Goal: Task Accomplishment & Management: Manage account settings

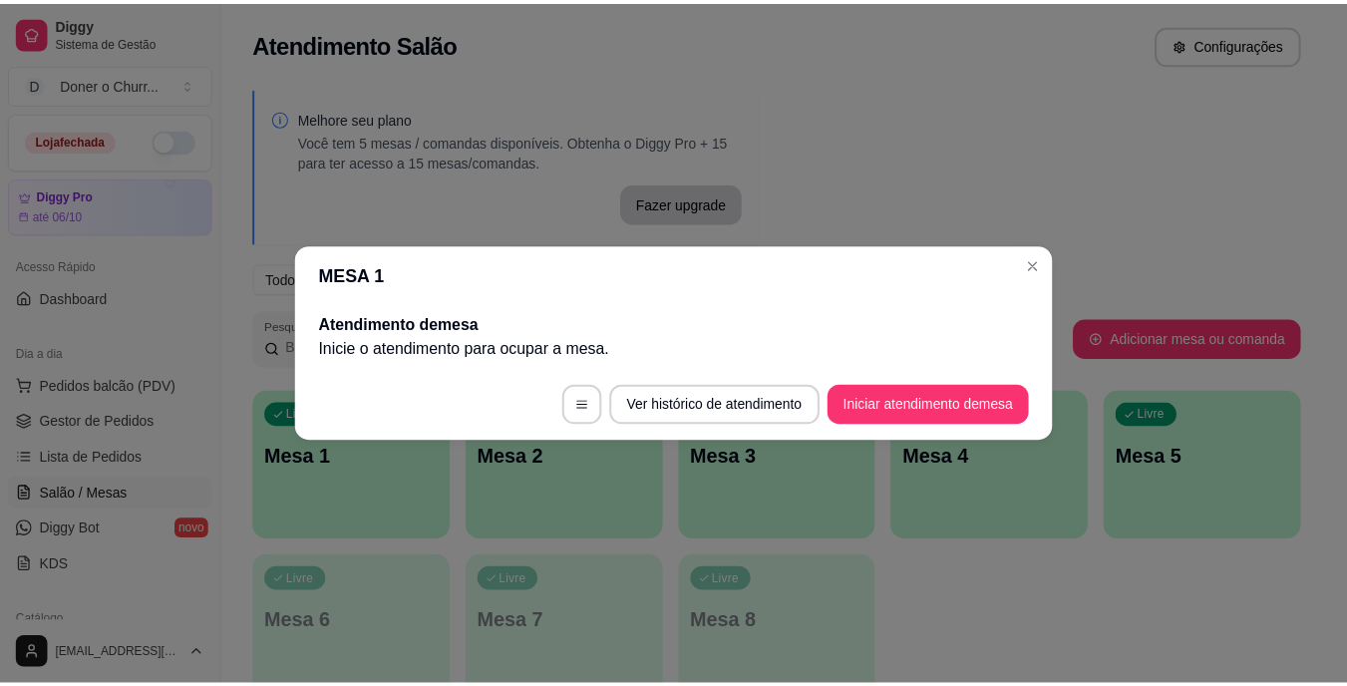
scroll to position [249, 0]
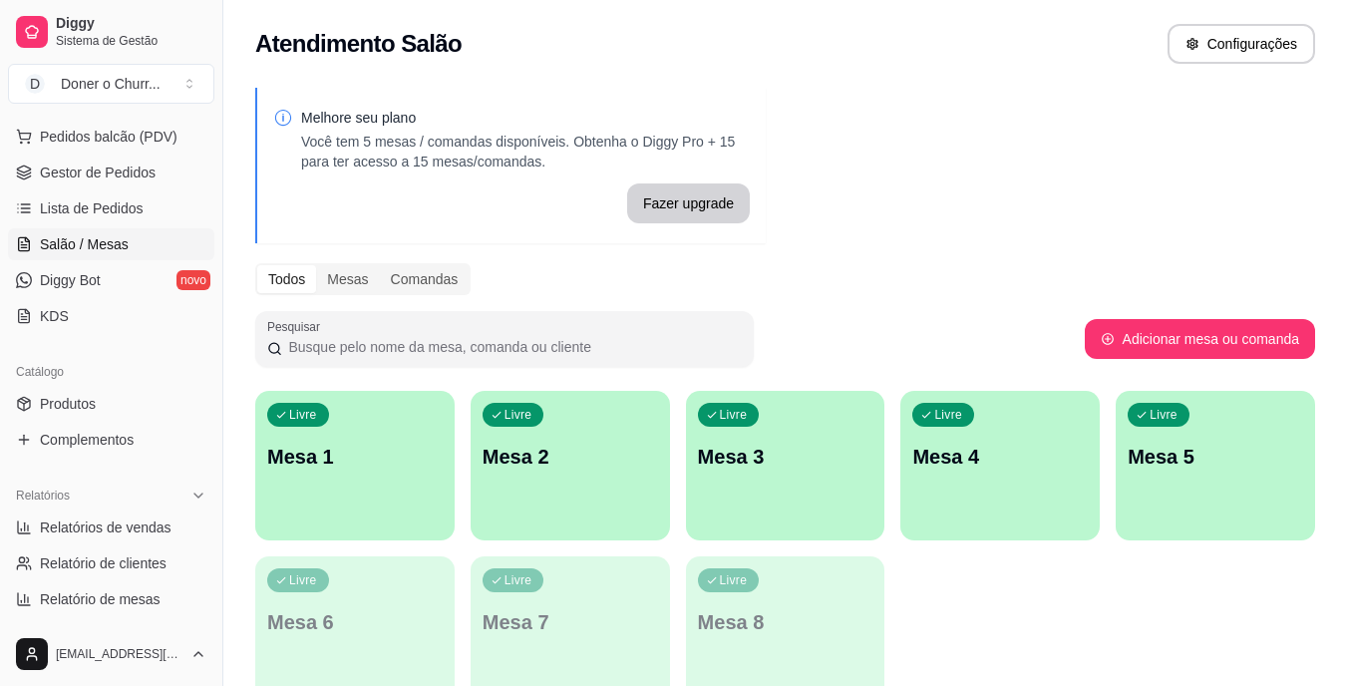
click at [896, 342] on div "Pesquisar" at bounding box center [670, 339] width 830 height 56
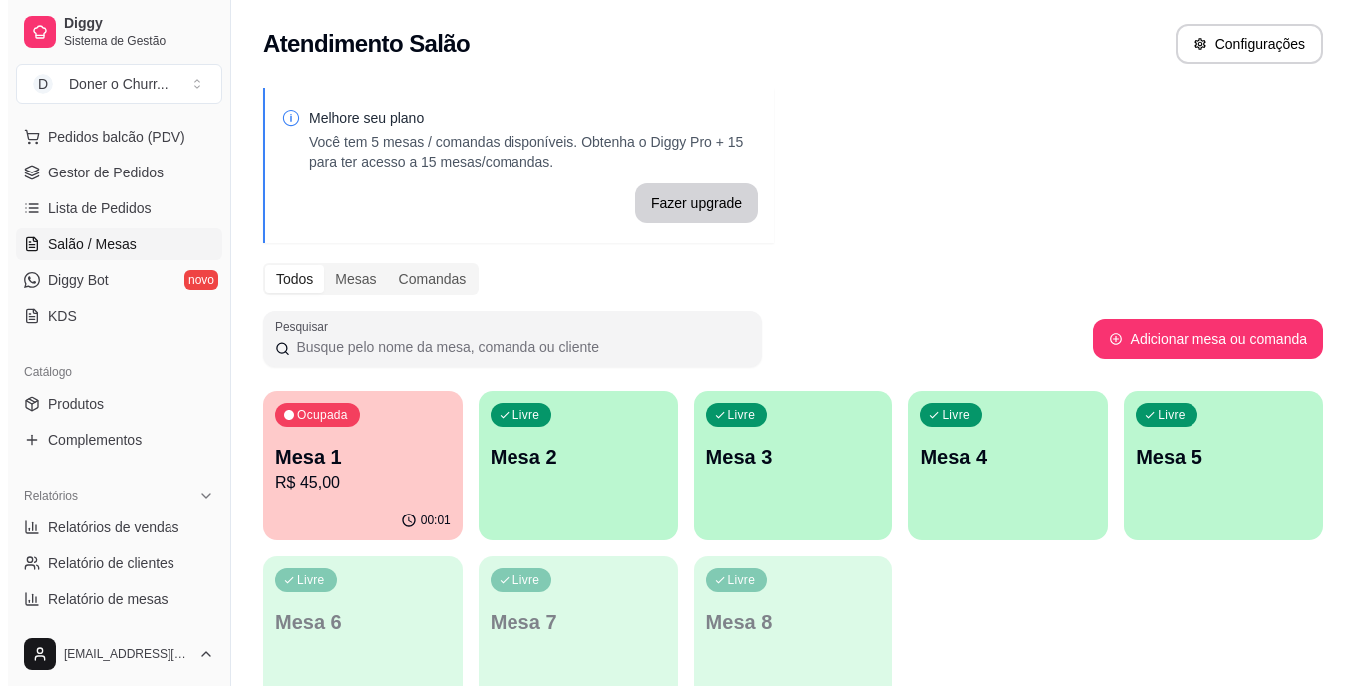
scroll to position [12, 0]
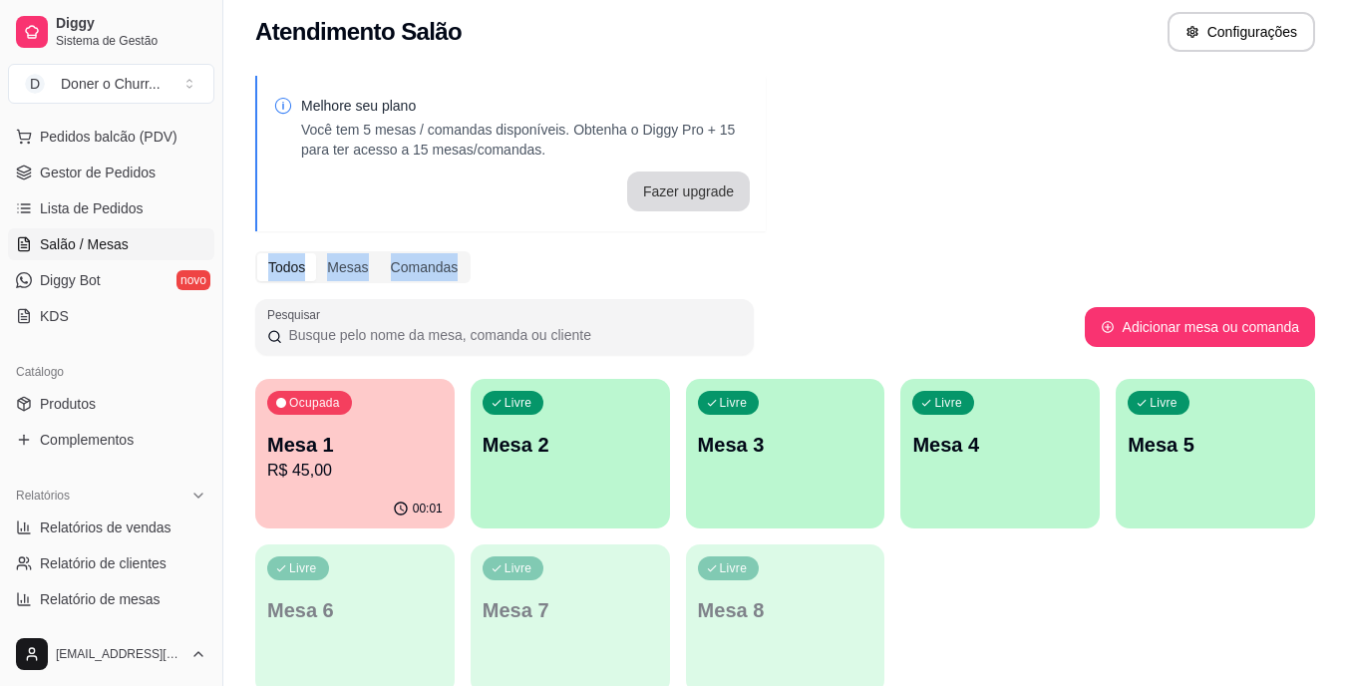
drag, startPoint x: 707, startPoint y: 263, endPoint x: 702, endPoint y: 197, distance: 66.0
click at [702, 197] on div "Melhore seu plano Você tem 5 mesas / comandas disponíveis. Obtenha o Diggy Pro …" at bounding box center [785, 391] width 1124 height 654
click at [429, 301] on div "Melhore seu plano Você tem 5 mesas / comandas disponíveis. Obtenha o Diggy Pro …" at bounding box center [785, 391] width 1124 height 654
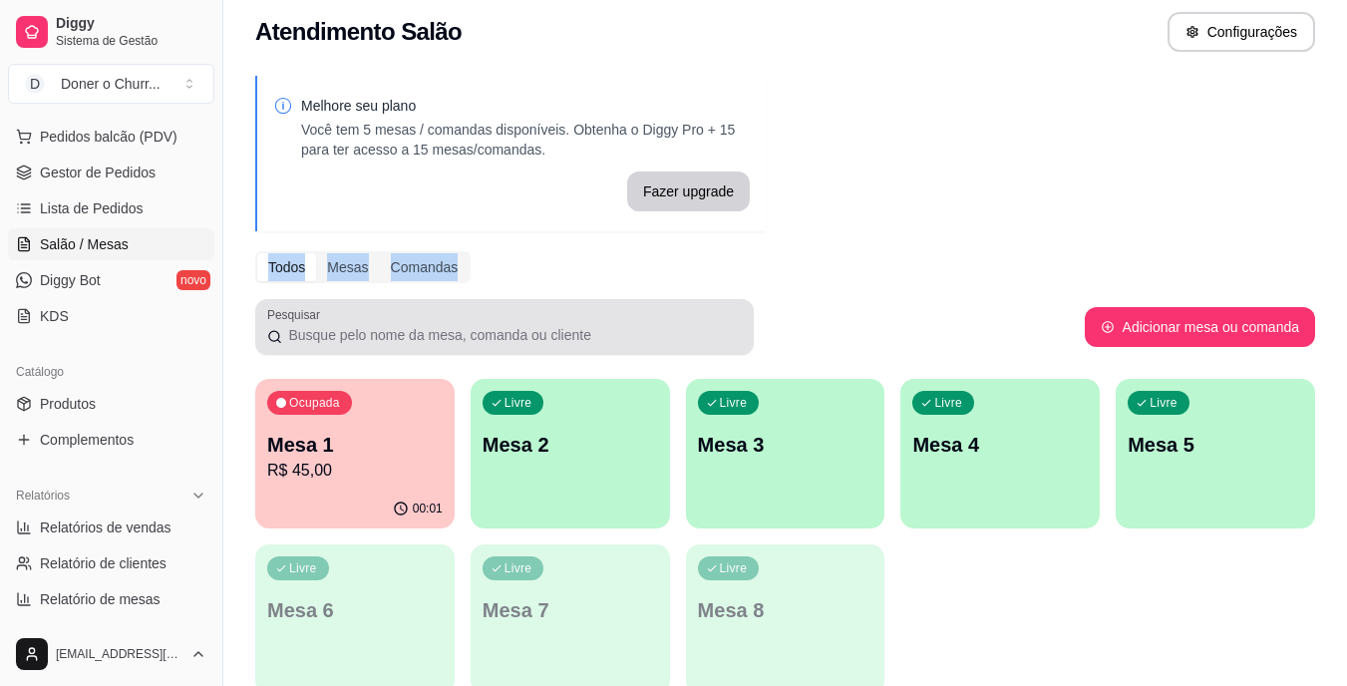
click at [428, 301] on div "Pesquisar" at bounding box center [504, 327] width 499 height 56
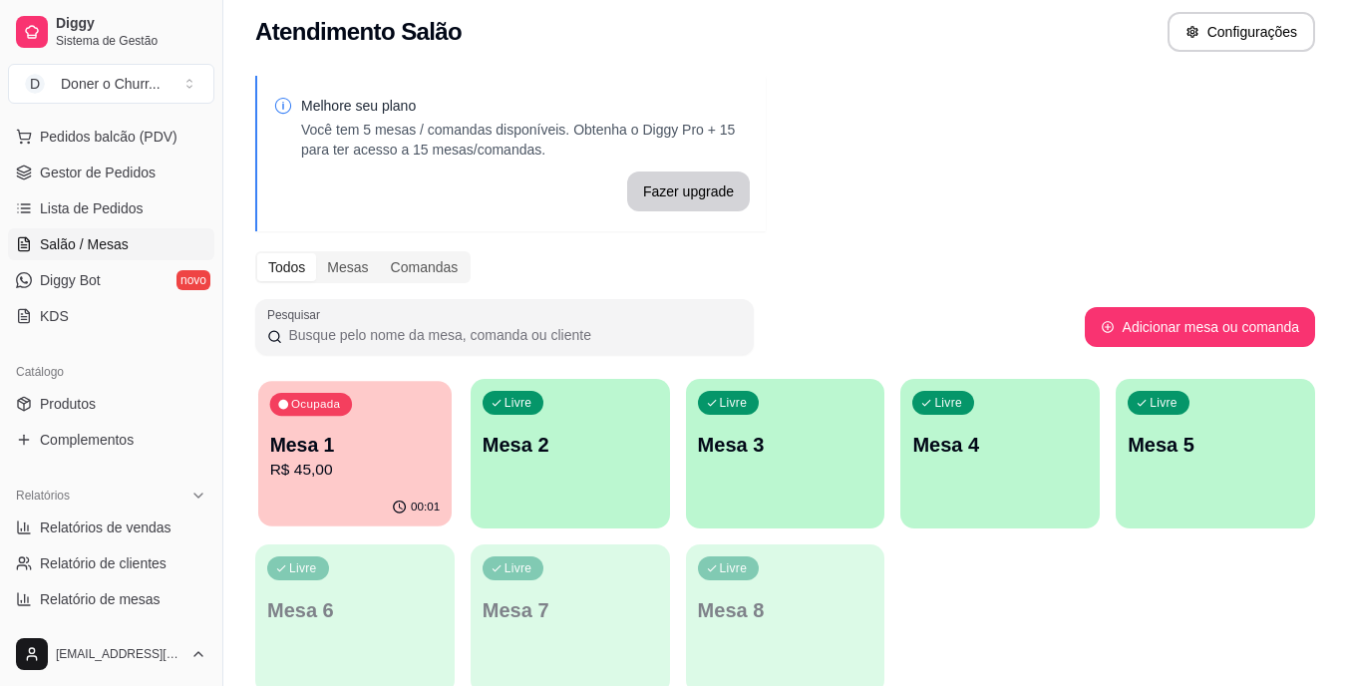
click at [366, 456] on p "Mesa 1" at bounding box center [355, 445] width 171 height 27
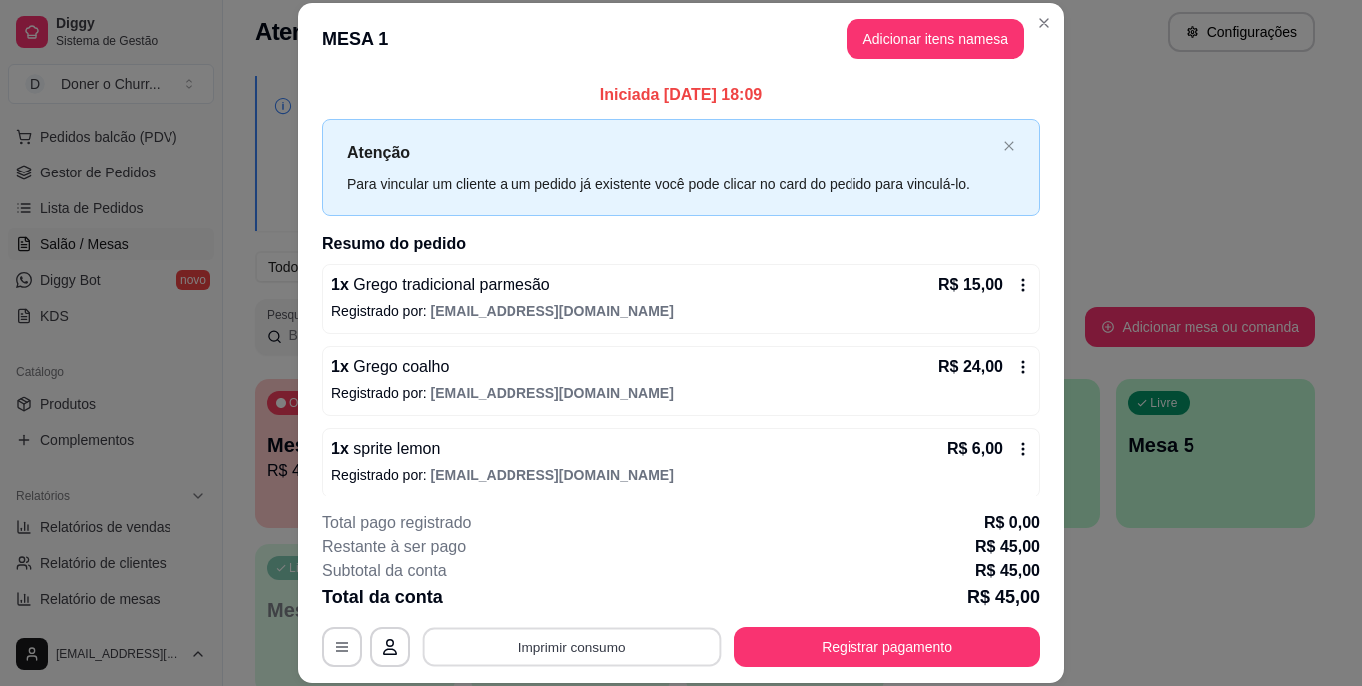
click at [543, 646] on button "Imprimir consumo" at bounding box center [572, 646] width 299 height 39
click at [558, 587] on button "IMPRESSORA" at bounding box center [571, 601] width 145 height 32
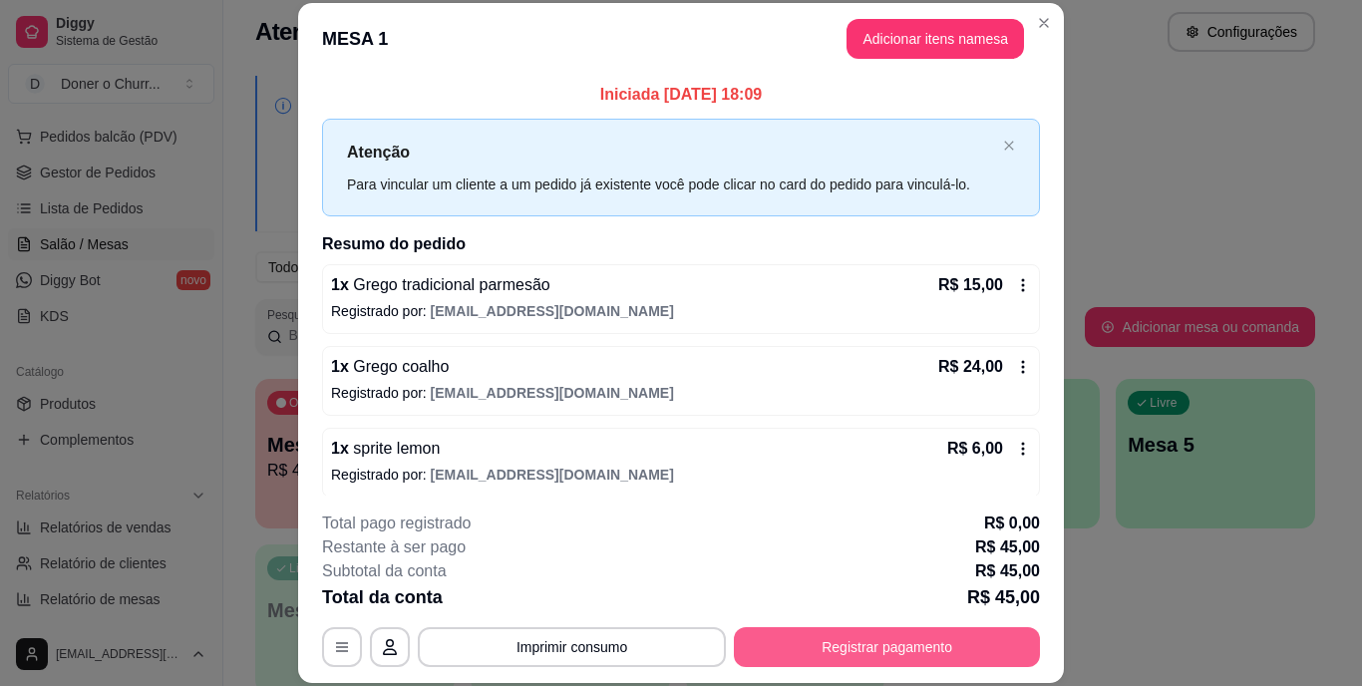
click at [804, 658] on button "Registrar pagamento" at bounding box center [887, 647] width 306 height 40
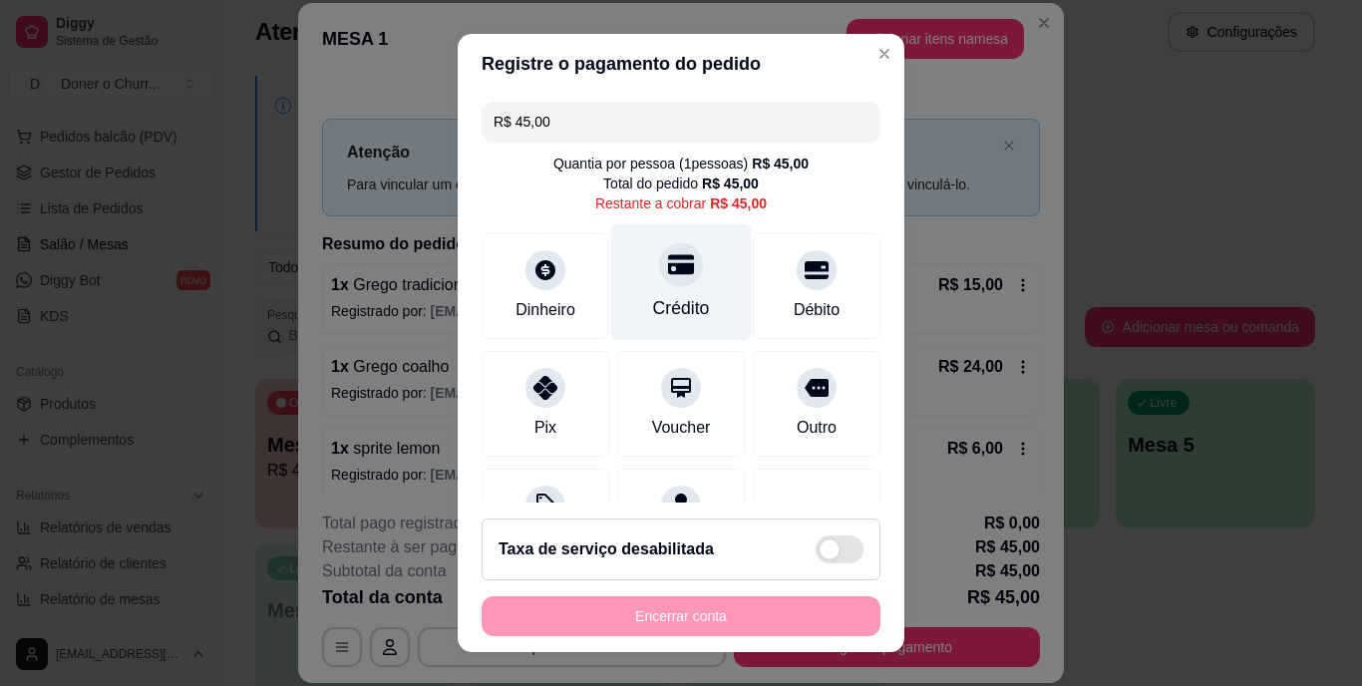
click at [668, 292] on div "Crédito" at bounding box center [681, 282] width 141 height 117
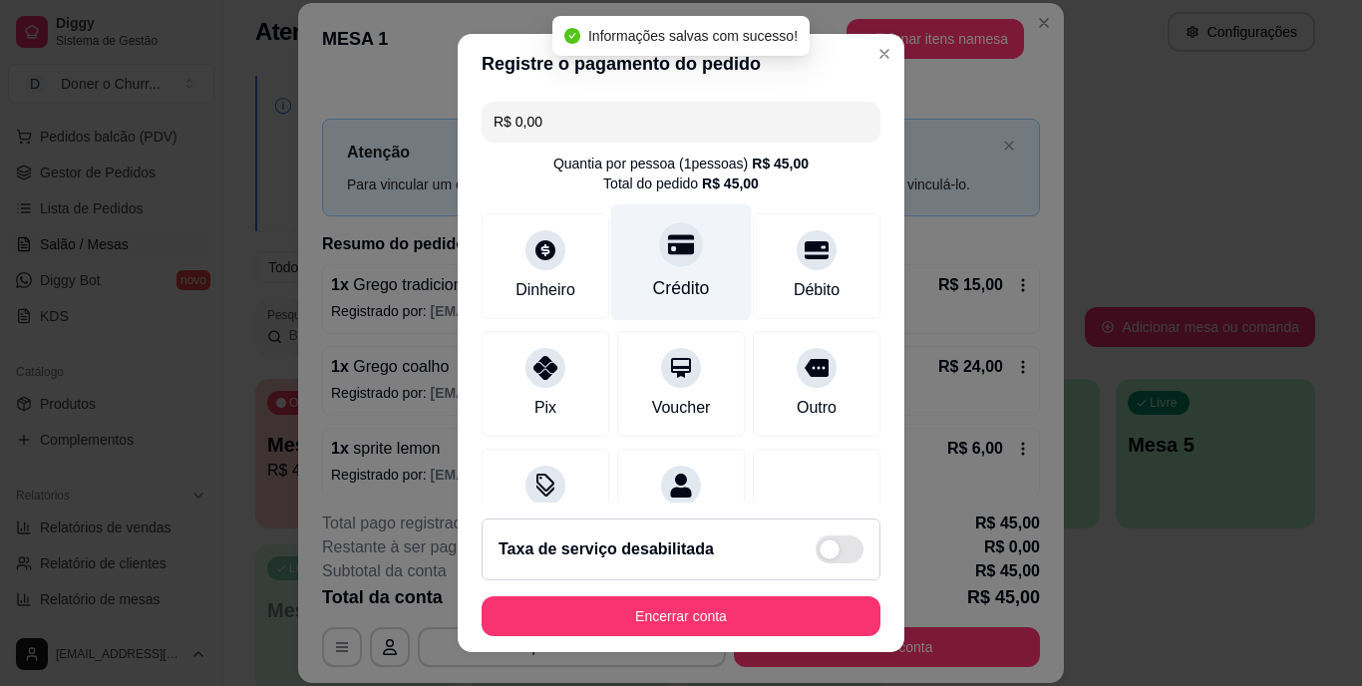
type input "R$ 0,00"
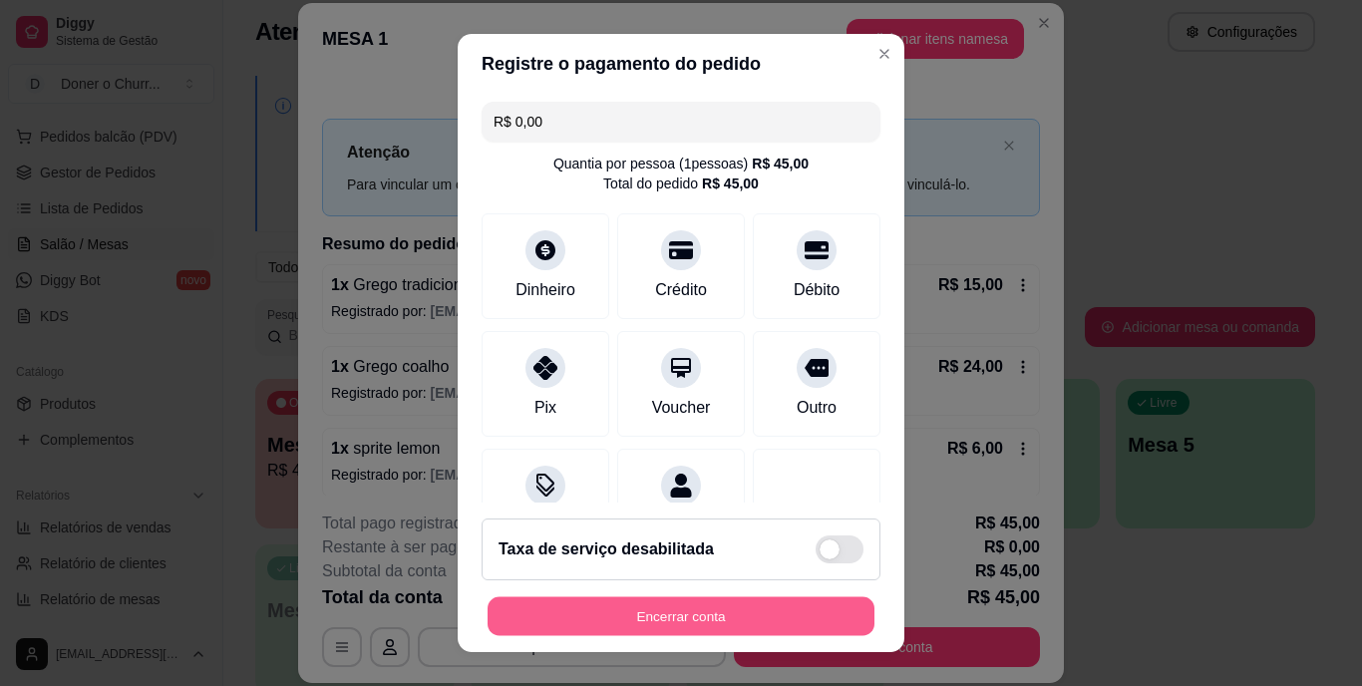
click at [681, 614] on button "Encerrar conta" at bounding box center [681, 615] width 387 height 39
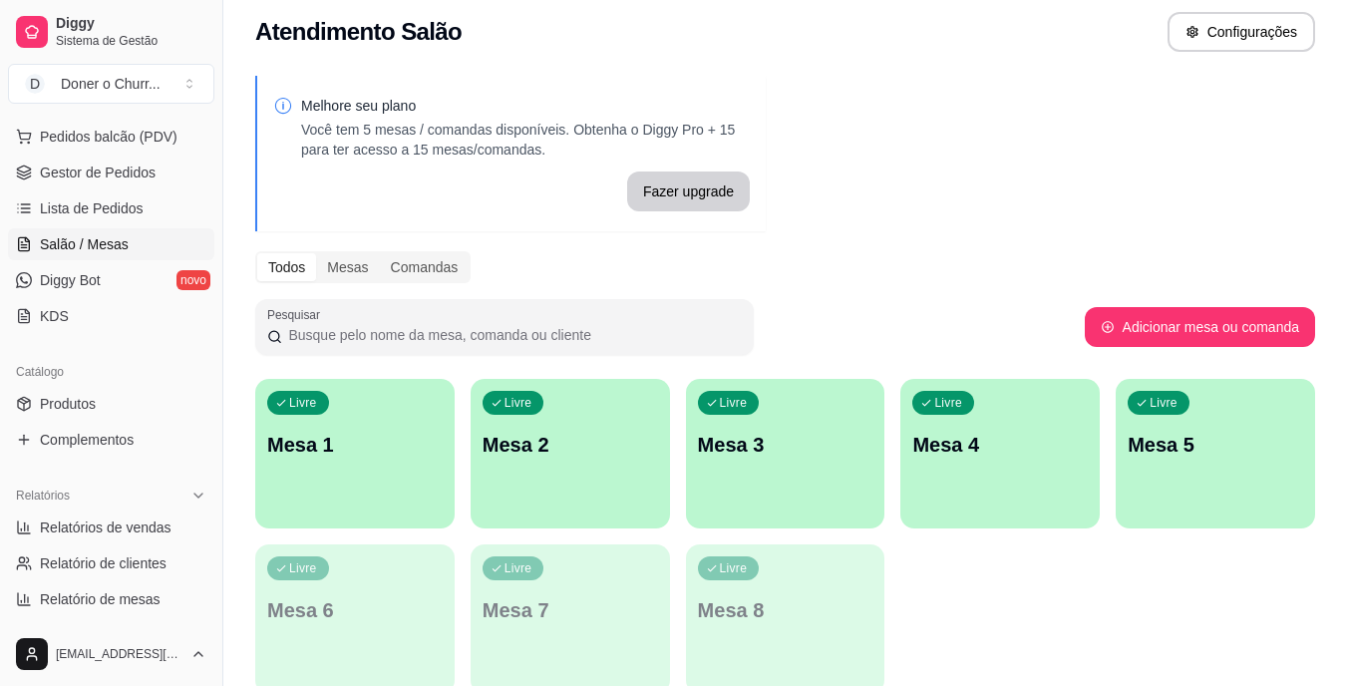
click at [1115, 275] on div "Todos Mesas Comandas" at bounding box center [785, 267] width 1060 height 32
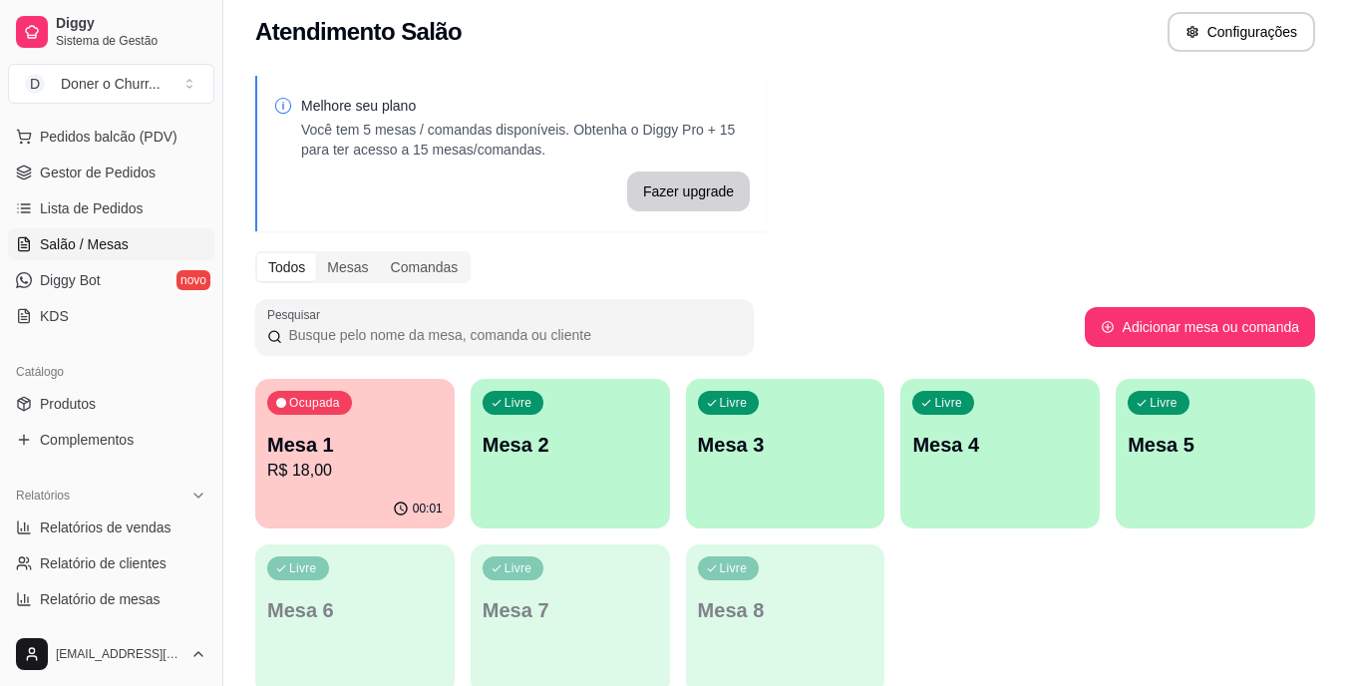
click at [1117, 135] on div "Melhore seu plano Você tem 5 mesas / comandas disponíveis. Obtenha o Diggy Pro …" at bounding box center [785, 391] width 1124 height 654
click at [1061, 148] on div "Melhore seu plano Você tem 5 mesas / comandas disponíveis. Obtenha o Diggy Pro …" at bounding box center [785, 391] width 1124 height 654
click at [1093, 139] on div "Melhore seu plano Você tem 5 mesas / comandas disponíveis. Obtenha o Diggy Pro …" at bounding box center [785, 391] width 1124 height 654
click at [563, 491] on div "Livre Mesa 2" at bounding box center [570, 442] width 199 height 126
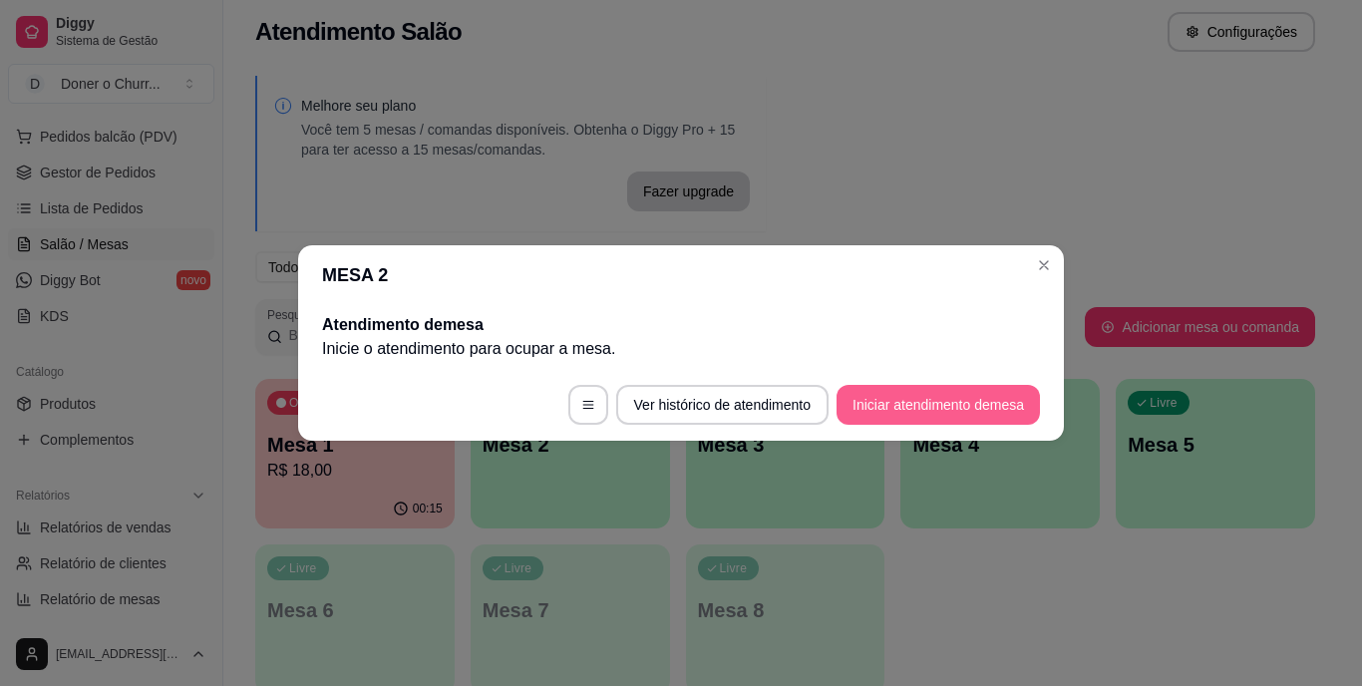
click at [957, 405] on button "Iniciar atendimento de mesa" at bounding box center [938, 405] width 203 height 40
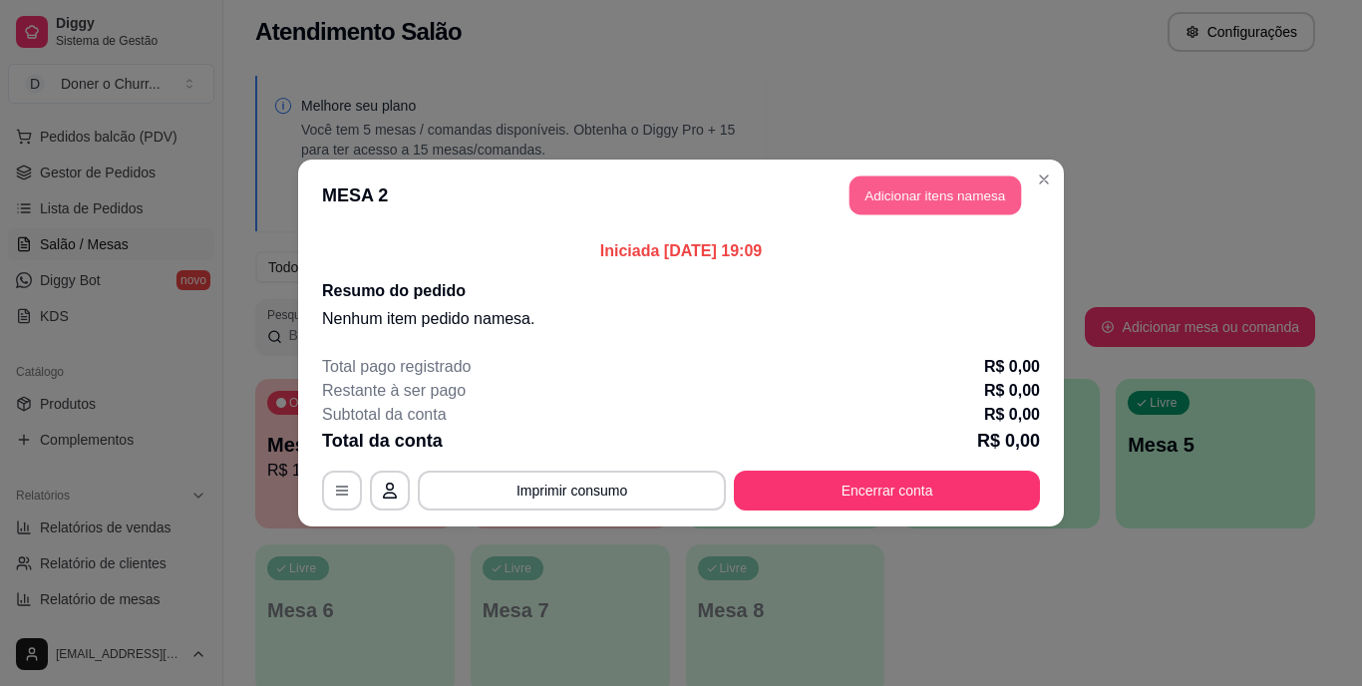
click at [968, 186] on button "Adicionar itens na mesa" at bounding box center [936, 196] width 172 height 39
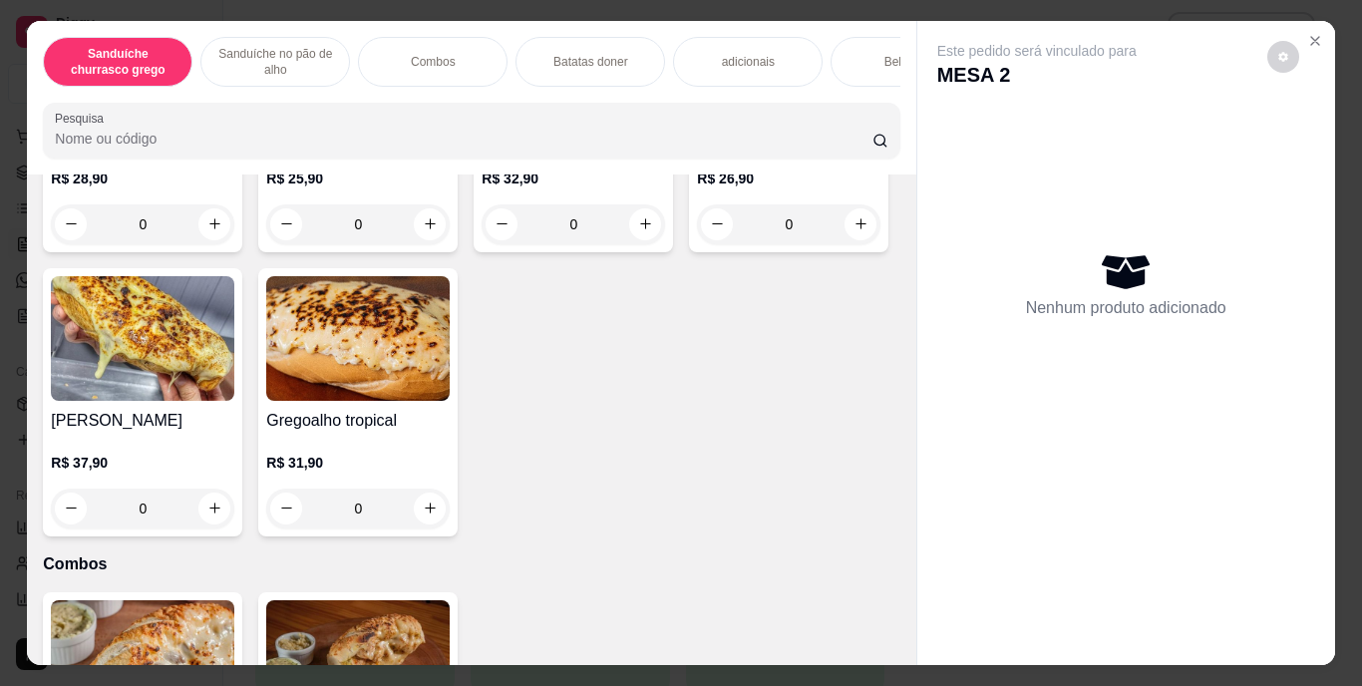
scroll to position [1029, 0]
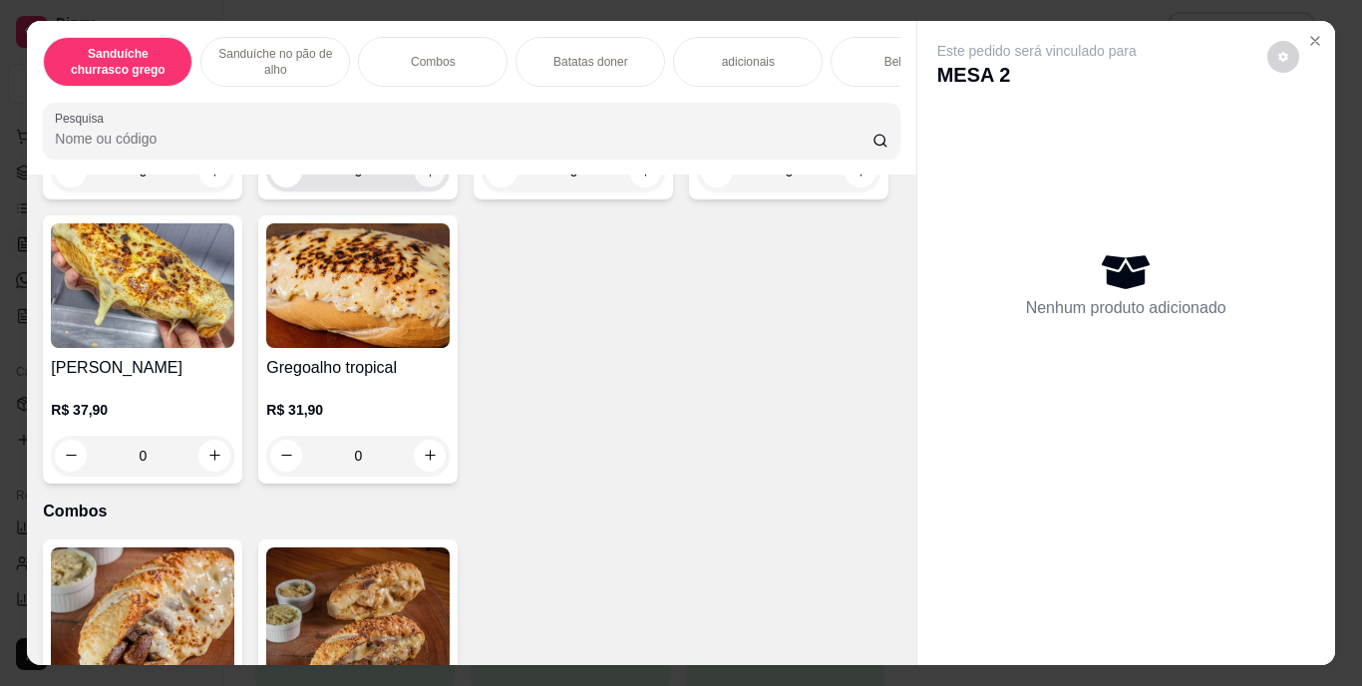
click at [425, 177] on icon "increase-product-quantity" at bounding box center [430, 172] width 10 height 10
type input "1"
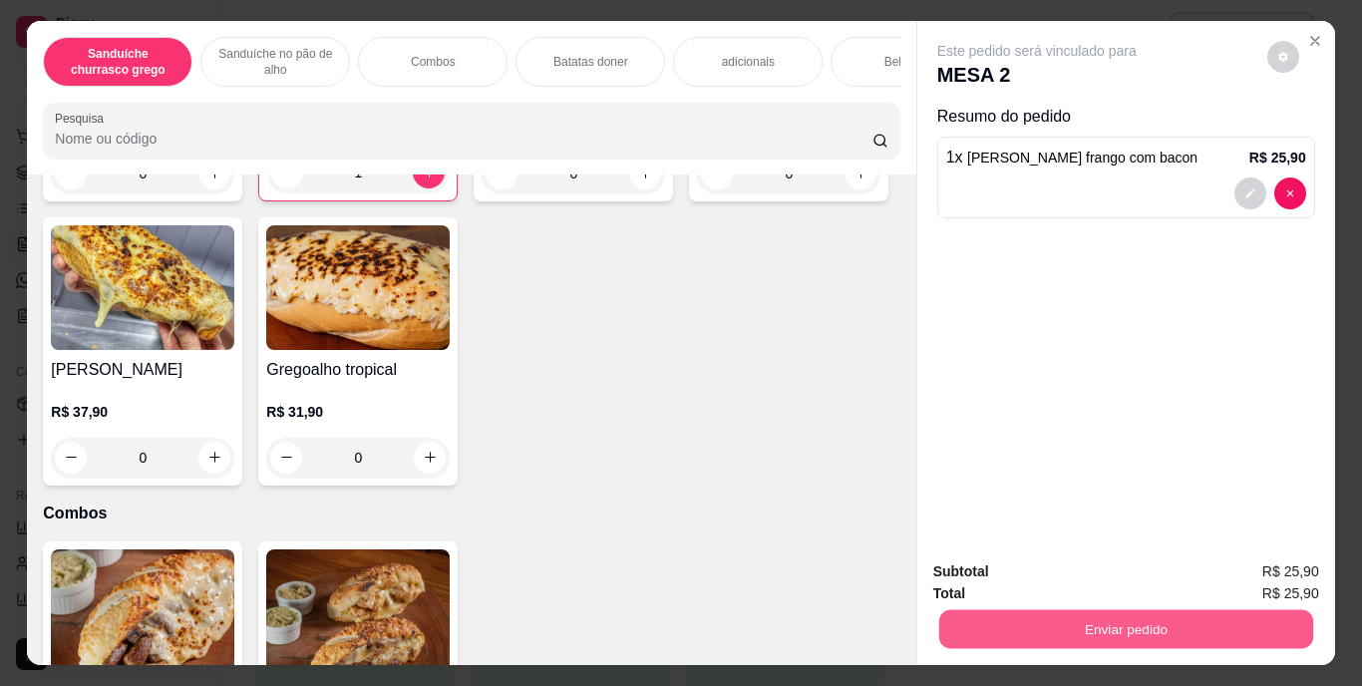
click at [1121, 614] on button "Enviar pedido" at bounding box center [1125, 629] width 374 height 39
click at [1258, 580] on button "Enviar pedido" at bounding box center [1267, 573] width 113 height 38
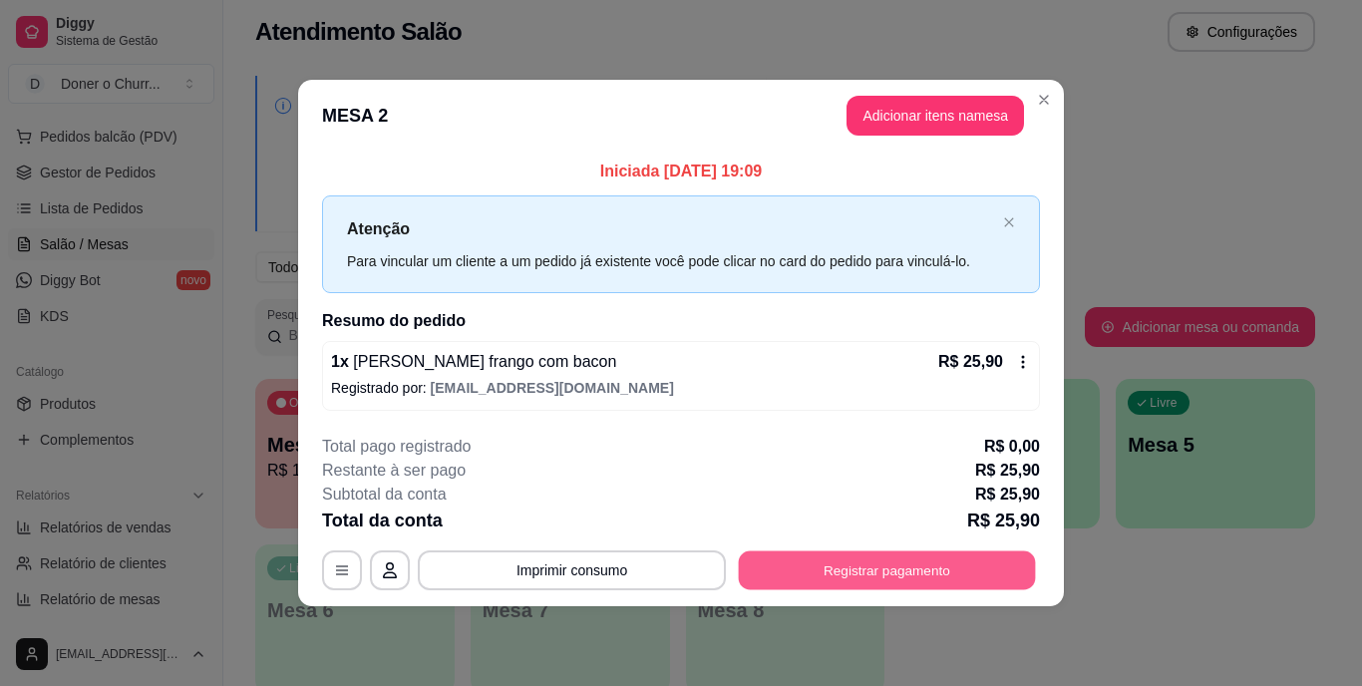
click at [896, 568] on button "Registrar pagamento" at bounding box center [887, 570] width 297 height 39
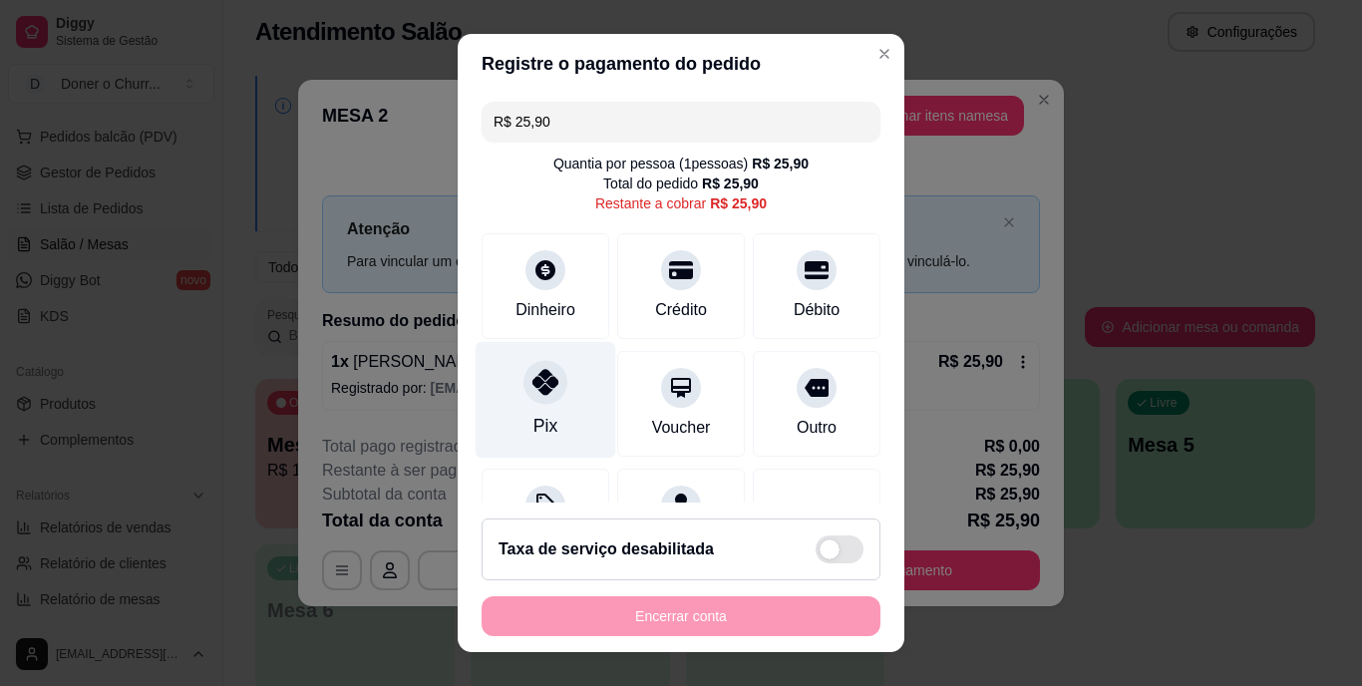
click at [526, 405] on div "Pix" at bounding box center [546, 400] width 141 height 117
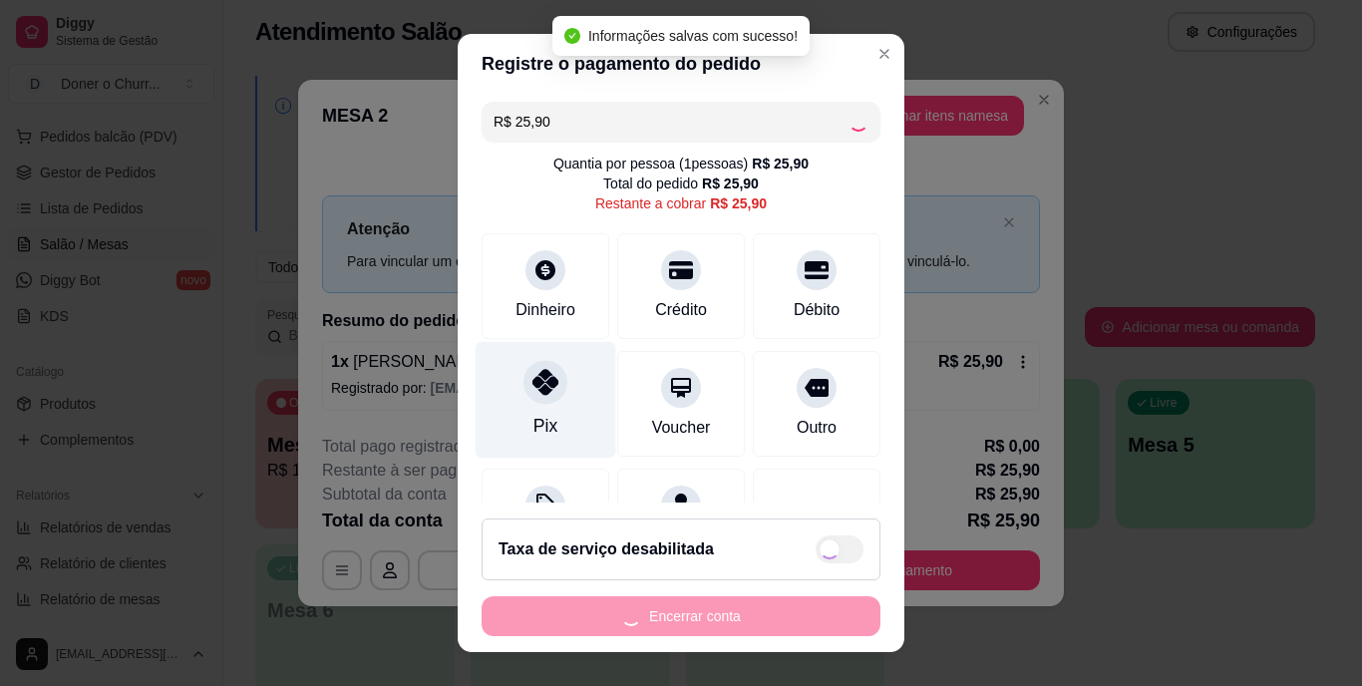
type input "R$ 0,00"
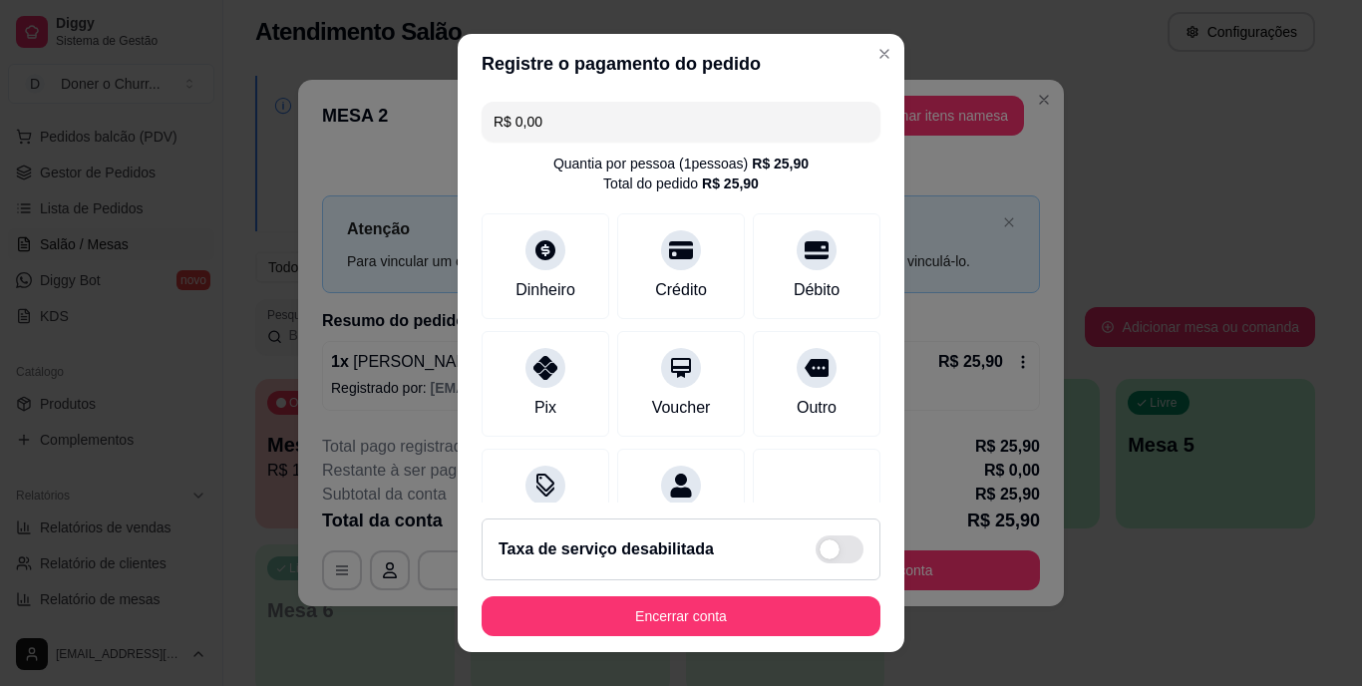
click at [566, 592] on footer "Taxa de serviço desabilitada Encerrar conta" at bounding box center [681, 578] width 447 height 150
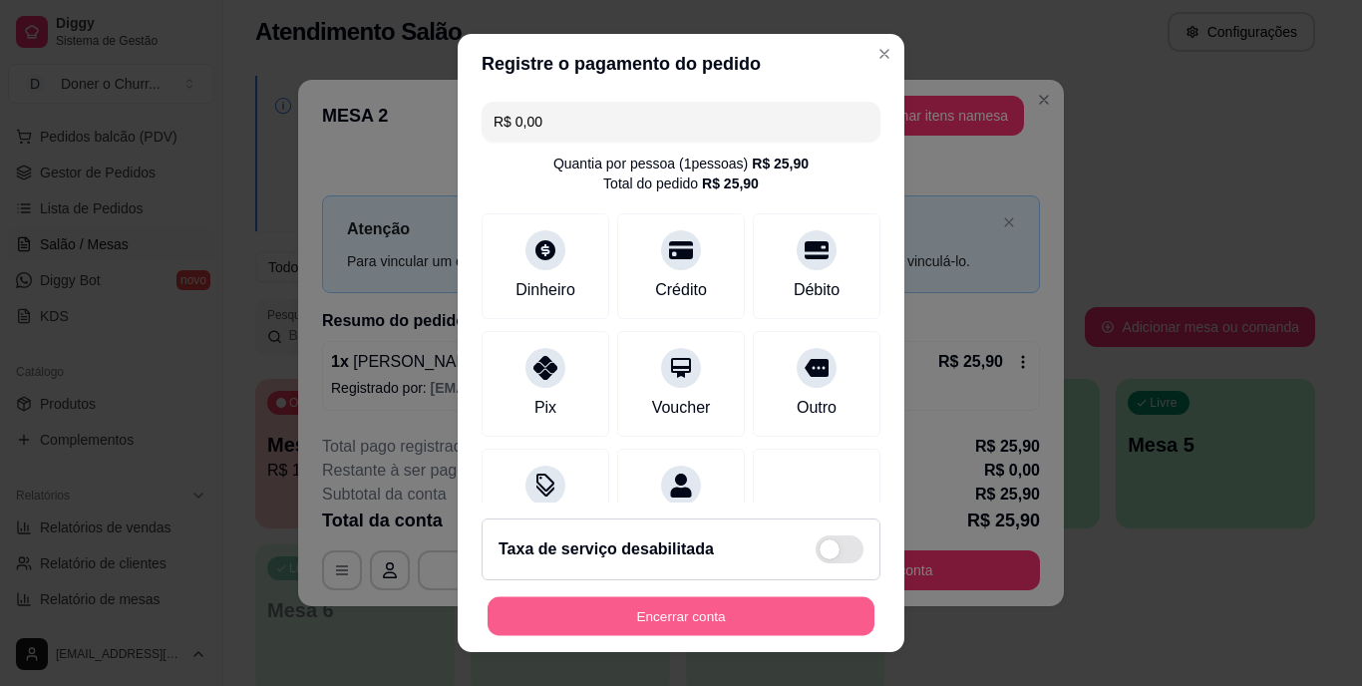
click at [575, 618] on button "Encerrar conta" at bounding box center [681, 615] width 387 height 39
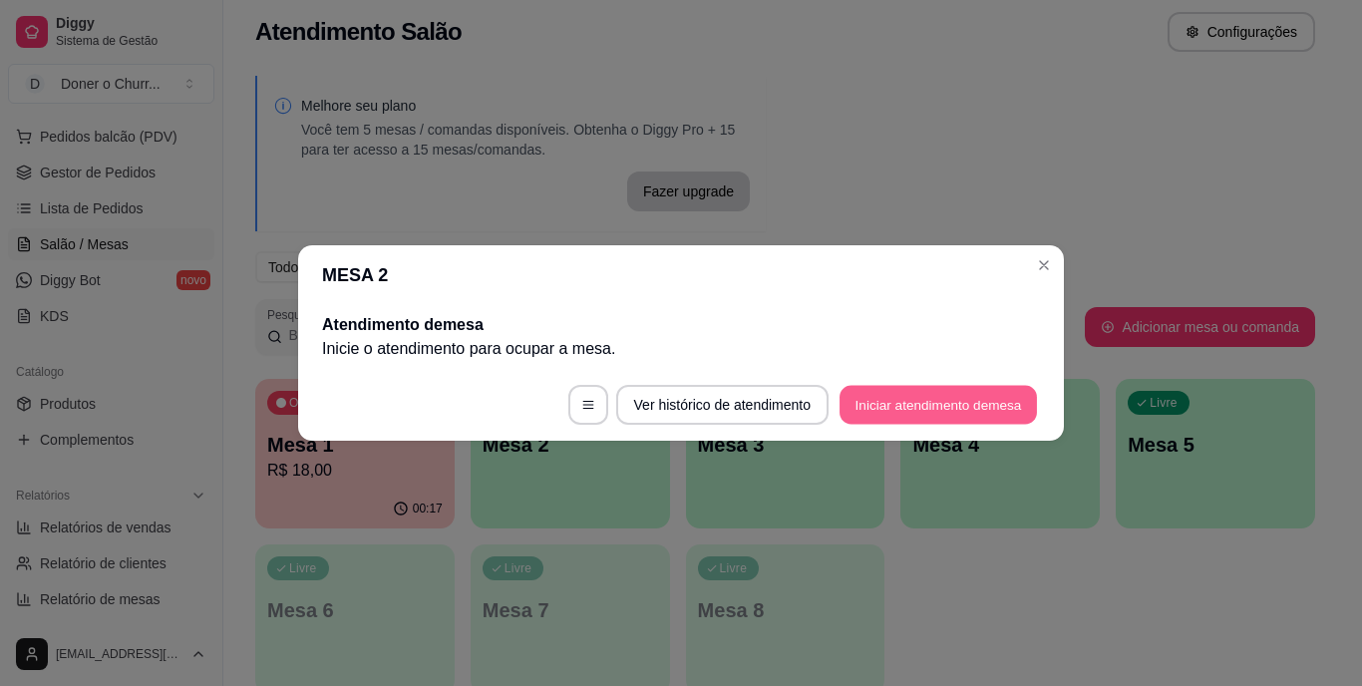
click at [933, 396] on button "Iniciar atendimento de mesa" at bounding box center [938, 405] width 197 height 39
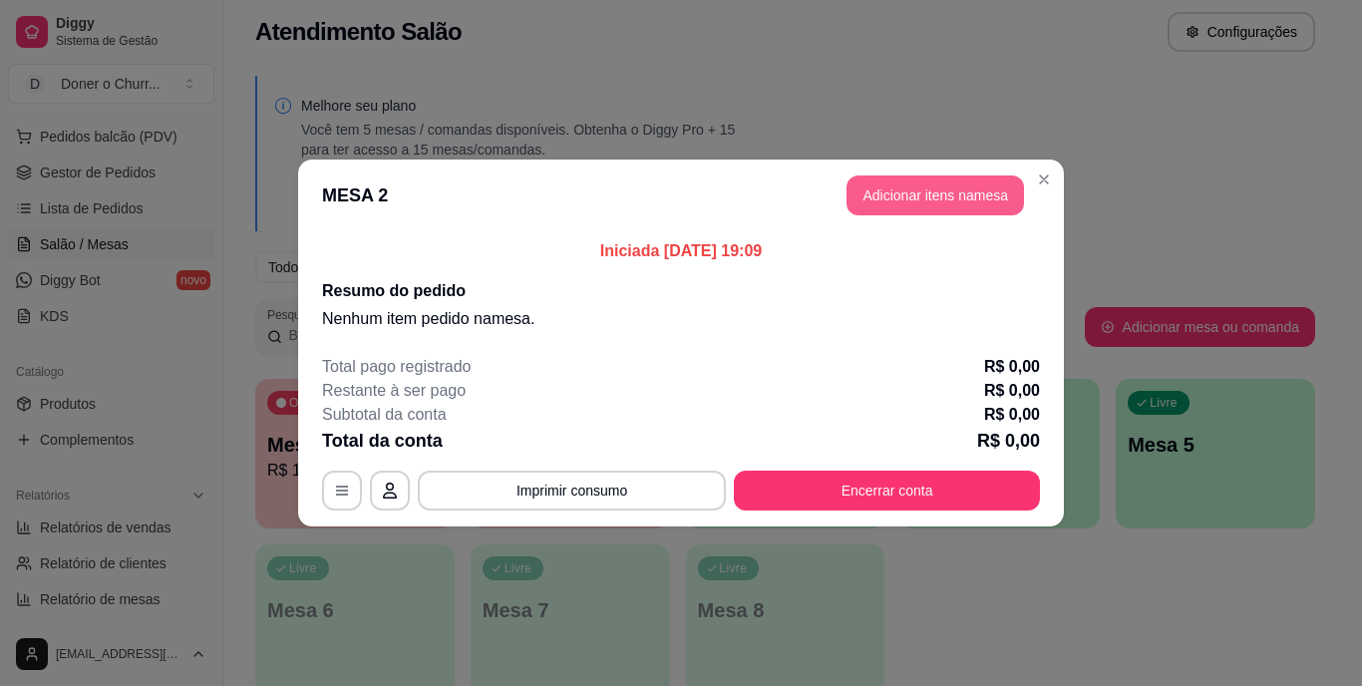
click at [912, 202] on button "Adicionar itens na mesa" at bounding box center [936, 196] width 178 height 40
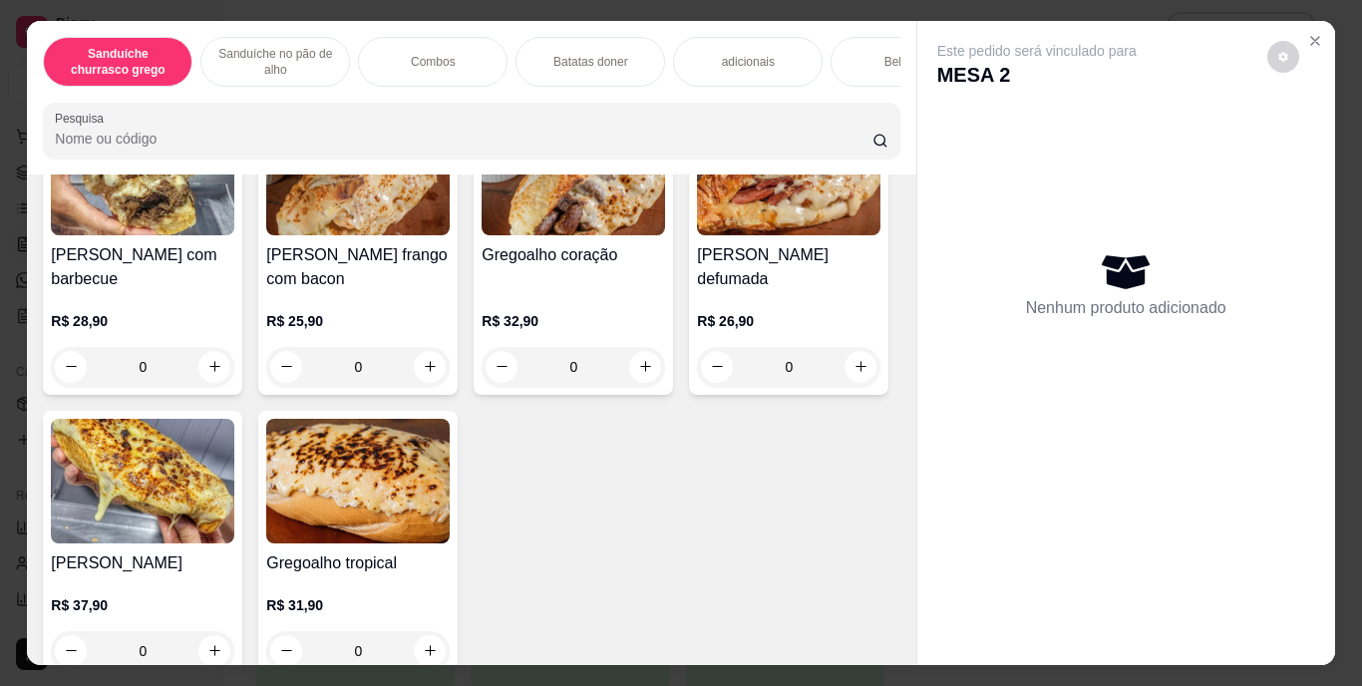
scroll to position [878, 0]
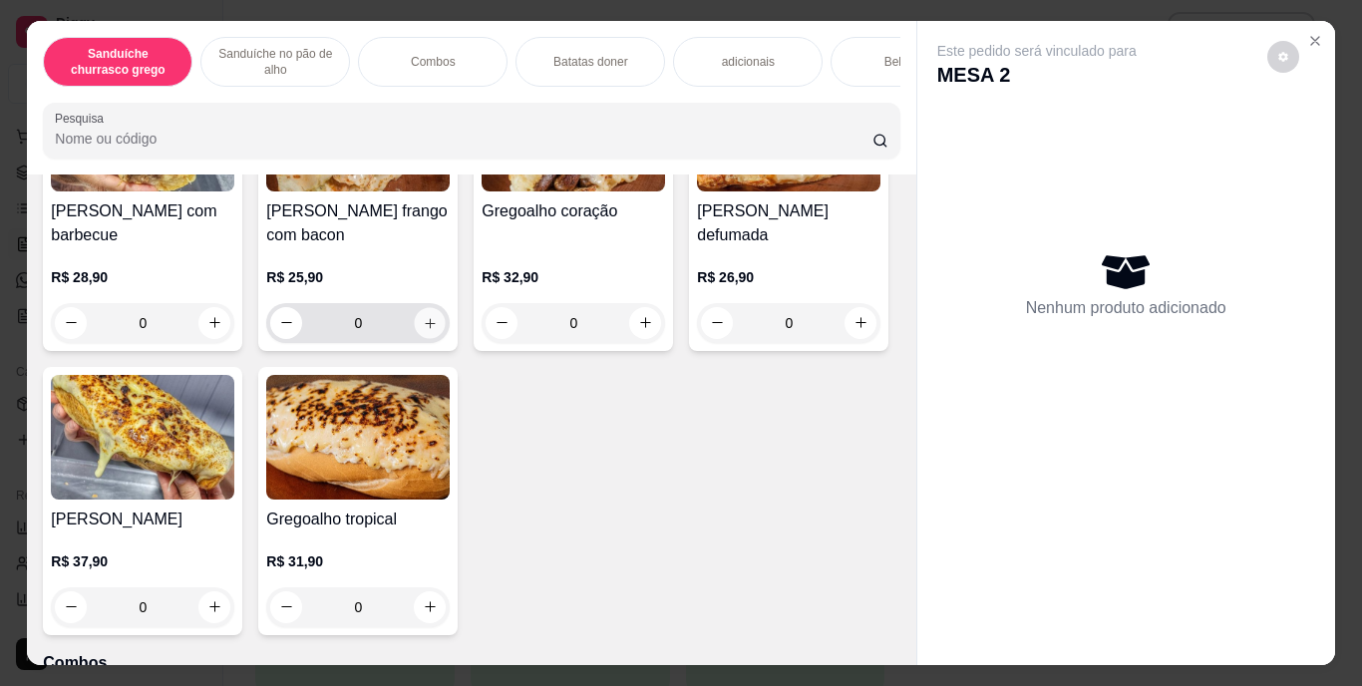
click at [423, 330] on icon "increase-product-quantity" at bounding box center [430, 322] width 15 height 15
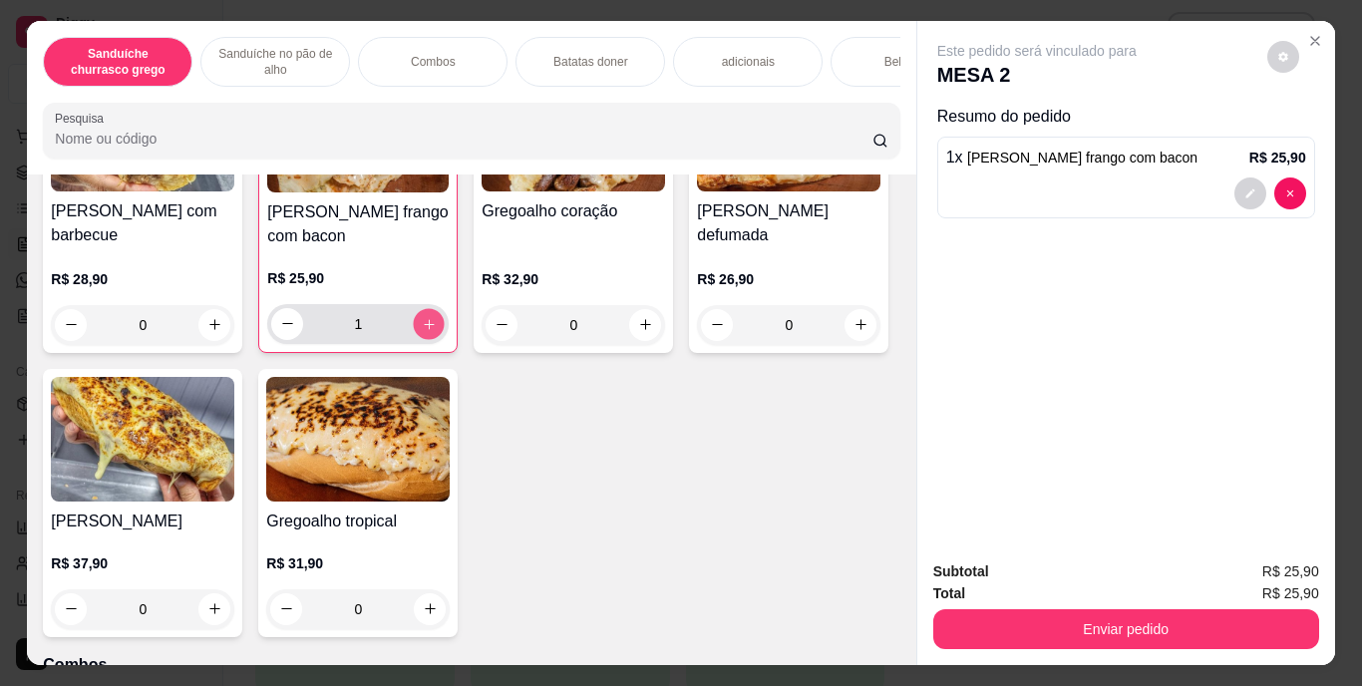
click at [422, 331] on icon "increase-product-quantity" at bounding box center [429, 323] width 15 height 15
type input "2"
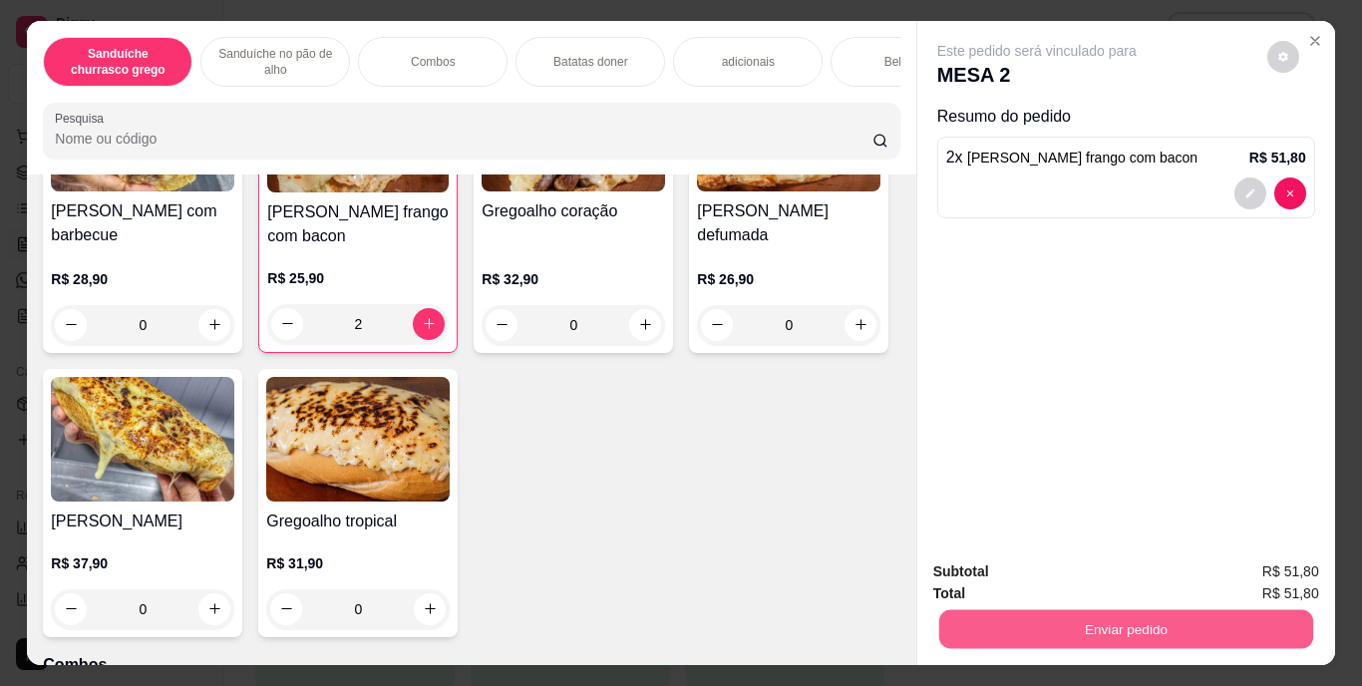
click at [1120, 617] on button "Enviar pedido" at bounding box center [1125, 629] width 374 height 39
click at [1286, 575] on button "Enviar pedido" at bounding box center [1268, 572] width 110 height 37
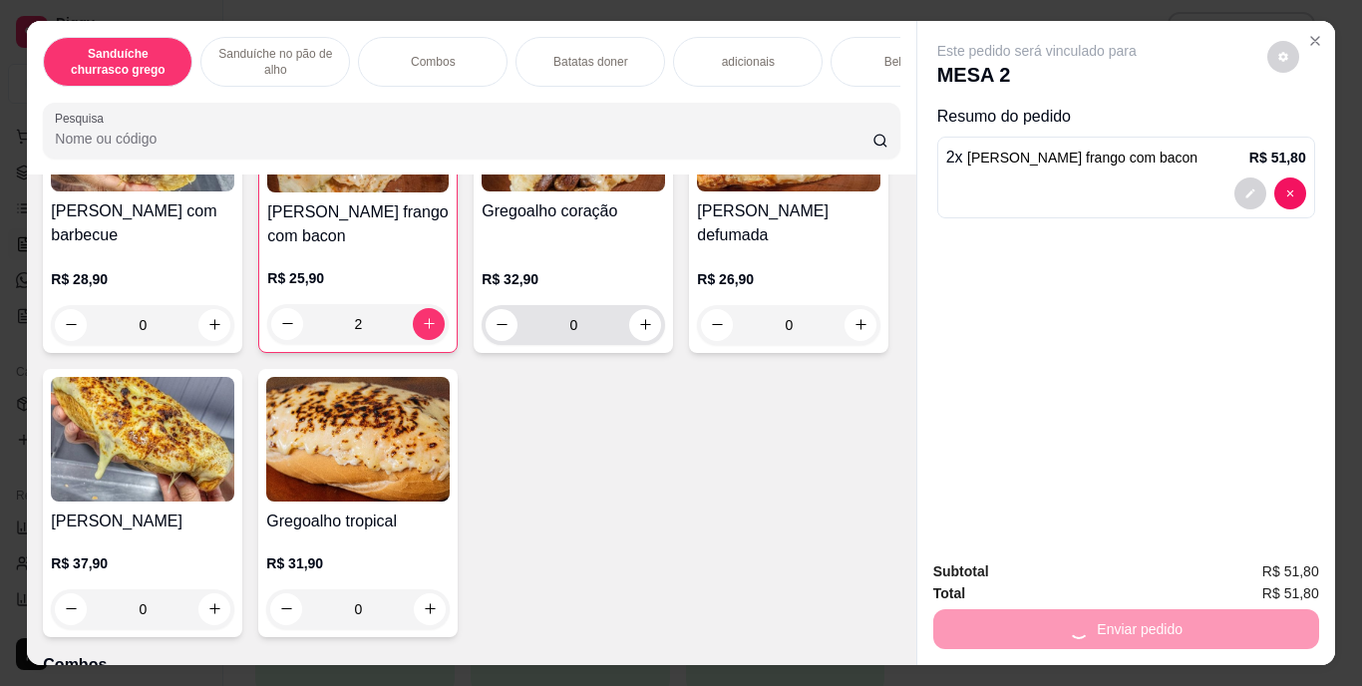
scroll to position [1109, 0]
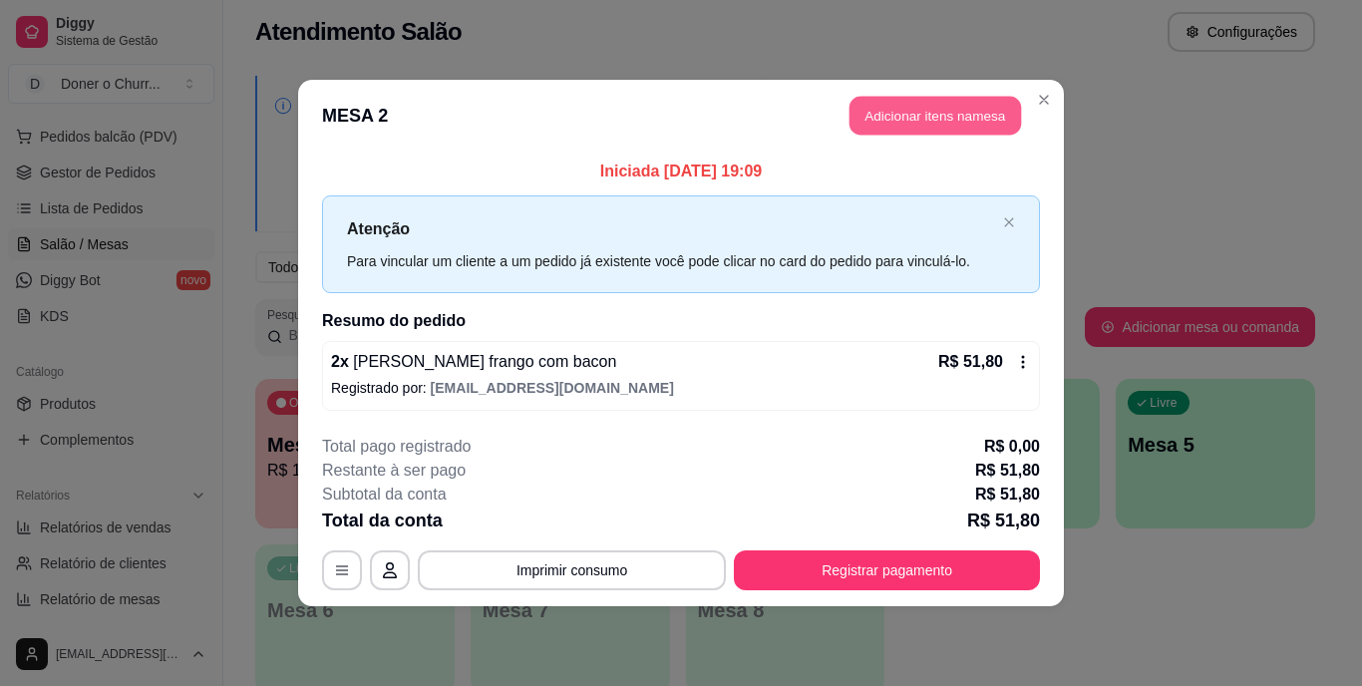
click at [868, 115] on button "Adicionar itens na mesa" at bounding box center [936, 116] width 172 height 39
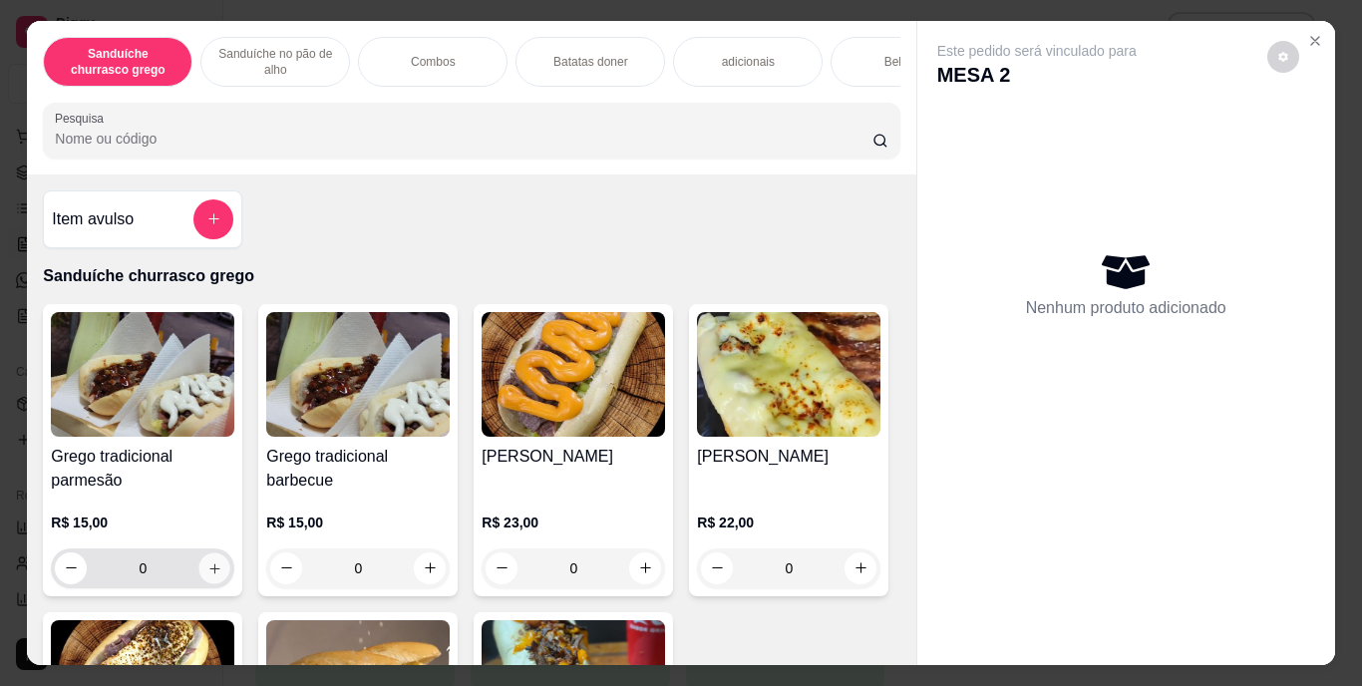
click at [207, 573] on icon "increase-product-quantity" at bounding box center [214, 567] width 15 height 15
type input "1"
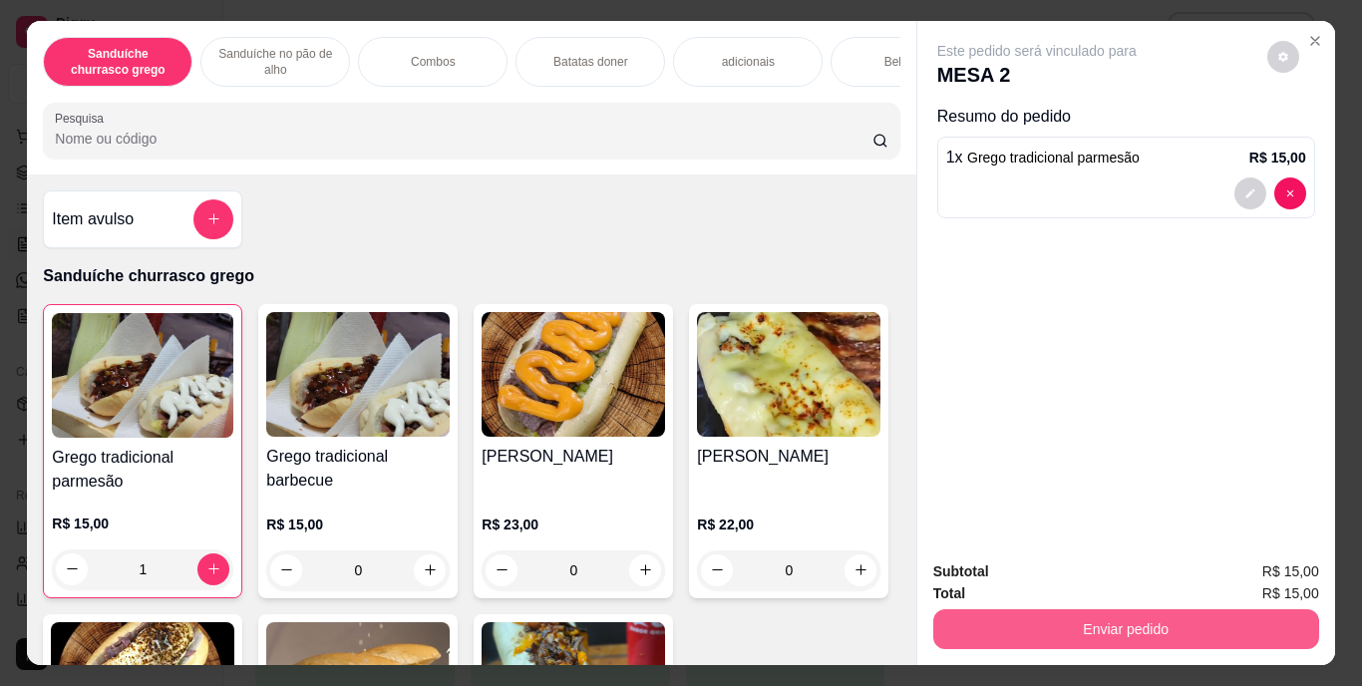
click at [1013, 615] on button "Enviar pedido" at bounding box center [1126, 629] width 386 height 40
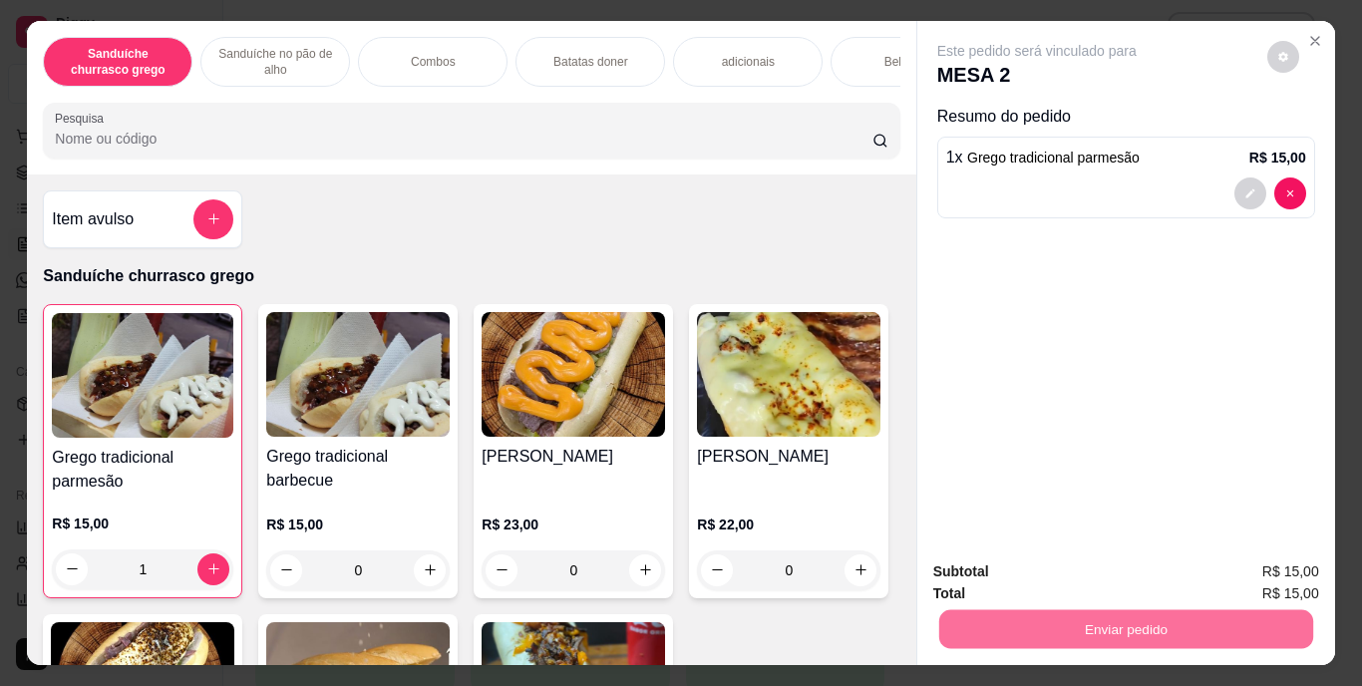
click at [1272, 569] on button "Enviar pedido" at bounding box center [1267, 573] width 113 height 38
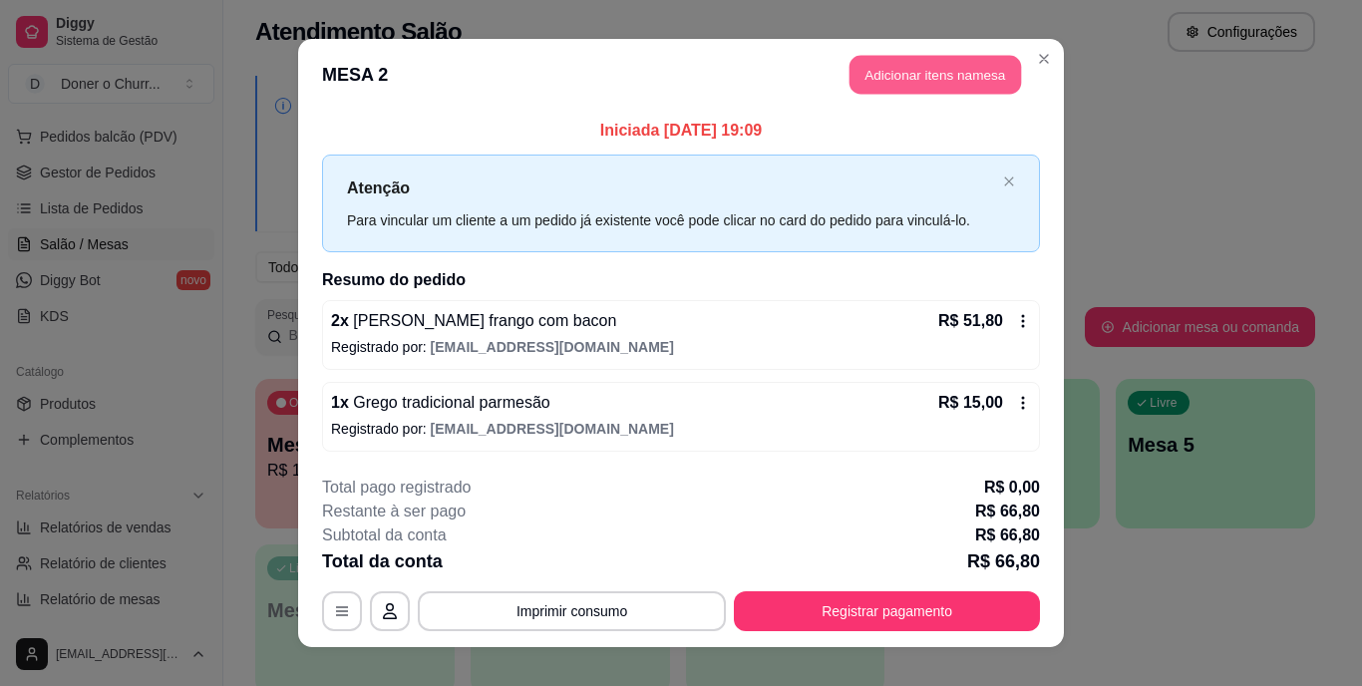
click at [958, 76] on button "Adicionar itens na mesa" at bounding box center [936, 75] width 172 height 39
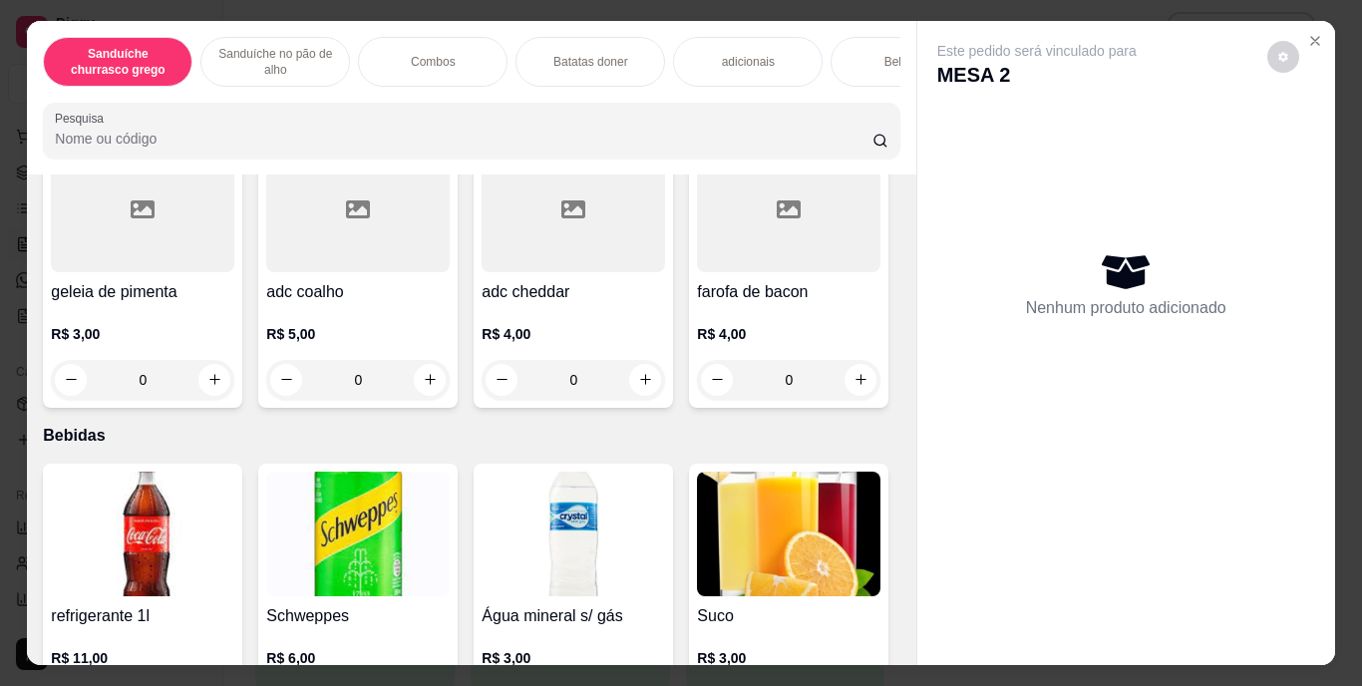
scroll to position [2403, 0]
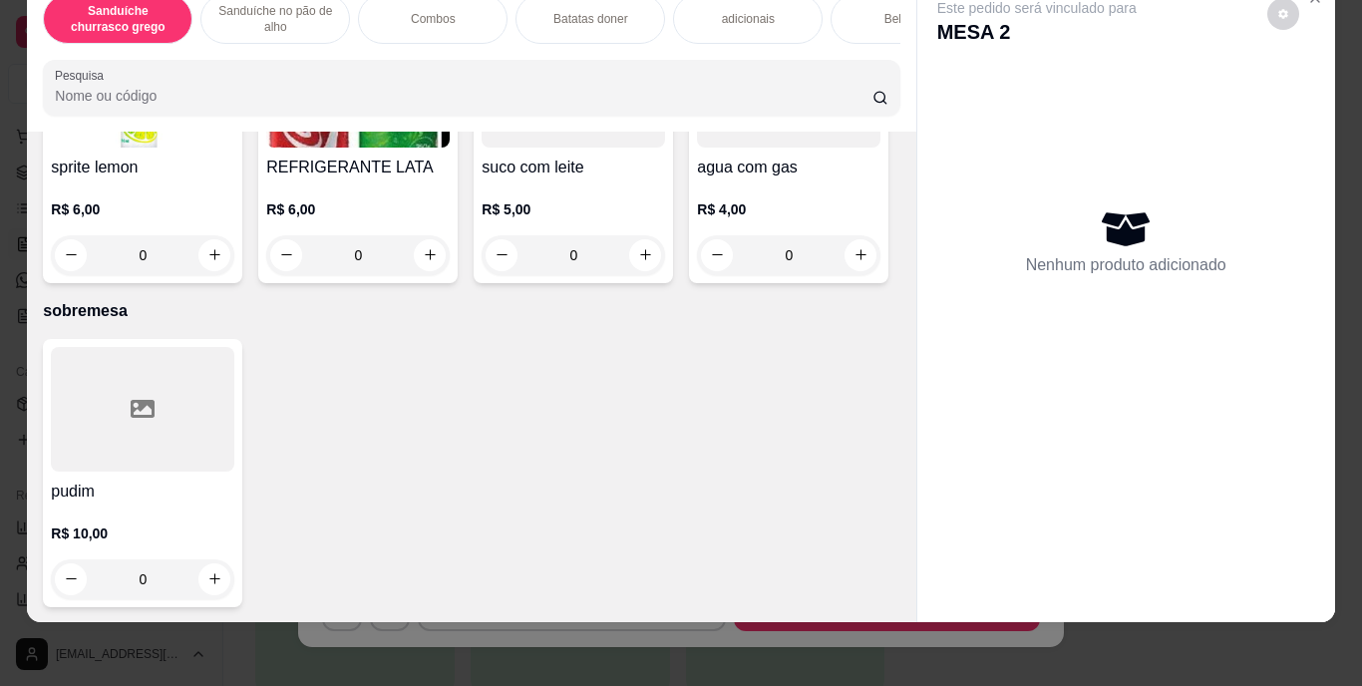
scroll to position [3604, 0]
click at [438, 262] on icon "increase-product-quantity" at bounding box center [430, 254] width 15 height 15
type input "1"
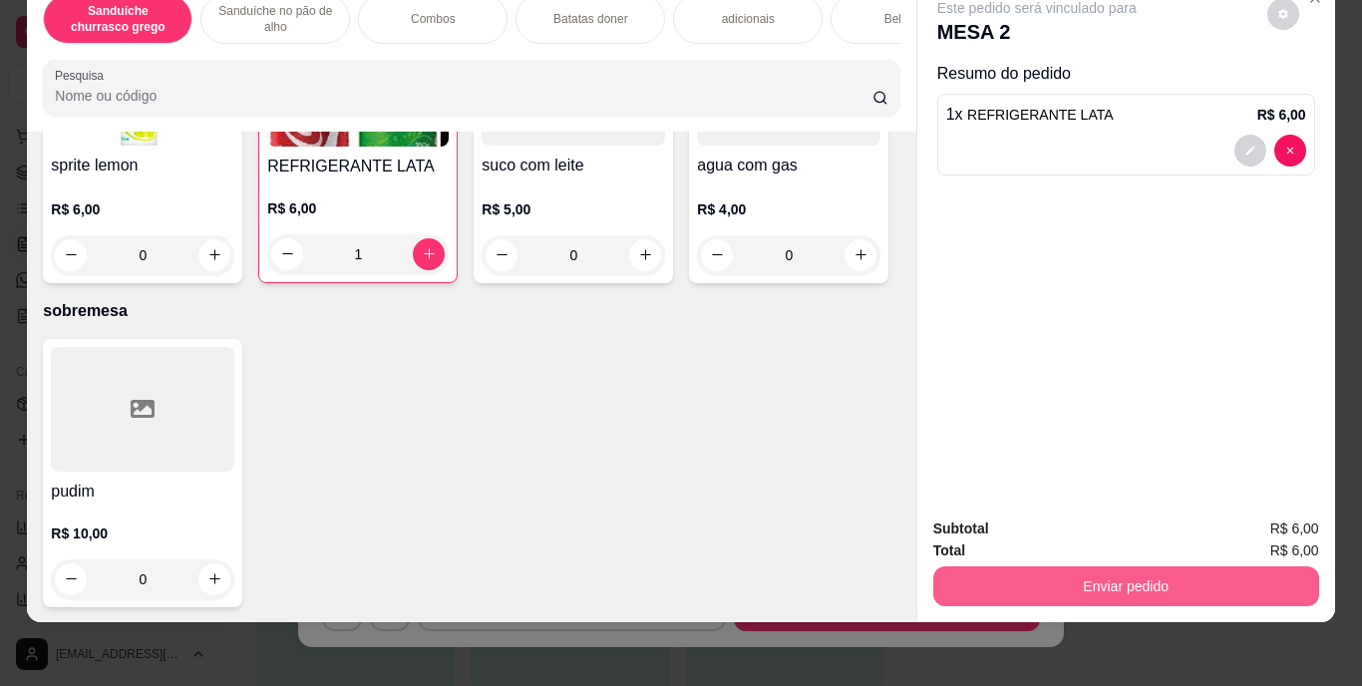
click at [1140, 566] on button "Enviar pedido" at bounding box center [1126, 586] width 386 height 40
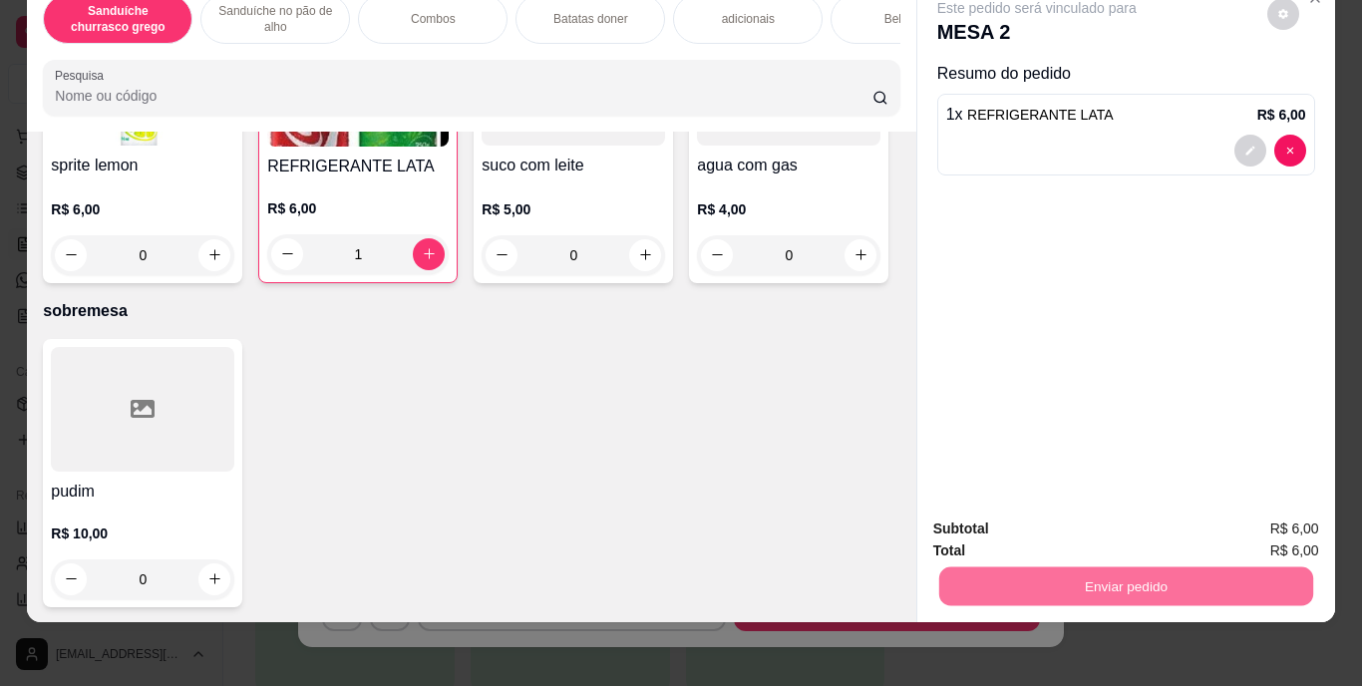
click at [1234, 513] on button "Enviar pedido" at bounding box center [1268, 522] width 110 height 37
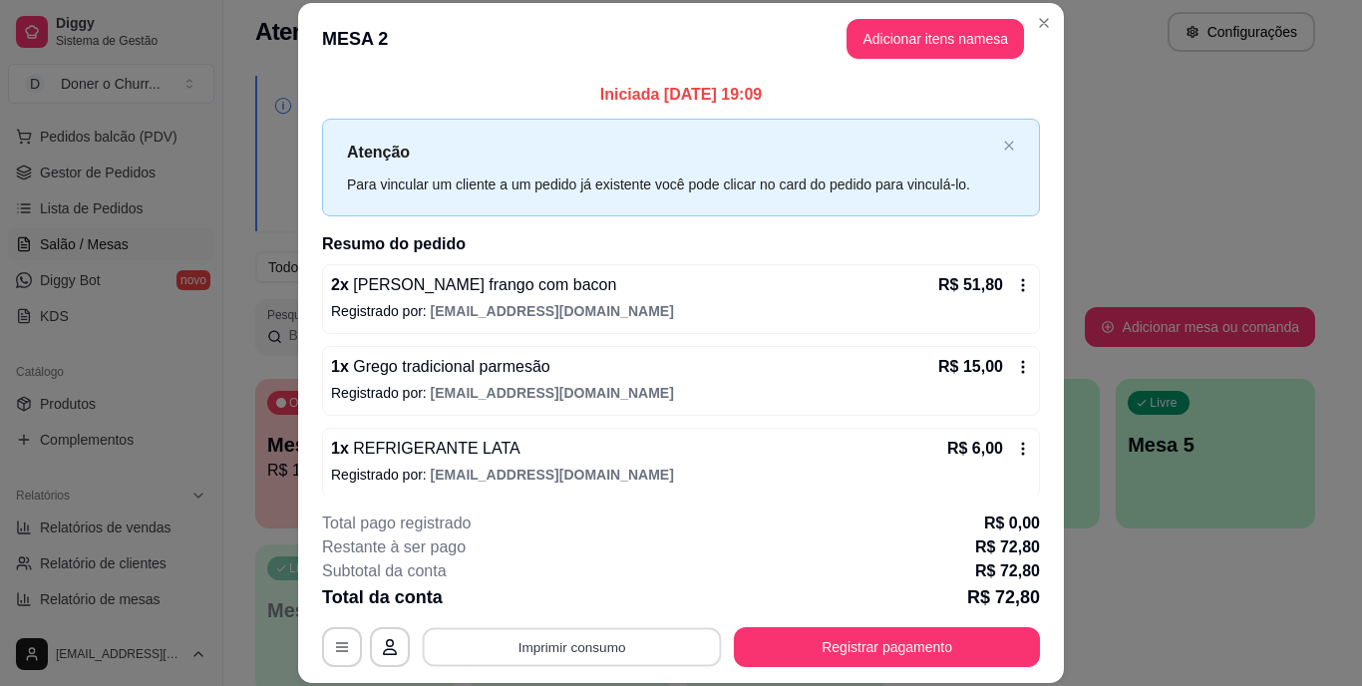
click at [612, 649] on button "Imprimir consumo" at bounding box center [572, 646] width 299 height 39
click at [584, 602] on button "IMPRESSORA" at bounding box center [571, 600] width 140 height 31
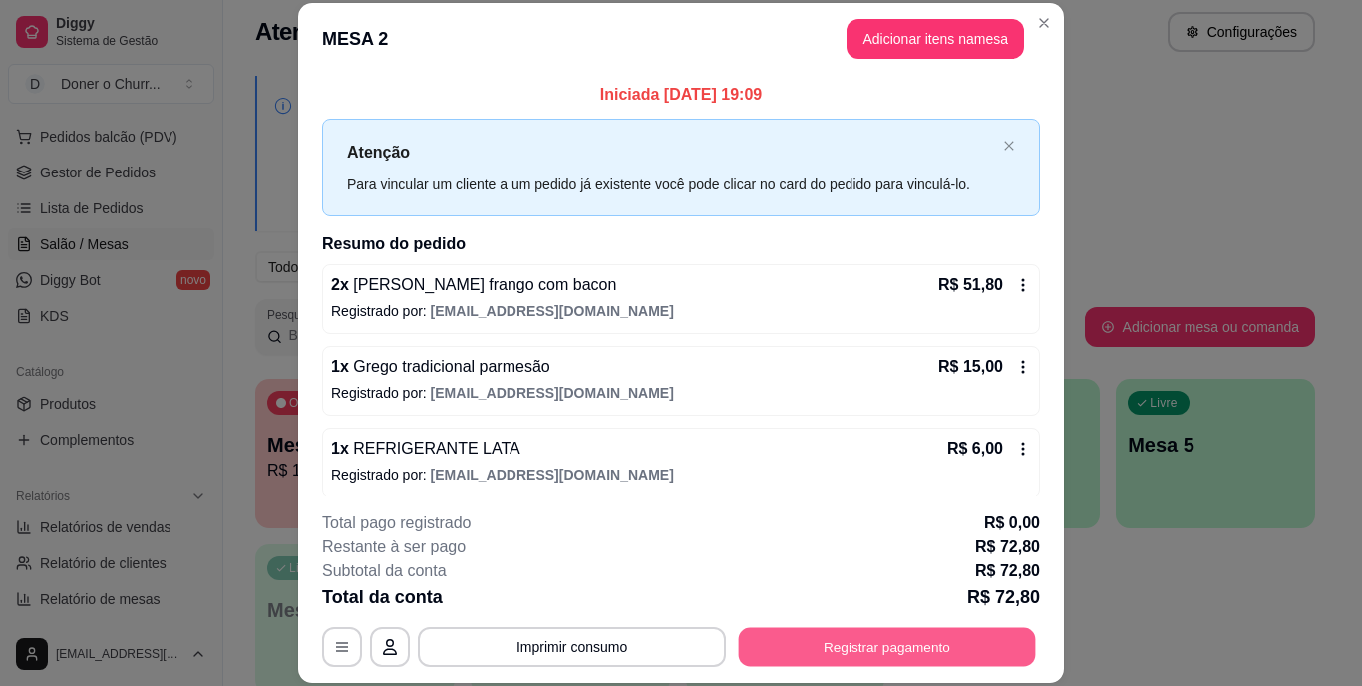
click at [897, 652] on button "Registrar pagamento" at bounding box center [887, 646] width 297 height 39
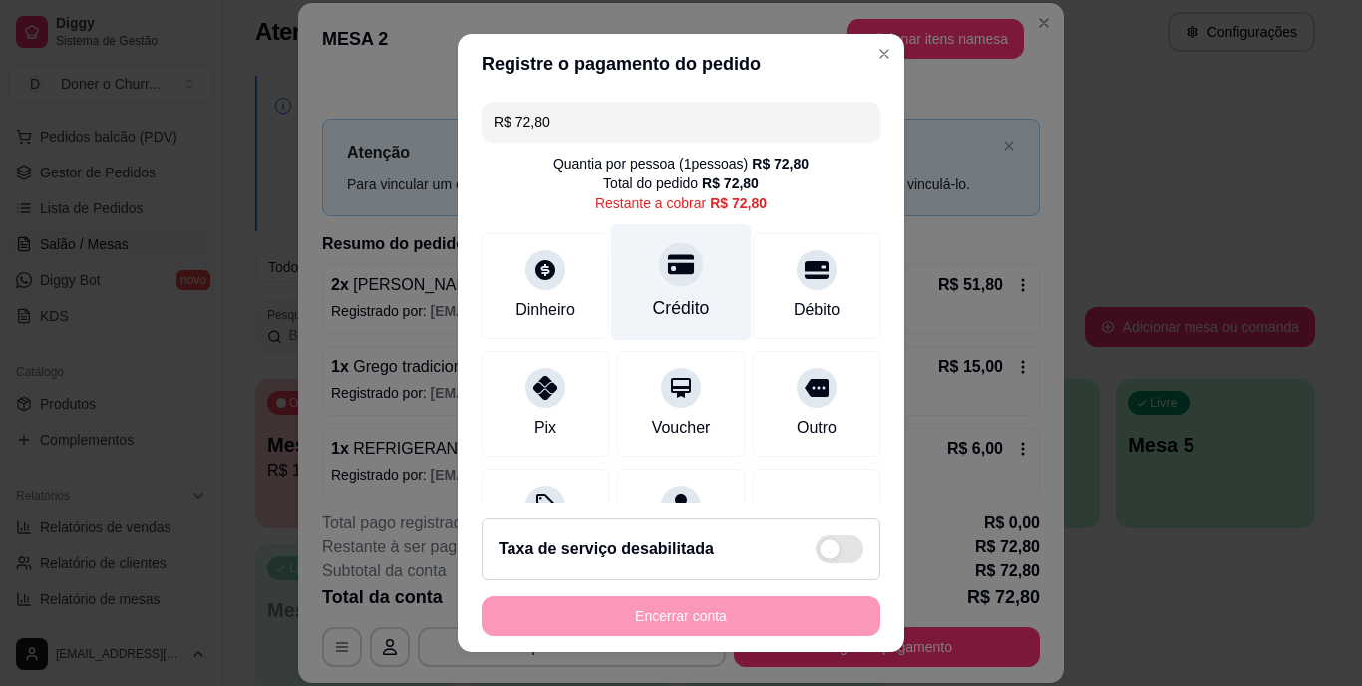
click at [659, 278] on div at bounding box center [681, 265] width 44 height 44
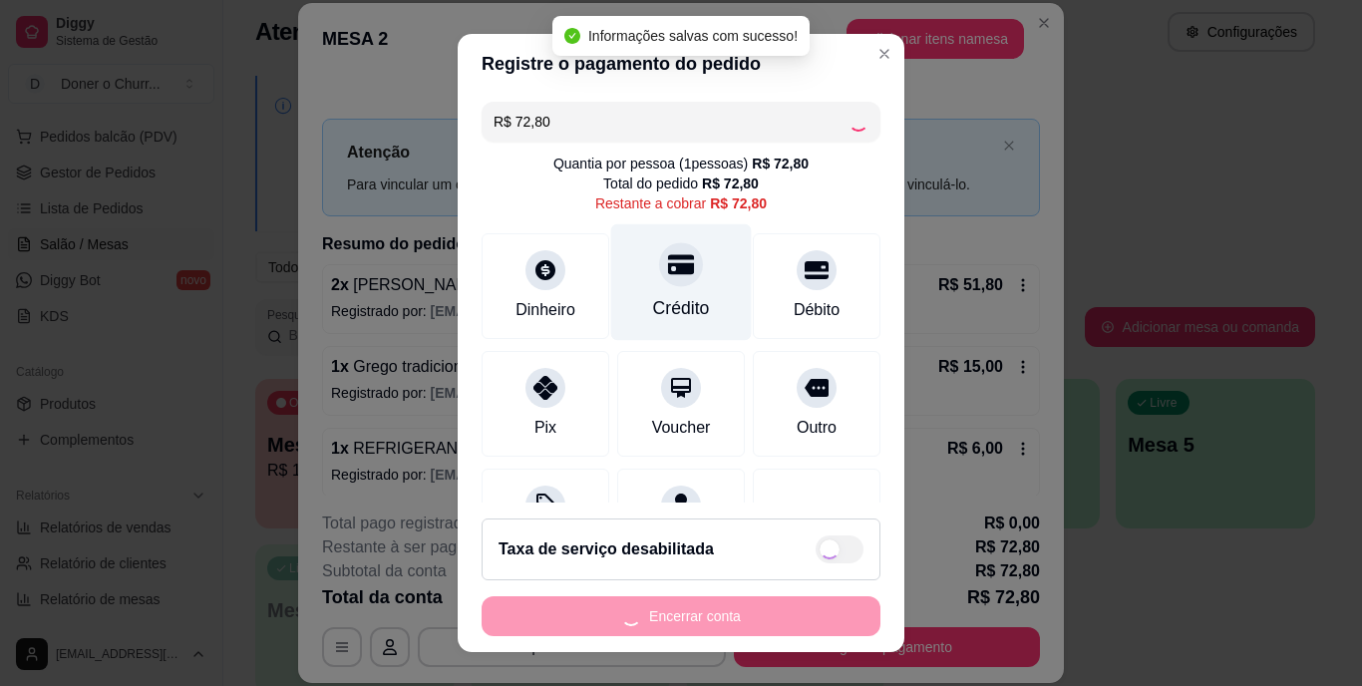
type input "R$ 0,00"
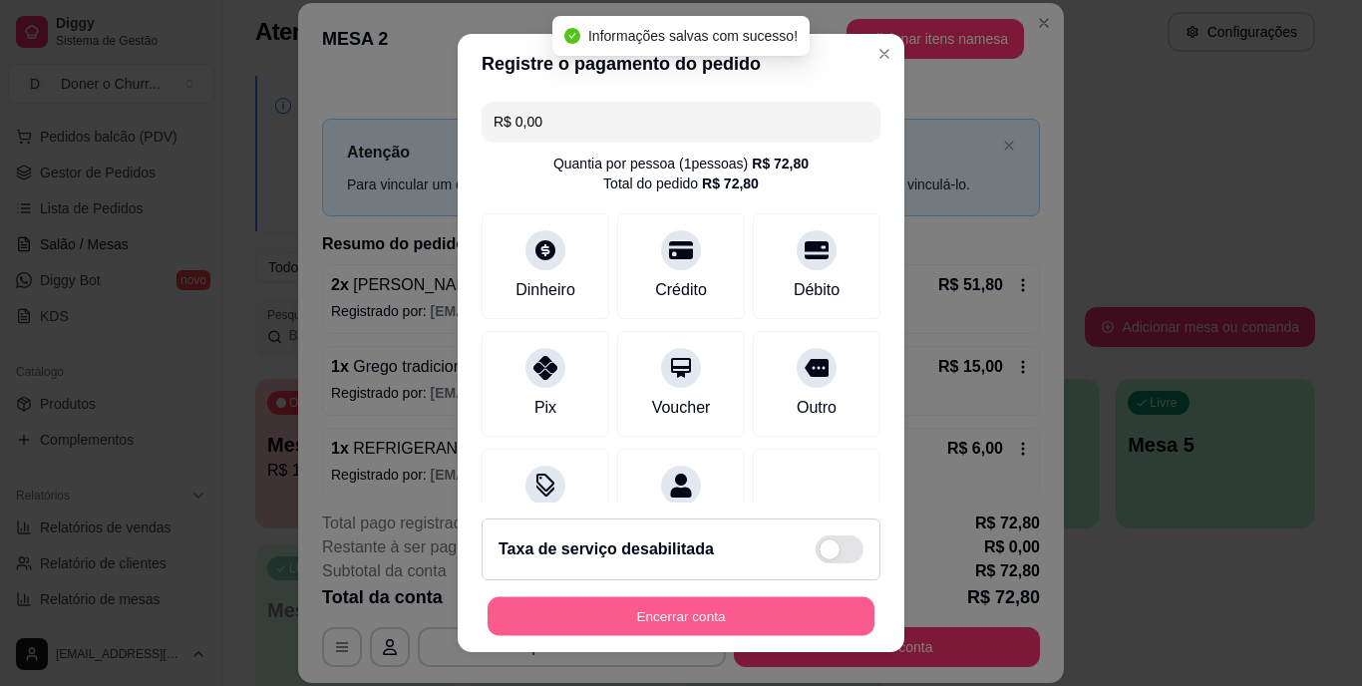
click at [775, 609] on button "Encerrar conta" at bounding box center [681, 615] width 387 height 39
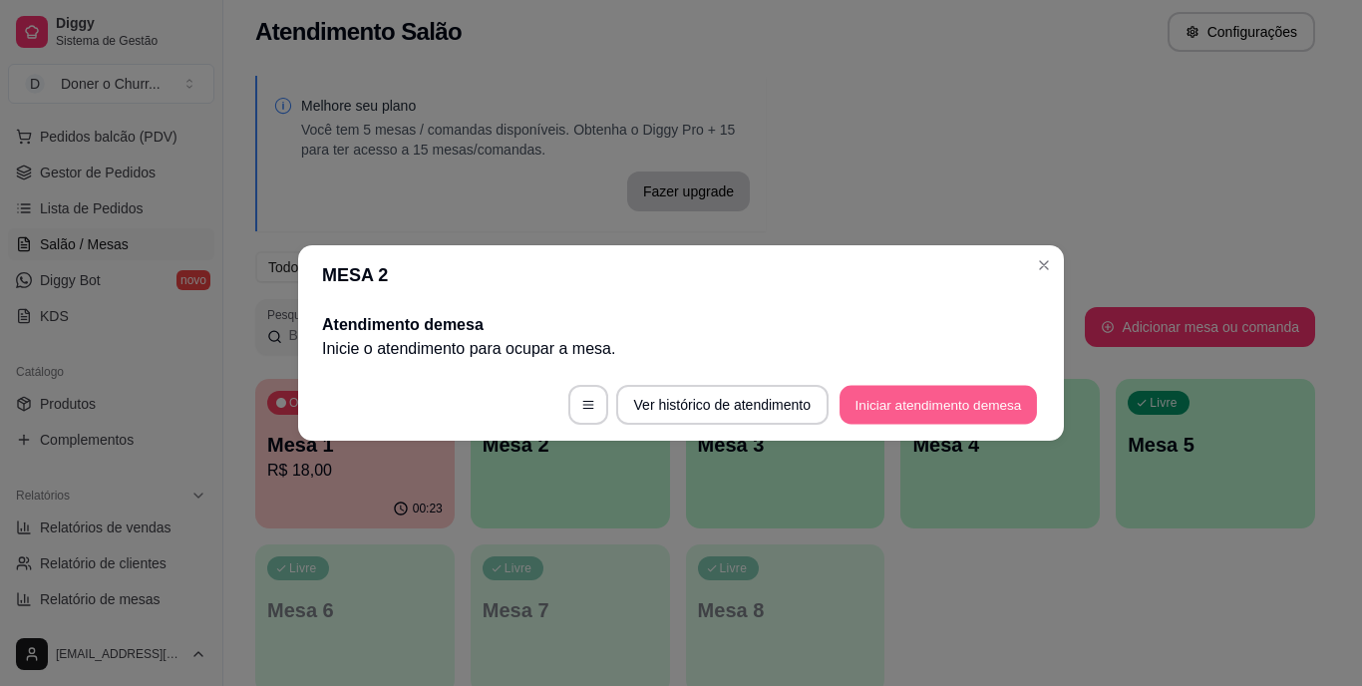
click at [917, 392] on button "Iniciar atendimento de mesa" at bounding box center [938, 405] width 197 height 39
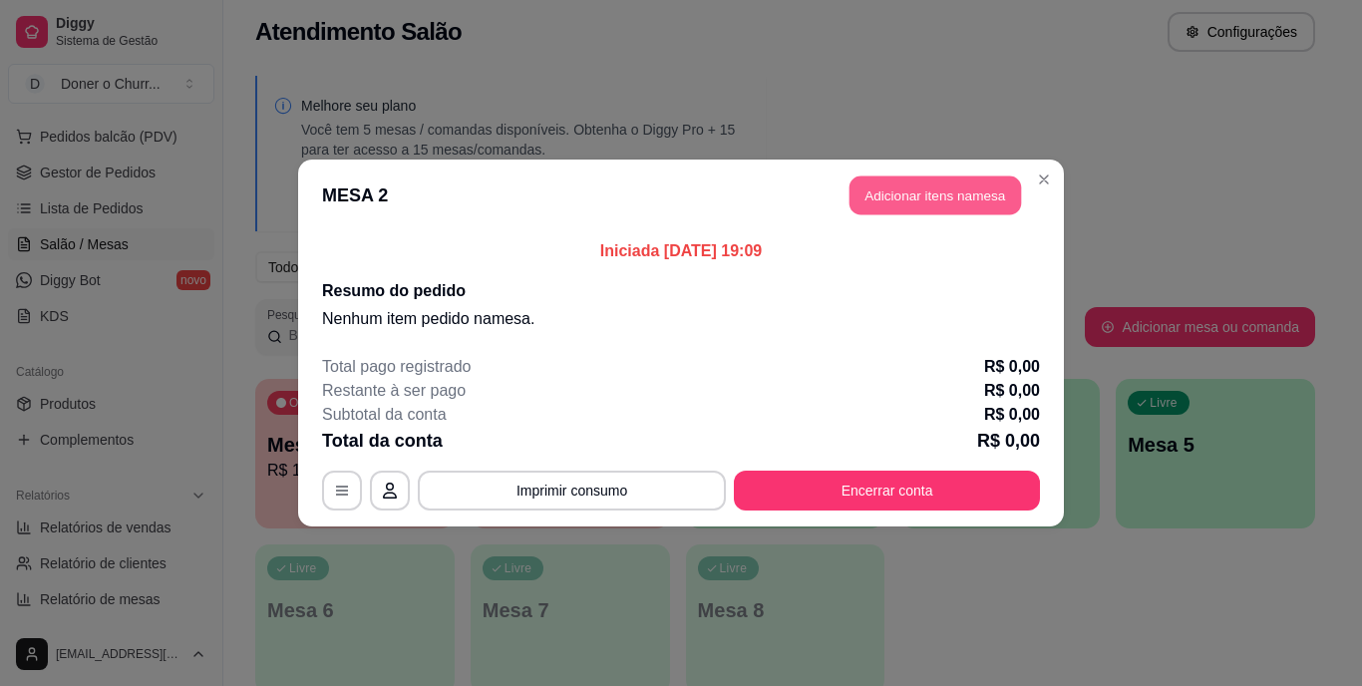
click at [933, 200] on button "Adicionar itens na mesa" at bounding box center [936, 196] width 172 height 39
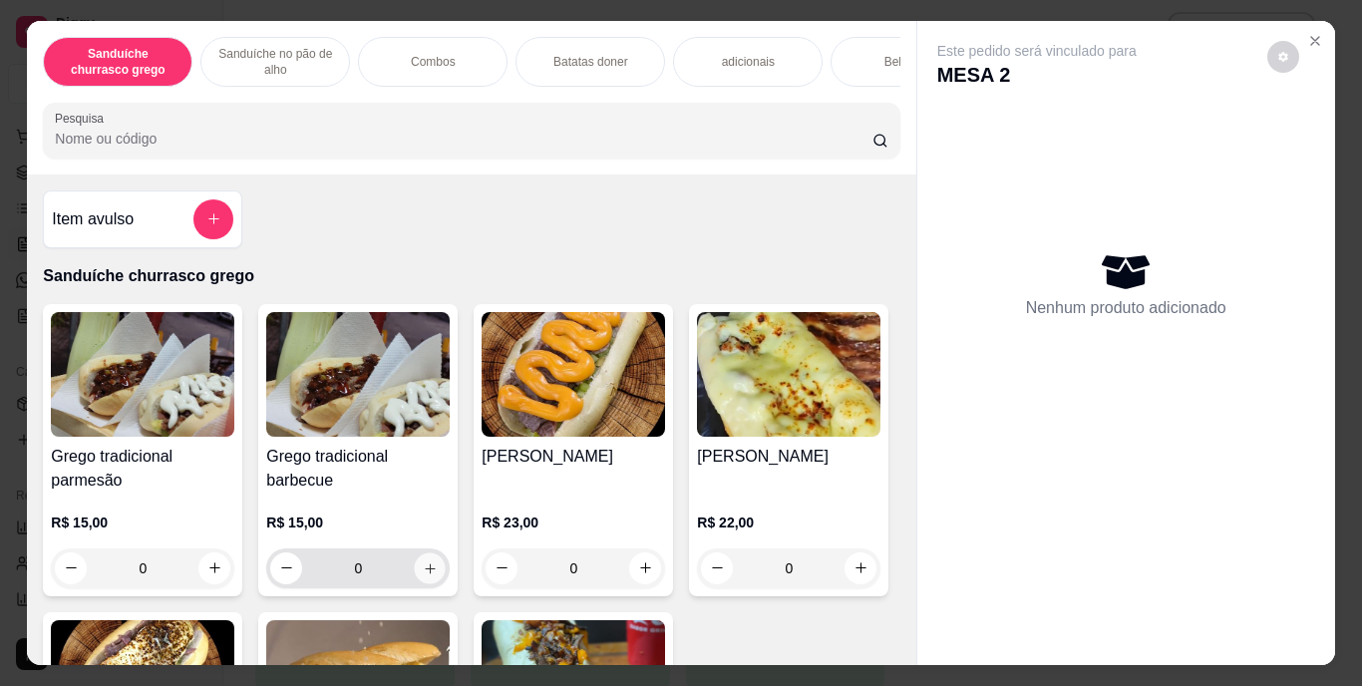
click at [429, 575] on icon "increase-product-quantity" at bounding box center [430, 567] width 15 height 15
type input "1"
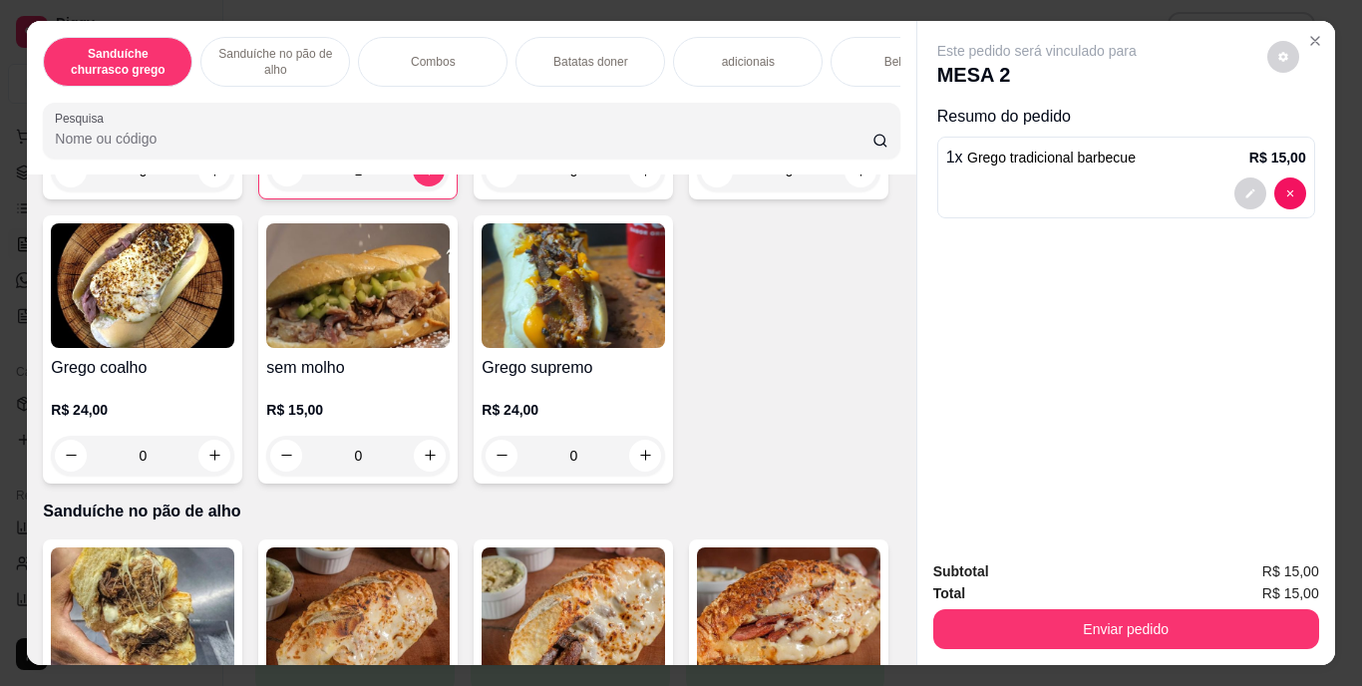
scroll to position [520, 0]
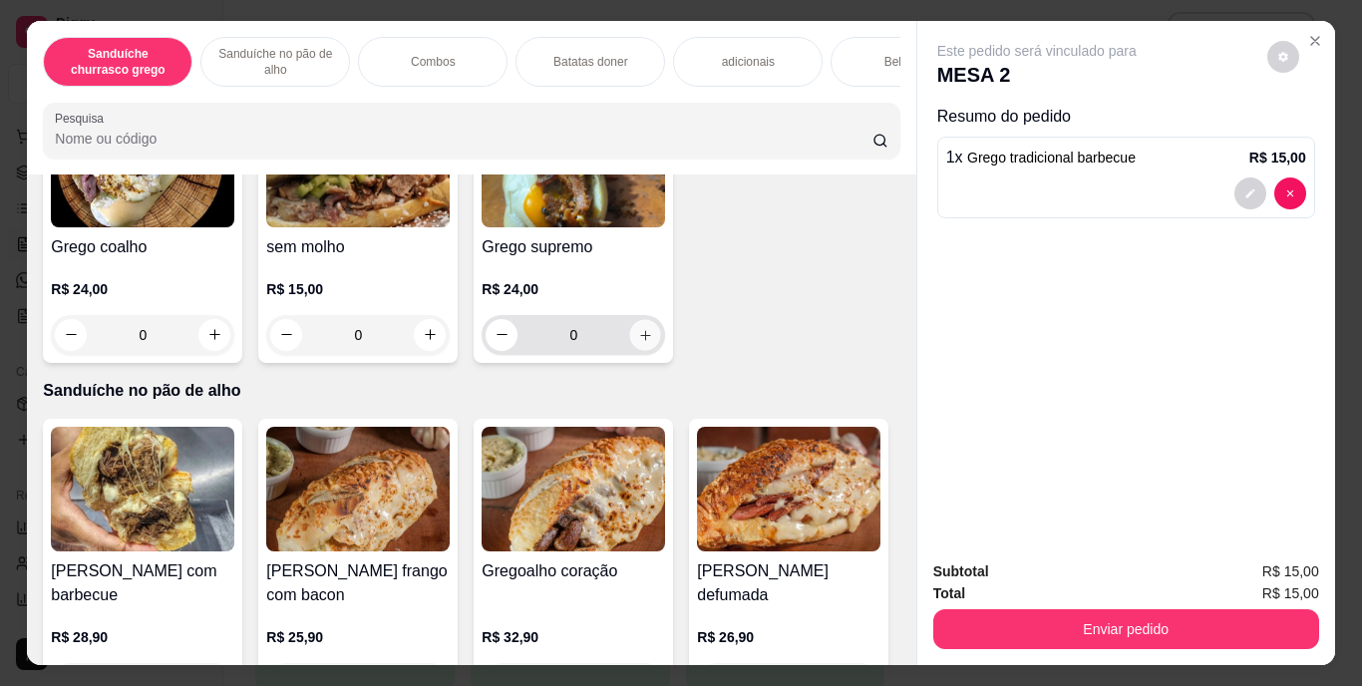
click at [638, 342] on icon "increase-product-quantity" at bounding box center [645, 334] width 15 height 15
type input "1"
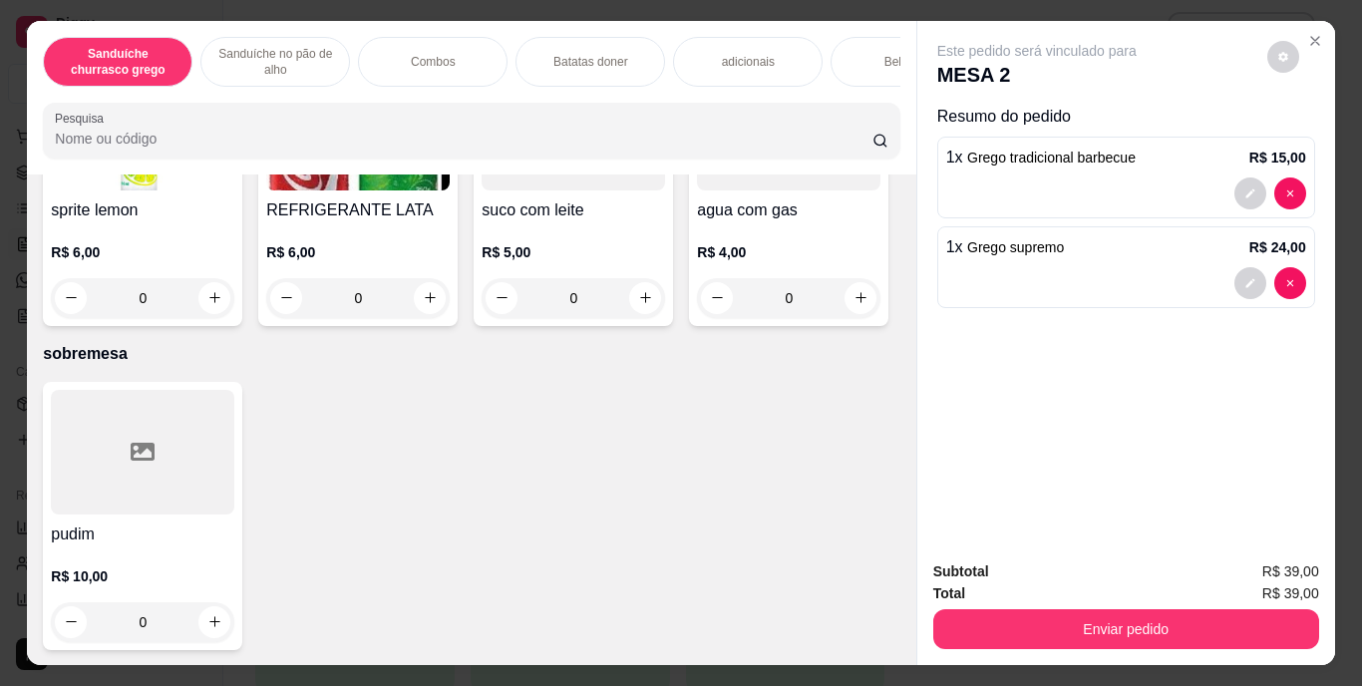
scroll to position [3402, 0]
click at [200, 29] on button "increase-product-quantity" at bounding box center [214, 13] width 31 height 31
type input "1"
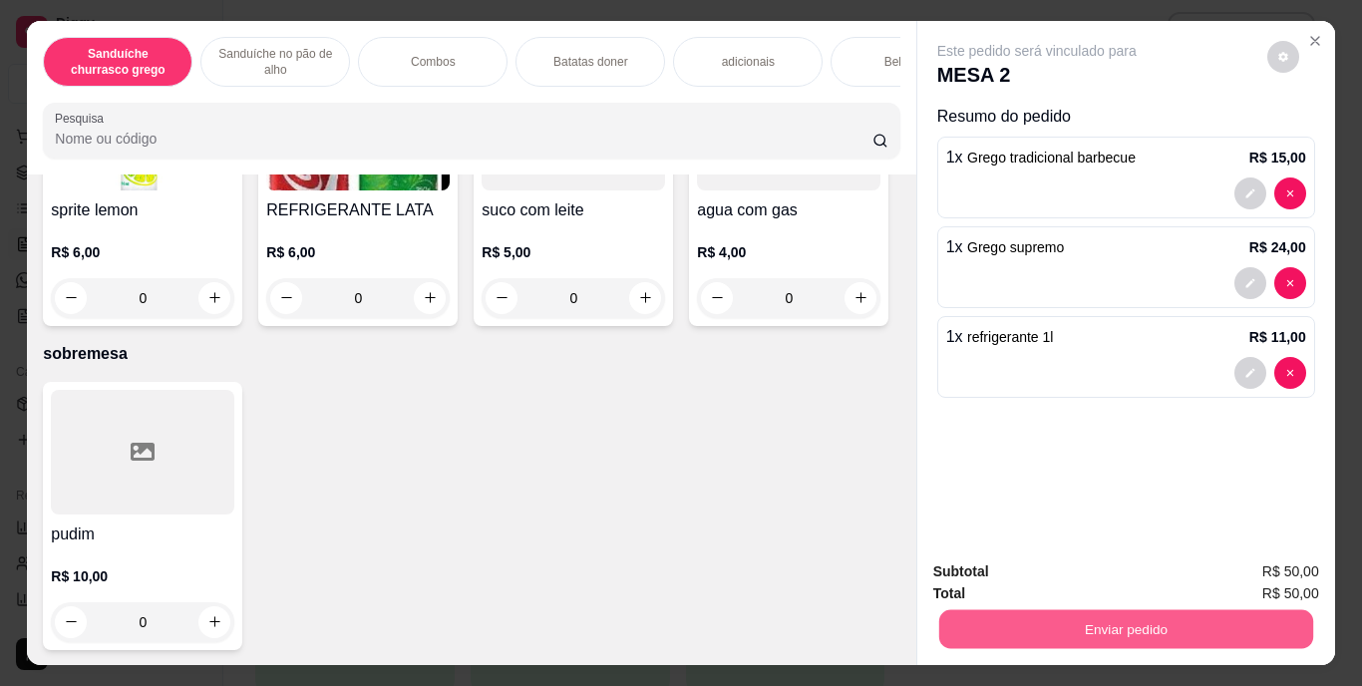
click at [1112, 612] on button "Enviar pedido" at bounding box center [1125, 629] width 374 height 39
click at [1253, 583] on button "Enviar pedido" at bounding box center [1268, 572] width 110 height 37
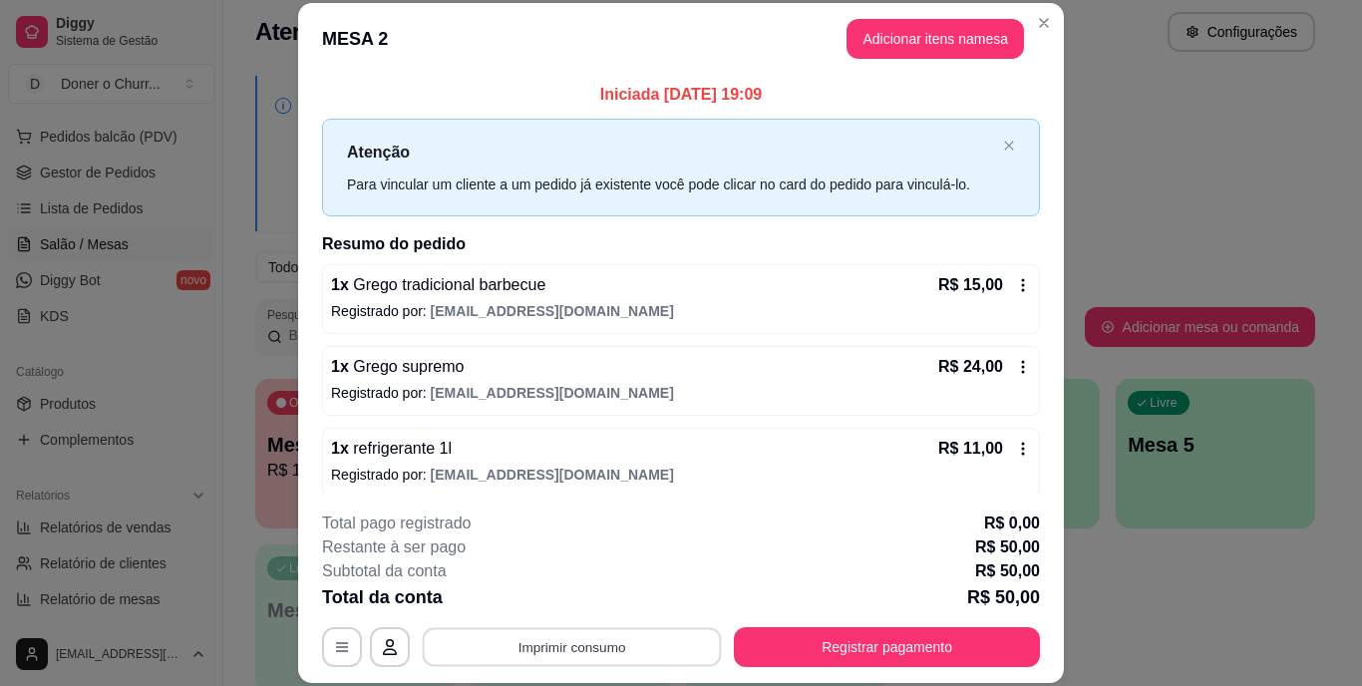
click at [611, 647] on button "Imprimir consumo" at bounding box center [572, 646] width 299 height 39
click at [581, 591] on button "IMPRESSORA" at bounding box center [571, 600] width 140 height 31
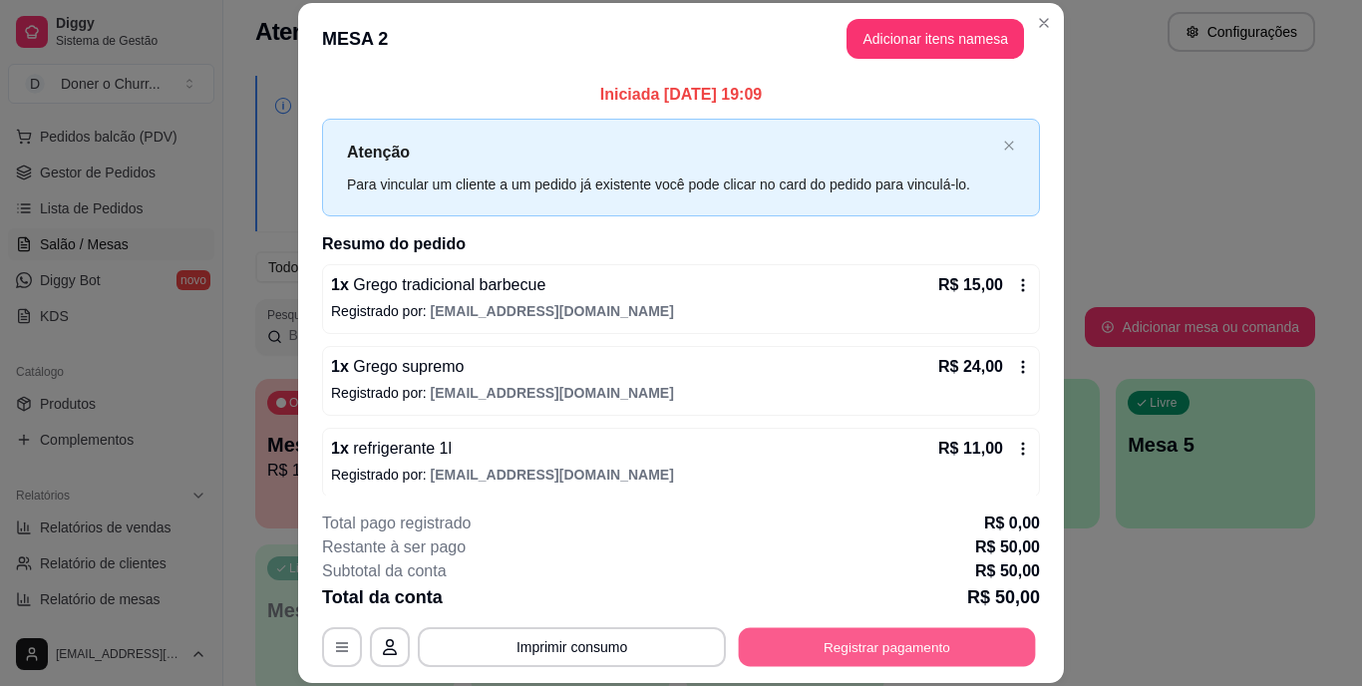
click at [832, 654] on button "Registrar pagamento" at bounding box center [887, 646] width 297 height 39
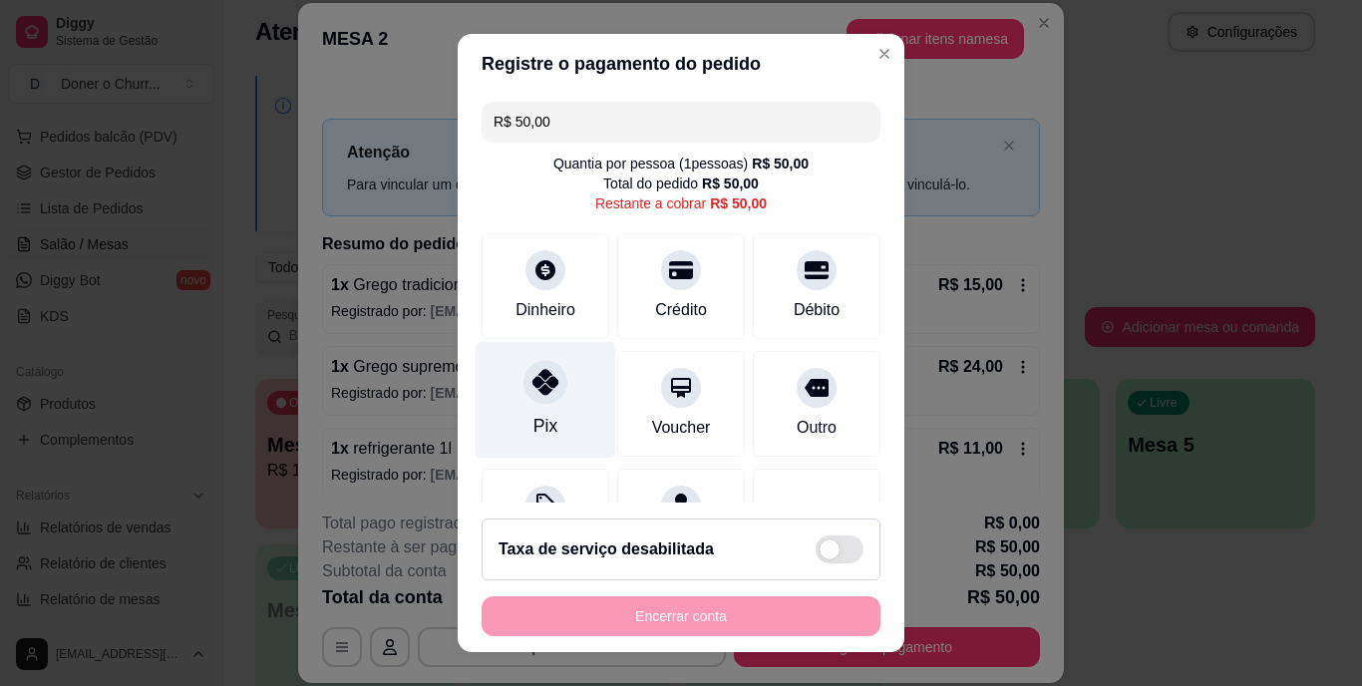
click at [524, 382] on div at bounding box center [546, 383] width 44 height 44
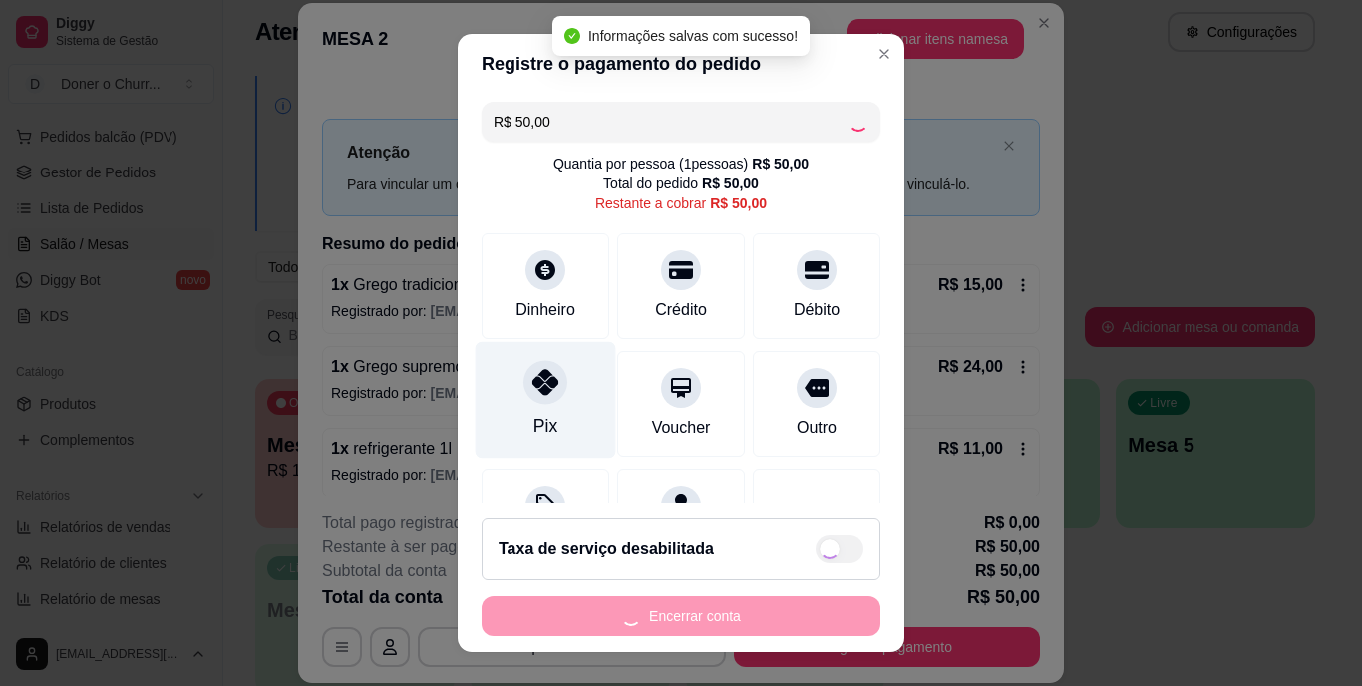
type input "R$ 0,00"
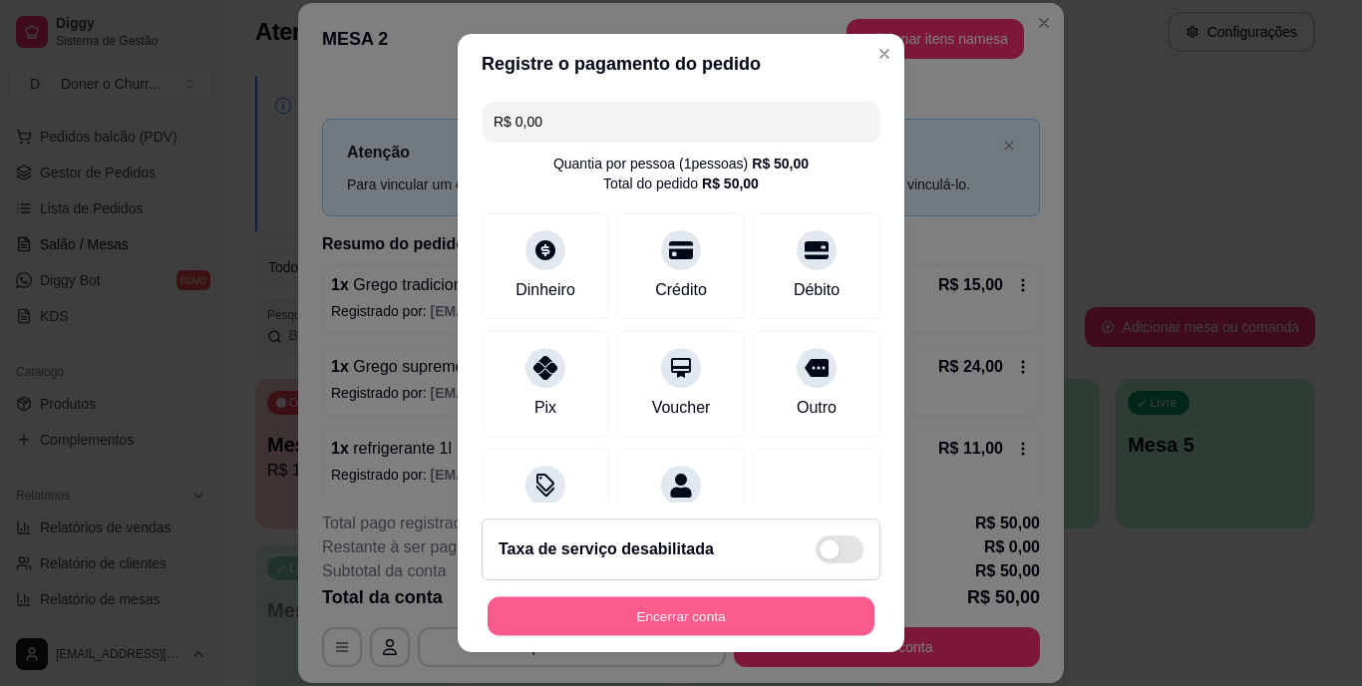
click at [653, 604] on button "Encerrar conta" at bounding box center [681, 615] width 387 height 39
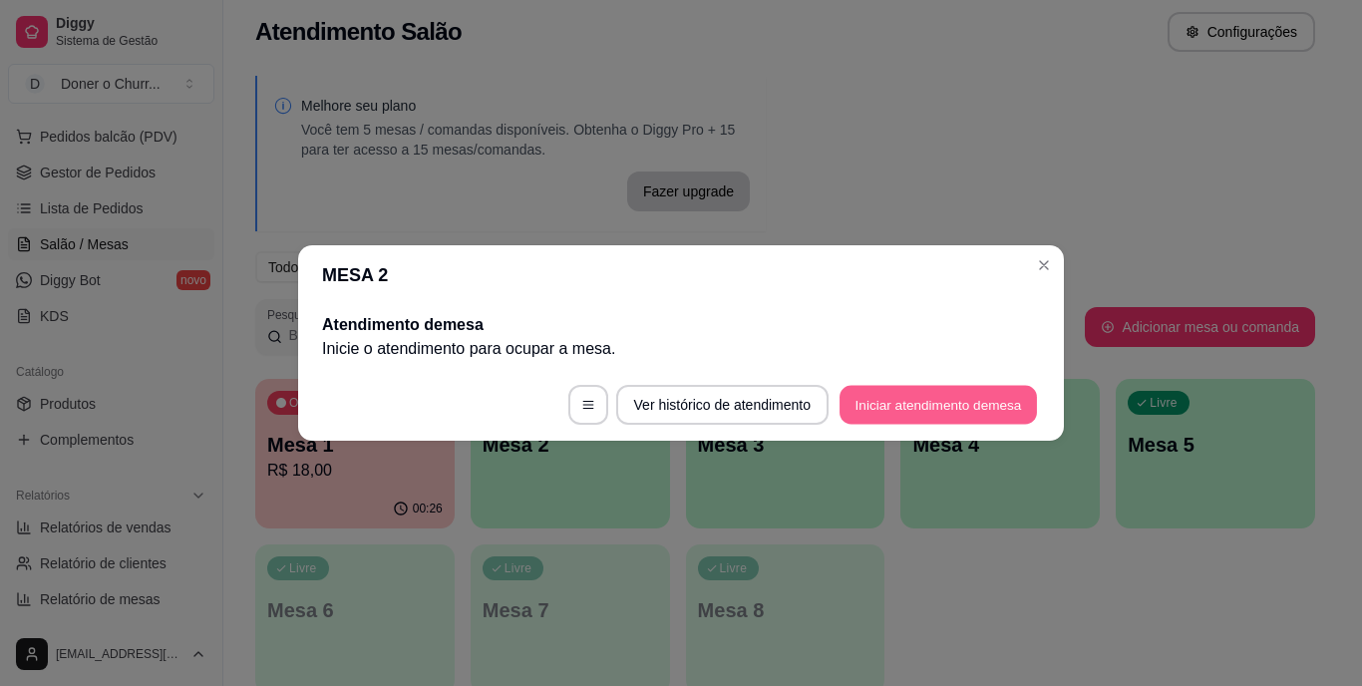
click at [988, 403] on button "Iniciar atendimento de mesa" at bounding box center [938, 405] width 197 height 39
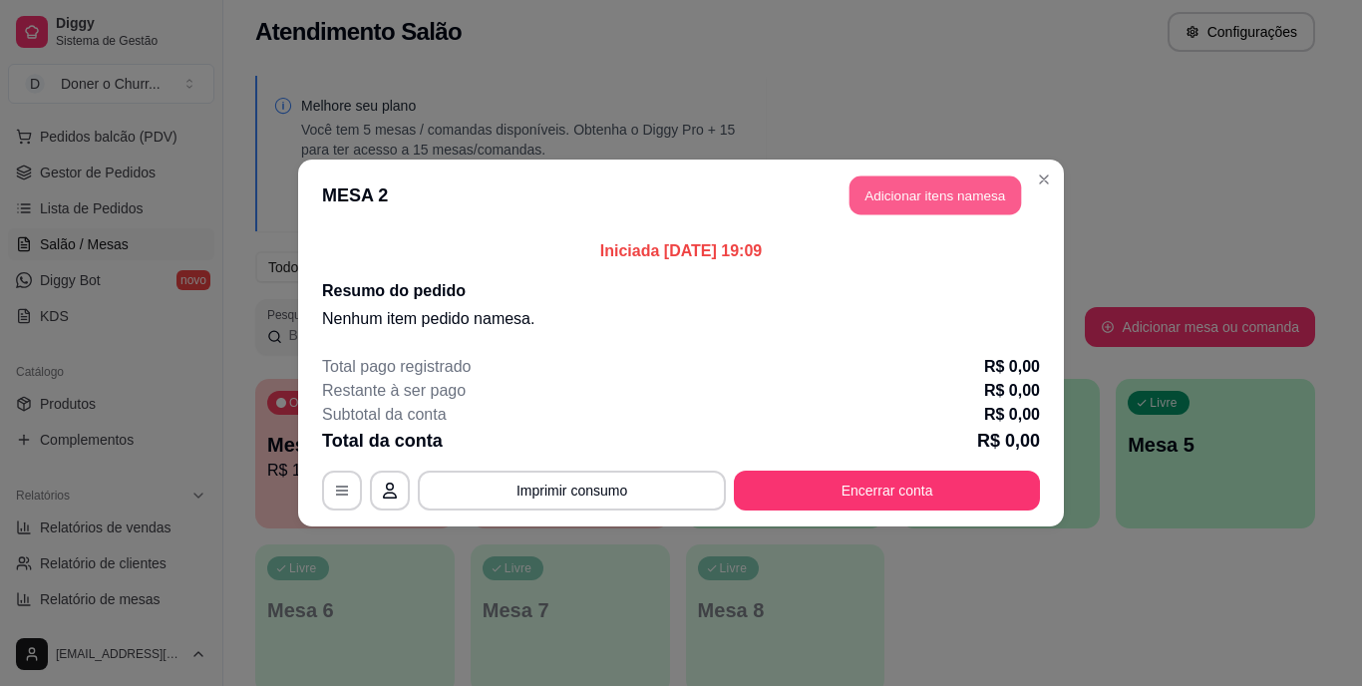
click at [977, 194] on button "Adicionar itens na mesa" at bounding box center [936, 196] width 172 height 39
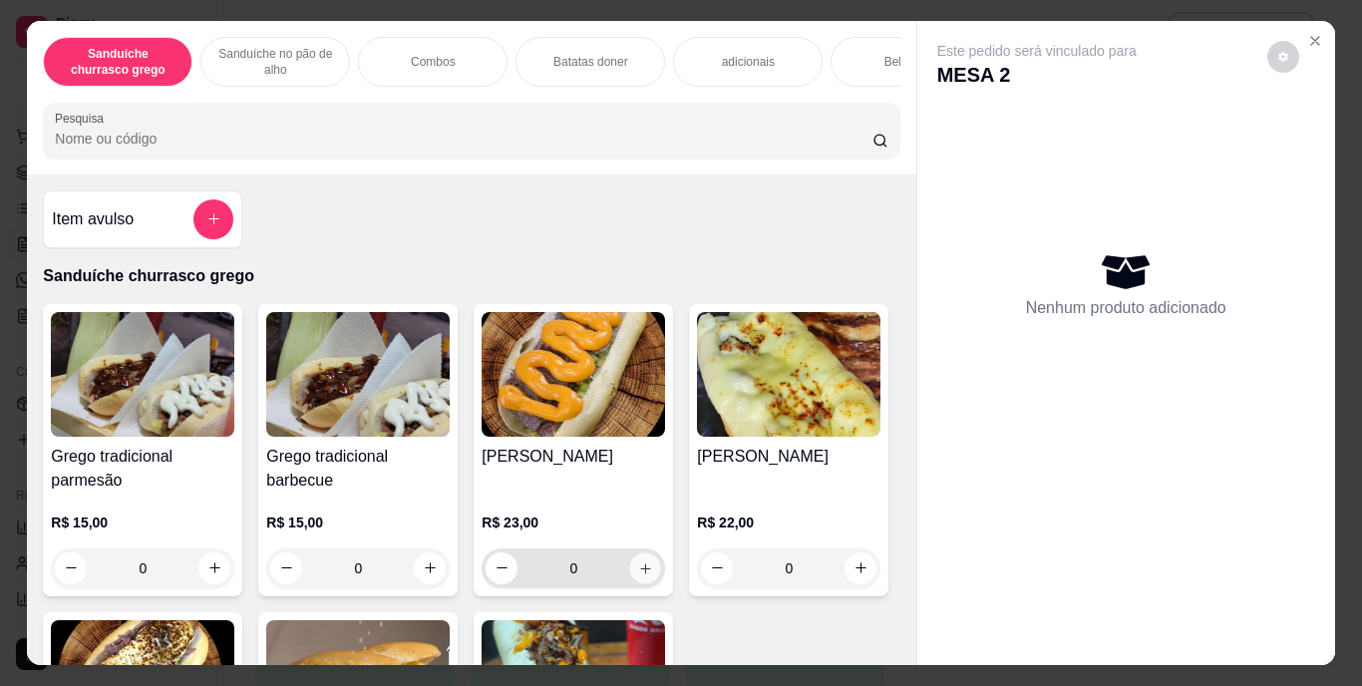
click at [642, 575] on icon "increase-product-quantity" at bounding box center [645, 567] width 15 height 15
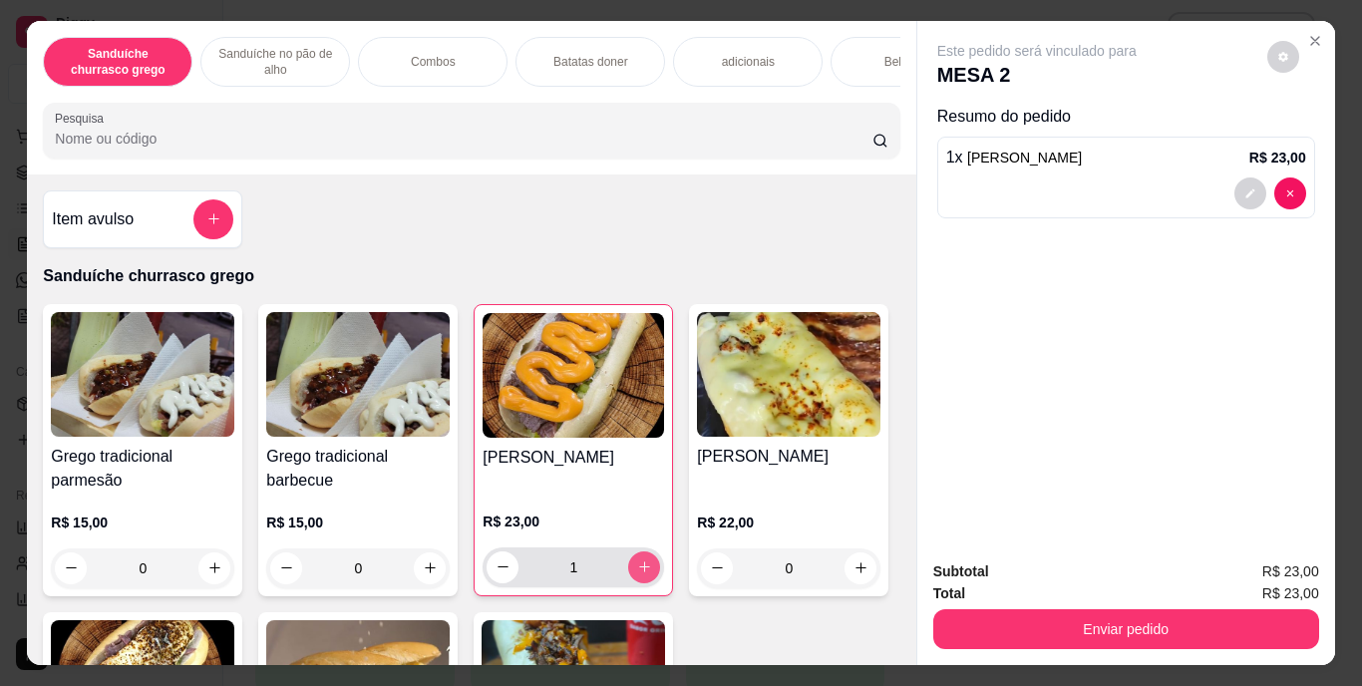
click at [642, 574] on icon "increase-product-quantity" at bounding box center [644, 566] width 15 height 15
type input "2"
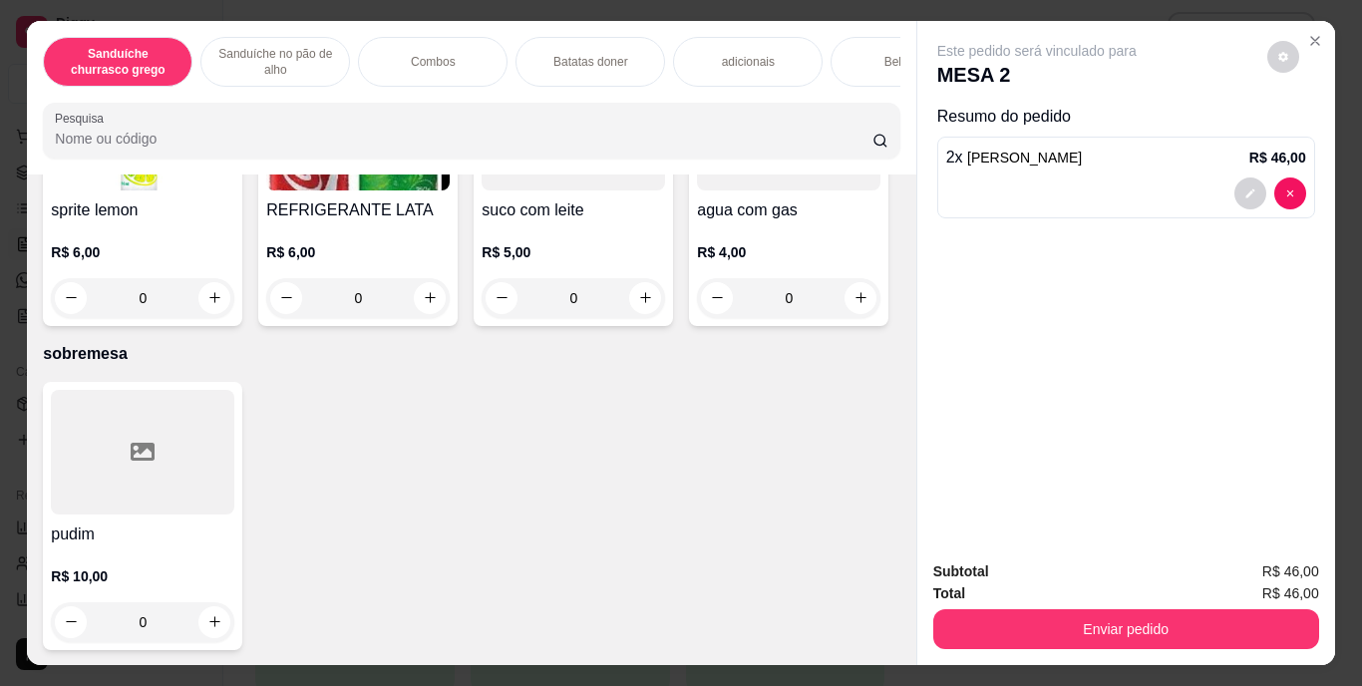
scroll to position [3745, 0]
click at [446, 313] on button "increase-product-quantity" at bounding box center [430, 297] width 31 height 31
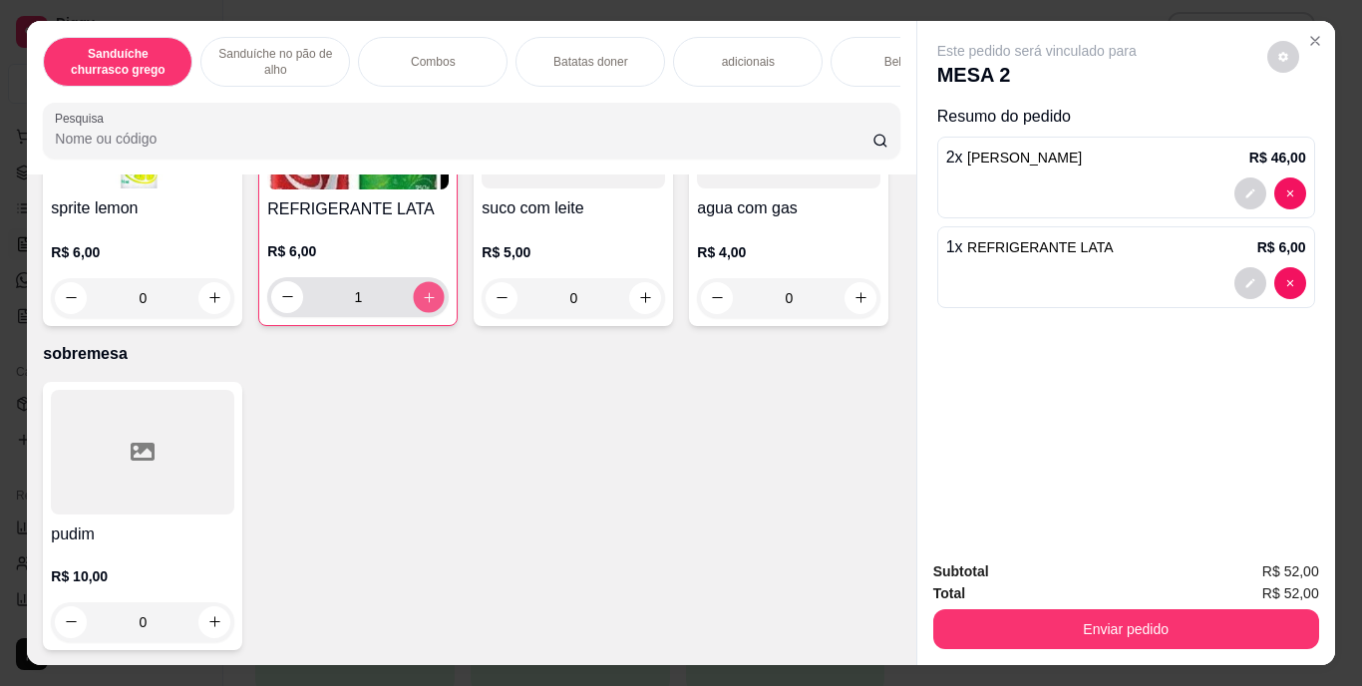
click at [445, 312] on button "increase-product-quantity" at bounding box center [429, 296] width 31 height 31
type input "2"
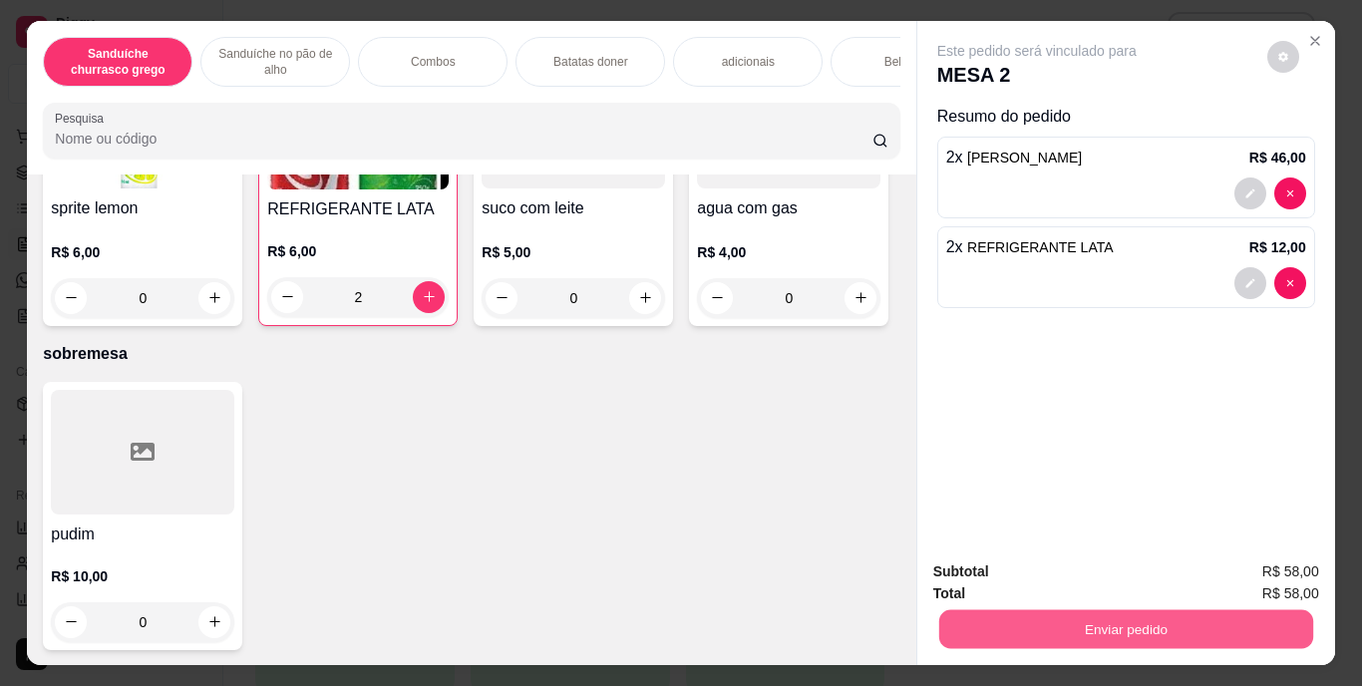
click at [1078, 627] on button "Enviar pedido" at bounding box center [1125, 629] width 374 height 39
click at [1273, 568] on button "Enviar pedido" at bounding box center [1268, 572] width 110 height 37
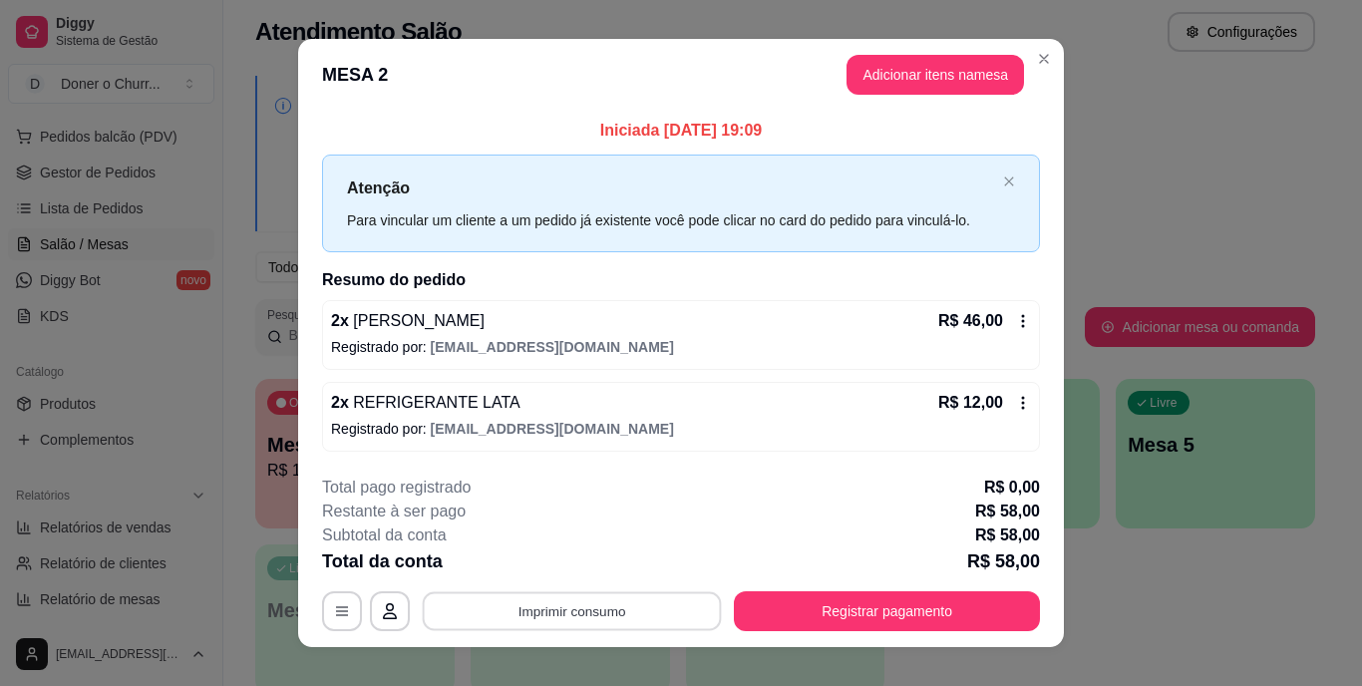
click at [569, 612] on button "Imprimir consumo" at bounding box center [572, 610] width 299 height 39
click at [569, 565] on button "IMPRESSORA" at bounding box center [571, 565] width 140 height 31
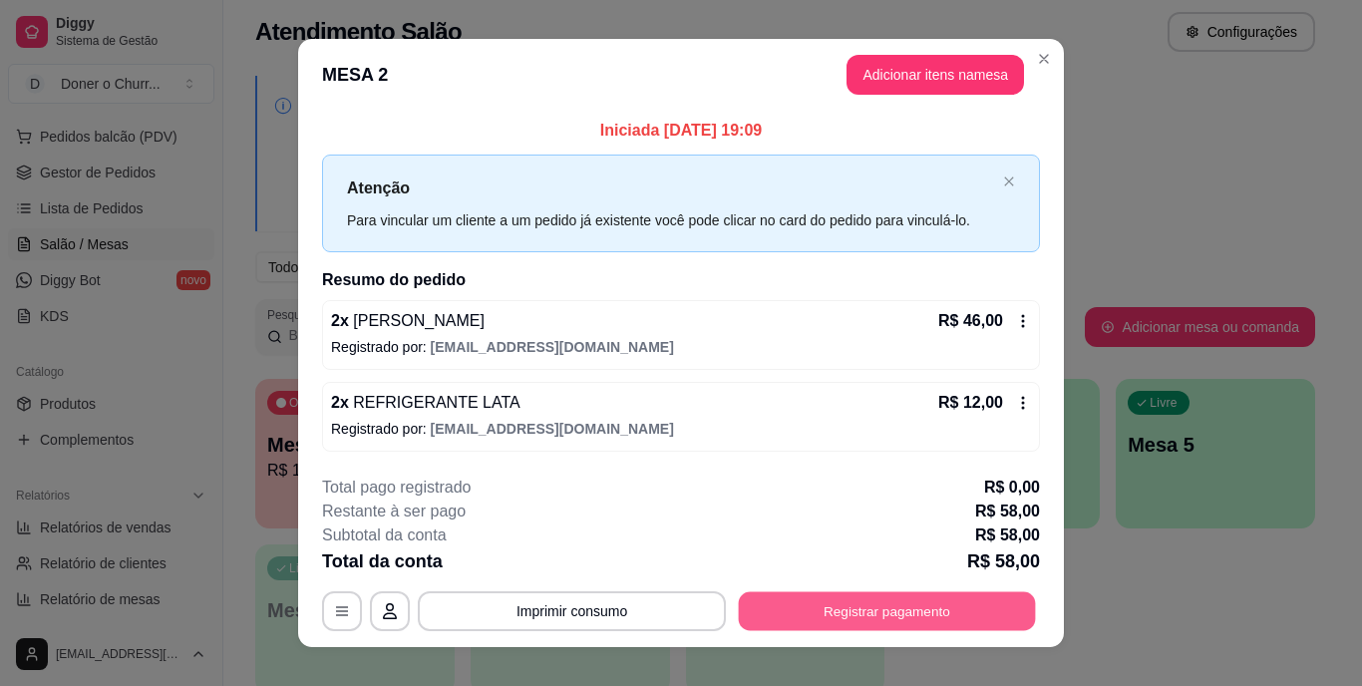
click at [882, 614] on button "Registrar pagamento" at bounding box center [887, 610] width 297 height 39
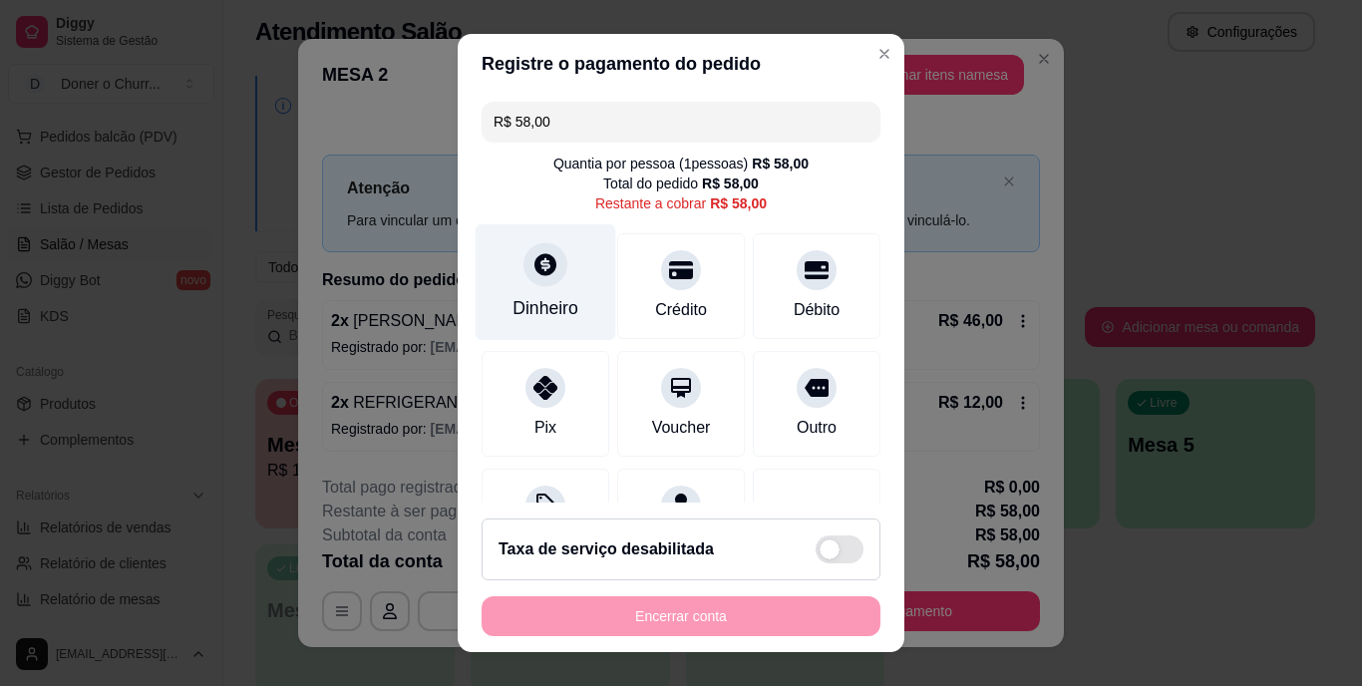
click at [527, 281] on div at bounding box center [546, 265] width 44 height 44
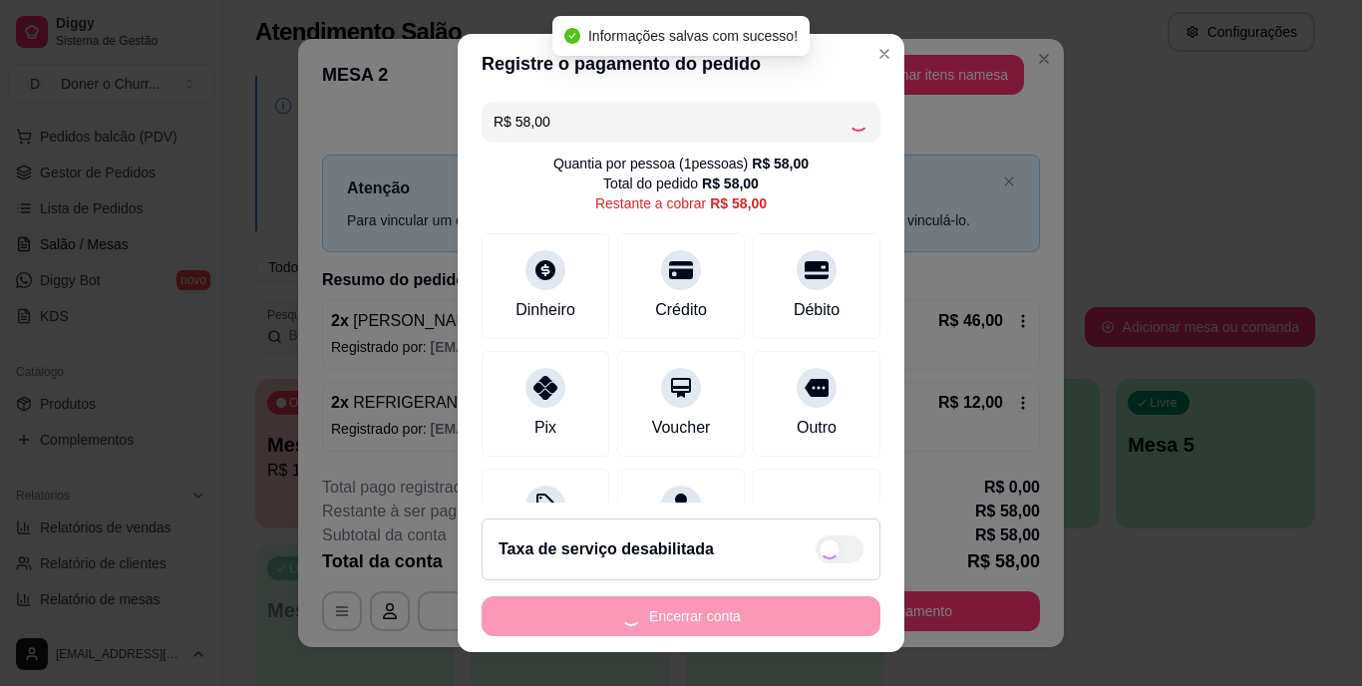
type input "R$ 0,00"
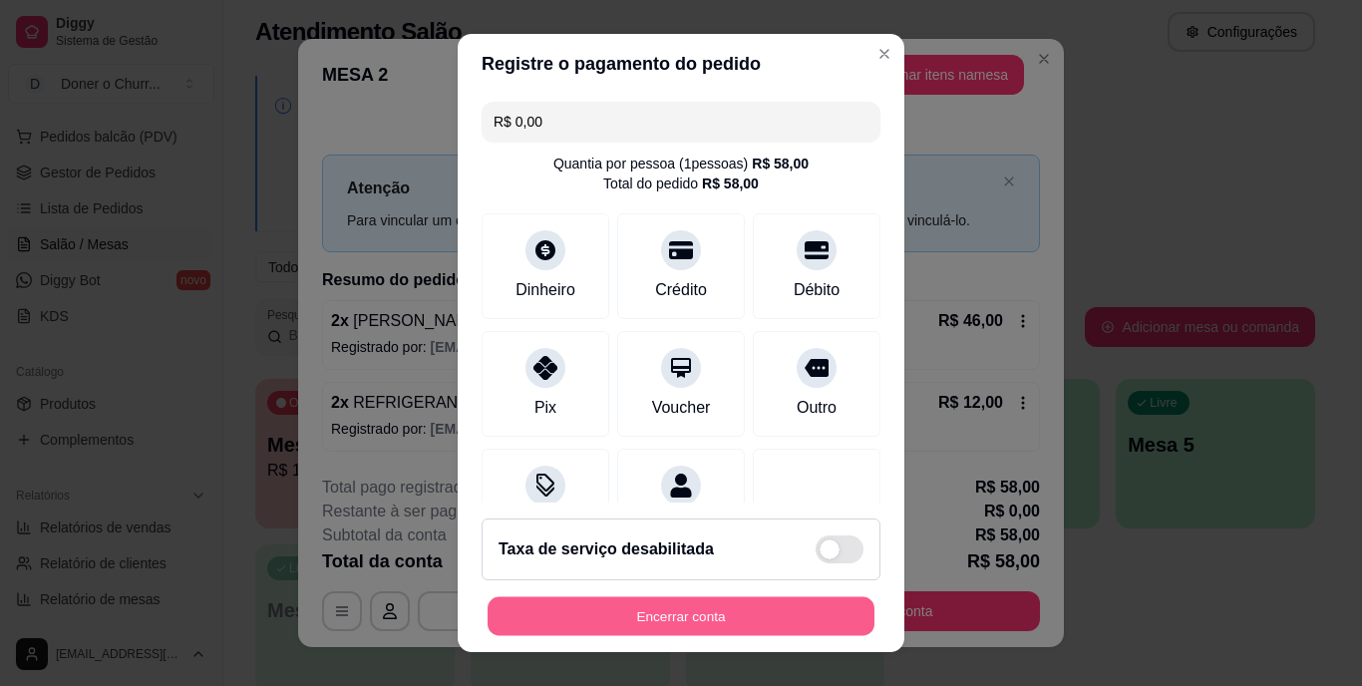
click at [757, 597] on button "Encerrar conta" at bounding box center [681, 615] width 387 height 39
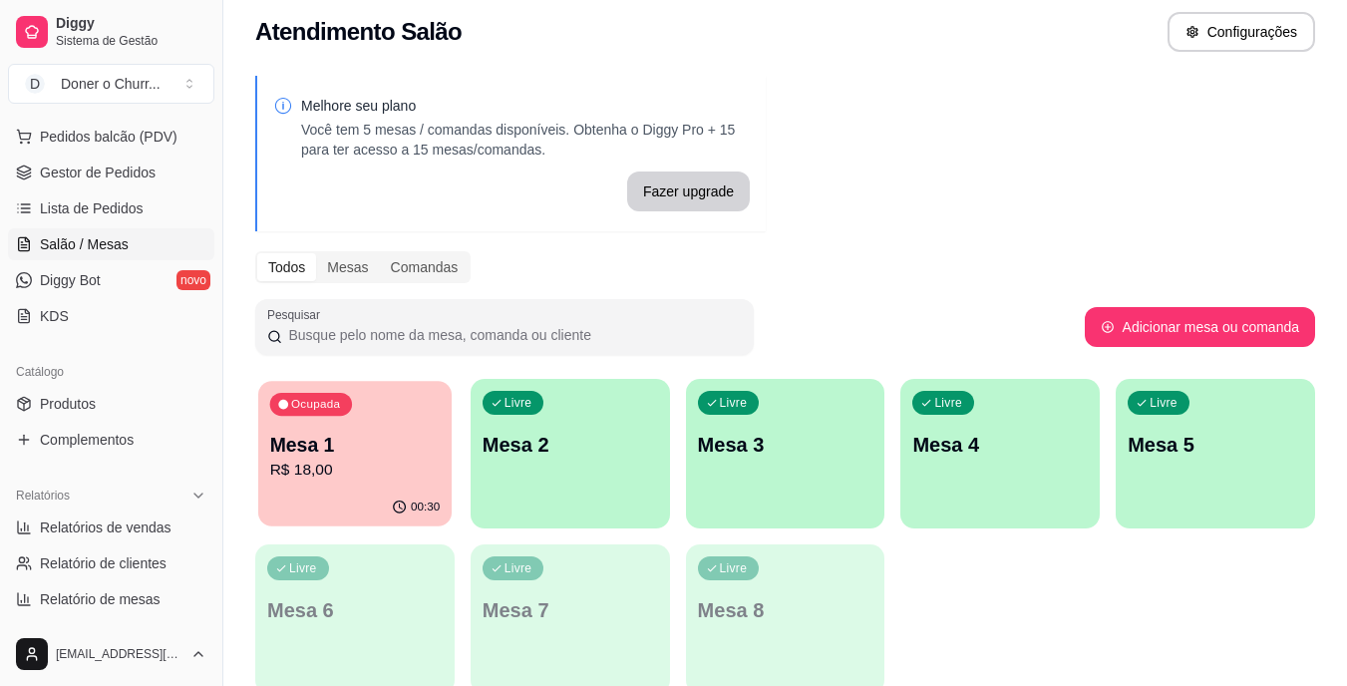
click at [350, 437] on p "Mesa 1" at bounding box center [355, 445] width 171 height 27
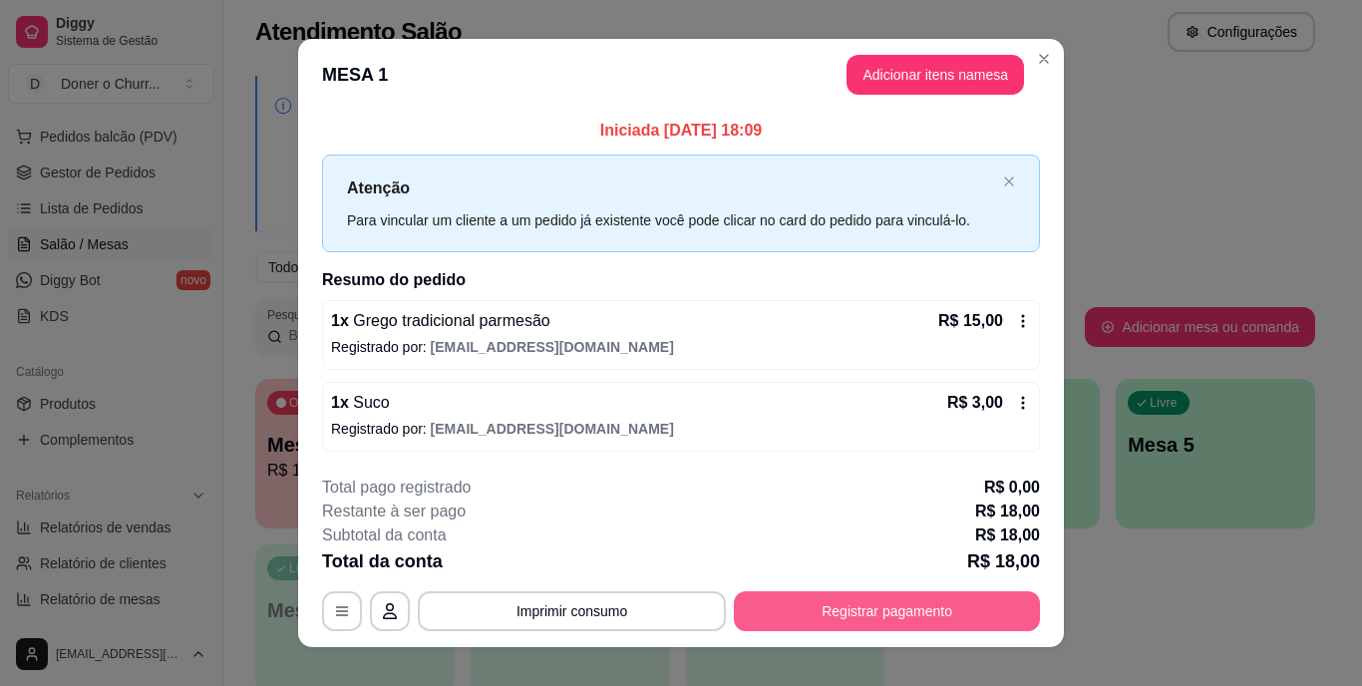
click at [853, 619] on button "Registrar pagamento" at bounding box center [887, 611] width 306 height 40
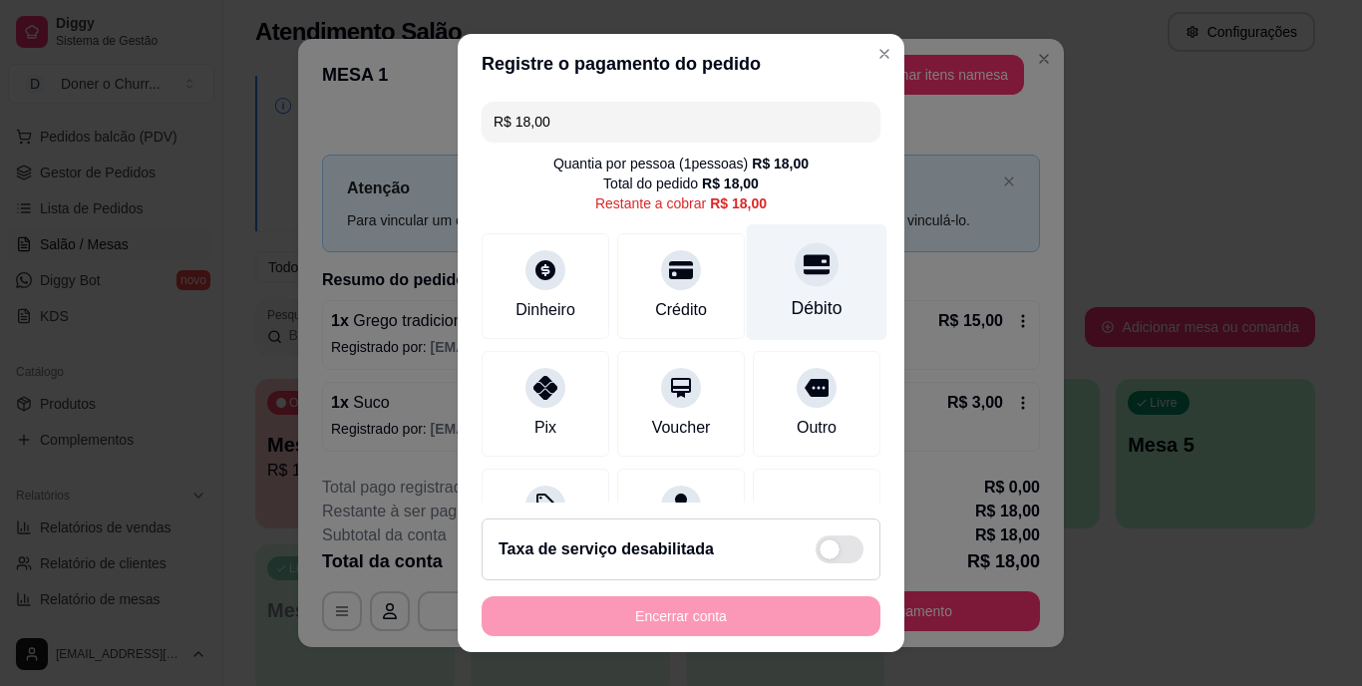
click at [795, 281] on div at bounding box center [817, 265] width 44 height 44
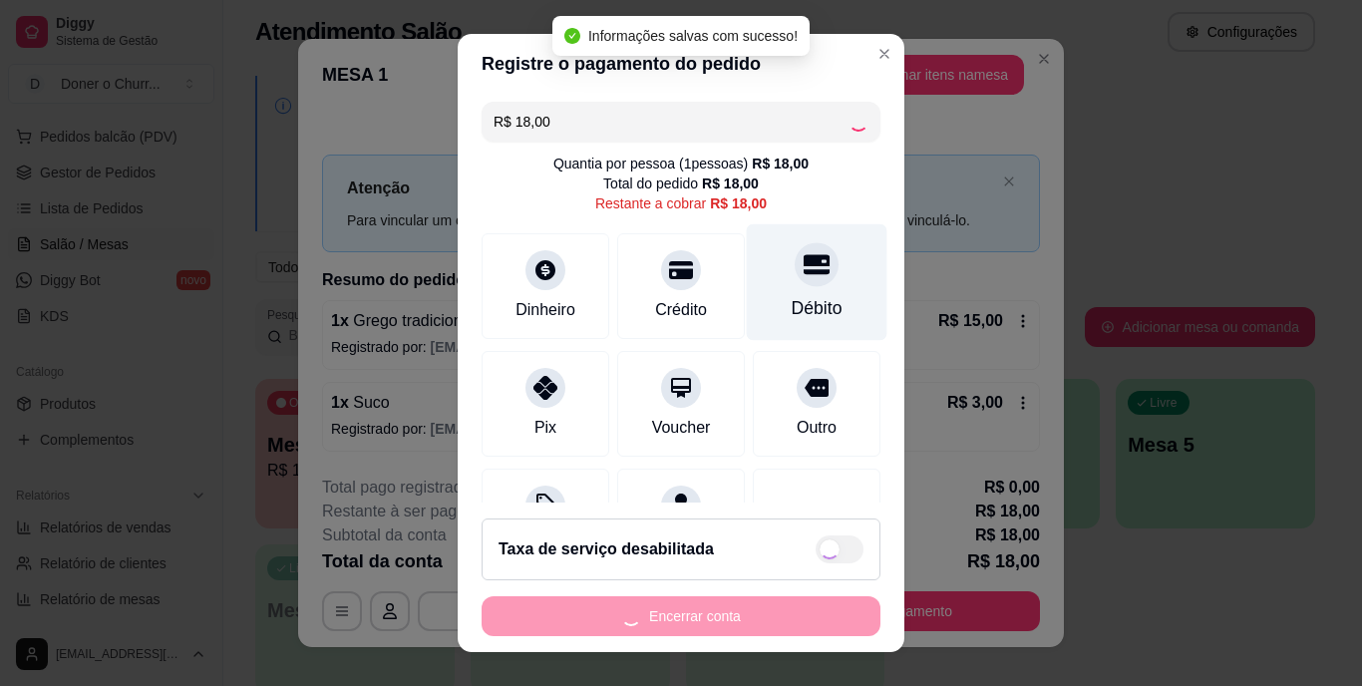
type input "R$ 0,00"
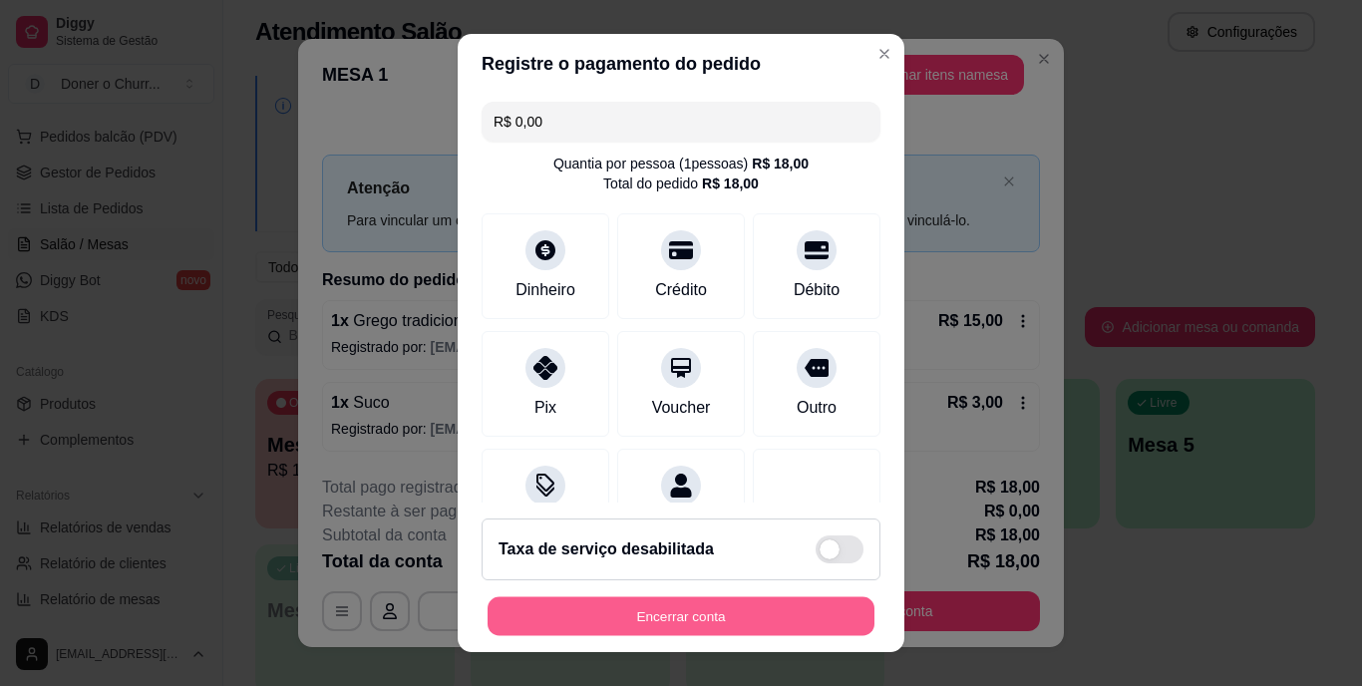
click at [768, 621] on button "Encerrar conta" at bounding box center [681, 615] width 387 height 39
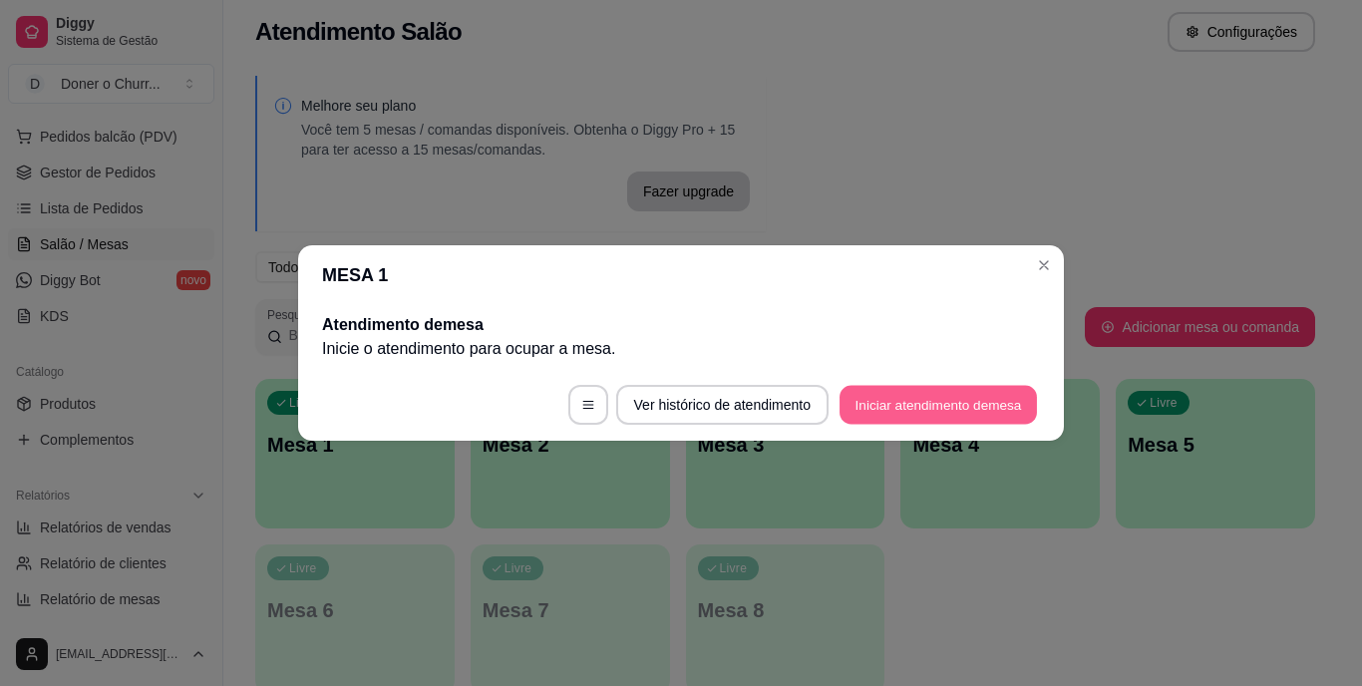
click at [977, 403] on button "Iniciar atendimento de mesa" at bounding box center [938, 405] width 197 height 39
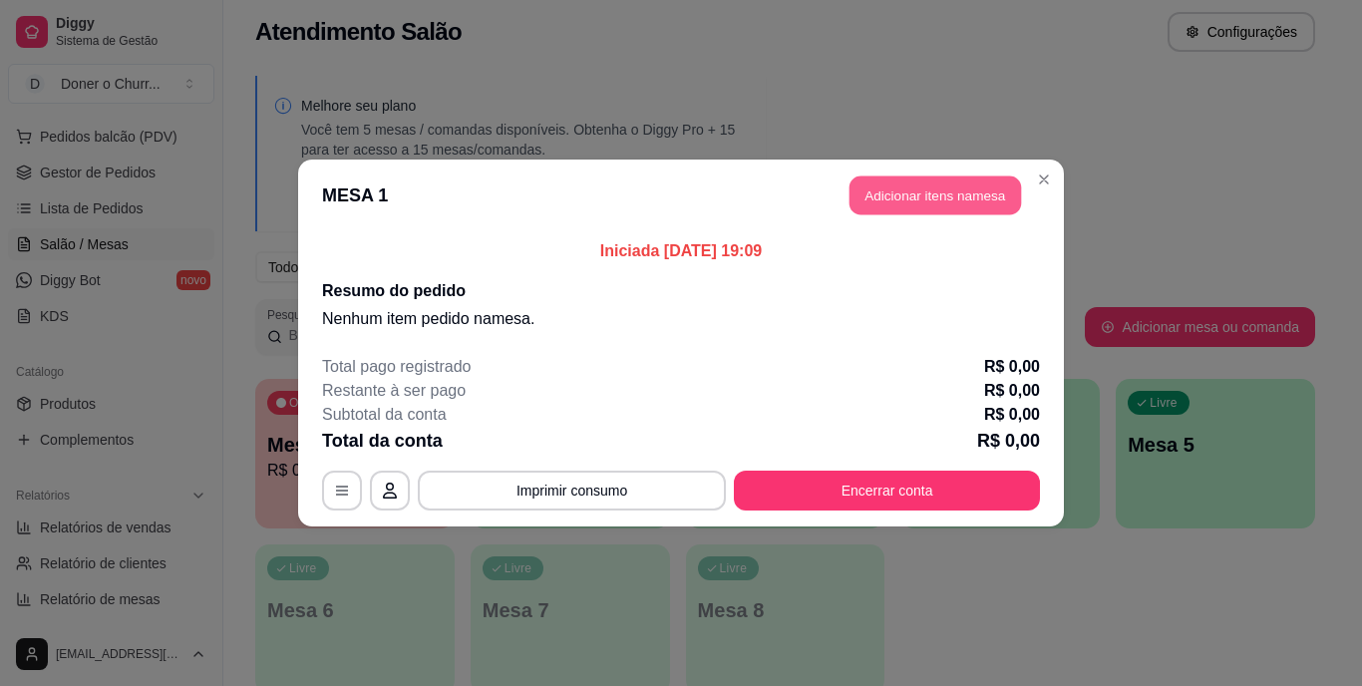
click at [923, 194] on button "Adicionar itens na mesa" at bounding box center [936, 196] width 172 height 39
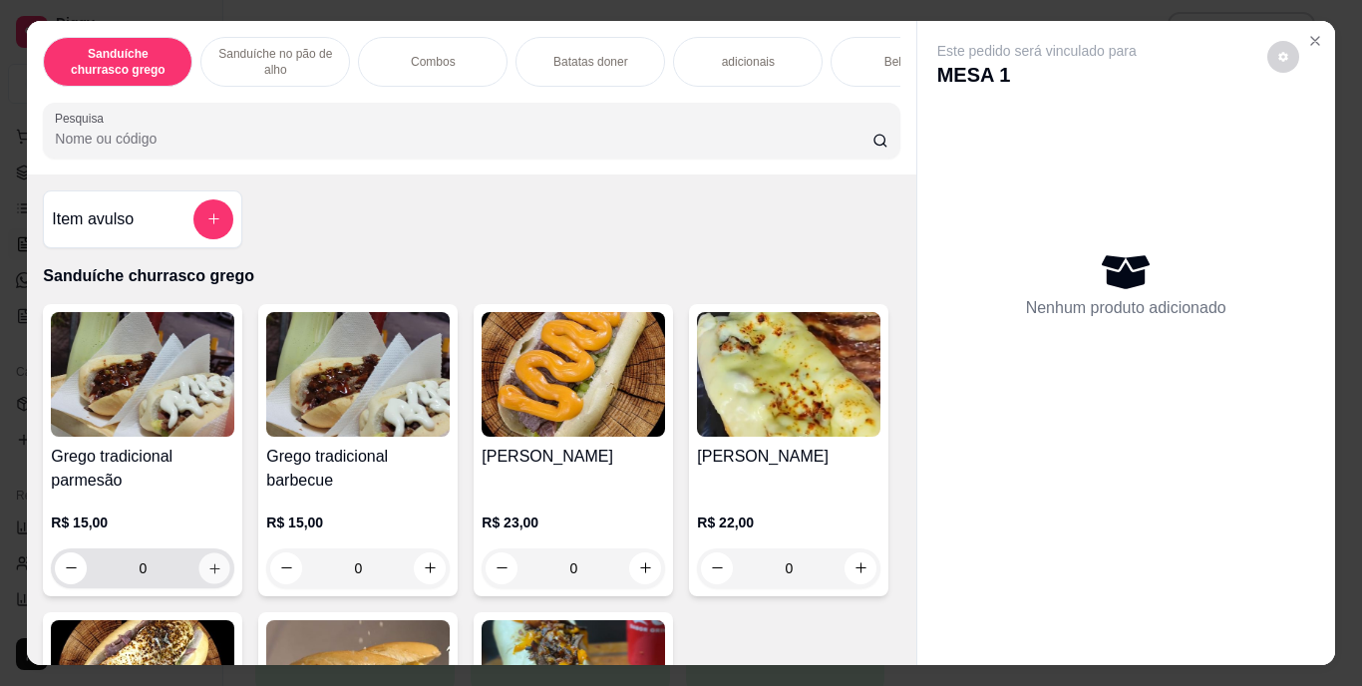
click at [207, 574] on icon "increase-product-quantity" at bounding box center [214, 567] width 15 height 15
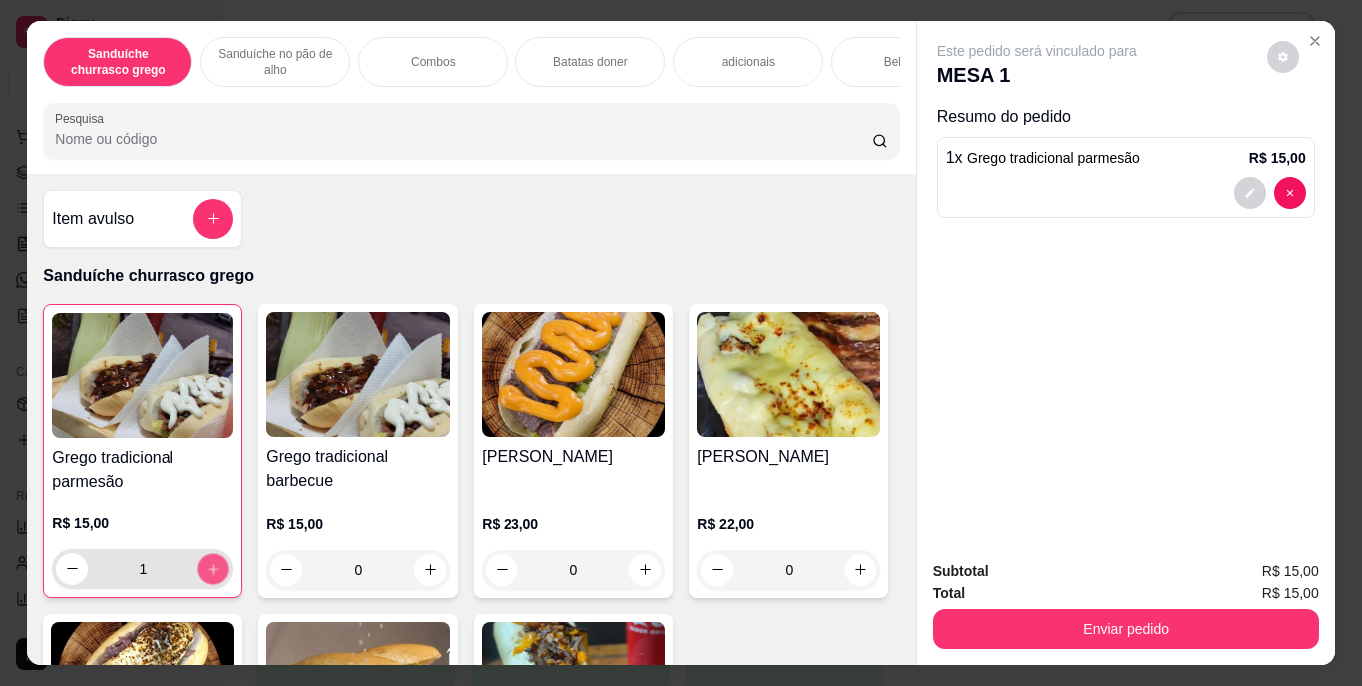
click at [206, 574] on icon "increase-product-quantity" at bounding box center [213, 568] width 15 height 15
type input "2"
click at [1245, 187] on icon "decrease-product-quantity" at bounding box center [1251, 193] width 12 height 12
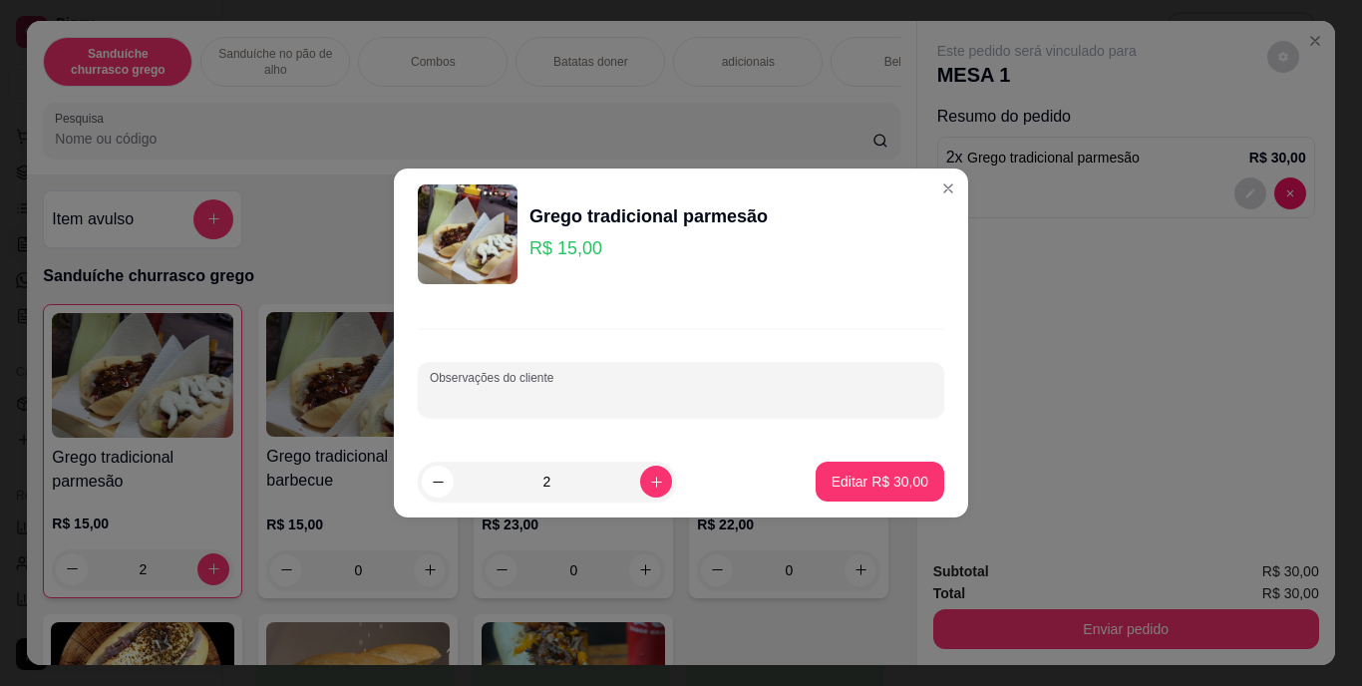
click at [653, 407] on input "Observações do cliente" at bounding box center [681, 398] width 503 height 20
type input "1 sem tomate"
click at [883, 485] on p "Editar R$ 30,00" at bounding box center [880, 481] width 94 height 19
type input "0"
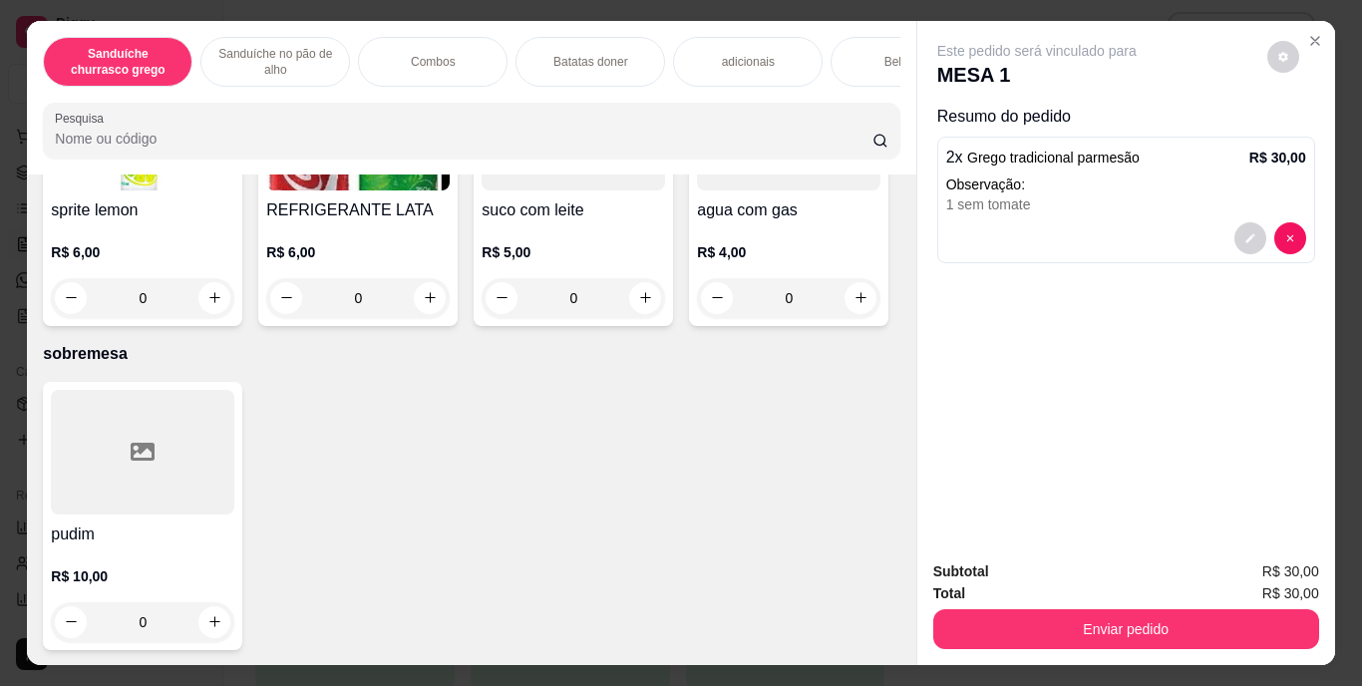
scroll to position [3552, 0]
click at [207, 21] on icon "increase-product-quantity" at bounding box center [214, 13] width 15 height 15
type input "1"
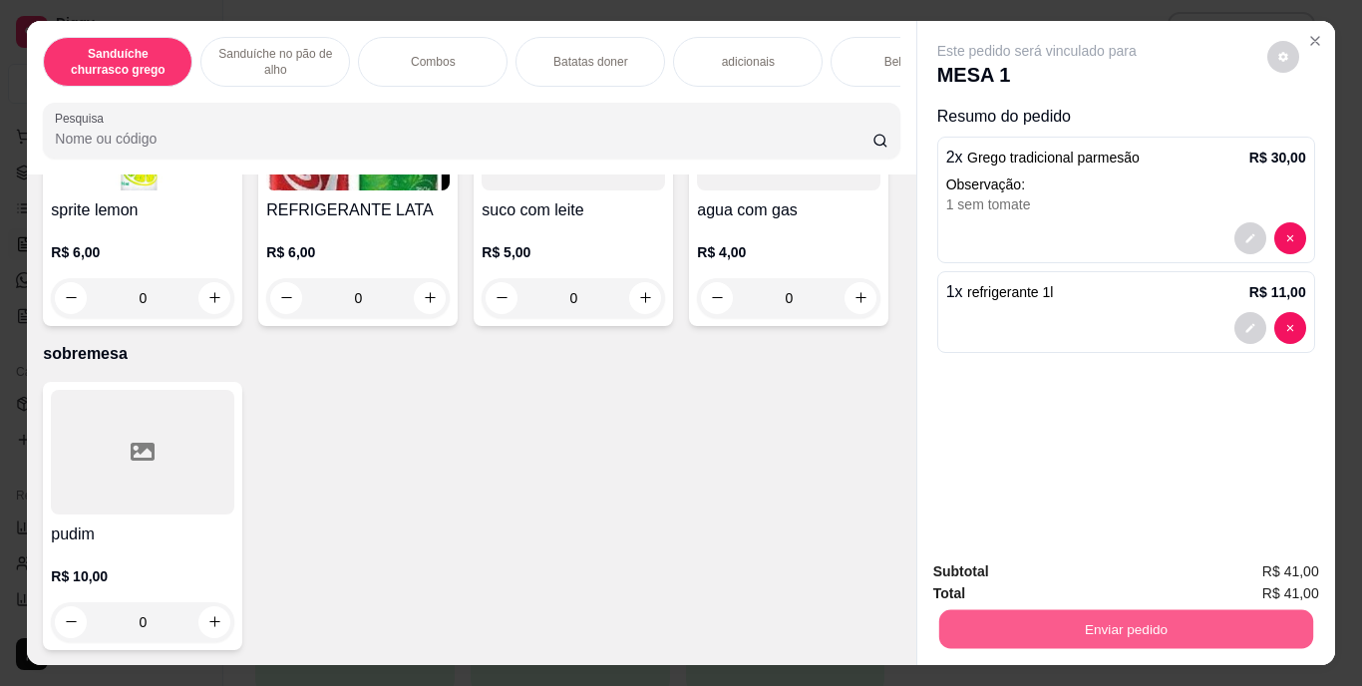
click at [1082, 615] on button "Enviar pedido" at bounding box center [1125, 629] width 374 height 39
click at [1245, 574] on button "Enviar pedido" at bounding box center [1268, 572] width 110 height 37
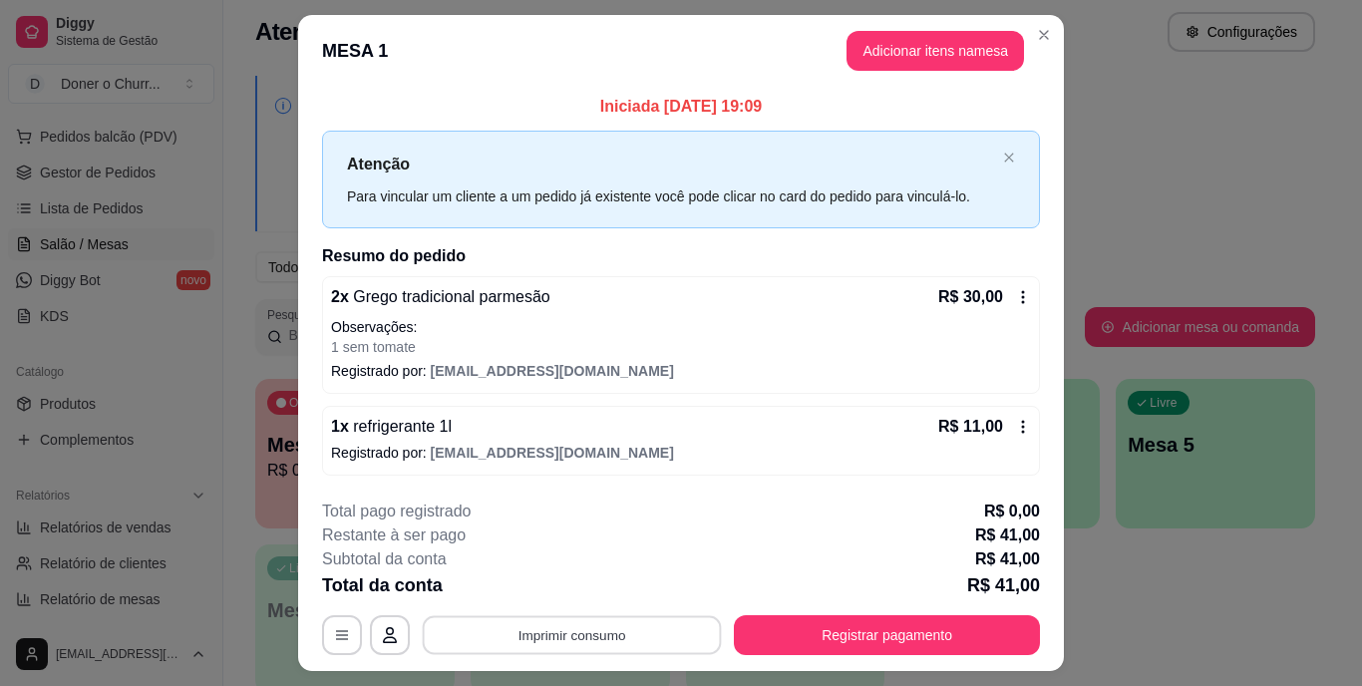
click at [557, 643] on button "Imprimir consumo" at bounding box center [572, 634] width 299 height 39
click at [598, 582] on button "IMPRESSORA" at bounding box center [571, 589] width 145 height 32
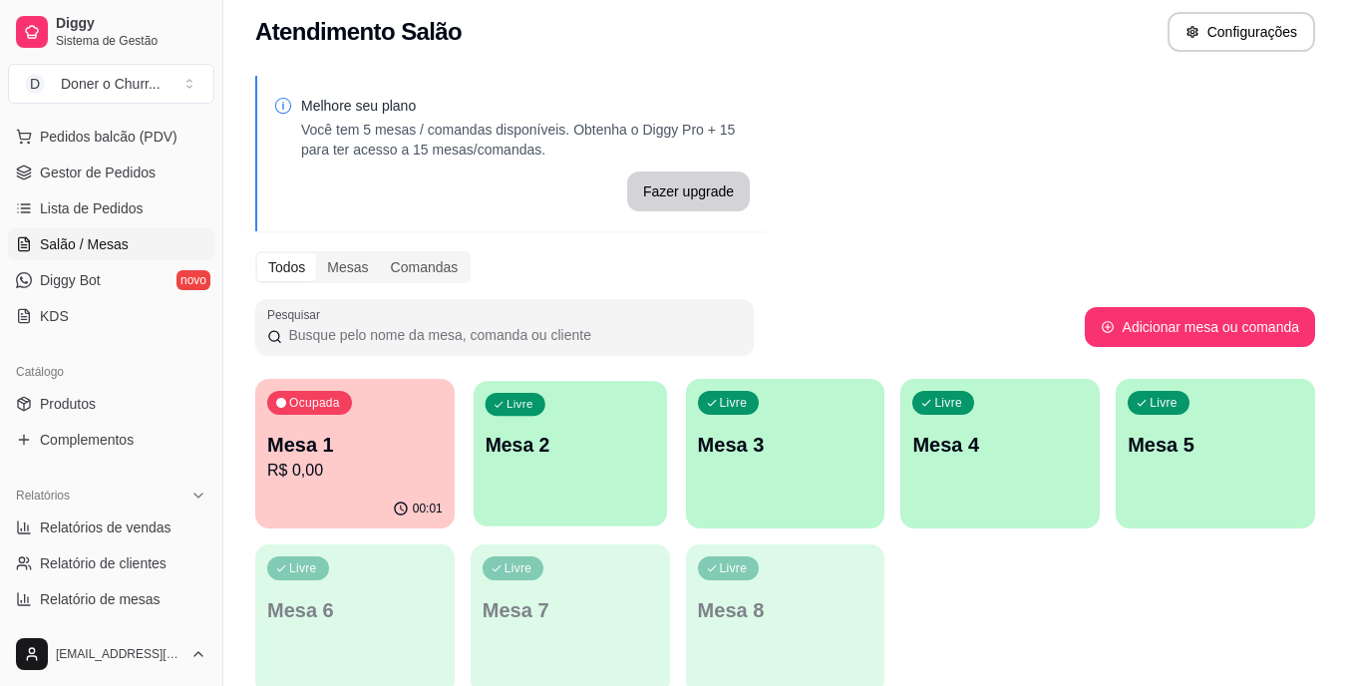
click at [614, 426] on div "Livre Mesa 2" at bounding box center [570, 442] width 193 height 122
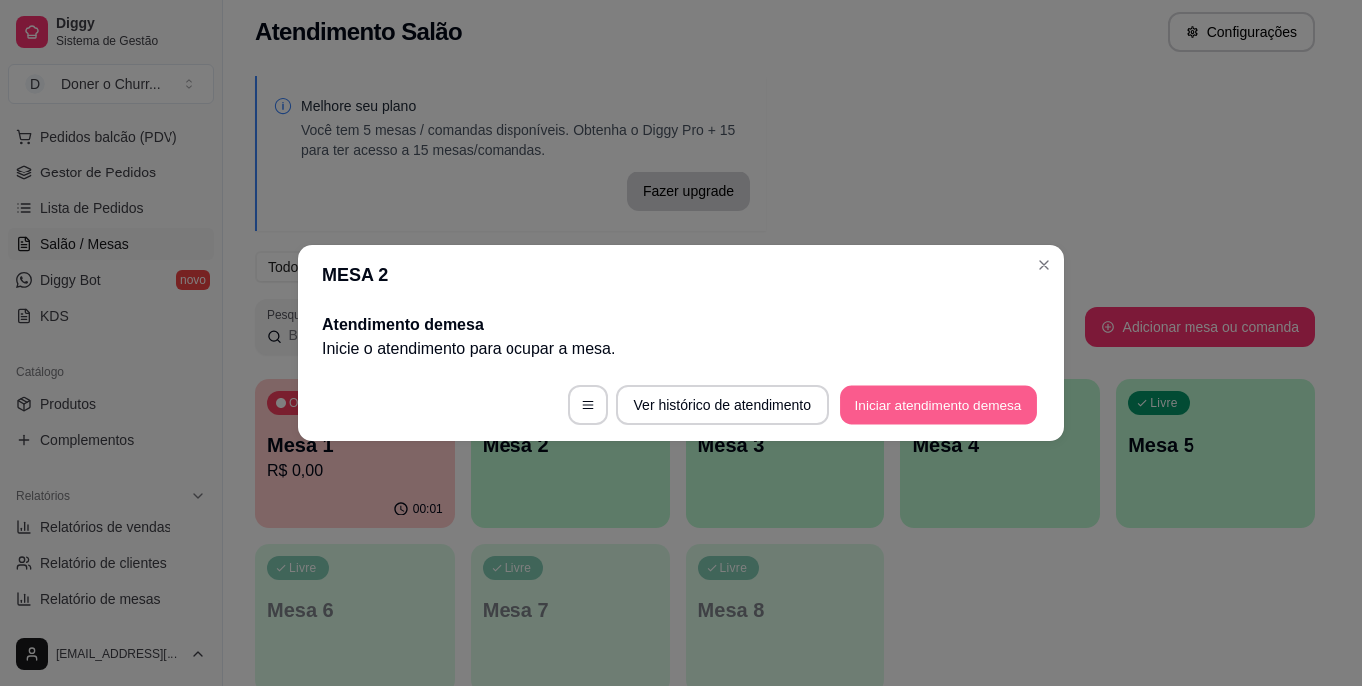
click at [939, 390] on button "Iniciar atendimento de mesa" at bounding box center [938, 405] width 197 height 39
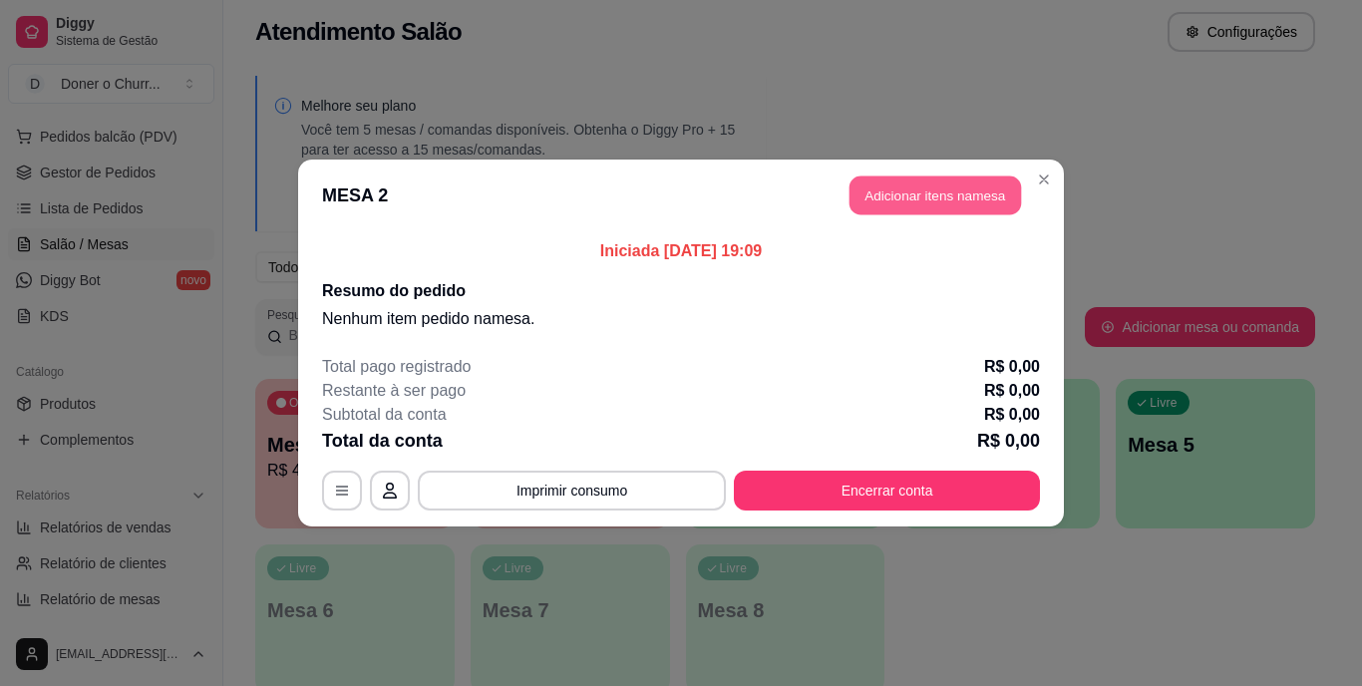
click at [957, 195] on button "Adicionar itens na mesa" at bounding box center [936, 196] width 172 height 39
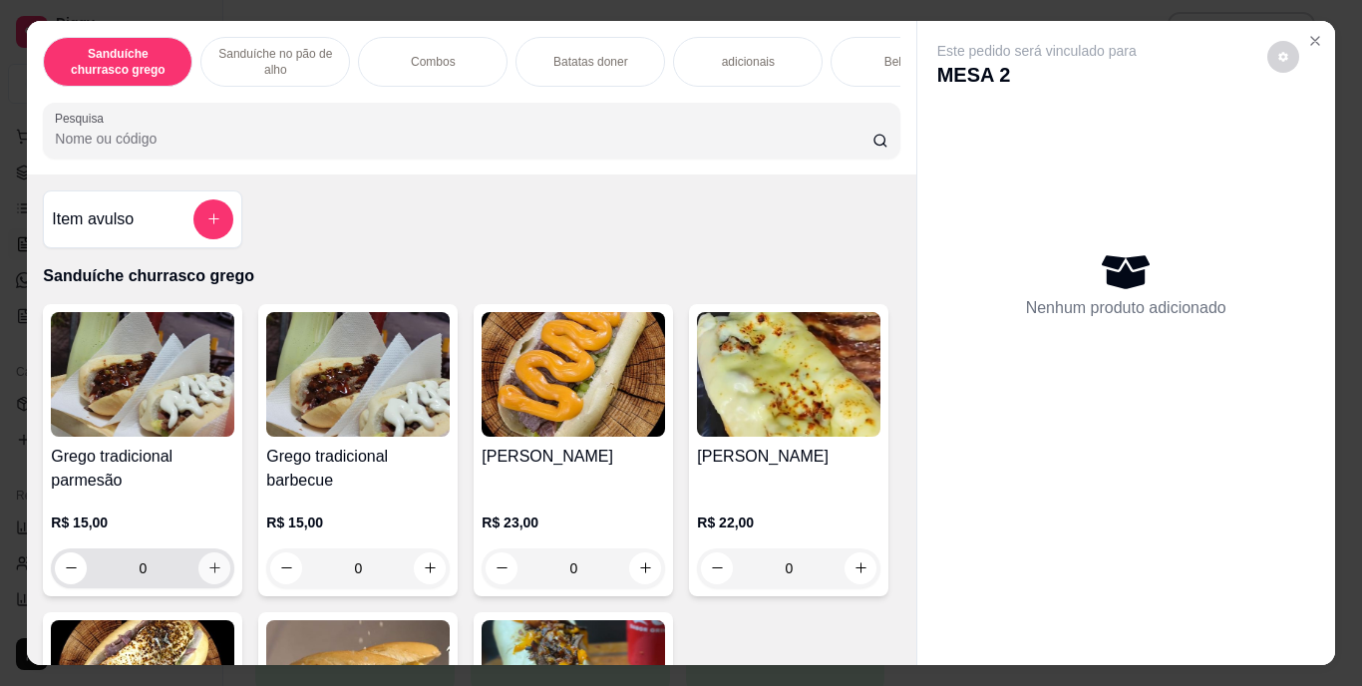
click at [210, 564] on button "increase-product-quantity" at bounding box center [214, 569] width 32 height 32
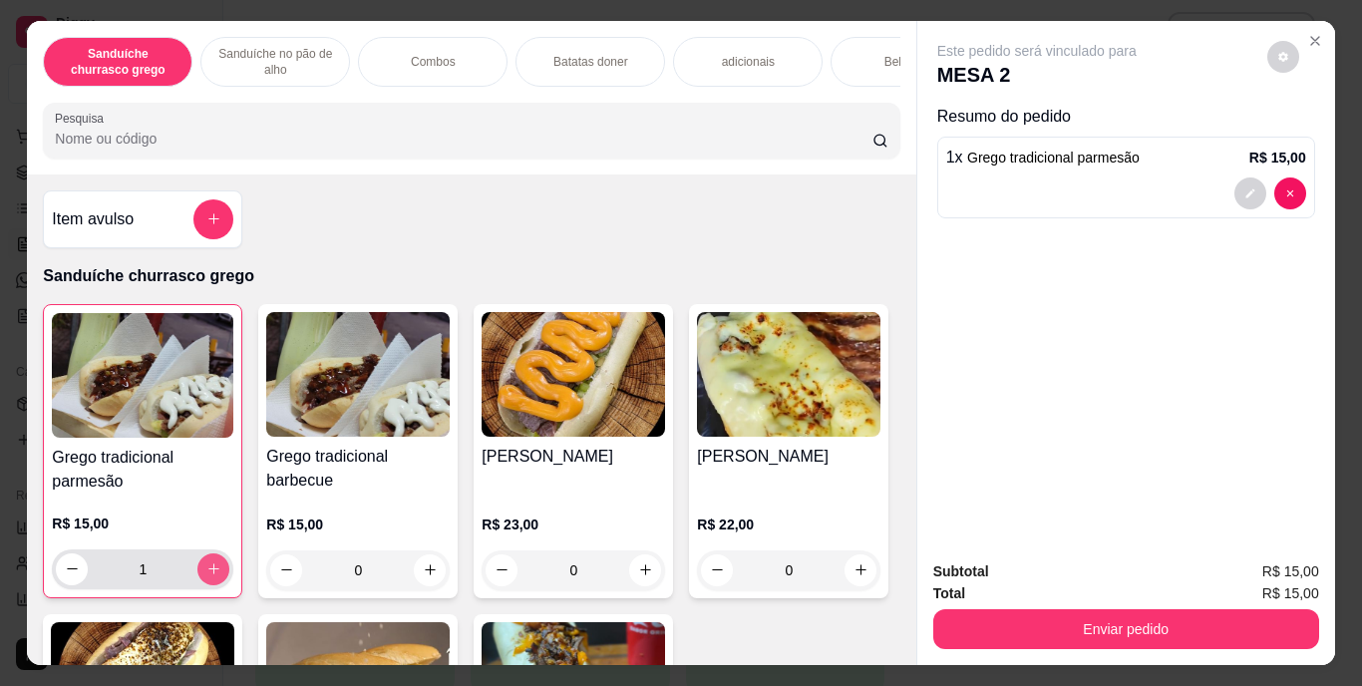
type input "1"
click at [429, 577] on icon "increase-product-quantity" at bounding box center [430, 569] width 15 height 15
type input "1"
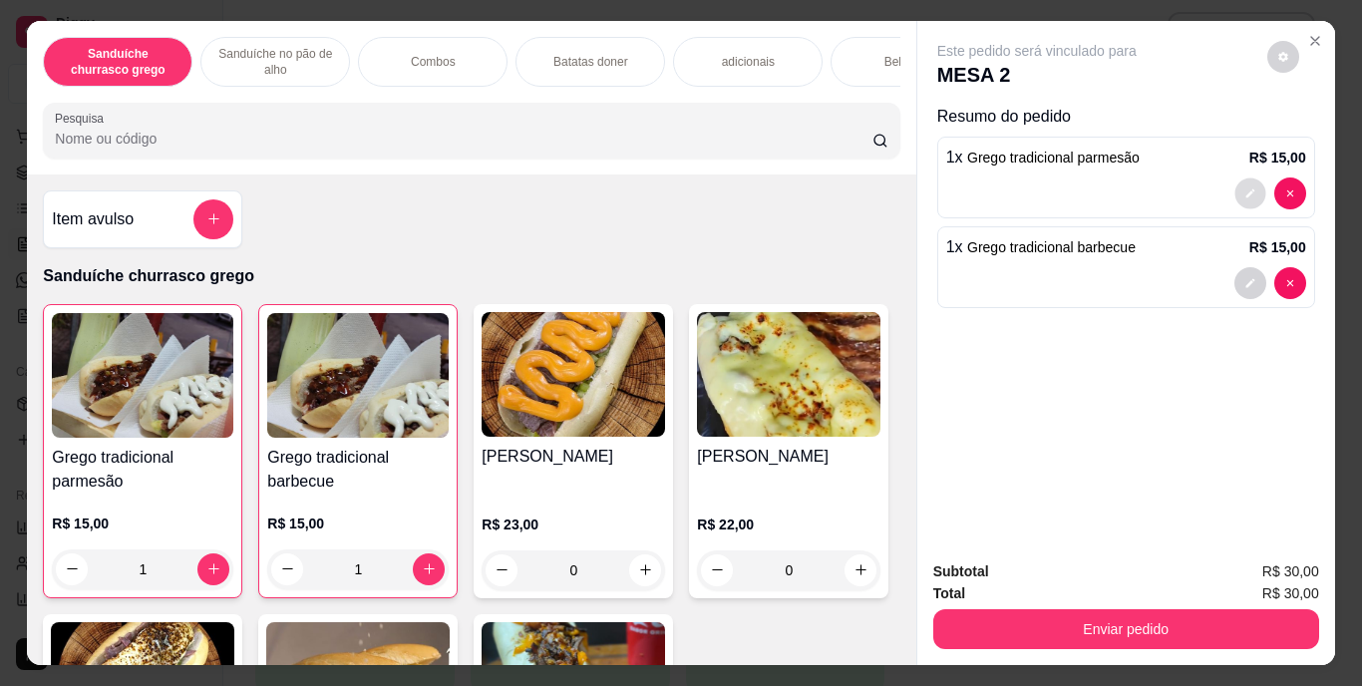
click at [1249, 179] on button "decrease-product-quantity" at bounding box center [1250, 193] width 31 height 31
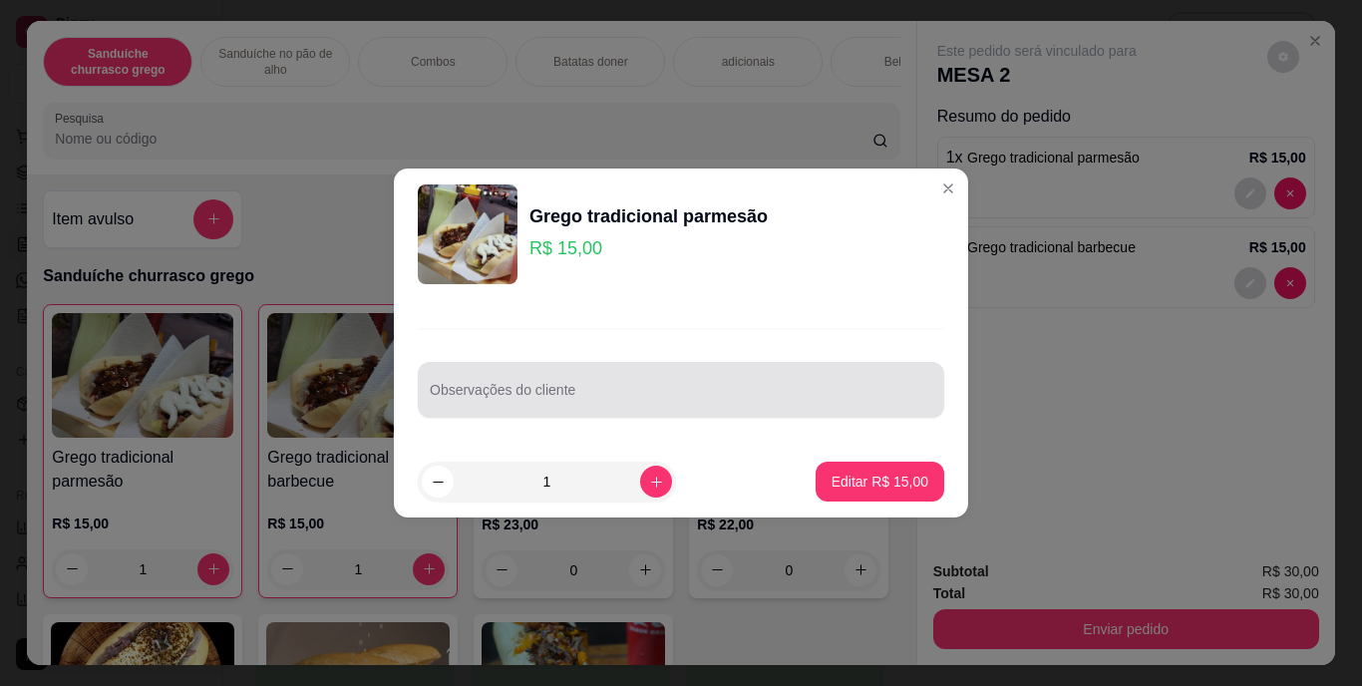
click at [772, 410] on div "Observações do cliente" at bounding box center [681, 390] width 527 height 56
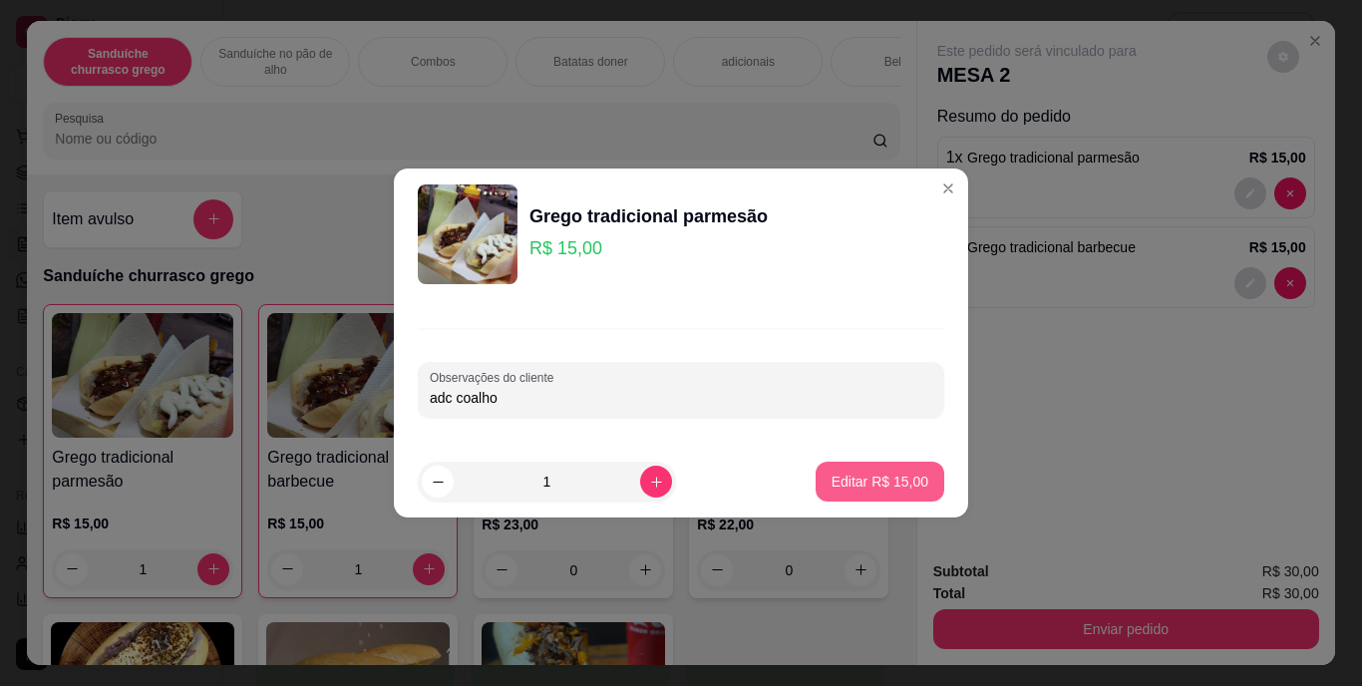
type input "adc coalho"
click at [879, 474] on p "Editar R$ 15,00" at bounding box center [880, 481] width 94 height 19
type input "0"
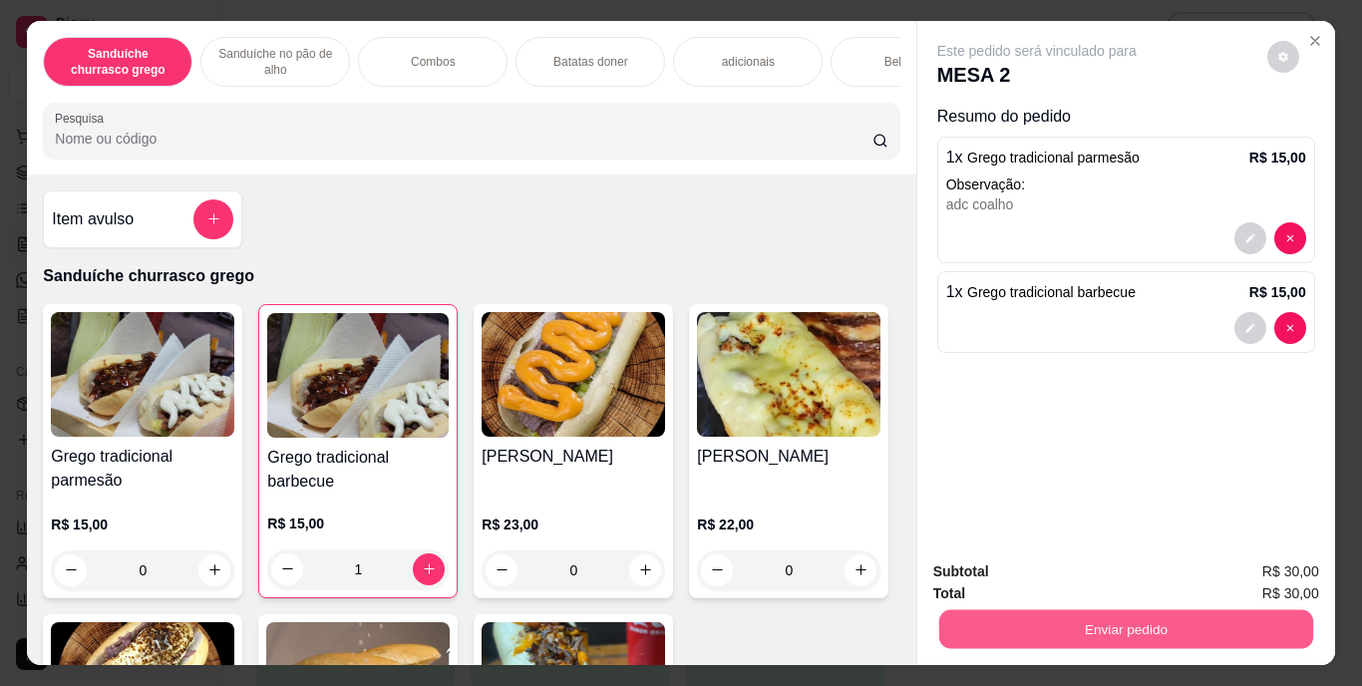
click at [1044, 612] on button "Enviar pedido" at bounding box center [1125, 629] width 374 height 39
click at [1242, 571] on button "Enviar pedido" at bounding box center [1268, 572] width 110 height 37
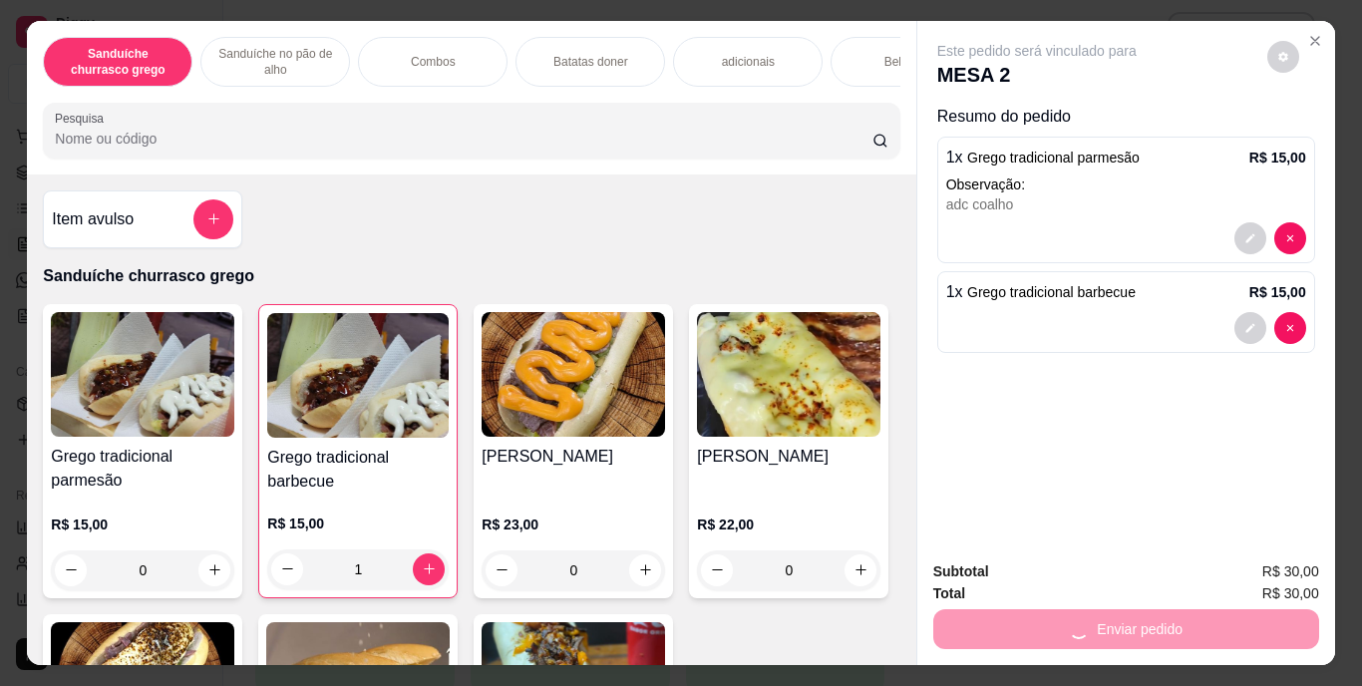
click at [1242, 571] on button "Enviar pedido" at bounding box center [1268, 572] width 110 height 37
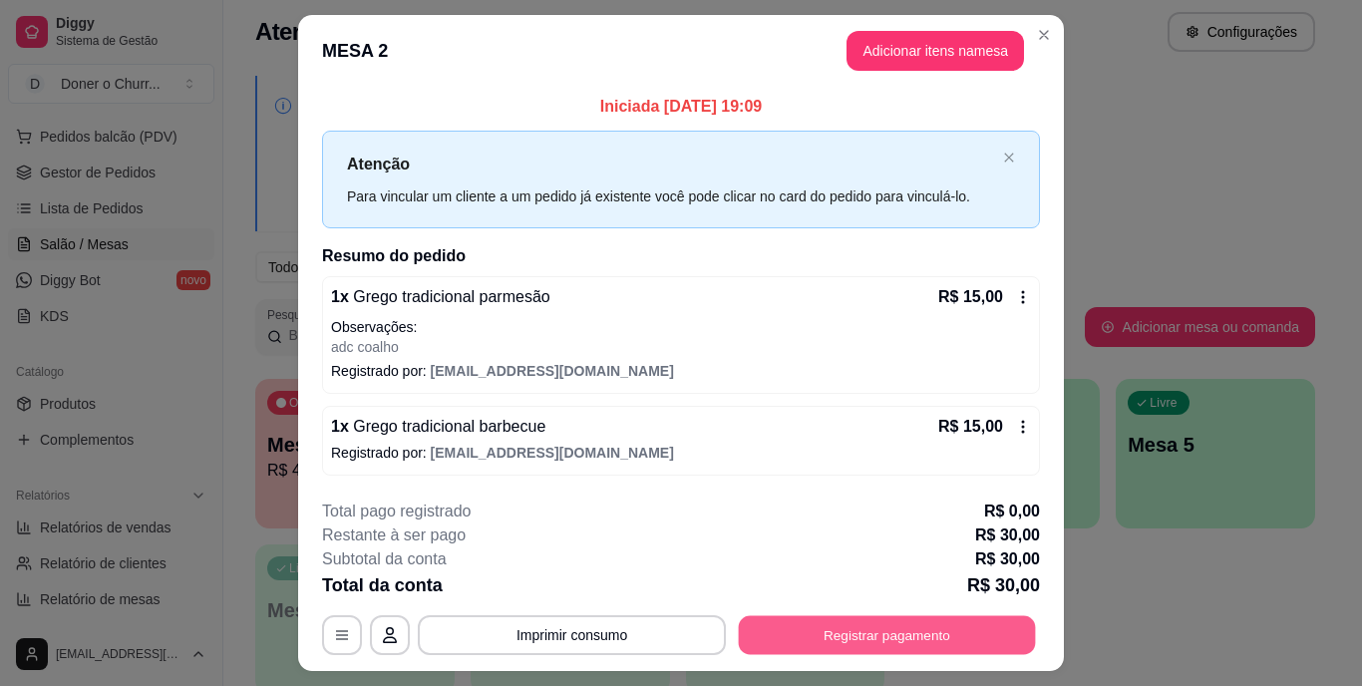
click at [842, 636] on button "Registrar pagamento" at bounding box center [887, 634] width 297 height 39
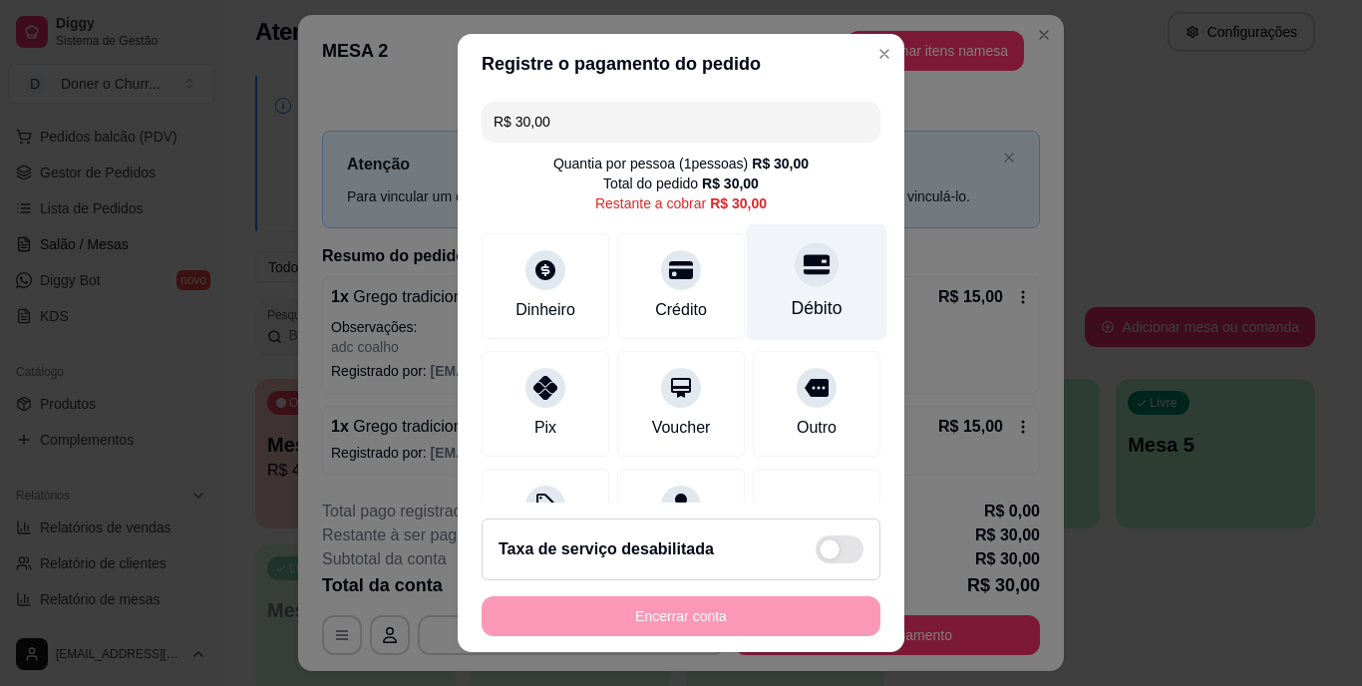
click at [795, 286] on div at bounding box center [817, 265] width 44 height 44
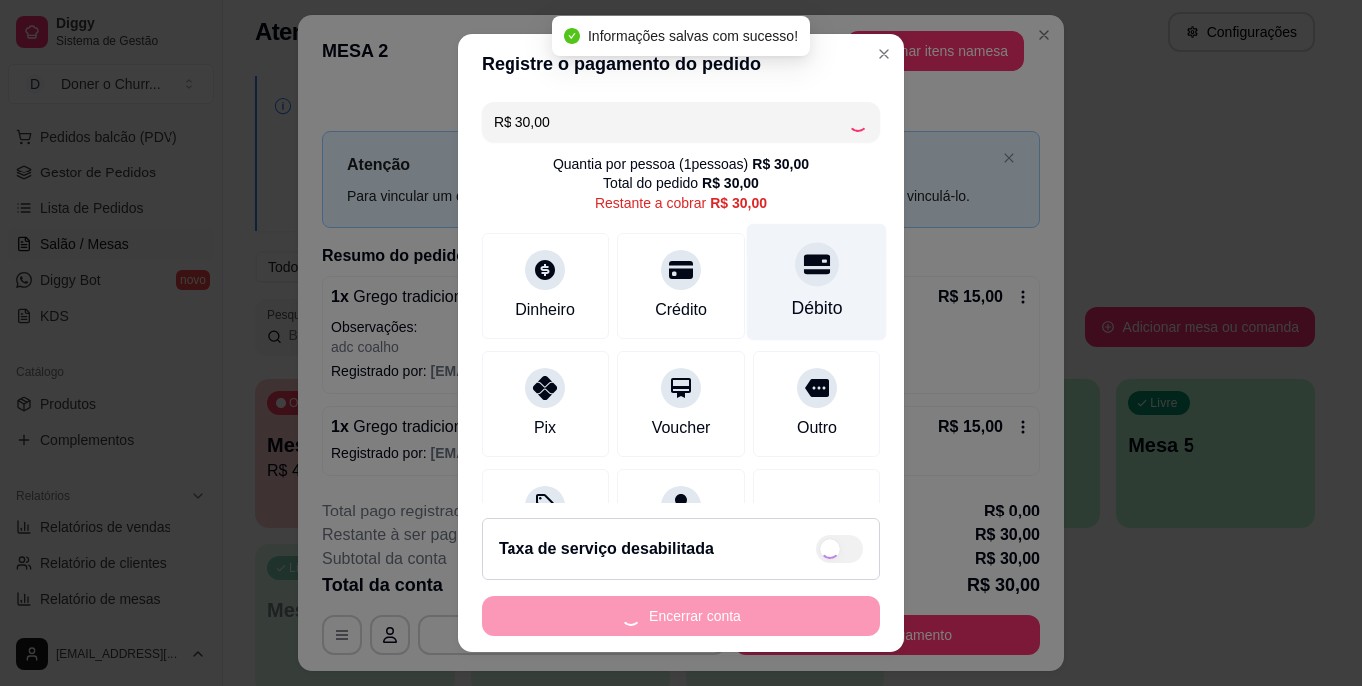
type input "R$ 0,00"
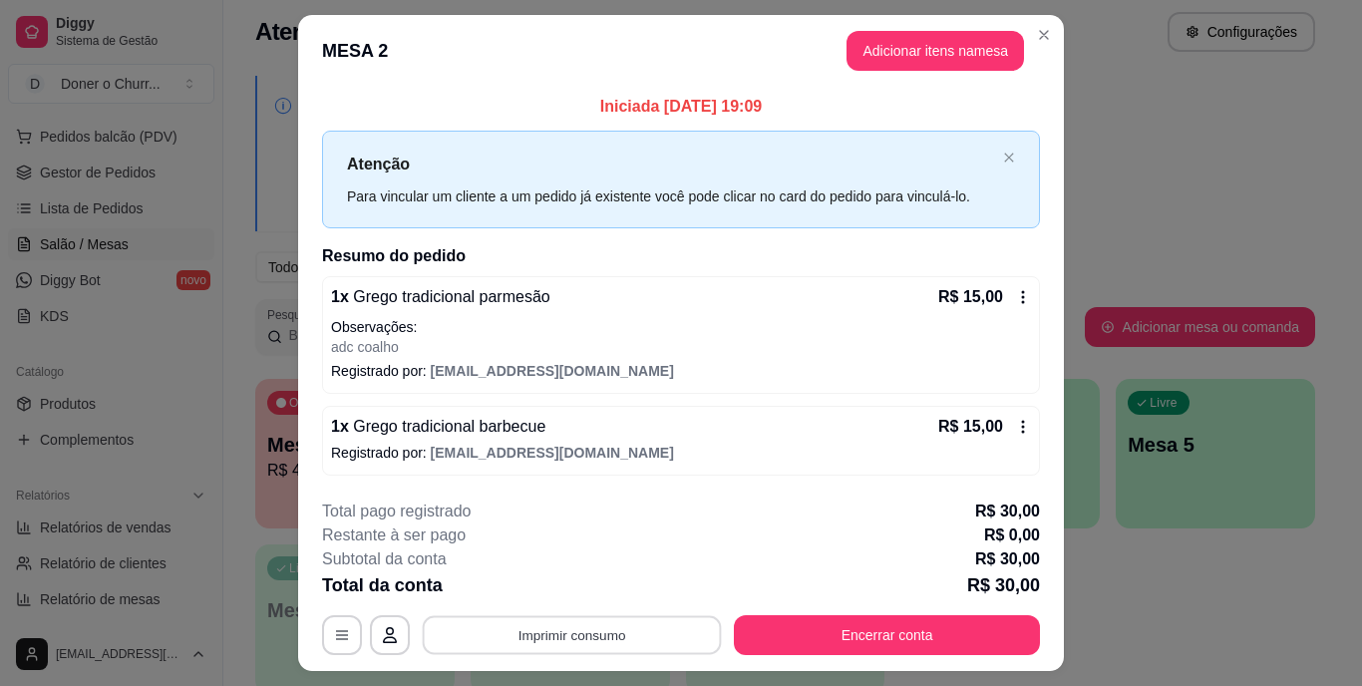
click at [574, 626] on button "Imprimir consumo" at bounding box center [572, 634] width 299 height 39
click at [574, 598] on button "IMPRESSORA" at bounding box center [571, 588] width 140 height 31
click at [860, 631] on button "Encerrar conta" at bounding box center [887, 635] width 306 height 40
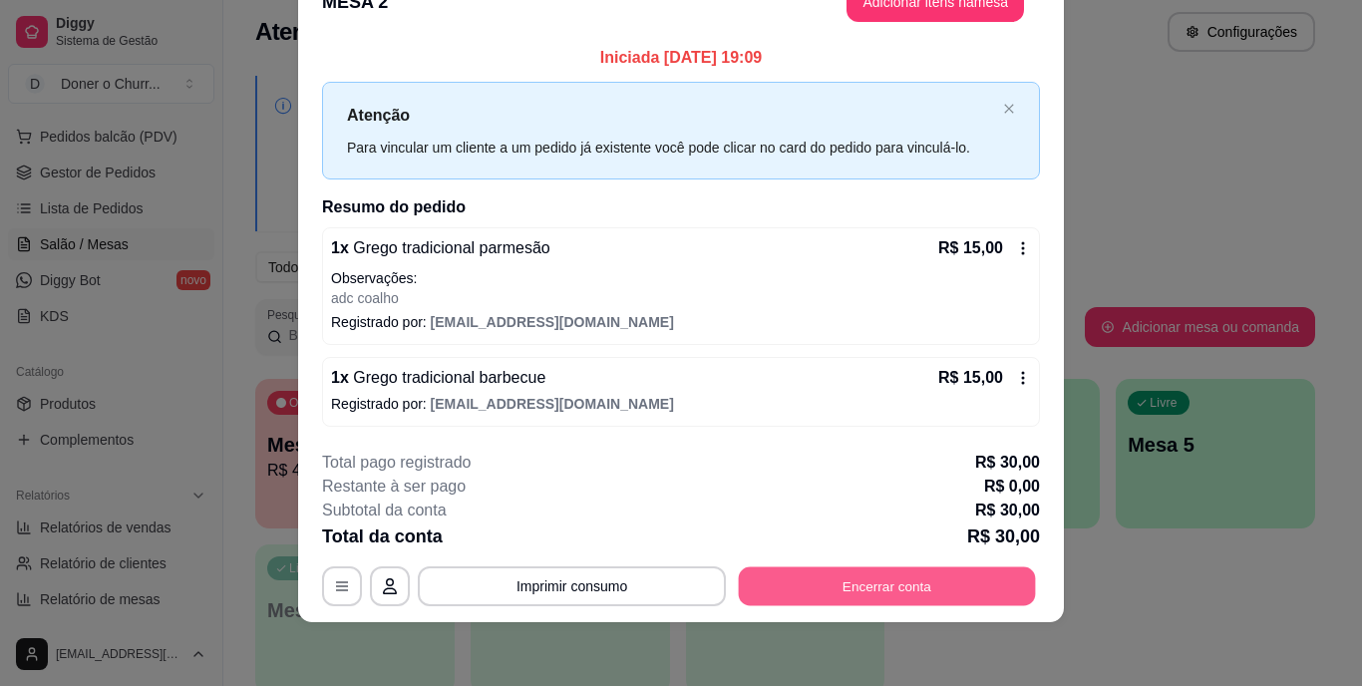
click at [907, 567] on button "Encerrar conta" at bounding box center [887, 585] width 297 height 39
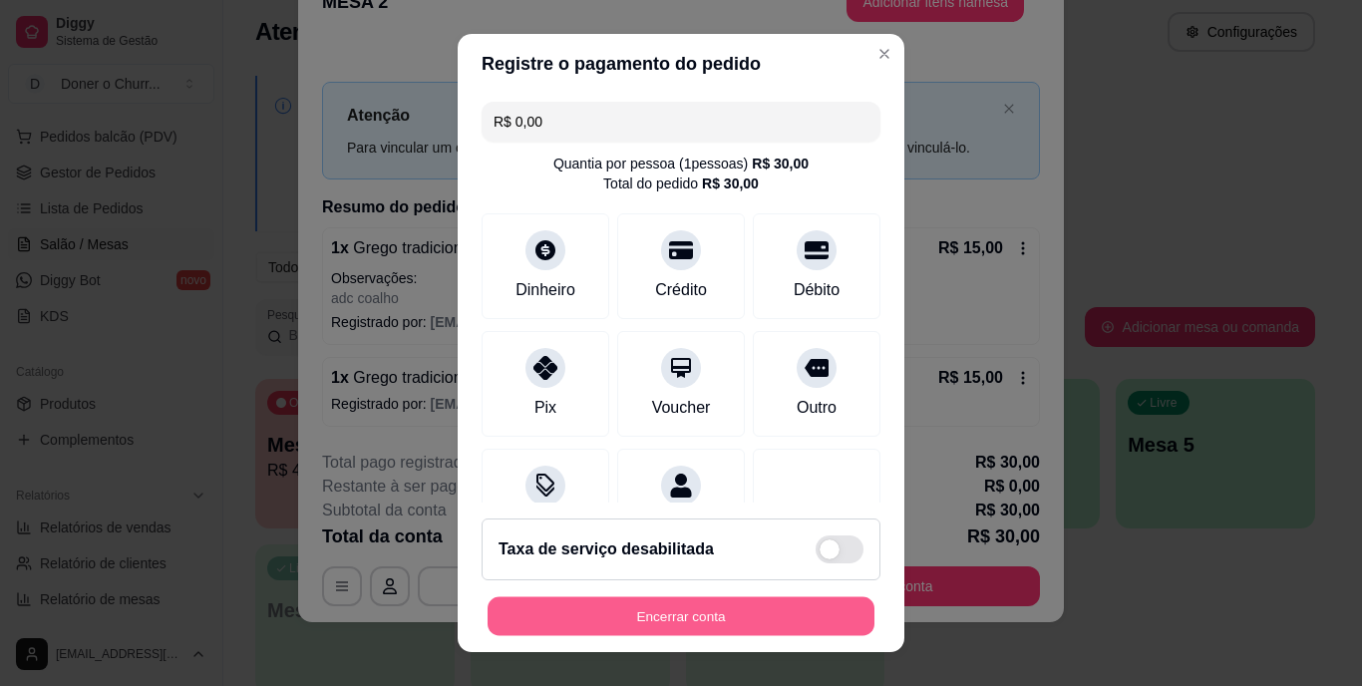
click at [700, 625] on button "Encerrar conta" at bounding box center [681, 615] width 387 height 39
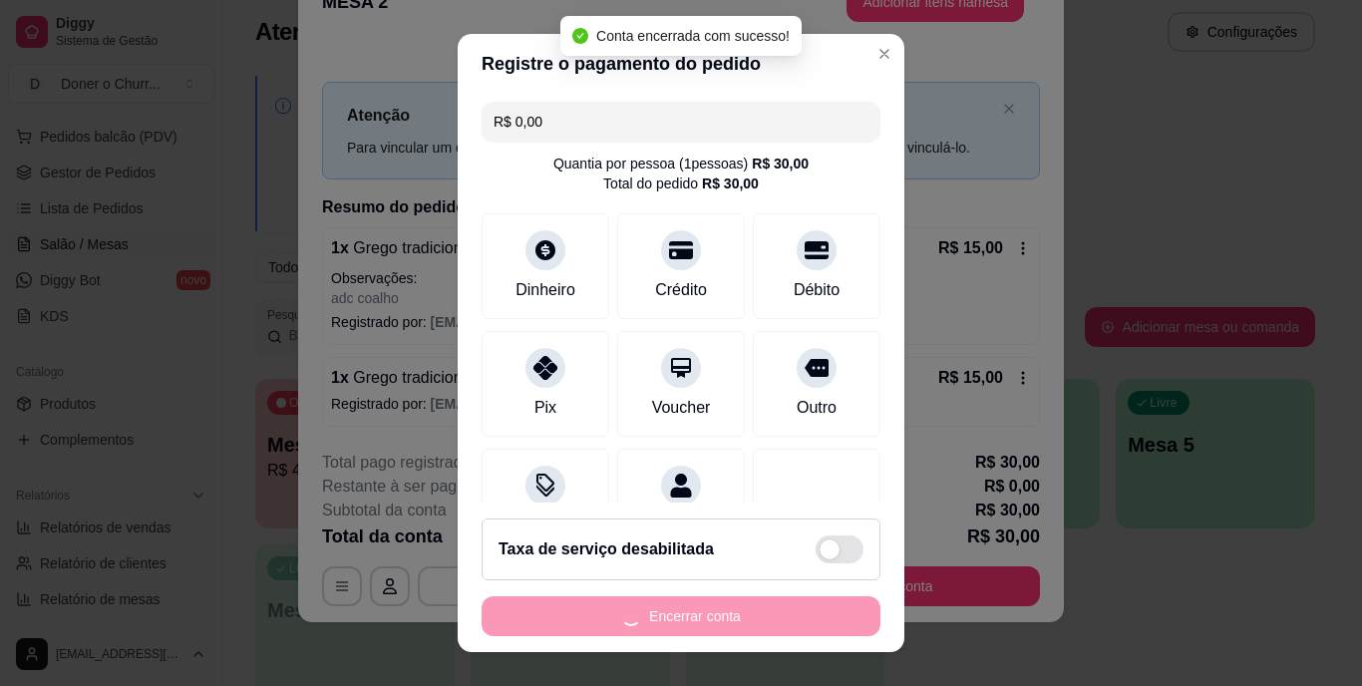
scroll to position [0, 0]
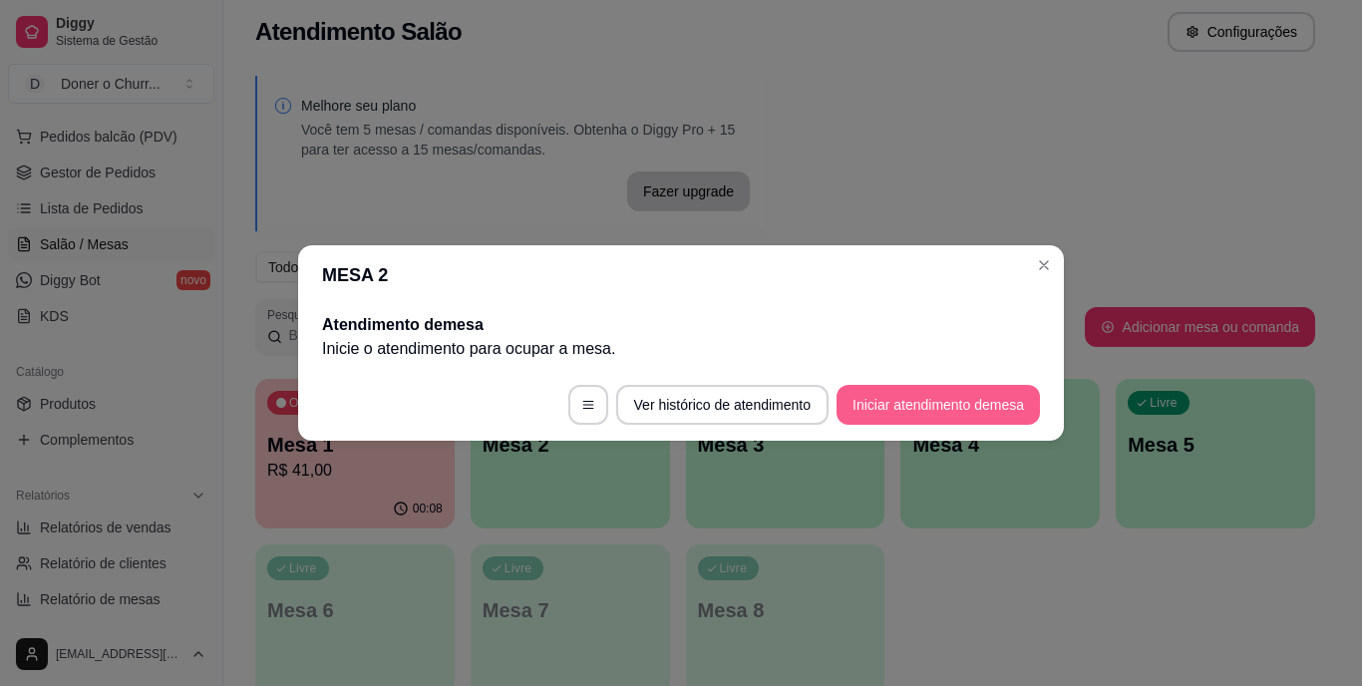
click at [925, 410] on button "Iniciar atendimento de mesa" at bounding box center [938, 405] width 203 height 40
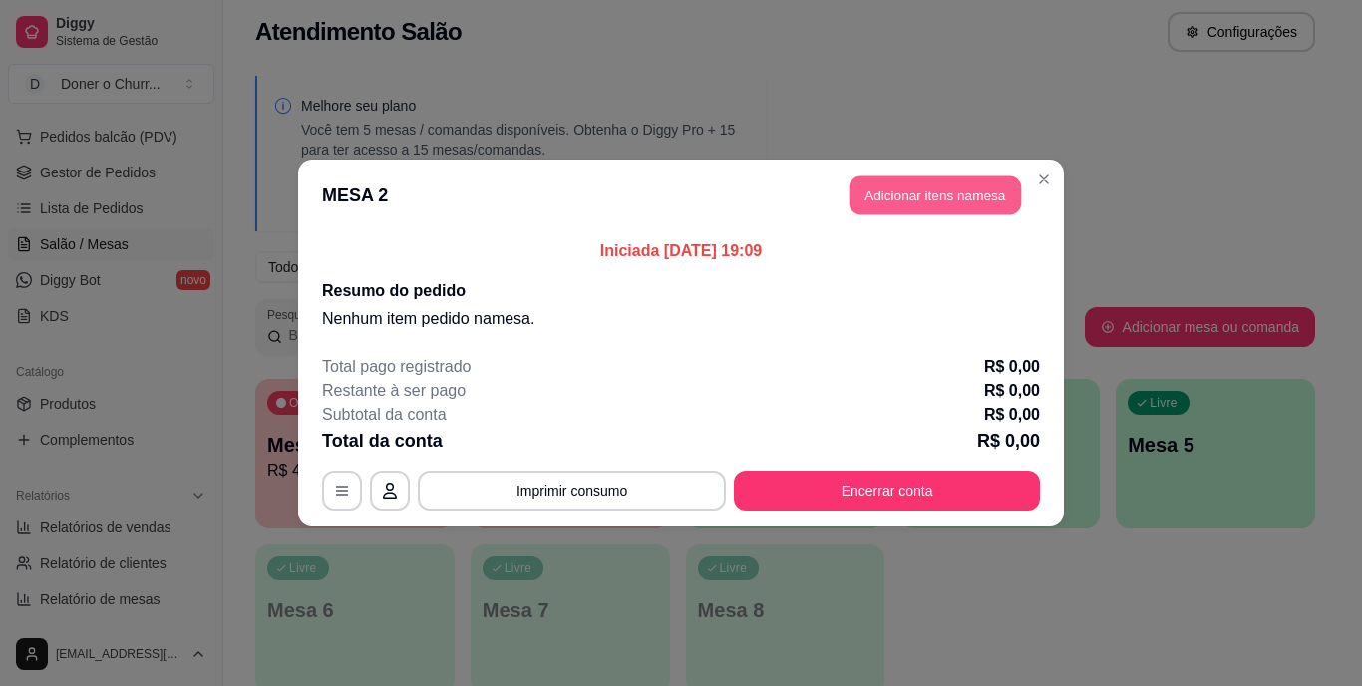
click at [931, 195] on button "Adicionar itens na mesa" at bounding box center [936, 196] width 172 height 39
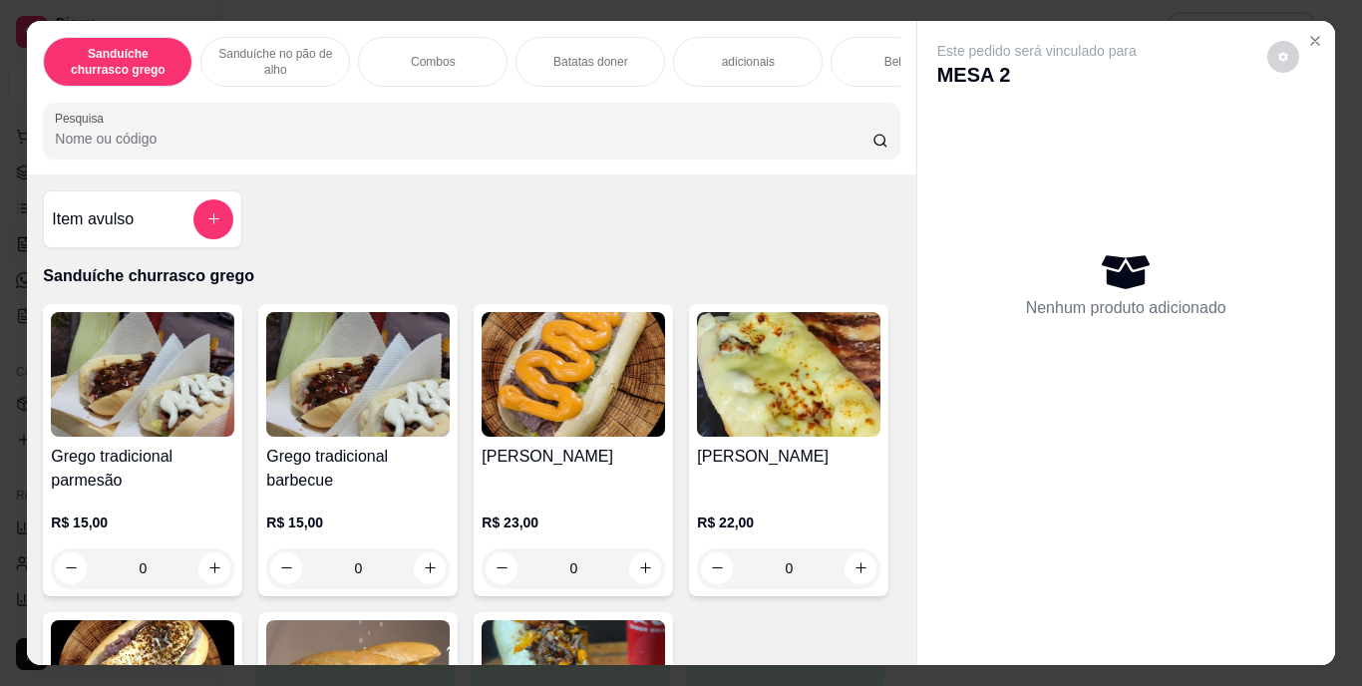
drag, startPoint x: 931, startPoint y: 195, endPoint x: 276, endPoint y: 472, distance: 711.1
click at [315, 371] on div "Sanduíche churrasco grego Sanduíche no pão de alho Combos Batatas doner adicion…" at bounding box center [680, 343] width 1307 height 645
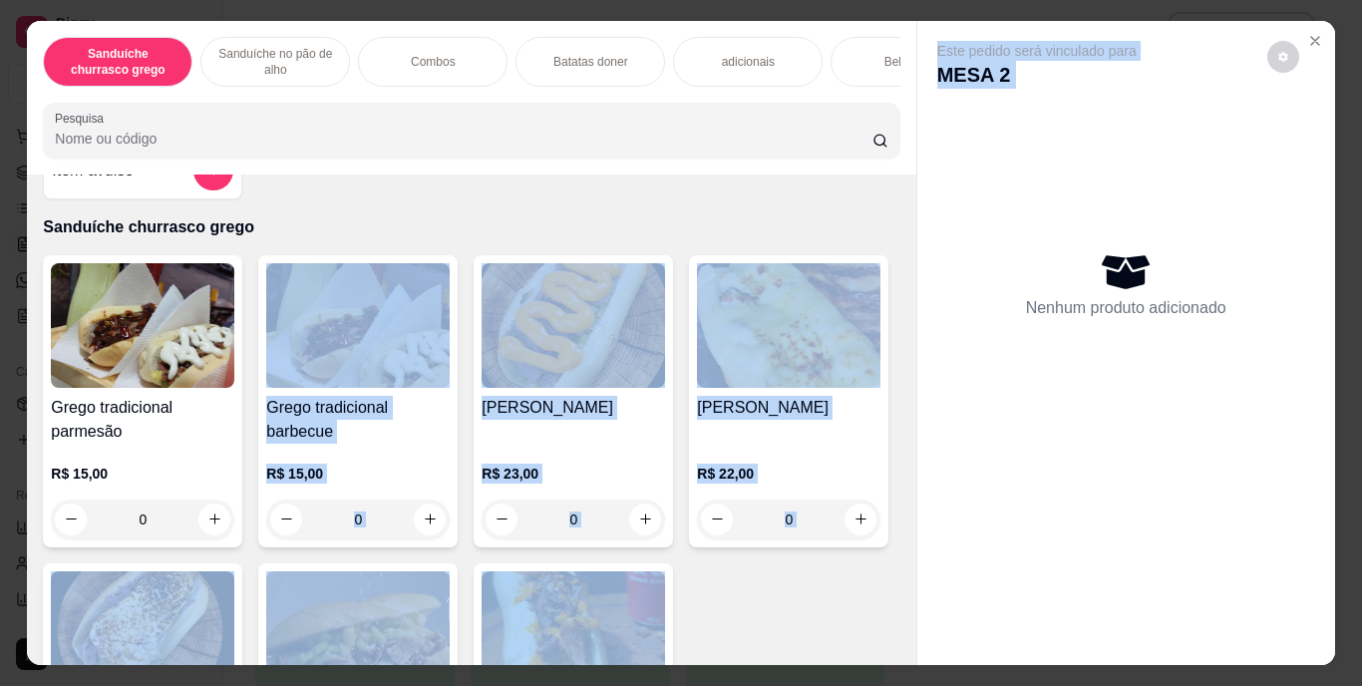
scroll to position [167, 0]
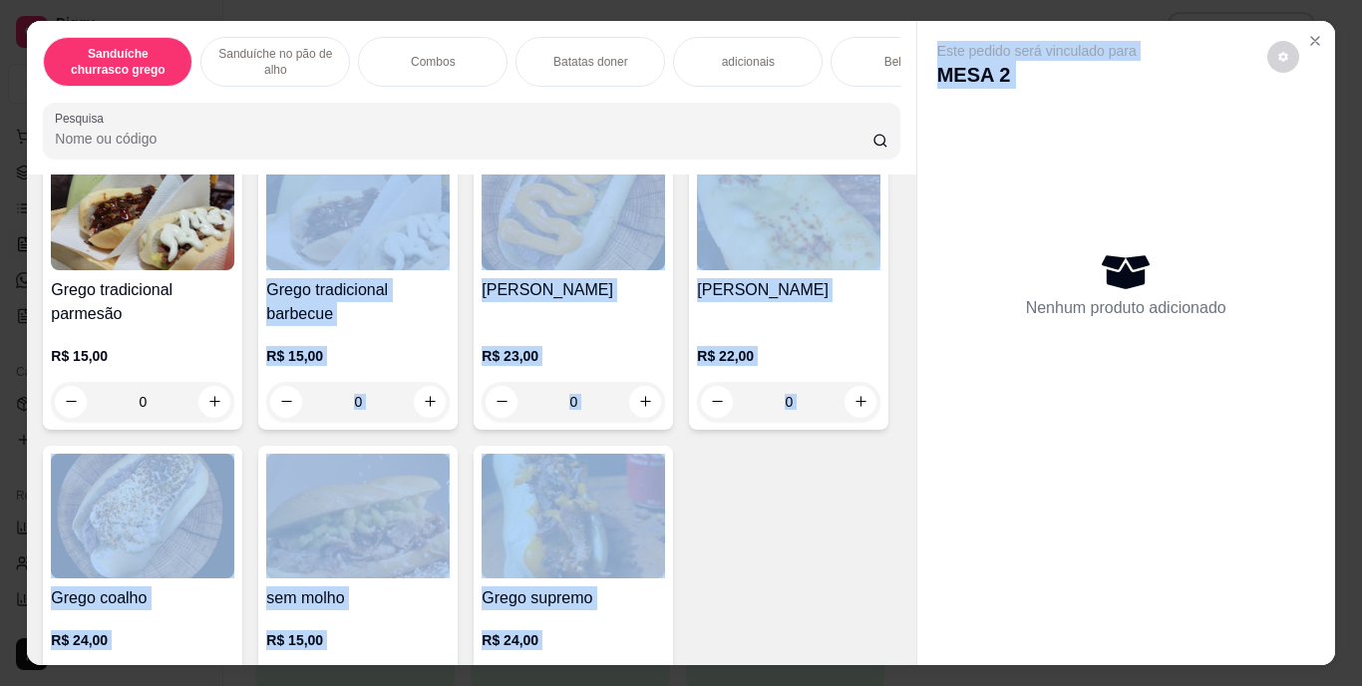
click at [801, 420] on div "Grego tradicional parmesão R$ 15,00 0 Grego tradicional barbecue R$ 15,00 0 Gre…" at bounding box center [471, 426] width 857 height 576
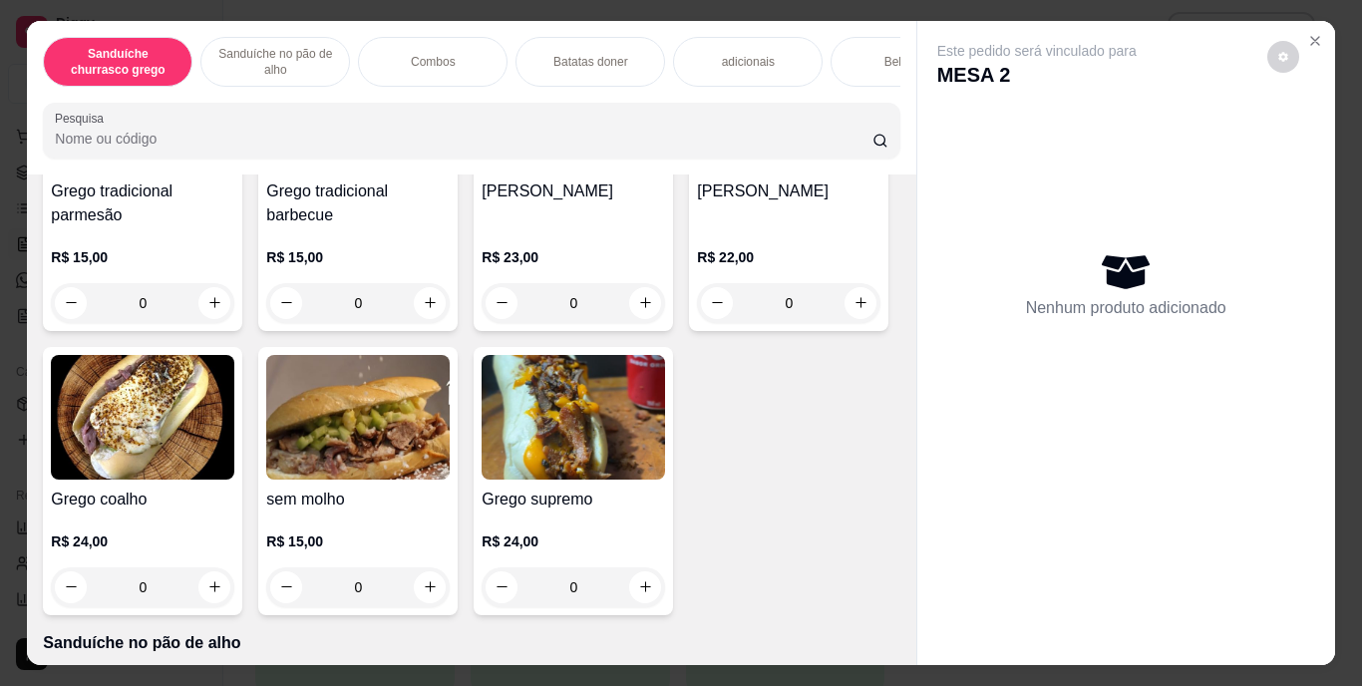
scroll to position [270, 0]
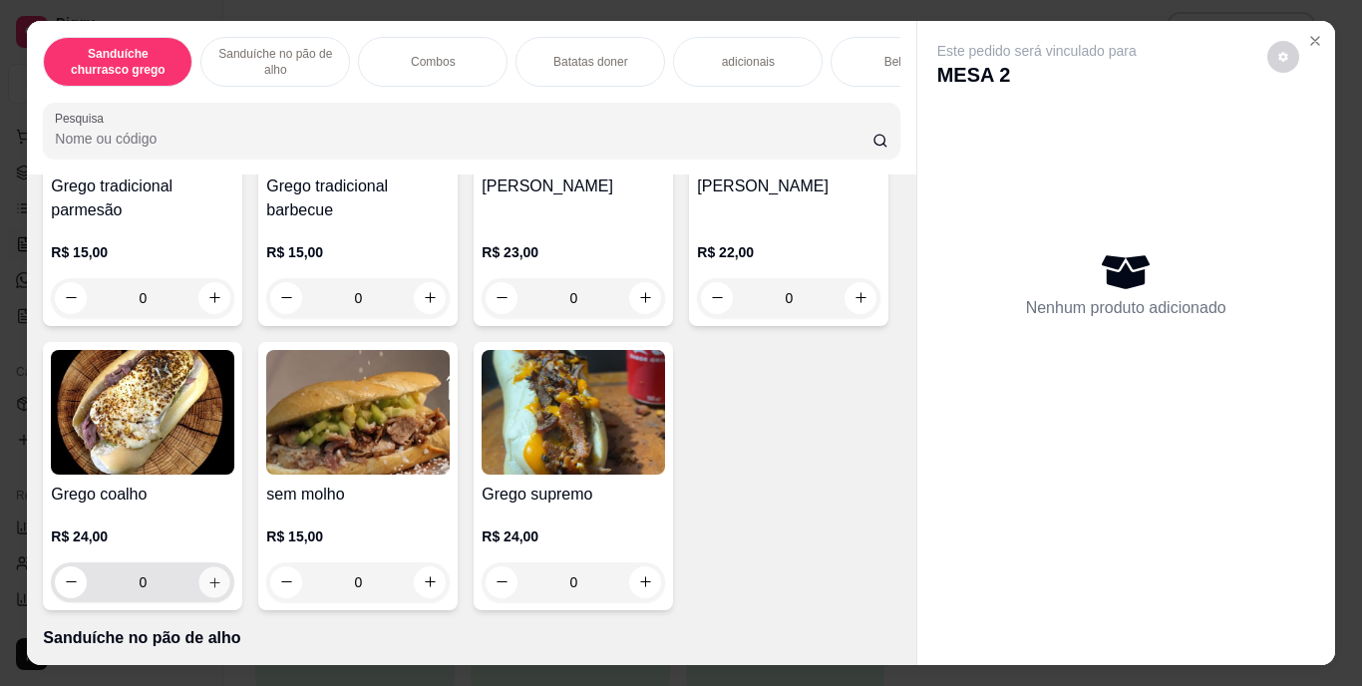
click at [222, 581] on icon "increase-product-quantity" at bounding box center [214, 581] width 15 height 15
type input "1"
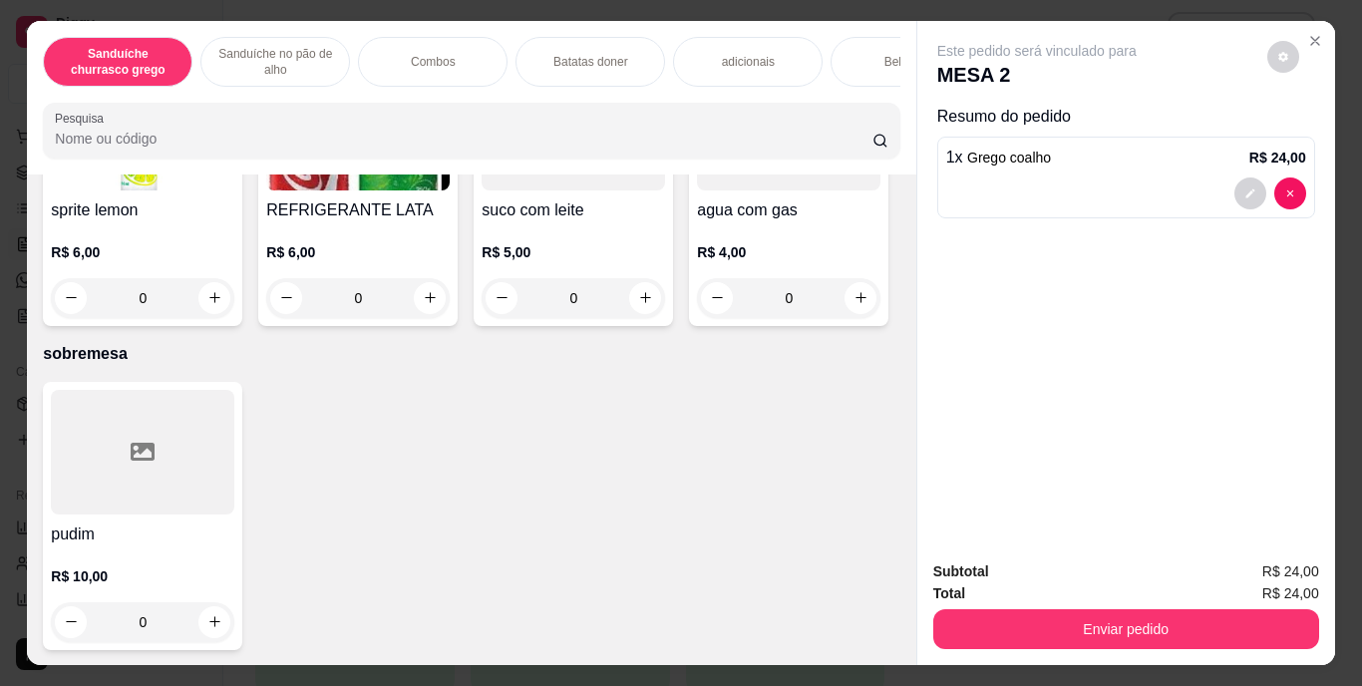
scroll to position [3573, 0]
click at [234, 222] on h4 "sprite lemon" at bounding box center [143, 210] width 184 height 24
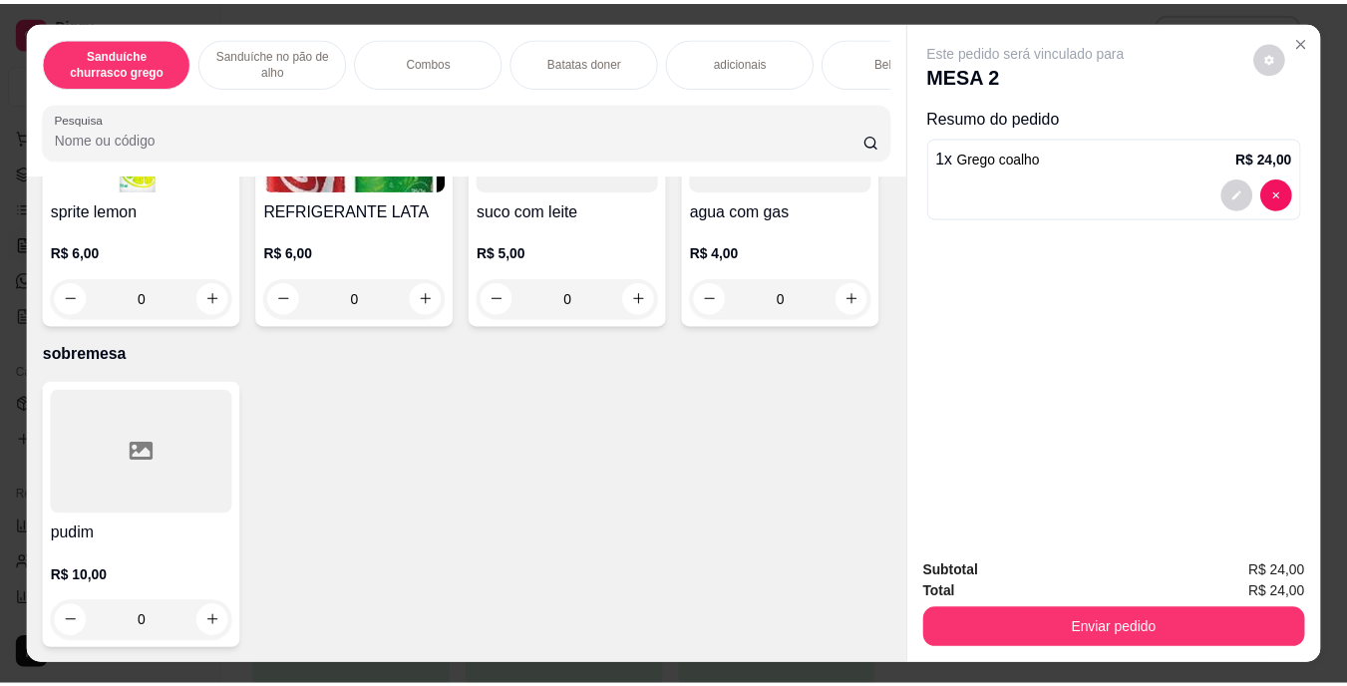
scroll to position [3727, 0]
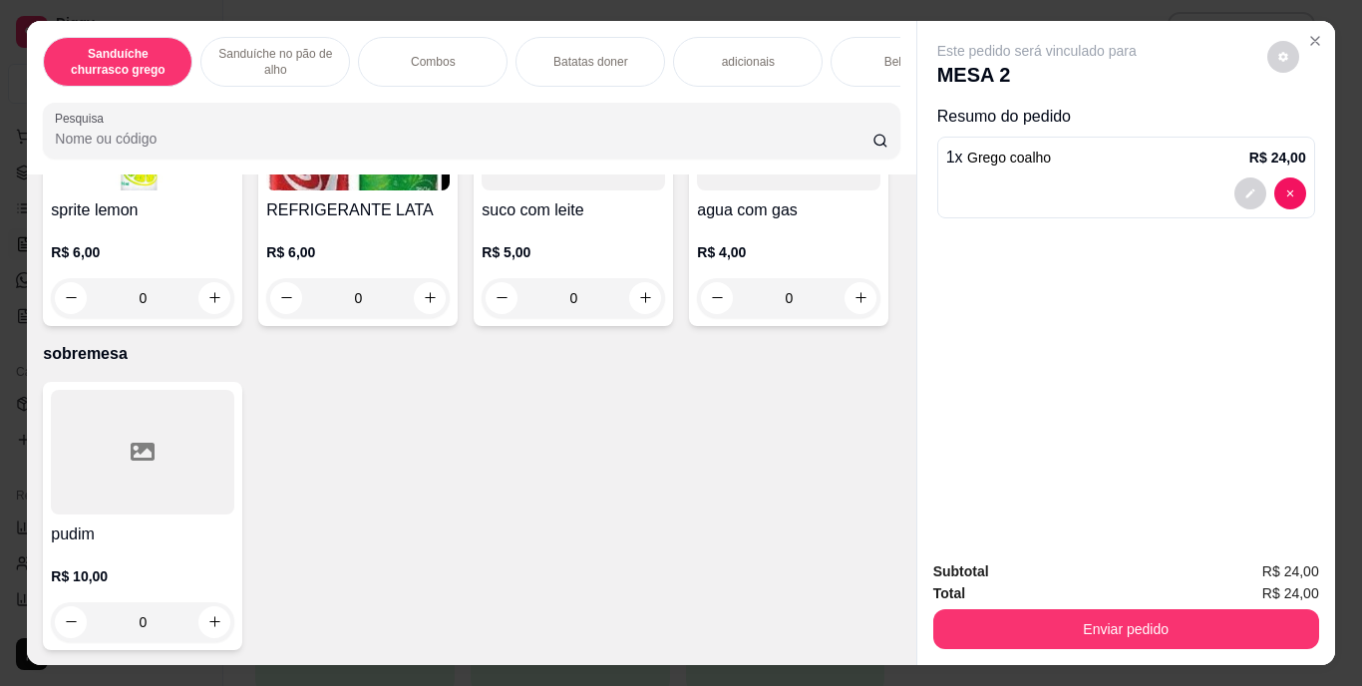
click at [854, 21] on icon "increase-product-quantity" at bounding box center [861, 13] width 15 height 15
type input "1"
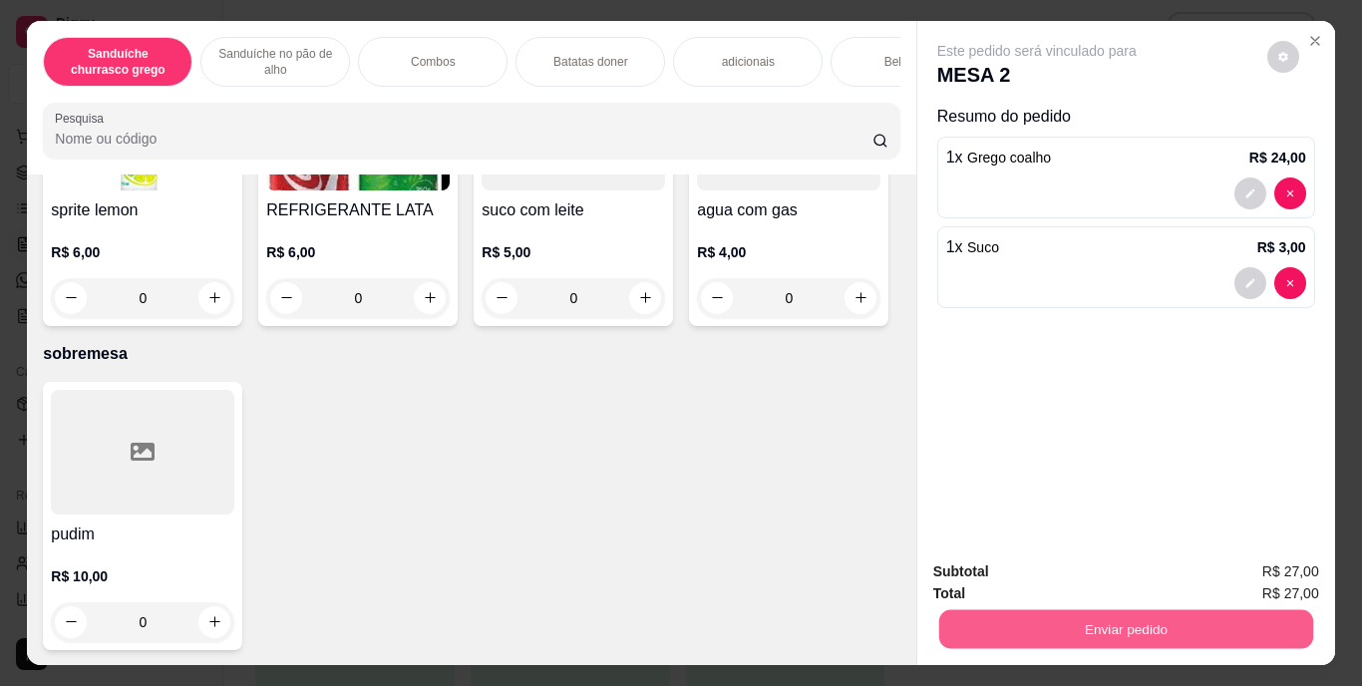
click at [1063, 626] on button "Enviar pedido" at bounding box center [1125, 629] width 374 height 39
click at [1246, 580] on button "Enviar pedido" at bounding box center [1268, 572] width 110 height 37
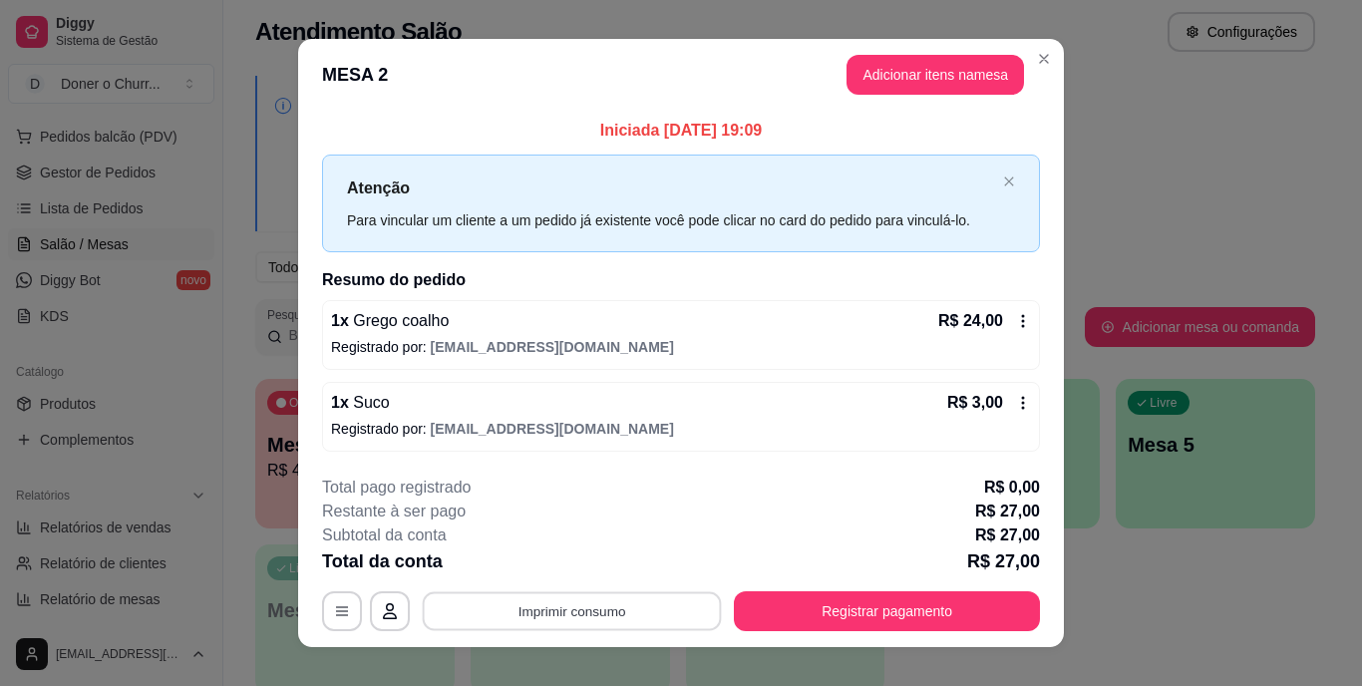
click at [570, 605] on button "Imprimir consumo" at bounding box center [572, 610] width 299 height 39
click at [579, 570] on button "IMPRESSORA" at bounding box center [571, 565] width 140 height 31
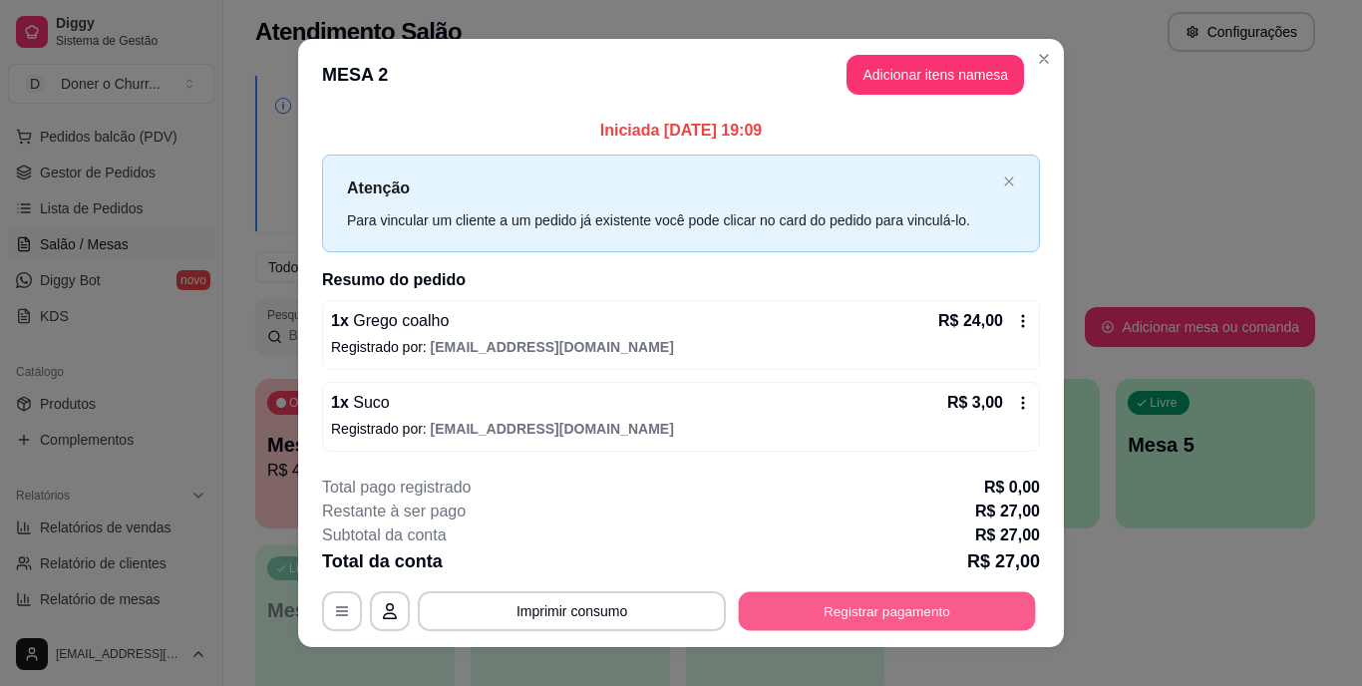
click at [871, 612] on button "Registrar pagamento" at bounding box center [887, 610] width 297 height 39
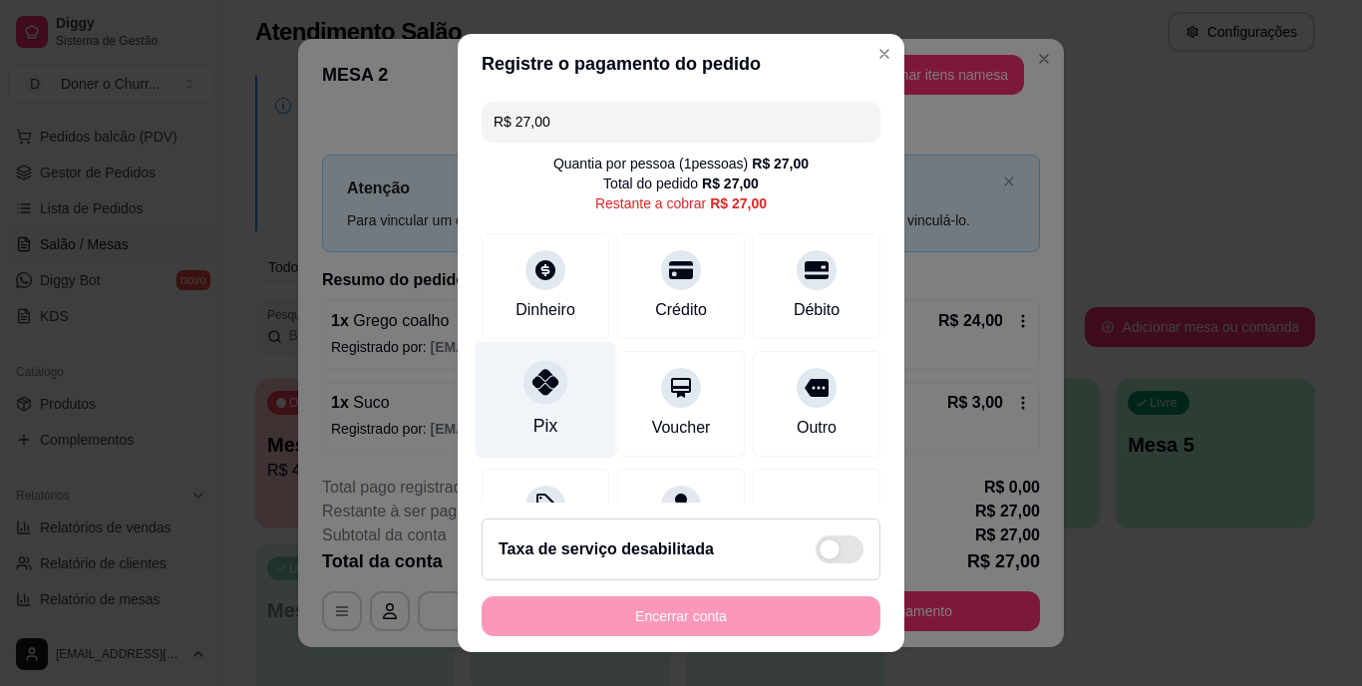
click at [550, 389] on div at bounding box center [546, 383] width 44 height 44
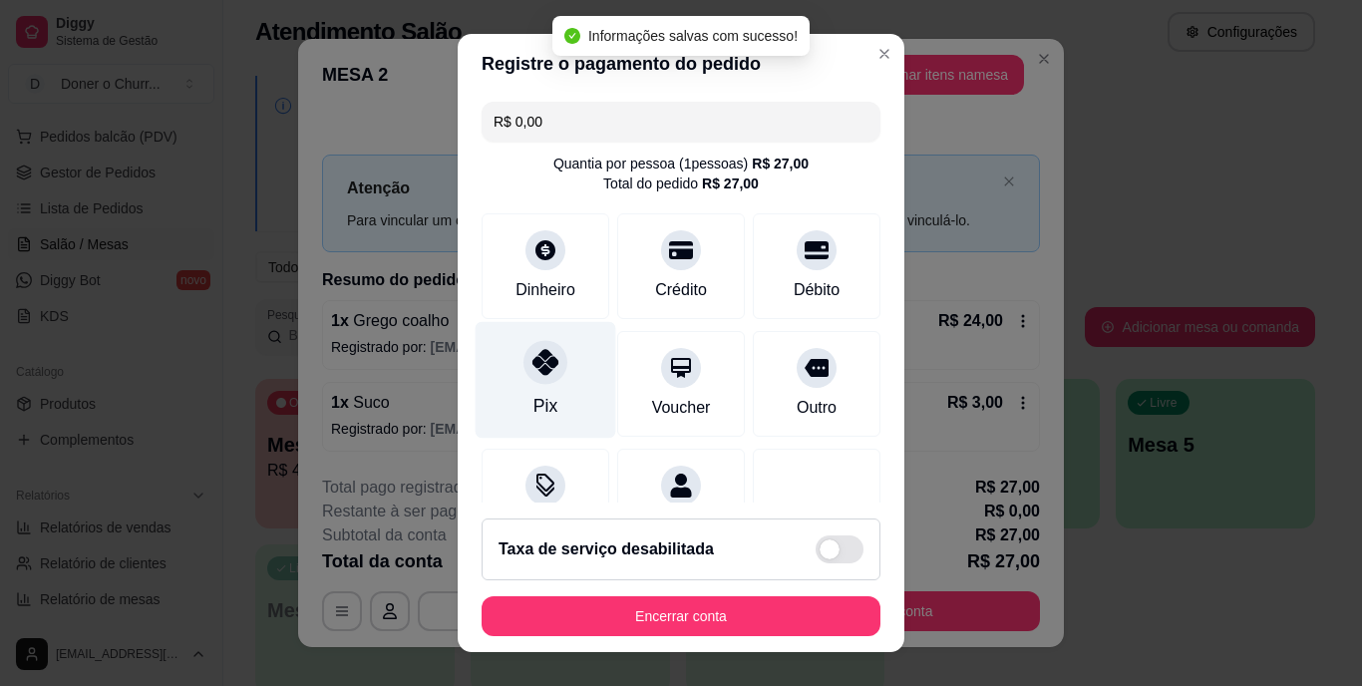
type input "R$ 0,00"
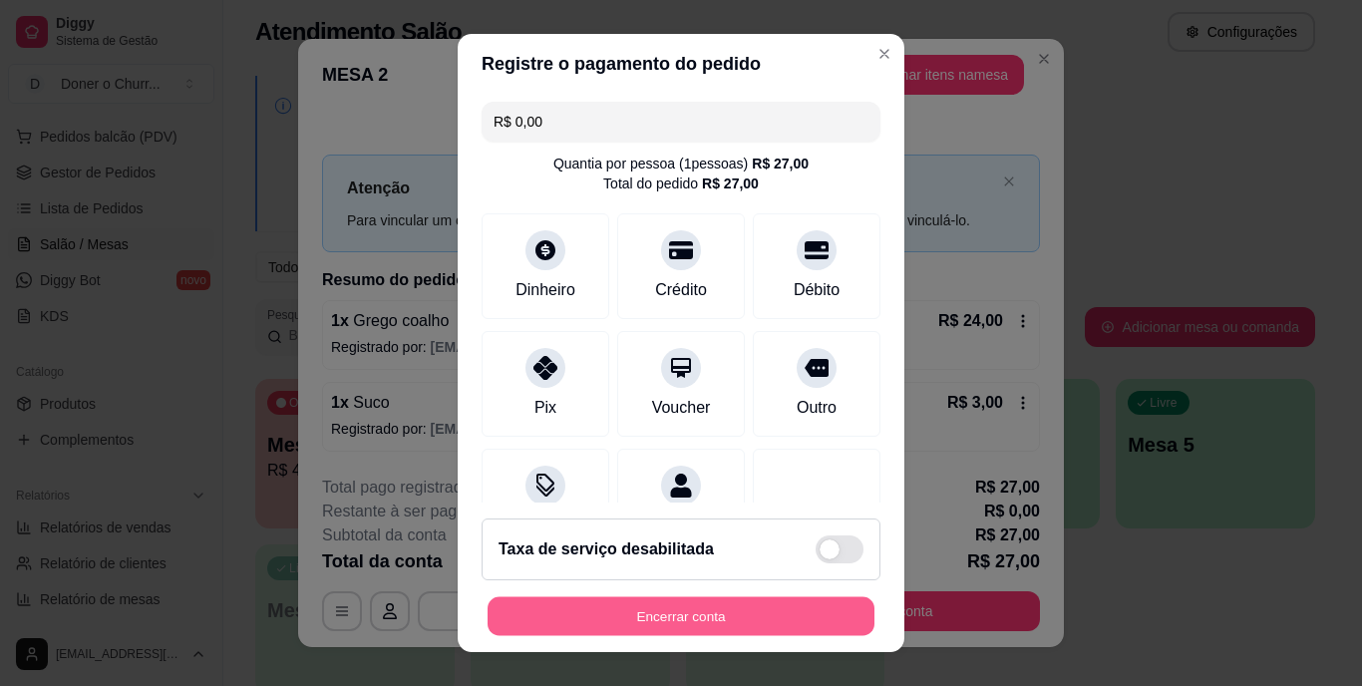
click at [666, 614] on button "Encerrar conta" at bounding box center [681, 615] width 387 height 39
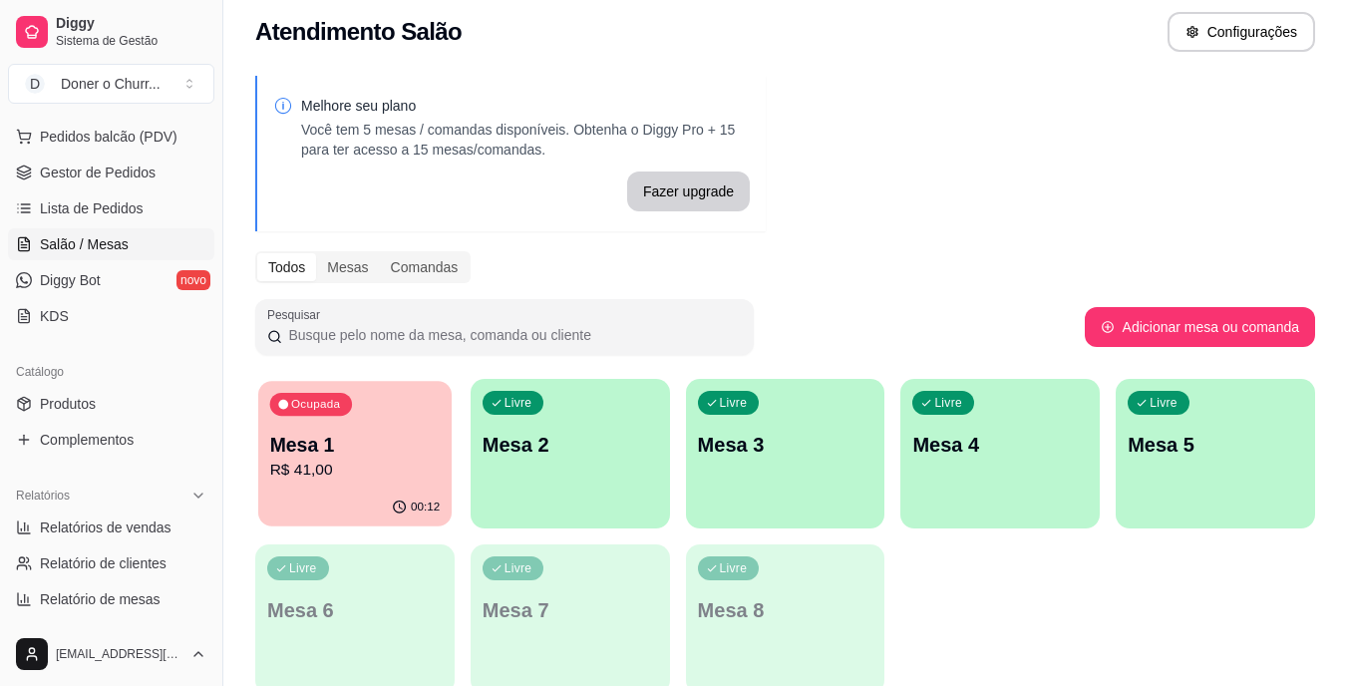
click at [341, 453] on p "Mesa 1" at bounding box center [355, 445] width 171 height 27
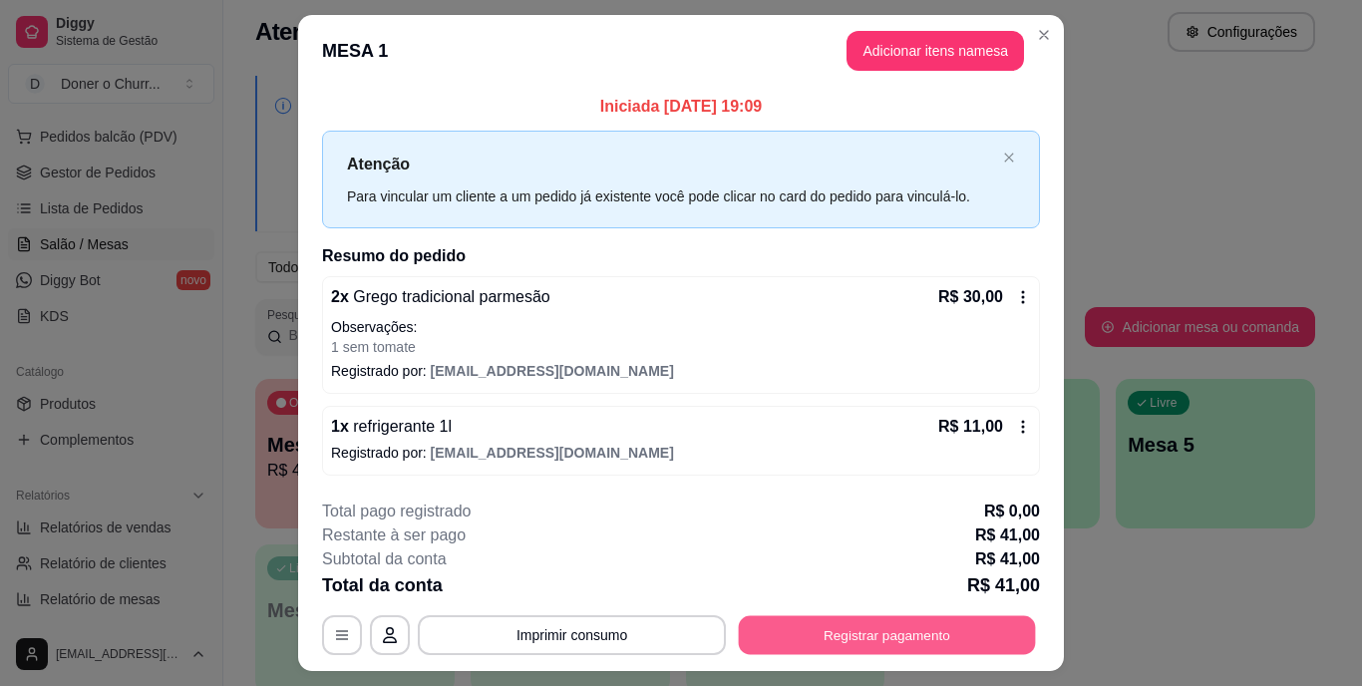
click at [859, 631] on button "Registrar pagamento" at bounding box center [887, 634] width 297 height 39
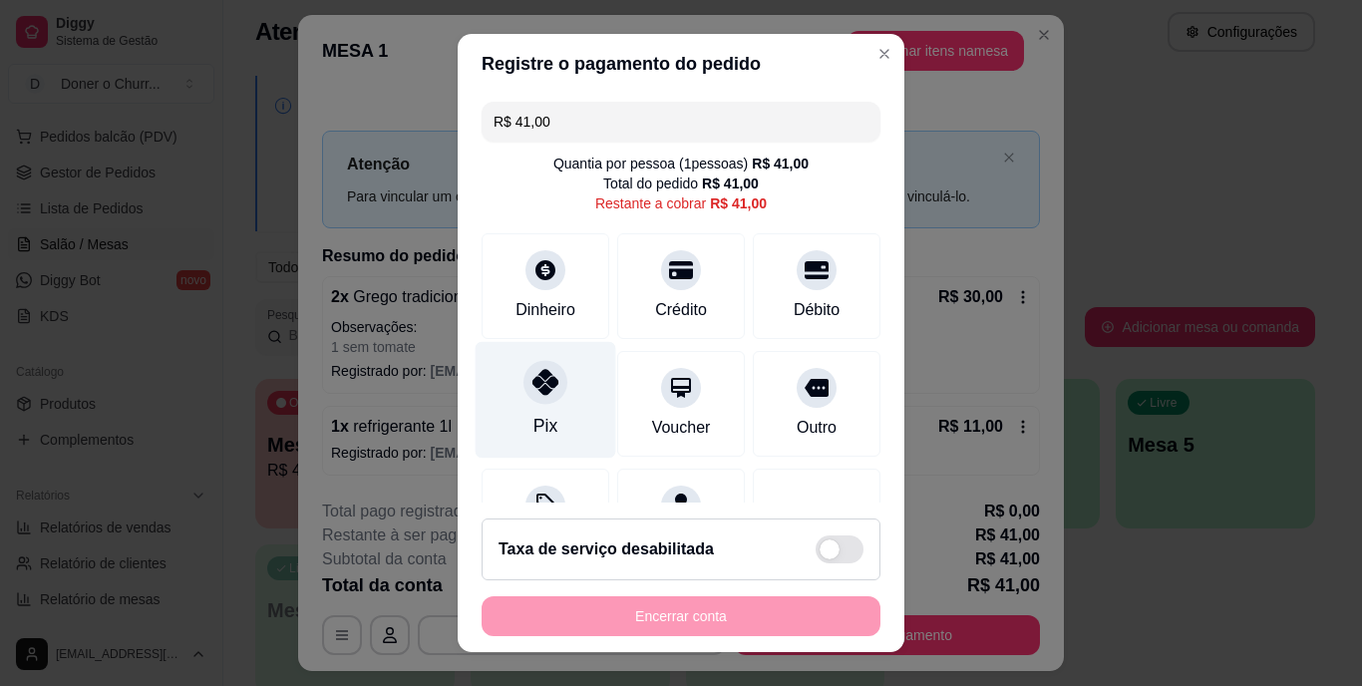
click at [538, 387] on icon at bounding box center [546, 383] width 26 height 26
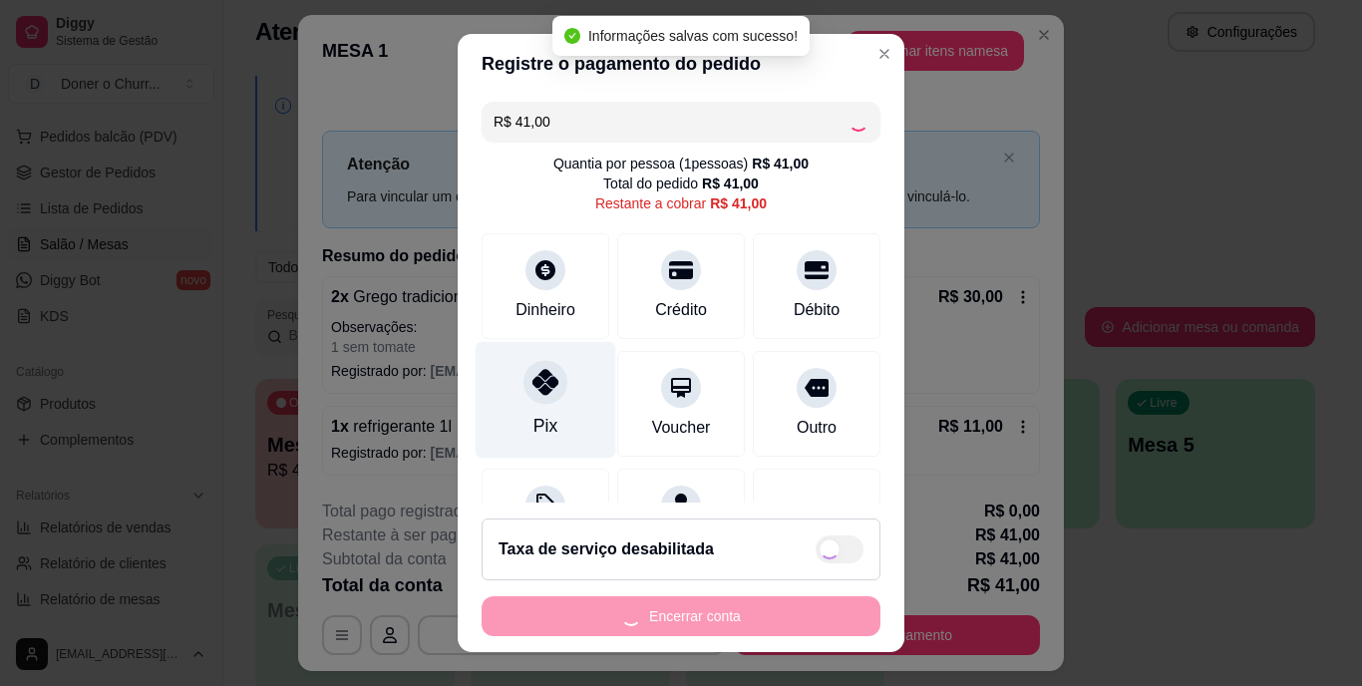
type input "R$ 0,00"
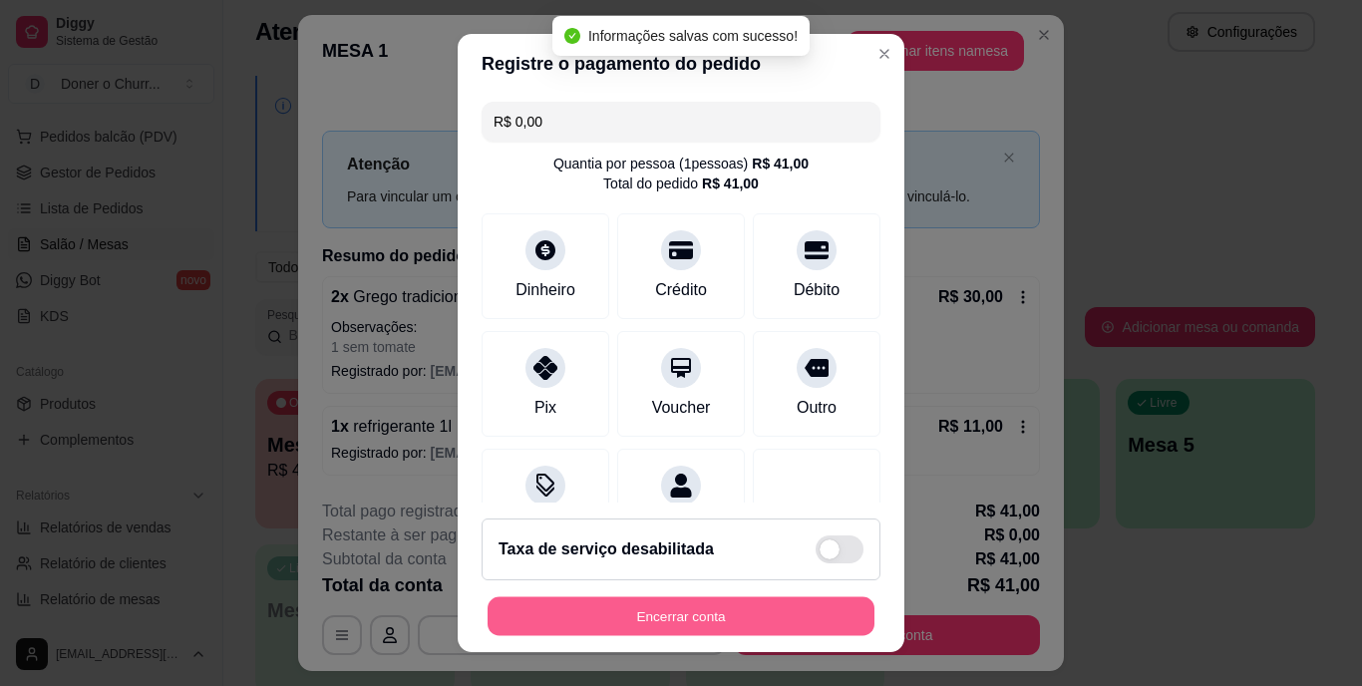
click at [677, 596] on button "Encerrar conta" at bounding box center [681, 615] width 387 height 39
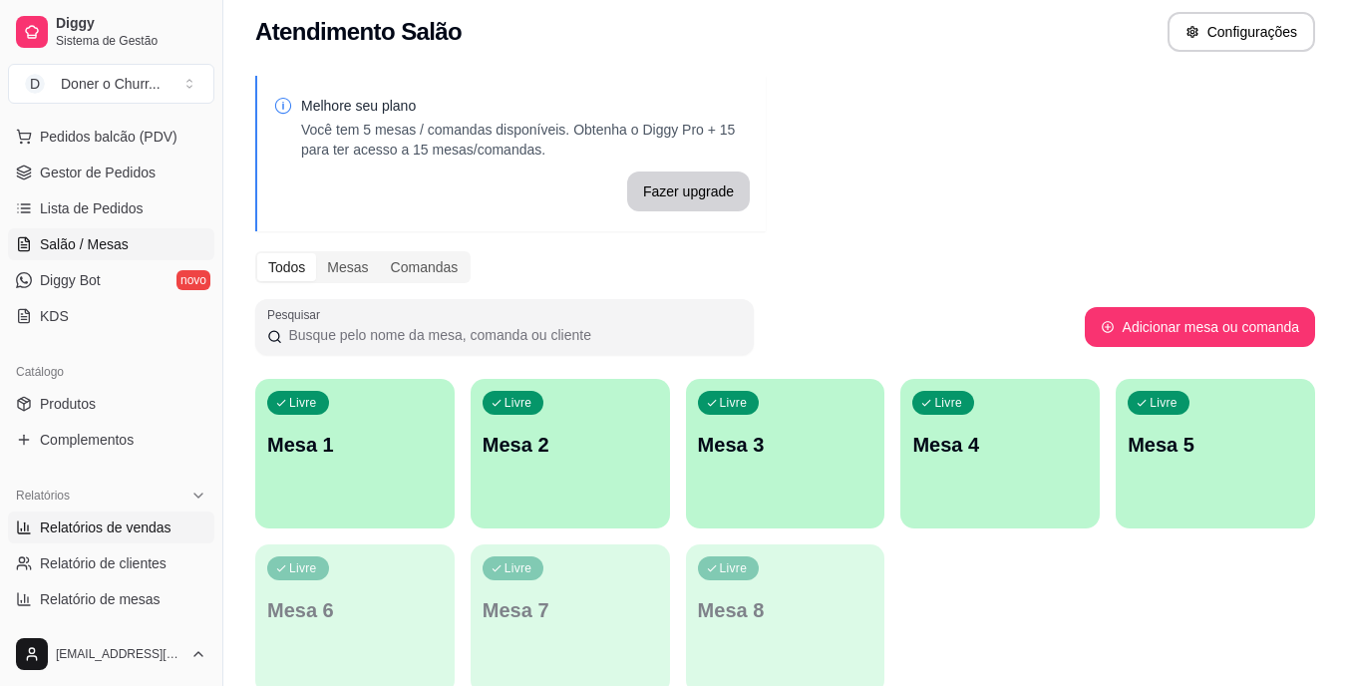
click at [107, 531] on span "Relatórios de vendas" at bounding box center [106, 528] width 132 height 20
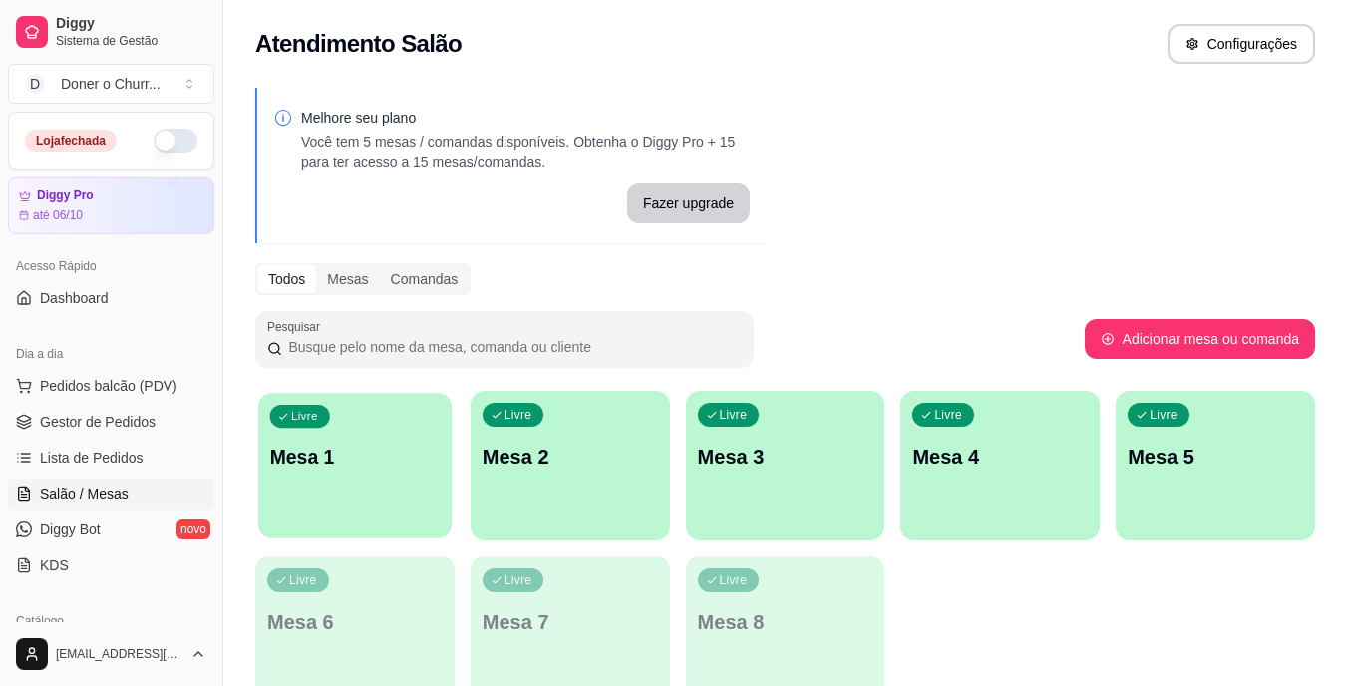
click at [319, 440] on div "Livre Mesa 1" at bounding box center [354, 454] width 193 height 122
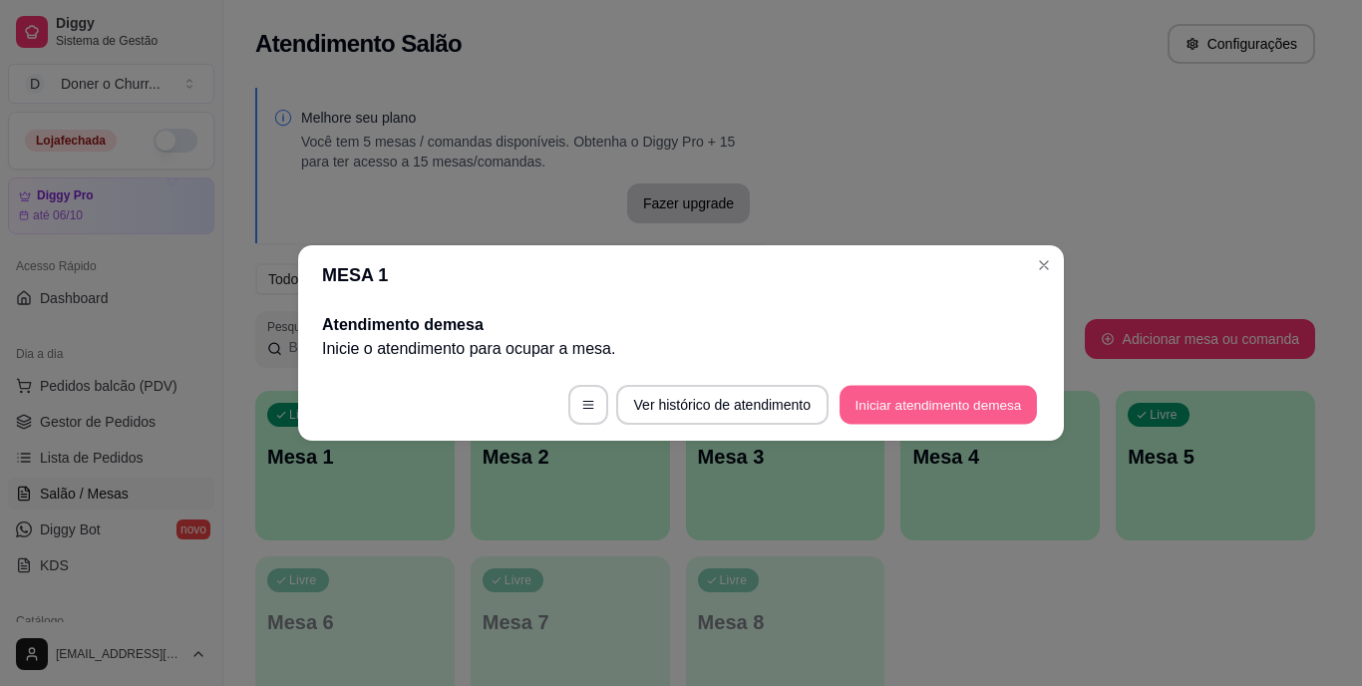
click at [974, 404] on button "Iniciar atendimento de mesa" at bounding box center [938, 405] width 197 height 39
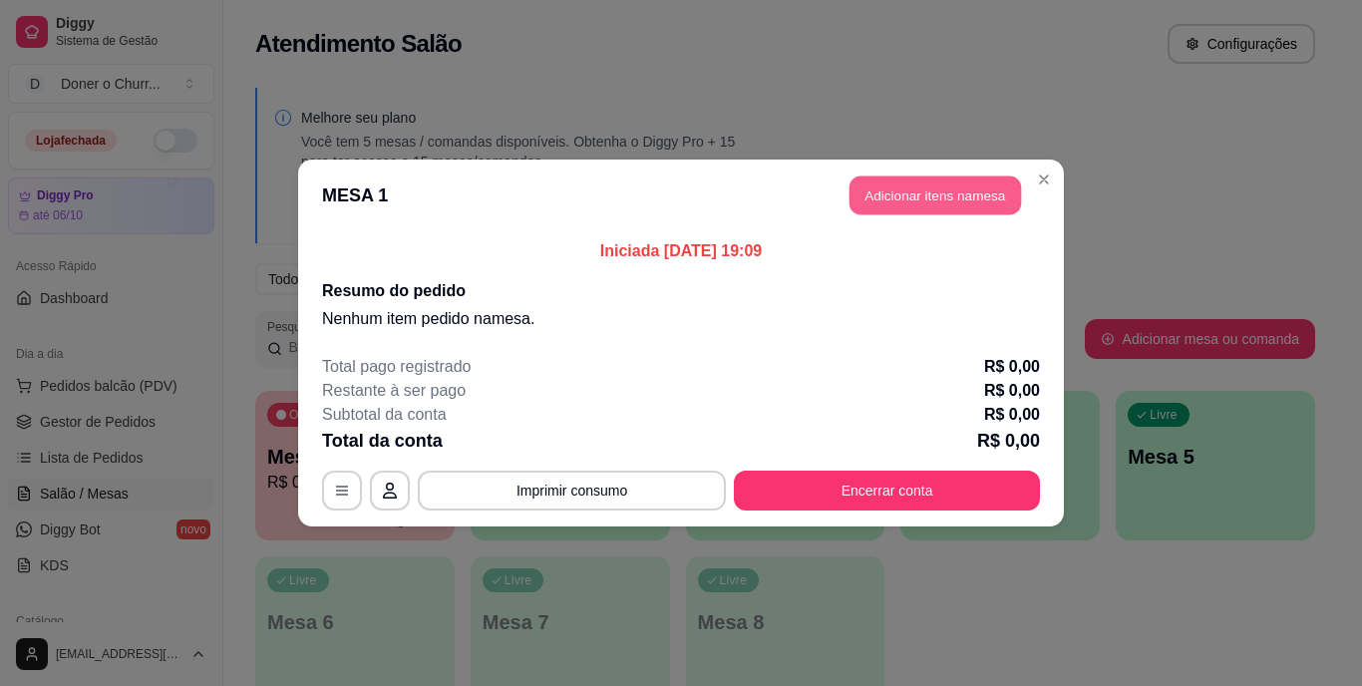
click at [934, 195] on button "Adicionar itens na mesa" at bounding box center [936, 196] width 172 height 39
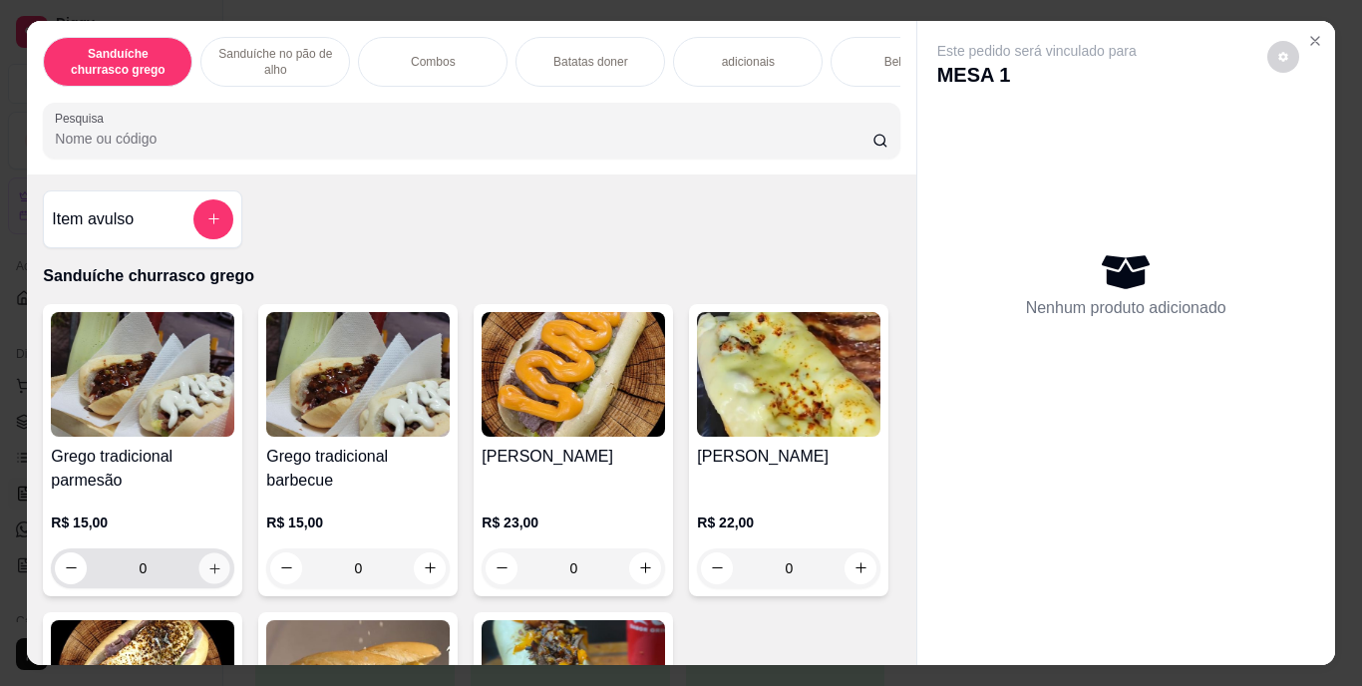
click at [218, 571] on button "increase-product-quantity" at bounding box center [214, 568] width 31 height 31
type input "1"
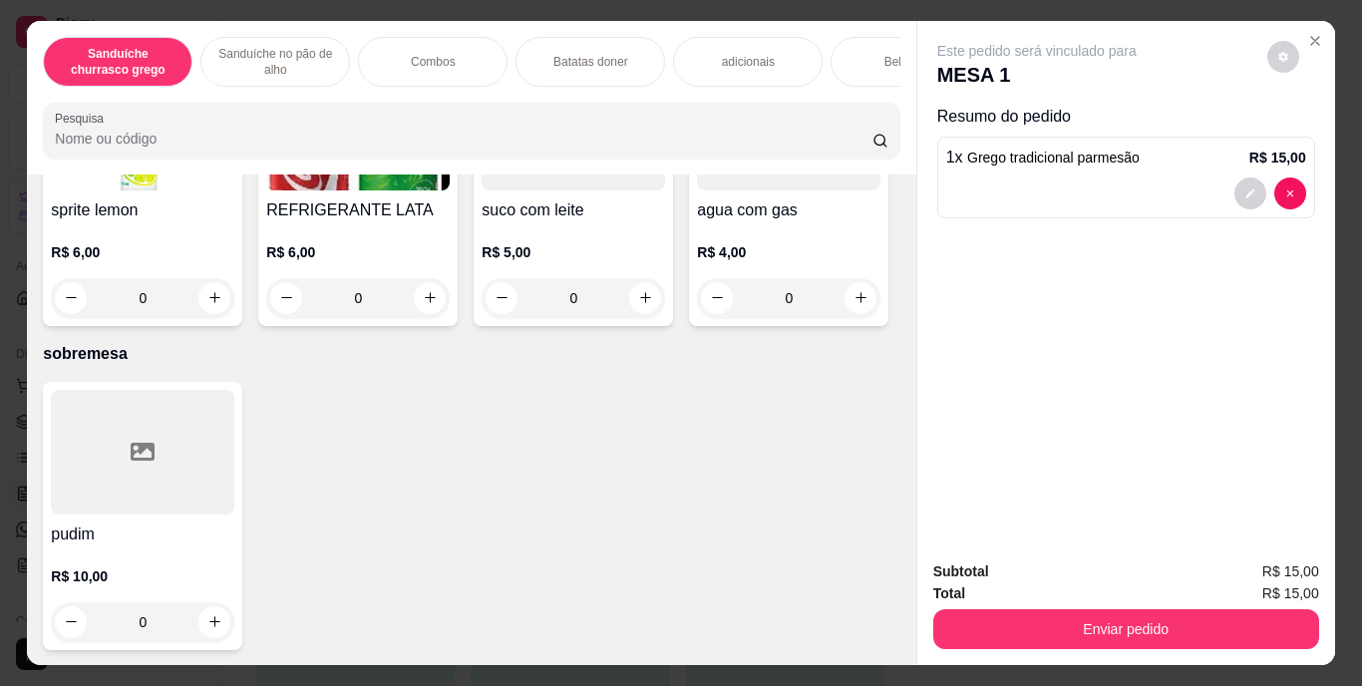
scroll to position [3668, 0]
click at [438, 305] on icon "increase-product-quantity" at bounding box center [430, 297] width 15 height 15
type input "1"
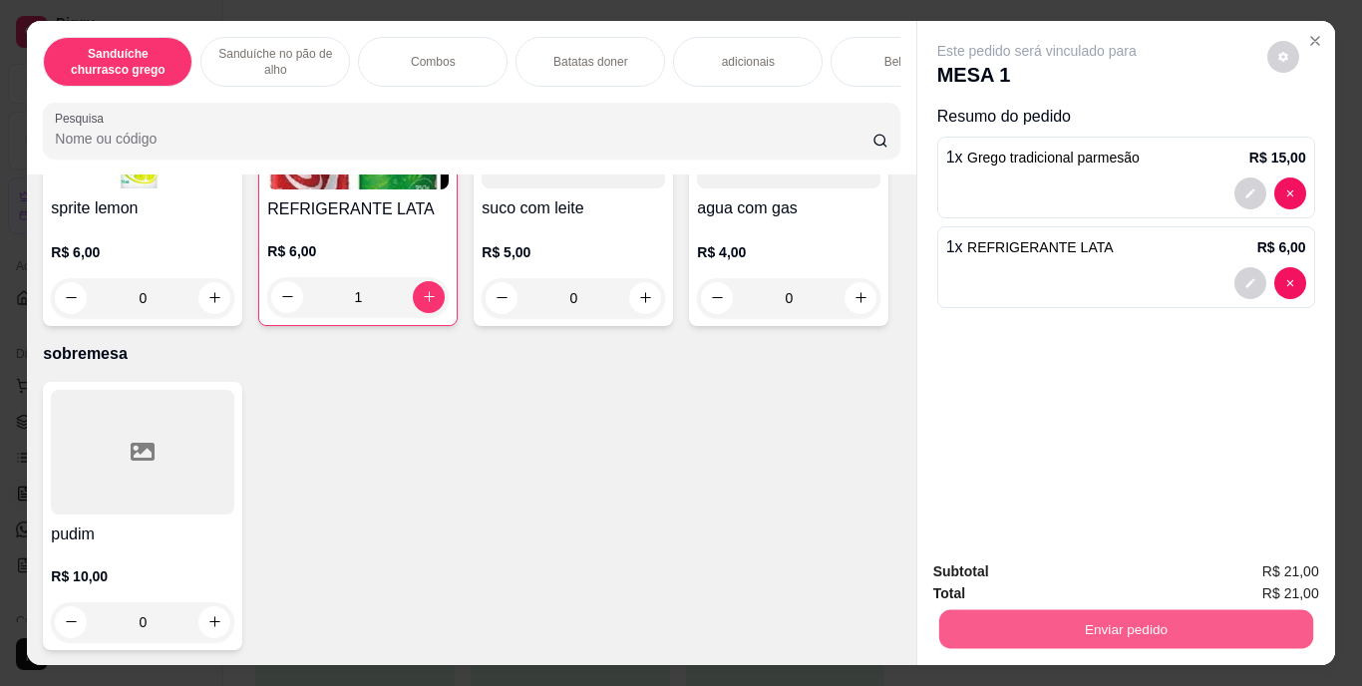
click at [1112, 619] on button "Enviar pedido" at bounding box center [1125, 629] width 374 height 39
click at [1239, 566] on button "Enviar pedido" at bounding box center [1268, 572] width 110 height 37
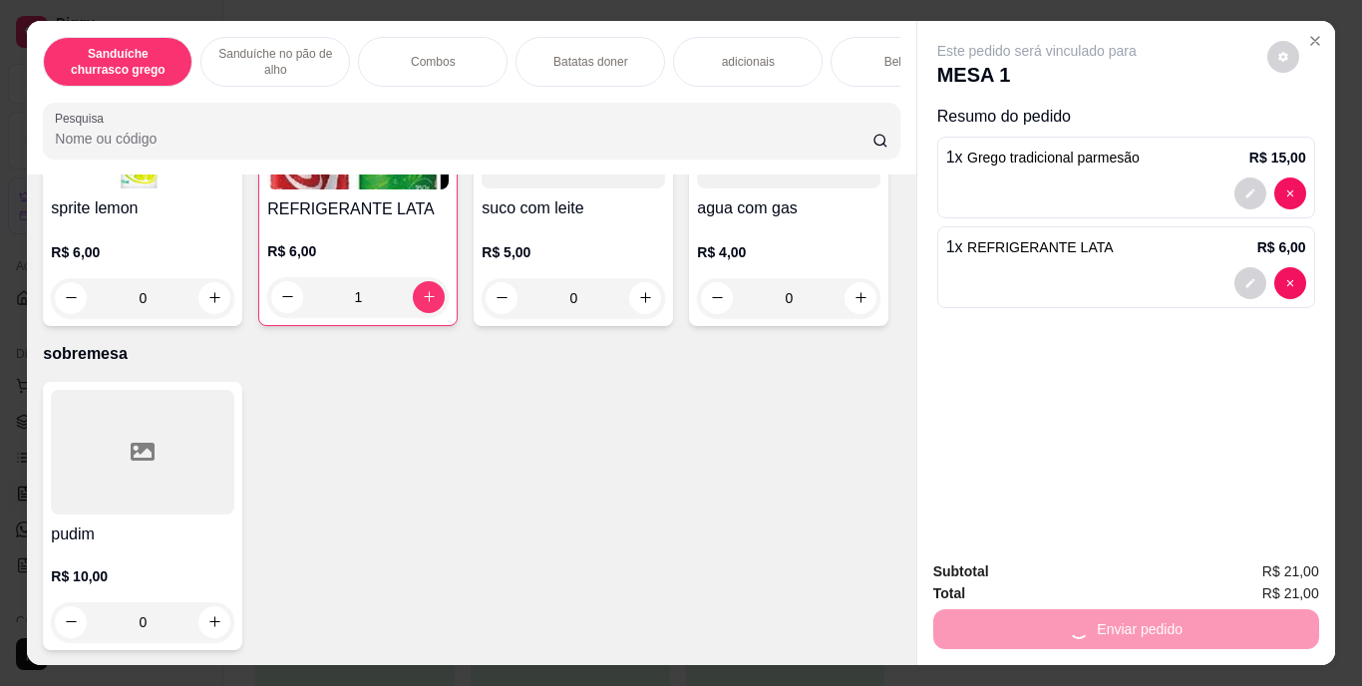
scroll to position [51, 0]
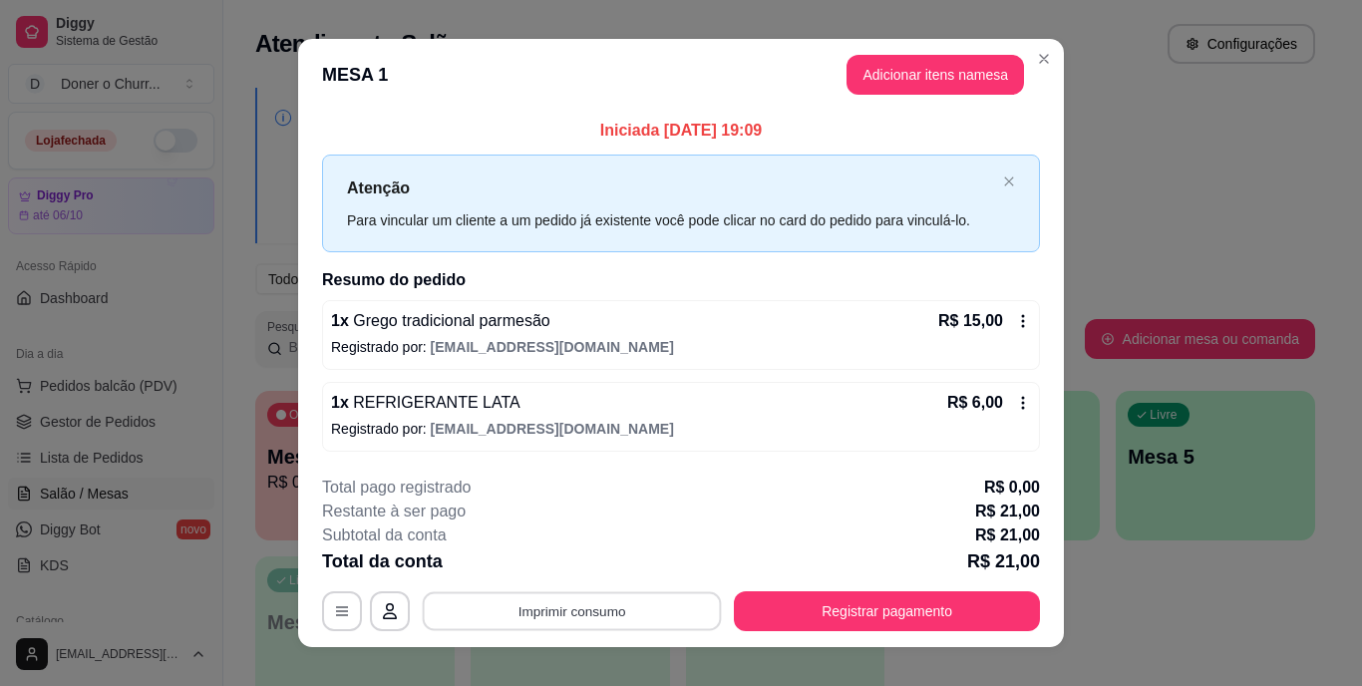
click at [578, 603] on button "Imprimir consumo" at bounding box center [572, 610] width 299 height 39
click at [575, 559] on button "IMPRESSORA" at bounding box center [571, 565] width 140 height 31
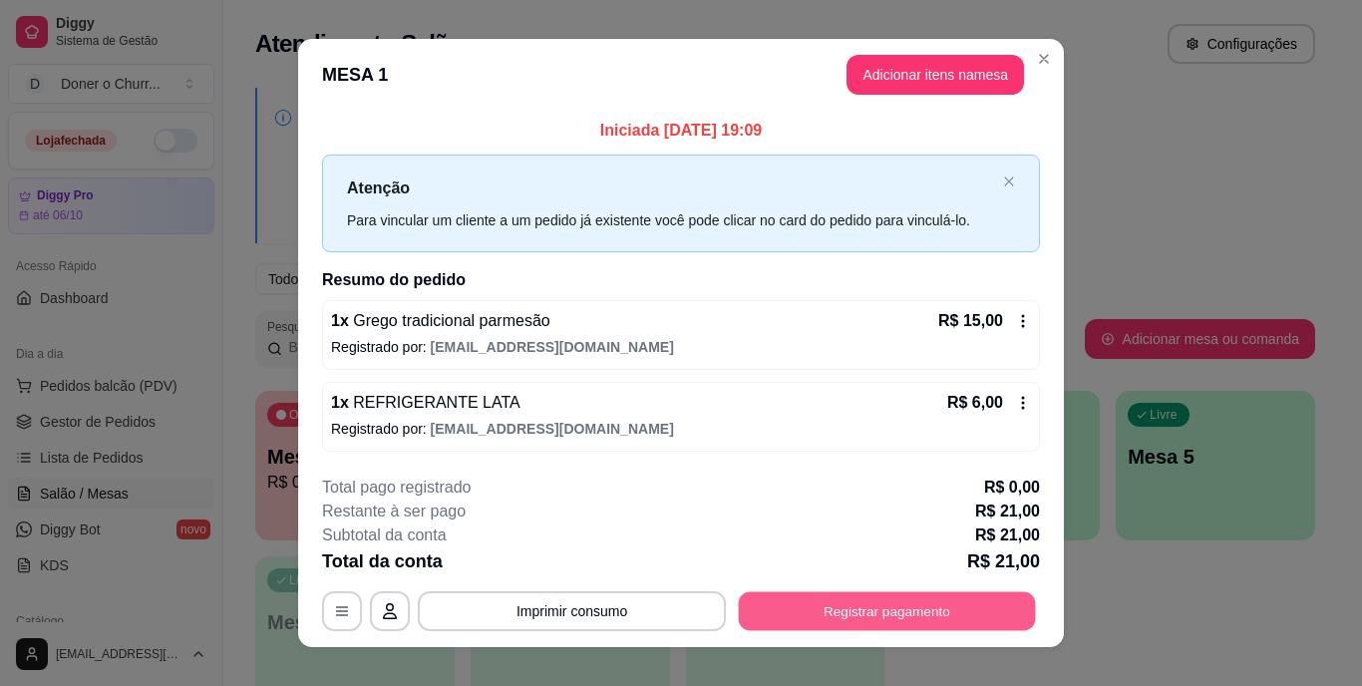
click at [871, 605] on button "Registrar pagamento" at bounding box center [887, 610] width 297 height 39
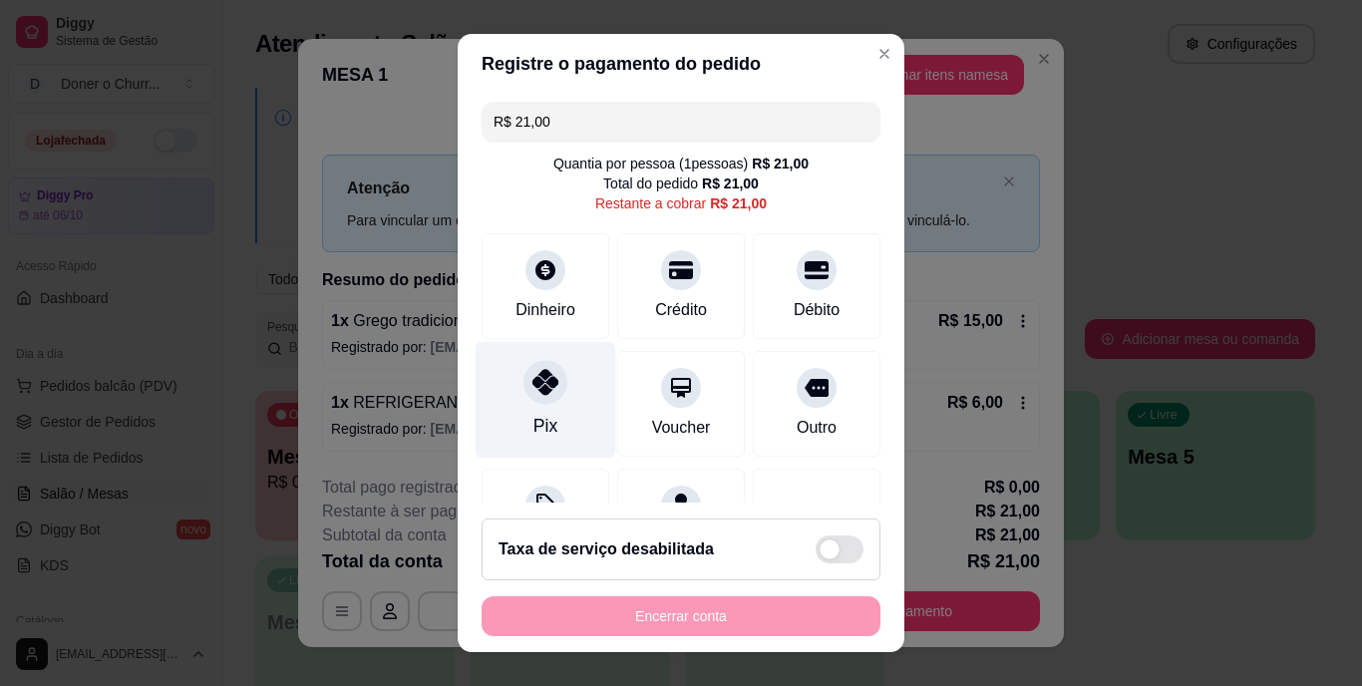
click at [533, 383] on icon at bounding box center [546, 383] width 26 height 26
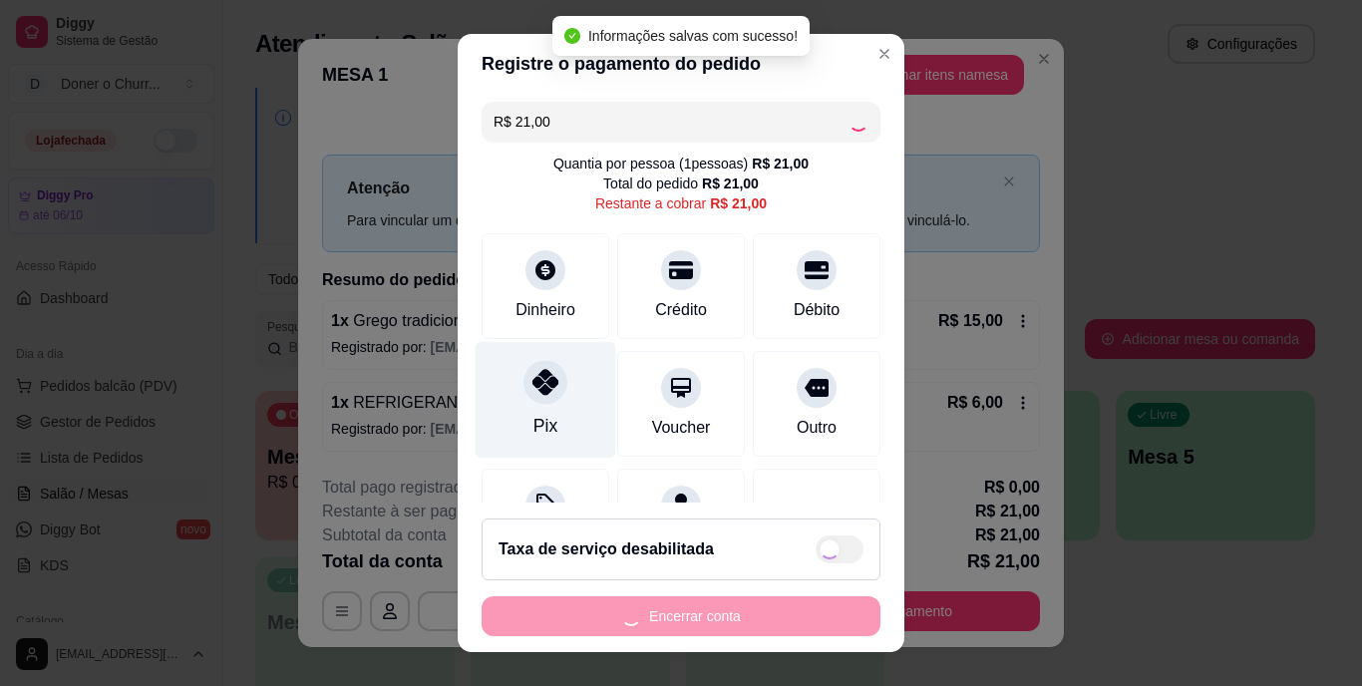
type input "R$ 0,00"
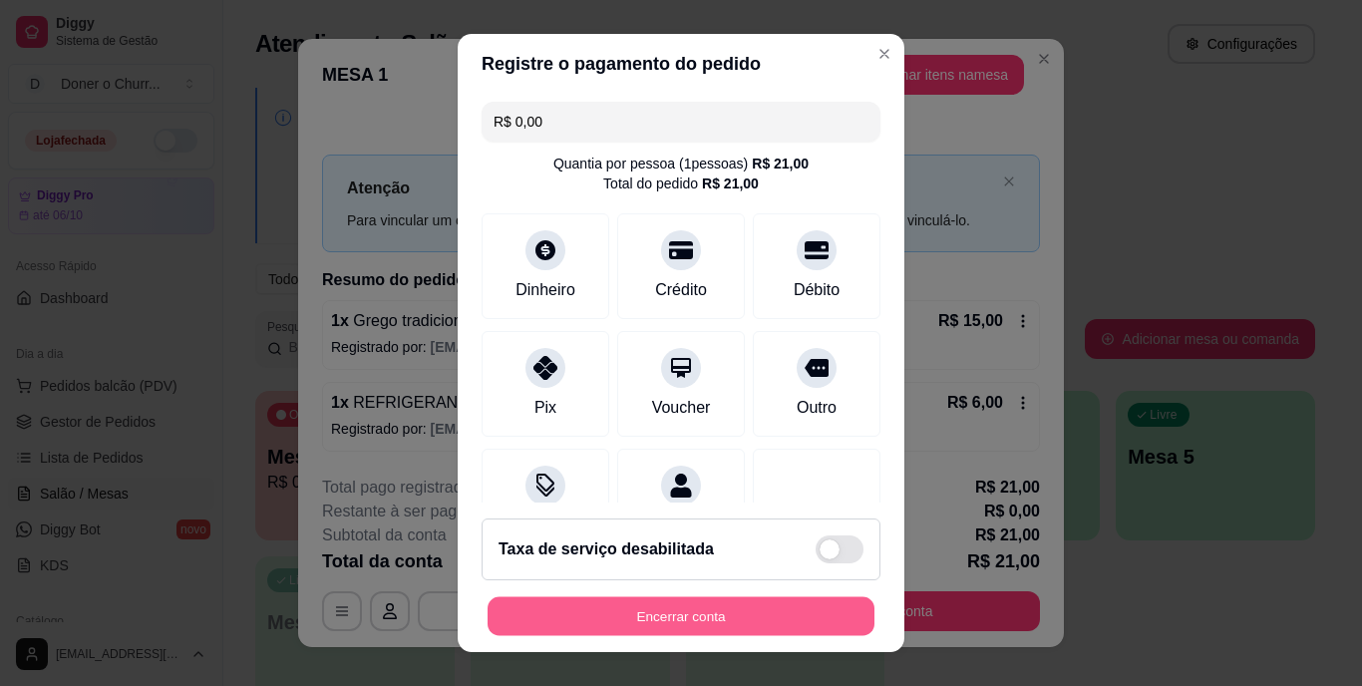
click at [674, 606] on button "Encerrar conta" at bounding box center [681, 615] width 387 height 39
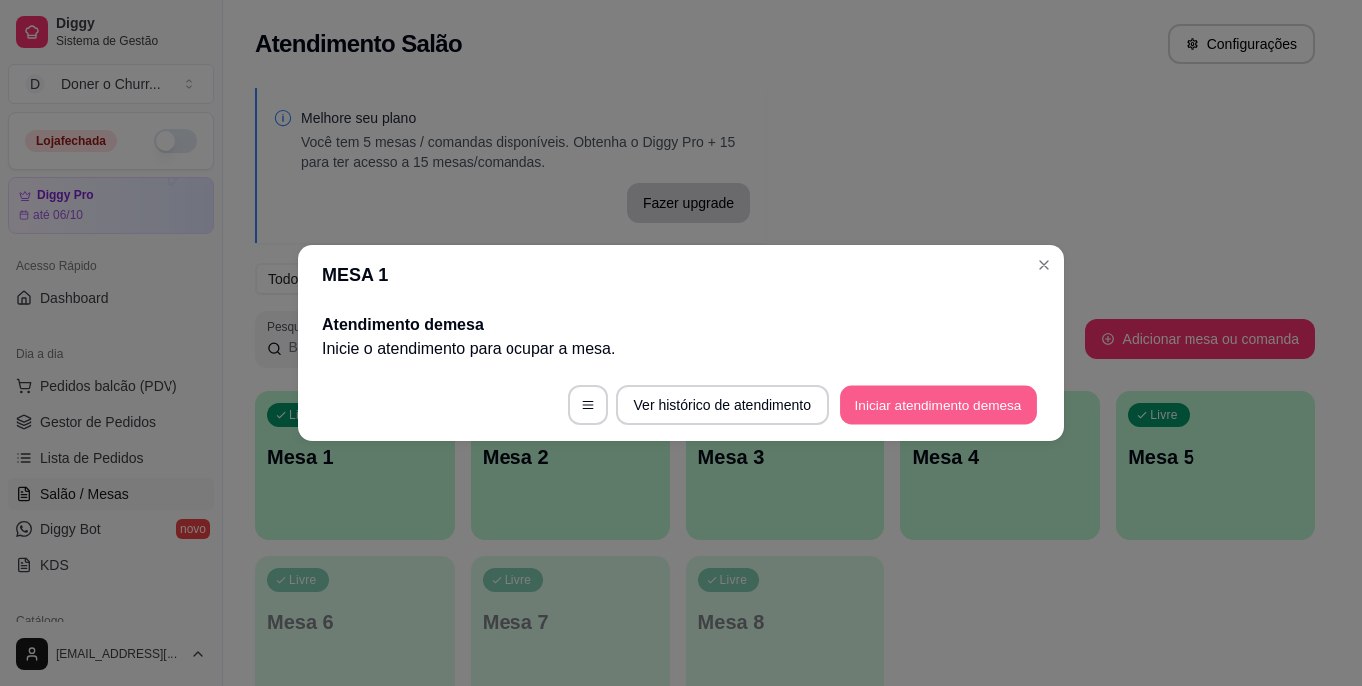
click at [907, 411] on button "Iniciar atendimento de mesa" at bounding box center [938, 405] width 197 height 39
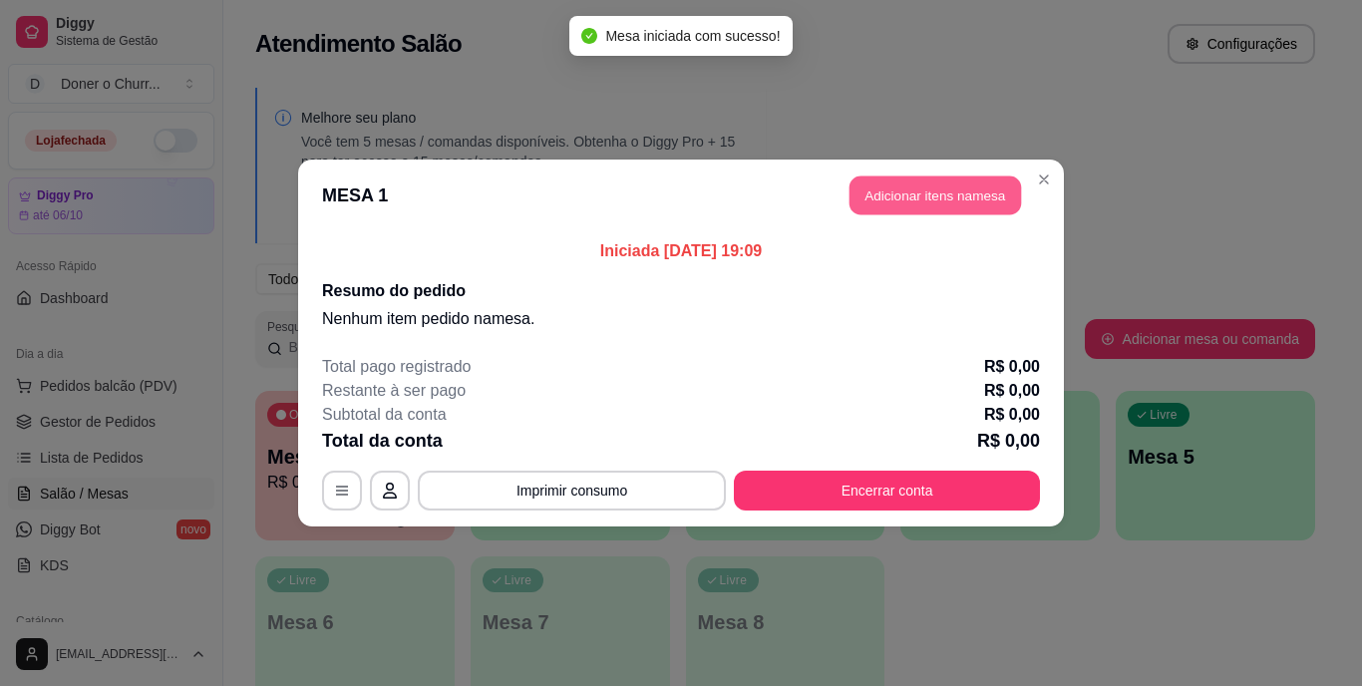
click at [938, 189] on button "Adicionar itens na mesa" at bounding box center [936, 196] width 172 height 39
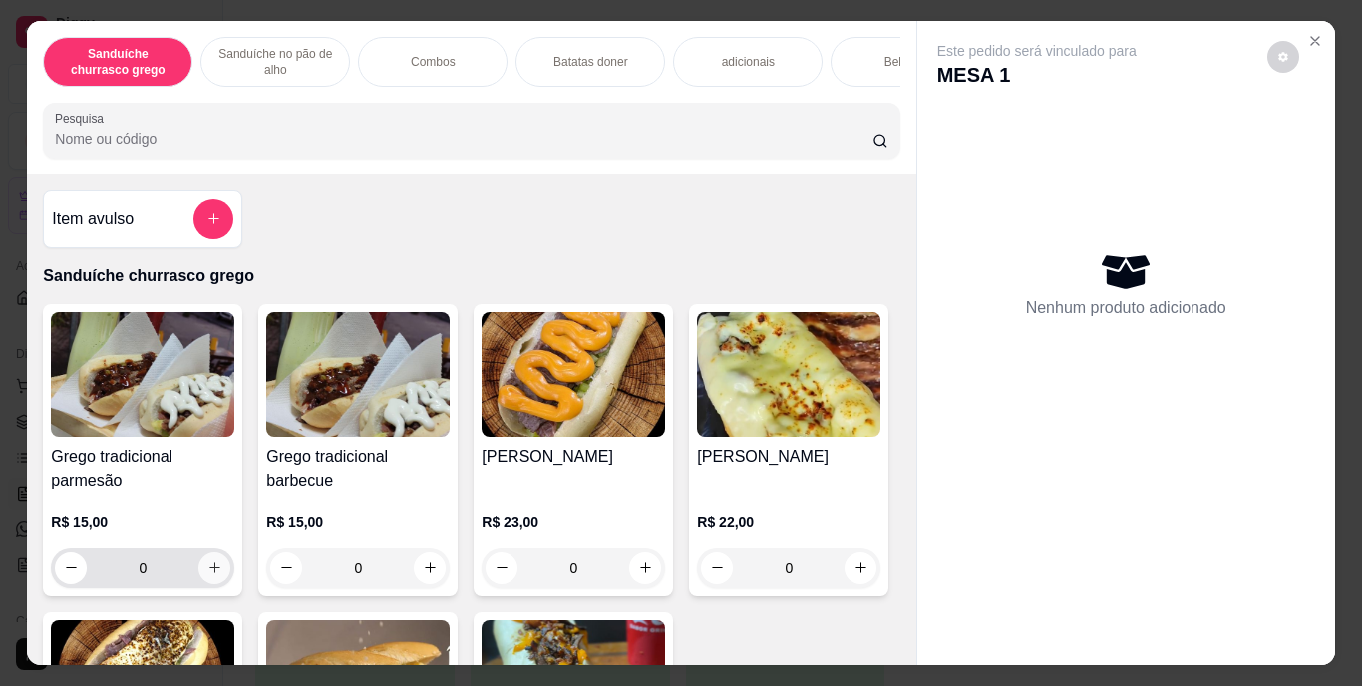
click at [207, 583] on button "increase-product-quantity" at bounding box center [214, 569] width 32 height 32
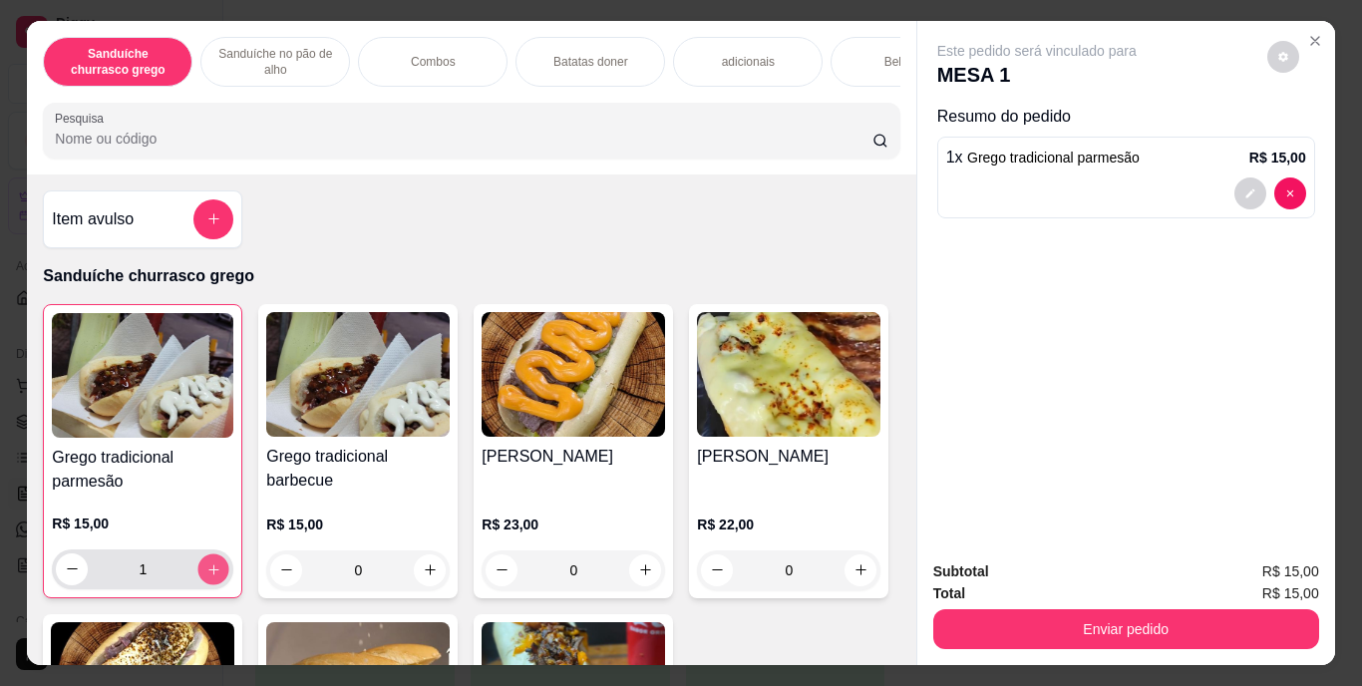
click at [207, 576] on icon "increase-product-quantity" at bounding box center [213, 568] width 15 height 15
type input "2"
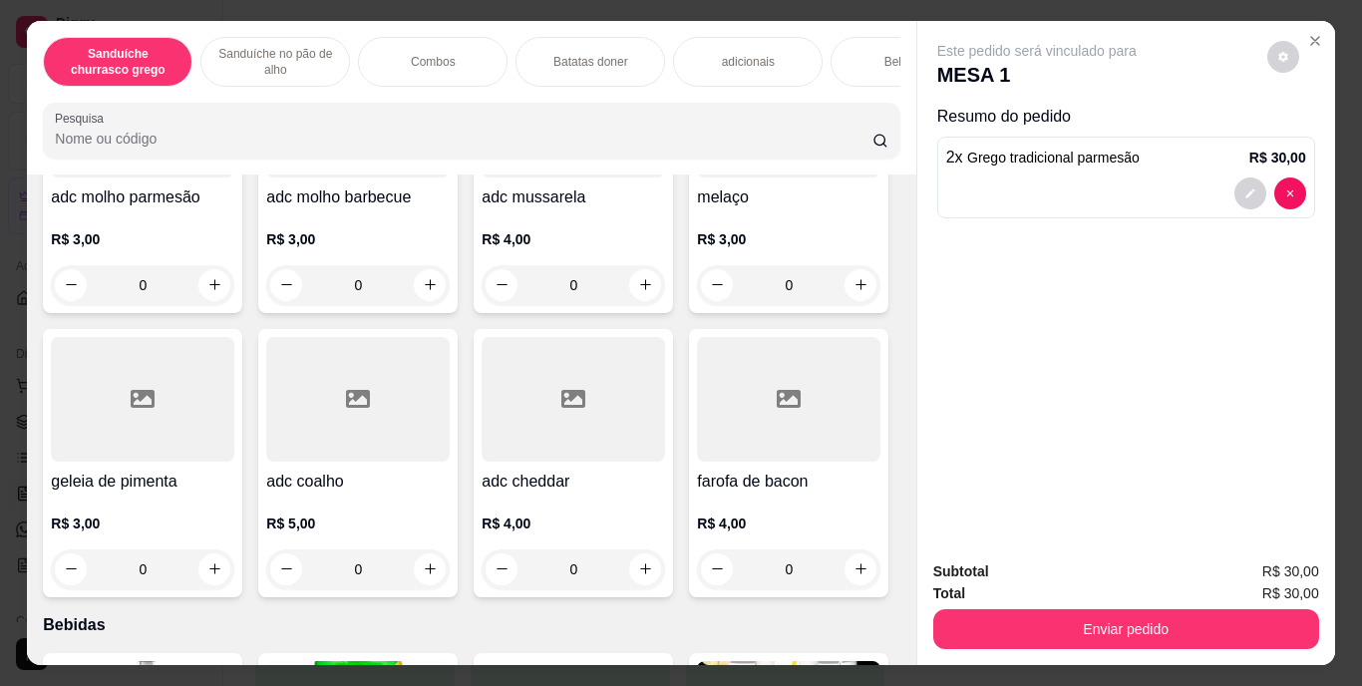
scroll to position [2168, 0]
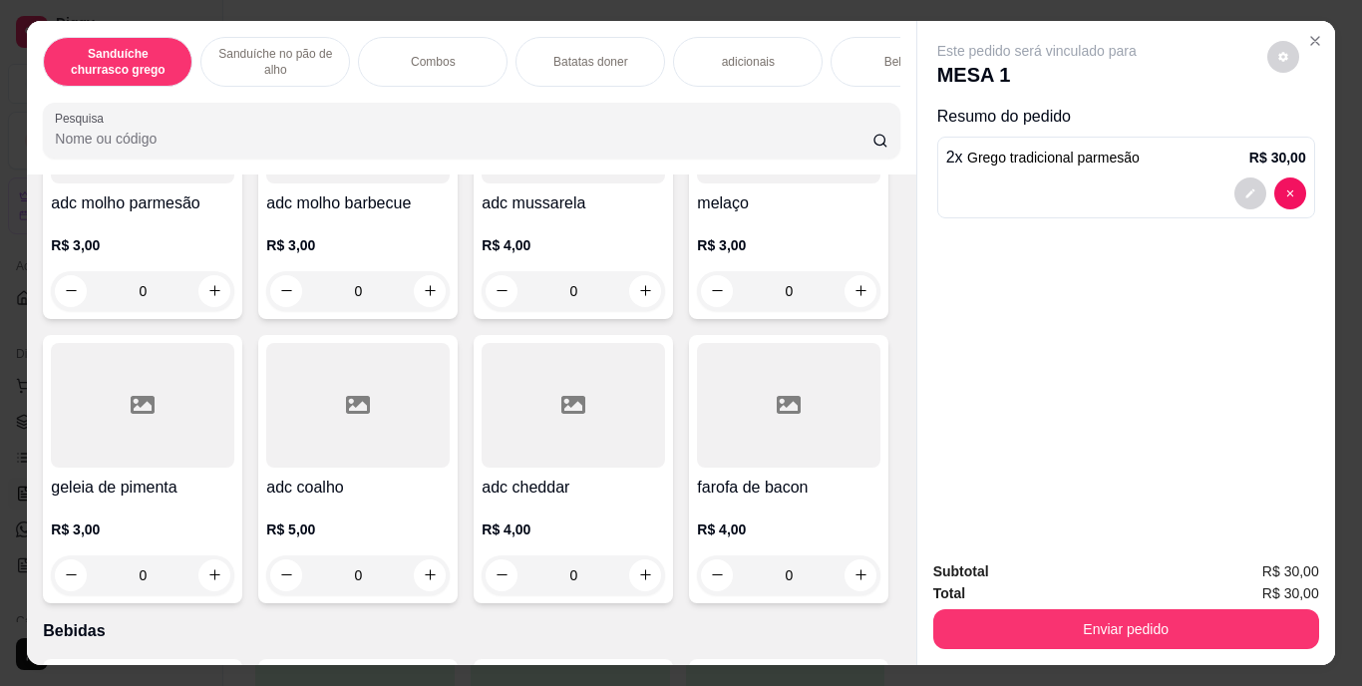
type input "1"
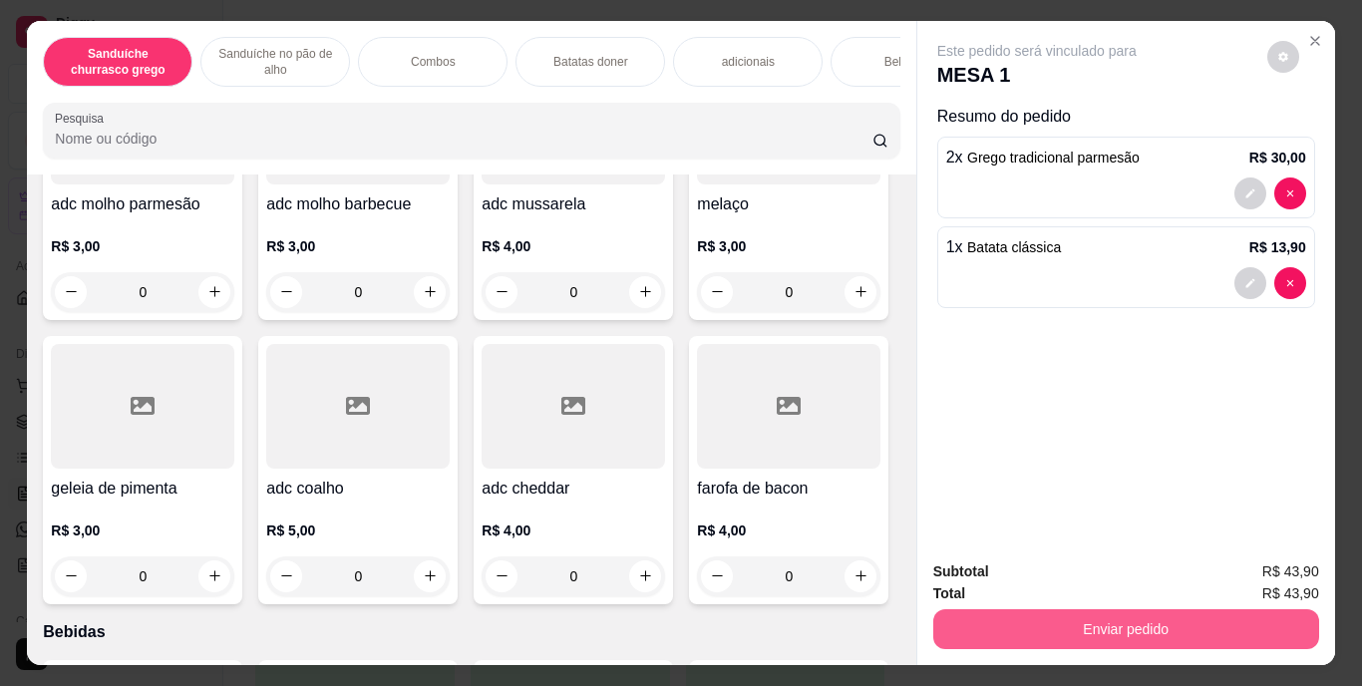
click at [1134, 610] on button "Enviar pedido" at bounding box center [1126, 629] width 386 height 40
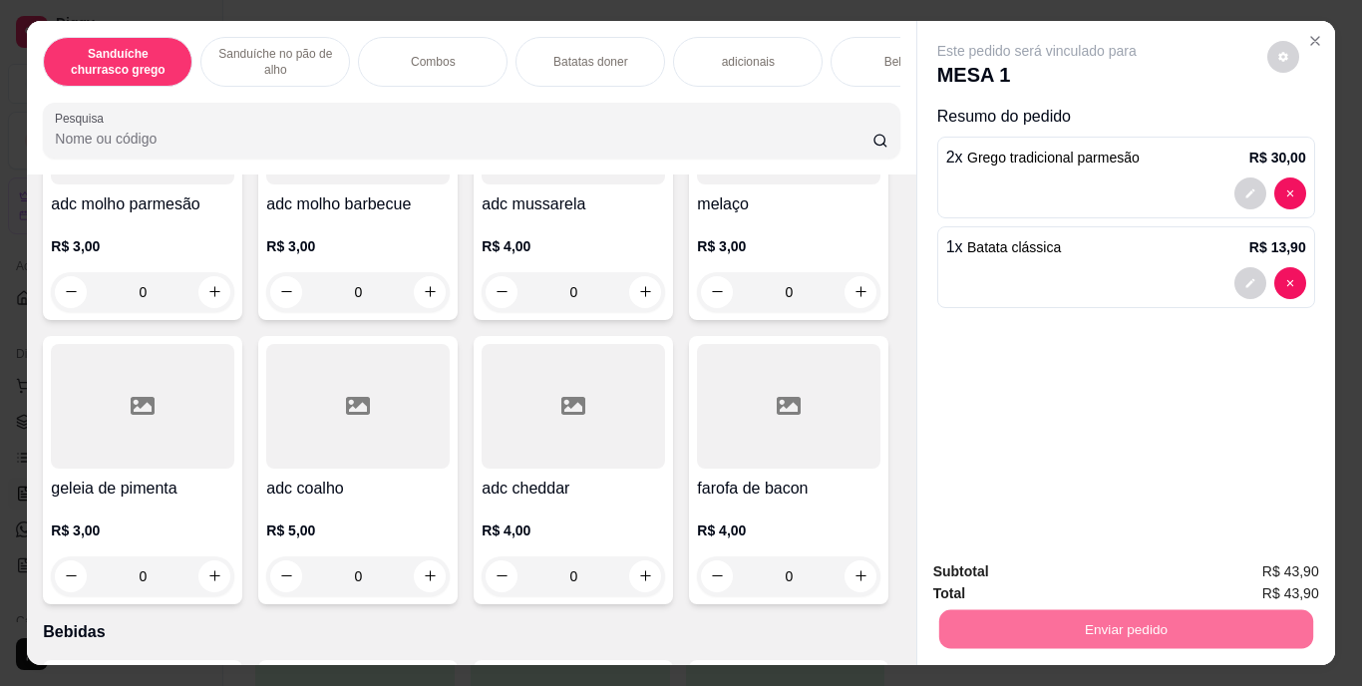
click at [1266, 570] on button "Enviar pedido" at bounding box center [1268, 572] width 110 height 37
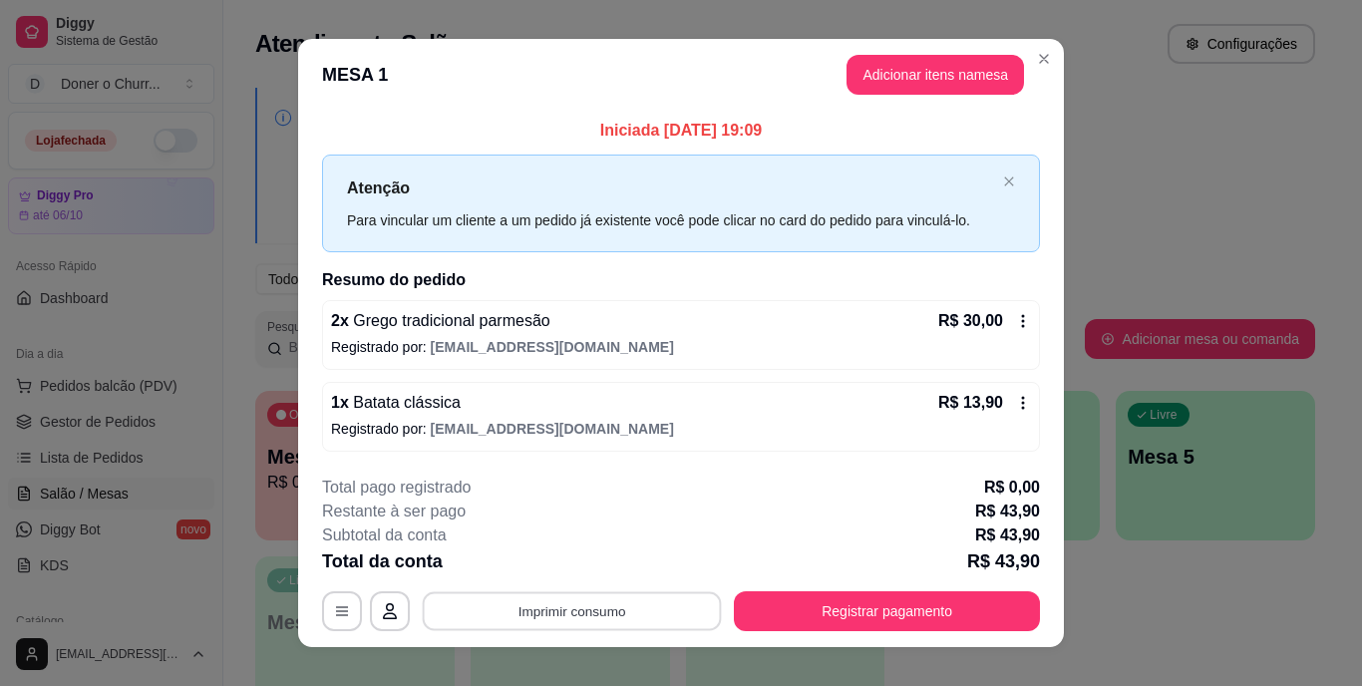
click at [591, 615] on button "Imprimir consumo" at bounding box center [572, 610] width 299 height 39
click at [583, 550] on button "IMPRESSORA" at bounding box center [571, 565] width 140 height 31
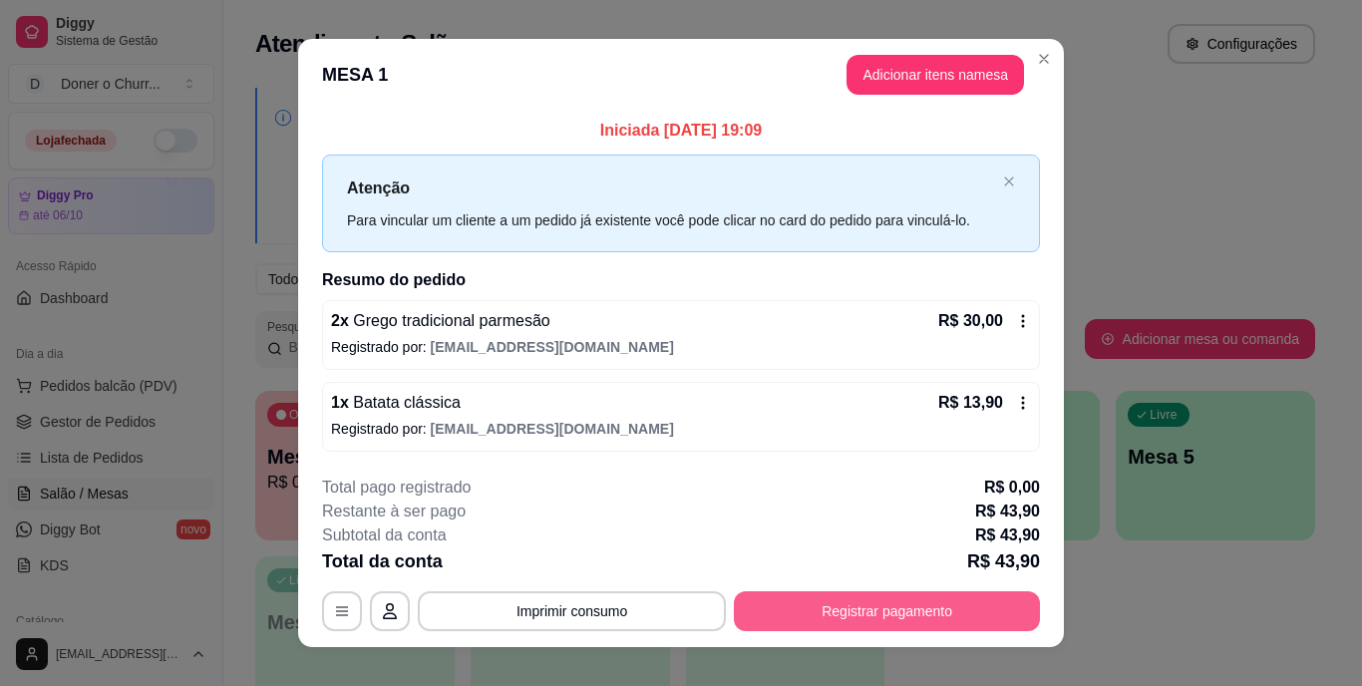
click at [805, 603] on button "Registrar pagamento" at bounding box center [887, 611] width 306 height 40
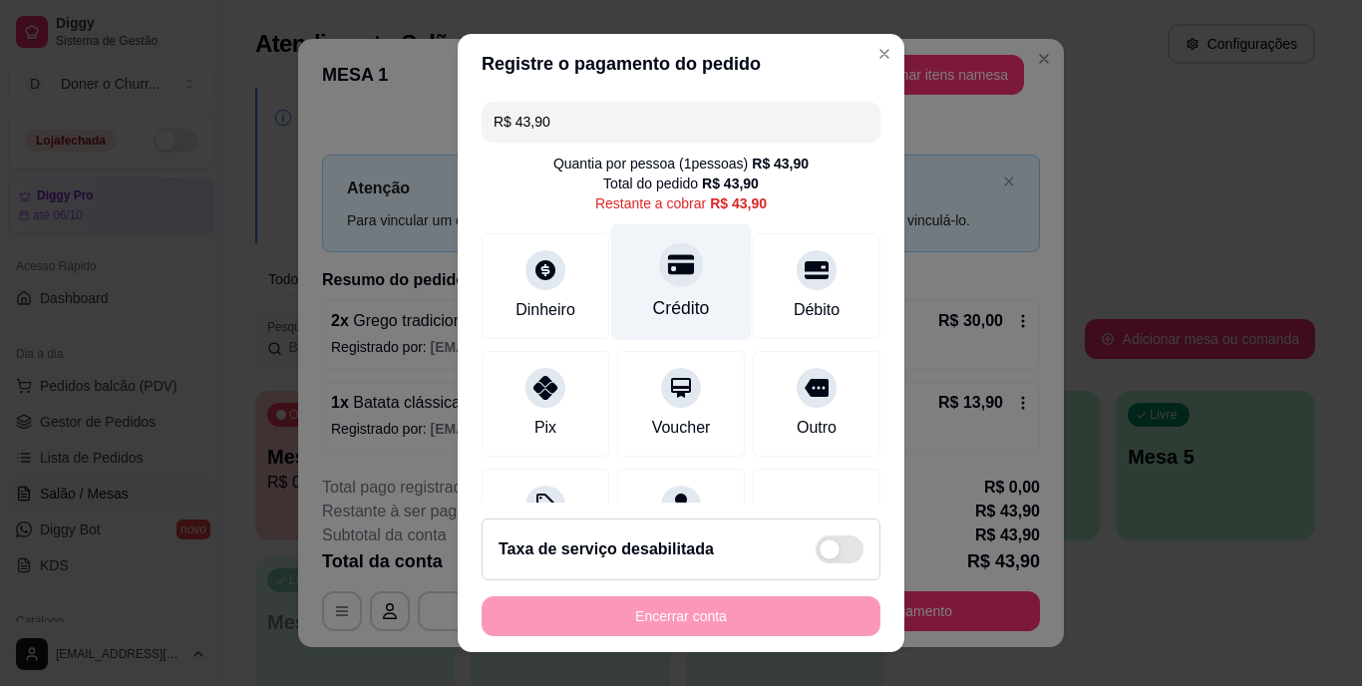
click at [672, 291] on div "Crédito" at bounding box center [681, 282] width 141 height 117
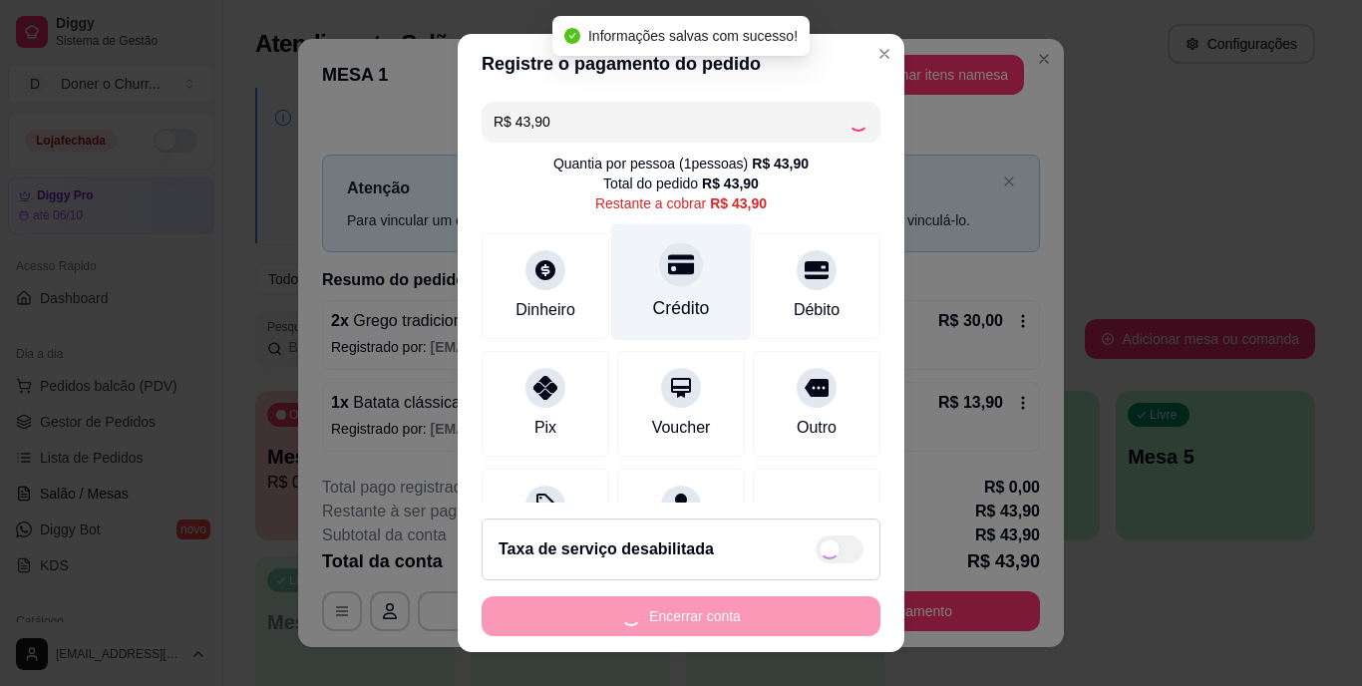
type input "R$ 0,00"
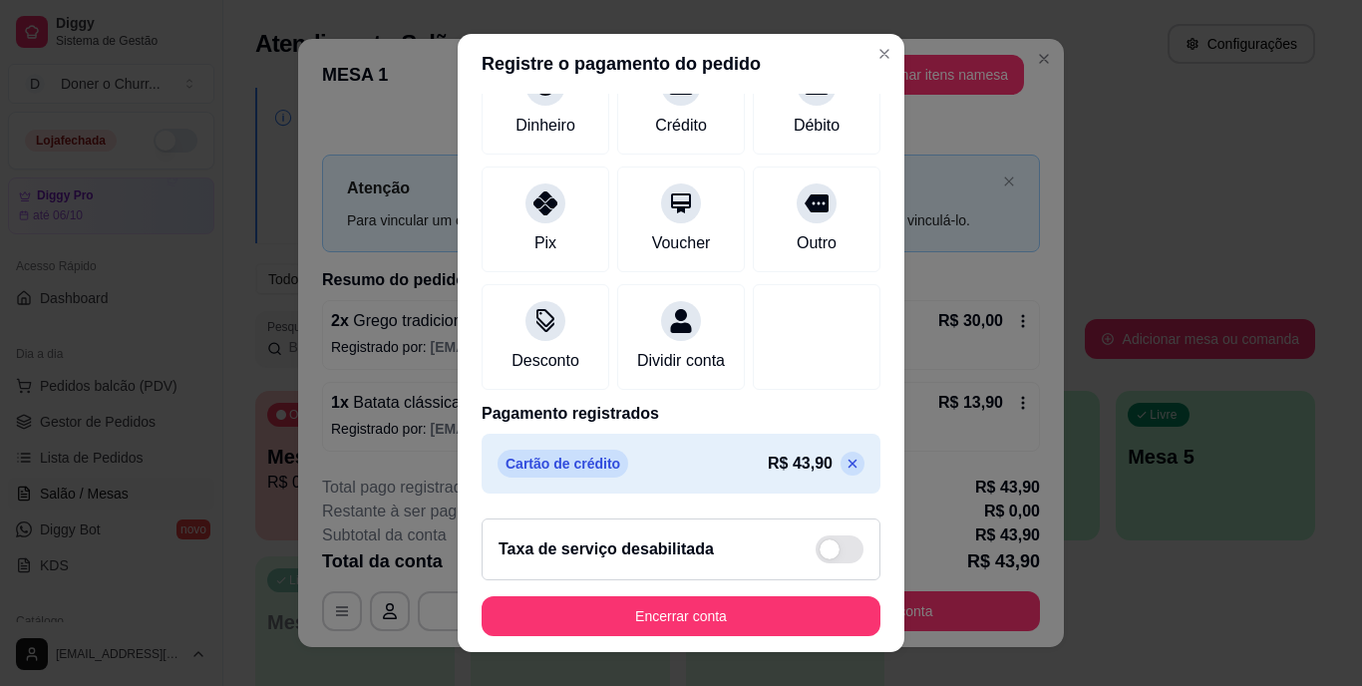
scroll to position [184, 0]
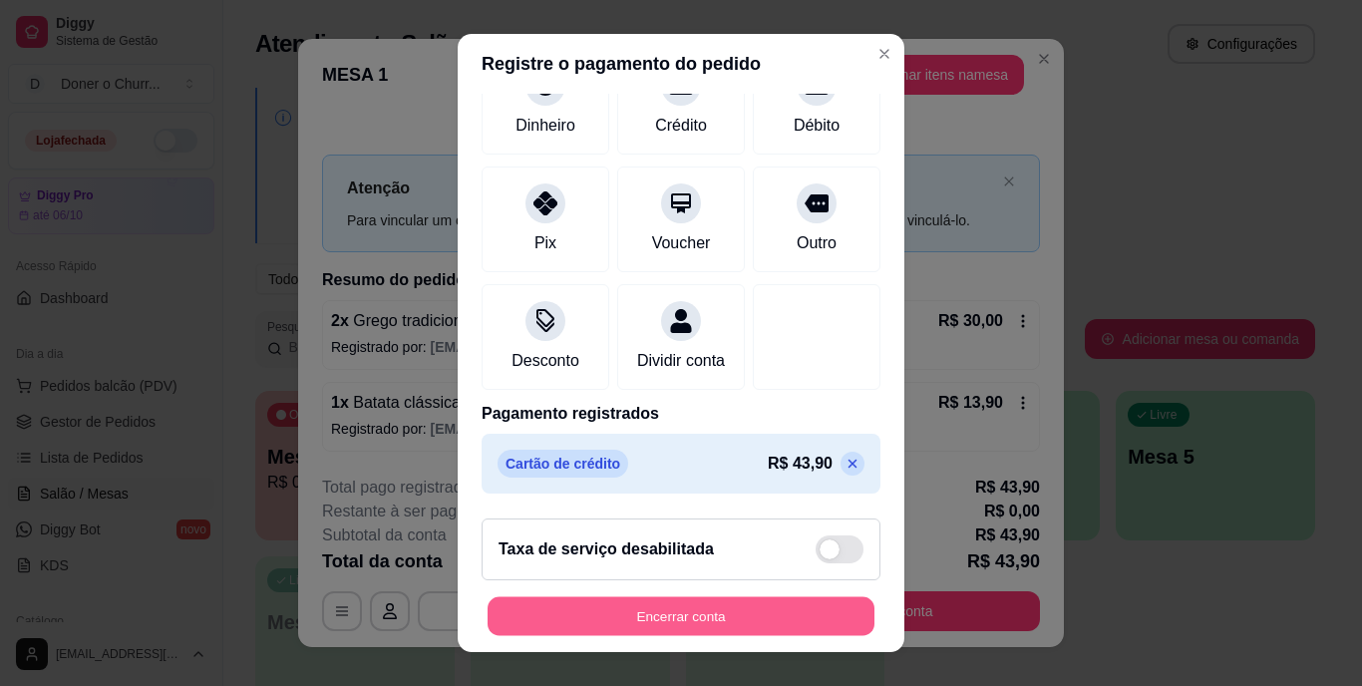
click at [653, 610] on button "Encerrar conta" at bounding box center [681, 615] width 387 height 39
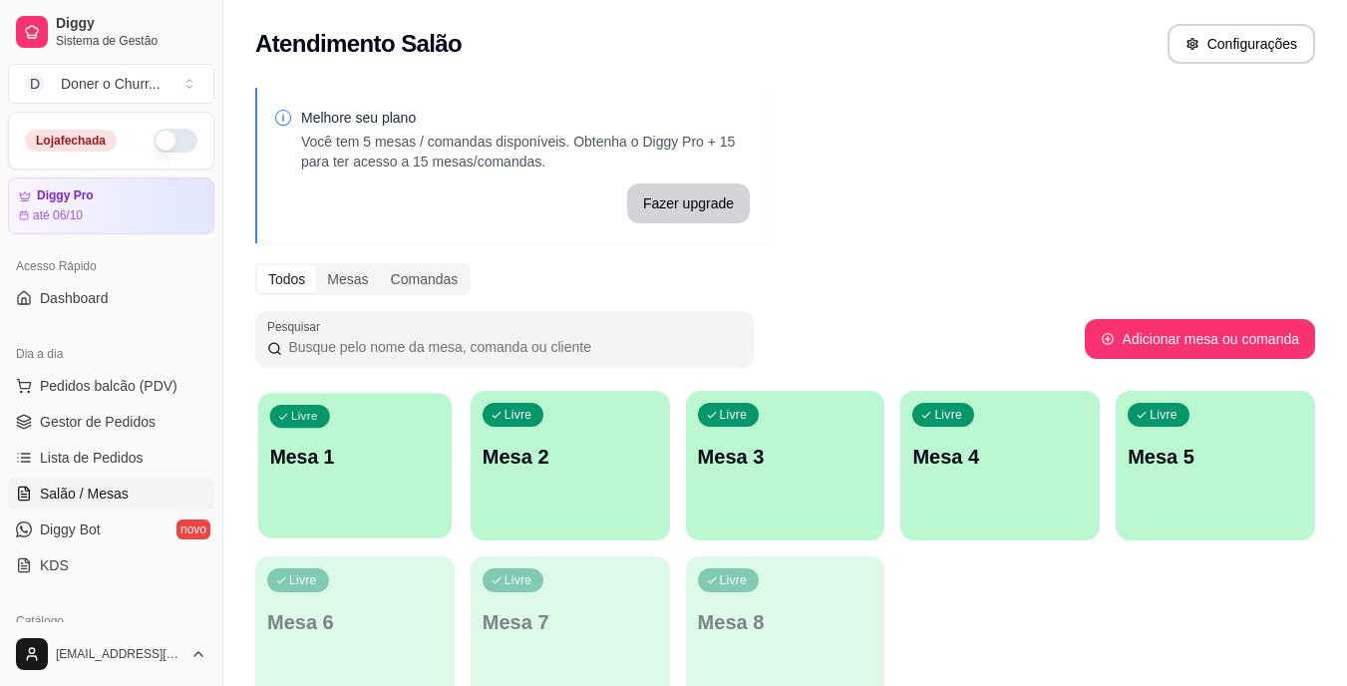
click at [373, 495] on div "Livre Mesa 1" at bounding box center [354, 454] width 193 height 122
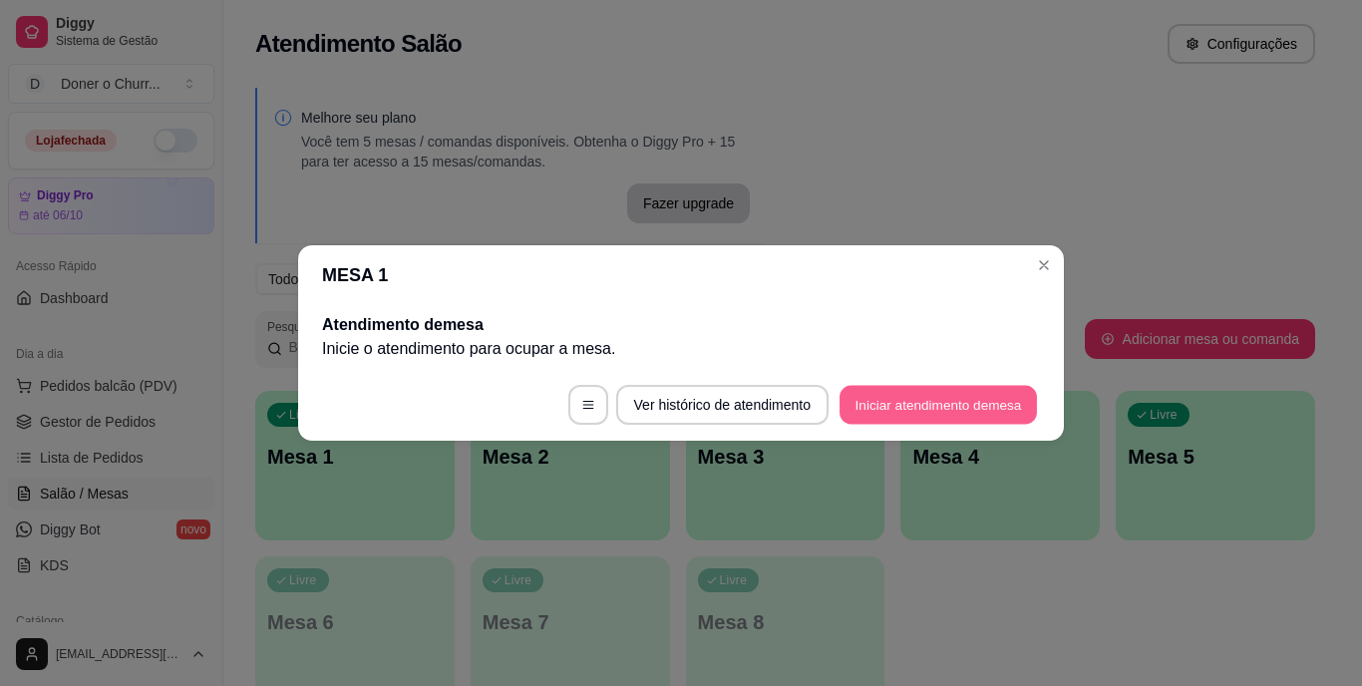
click at [877, 393] on button "Iniciar atendimento de mesa" at bounding box center [938, 405] width 197 height 39
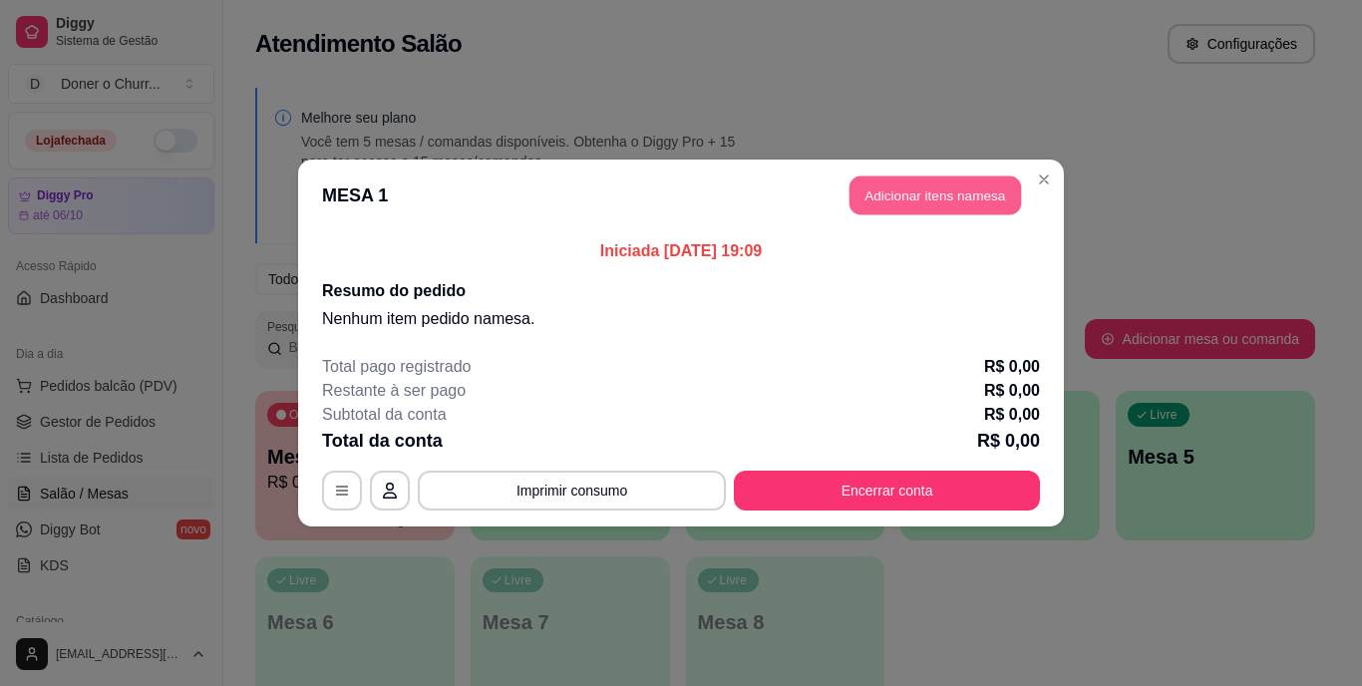
click at [920, 191] on button "Adicionar itens na mesa" at bounding box center [936, 196] width 172 height 39
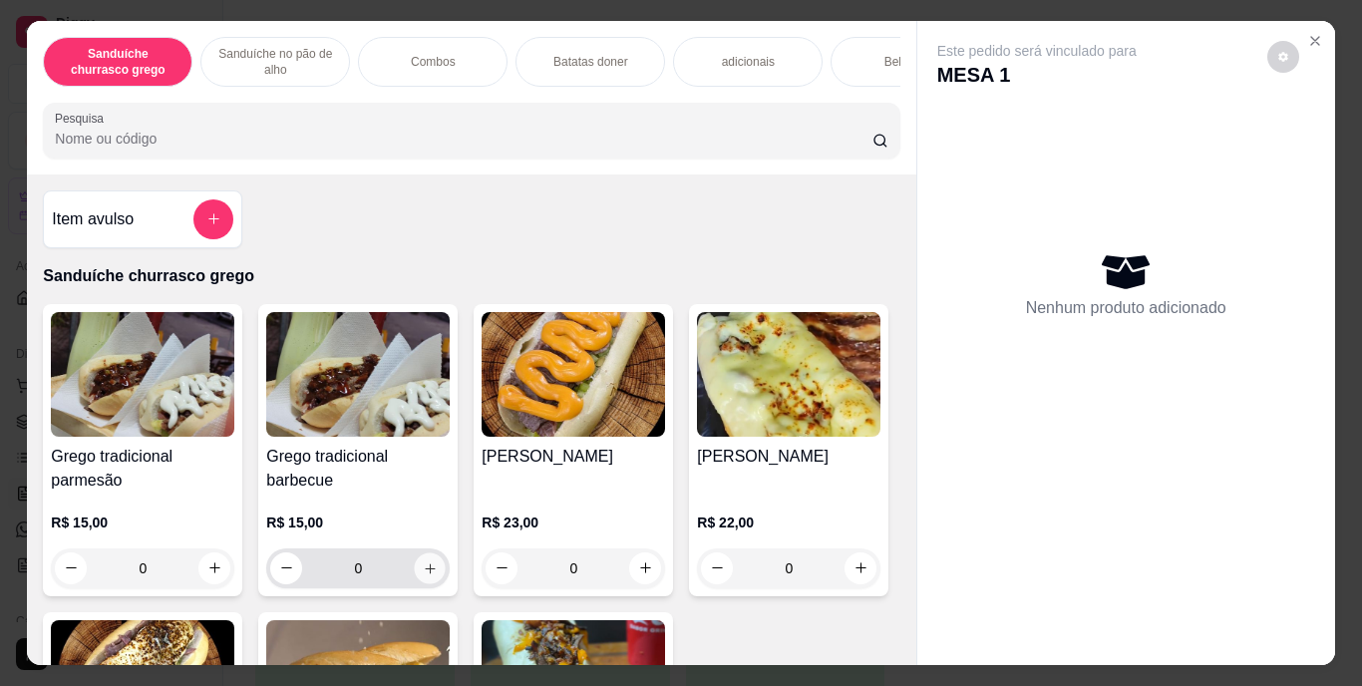
click at [423, 572] on icon "increase-product-quantity" at bounding box center [430, 567] width 15 height 15
type input "1"
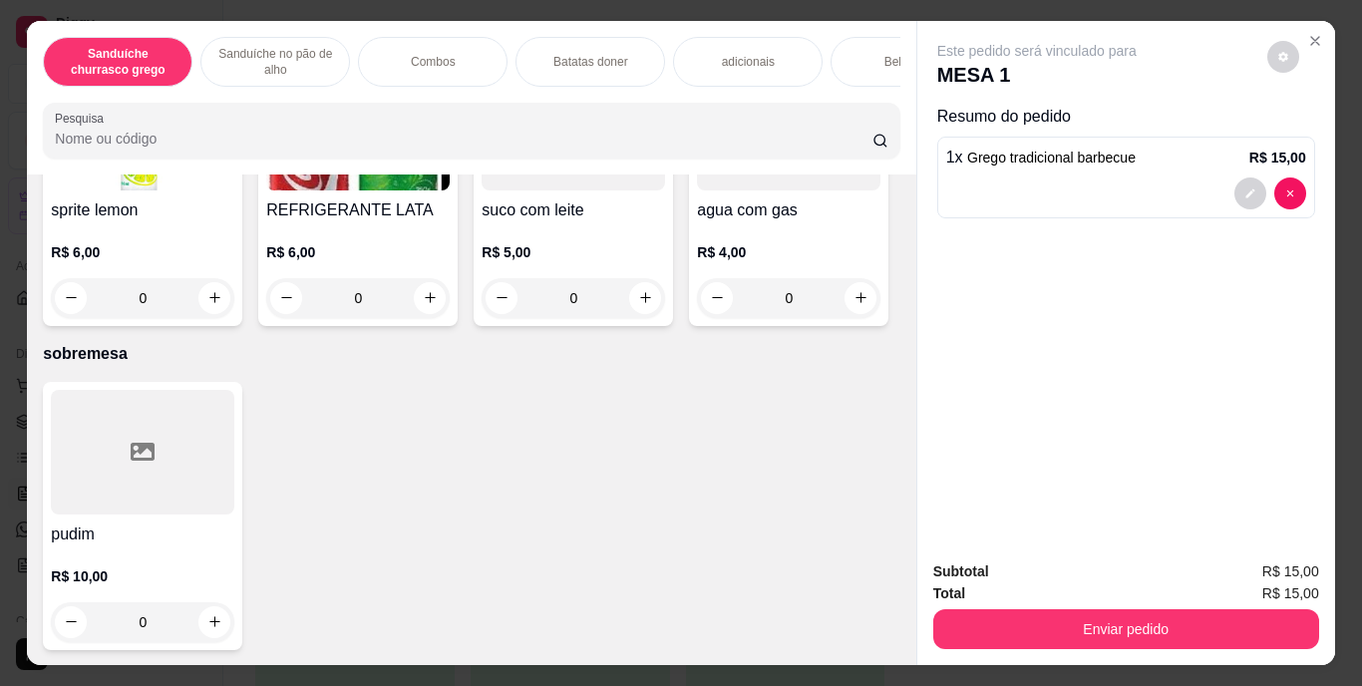
scroll to position [3578, 0]
click at [854, 21] on icon "increase-product-quantity" at bounding box center [861, 13] width 15 height 15
type input "1"
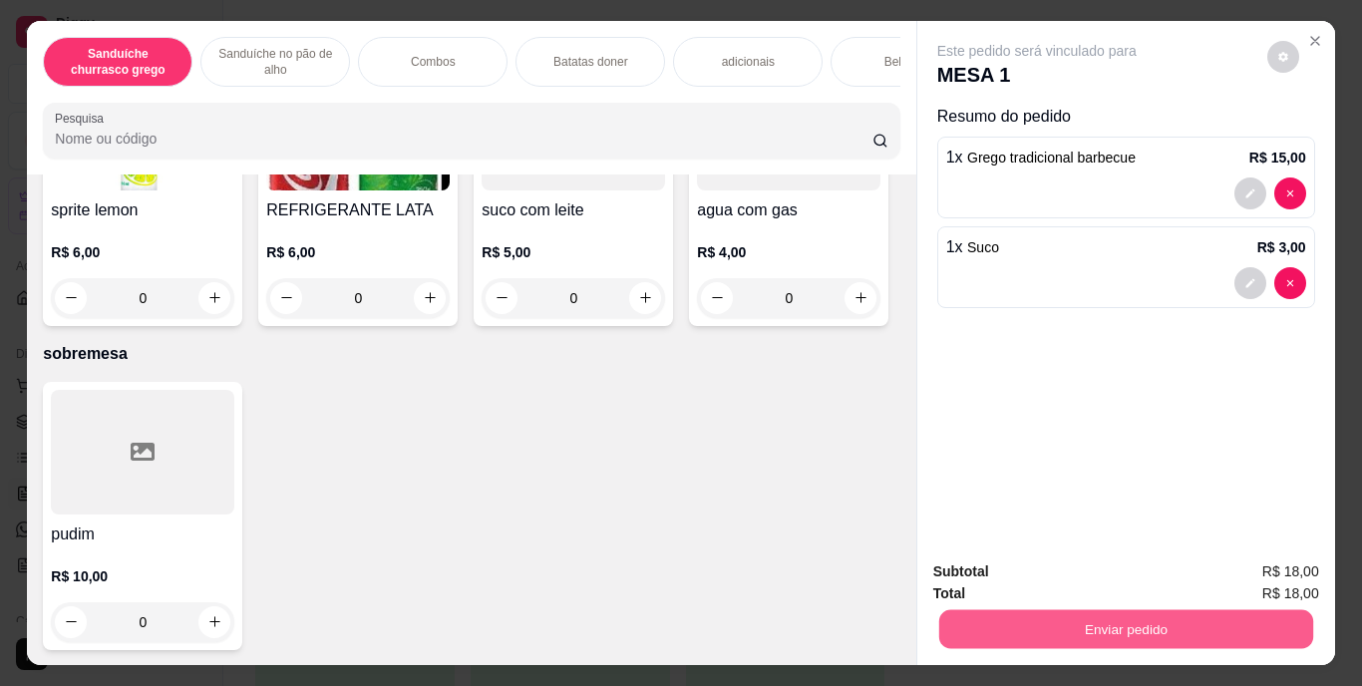
click at [1136, 615] on button "Enviar pedido" at bounding box center [1125, 629] width 374 height 39
click at [1280, 567] on button "Enviar pedido" at bounding box center [1268, 572] width 110 height 37
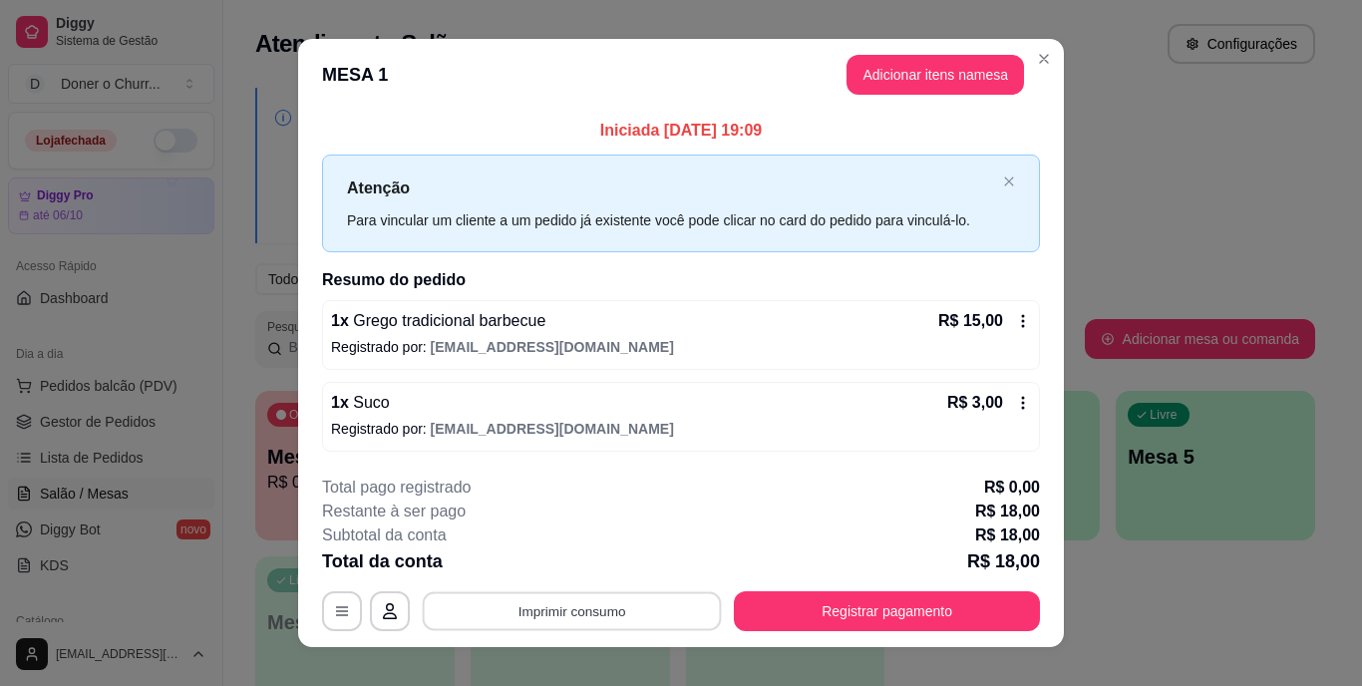
click at [593, 610] on button "Imprimir consumo" at bounding box center [572, 610] width 299 height 39
click at [554, 552] on button "IMPRESSORA" at bounding box center [571, 565] width 140 height 31
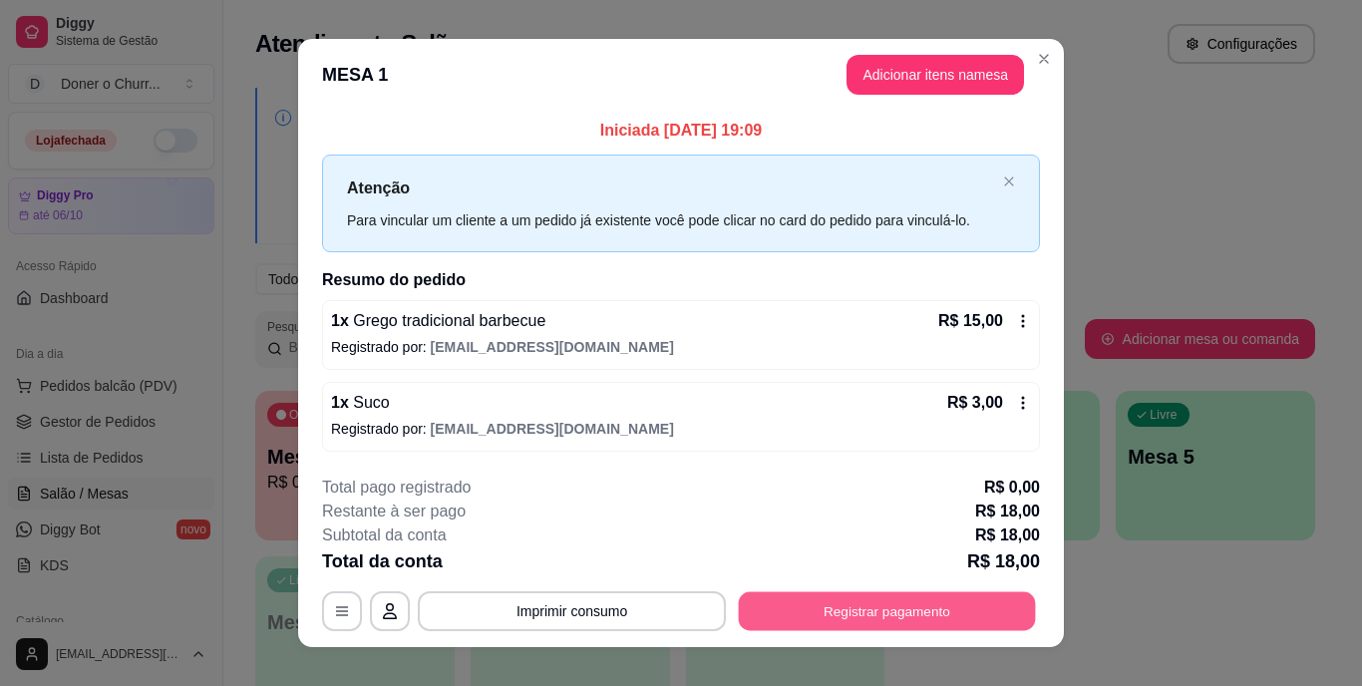
click at [899, 614] on button "Registrar pagamento" at bounding box center [887, 610] width 297 height 39
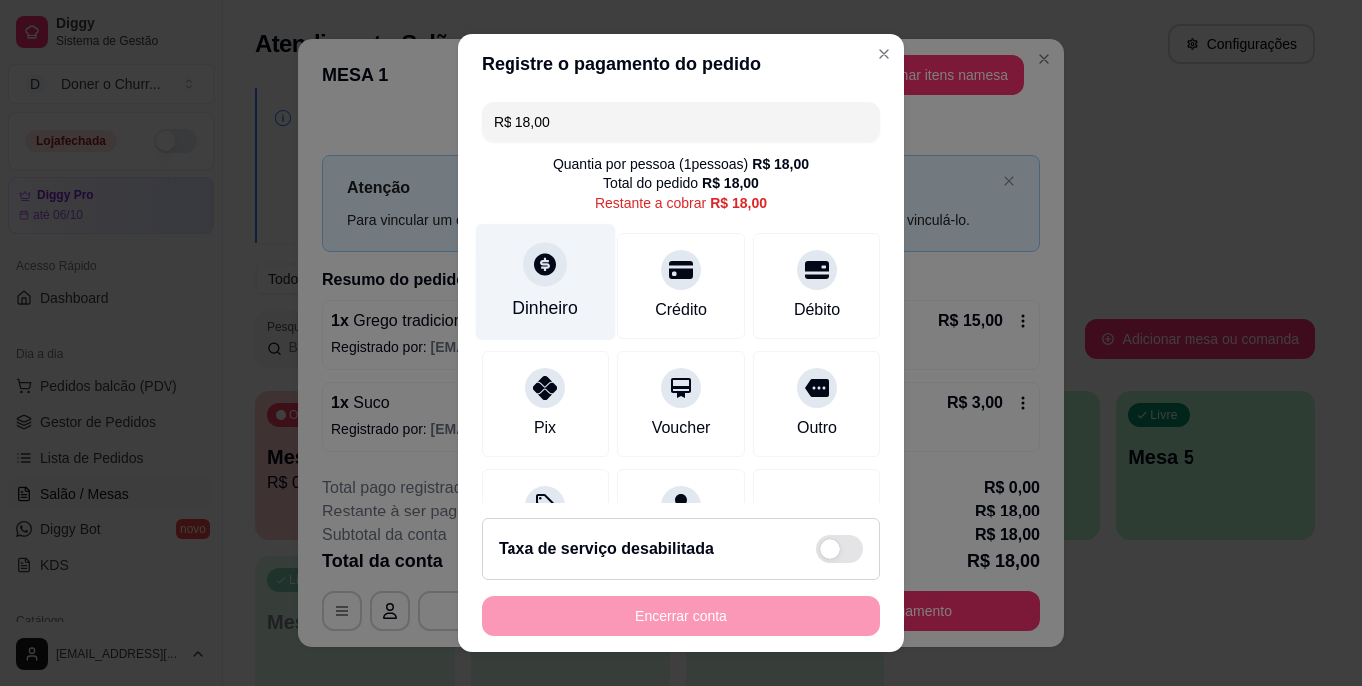
click at [537, 276] on icon at bounding box center [546, 265] width 26 height 26
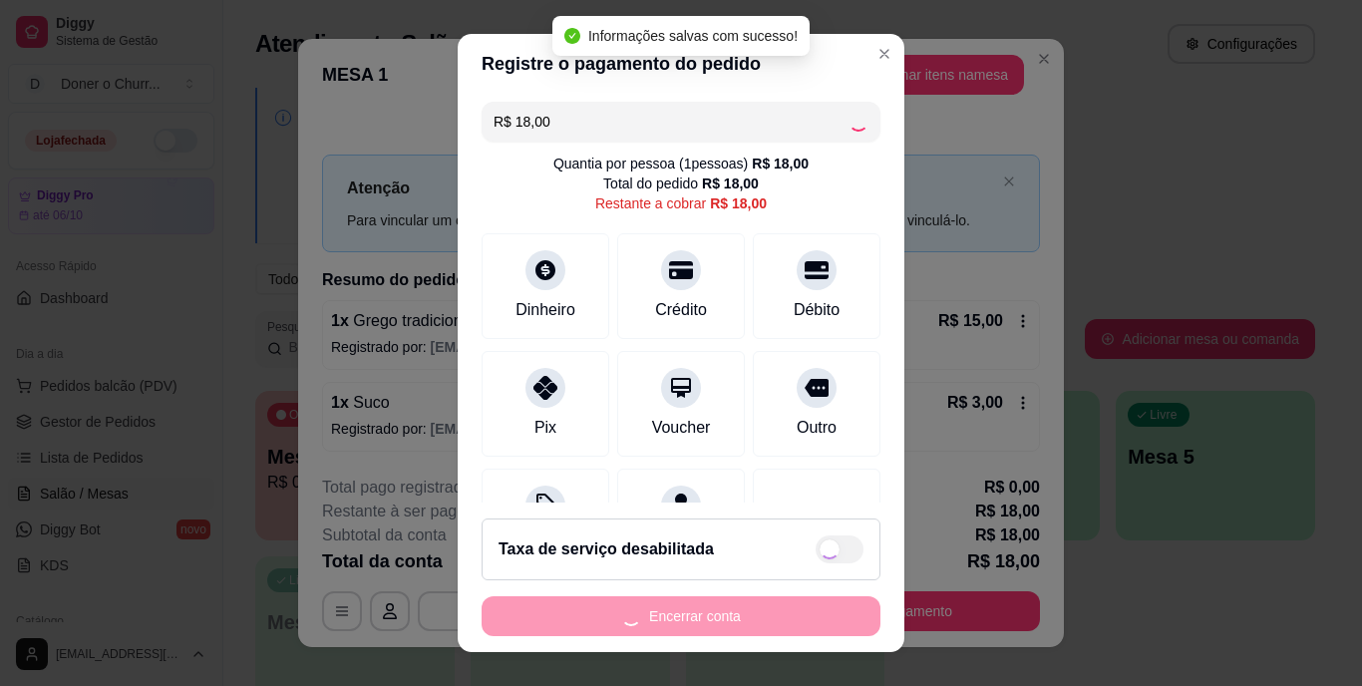
type input "R$ 0,00"
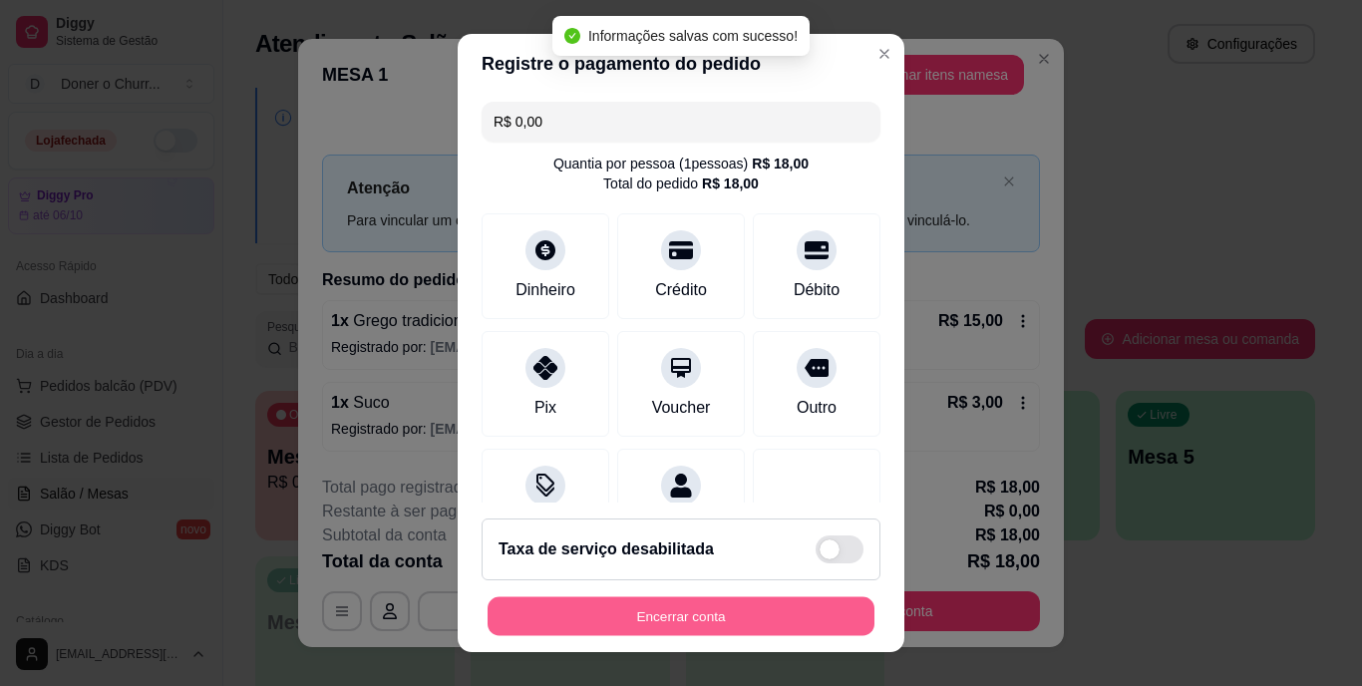
click at [726, 615] on button "Encerrar conta" at bounding box center [681, 615] width 387 height 39
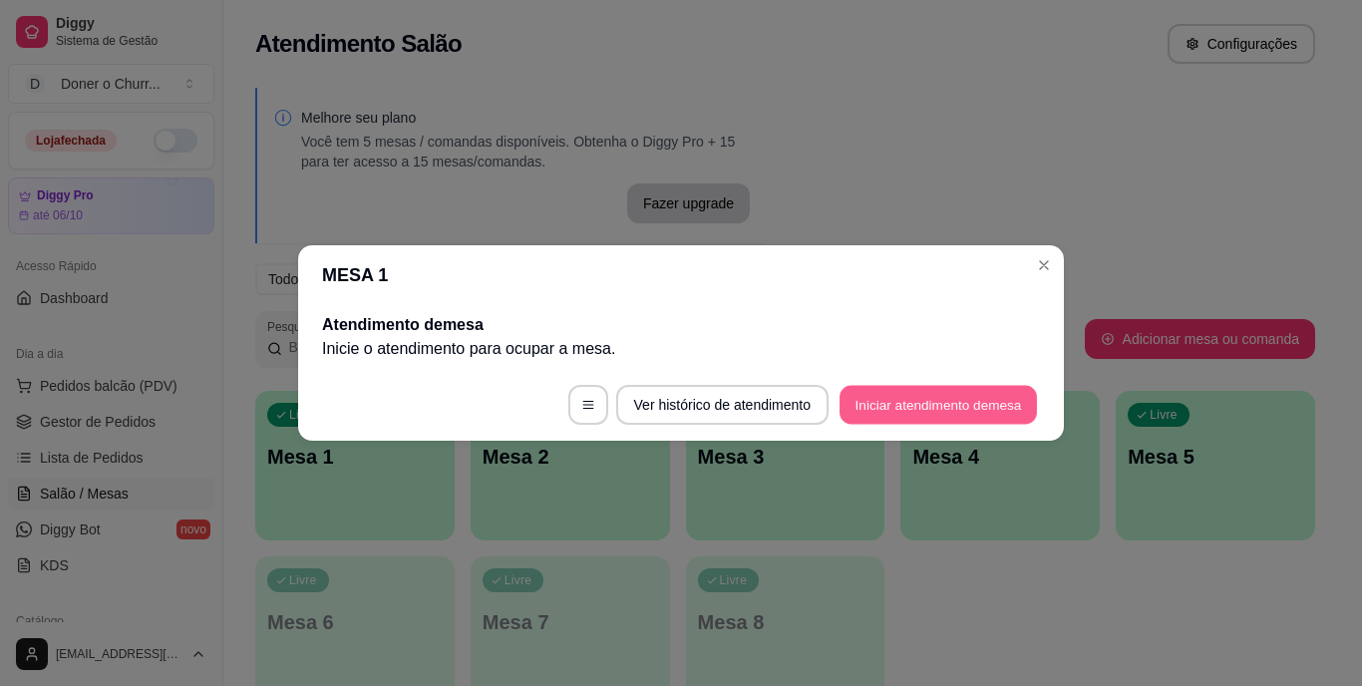
click at [888, 411] on button "Iniciar atendimento de mesa" at bounding box center [938, 405] width 197 height 39
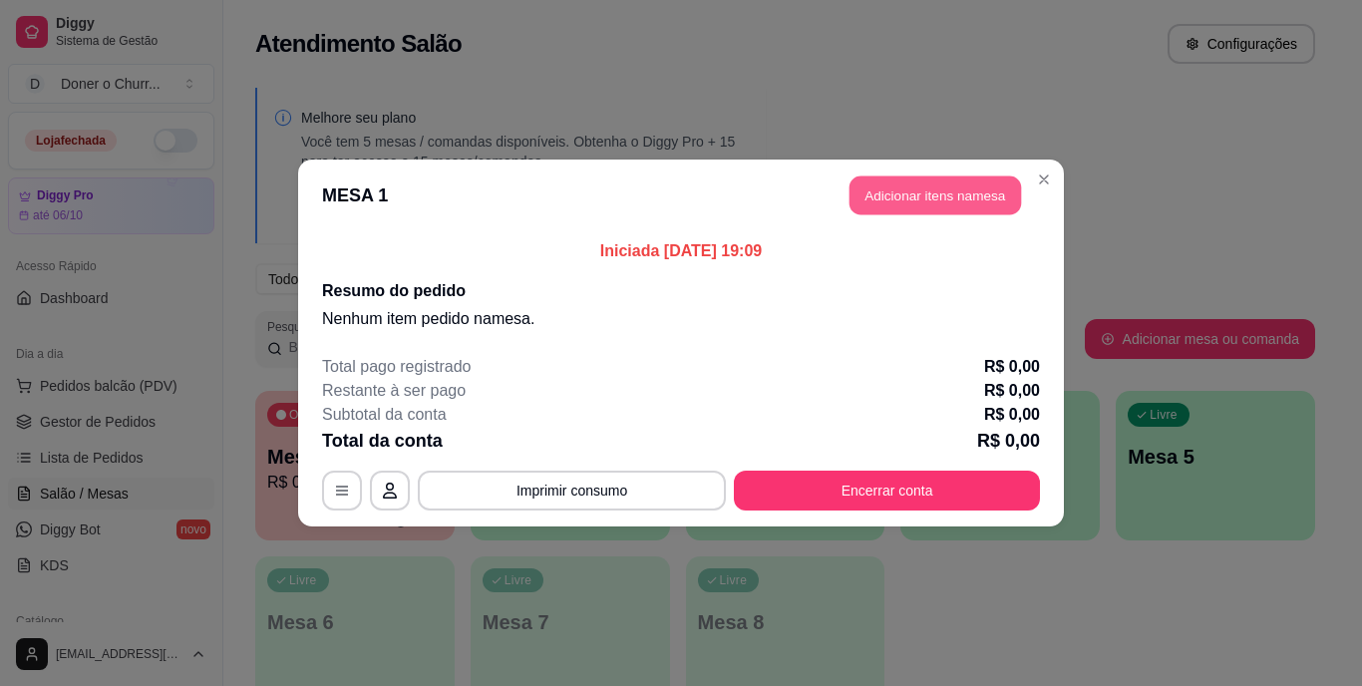
click at [932, 195] on button "Adicionar itens na mesa" at bounding box center [936, 196] width 172 height 39
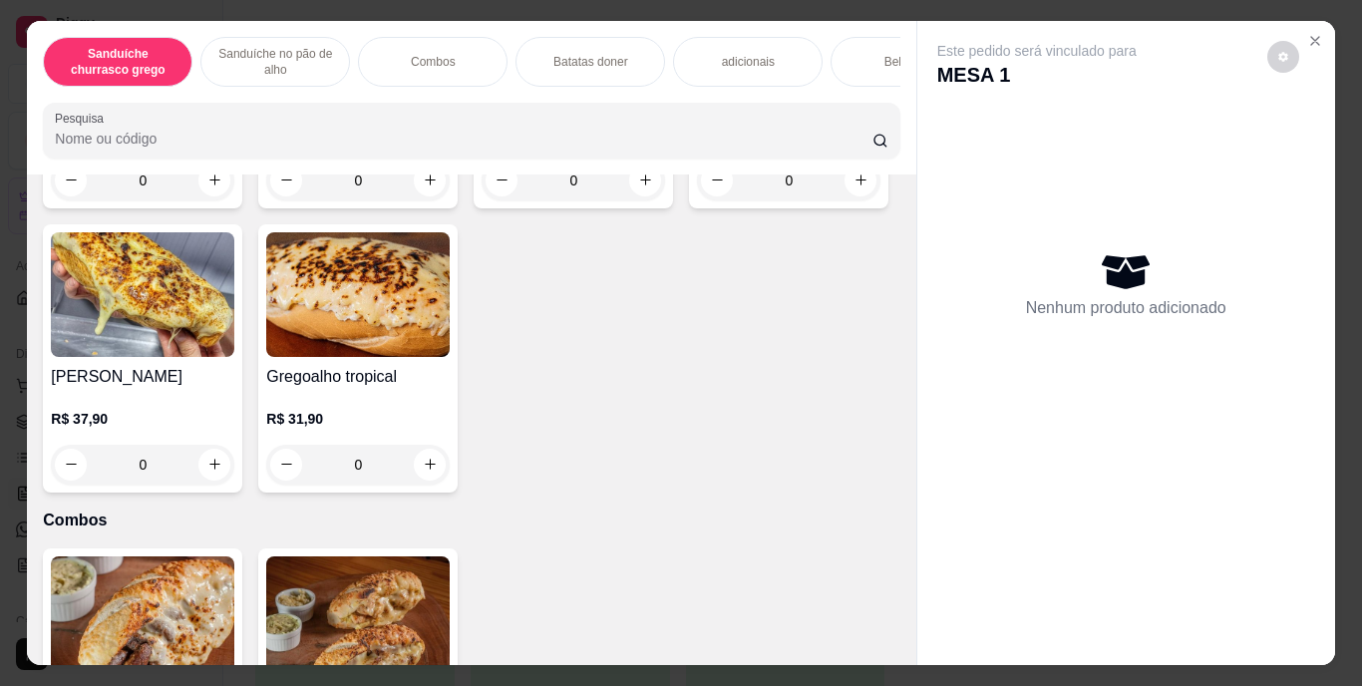
scroll to position [1022, 0]
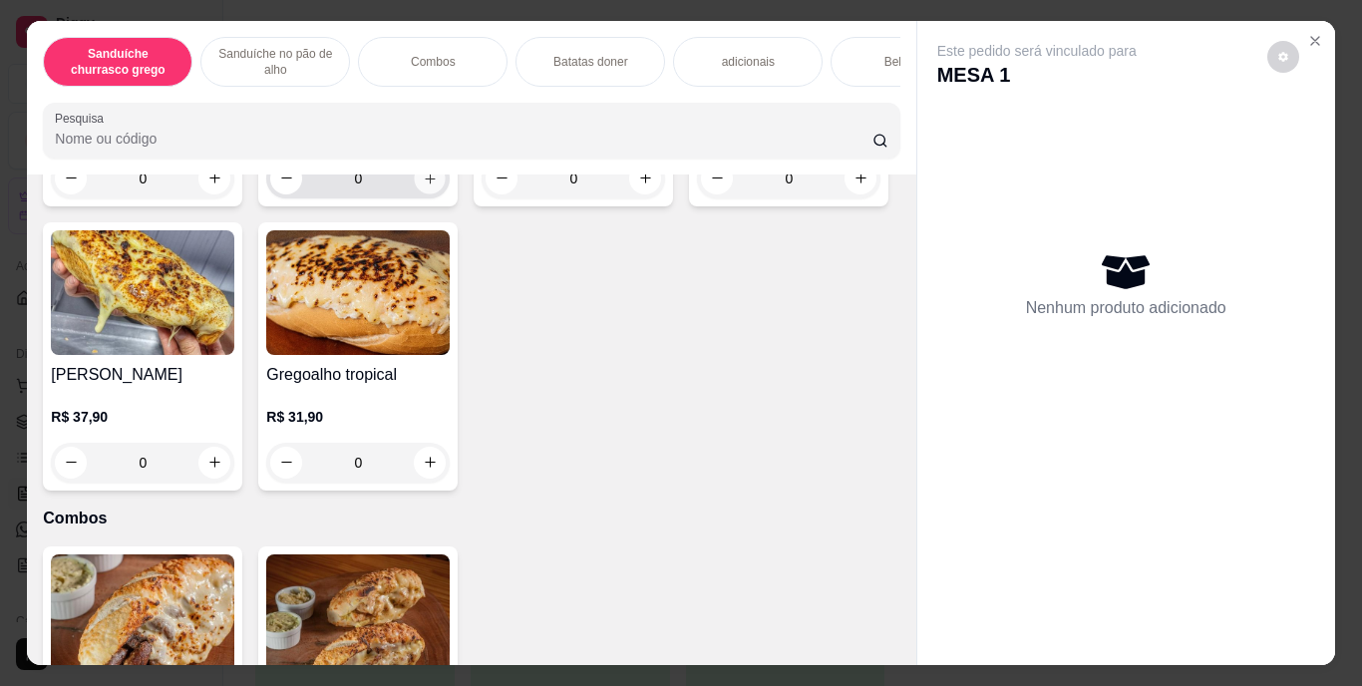
click at [423, 185] on icon "increase-product-quantity" at bounding box center [430, 178] width 15 height 15
type input "1"
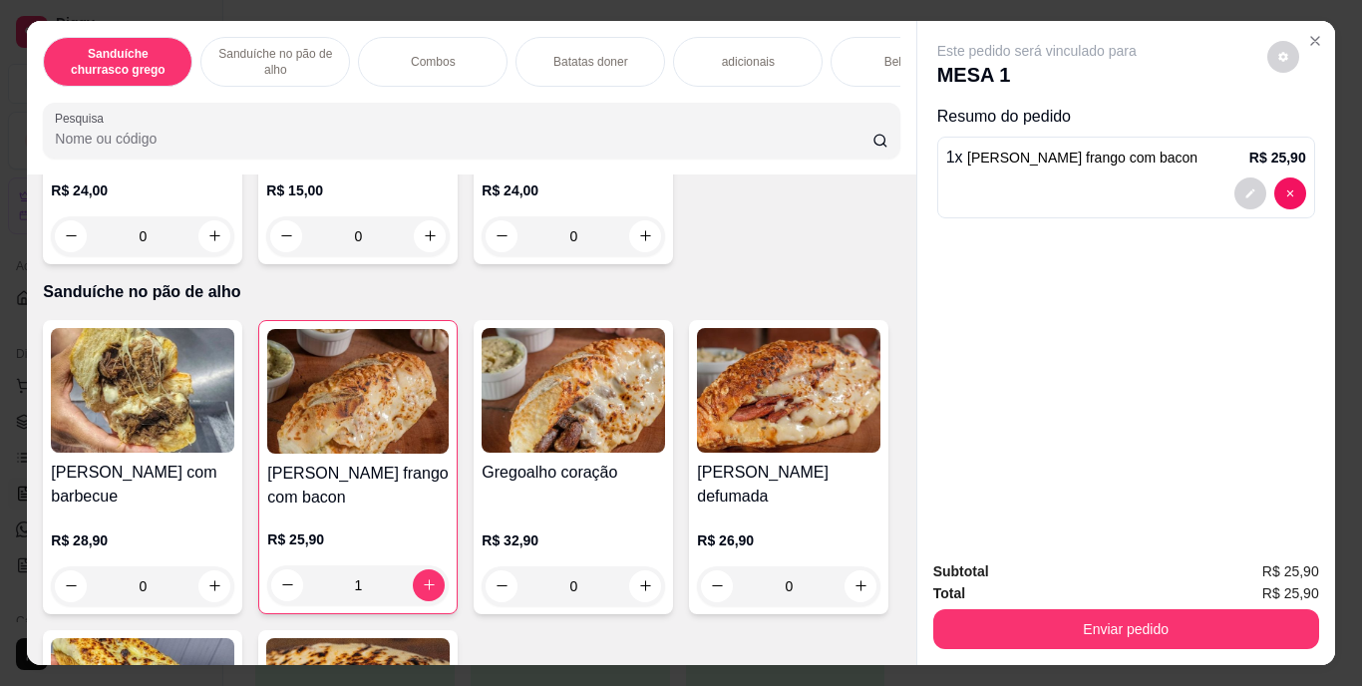
scroll to position [513, 0]
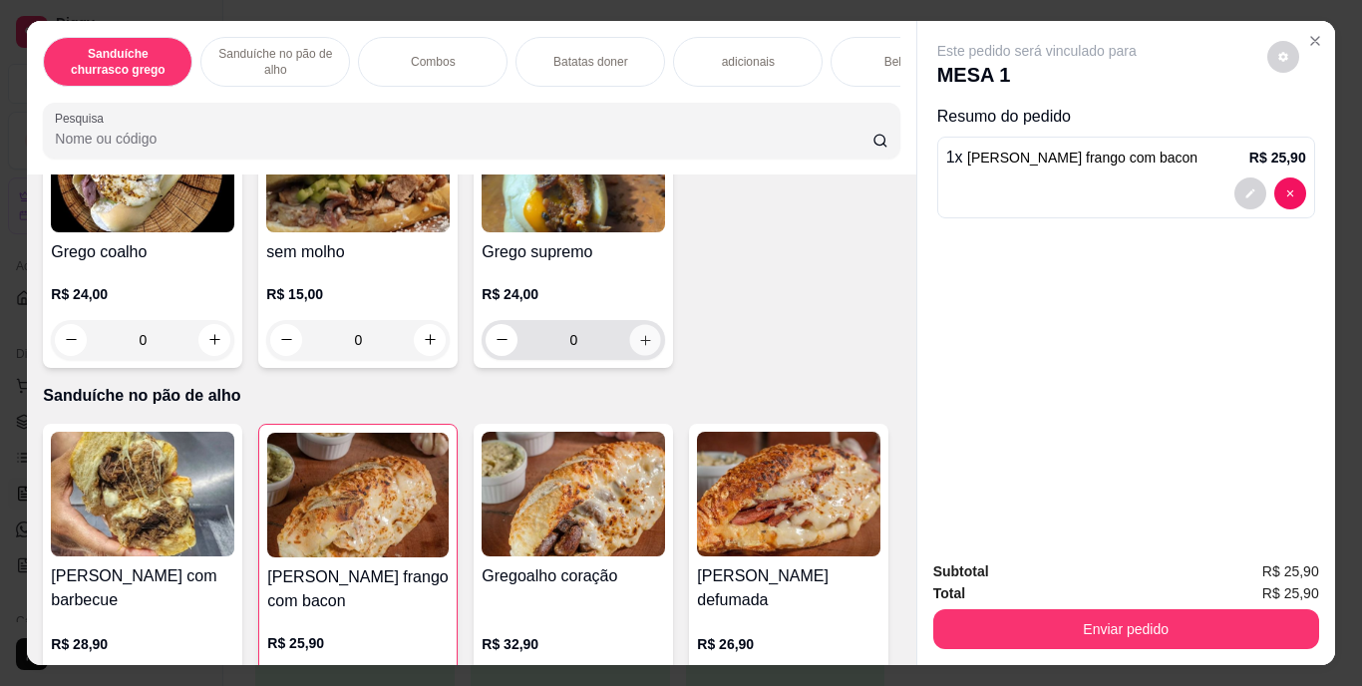
click at [638, 347] on icon "increase-product-quantity" at bounding box center [645, 339] width 15 height 15
type input "1"
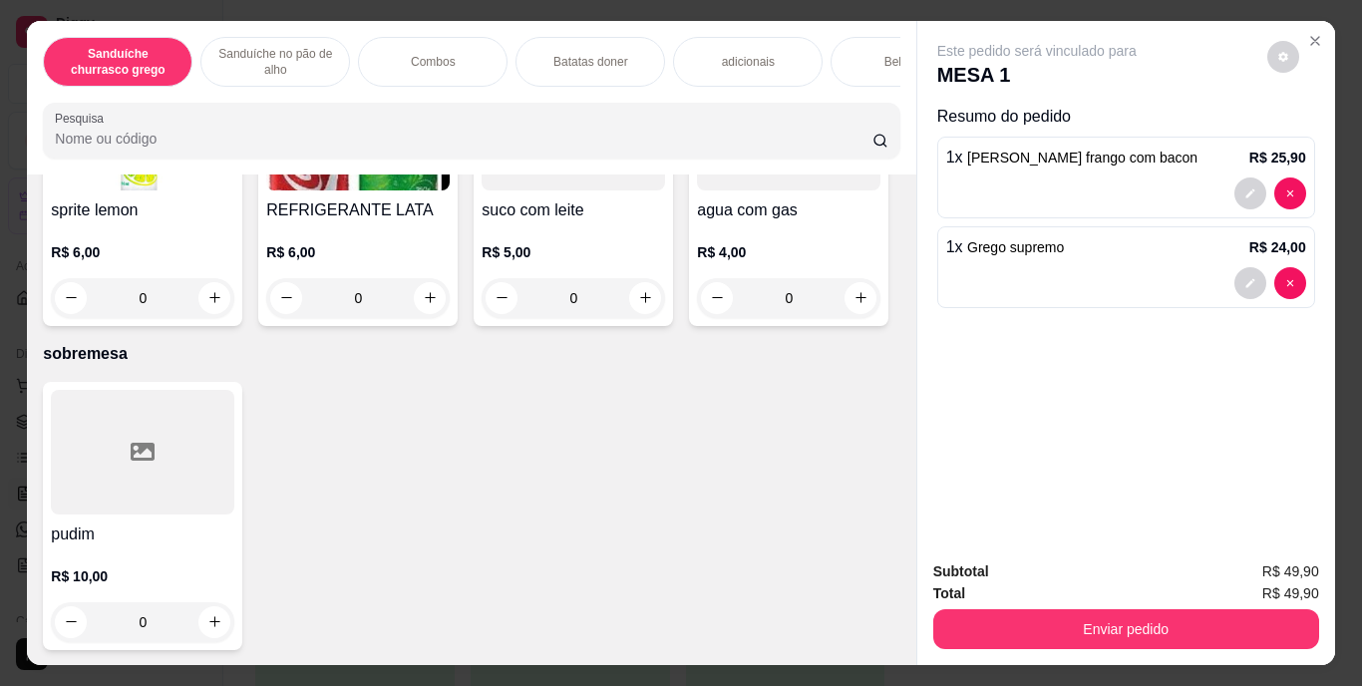
scroll to position [3325, 0]
click at [207, 21] on icon "increase-product-quantity" at bounding box center [214, 13] width 15 height 15
type input "1"
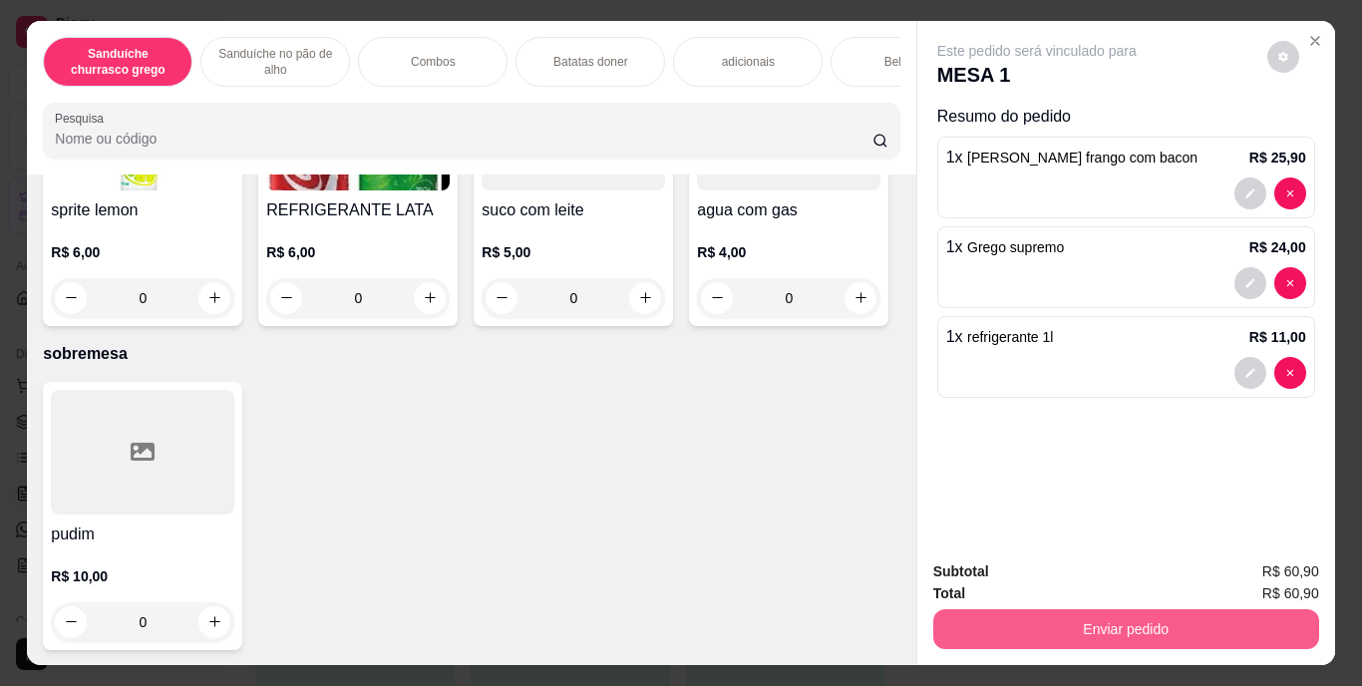
click at [1031, 619] on button "Enviar pedido" at bounding box center [1126, 629] width 386 height 40
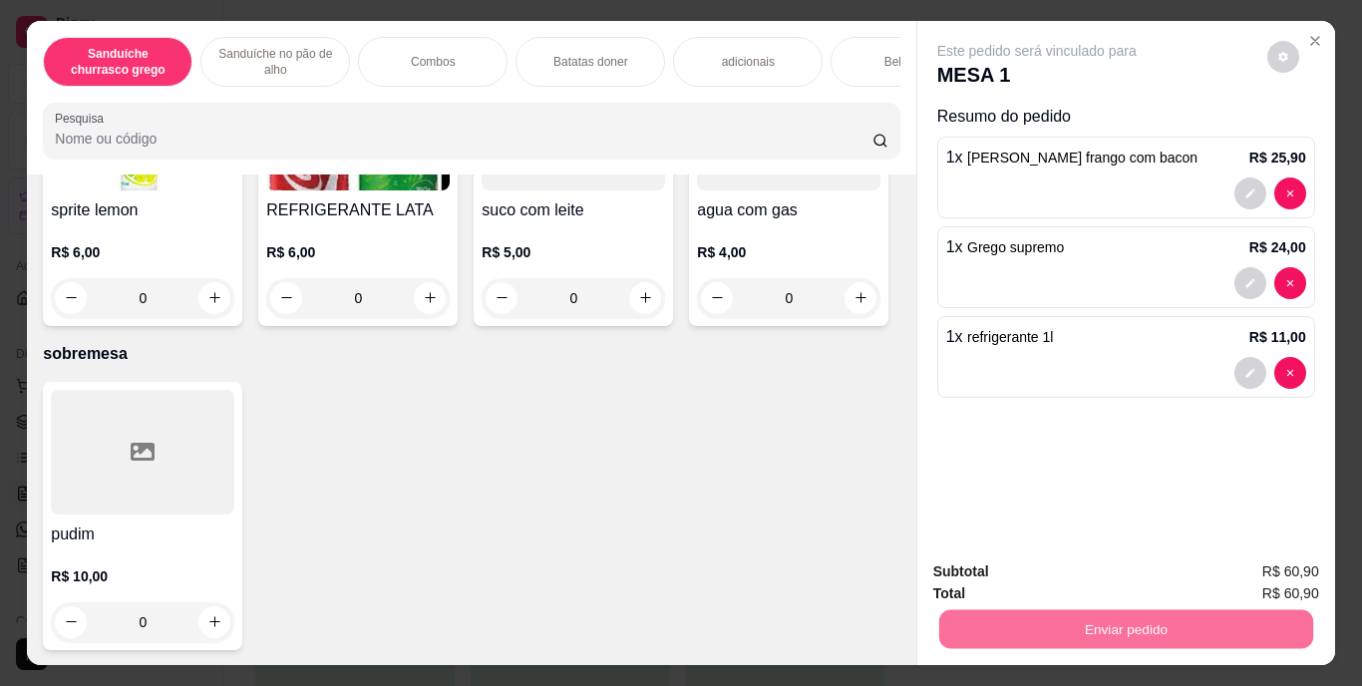
click at [1259, 565] on button "Enviar pedido" at bounding box center [1268, 572] width 110 height 37
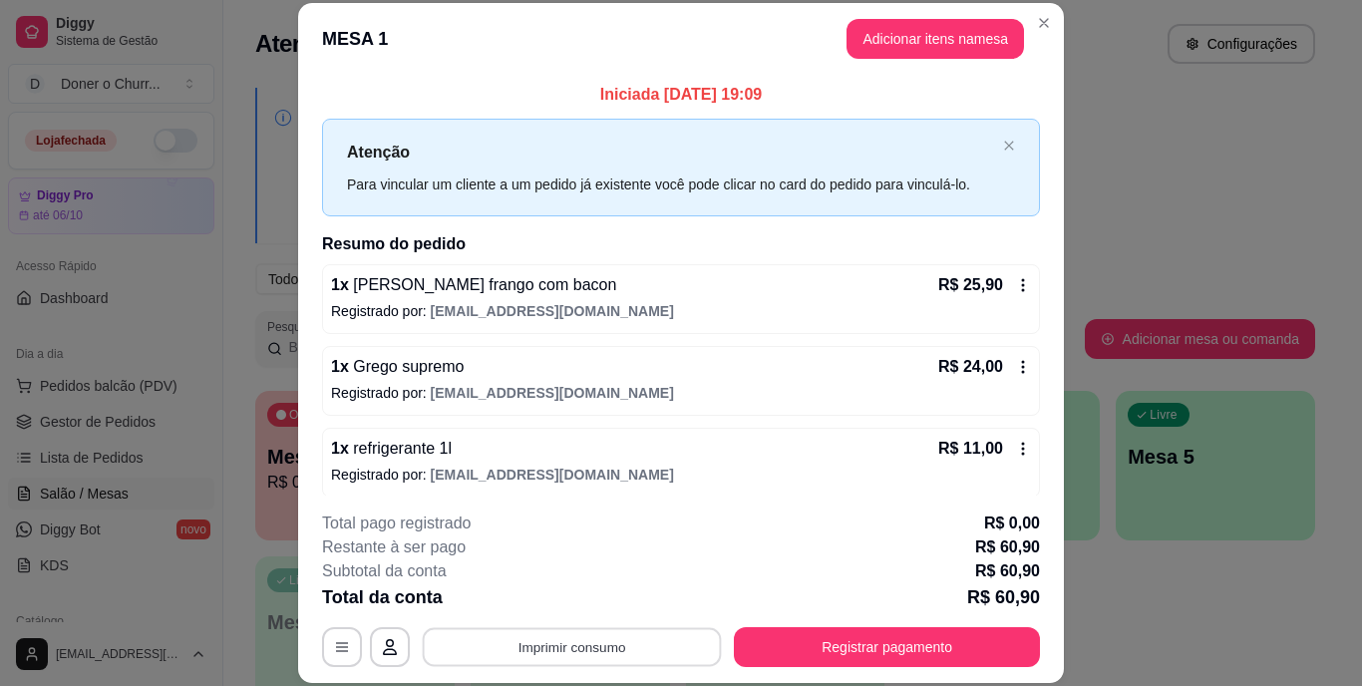
click at [571, 641] on button "Imprimir consumo" at bounding box center [572, 646] width 299 height 39
click at [572, 604] on button "IMPRESSORA" at bounding box center [571, 600] width 140 height 31
click at [952, 34] on button "Adicionar itens na mesa" at bounding box center [936, 39] width 178 height 40
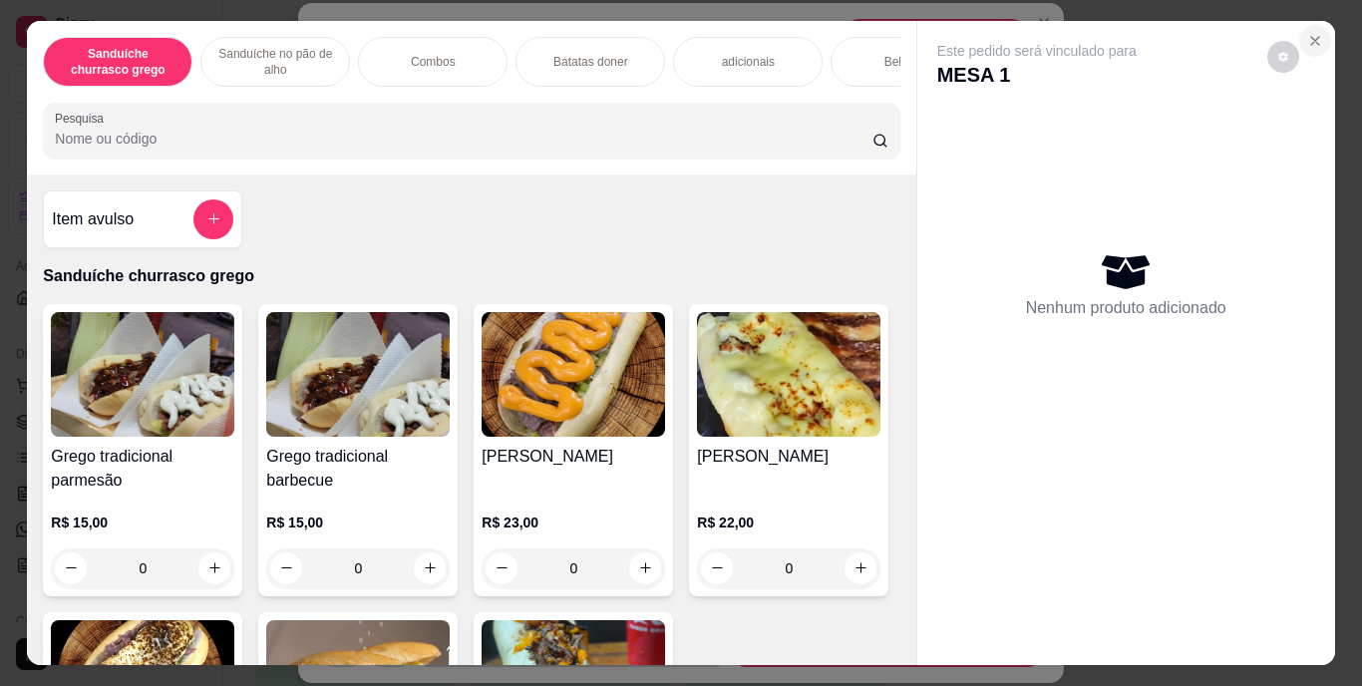
click at [1307, 33] on icon "Close" at bounding box center [1315, 41] width 16 height 16
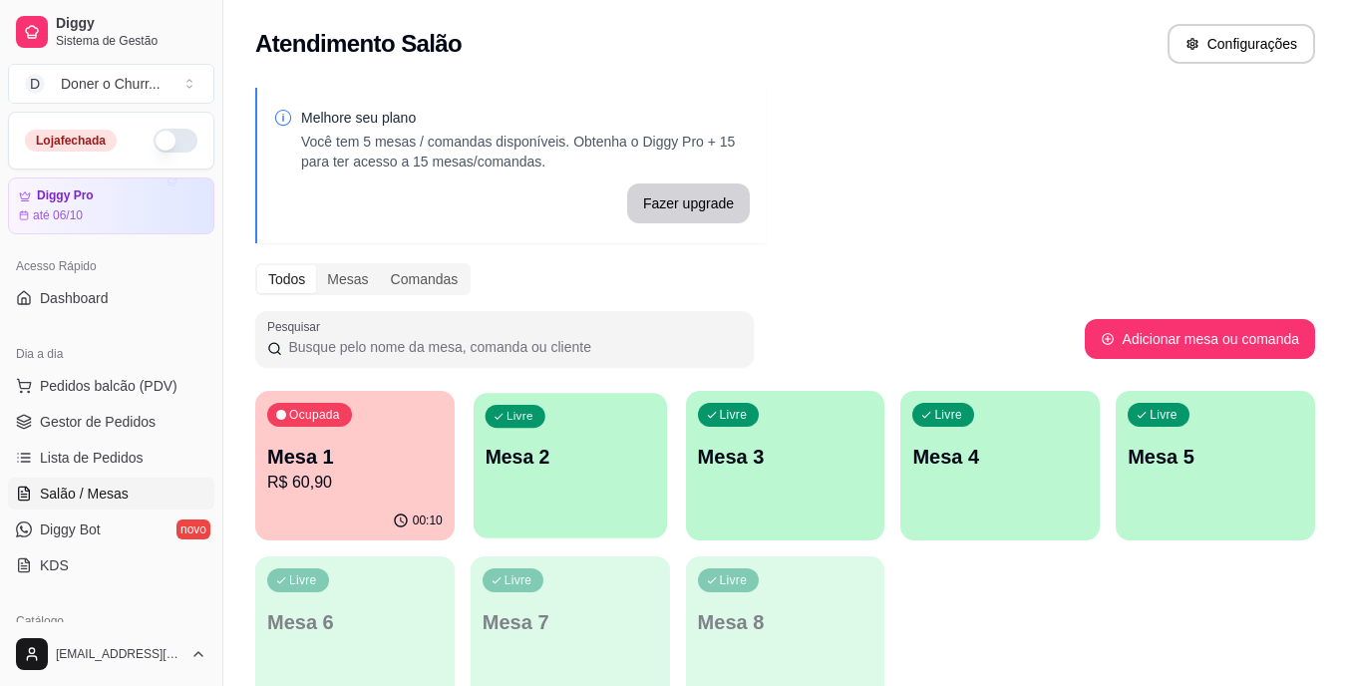
click at [580, 431] on div "Livre Mesa 2" at bounding box center [570, 454] width 193 height 122
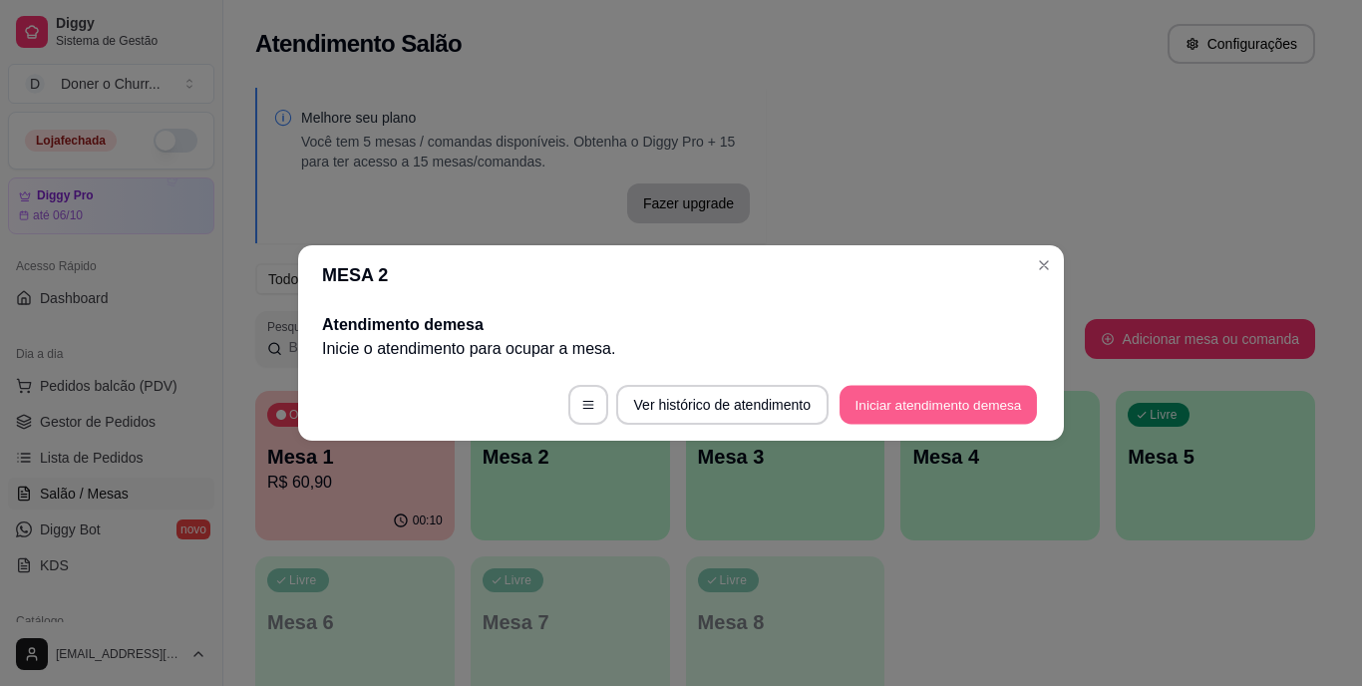
click at [944, 395] on button "Iniciar atendimento de mesa" at bounding box center [938, 405] width 197 height 39
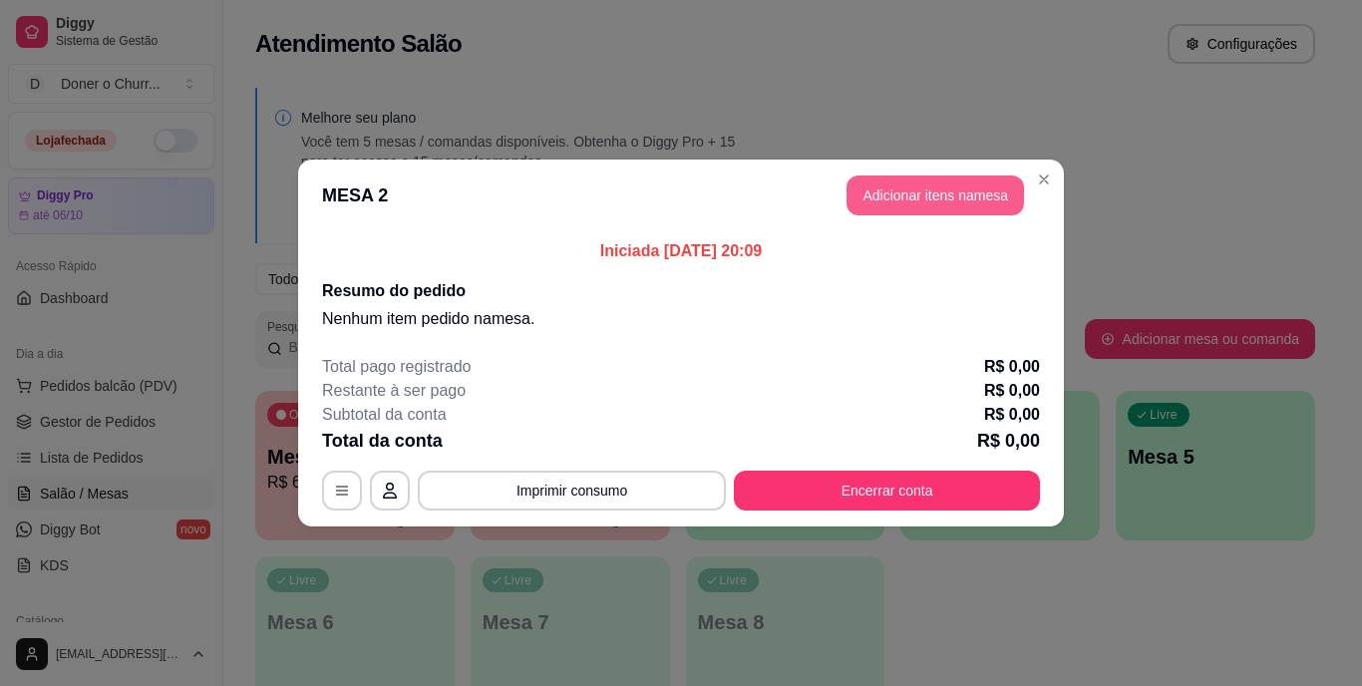
click at [991, 203] on button "Adicionar itens na mesa" at bounding box center [936, 196] width 178 height 40
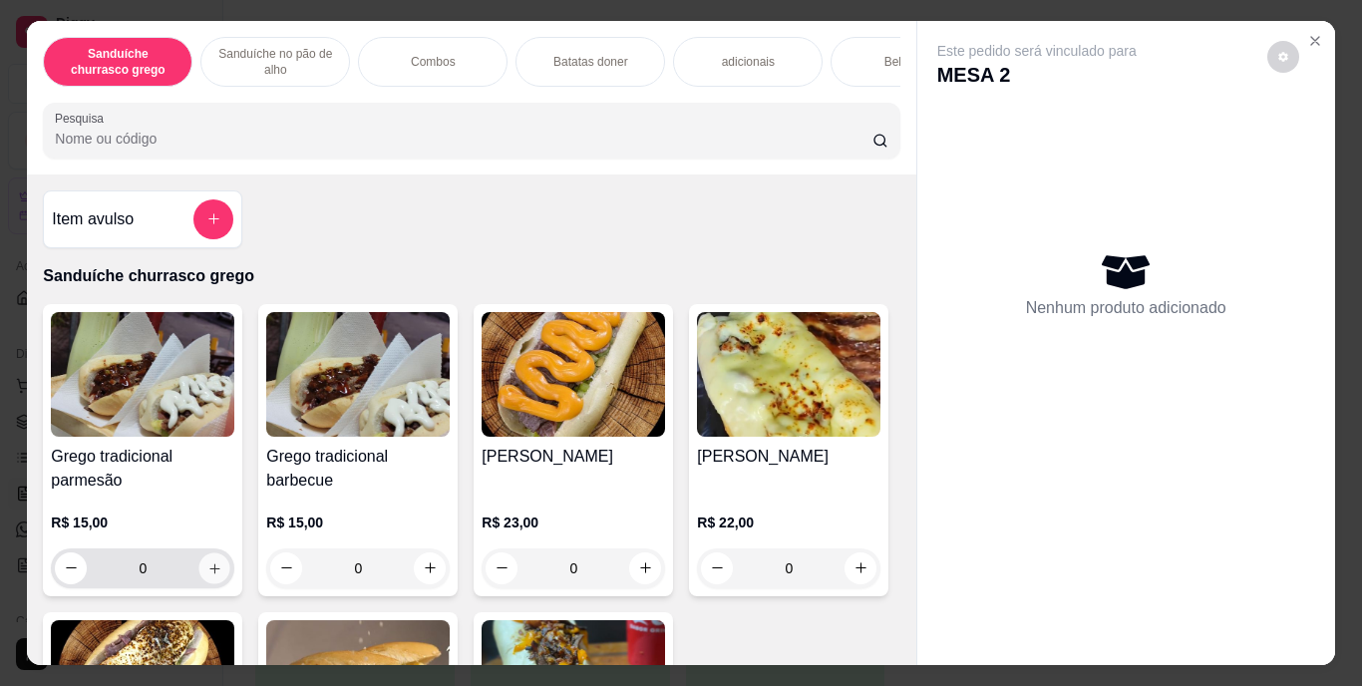
click at [209, 573] on icon "increase-product-quantity" at bounding box center [214, 568] width 10 height 10
type input "1"
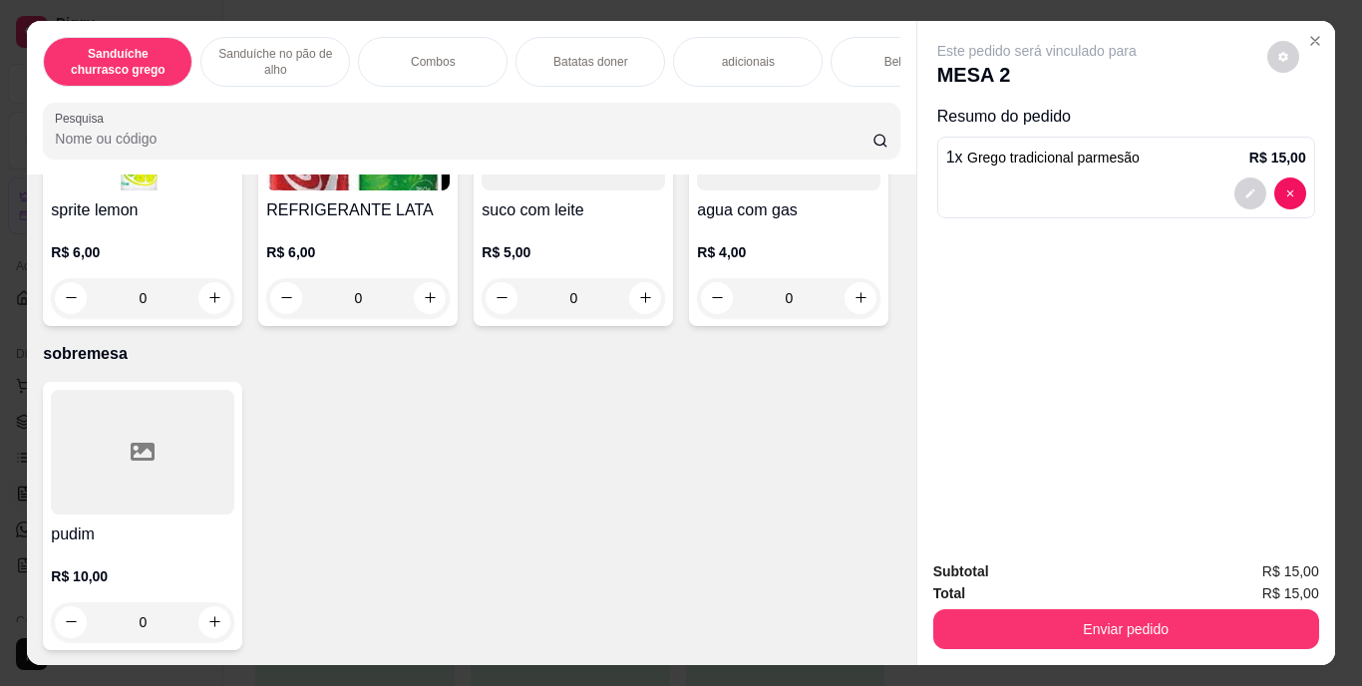
scroll to position [3689, 0]
click at [854, 21] on icon "increase-product-quantity" at bounding box center [861, 13] width 15 height 15
type input "1"
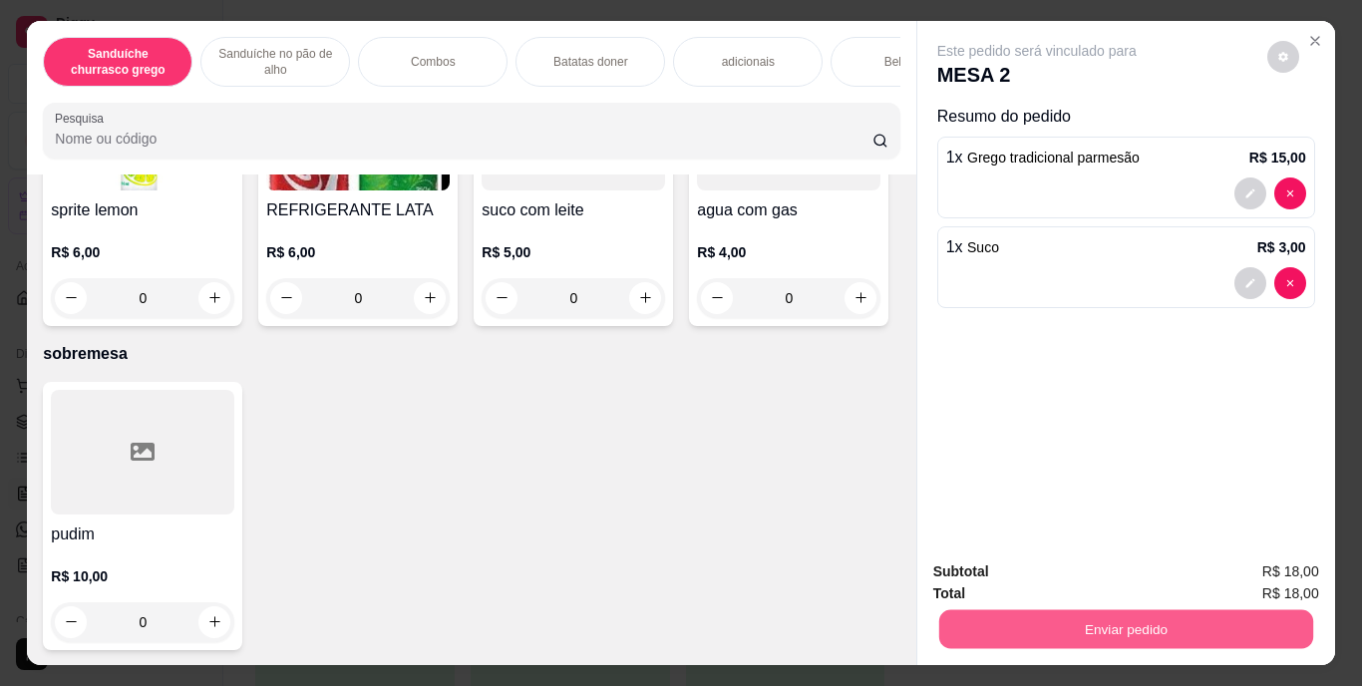
click at [1056, 622] on button "Enviar pedido" at bounding box center [1125, 629] width 374 height 39
click at [1293, 569] on button "Enviar pedido" at bounding box center [1268, 572] width 110 height 37
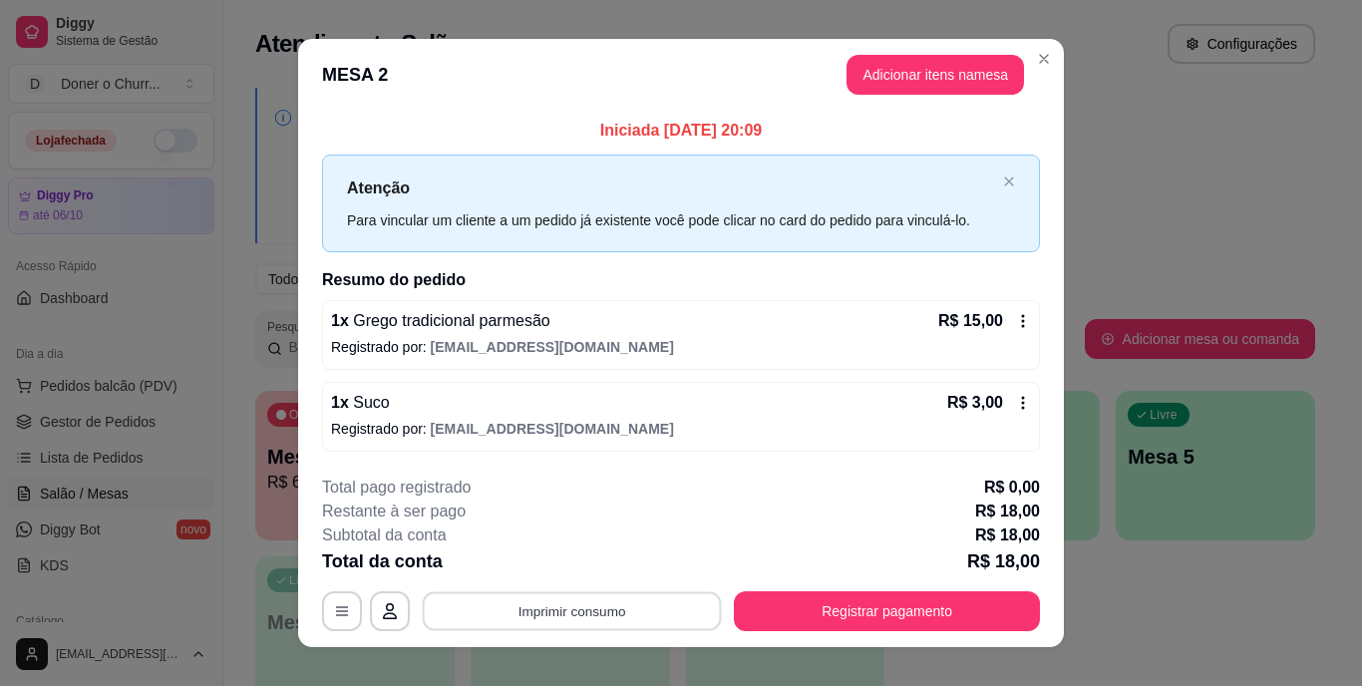
click at [567, 612] on button "Imprimir consumo" at bounding box center [572, 610] width 299 height 39
click at [566, 572] on button "IMPRESSORA" at bounding box center [571, 565] width 140 height 31
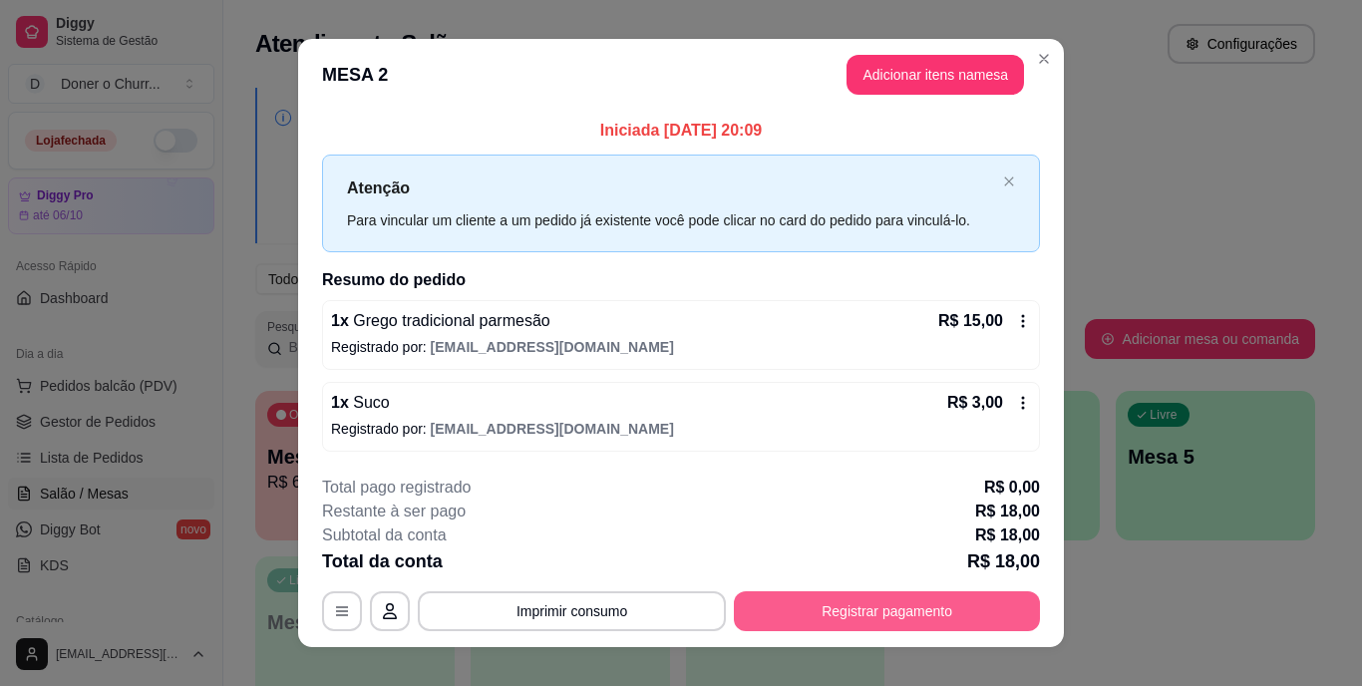
click at [858, 595] on button "Registrar pagamento" at bounding box center [887, 611] width 306 height 40
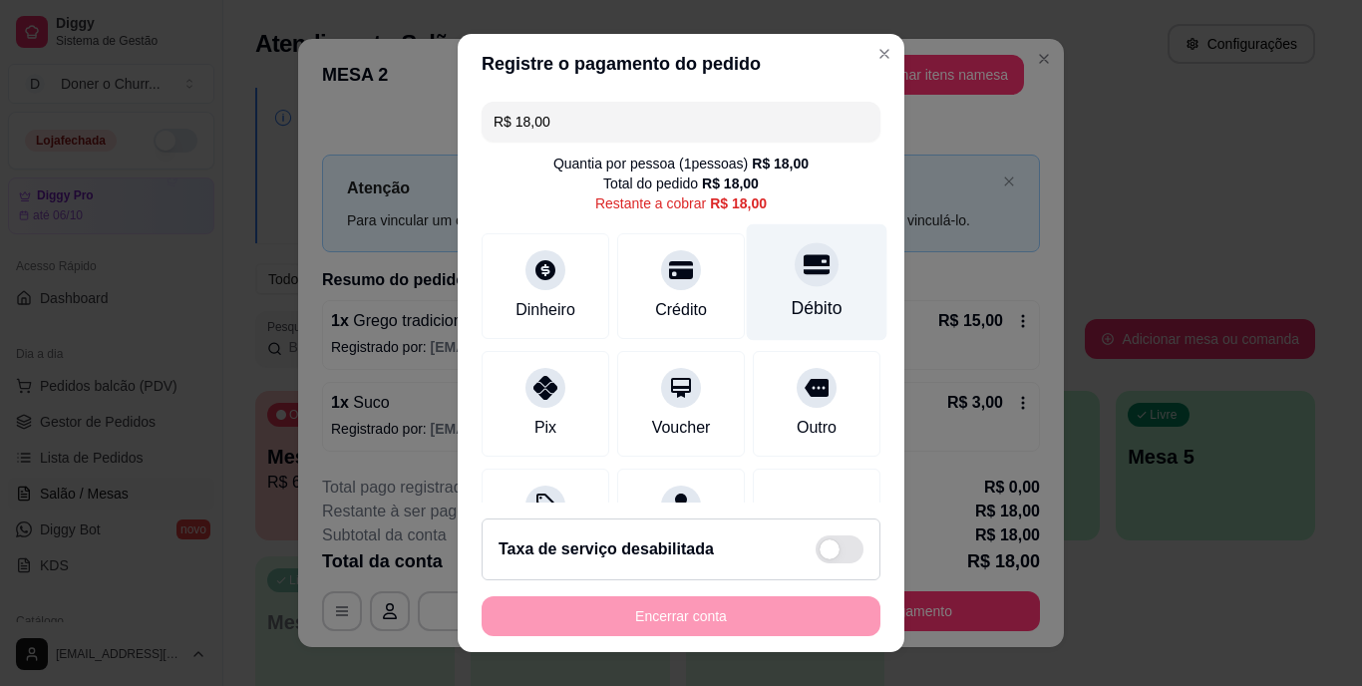
click at [792, 296] on div "Débito" at bounding box center [817, 309] width 51 height 26
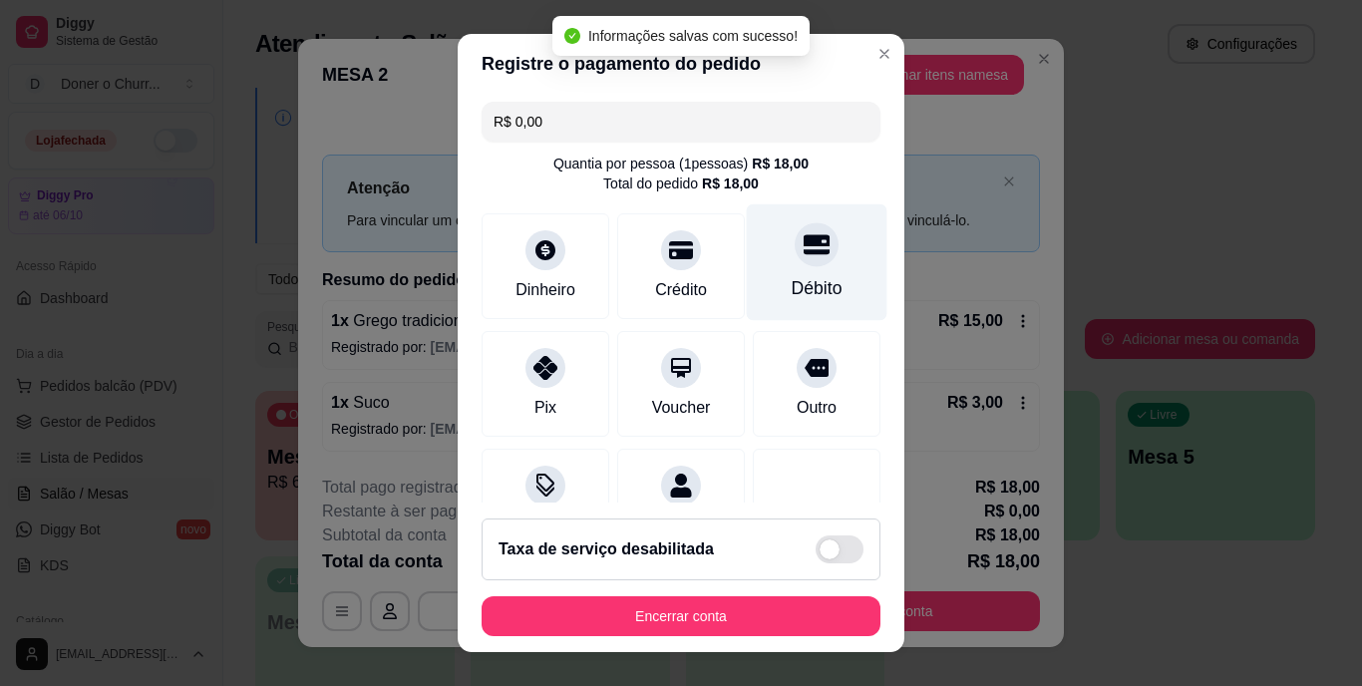
type input "R$ 0,00"
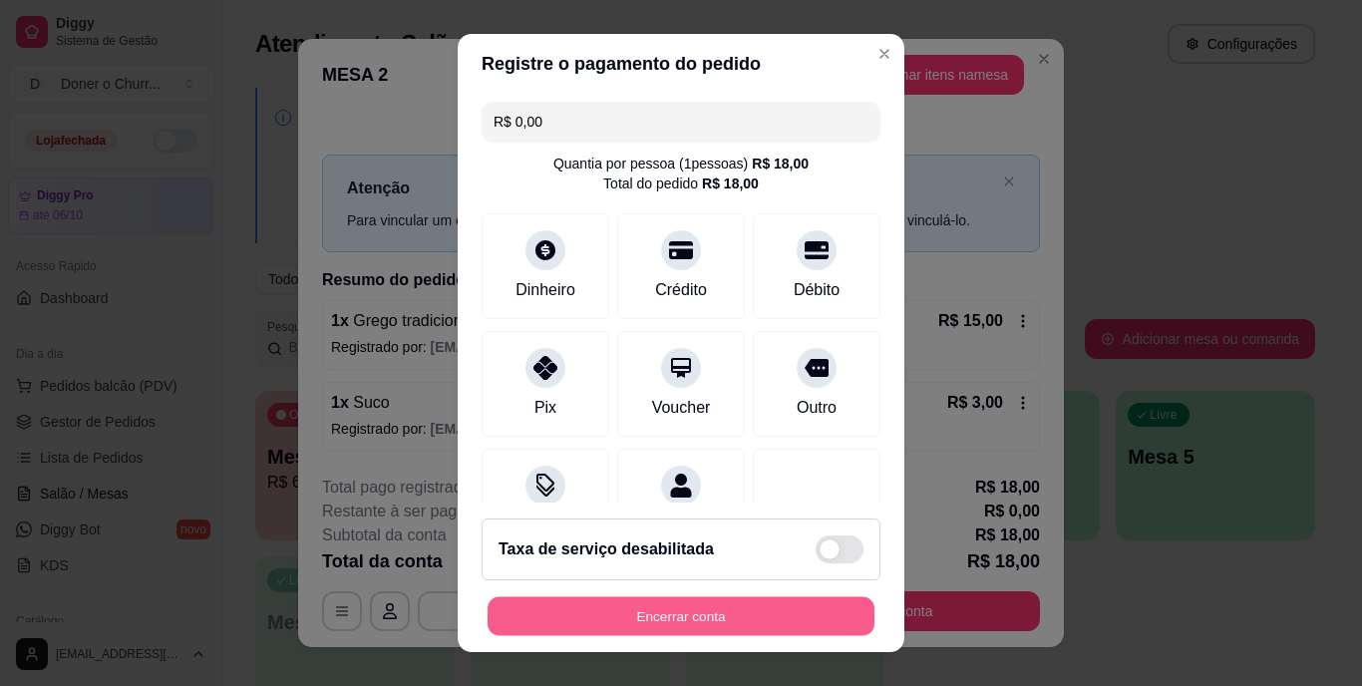
click at [727, 606] on button "Encerrar conta" at bounding box center [681, 615] width 387 height 39
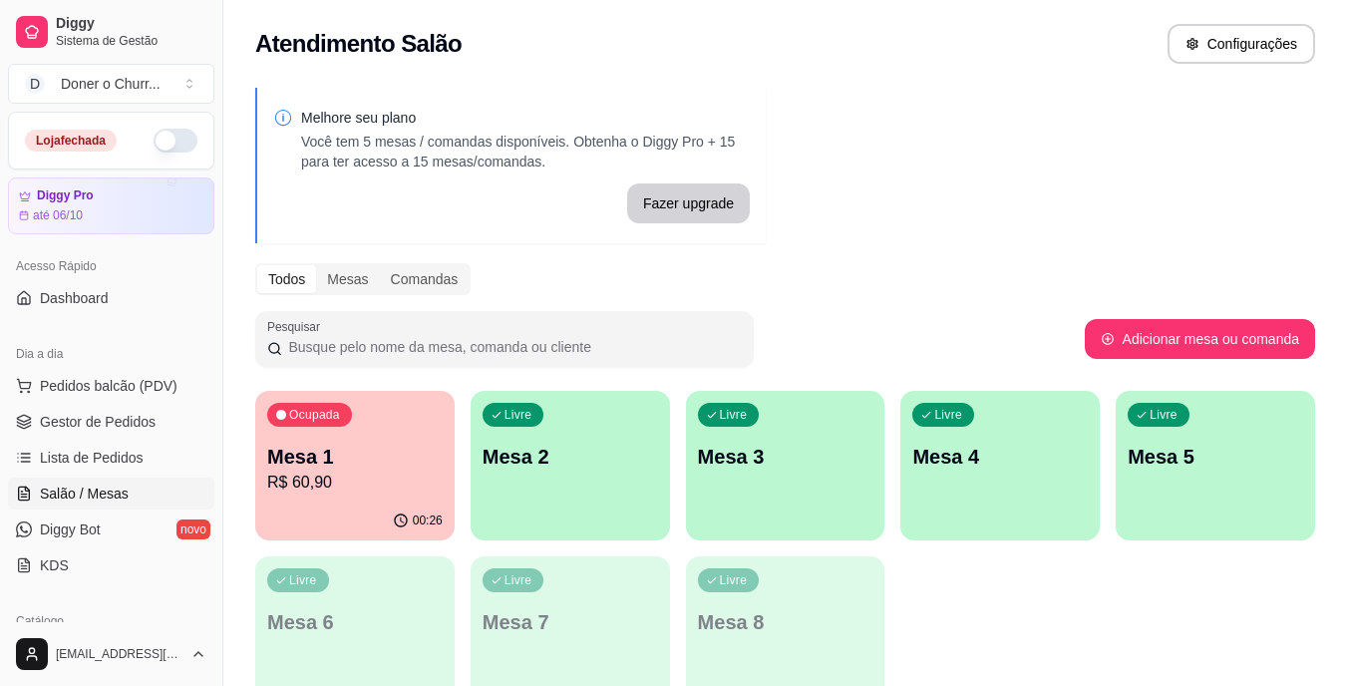
click at [608, 448] on p "Mesa 2" at bounding box center [571, 457] width 176 height 28
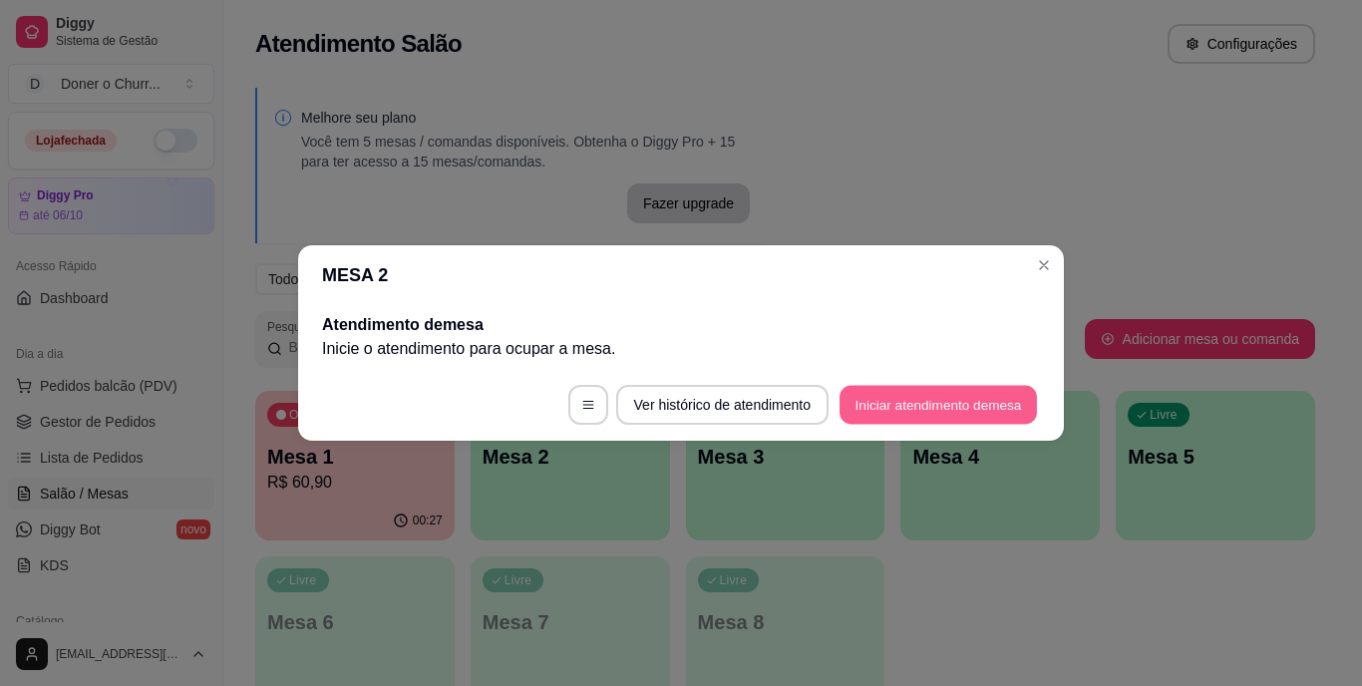
click at [971, 396] on button "Iniciar atendimento de mesa" at bounding box center [938, 405] width 197 height 39
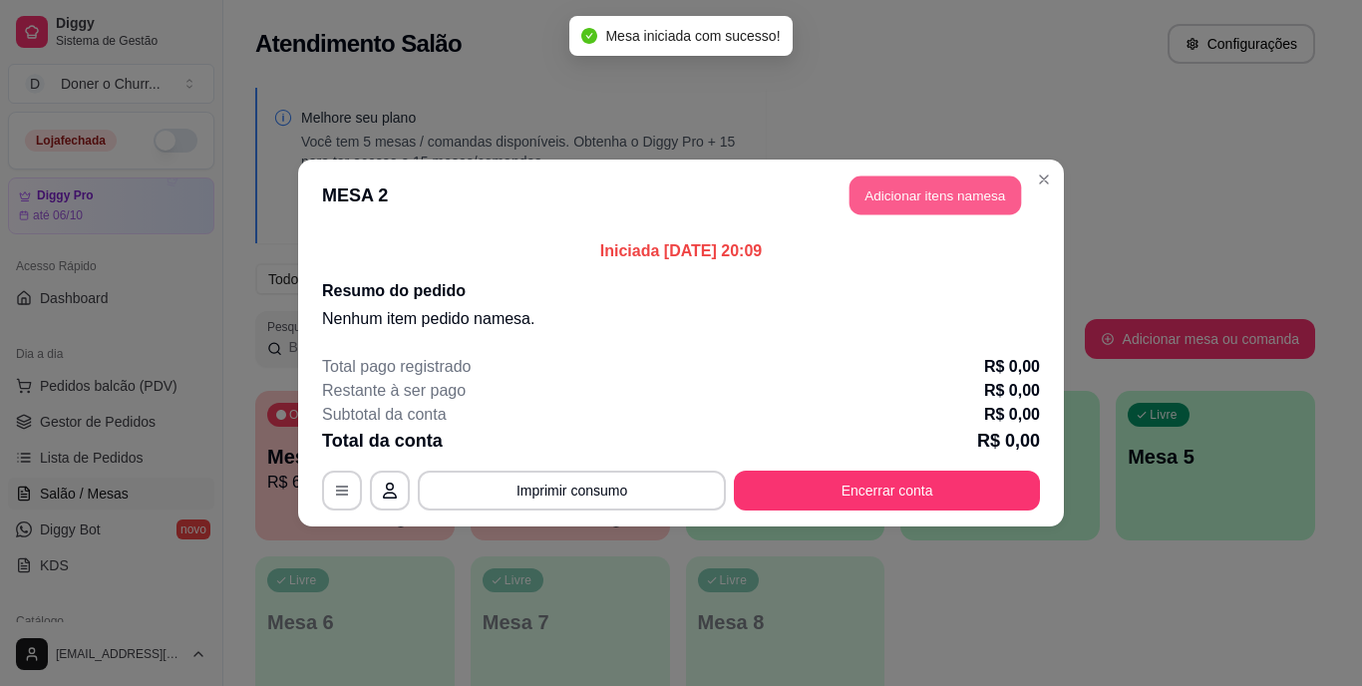
click at [911, 203] on button "Adicionar itens na mesa" at bounding box center [936, 196] width 172 height 39
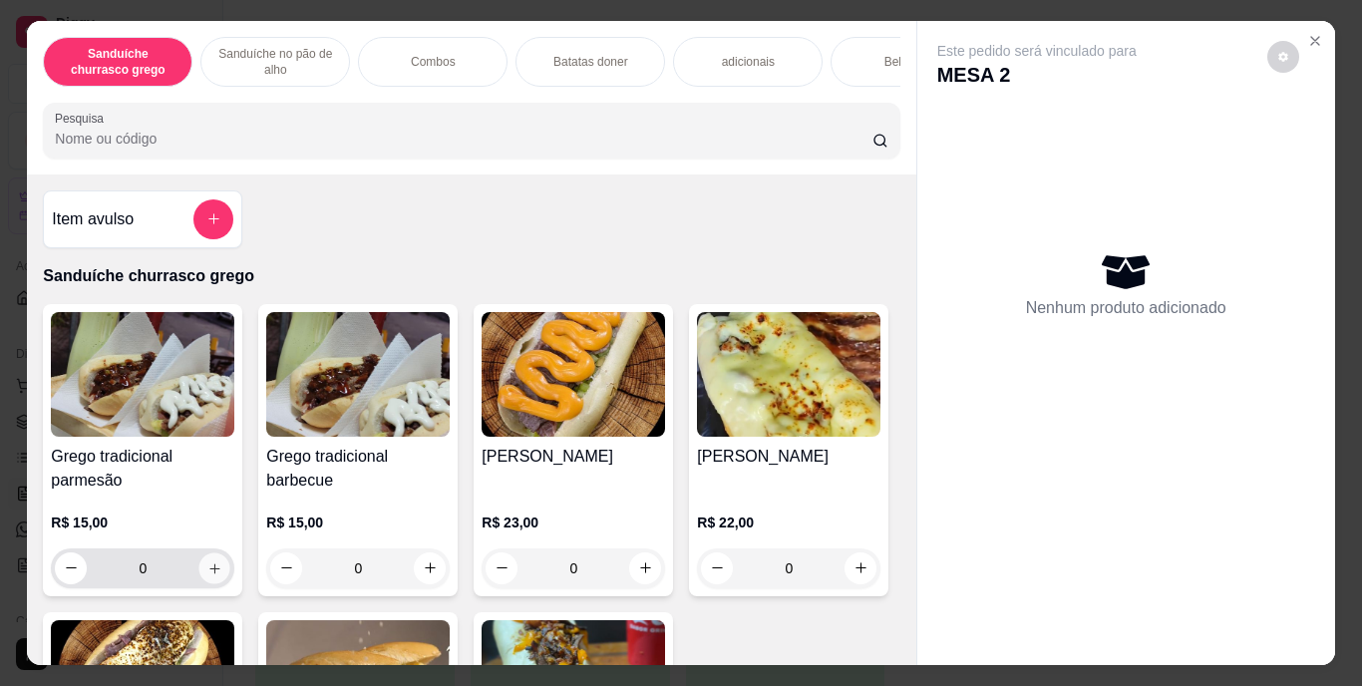
click at [207, 574] on icon "increase-product-quantity" at bounding box center [214, 567] width 15 height 15
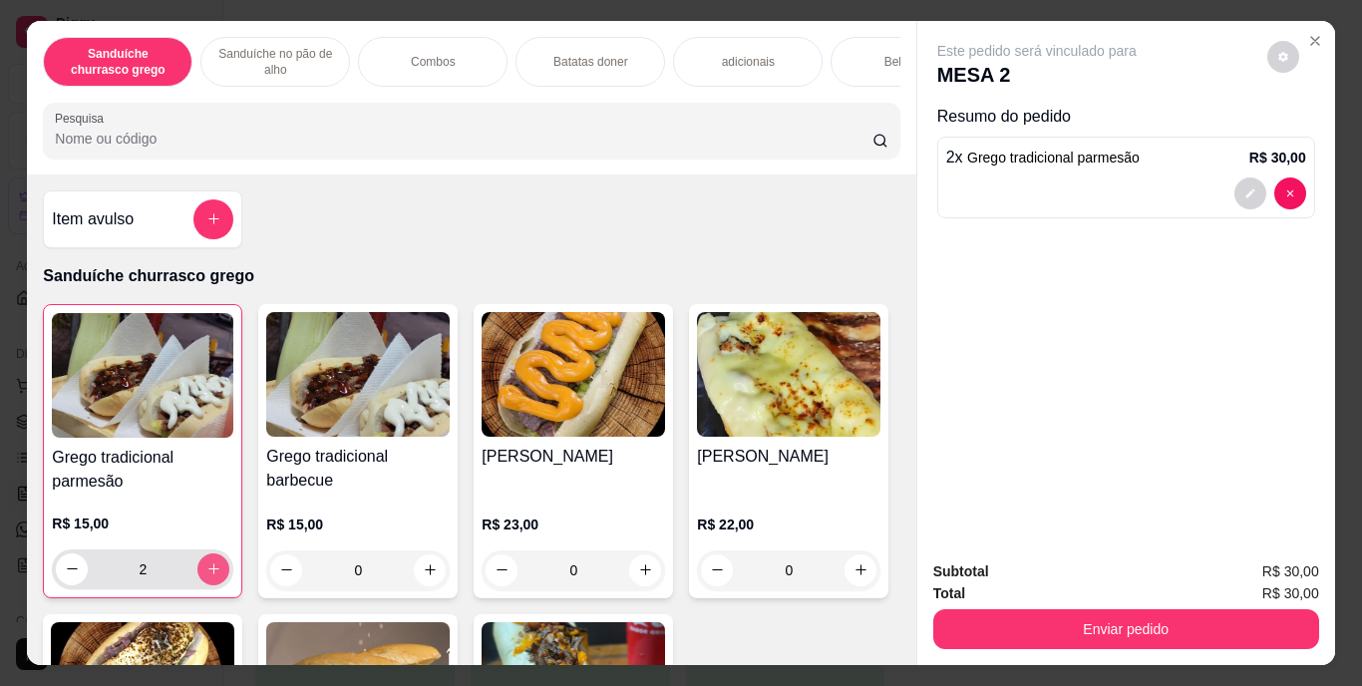
type input "2"
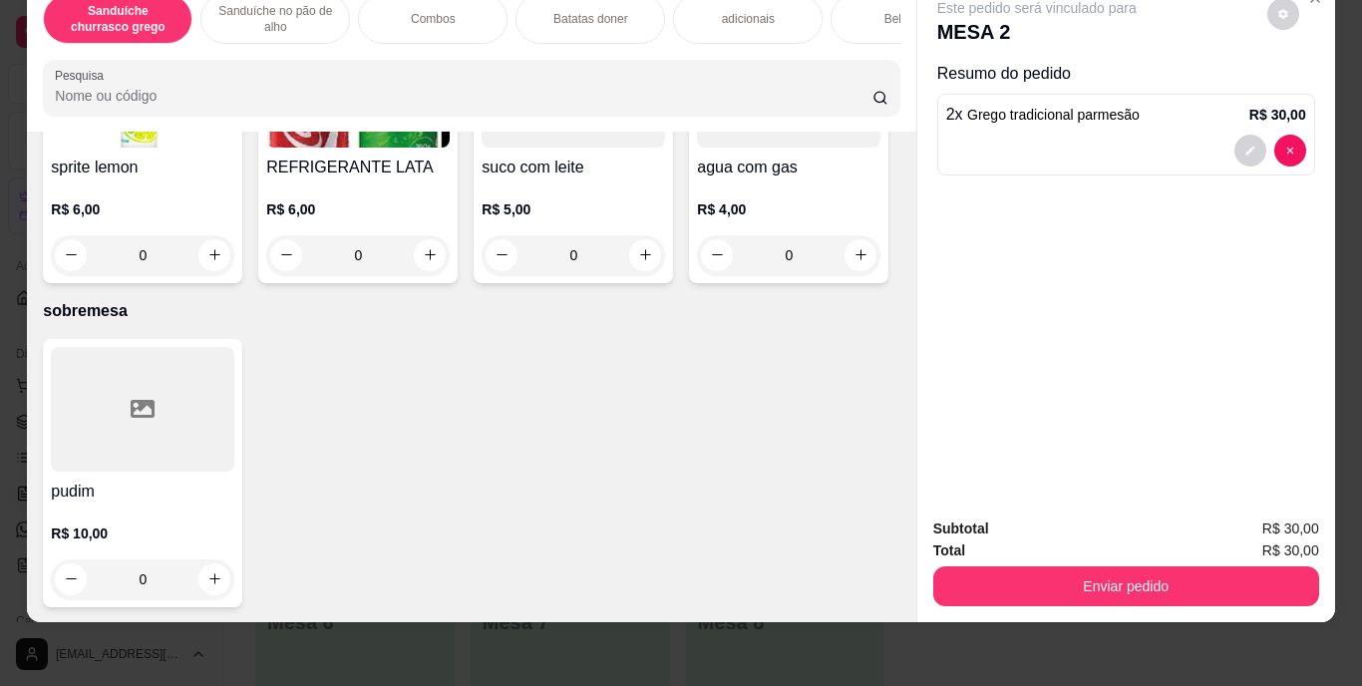
scroll to position [3555, 0]
drag, startPoint x: 482, startPoint y: 547, endPoint x: 729, endPoint y: 207, distance: 419.7
click at [729, 207] on div "refrigerante 1l R$ 11,00 0 Schweppes R$ 6,00 0 Água mineral s/ gás R$ 3,00 0 Su…" at bounding box center [471, 7] width 857 height 553
click at [438, 262] on icon "increase-product-quantity" at bounding box center [430, 254] width 15 height 15
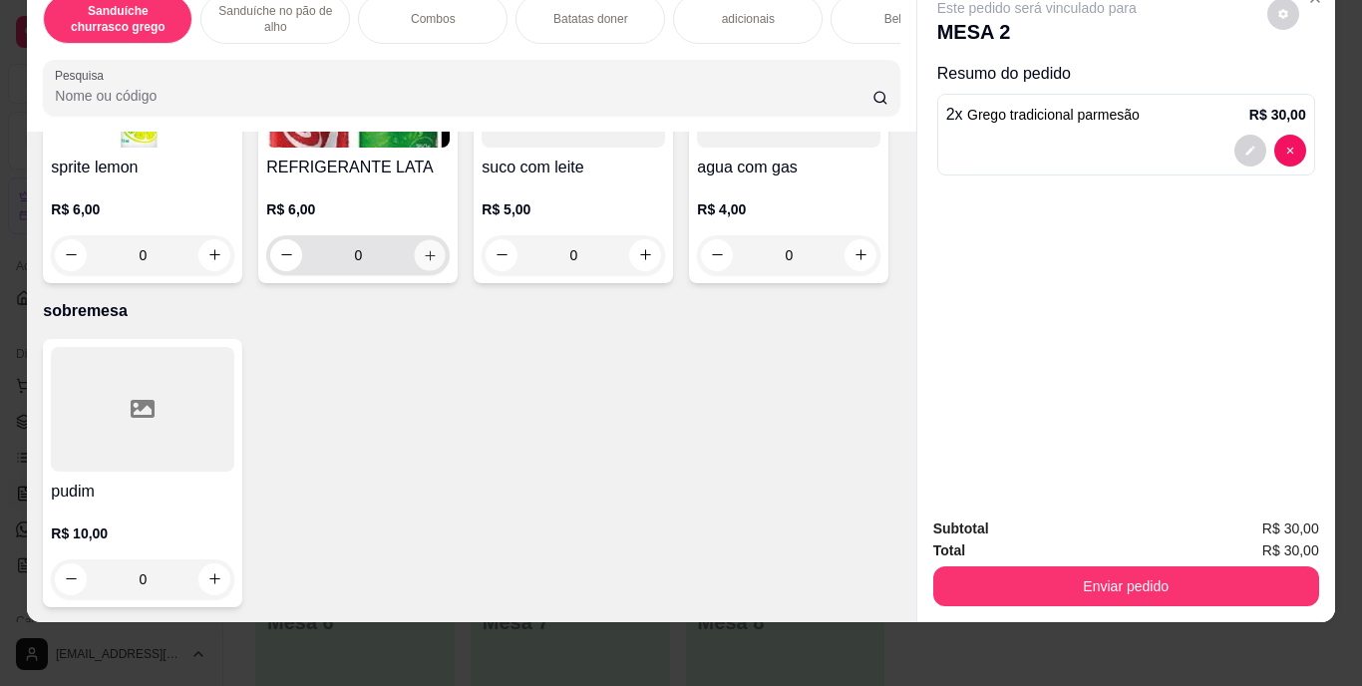
type input "1"
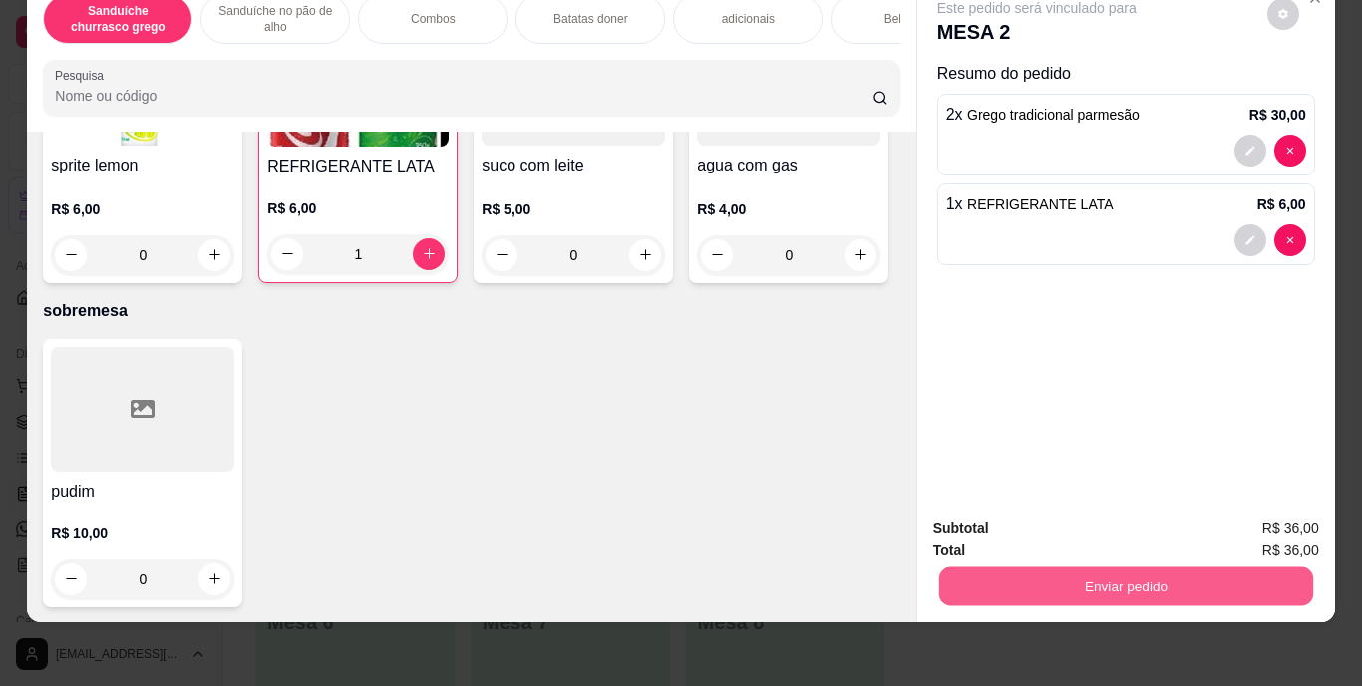
click at [1120, 567] on button "Enviar pedido" at bounding box center [1125, 586] width 374 height 39
click at [1240, 531] on button "Enviar pedido" at bounding box center [1267, 522] width 110 height 37
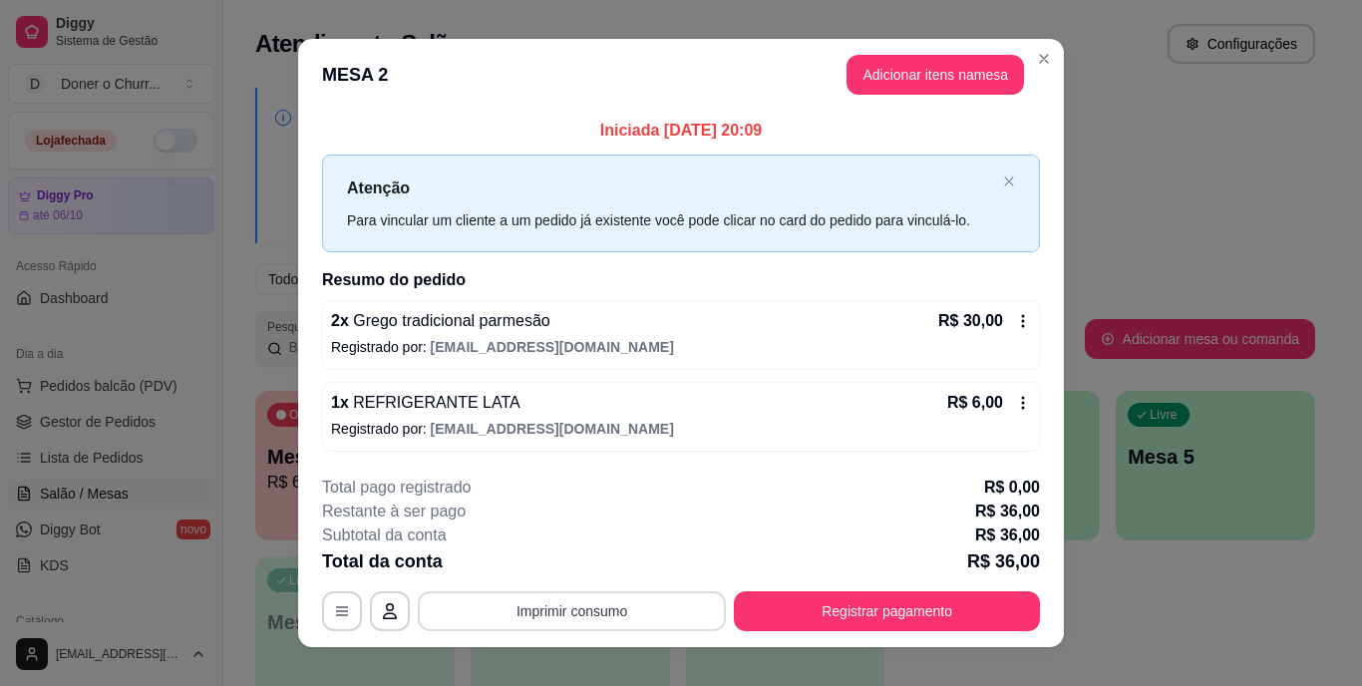
click at [562, 609] on button "Imprimir consumo" at bounding box center [572, 611] width 308 height 40
click at [588, 562] on button "IMPRESSORA" at bounding box center [571, 565] width 140 height 31
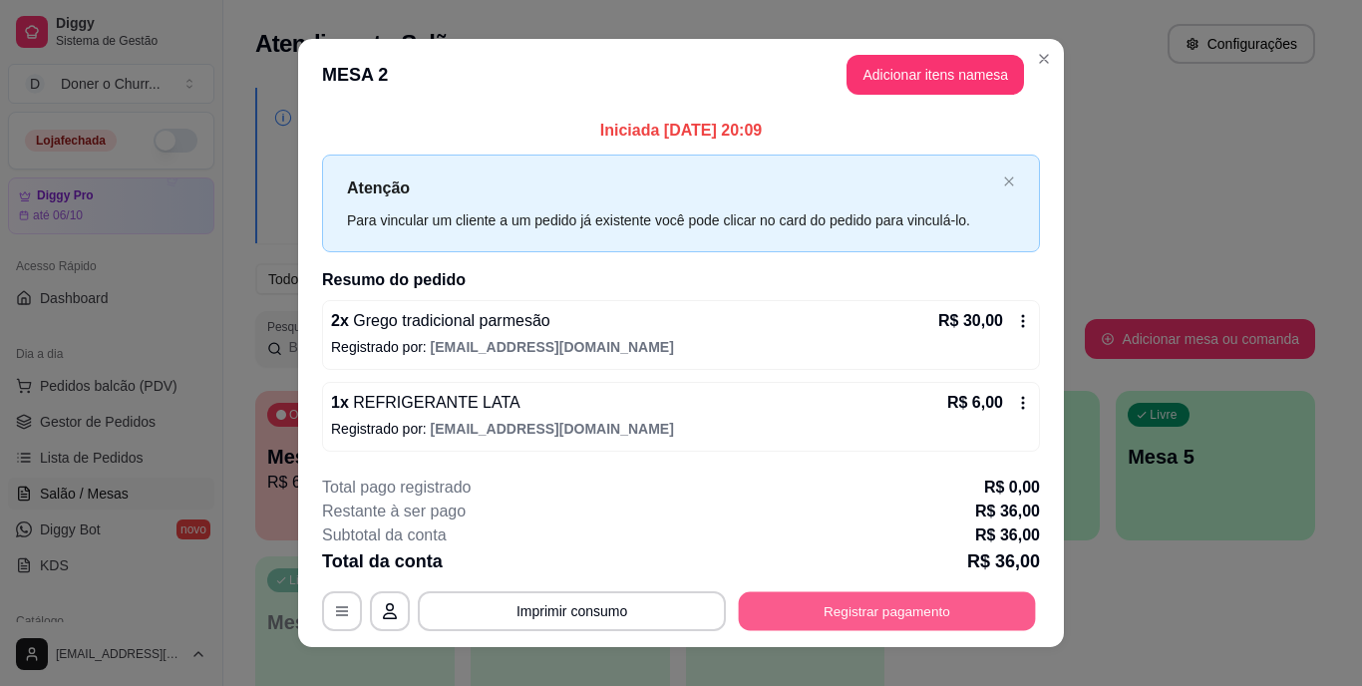
click at [927, 609] on button "Registrar pagamento" at bounding box center [887, 610] width 297 height 39
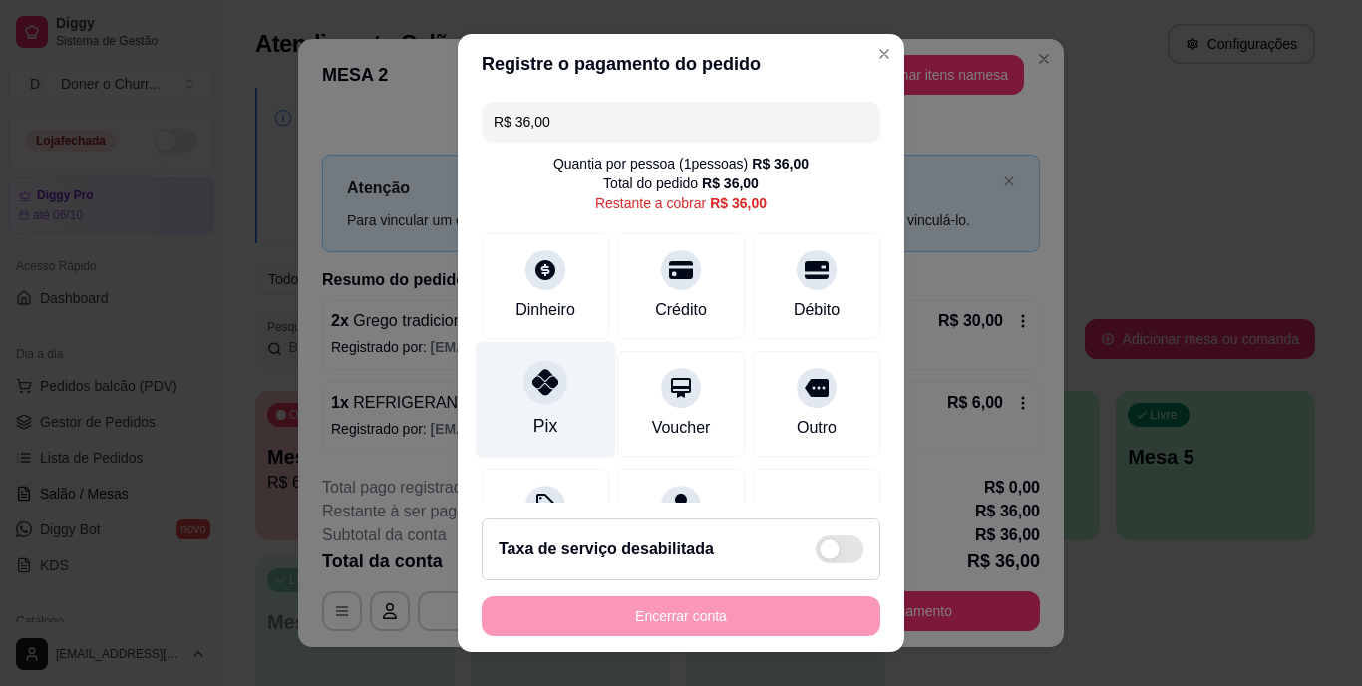
click at [525, 402] on div at bounding box center [546, 383] width 44 height 44
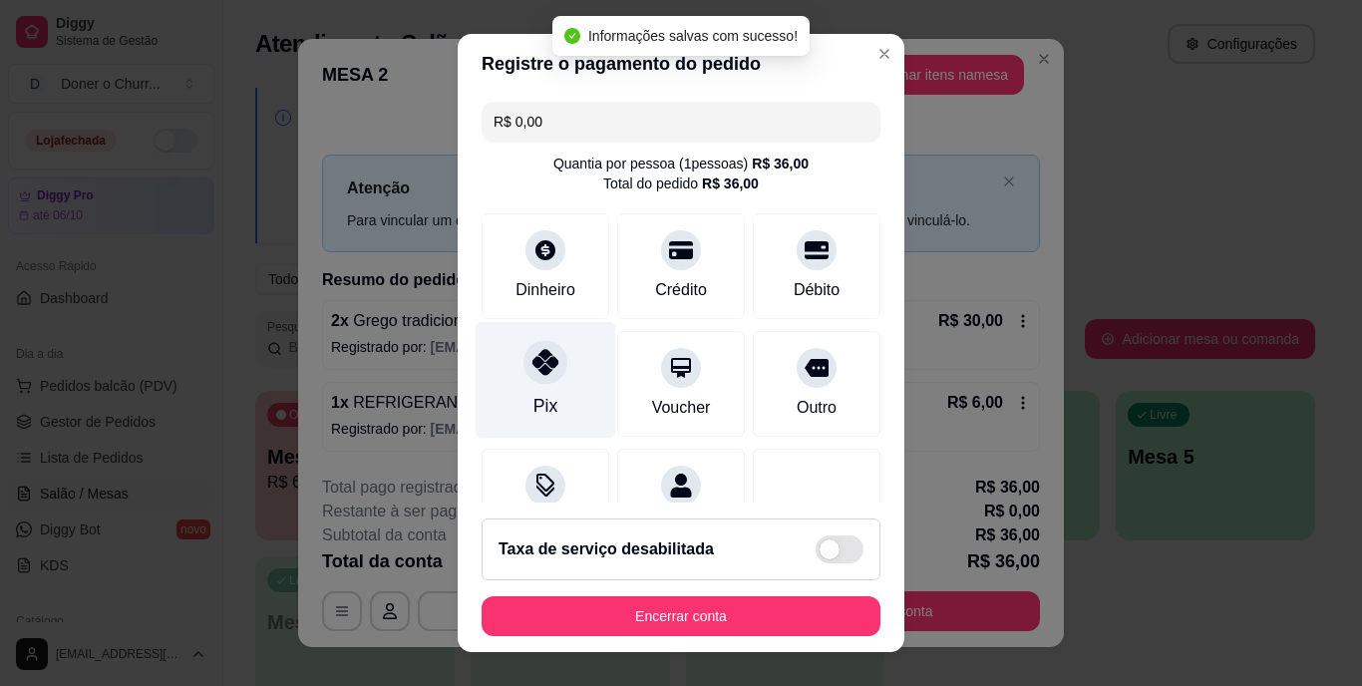
type input "R$ 0,00"
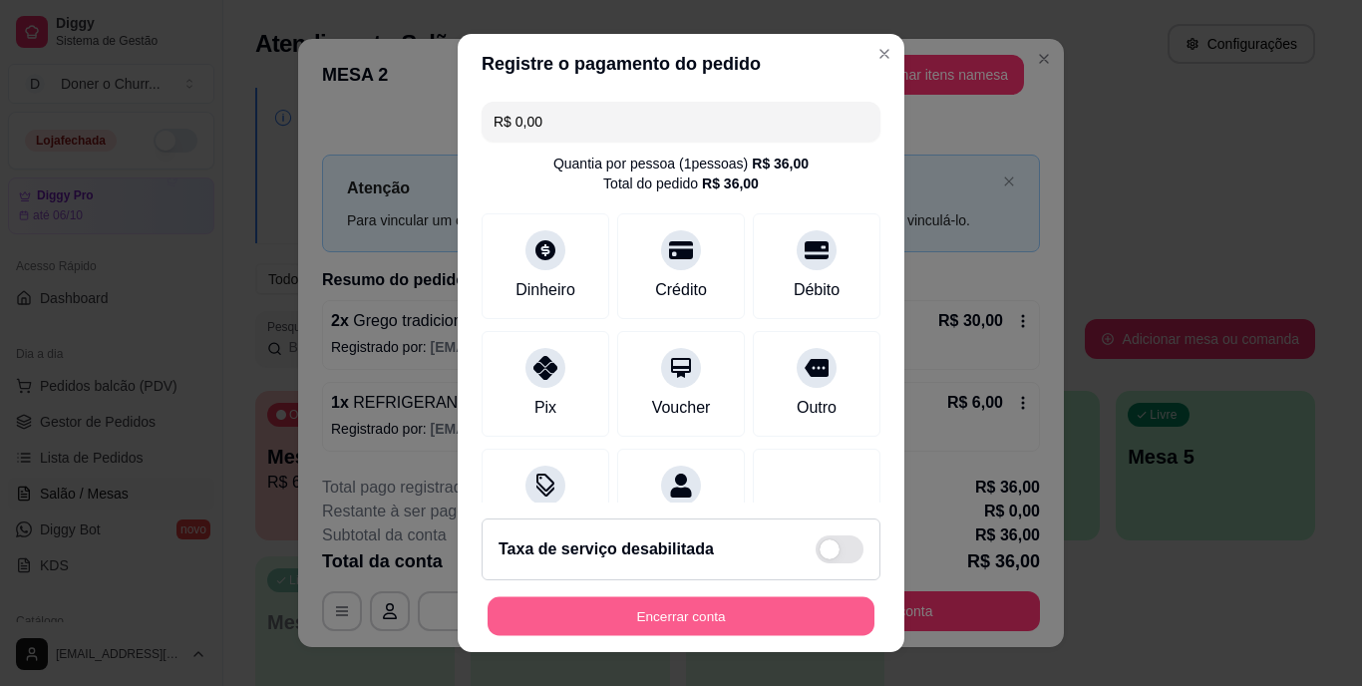
click at [654, 609] on button "Encerrar conta" at bounding box center [681, 615] width 387 height 39
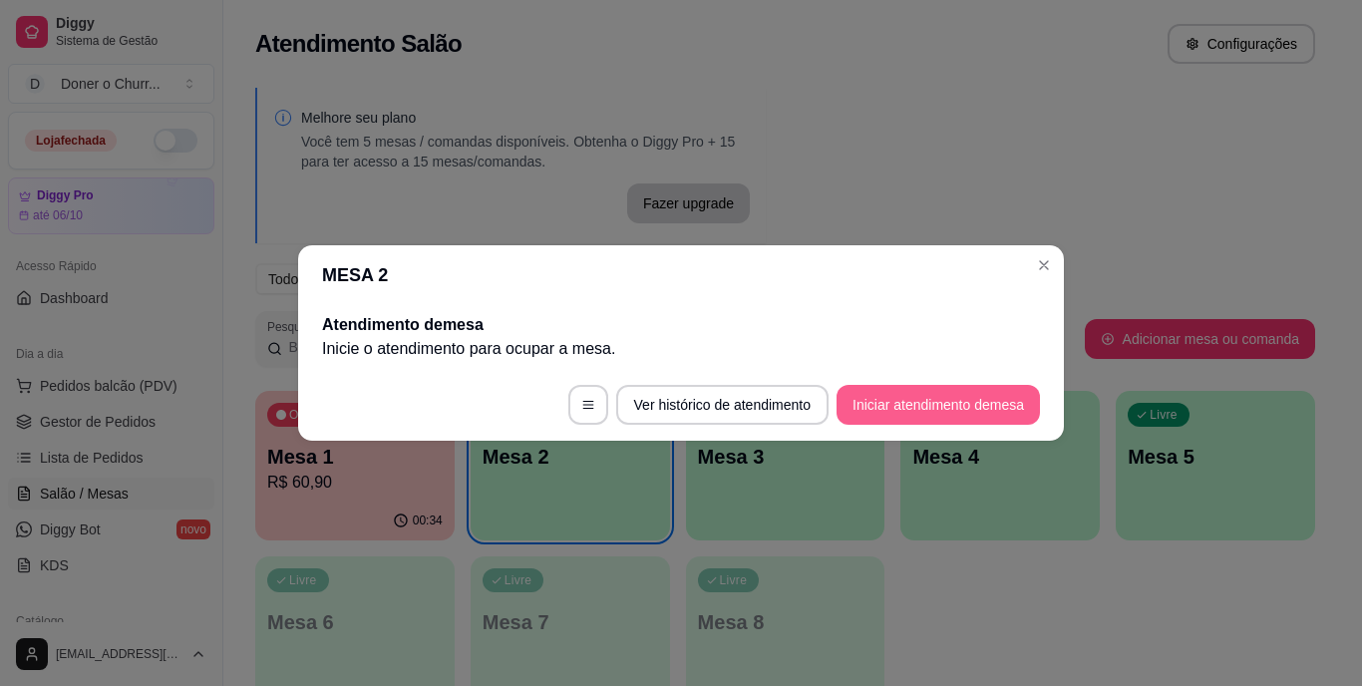
click at [954, 403] on button "Iniciar atendimento de mesa" at bounding box center [938, 405] width 203 height 40
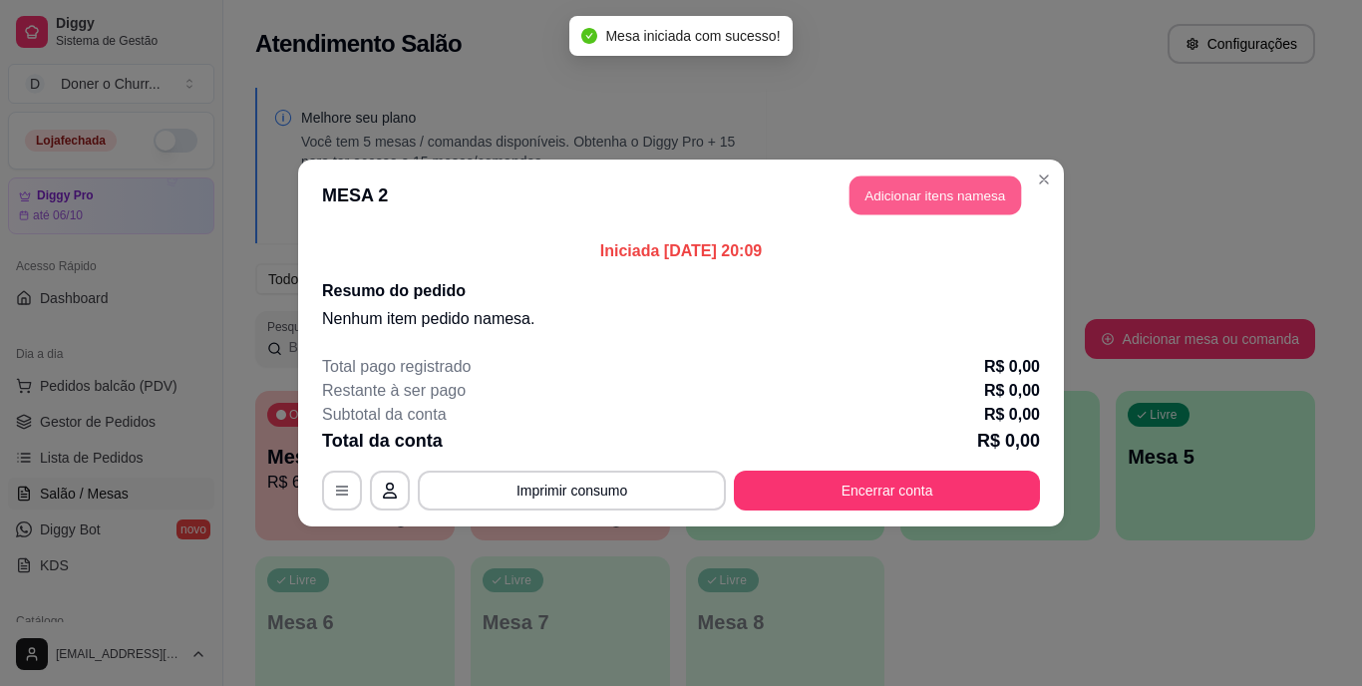
click at [948, 187] on button "Adicionar itens na mesa" at bounding box center [936, 196] width 172 height 39
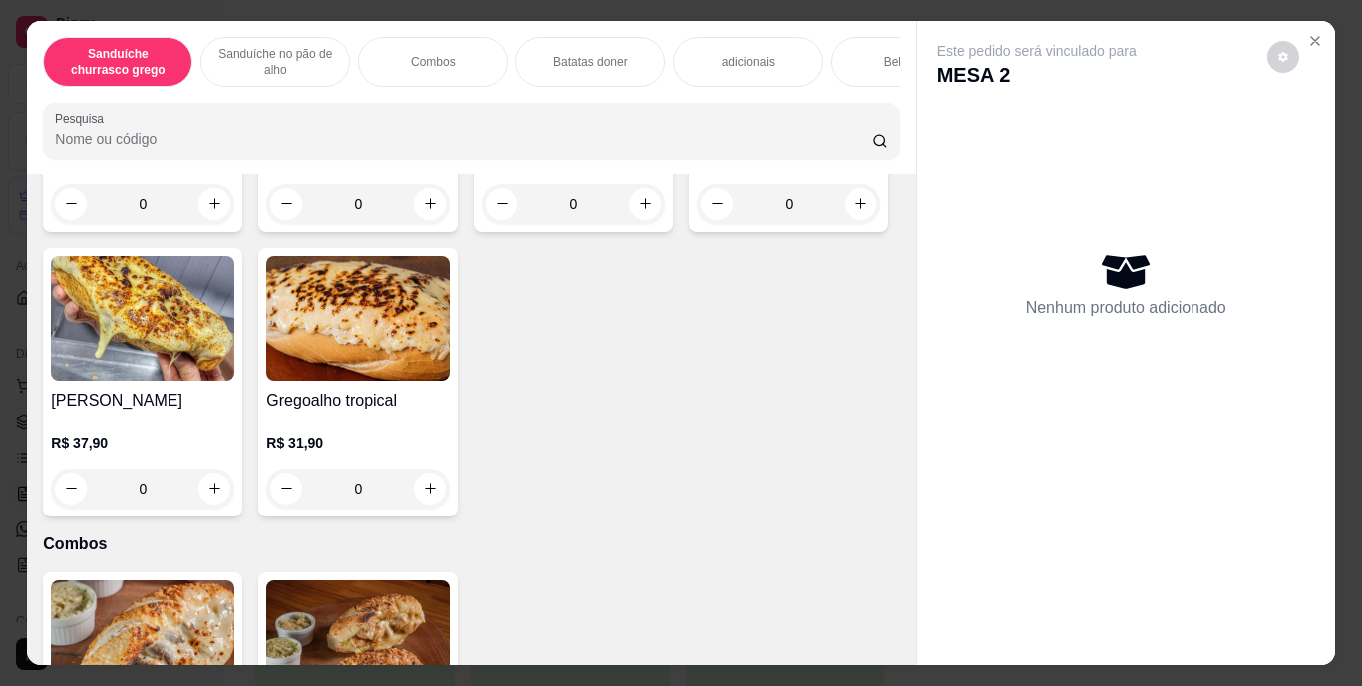
scroll to position [1197, 0]
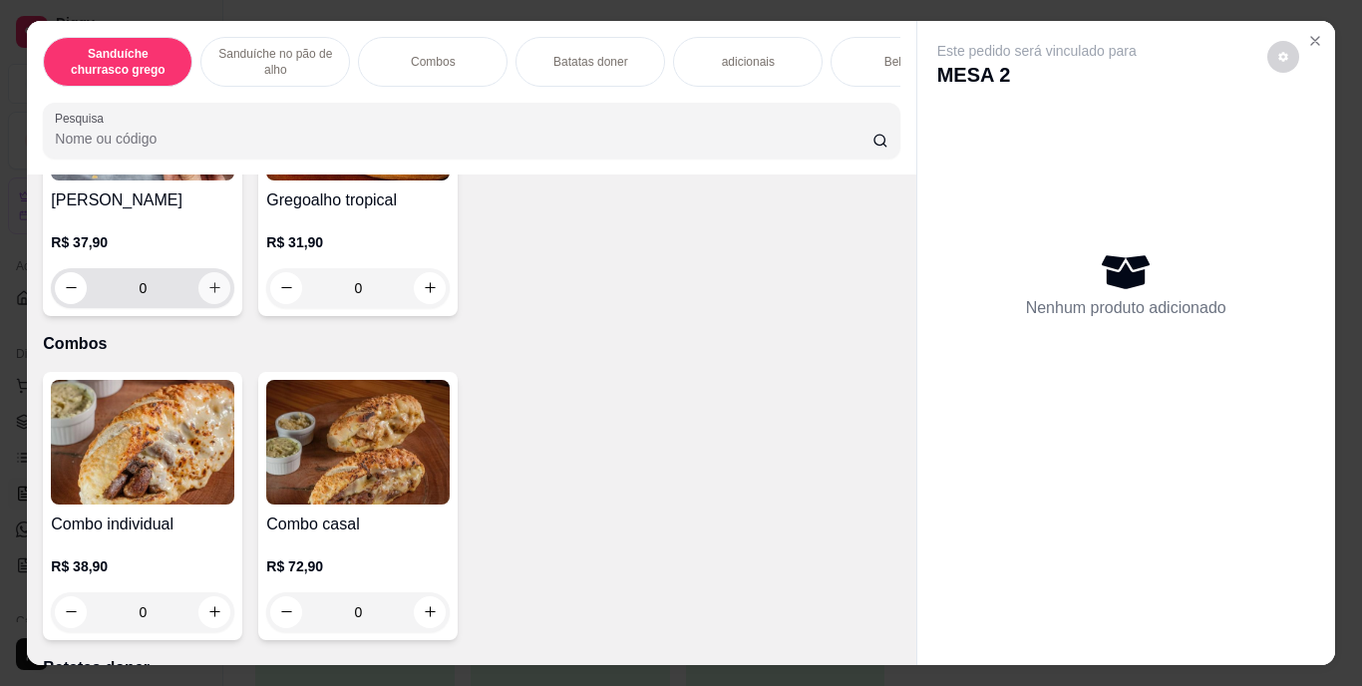
click at [222, 295] on icon "increase-product-quantity" at bounding box center [214, 287] width 15 height 15
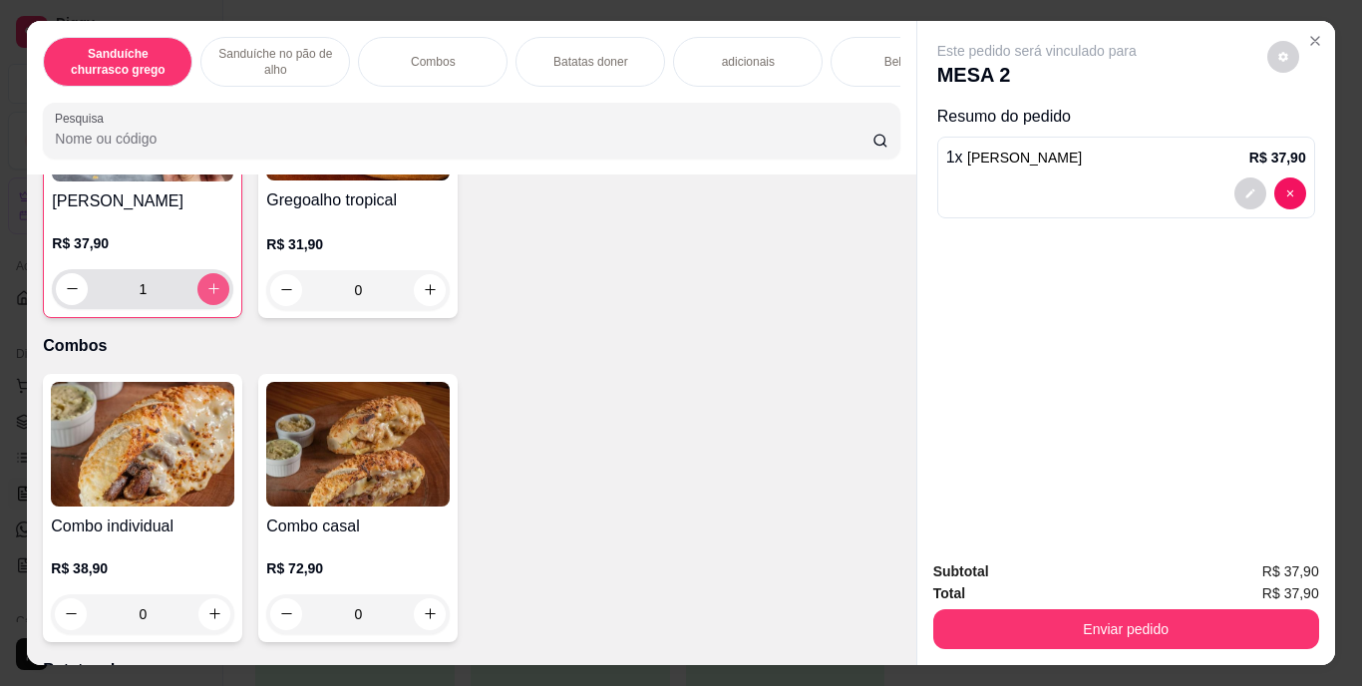
type input "1"
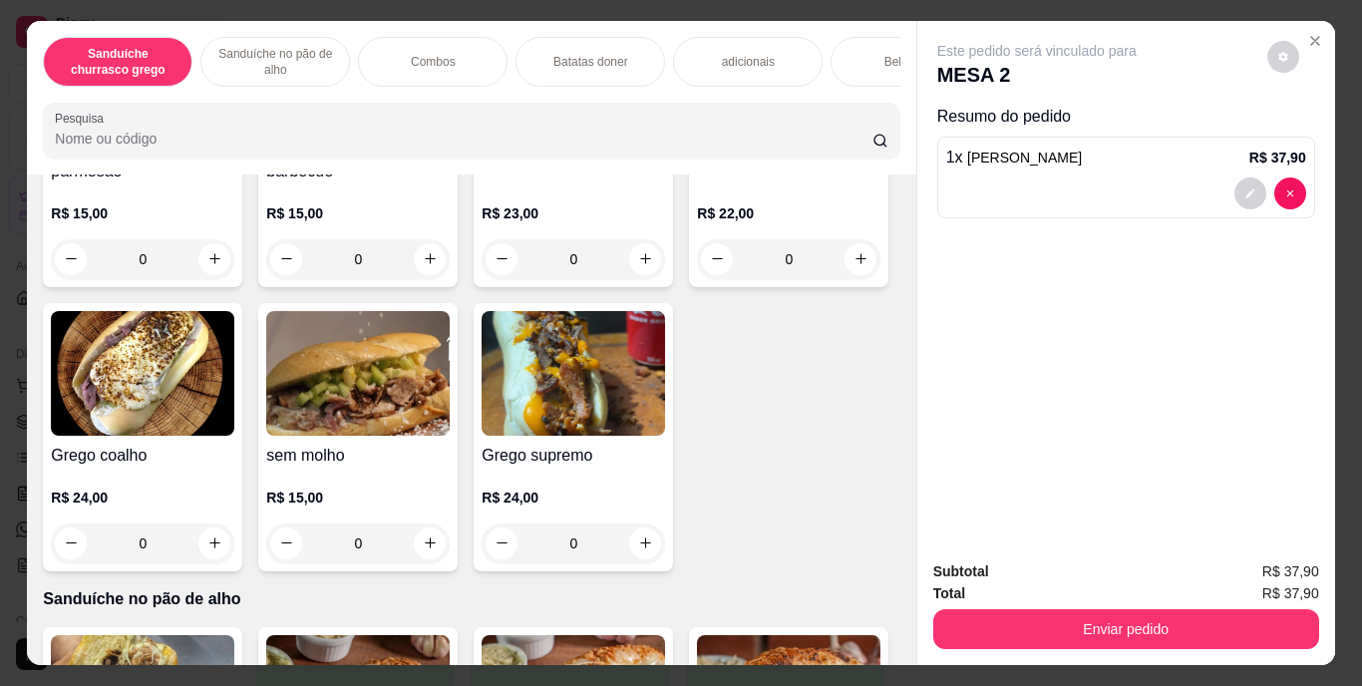
scroll to position [343, 0]
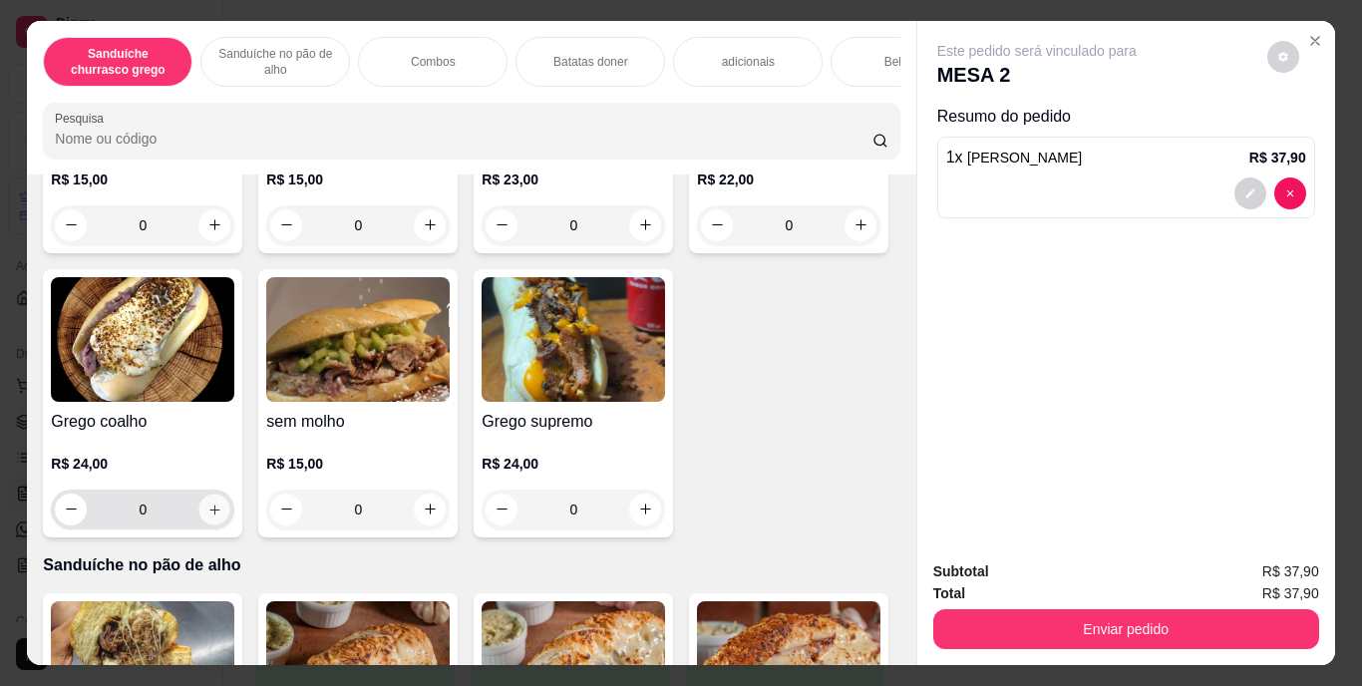
click at [222, 515] on icon "increase-product-quantity" at bounding box center [214, 509] width 15 height 15
type input "1"
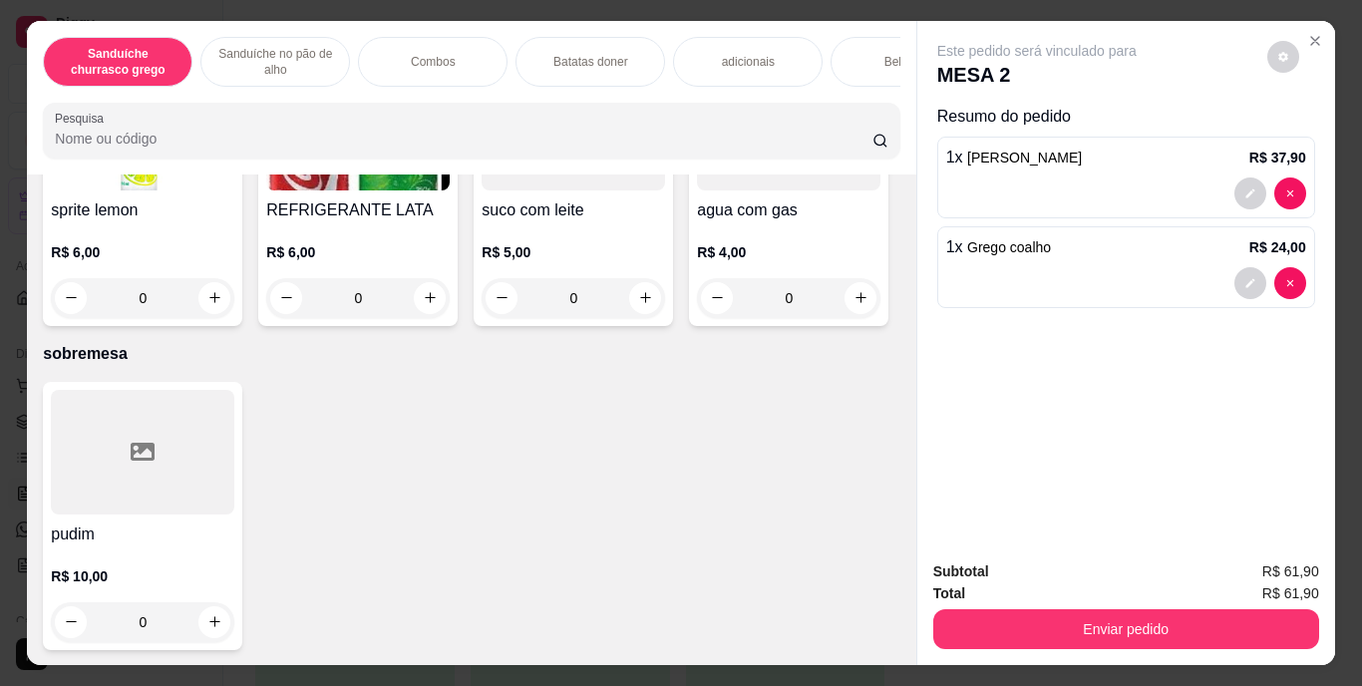
scroll to position [3667, 0]
click at [854, 21] on icon "increase-product-quantity" at bounding box center [861, 13] width 15 height 15
click at [855, 18] on icon "increase-product-quantity" at bounding box center [860, 13] width 10 height 10
type input "2"
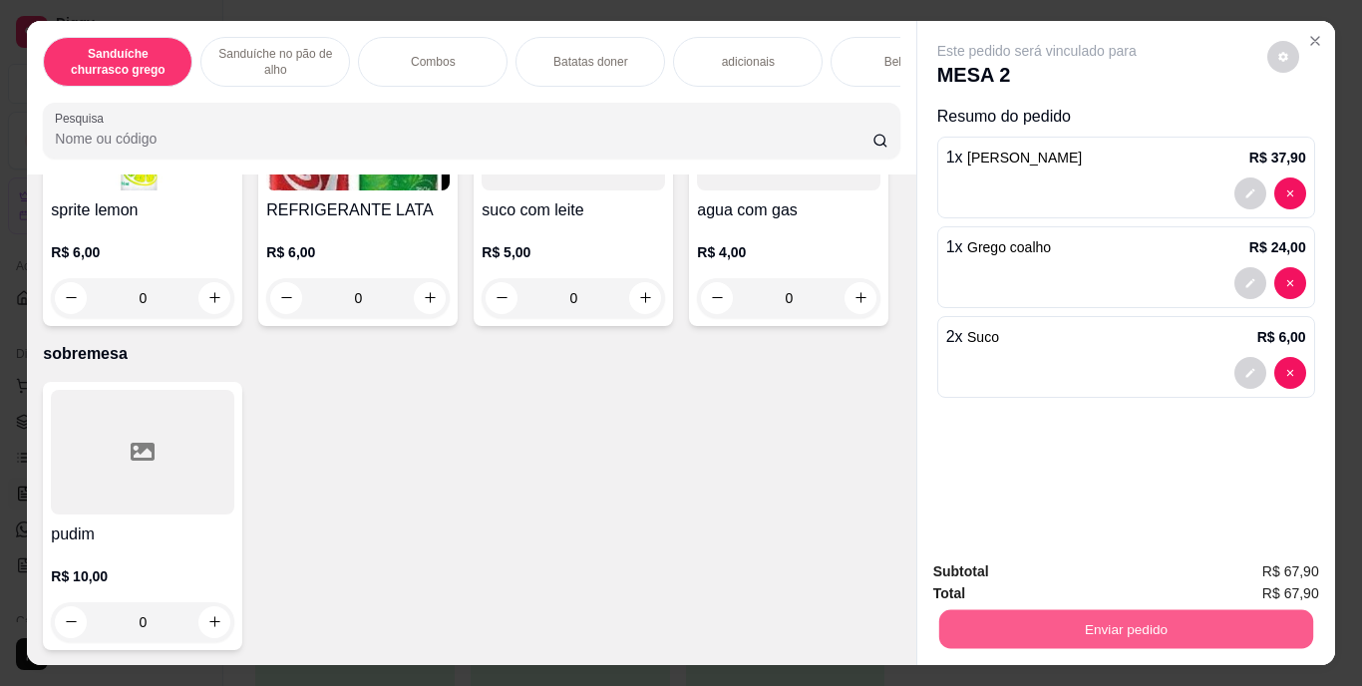
click at [1165, 617] on button "Enviar pedido" at bounding box center [1125, 629] width 374 height 39
click at [1256, 575] on button "Enviar pedido" at bounding box center [1268, 572] width 110 height 37
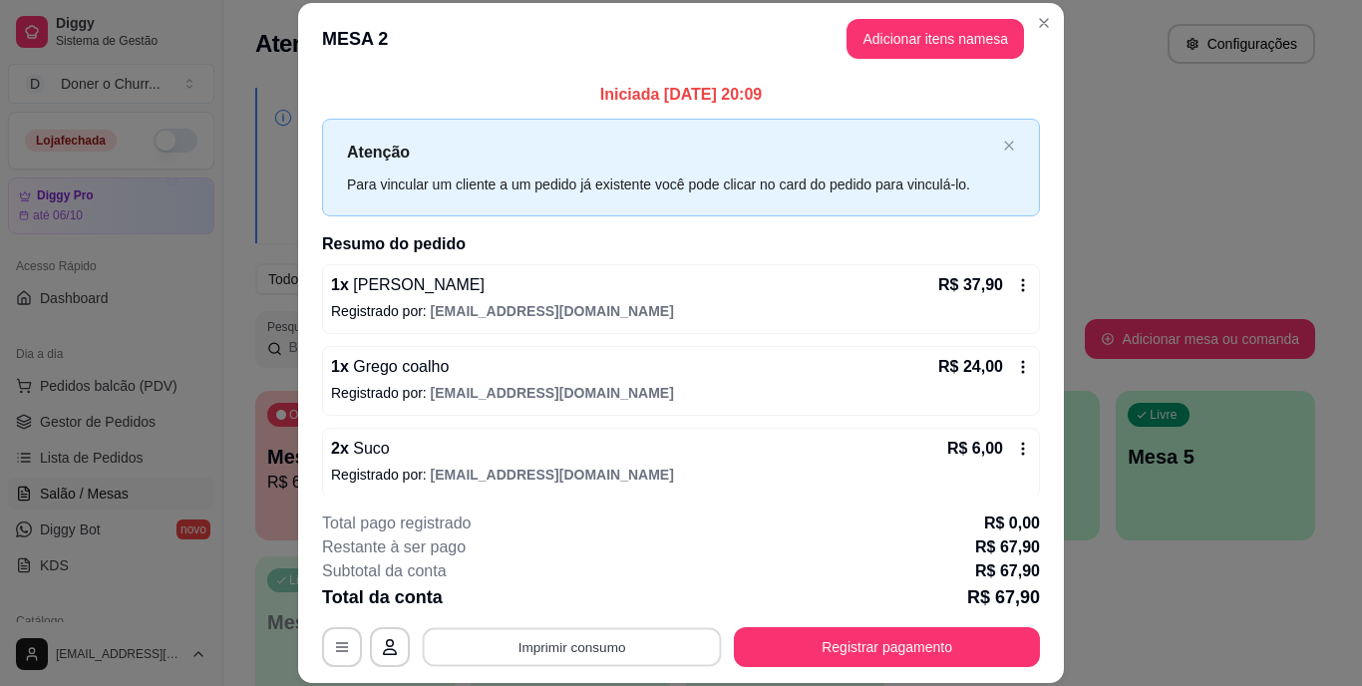
click at [576, 646] on button "Imprimir consumo" at bounding box center [572, 646] width 299 height 39
click at [562, 597] on button "IMPRESSORA" at bounding box center [571, 600] width 140 height 31
click at [957, 34] on button "Adicionar itens na mesa" at bounding box center [936, 39] width 172 height 39
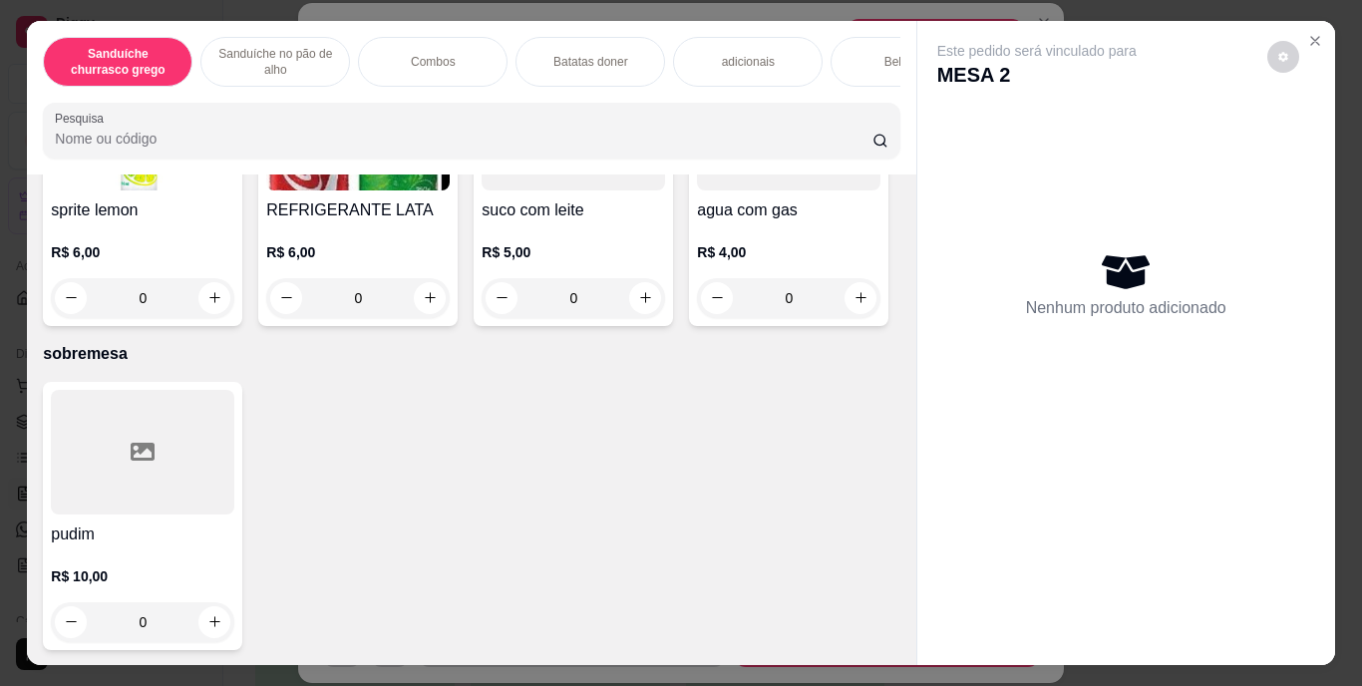
scroll to position [3401, 0]
click at [638, 21] on icon "increase-product-quantity" at bounding box center [645, 13] width 15 height 15
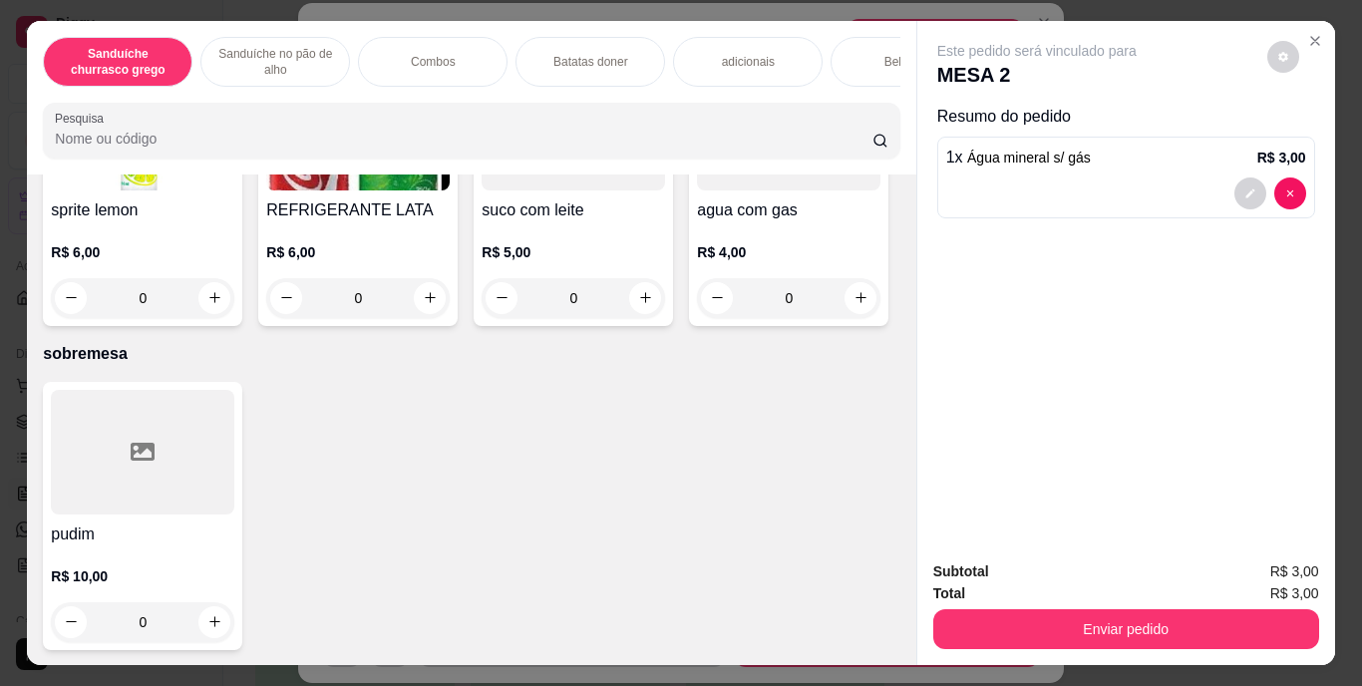
click at [637, 20] on icon "increase-product-quantity" at bounding box center [644, 12] width 15 height 15
click at [495, 28] on button "decrease-product-quantity" at bounding box center [503, 12] width 31 height 31
type input "1"
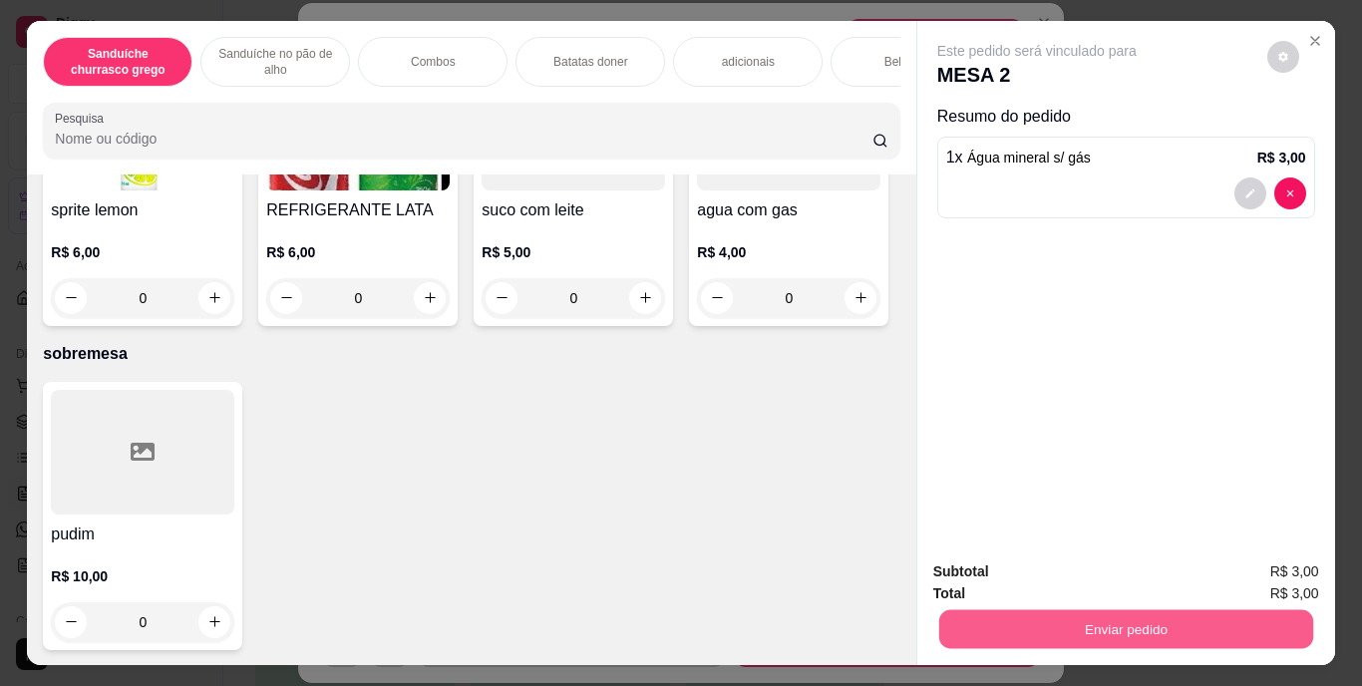
click at [1098, 633] on button "Enviar pedido" at bounding box center [1125, 629] width 374 height 39
click at [1267, 570] on button "Enviar pedido" at bounding box center [1268, 572] width 110 height 37
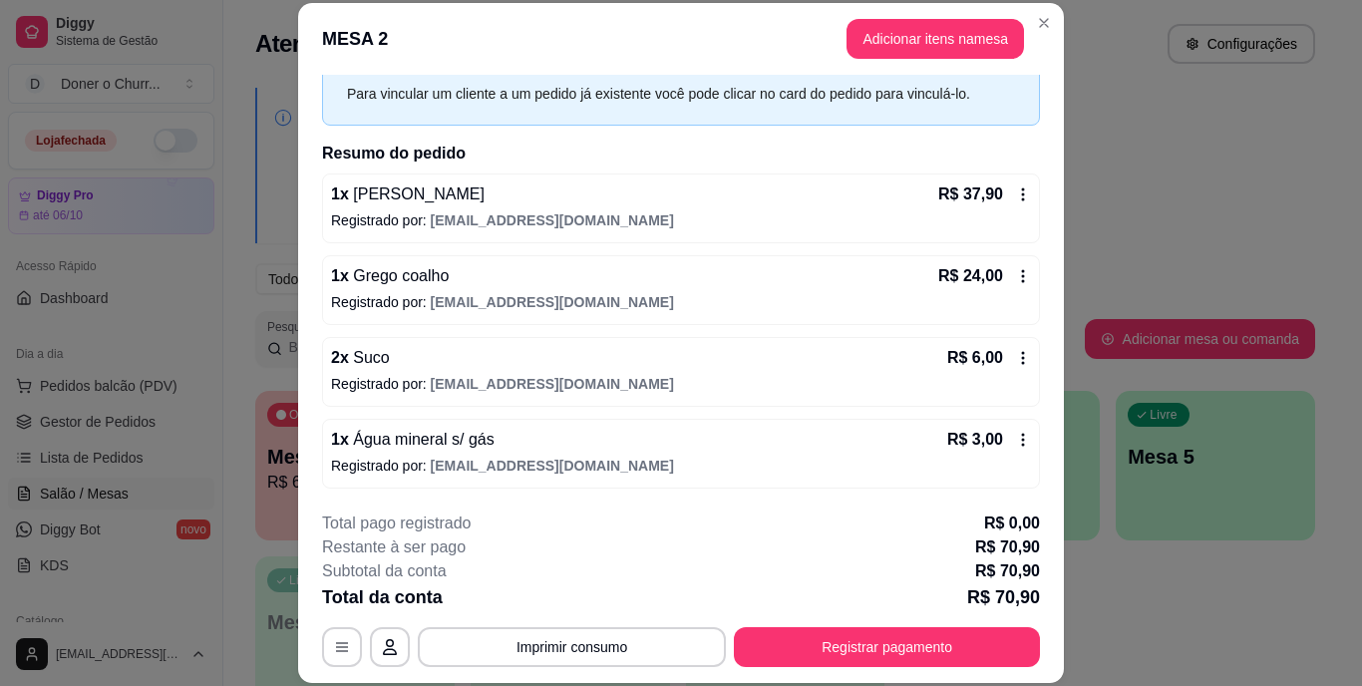
scroll to position [92, 0]
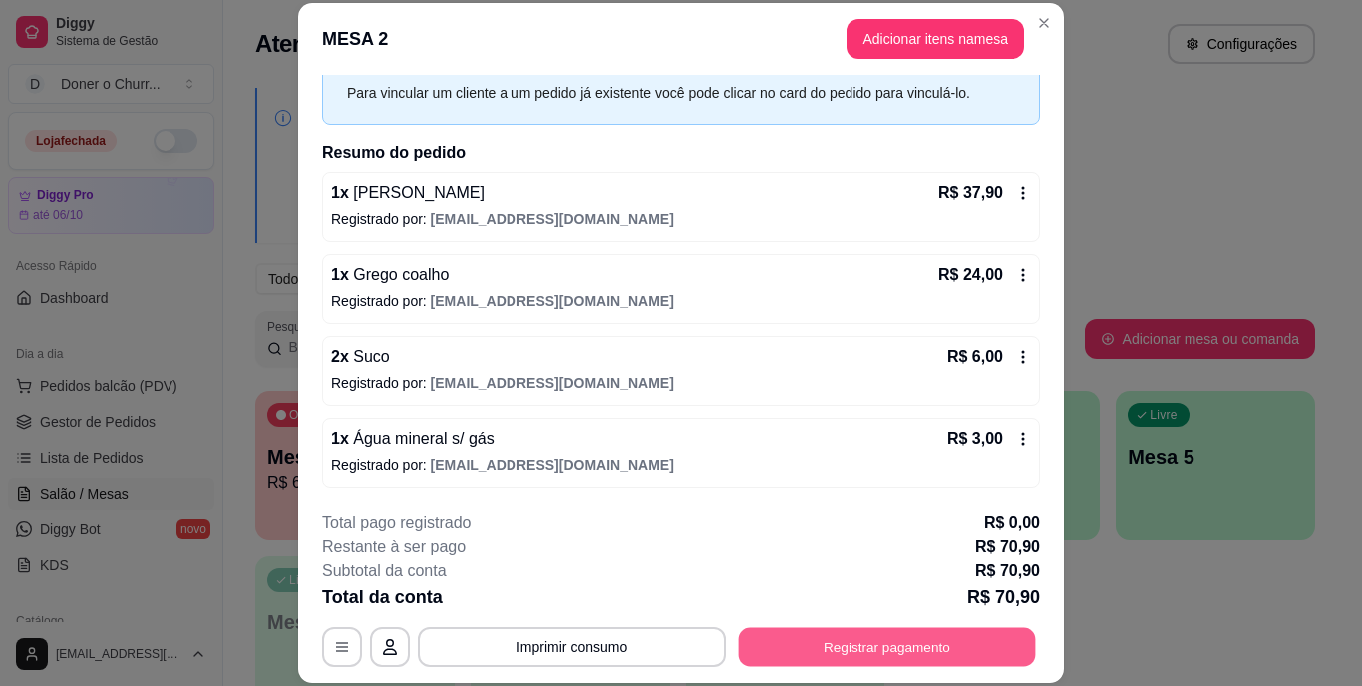
click at [854, 637] on button "Registrar pagamento" at bounding box center [887, 646] width 297 height 39
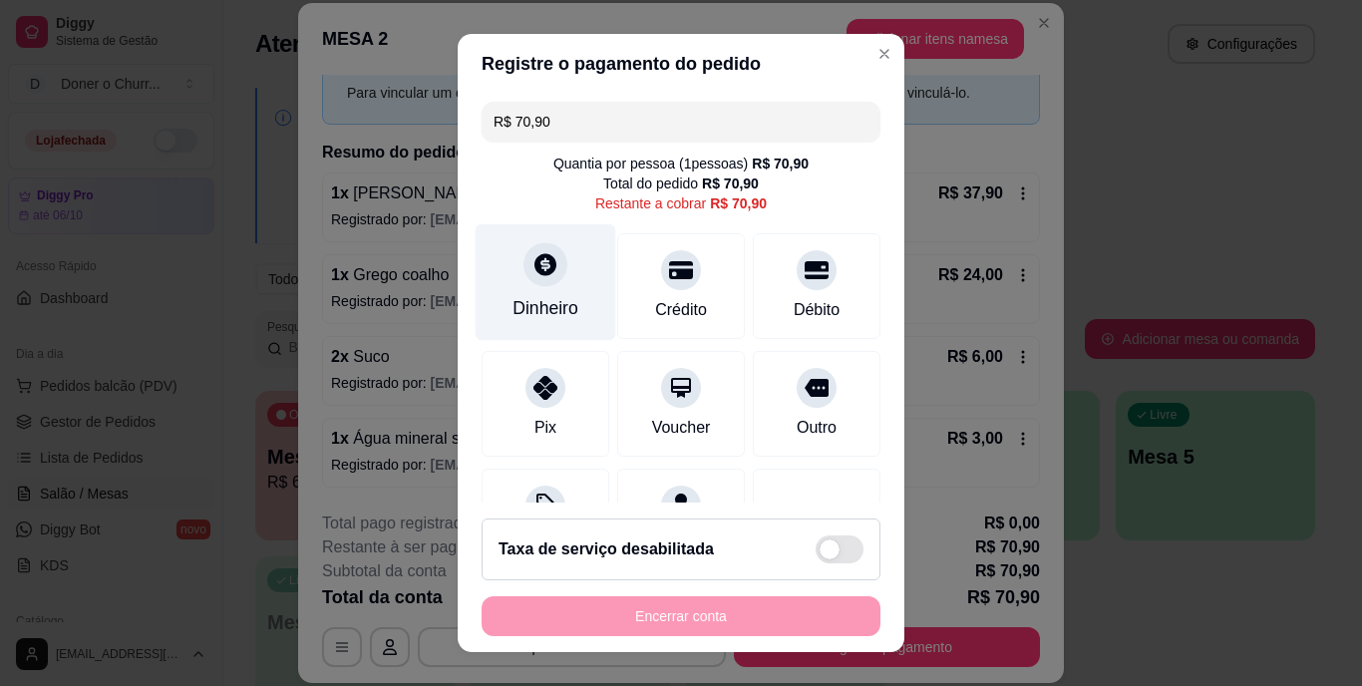
click at [551, 291] on div "Dinheiro" at bounding box center [546, 282] width 141 height 117
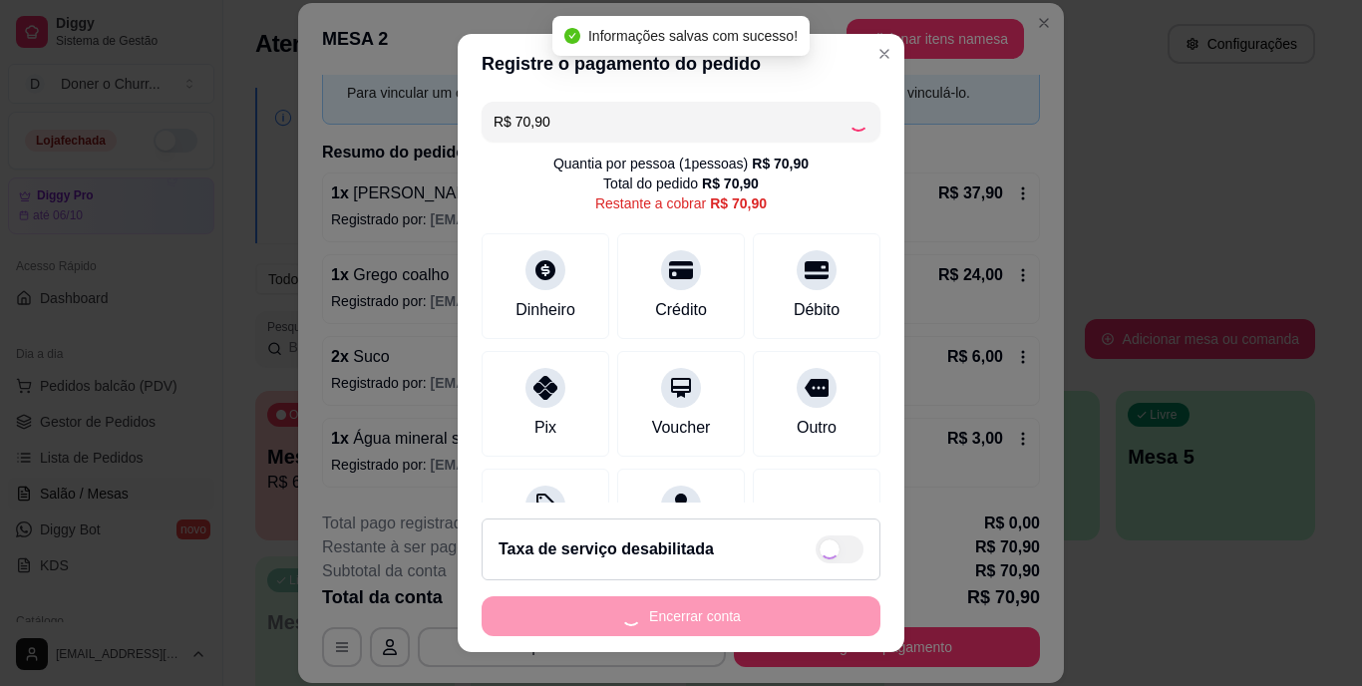
type input "R$ 0,00"
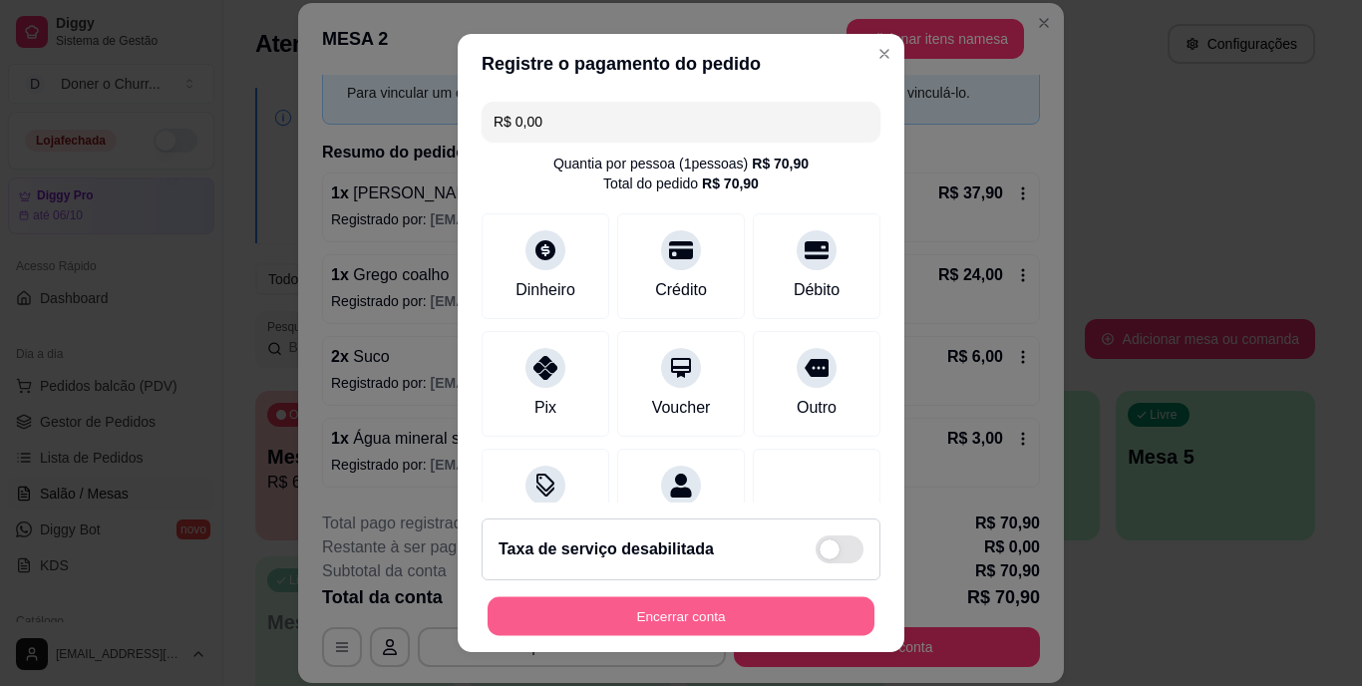
click at [644, 612] on button "Encerrar conta" at bounding box center [681, 615] width 387 height 39
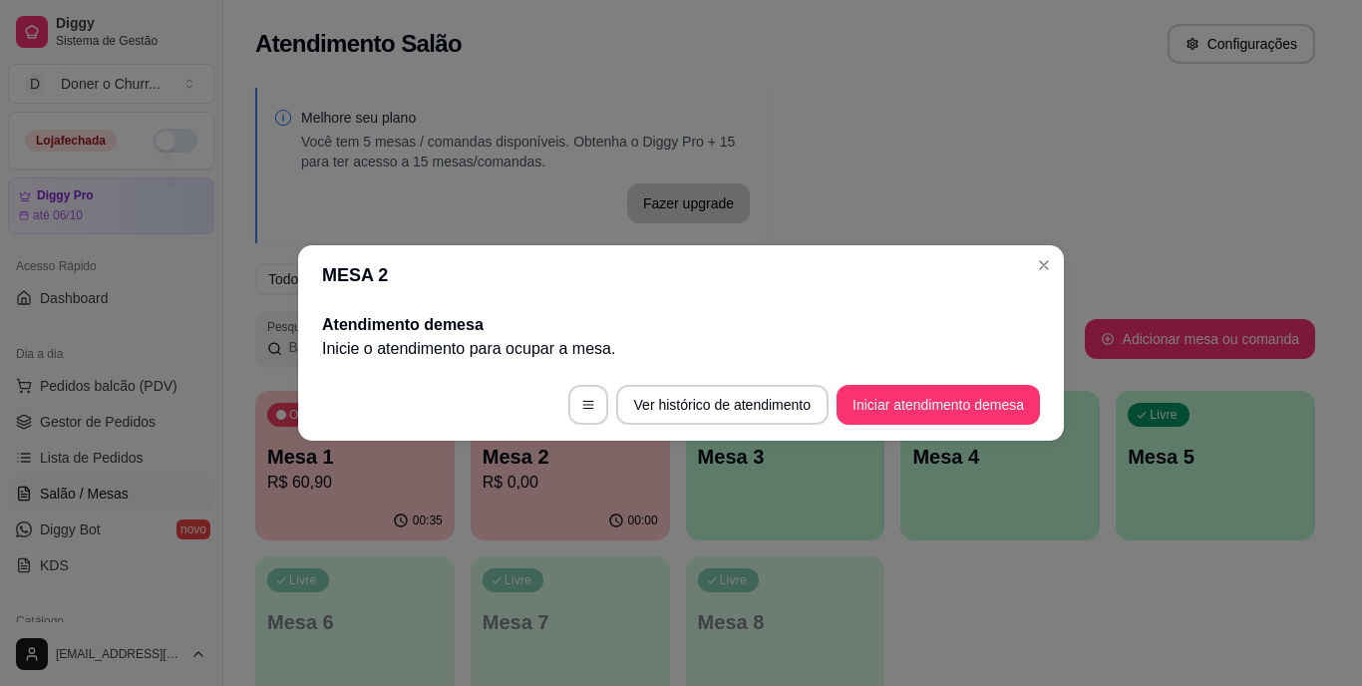
scroll to position [0, 0]
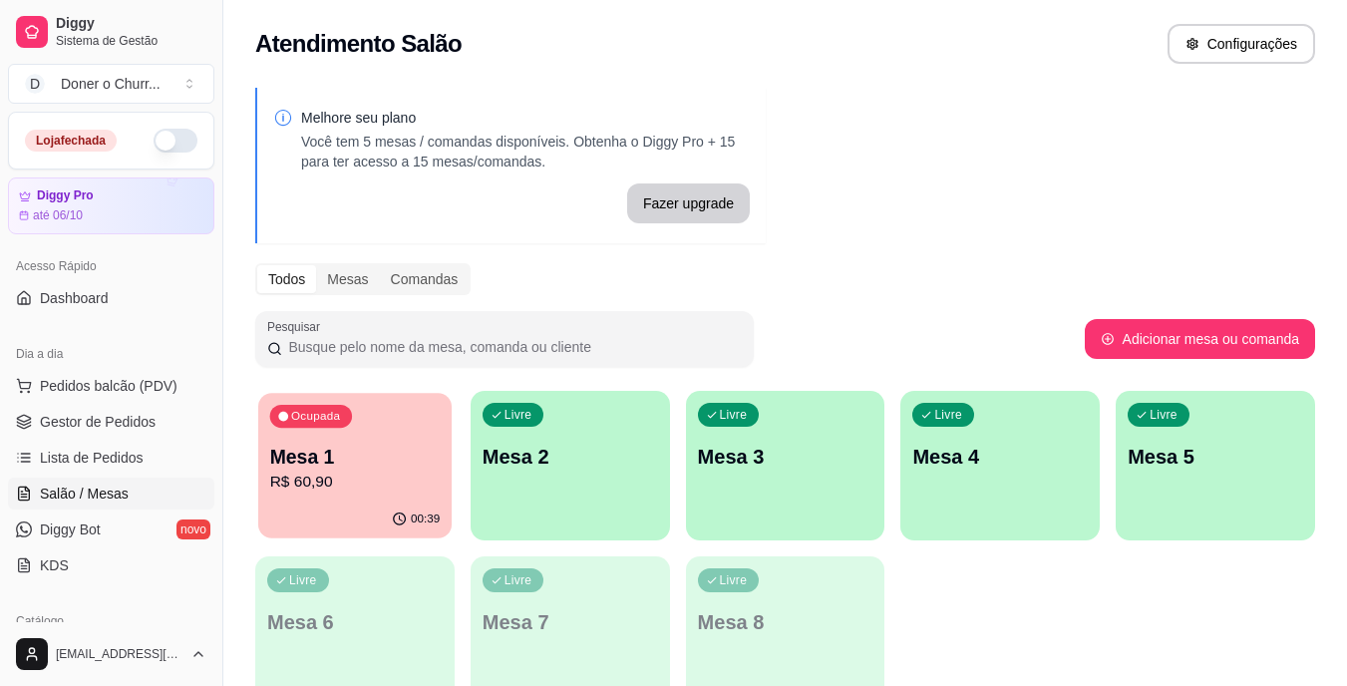
click at [354, 463] on p "Mesa 1" at bounding box center [355, 457] width 171 height 27
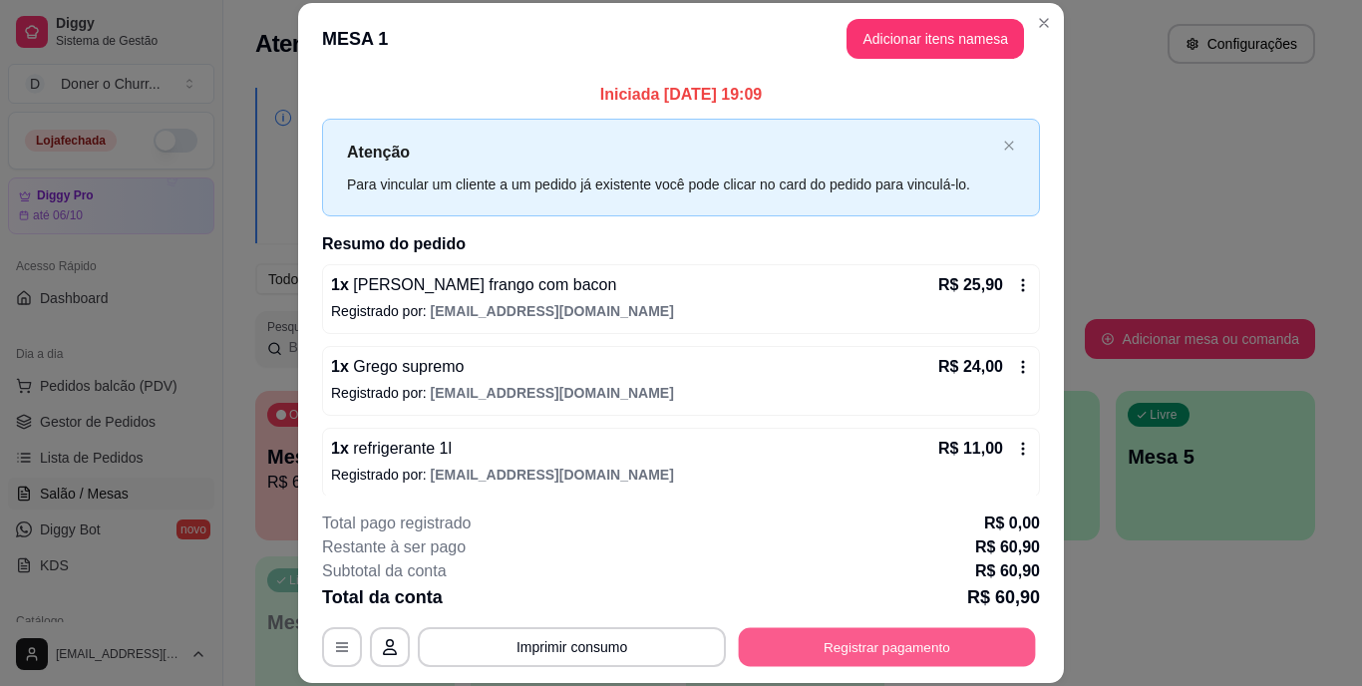
click at [864, 643] on button "Registrar pagamento" at bounding box center [887, 646] width 297 height 39
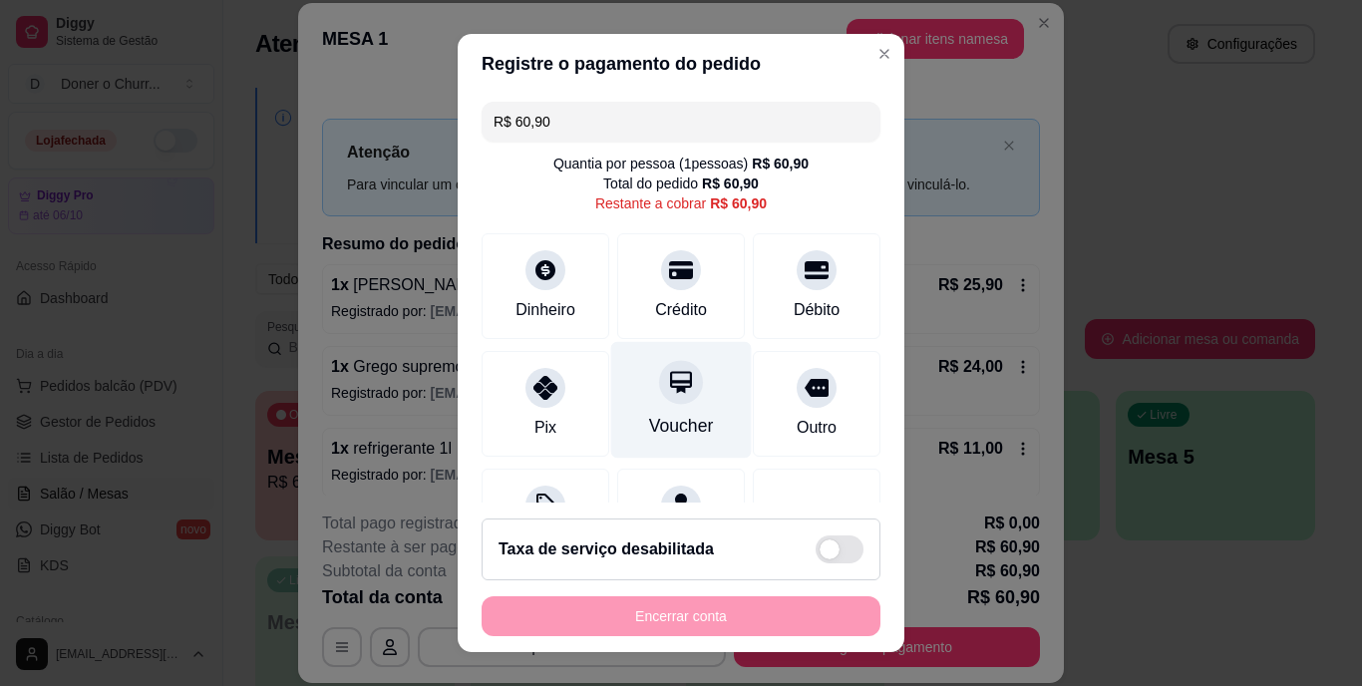
scroll to position [104, 0]
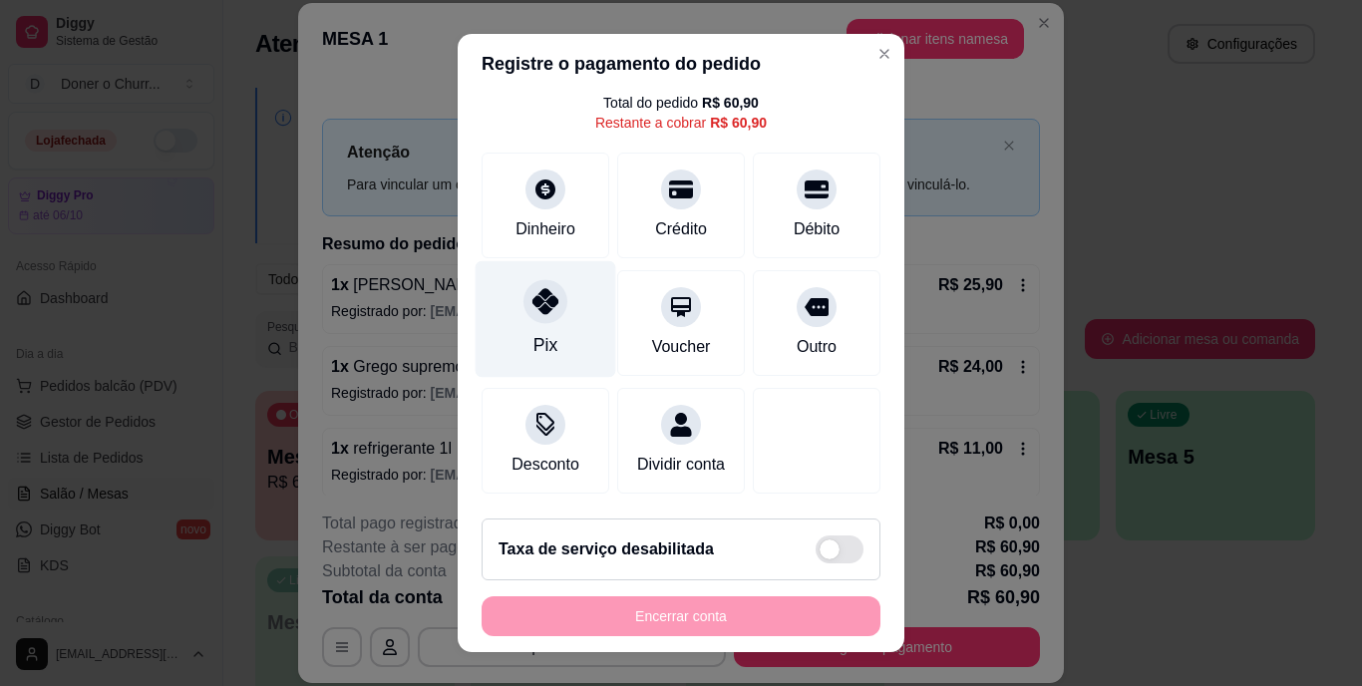
click at [524, 299] on div "Pix" at bounding box center [546, 319] width 141 height 117
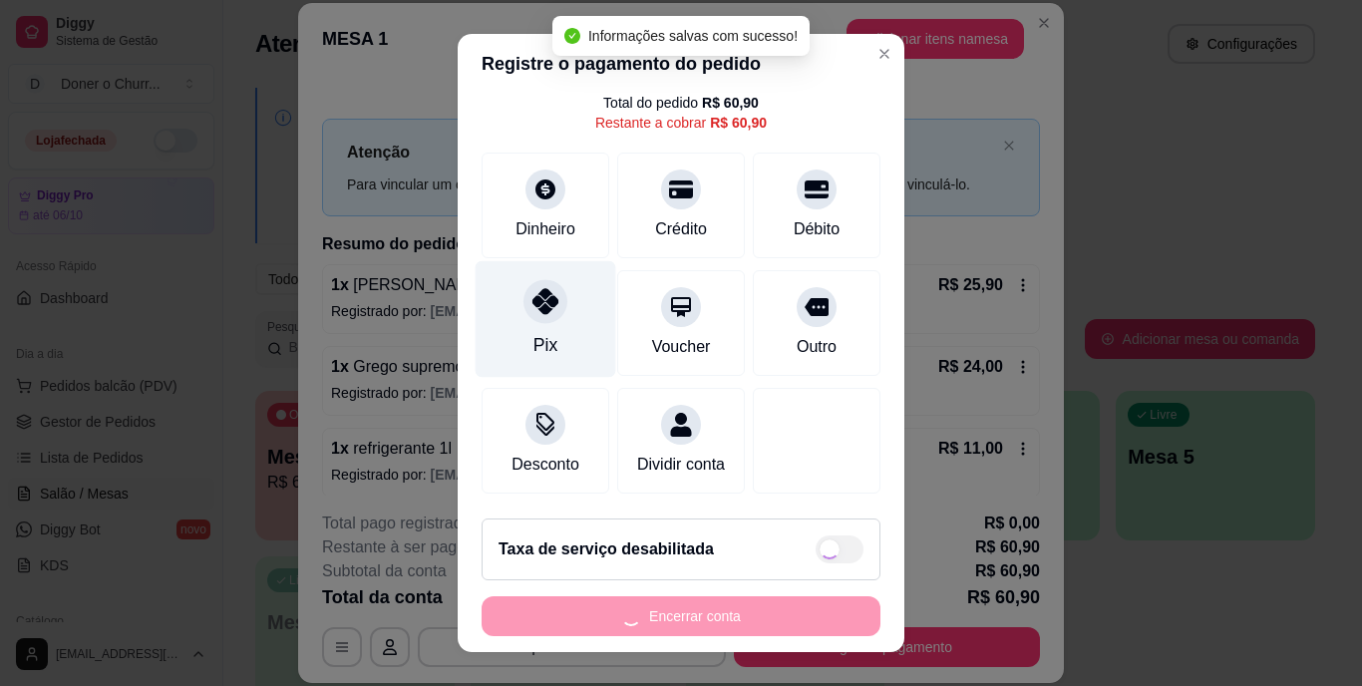
type input "R$ 0,00"
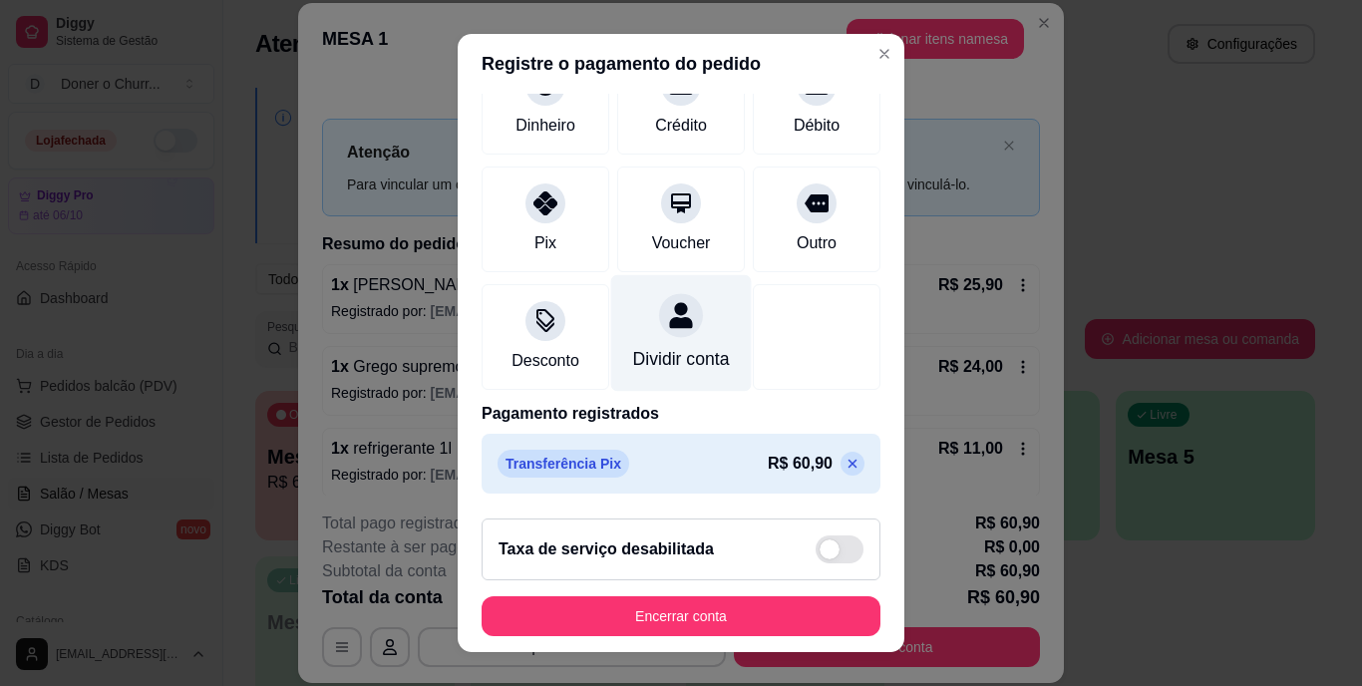
scroll to position [98, 0]
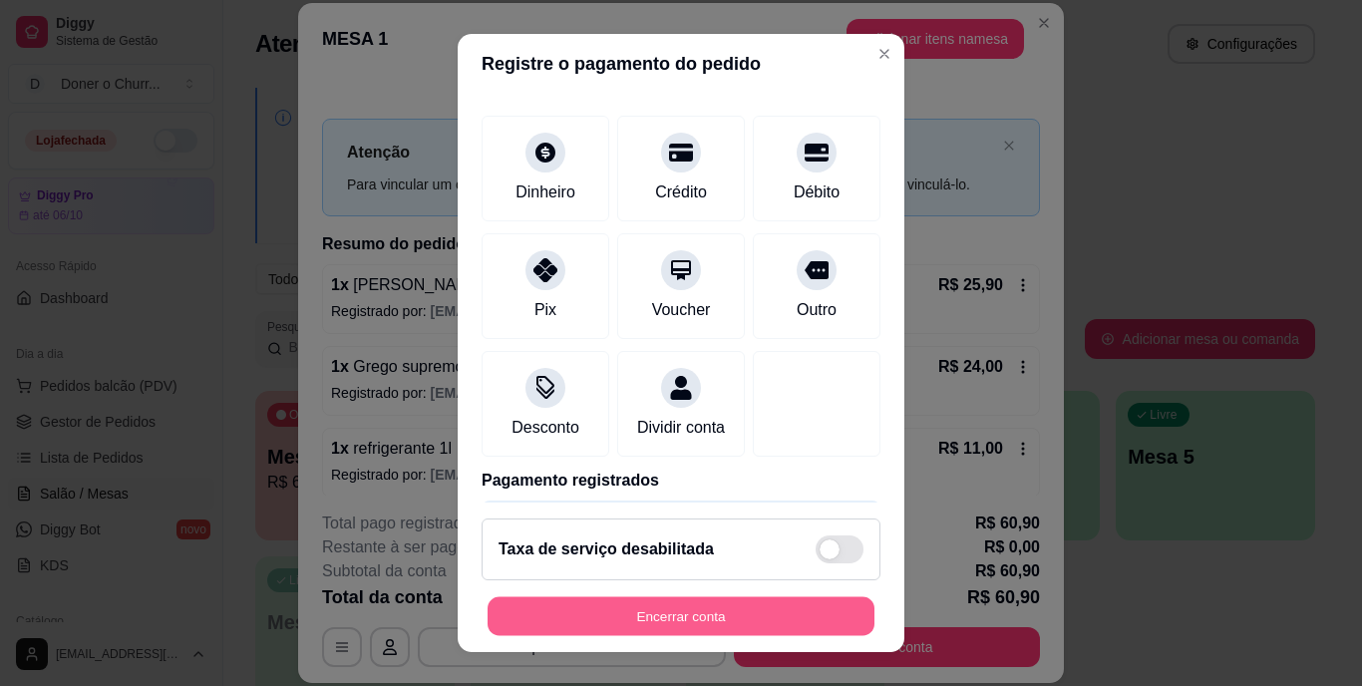
click at [641, 627] on button "Encerrar conta" at bounding box center [681, 615] width 387 height 39
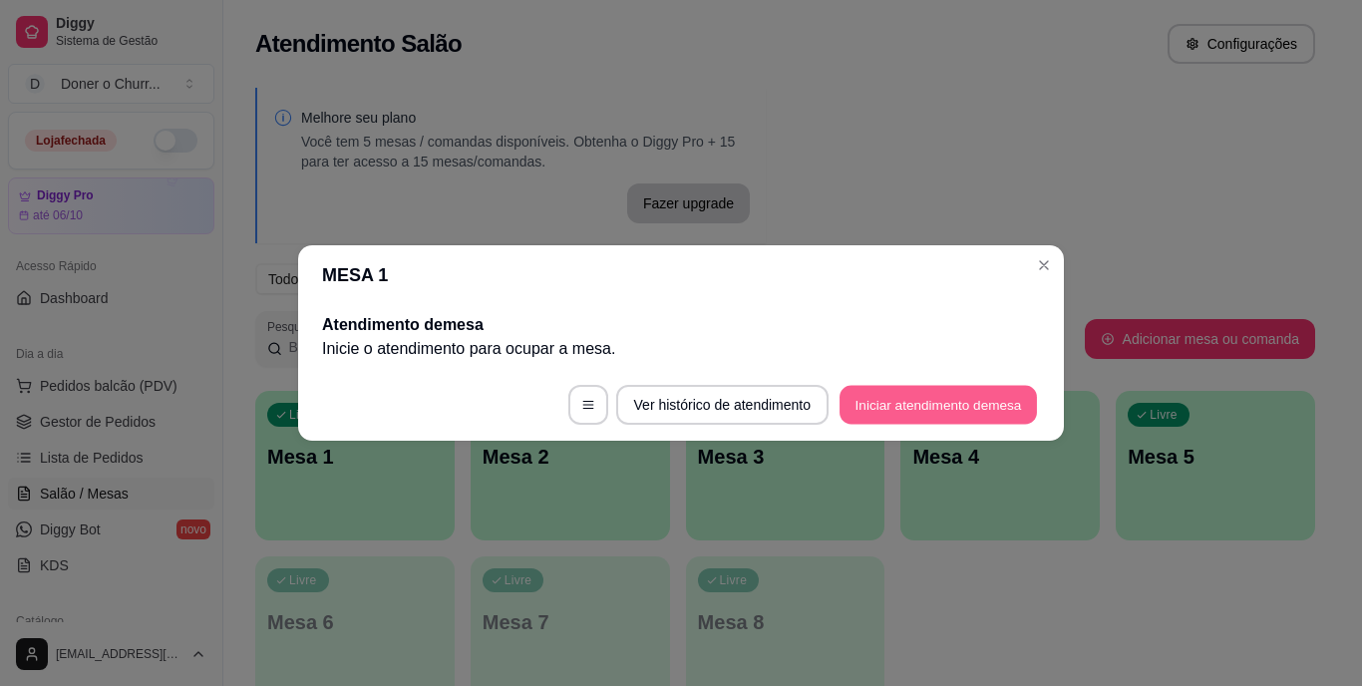
click at [968, 409] on button "Iniciar atendimento de mesa" at bounding box center [938, 405] width 197 height 39
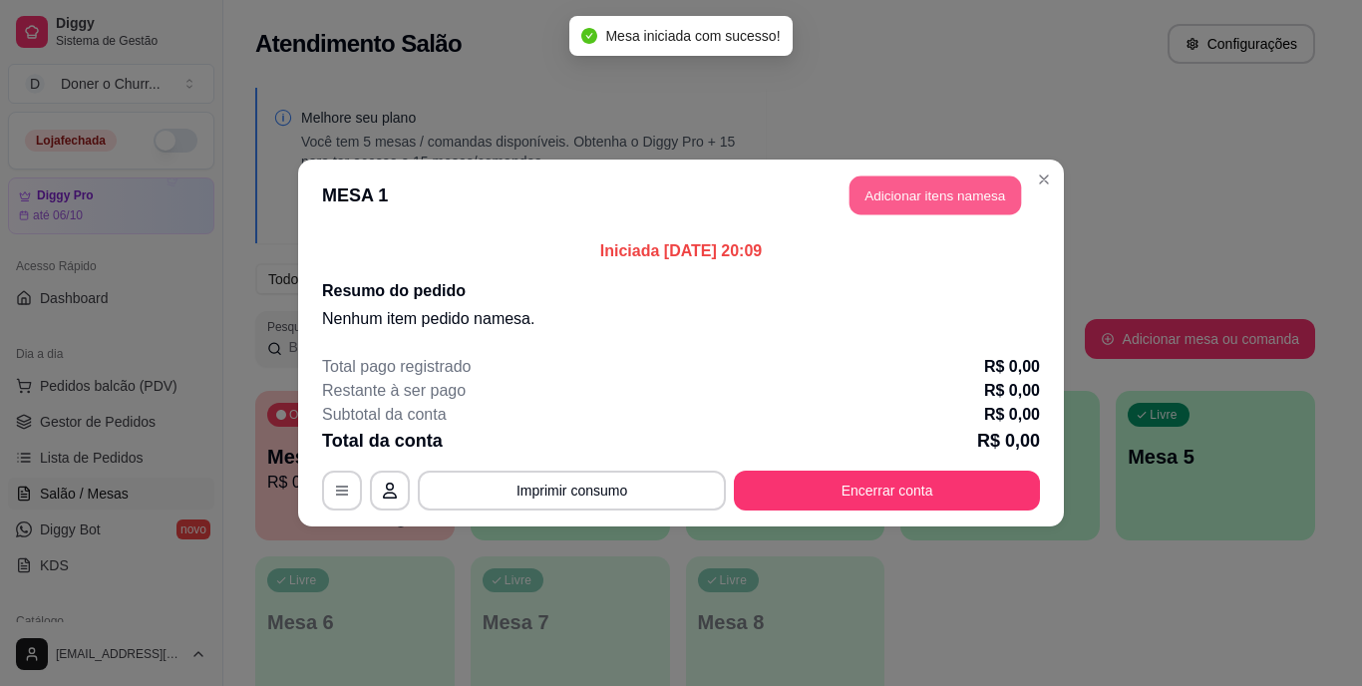
click at [918, 201] on button "Adicionar itens na mesa" at bounding box center [936, 196] width 172 height 39
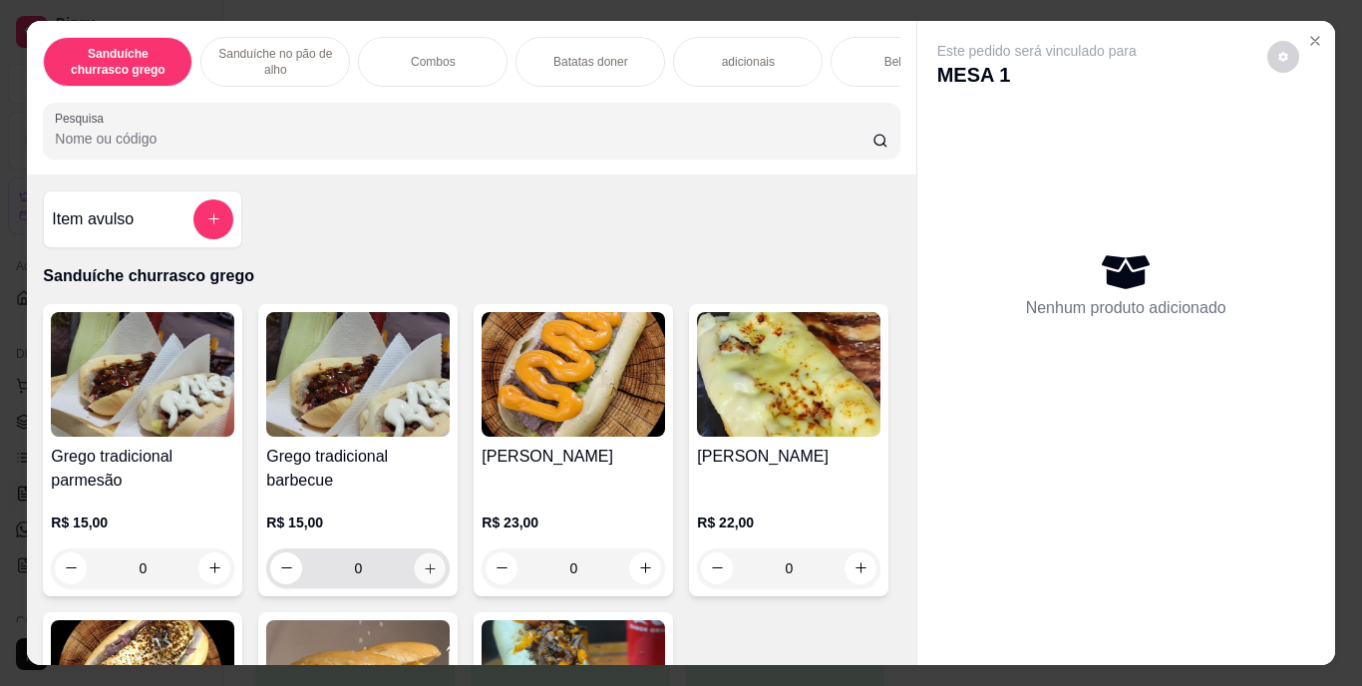
click at [423, 575] on icon "increase-product-quantity" at bounding box center [430, 567] width 15 height 15
type input "1"
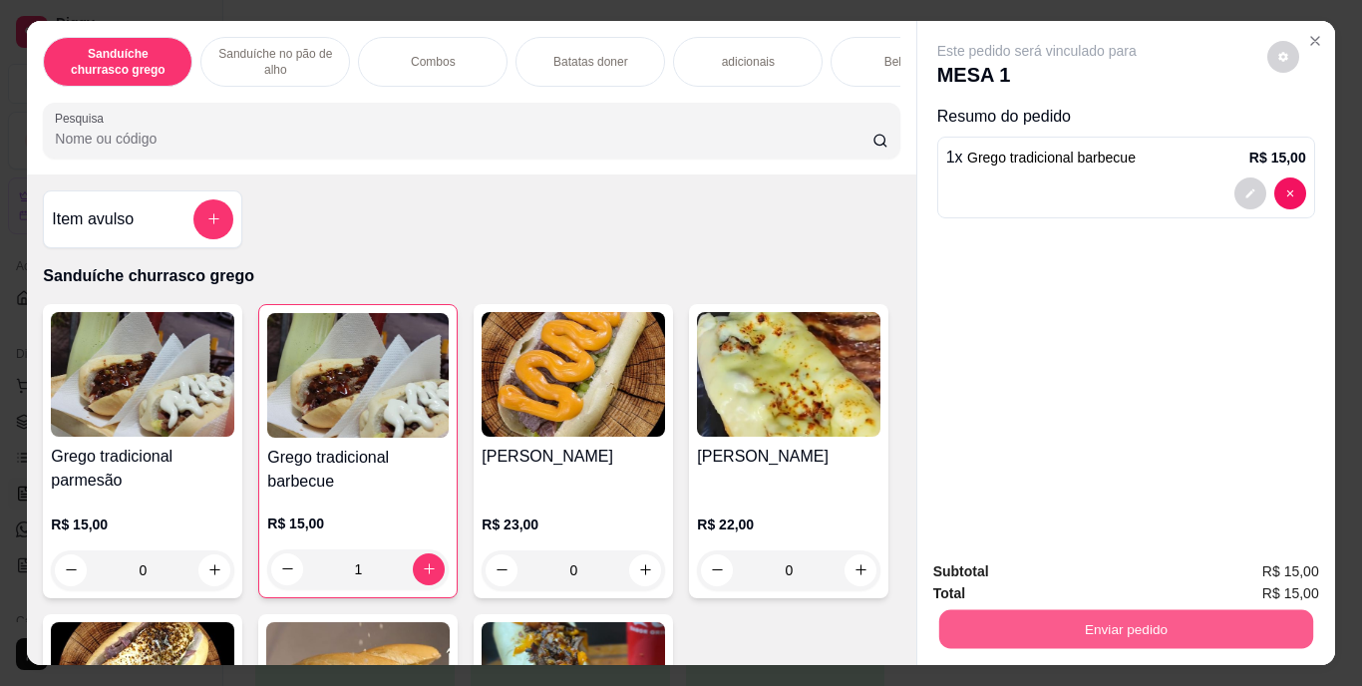
click at [1114, 615] on button "Enviar pedido" at bounding box center [1125, 629] width 374 height 39
click at [1236, 568] on button "Enviar pedido" at bounding box center [1268, 572] width 110 height 37
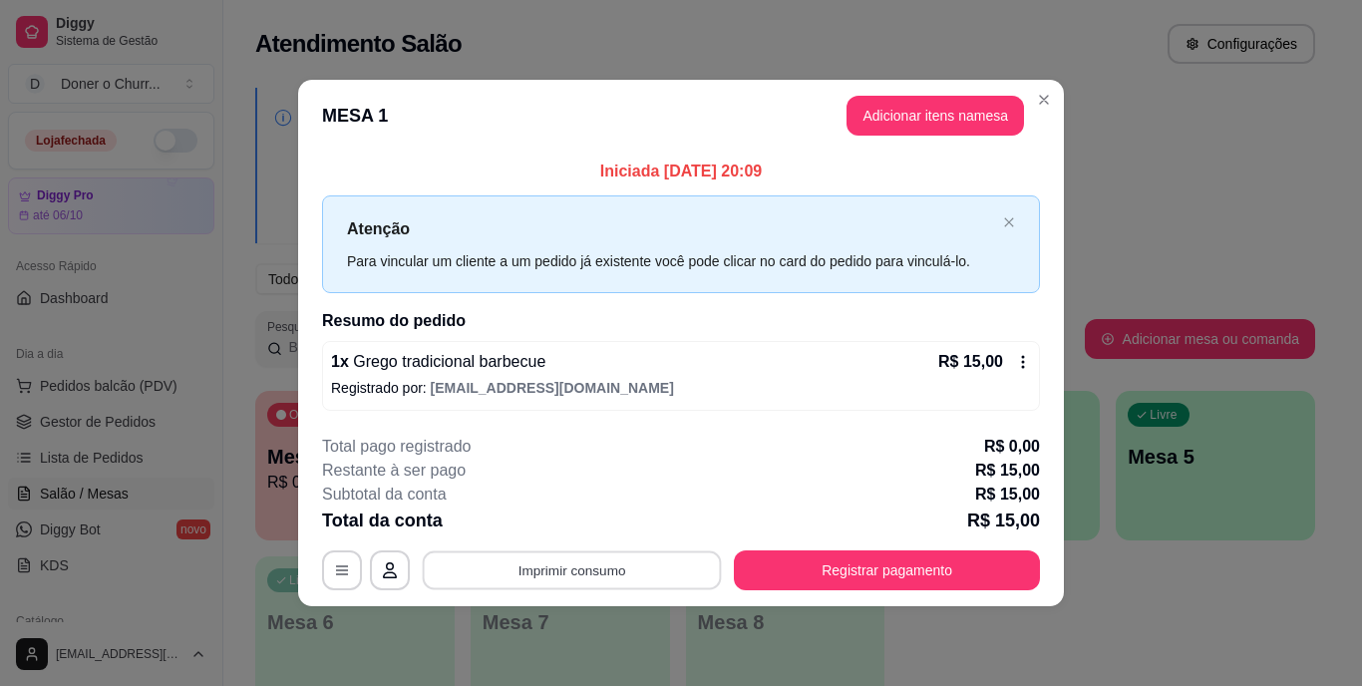
click at [618, 580] on button "Imprimir consumo" at bounding box center [572, 570] width 299 height 39
click at [544, 528] on button "IMPRESSORA" at bounding box center [579, 524] width 140 height 31
click at [544, 528] on div "Escolha a impressora IMPRESSORA" at bounding box center [578, 511] width 165 height 68
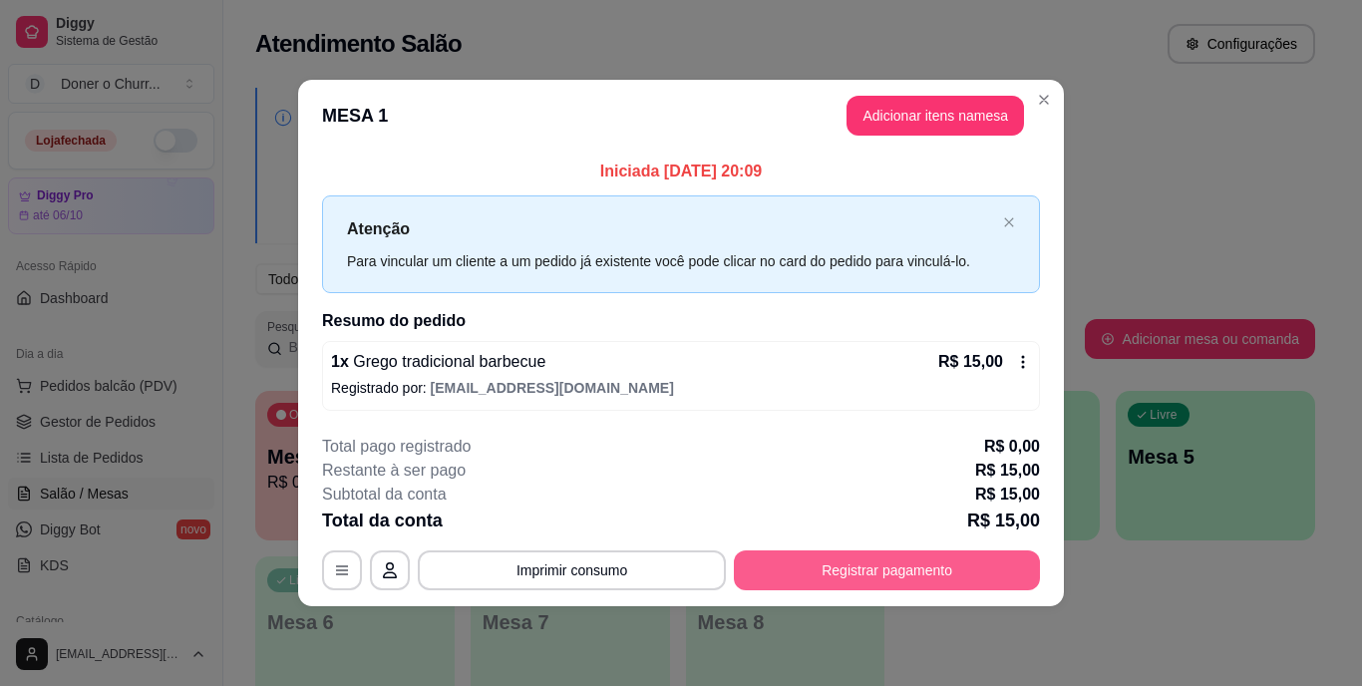
click at [863, 572] on button "Registrar pagamento" at bounding box center [887, 571] width 306 height 40
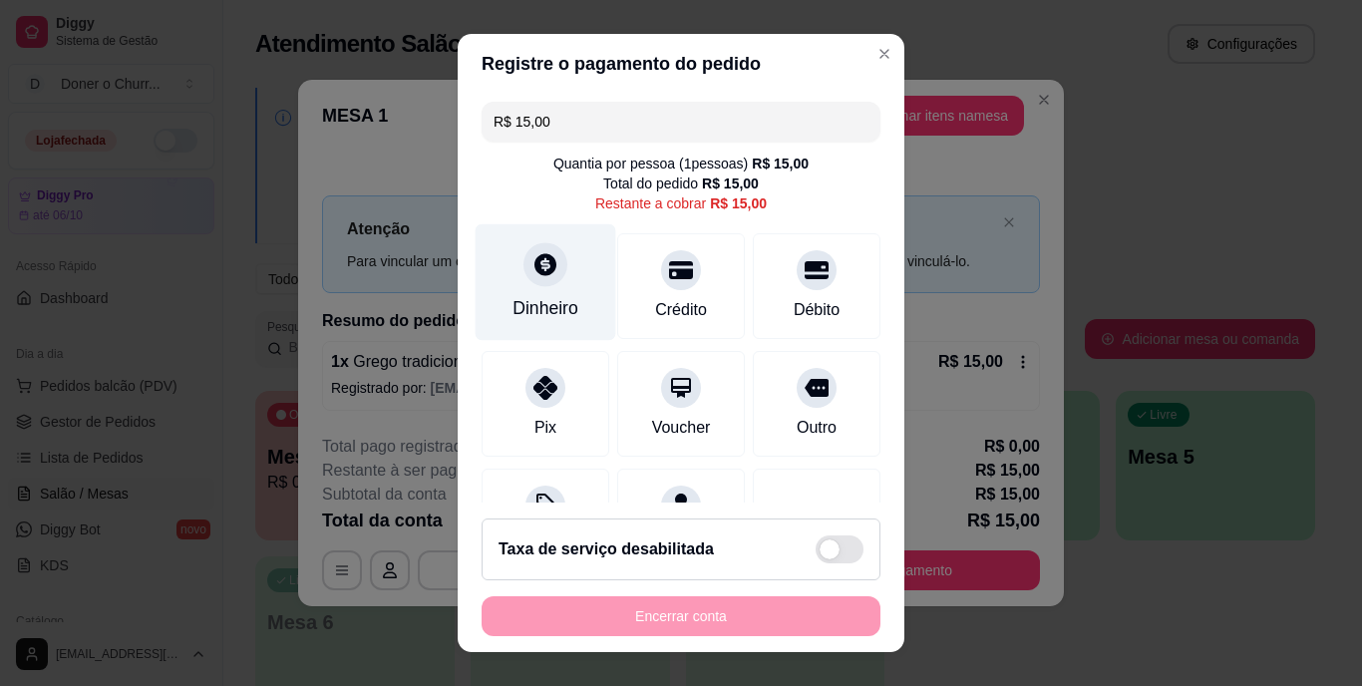
click at [544, 280] on div at bounding box center [546, 265] width 44 height 44
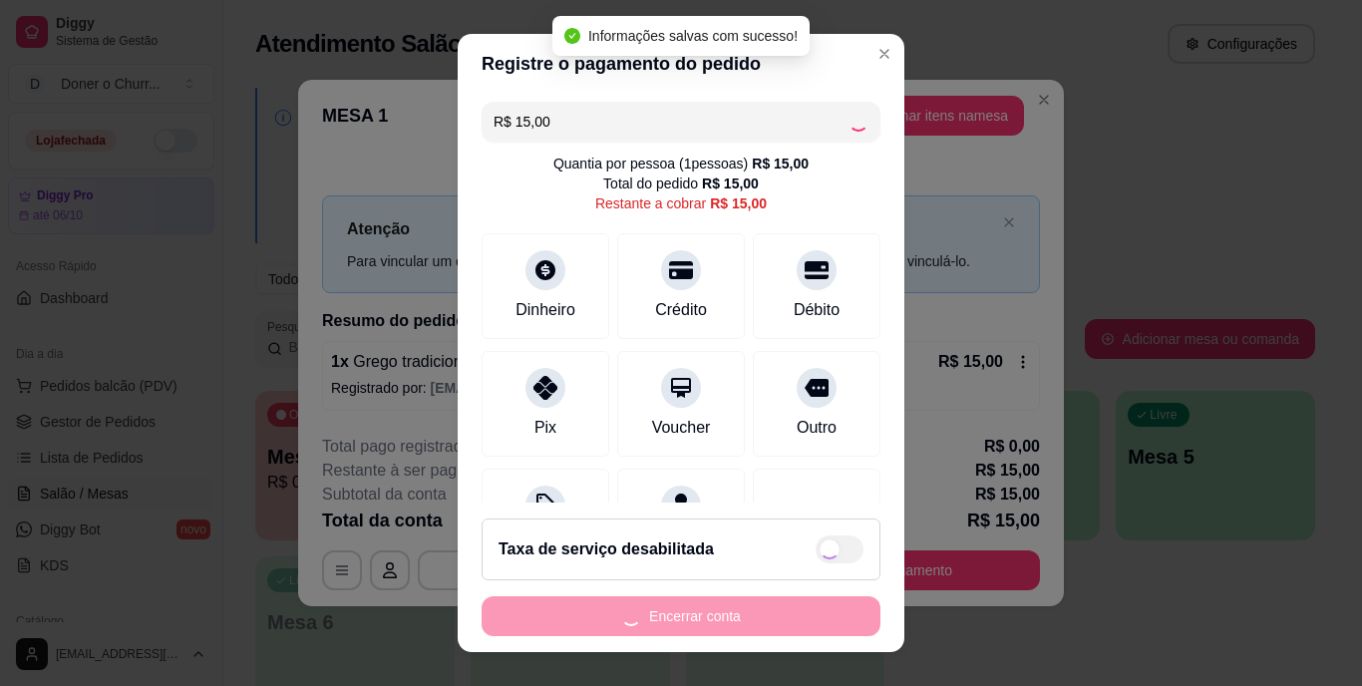
type input "R$ 0,00"
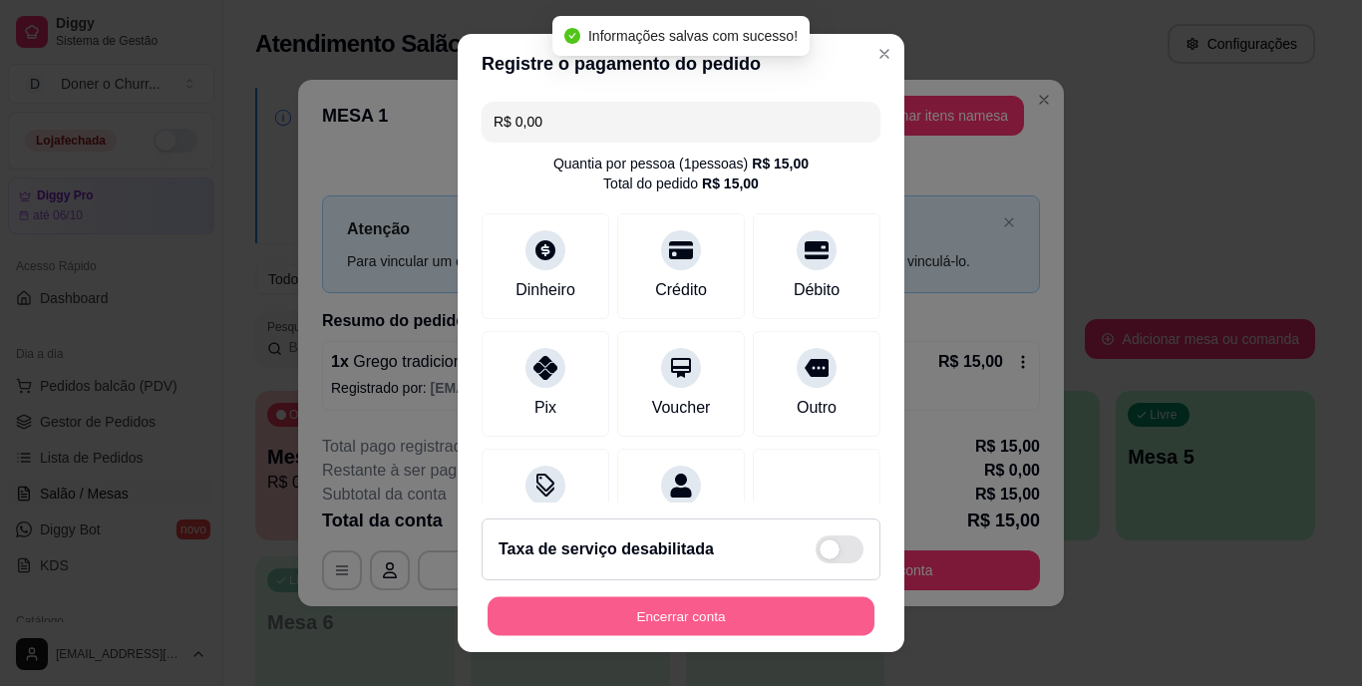
click at [675, 614] on button "Encerrar conta" at bounding box center [681, 615] width 387 height 39
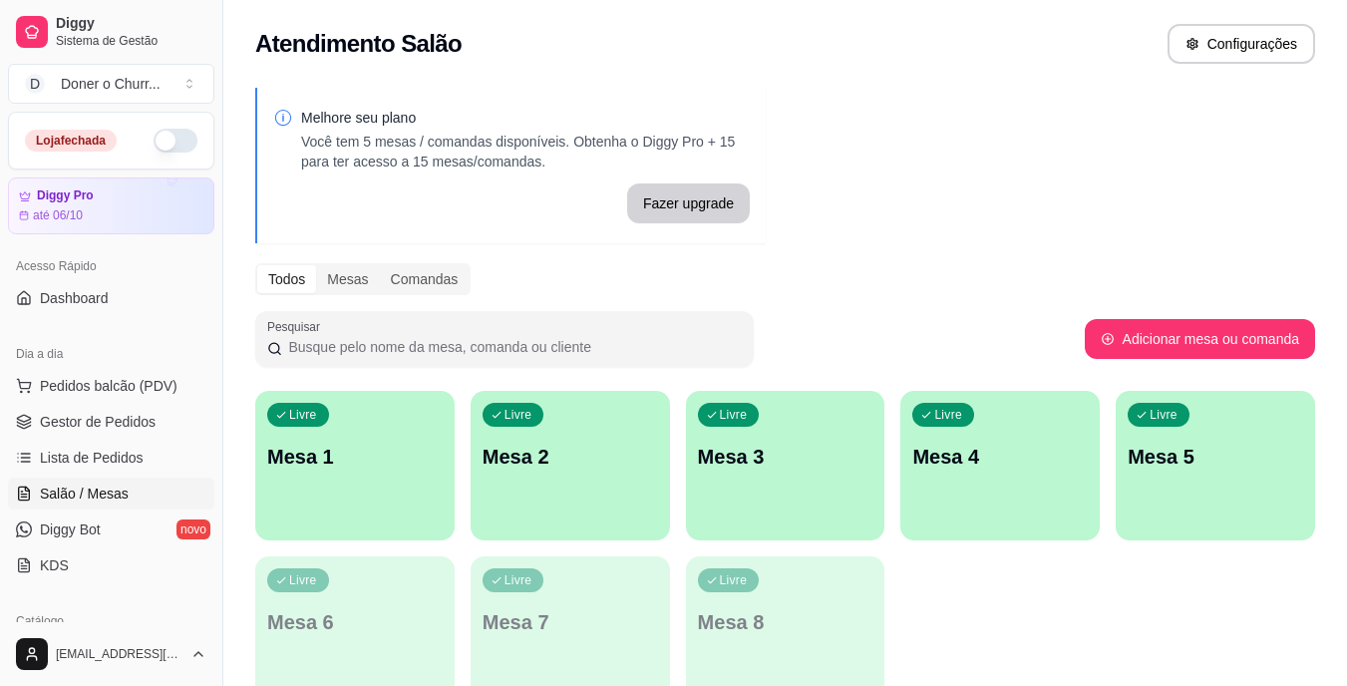
click at [314, 488] on div "Livre Mesa 1" at bounding box center [354, 454] width 199 height 126
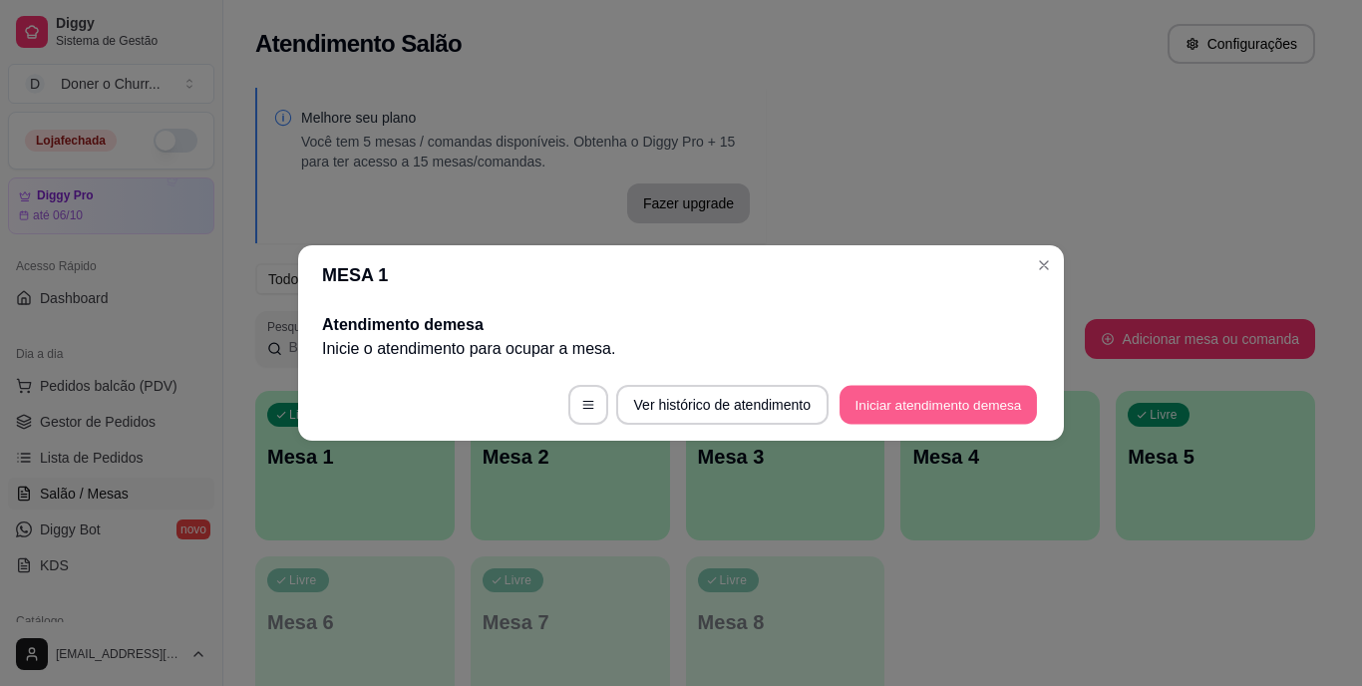
click at [939, 401] on button "Iniciar atendimento de mesa" at bounding box center [938, 405] width 197 height 39
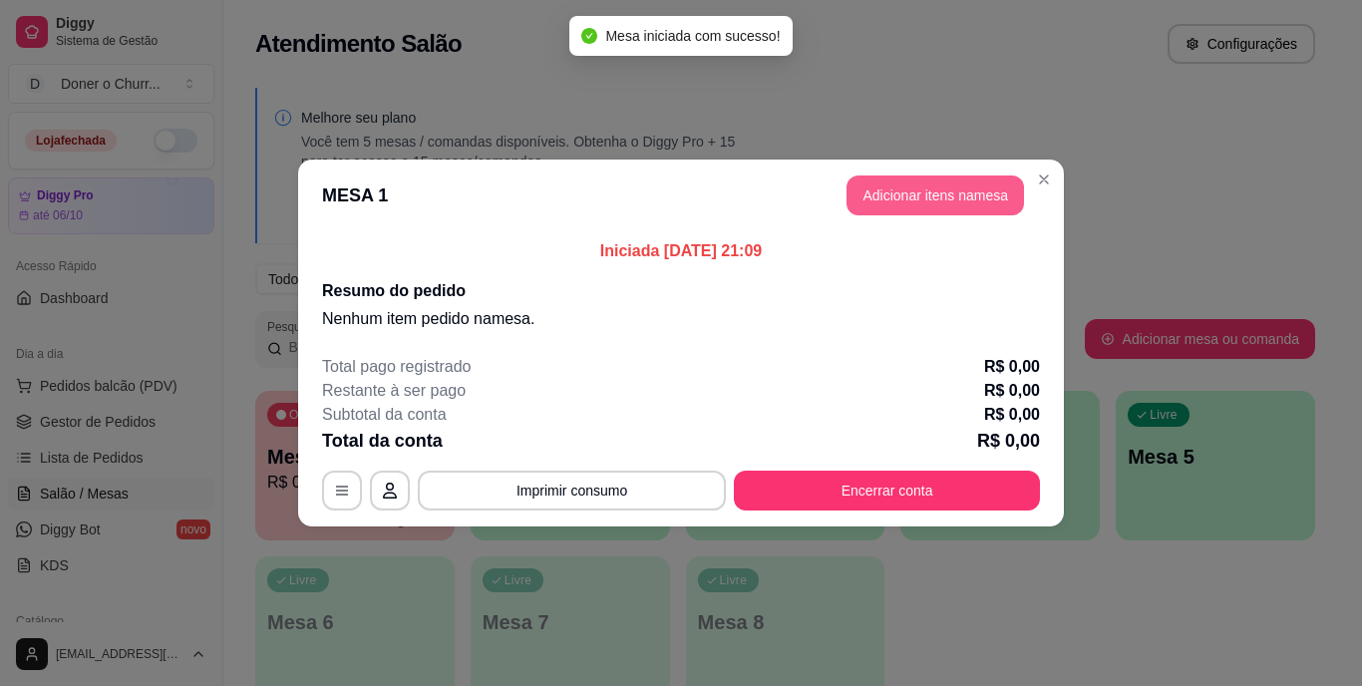
click at [924, 197] on button "Adicionar itens na mesa" at bounding box center [936, 196] width 178 height 40
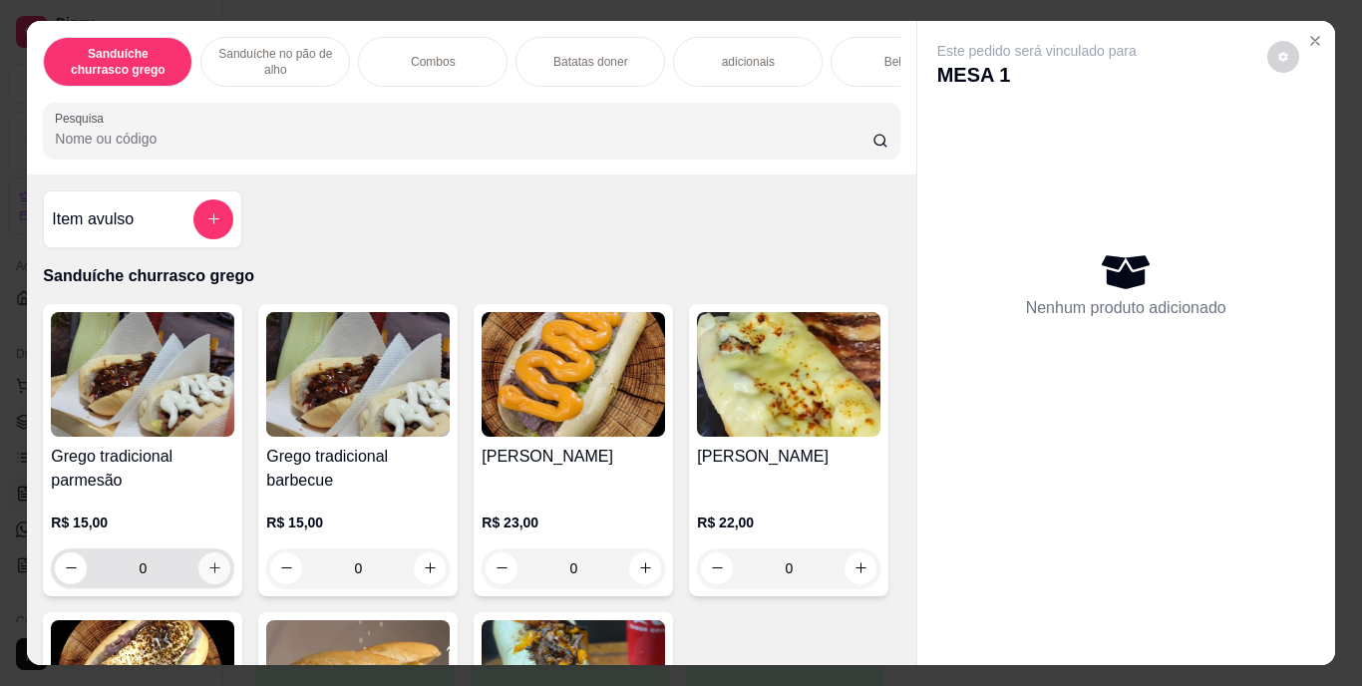
click at [207, 571] on icon "increase-product-quantity" at bounding box center [214, 567] width 15 height 15
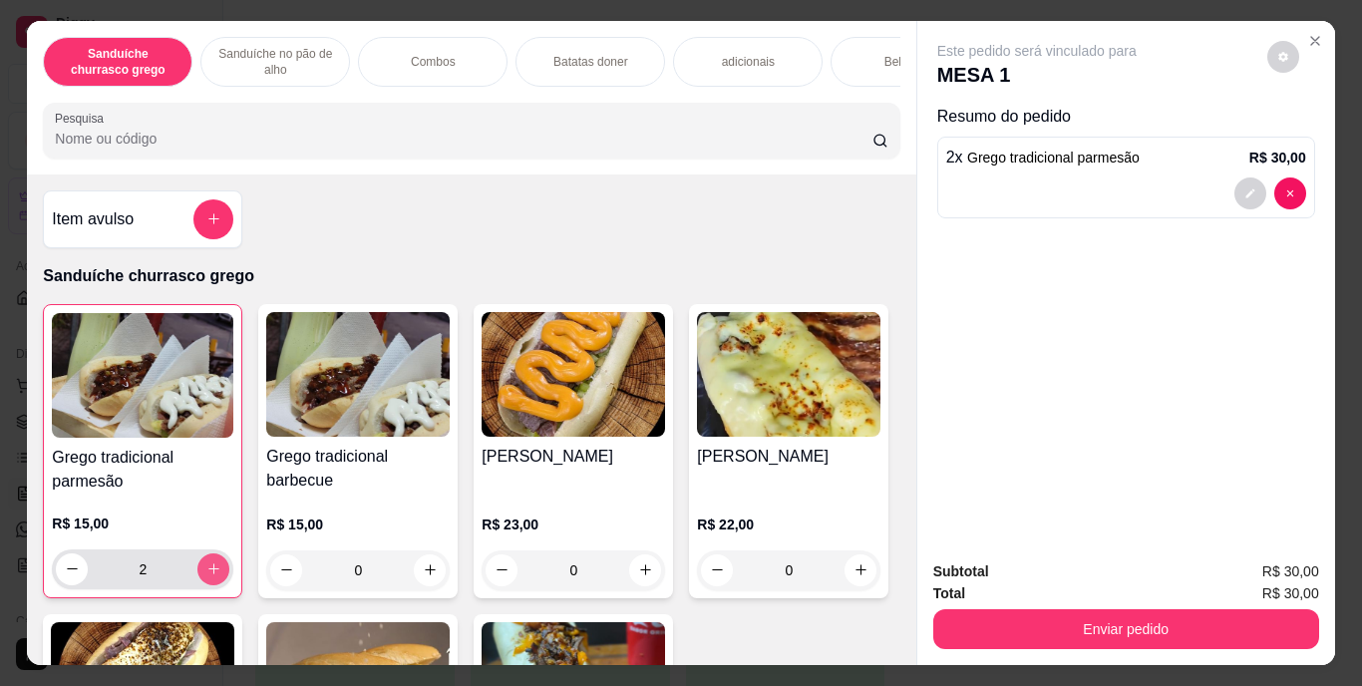
type input "2"
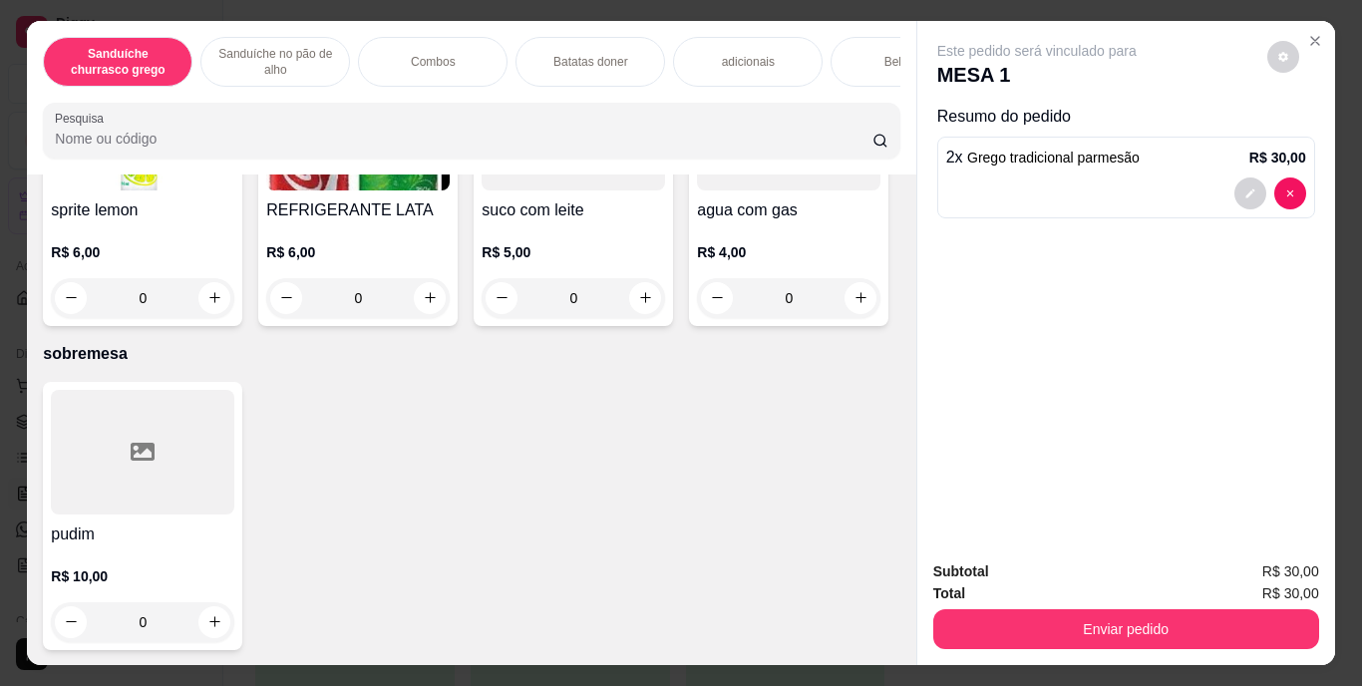
scroll to position [3778, 0]
click at [446, 314] on button "increase-product-quantity" at bounding box center [430, 298] width 32 height 32
type input "2"
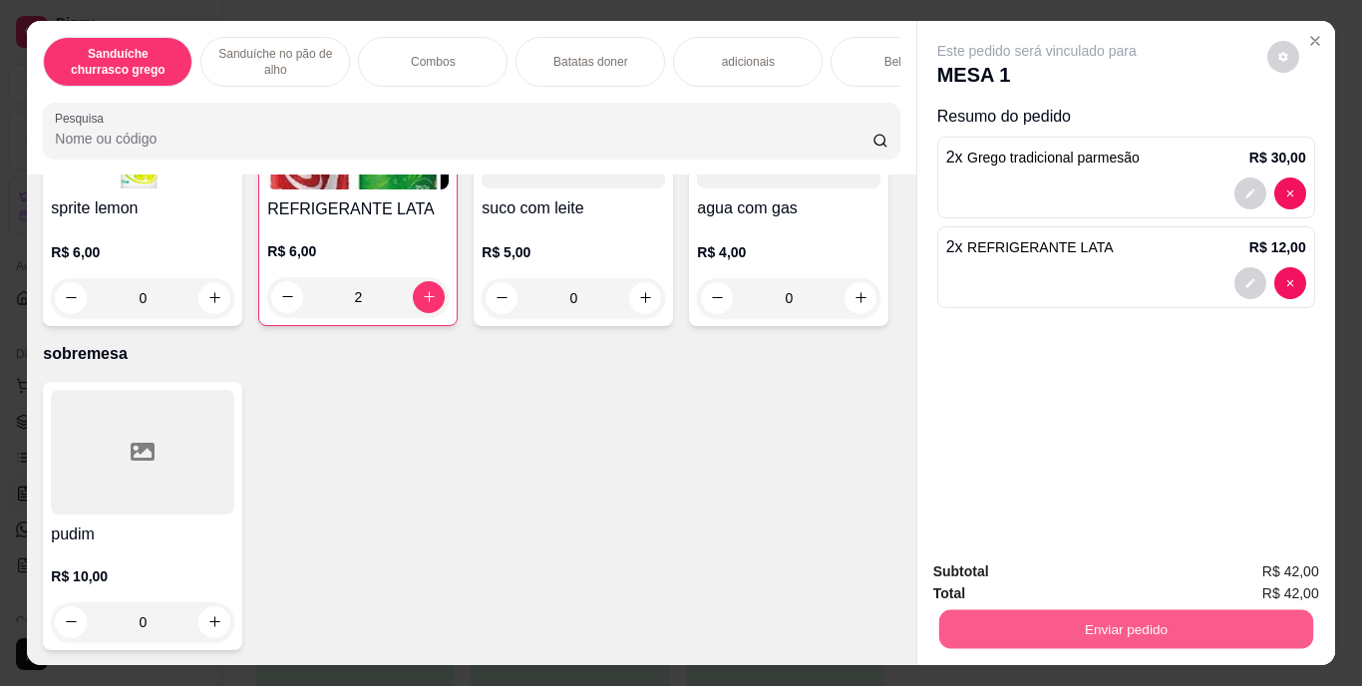
click at [1104, 626] on button "Enviar pedido" at bounding box center [1125, 629] width 374 height 39
click at [1298, 575] on button "Enviar pedido" at bounding box center [1268, 572] width 110 height 37
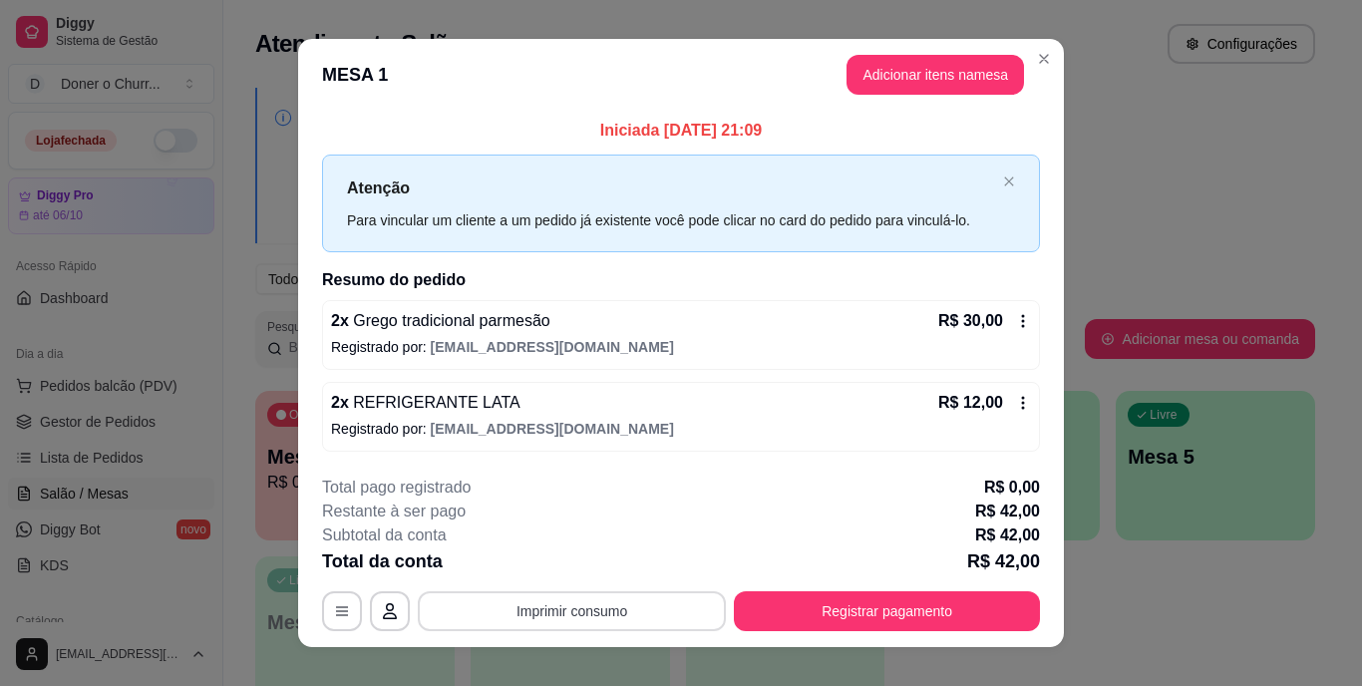
click at [588, 614] on button "Imprimir consumo" at bounding box center [572, 611] width 308 height 40
click at [571, 564] on button "IMPRESSORA" at bounding box center [571, 565] width 140 height 31
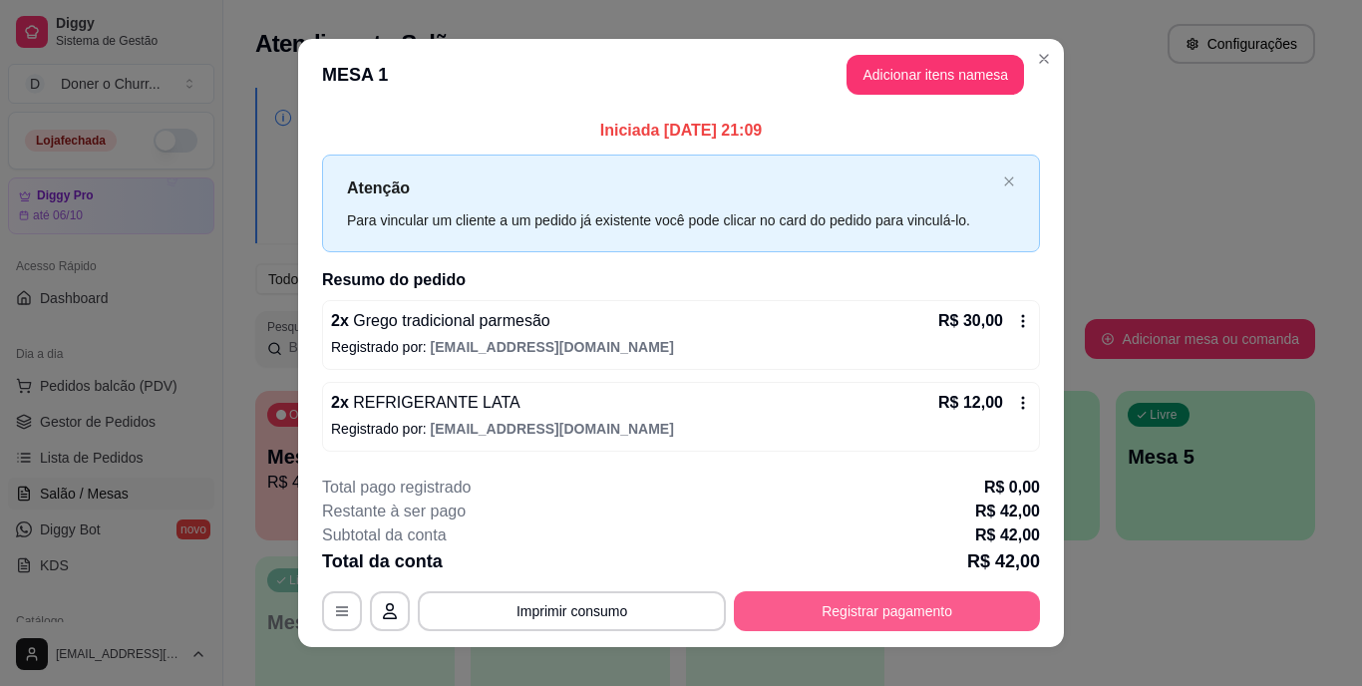
click at [856, 603] on button "Registrar pagamento" at bounding box center [887, 611] width 306 height 40
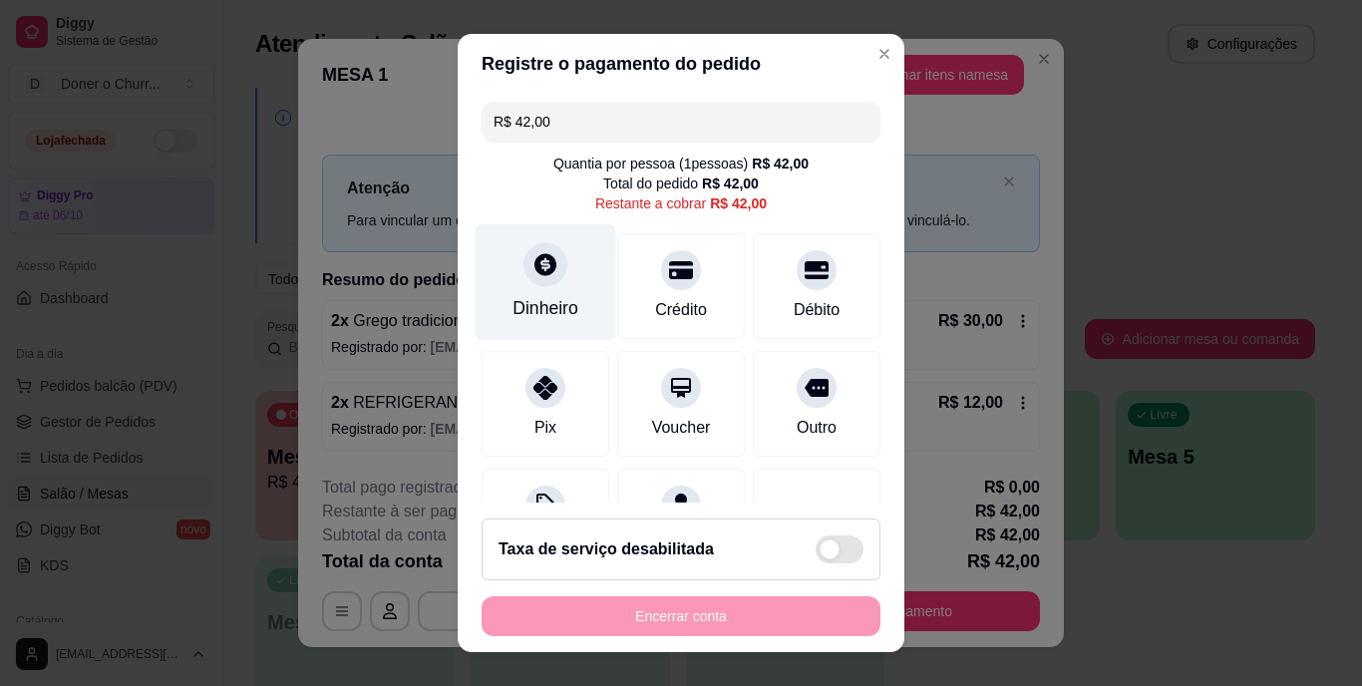
click at [523, 305] on div "Dinheiro" at bounding box center [546, 309] width 66 height 26
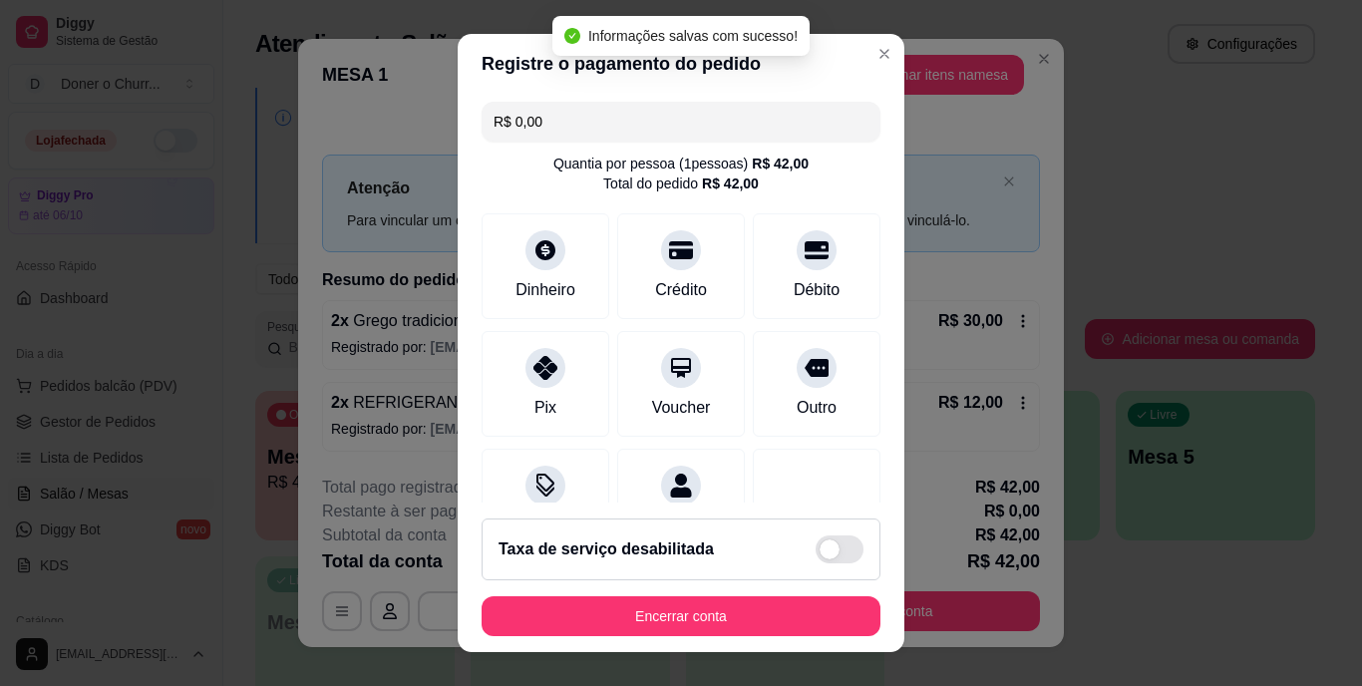
type input "R$ 0,00"
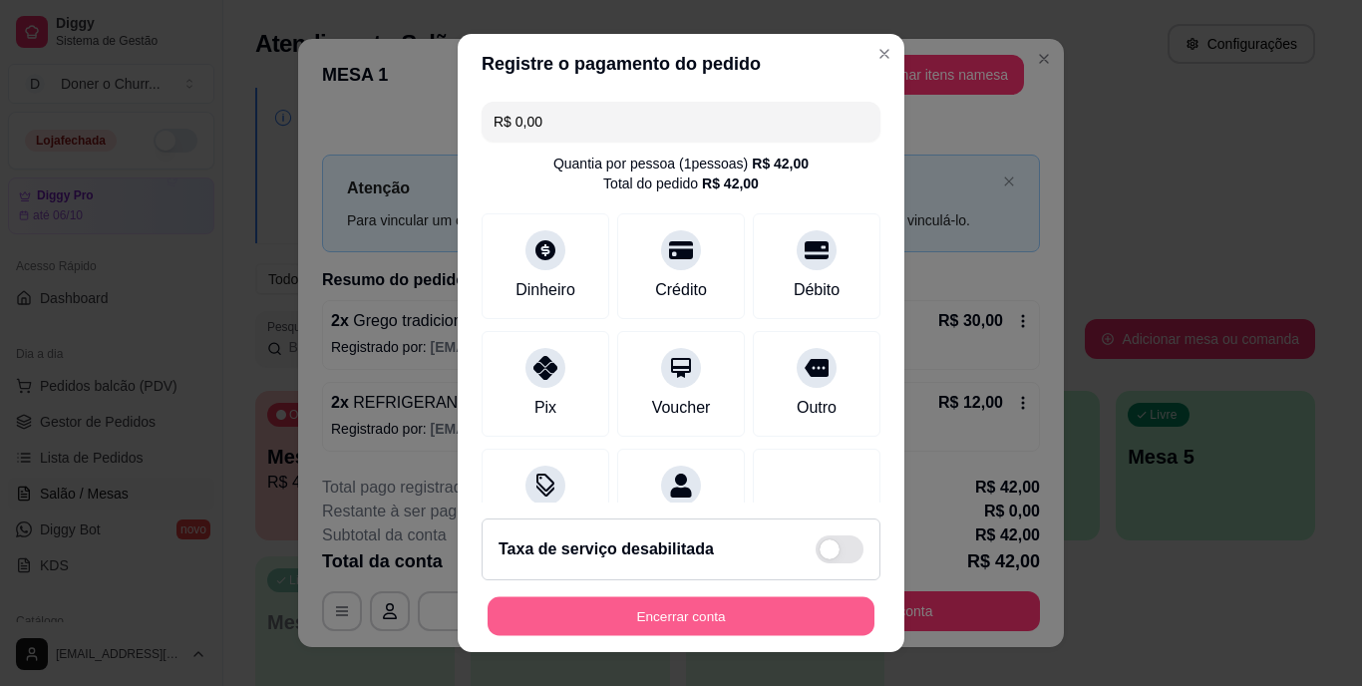
click at [662, 605] on button "Encerrar conta" at bounding box center [681, 615] width 387 height 39
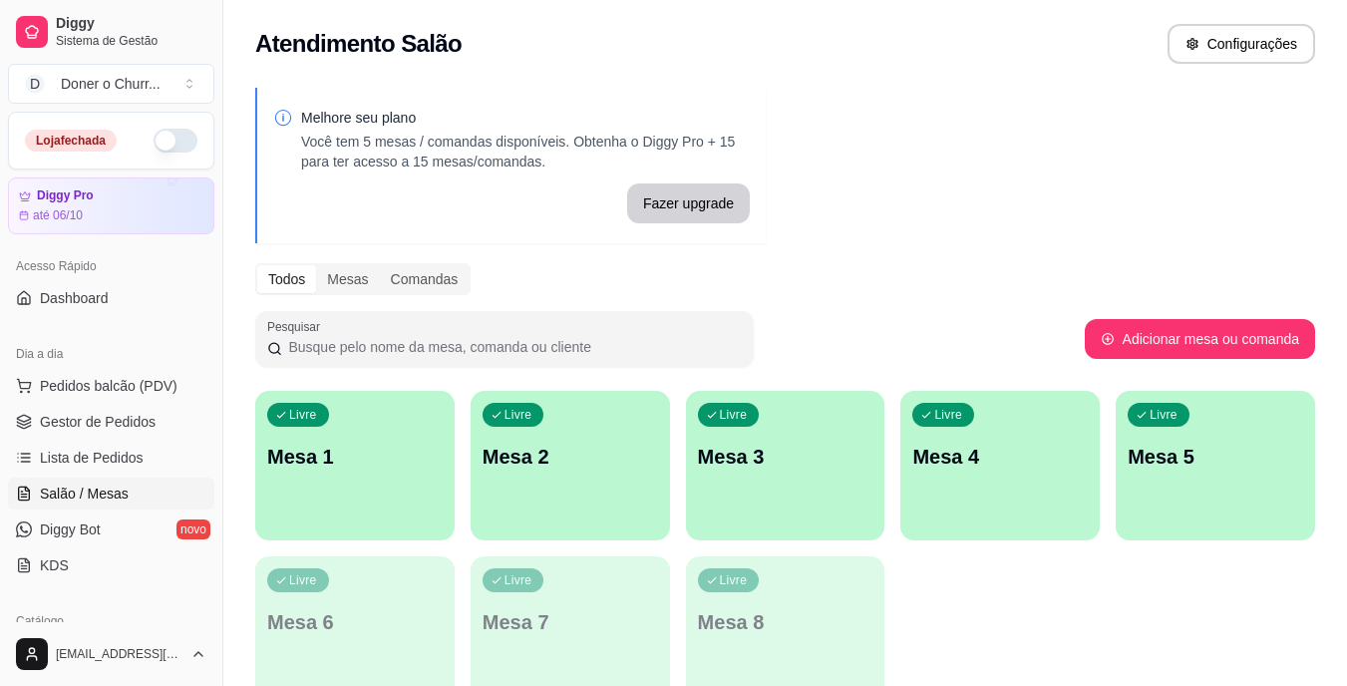
click at [408, 502] on div "Livre Mesa 1" at bounding box center [354, 454] width 199 height 126
click at [408, 502] on div "Livre Mesa 1" at bounding box center [354, 454] width 193 height 122
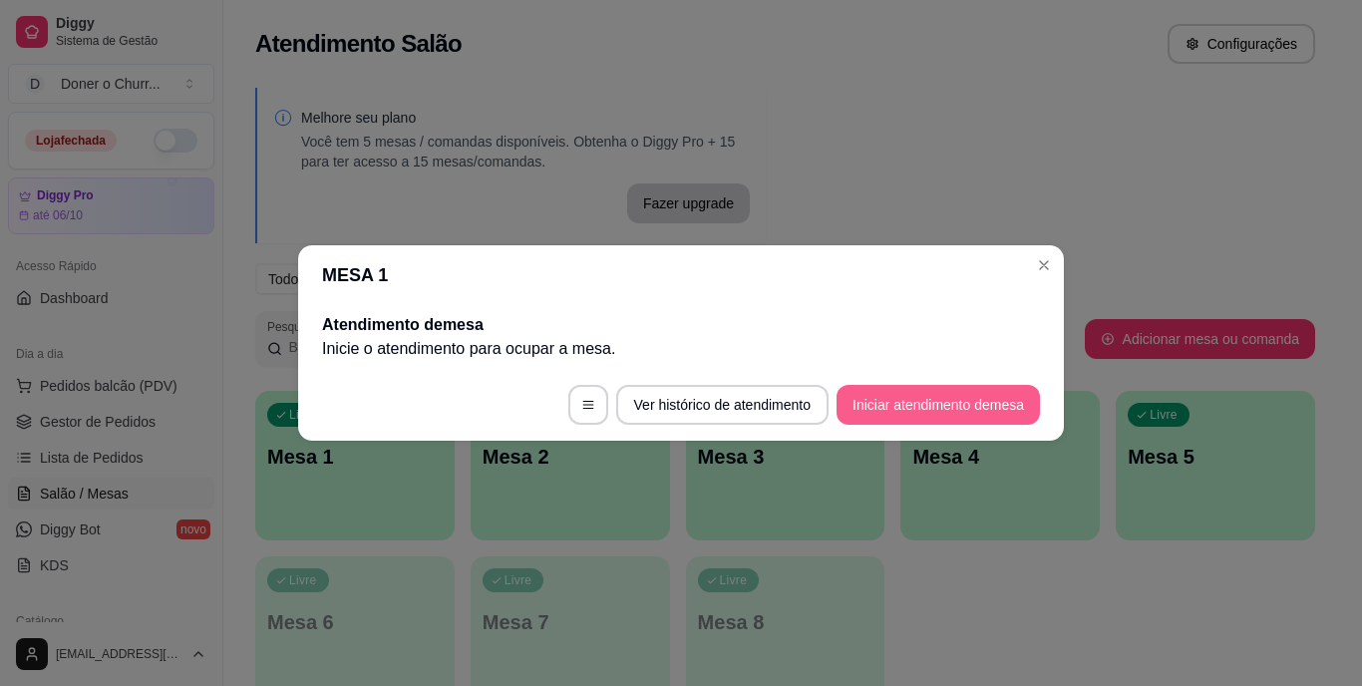
click at [889, 417] on button "Iniciar atendimento de mesa" at bounding box center [938, 405] width 203 height 40
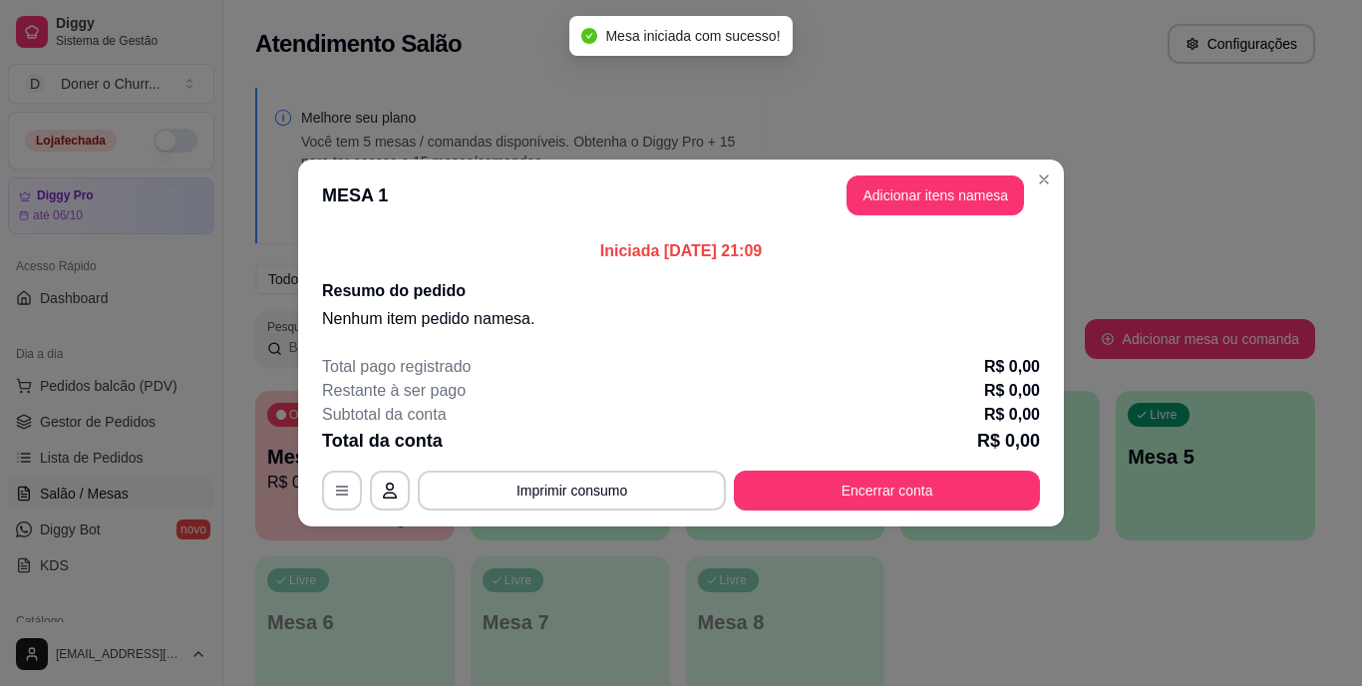
click at [913, 404] on div "Subtotal da conta R$ 0,00" at bounding box center [681, 415] width 718 height 24
click at [926, 200] on button "Adicionar itens na mesa" at bounding box center [936, 196] width 172 height 39
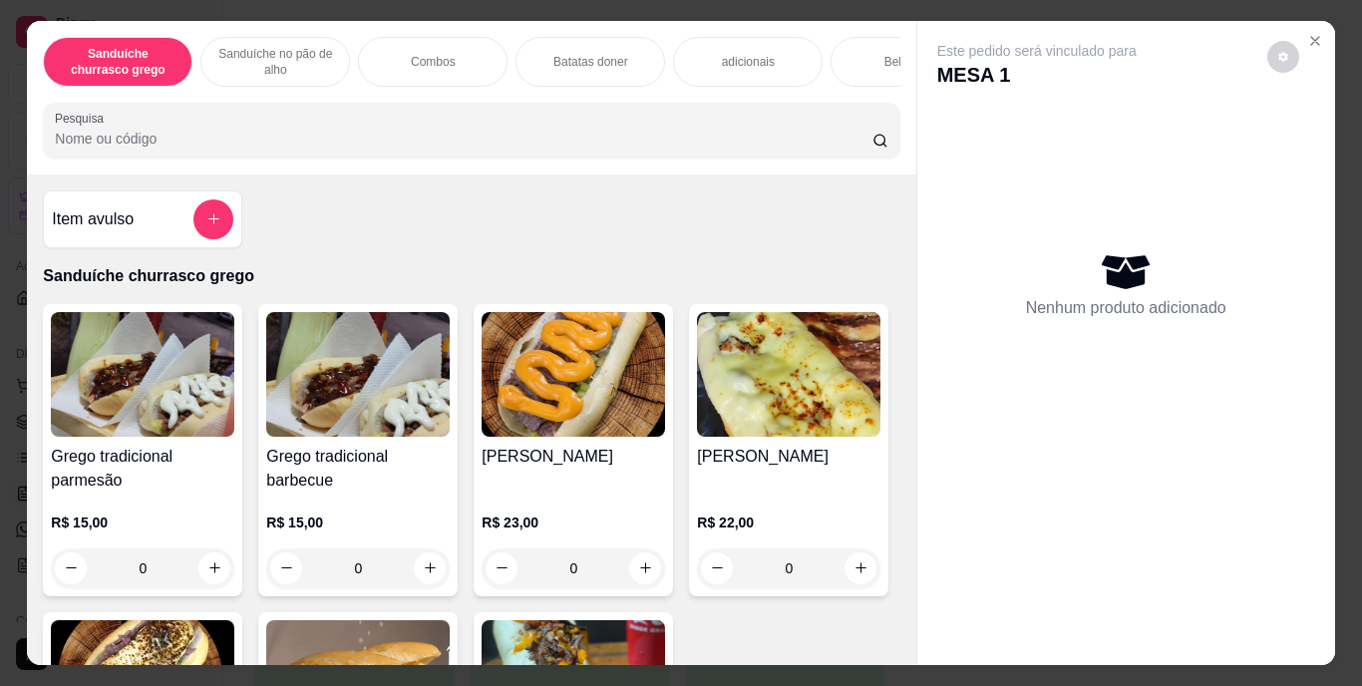
scroll to position [316, 0]
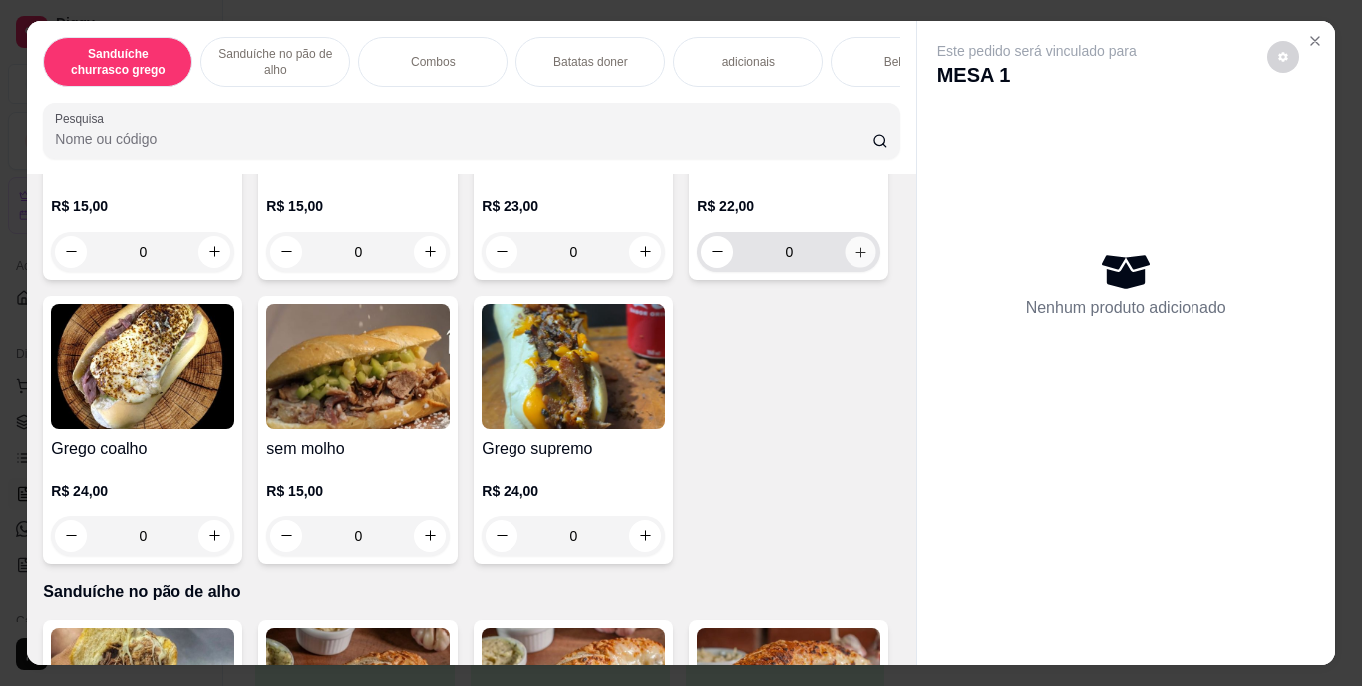
click at [854, 259] on icon "increase-product-quantity" at bounding box center [861, 251] width 15 height 15
type input "1"
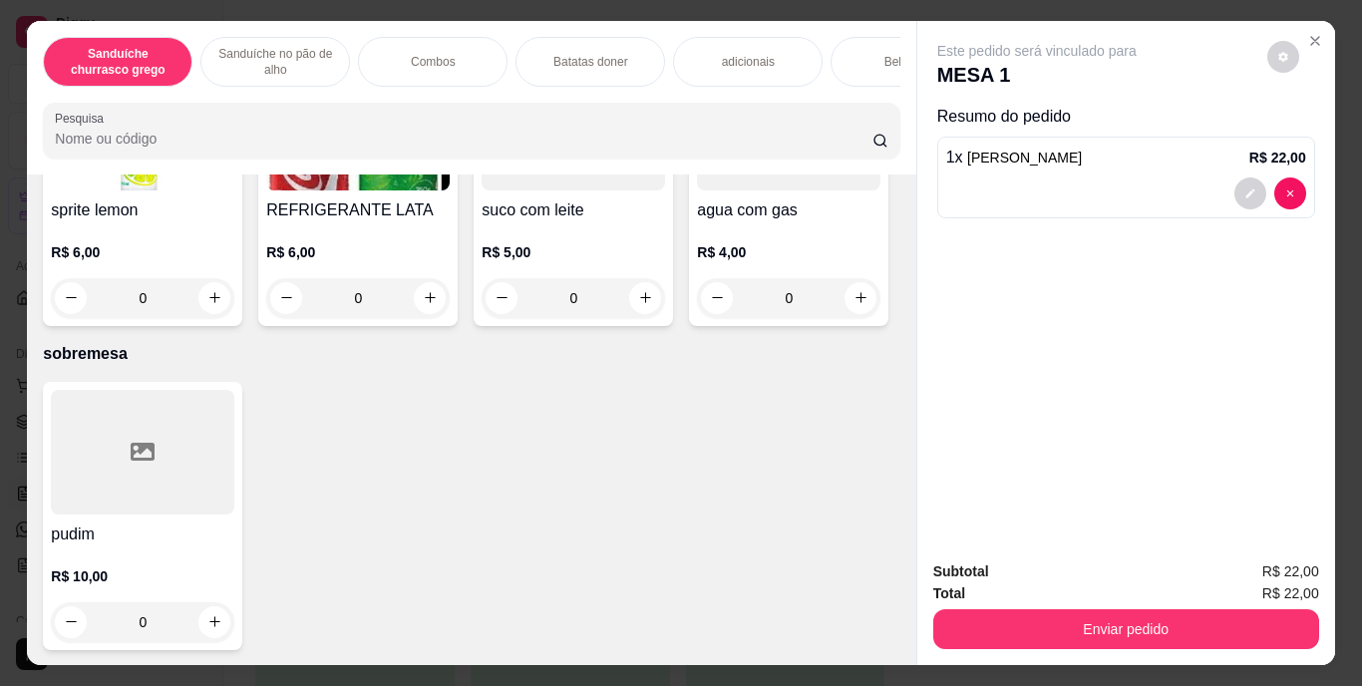
scroll to position [3649, 0]
click at [854, 21] on icon "increase-product-quantity" at bounding box center [861, 13] width 15 height 15
type input "1"
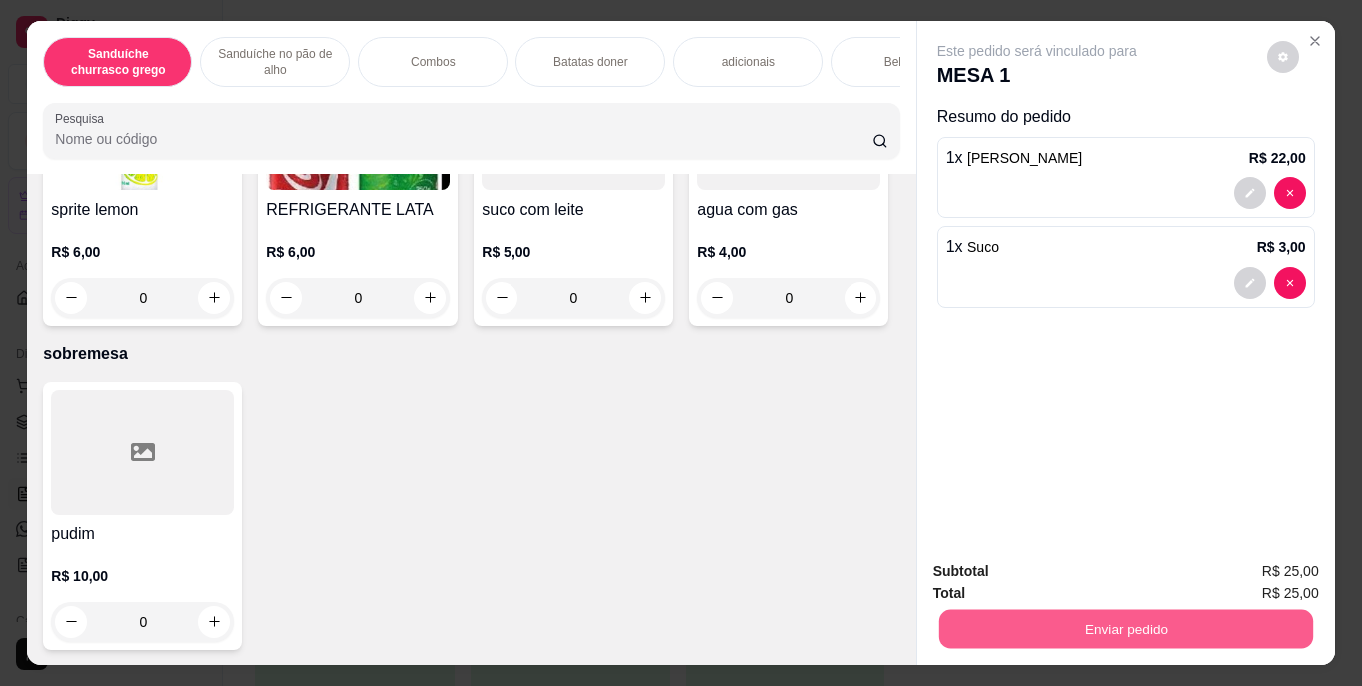
click at [1084, 620] on button "Enviar pedido" at bounding box center [1125, 629] width 374 height 39
click at [1275, 561] on button "Enviar pedido" at bounding box center [1268, 572] width 110 height 37
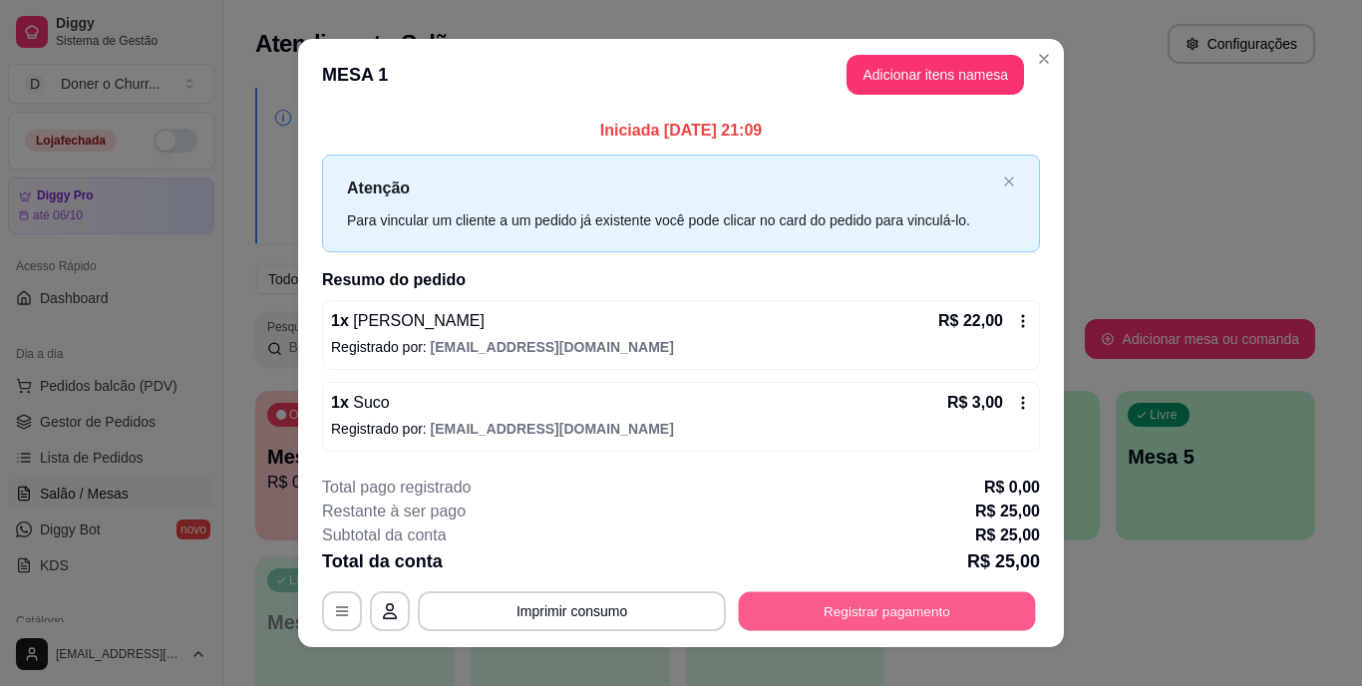
click at [823, 609] on button "Registrar pagamento" at bounding box center [887, 610] width 297 height 39
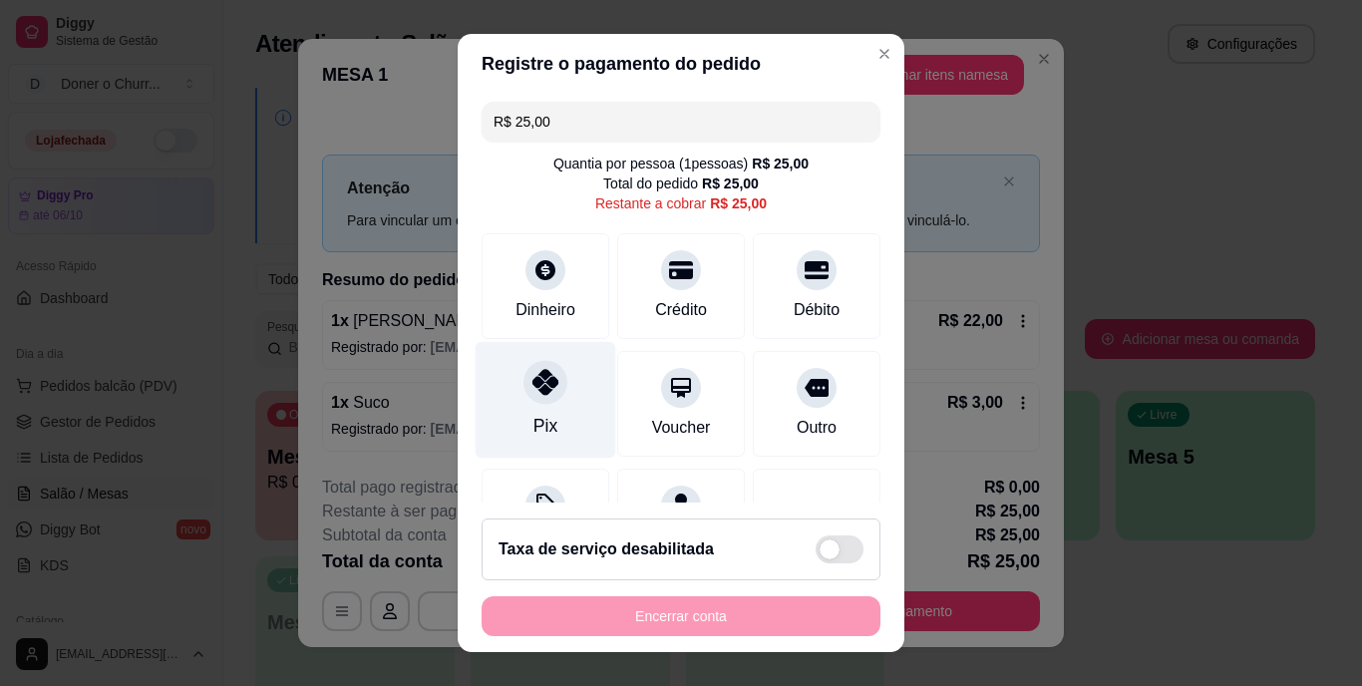
click at [538, 418] on div "Pix" at bounding box center [546, 427] width 24 height 26
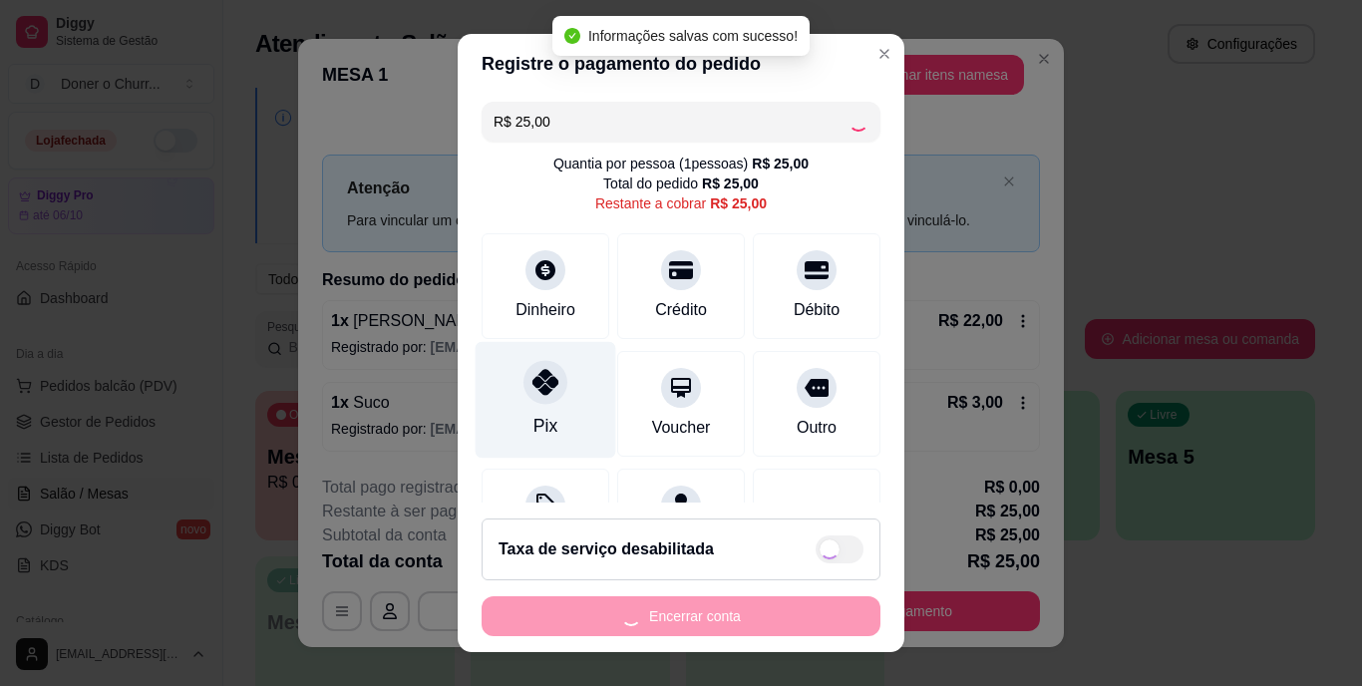
type input "R$ 0,00"
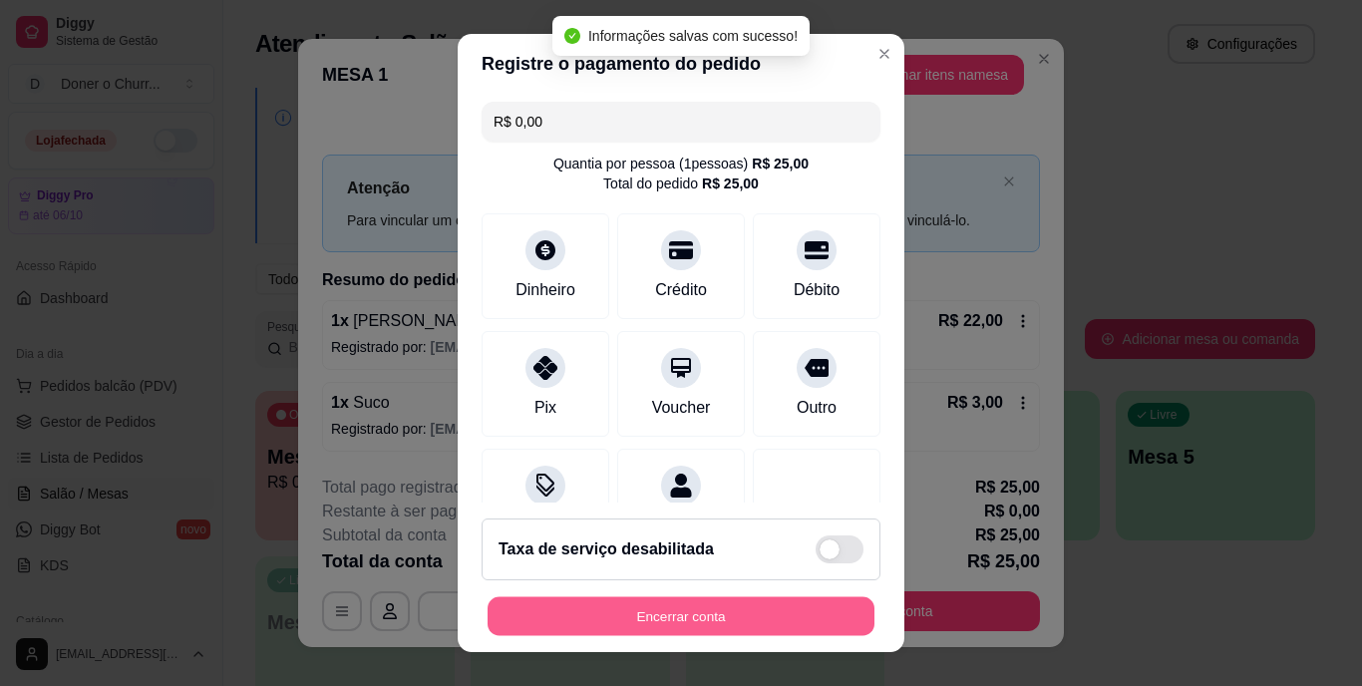
click at [666, 614] on button "Encerrar conta" at bounding box center [681, 615] width 387 height 39
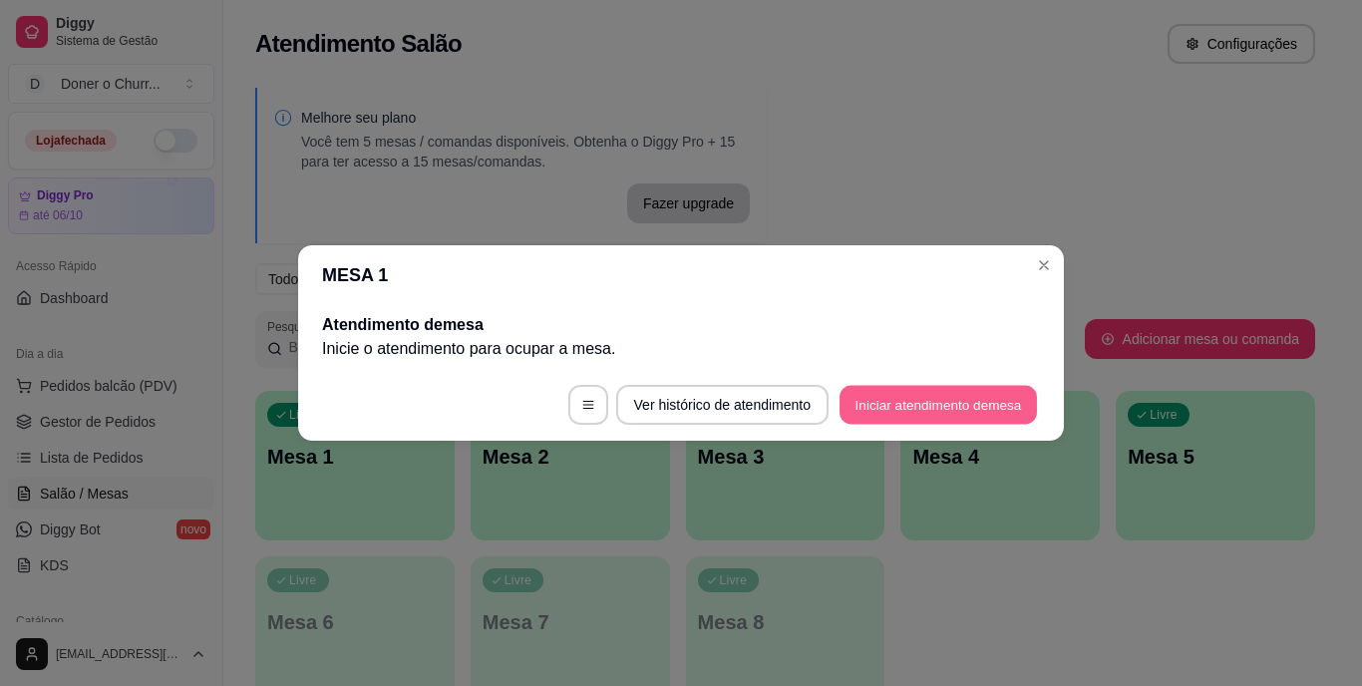
click at [950, 410] on button "Iniciar atendimento de mesa" at bounding box center [938, 405] width 197 height 39
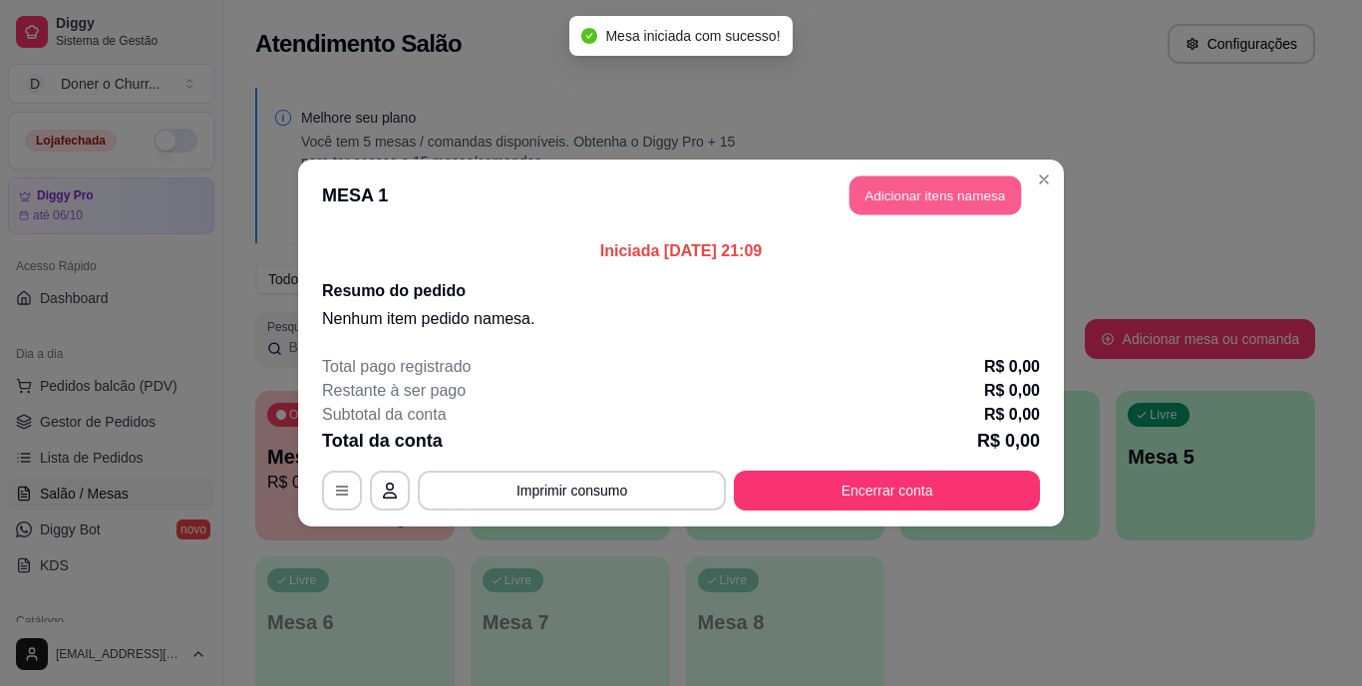
click at [936, 210] on button "Adicionar itens na mesa" at bounding box center [936, 196] width 172 height 39
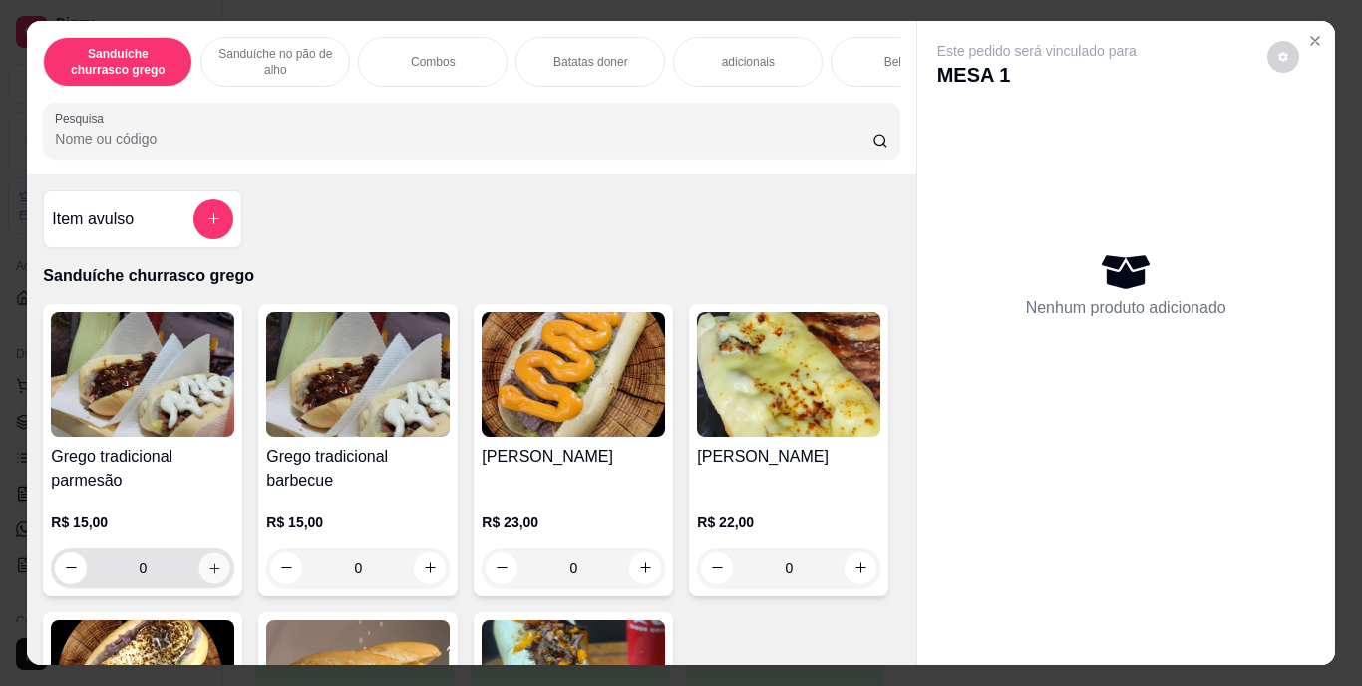
click at [199, 579] on button "increase-product-quantity" at bounding box center [214, 568] width 31 height 31
type input "1"
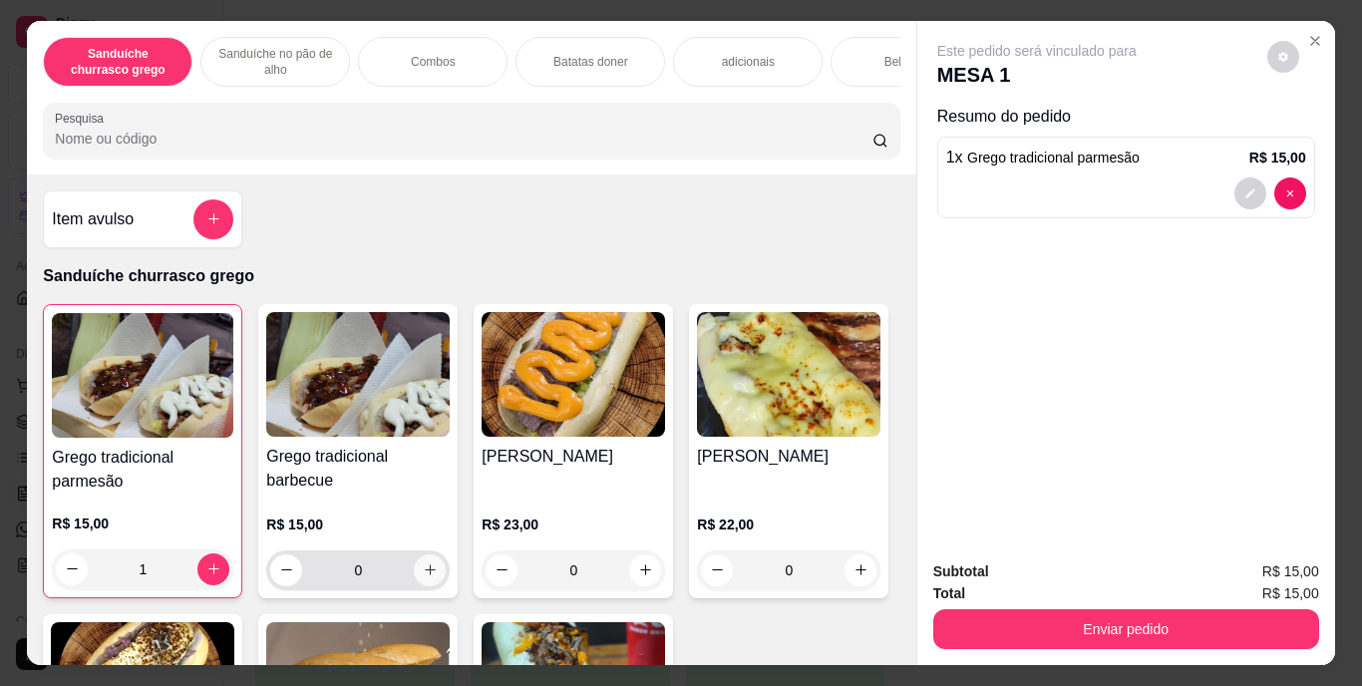
click at [424, 577] on icon "increase-product-quantity" at bounding box center [430, 569] width 15 height 15
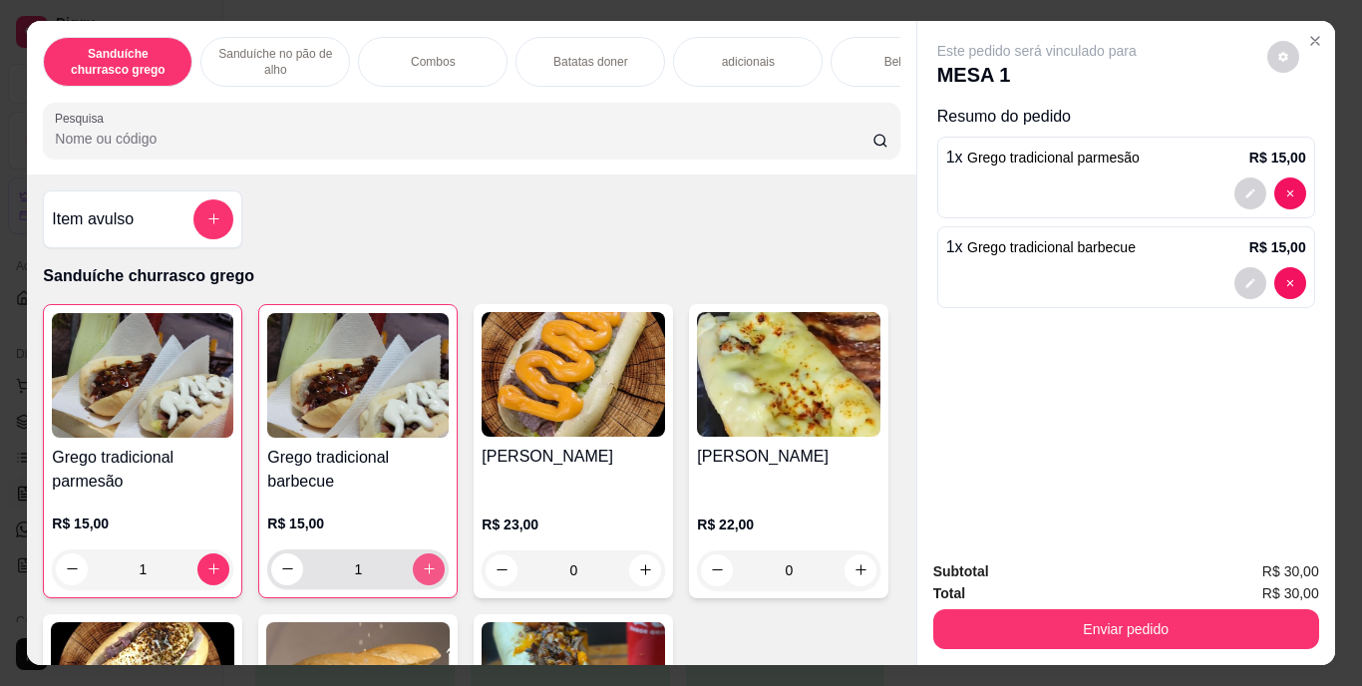
type input "1"
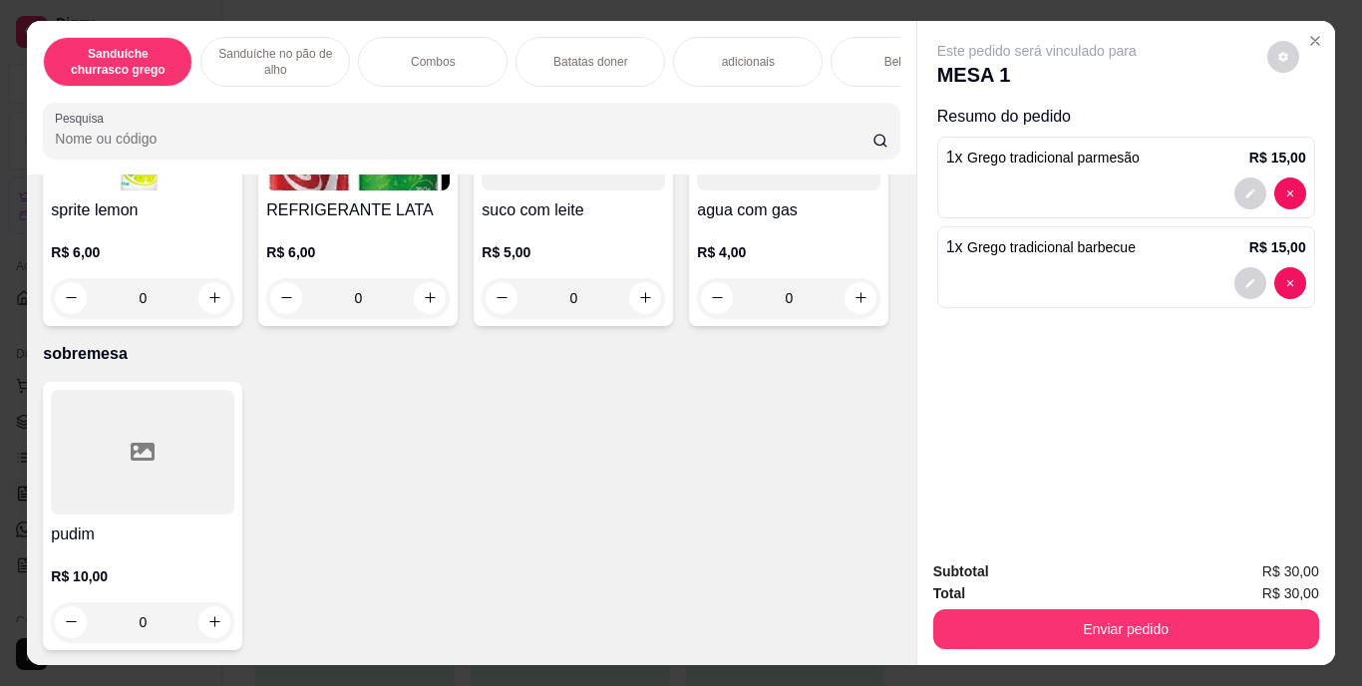
scroll to position [3698, 0]
click at [854, 21] on icon "increase-product-quantity" at bounding box center [861, 13] width 15 height 15
type input "2"
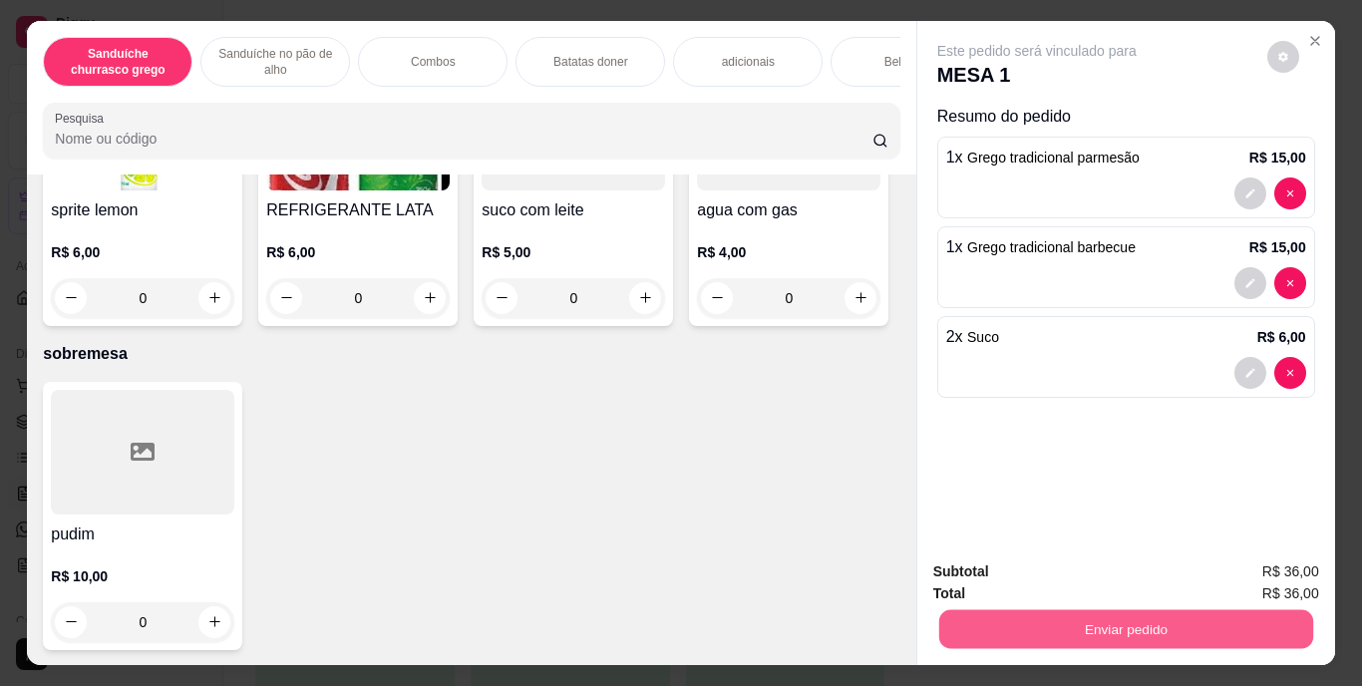
click at [1101, 626] on button "Enviar pedido" at bounding box center [1125, 629] width 374 height 39
click at [1239, 573] on button "Enviar pedido" at bounding box center [1268, 572] width 110 height 37
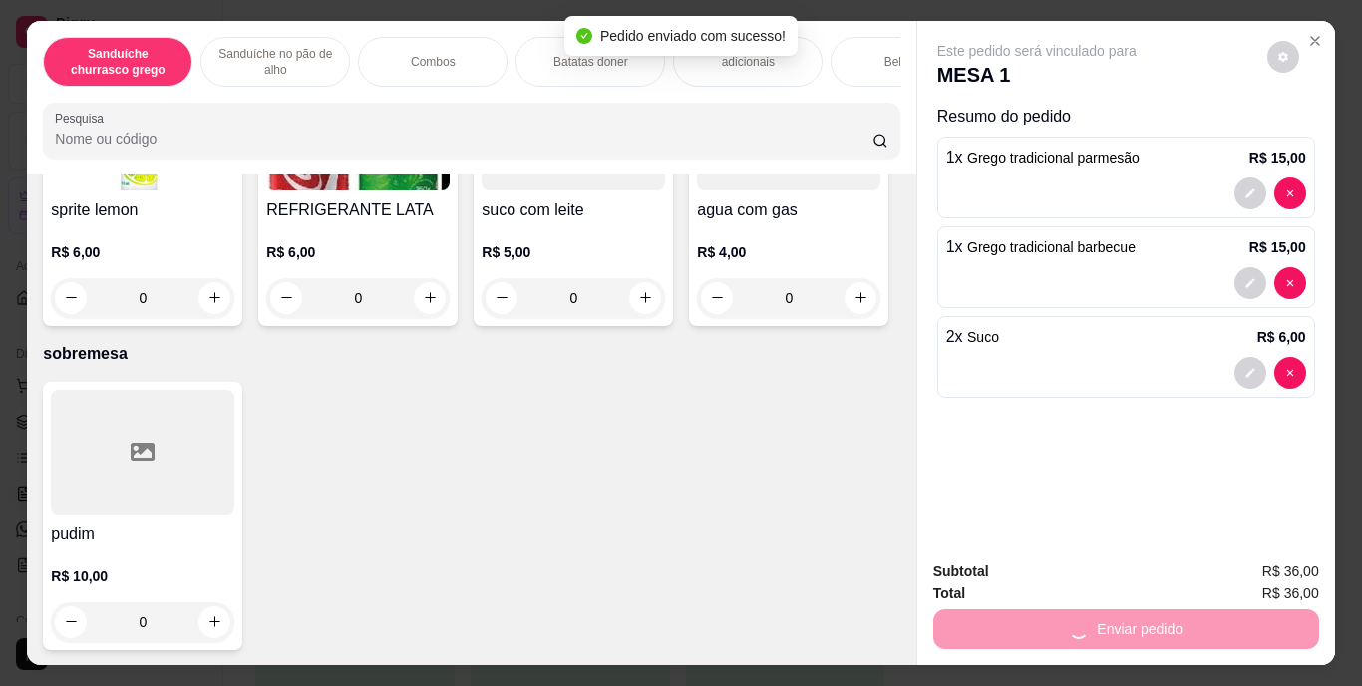
drag, startPoint x: 1239, startPoint y: 573, endPoint x: 1065, endPoint y: 562, distance: 173.9
click at [1065, 562] on div "Subtotal R$ 36,00" at bounding box center [1126, 571] width 386 height 22
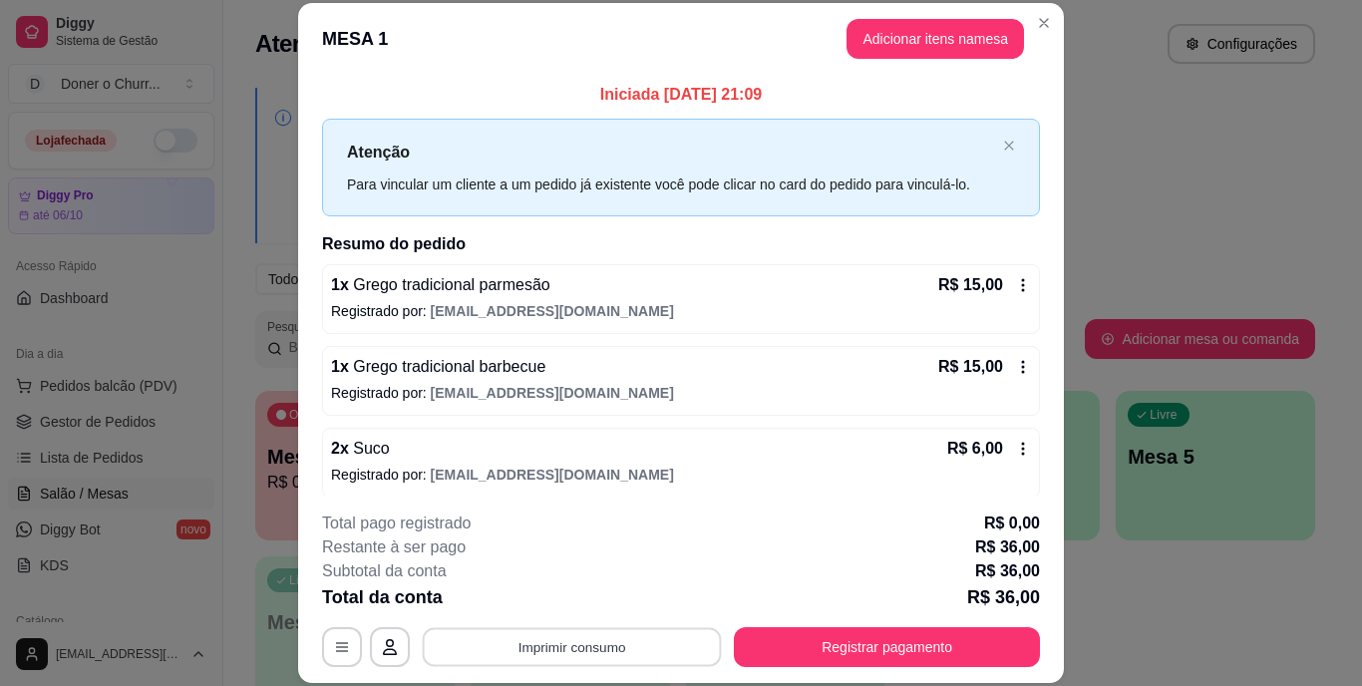
click at [532, 661] on button "Imprimir consumo" at bounding box center [572, 646] width 299 height 39
click at [572, 612] on button "IMPRESSORA" at bounding box center [571, 601] width 145 height 32
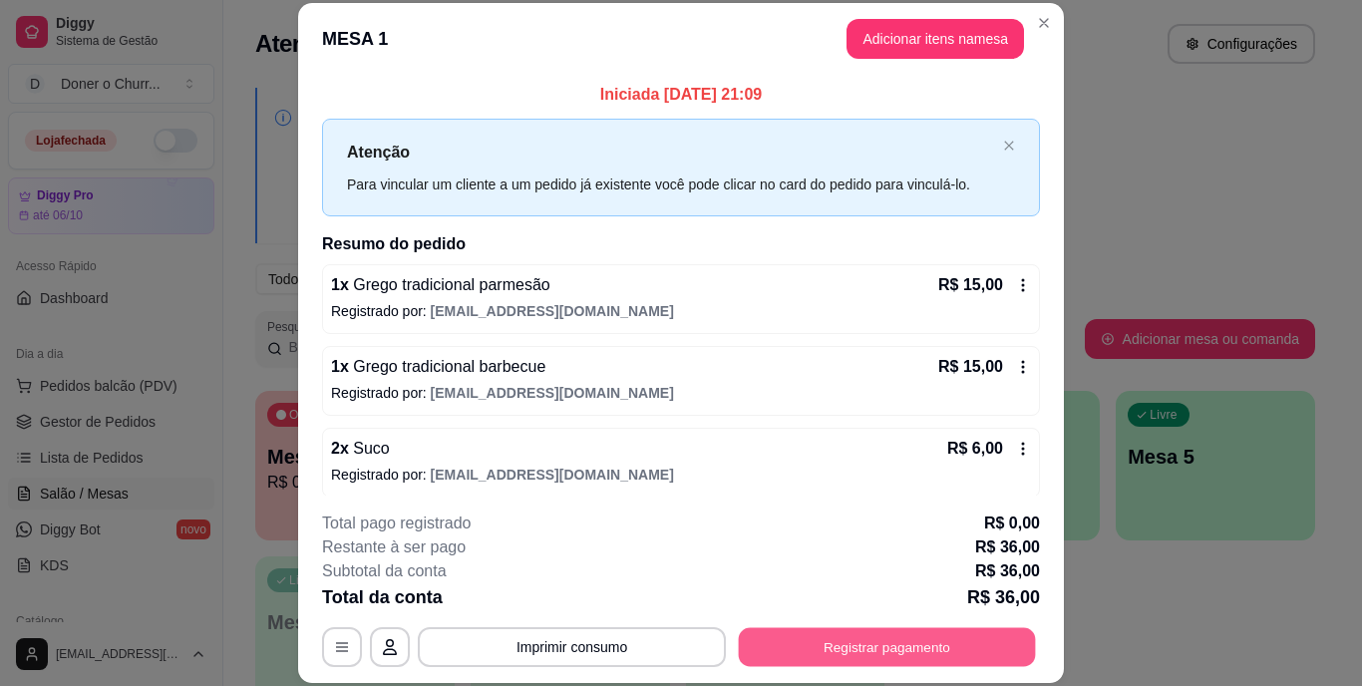
click at [875, 639] on button "Registrar pagamento" at bounding box center [887, 646] width 297 height 39
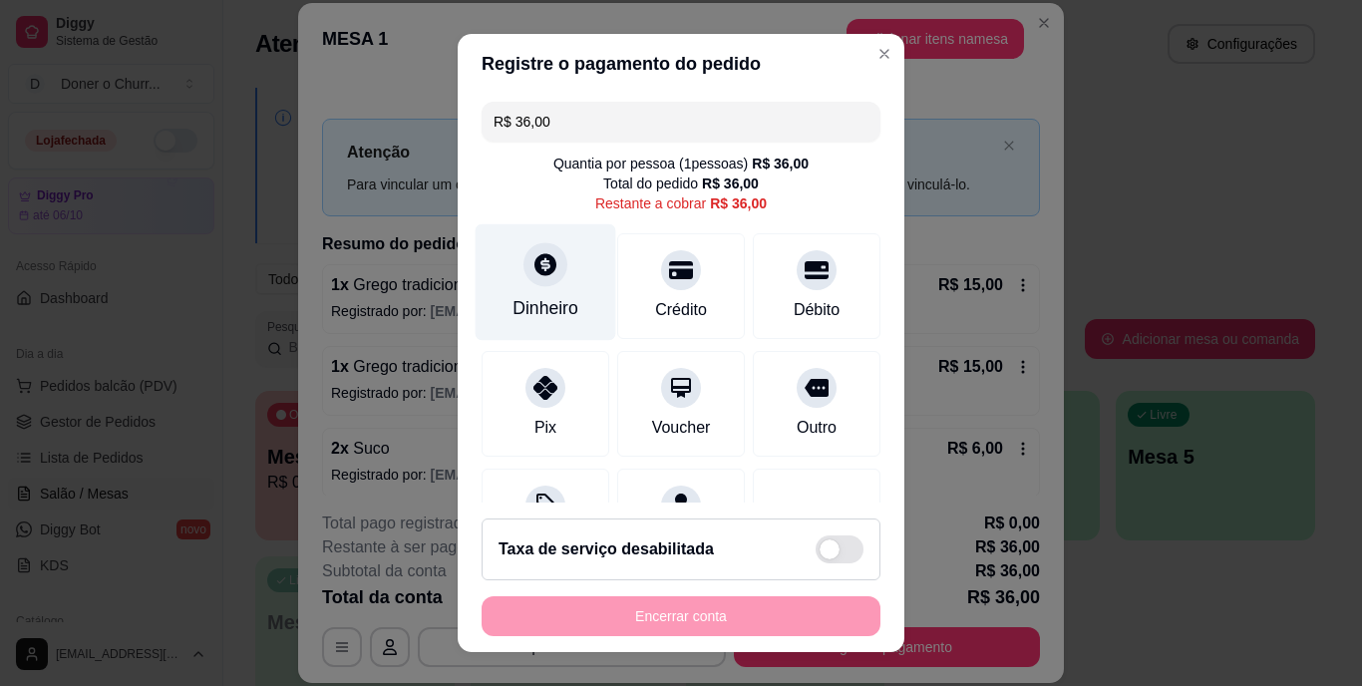
click at [516, 280] on div "Dinheiro" at bounding box center [546, 282] width 141 height 117
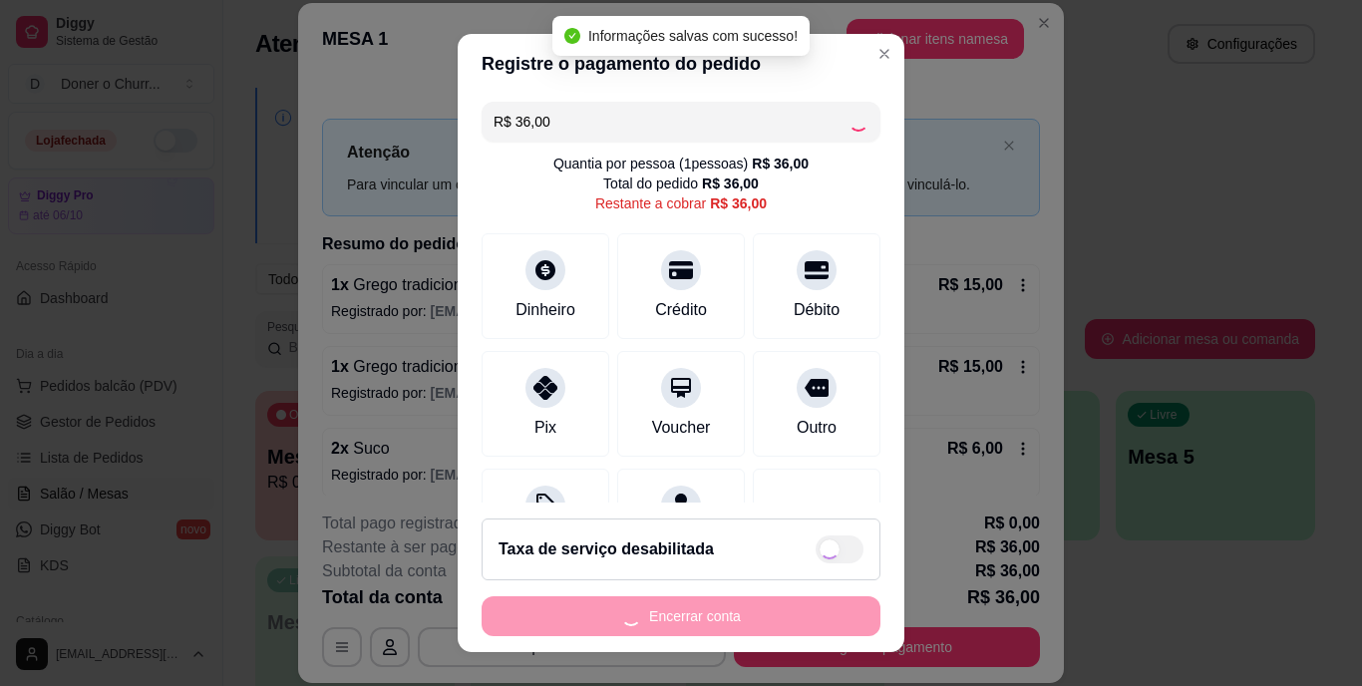
type input "R$ 0,00"
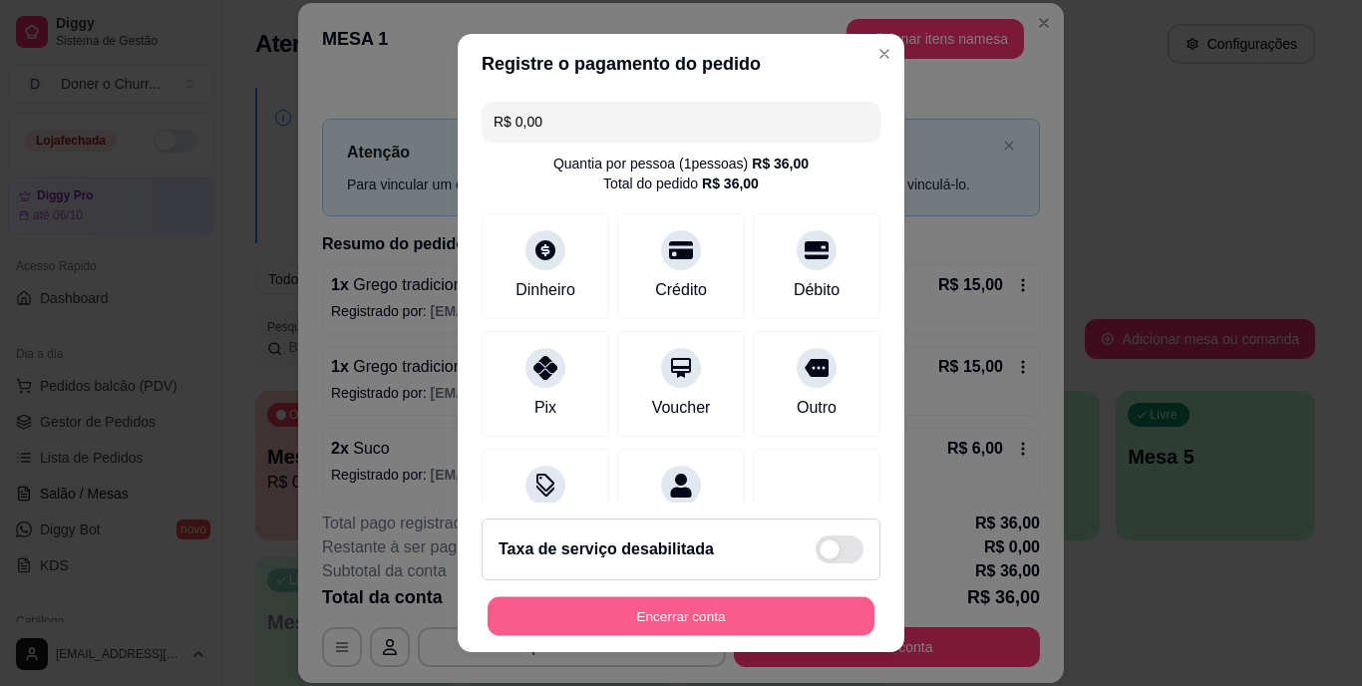
click at [712, 600] on button "Encerrar conta" at bounding box center [681, 615] width 387 height 39
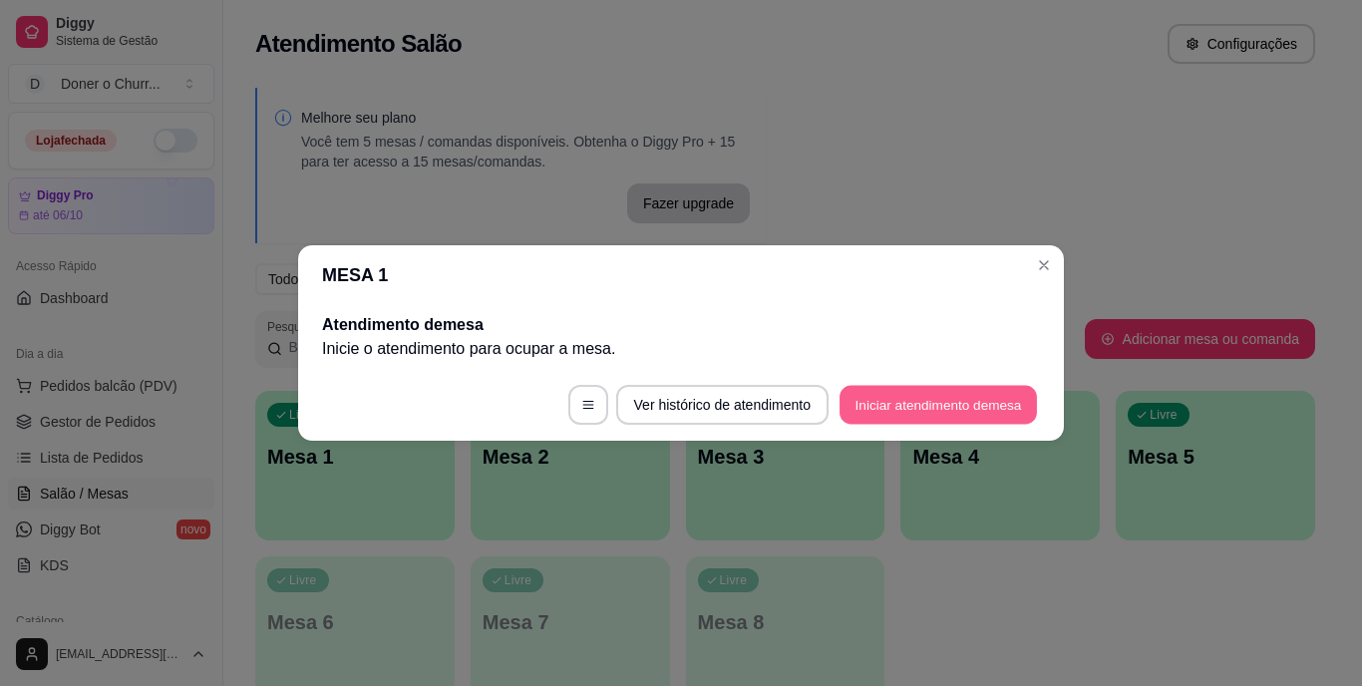
click at [916, 411] on button "Iniciar atendimento de mesa" at bounding box center [938, 405] width 197 height 39
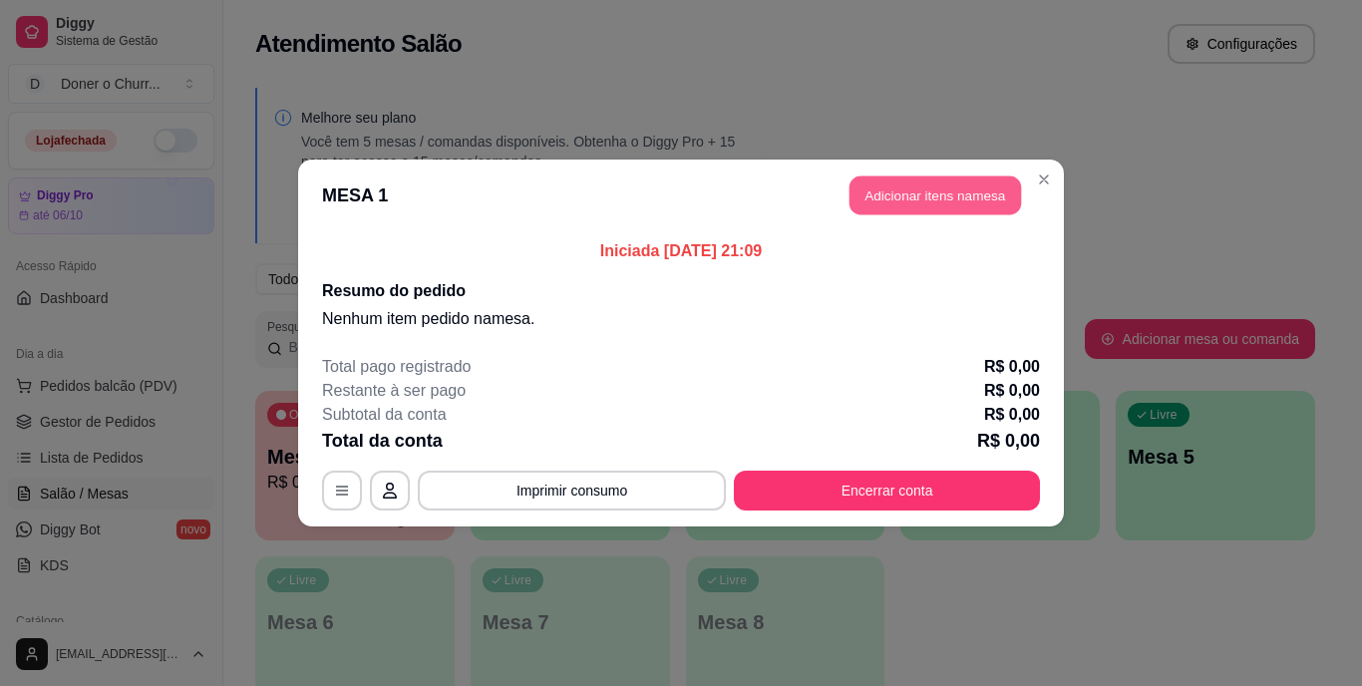
click at [953, 196] on button "Adicionar itens na mesa" at bounding box center [936, 196] width 172 height 39
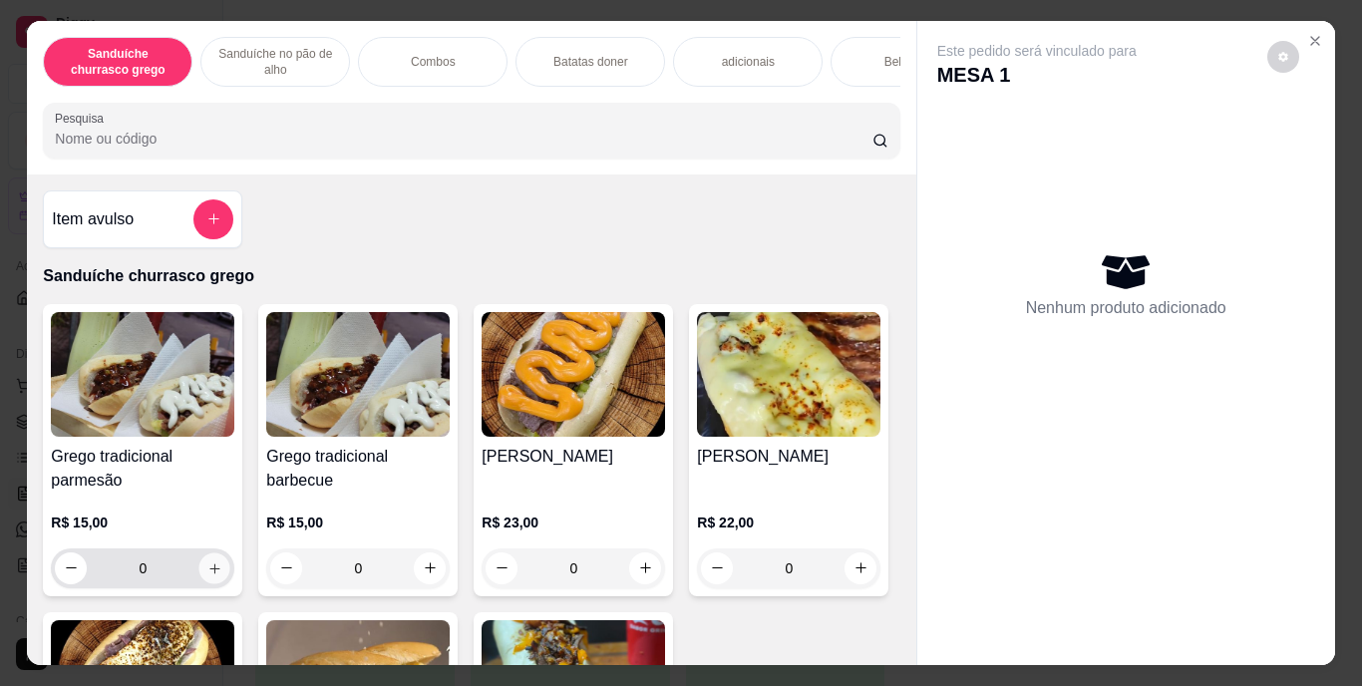
click at [207, 573] on icon "increase-product-quantity" at bounding box center [214, 567] width 15 height 15
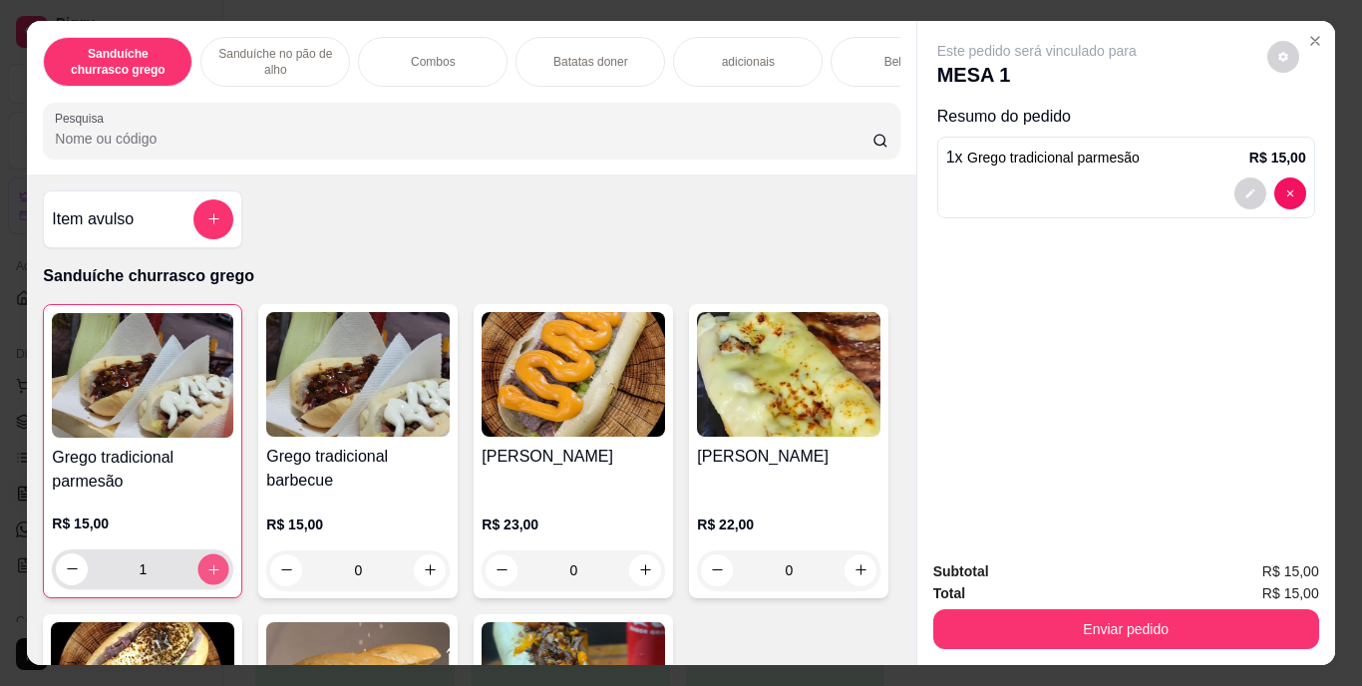
click at [208, 573] on icon "increase-product-quantity" at bounding box center [213, 569] width 10 height 10
type input "2"
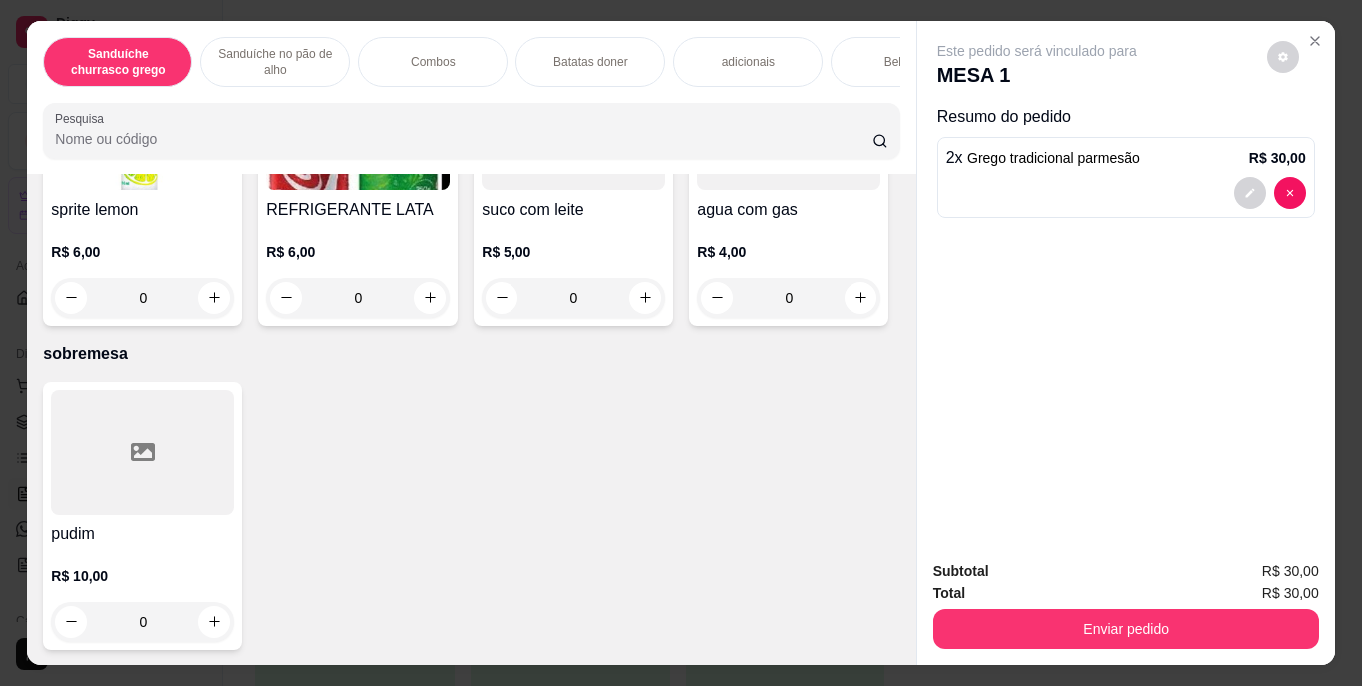
scroll to position [3805, 0]
click at [845, 30] on button "increase-product-quantity" at bounding box center [861, 14] width 32 height 32
click at [844, 29] on button "increase-product-quantity" at bounding box center [860, 13] width 32 height 32
type input "2"
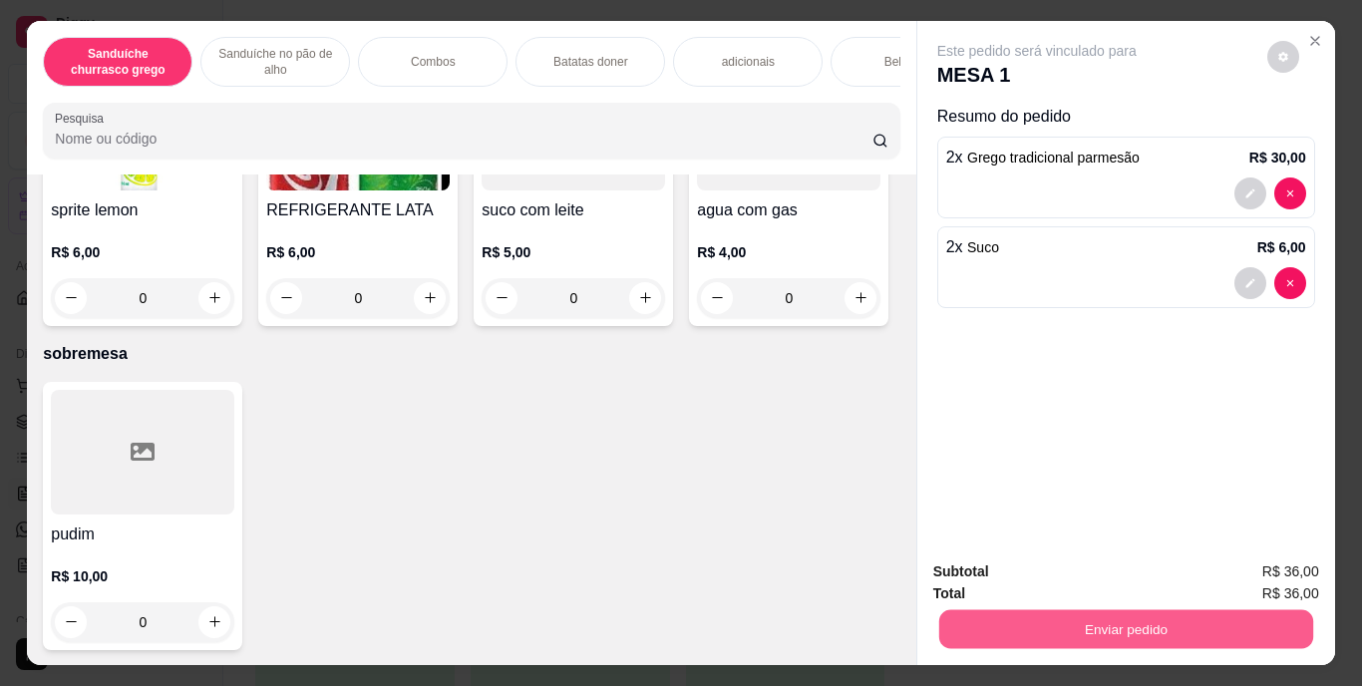
click at [1114, 617] on button "Enviar pedido" at bounding box center [1125, 629] width 374 height 39
click at [1237, 564] on button "Enviar pedido" at bounding box center [1268, 572] width 110 height 37
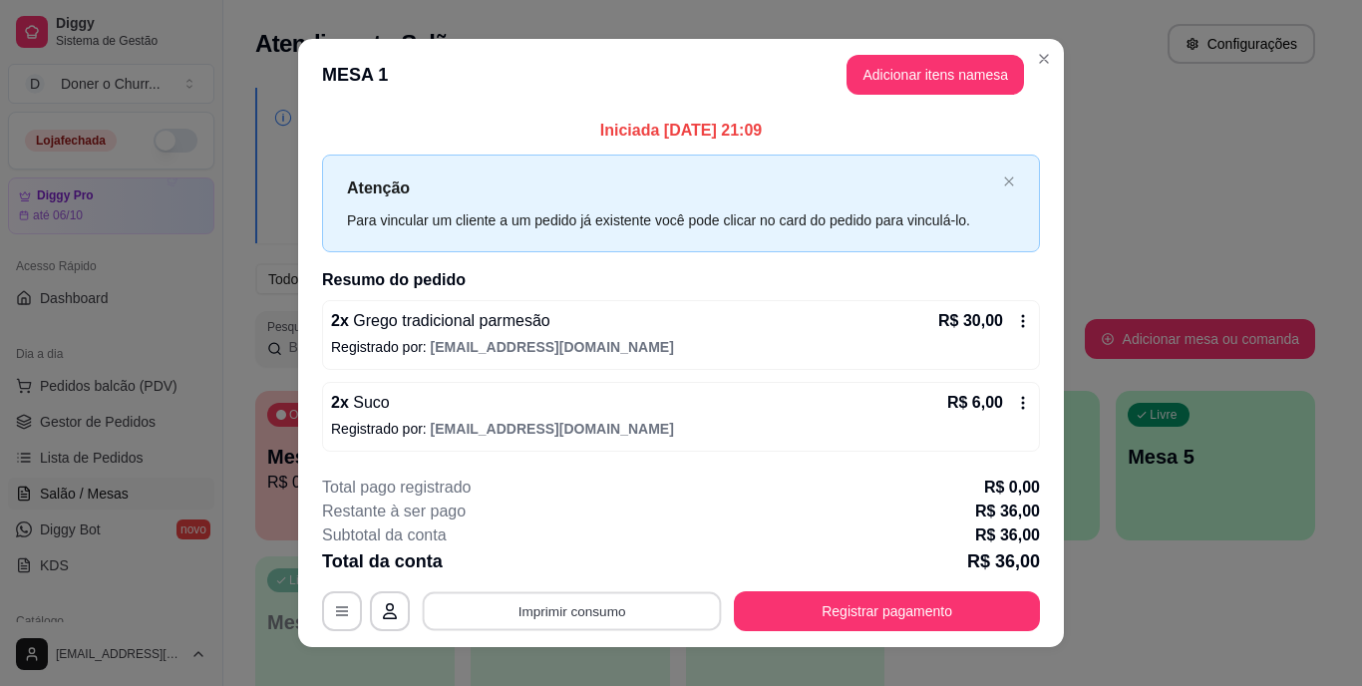
click at [649, 616] on button "Imprimir consumo" at bounding box center [572, 610] width 299 height 39
click at [530, 558] on button "IMPRESSORA" at bounding box center [571, 565] width 140 height 31
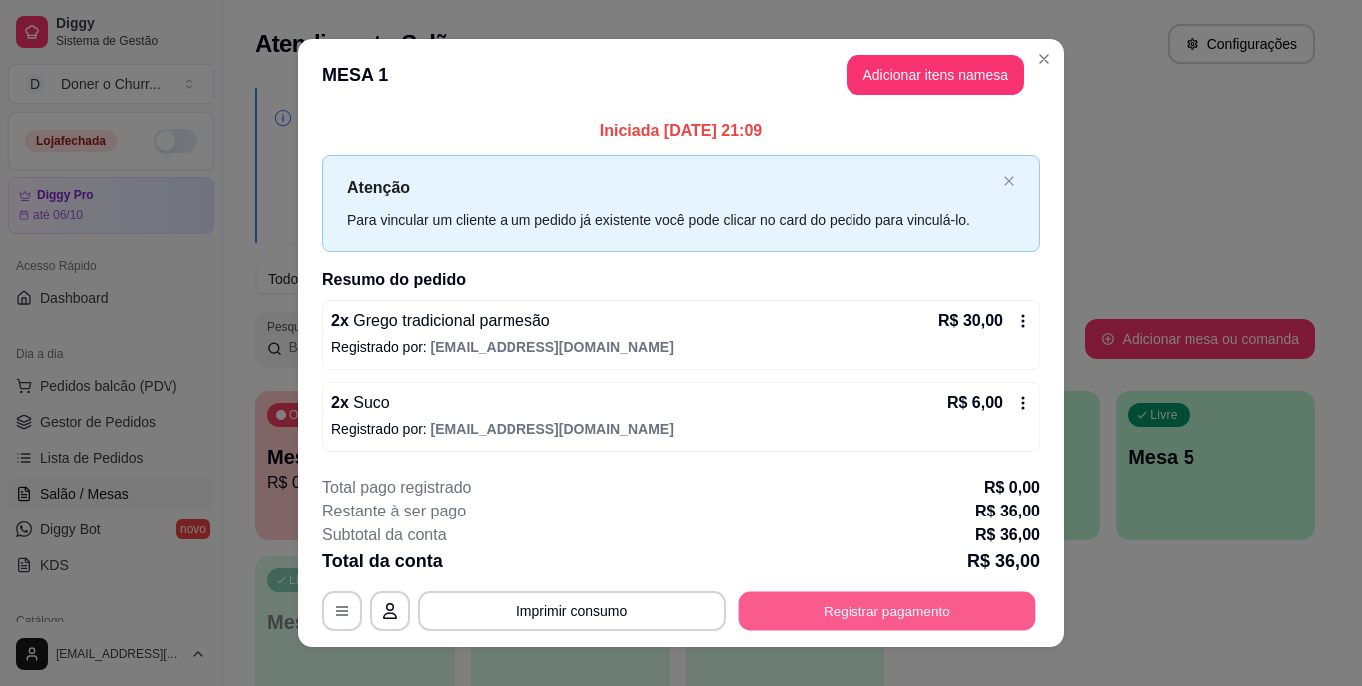
click at [870, 618] on button "Registrar pagamento" at bounding box center [887, 610] width 297 height 39
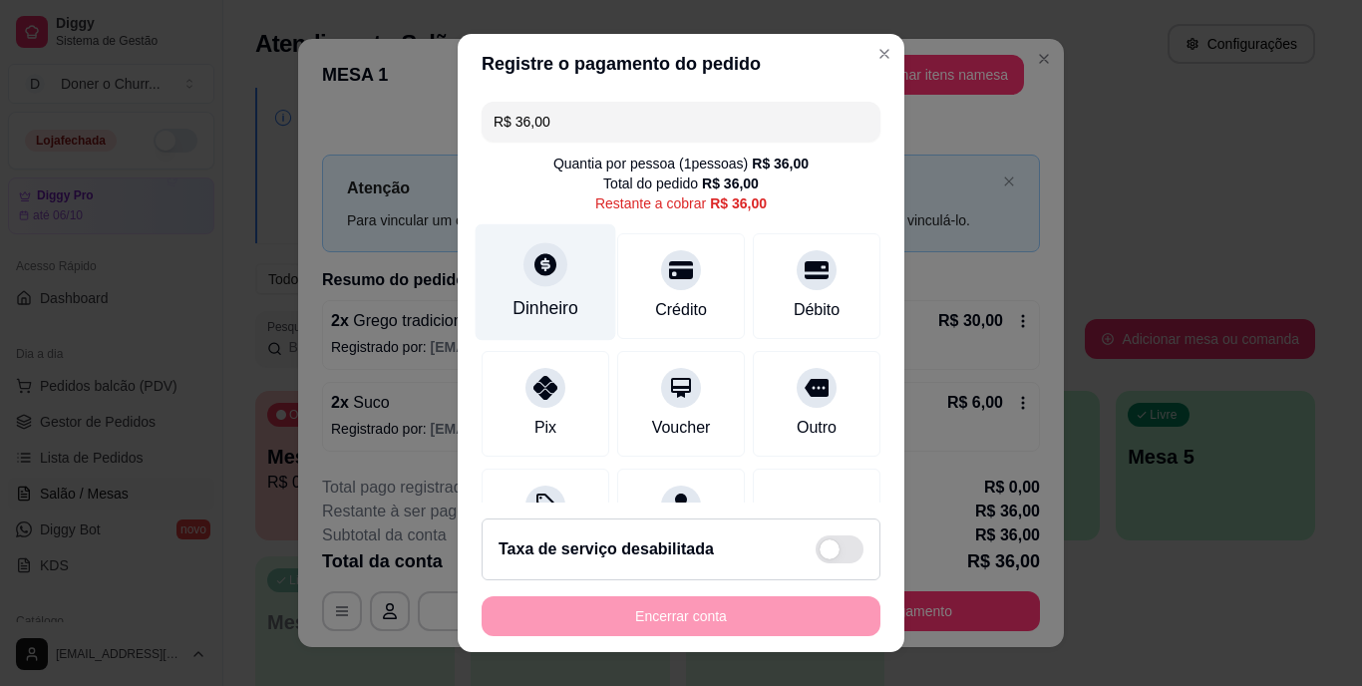
click at [535, 296] on div "Dinheiro" at bounding box center [546, 309] width 66 height 26
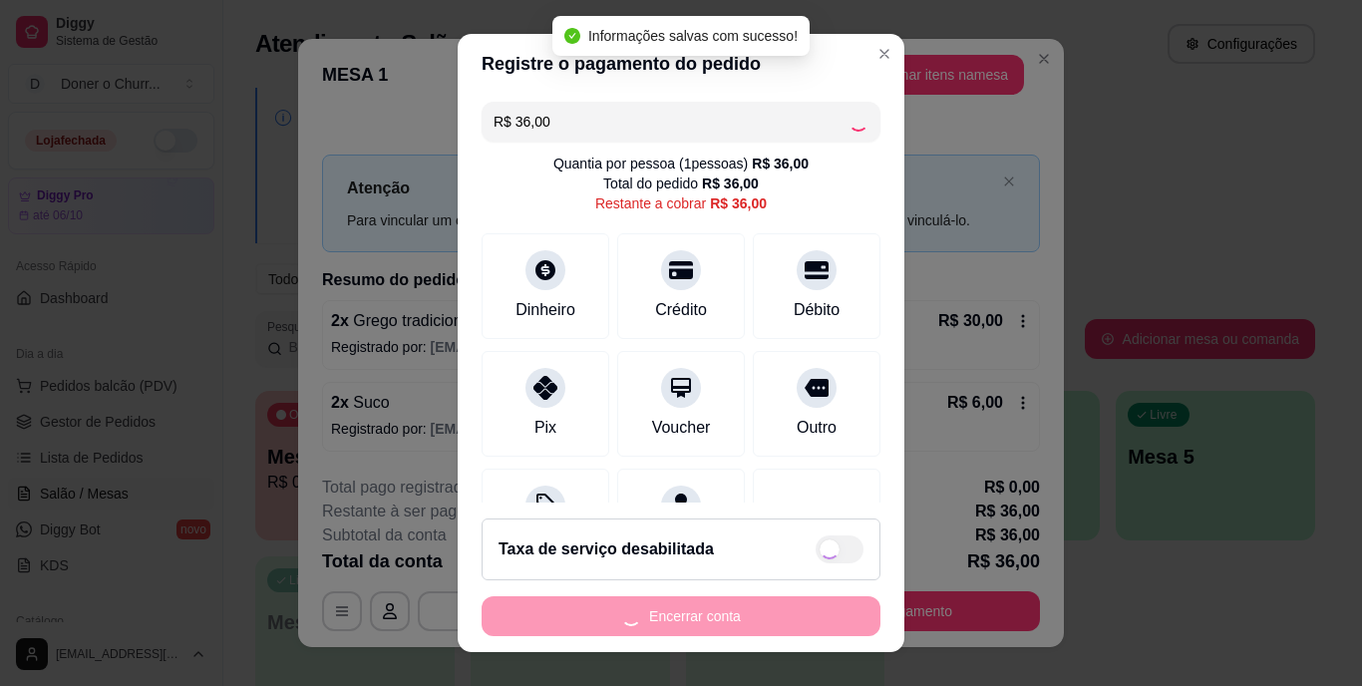
type input "R$ 0,00"
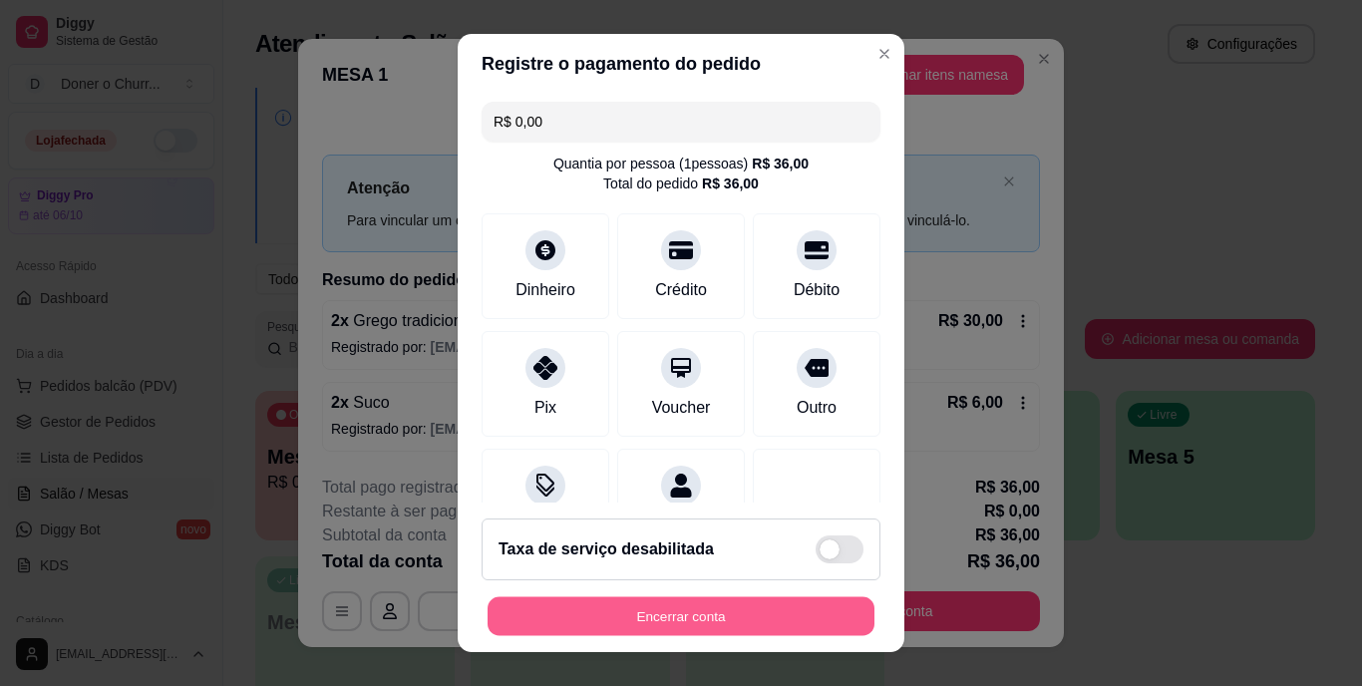
click at [755, 617] on button "Encerrar conta" at bounding box center [681, 615] width 387 height 39
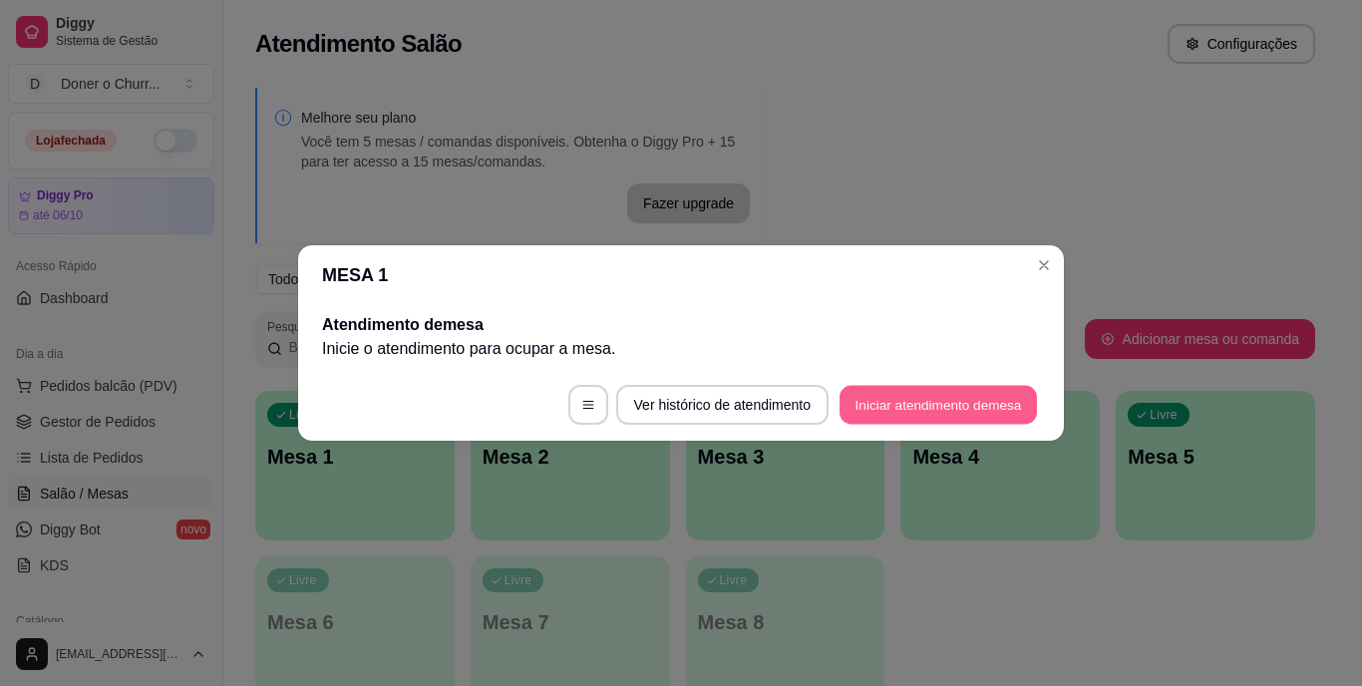
click at [950, 391] on button "Iniciar atendimento de mesa" at bounding box center [938, 405] width 197 height 39
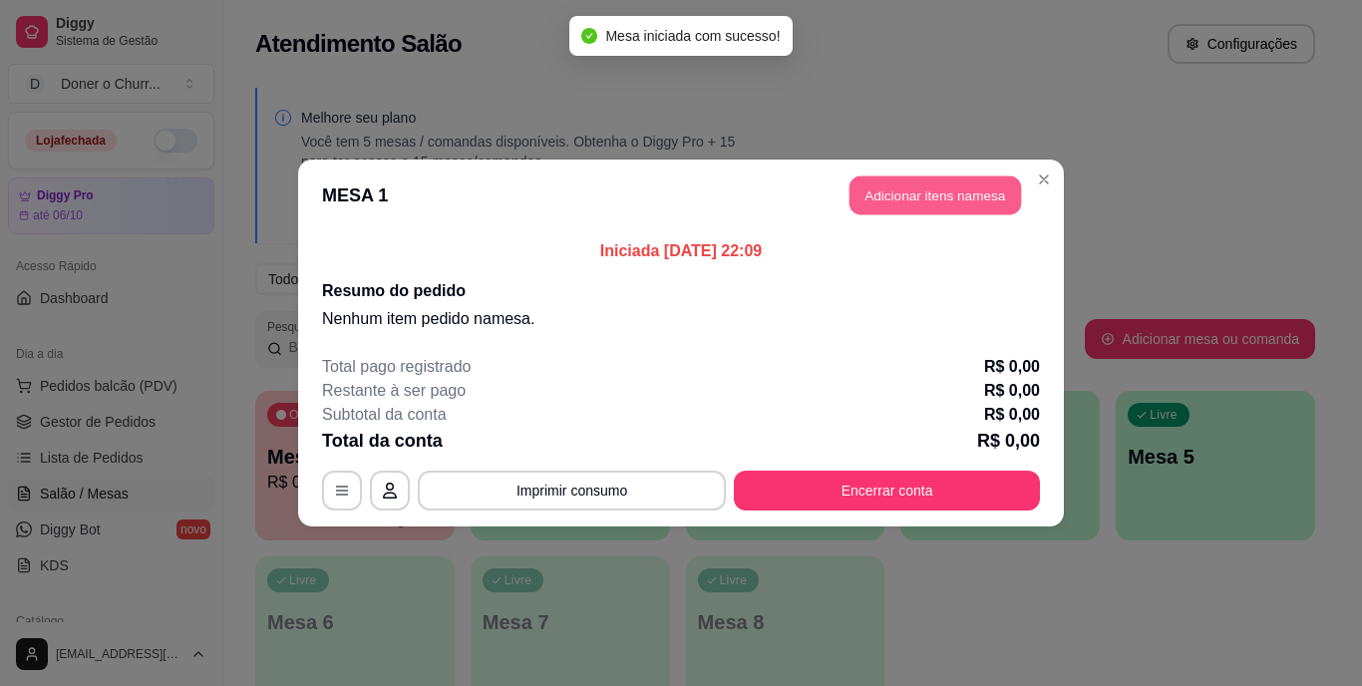
click at [951, 200] on button "Adicionar itens na mesa" at bounding box center [936, 196] width 172 height 39
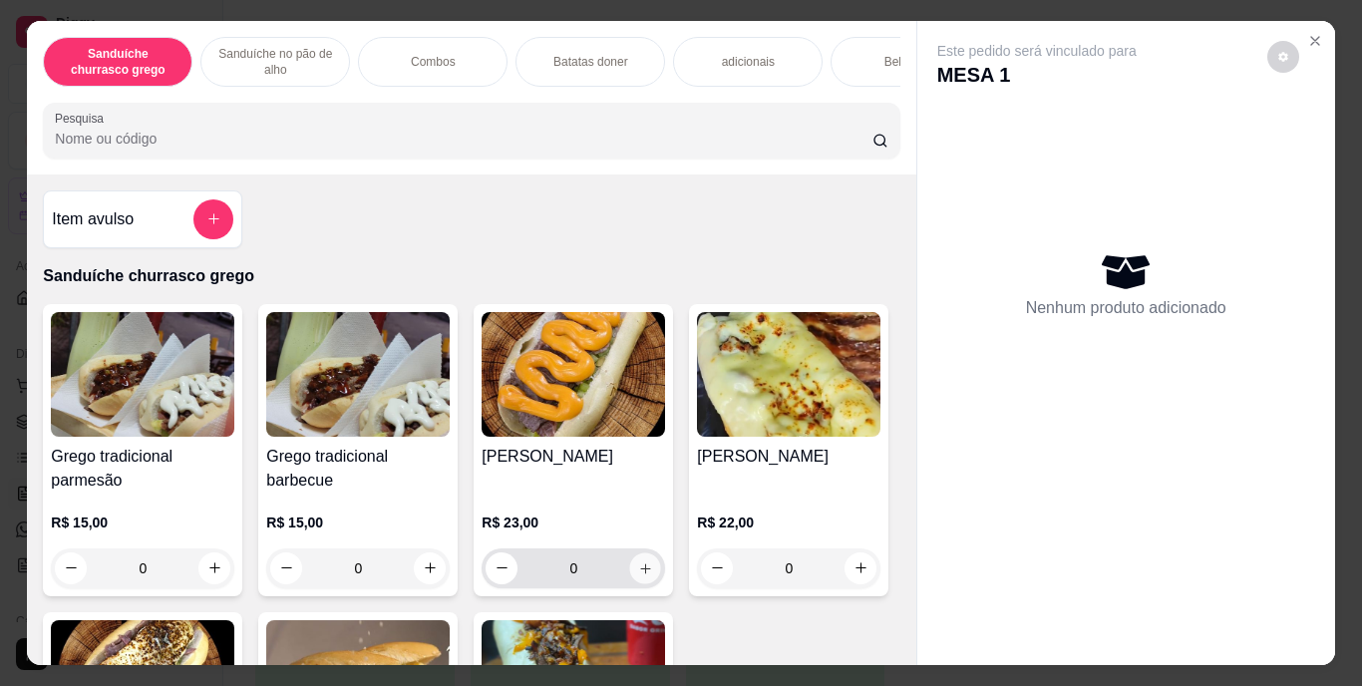
click at [639, 565] on button "increase-product-quantity" at bounding box center [645, 568] width 31 height 31
type input "1"
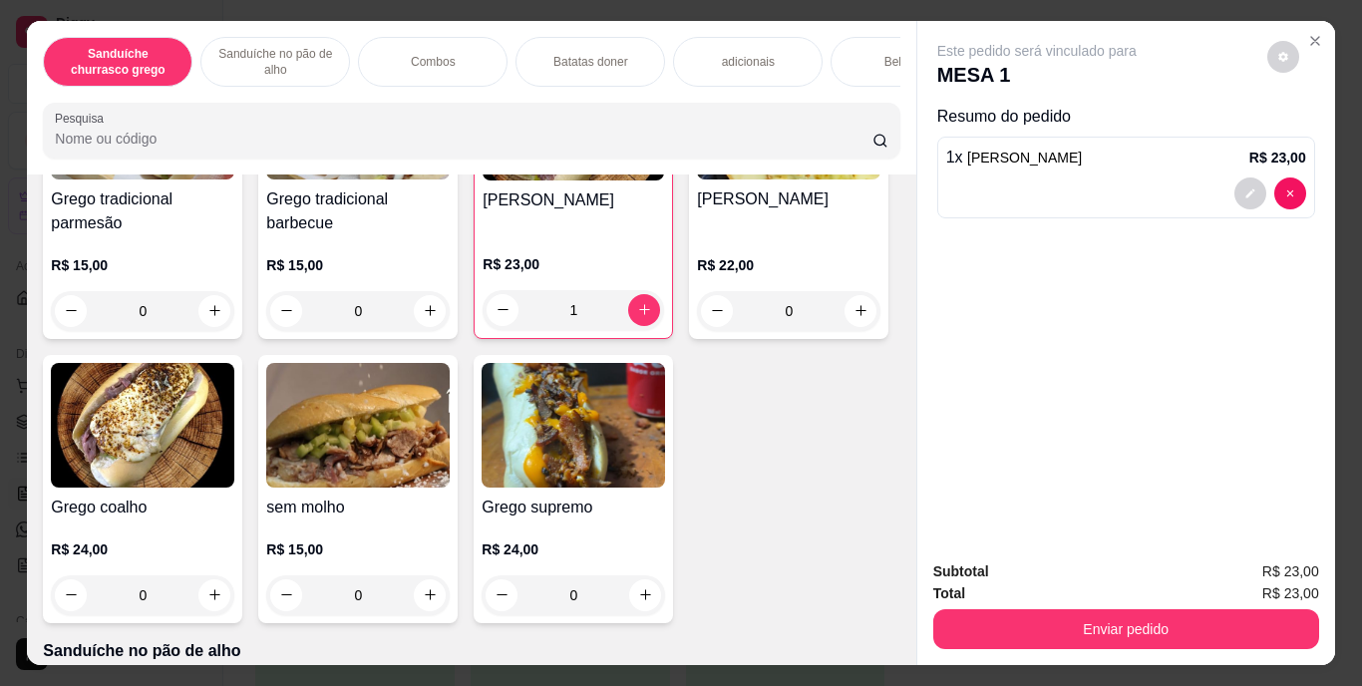
scroll to position [280, 0]
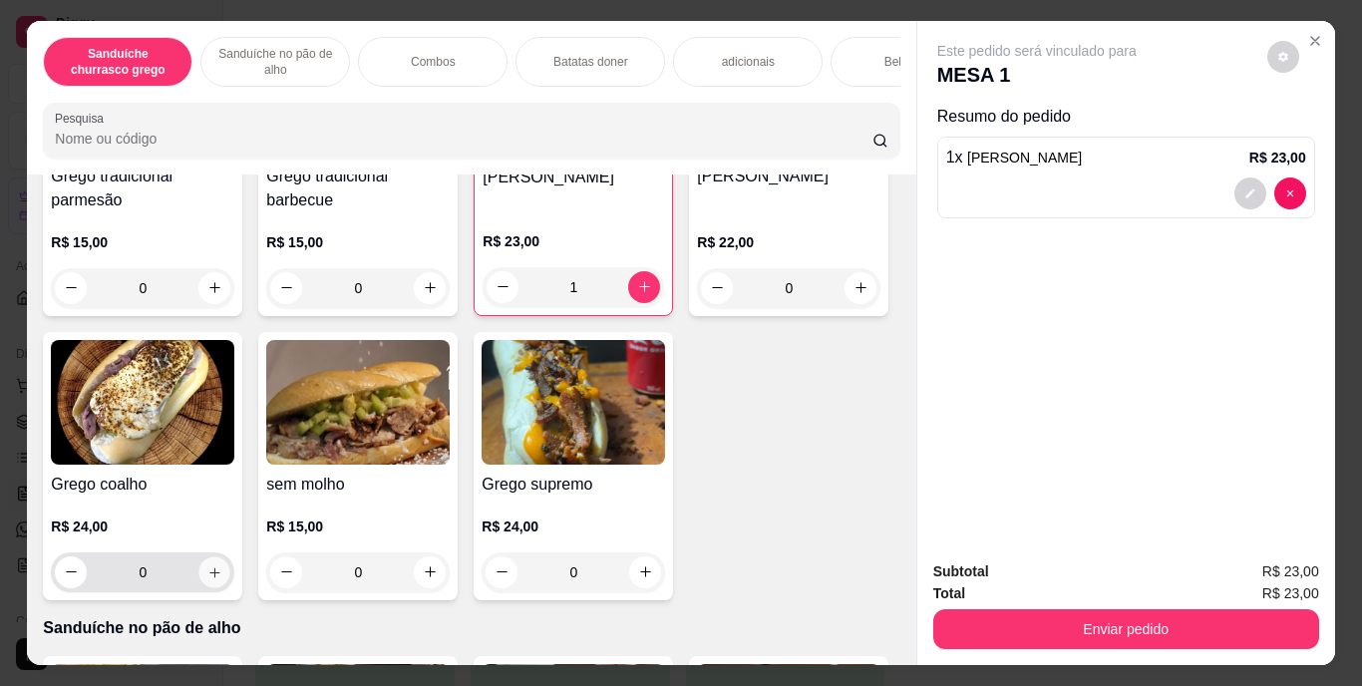
click at [222, 571] on icon "increase-product-quantity" at bounding box center [214, 571] width 15 height 15
type input "1"
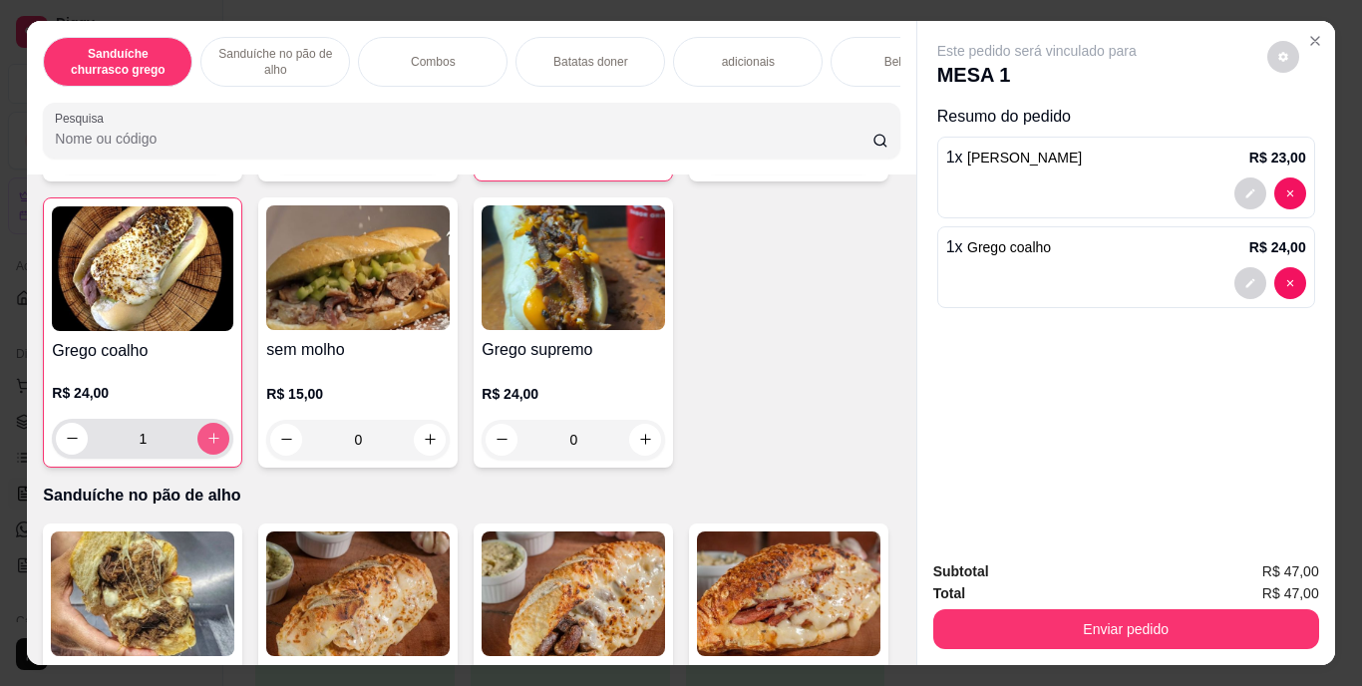
scroll to position [492, 0]
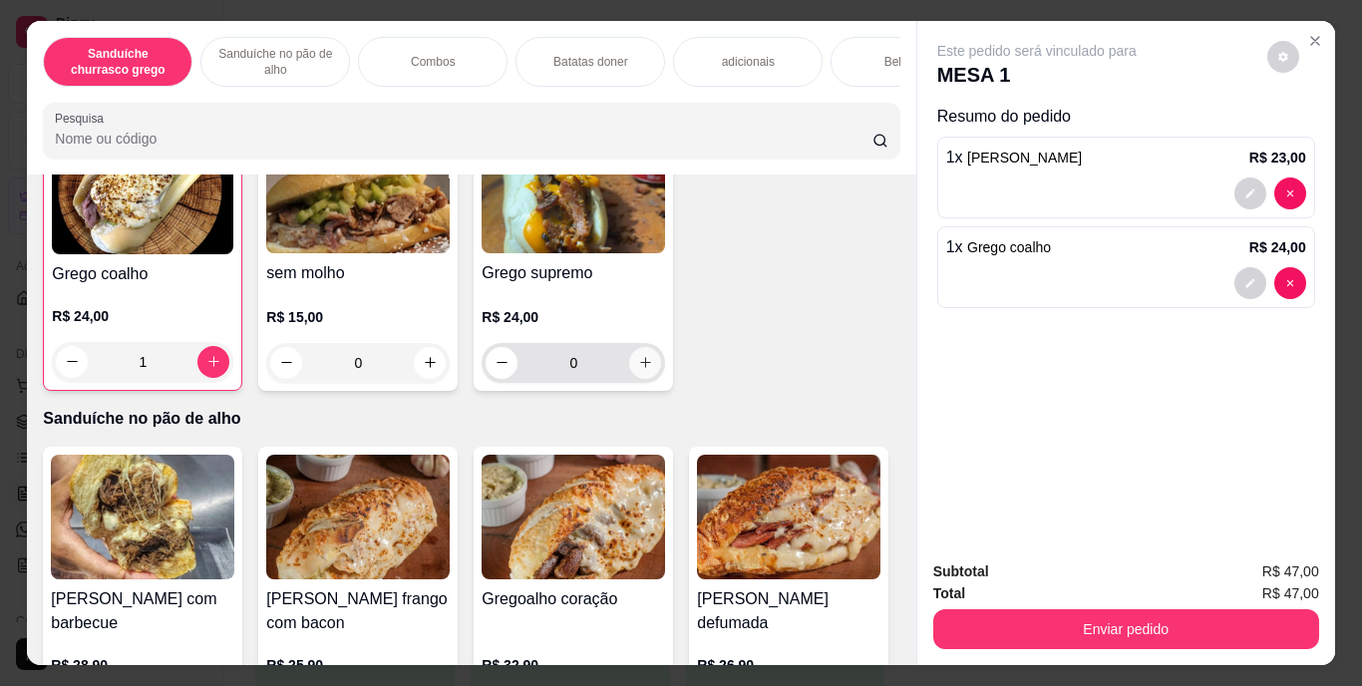
click at [629, 379] on button "increase-product-quantity" at bounding box center [645, 363] width 32 height 32
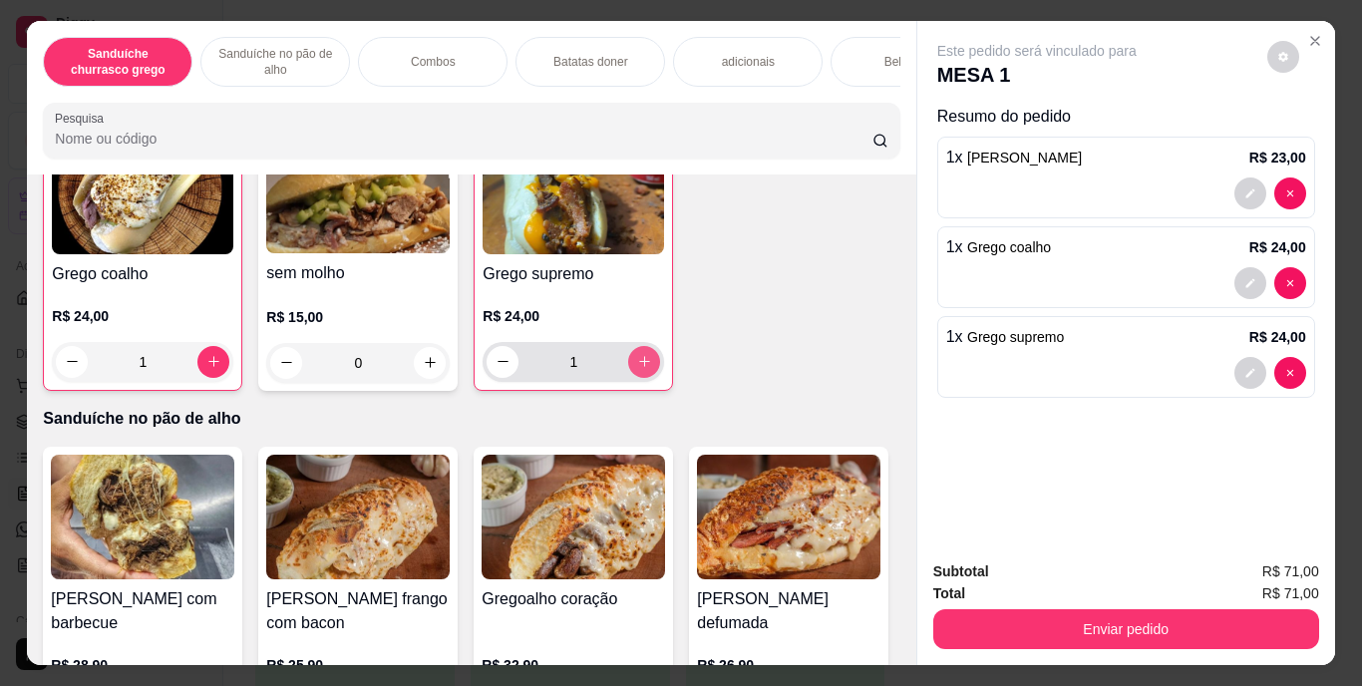
type input "1"
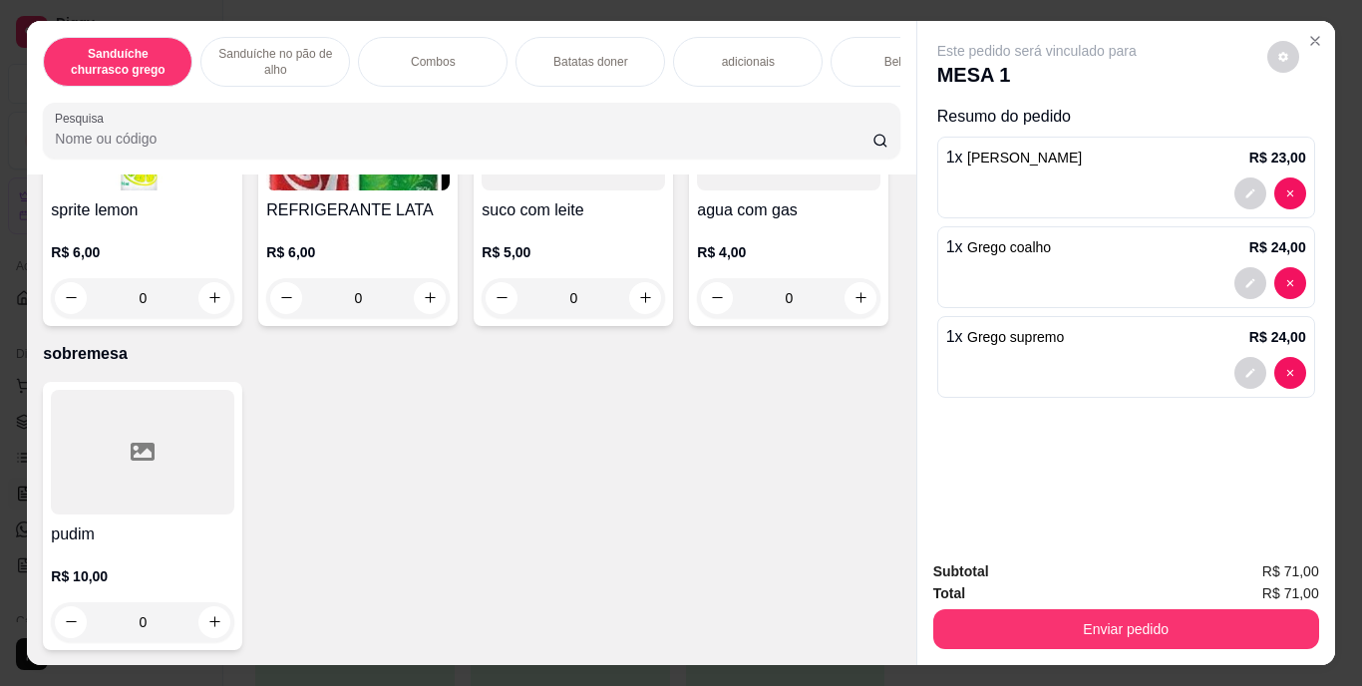
scroll to position [3534, 0]
click at [212, 19] on icon "increase-product-quantity" at bounding box center [214, 14] width 10 height 10
type input "1"
click at [638, 21] on icon "increase-product-quantity" at bounding box center [645, 13] width 15 height 15
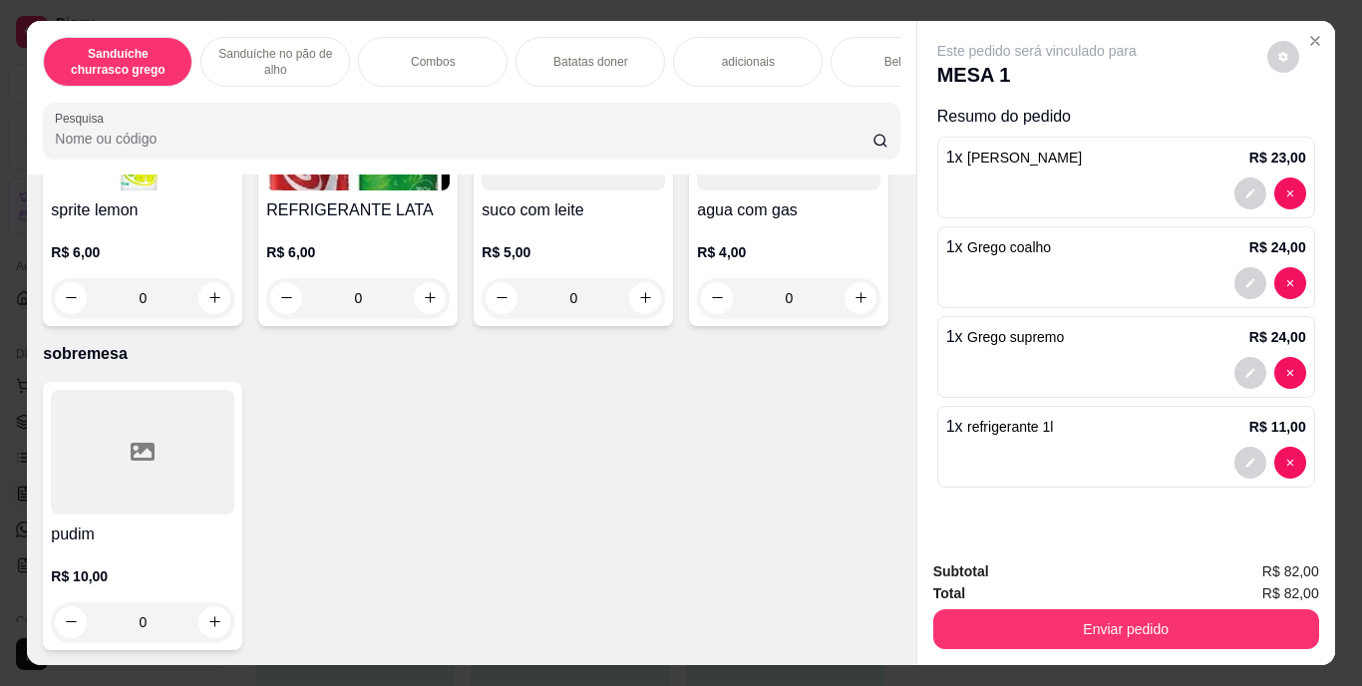
type input "1"
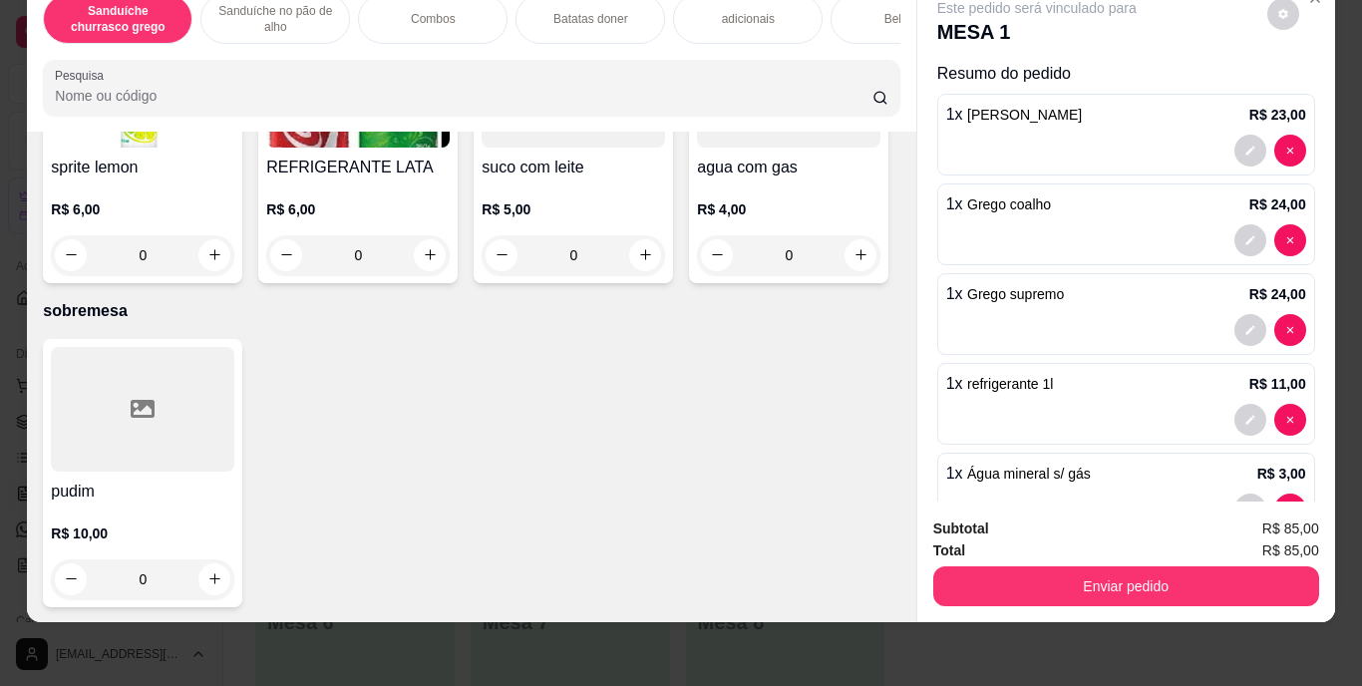
scroll to position [60, 0]
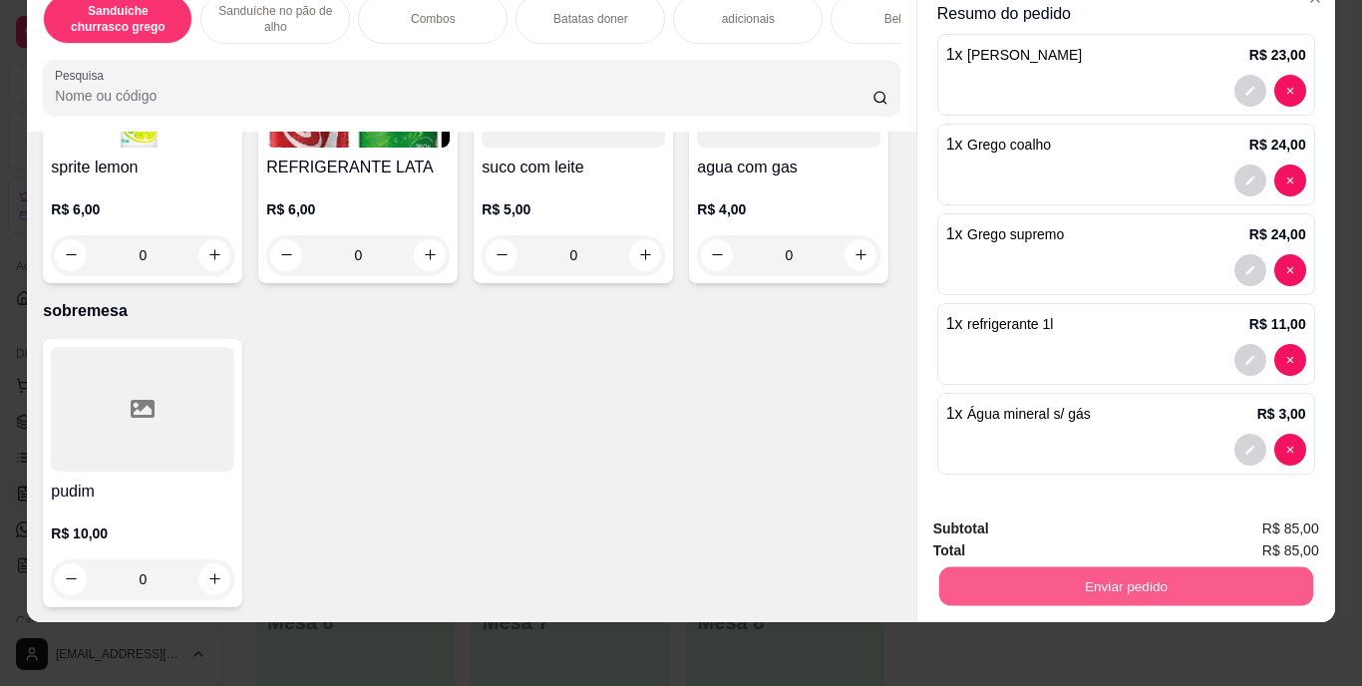
click at [1089, 568] on button "Enviar pedido" at bounding box center [1125, 586] width 374 height 39
click at [1165, 521] on button "Registrar cliente" at bounding box center [1134, 522] width 128 height 37
click at [1100, 567] on button "Enviar pedido" at bounding box center [1125, 586] width 374 height 39
click at [1232, 523] on button "Enviar pedido" at bounding box center [1268, 522] width 110 height 37
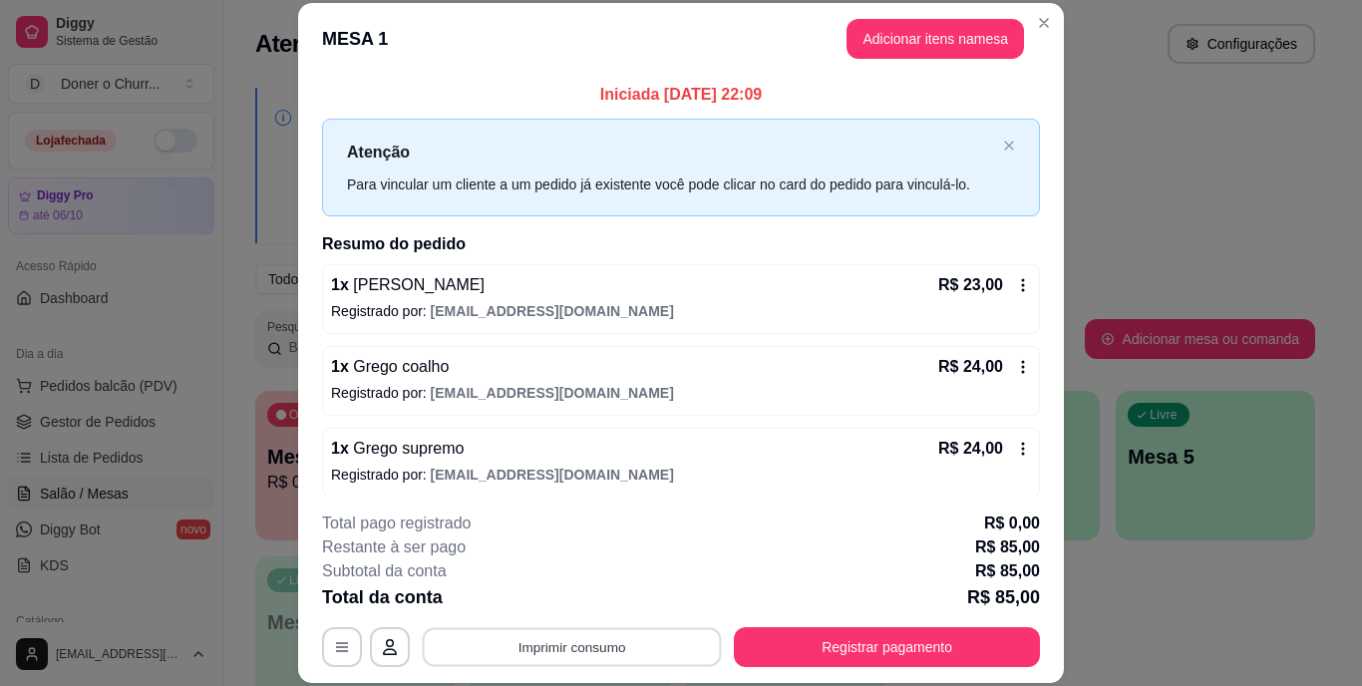
click at [550, 651] on button "Imprimir consumo" at bounding box center [572, 646] width 299 height 39
click at [574, 605] on button "IMPRESSORA" at bounding box center [571, 600] width 140 height 31
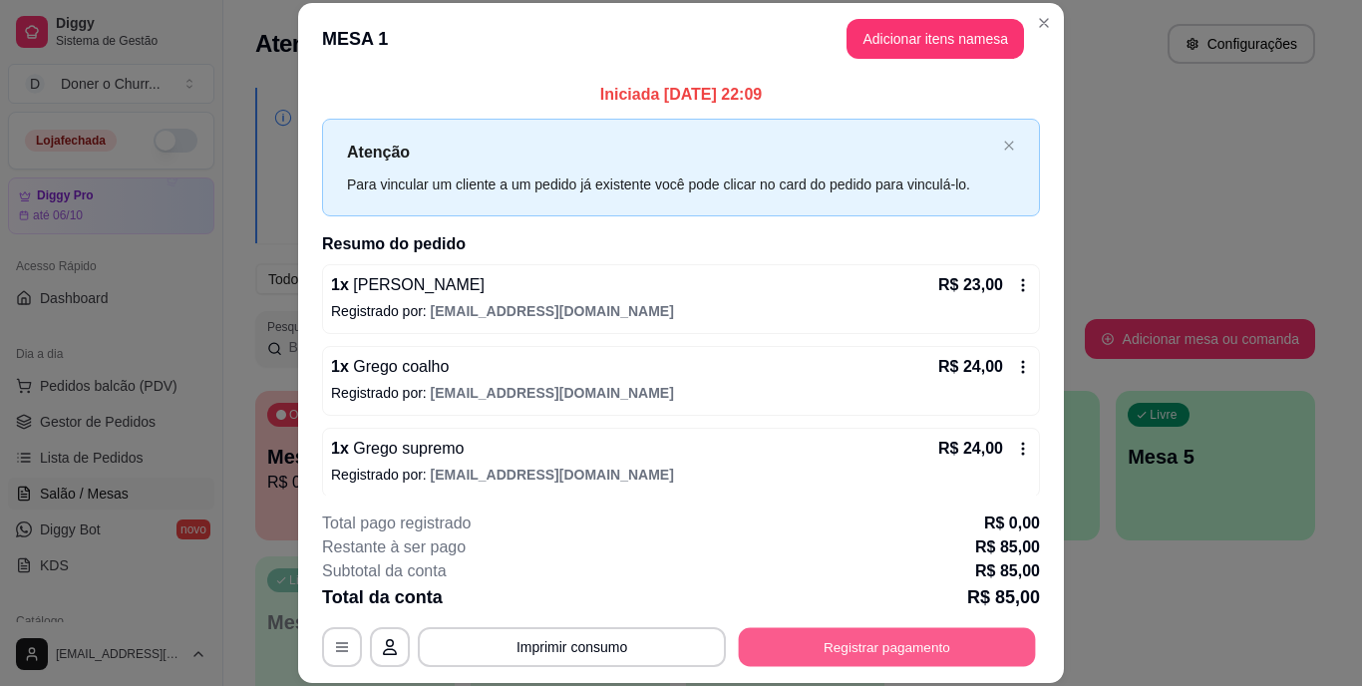
click at [793, 645] on button "Registrar pagamento" at bounding box center [887, 646] width 297 height 39
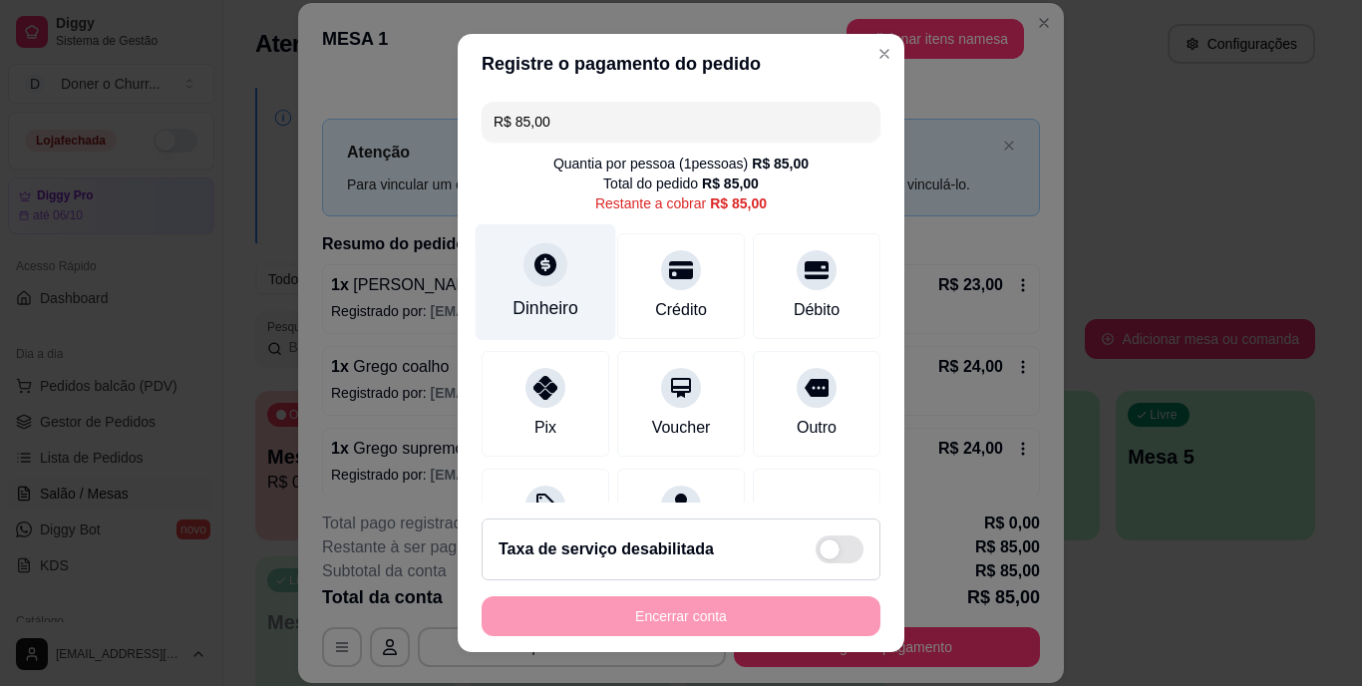
click at [523, 285] on div "Dinheiro" at bounding box center [546, 282] width 141 height 117
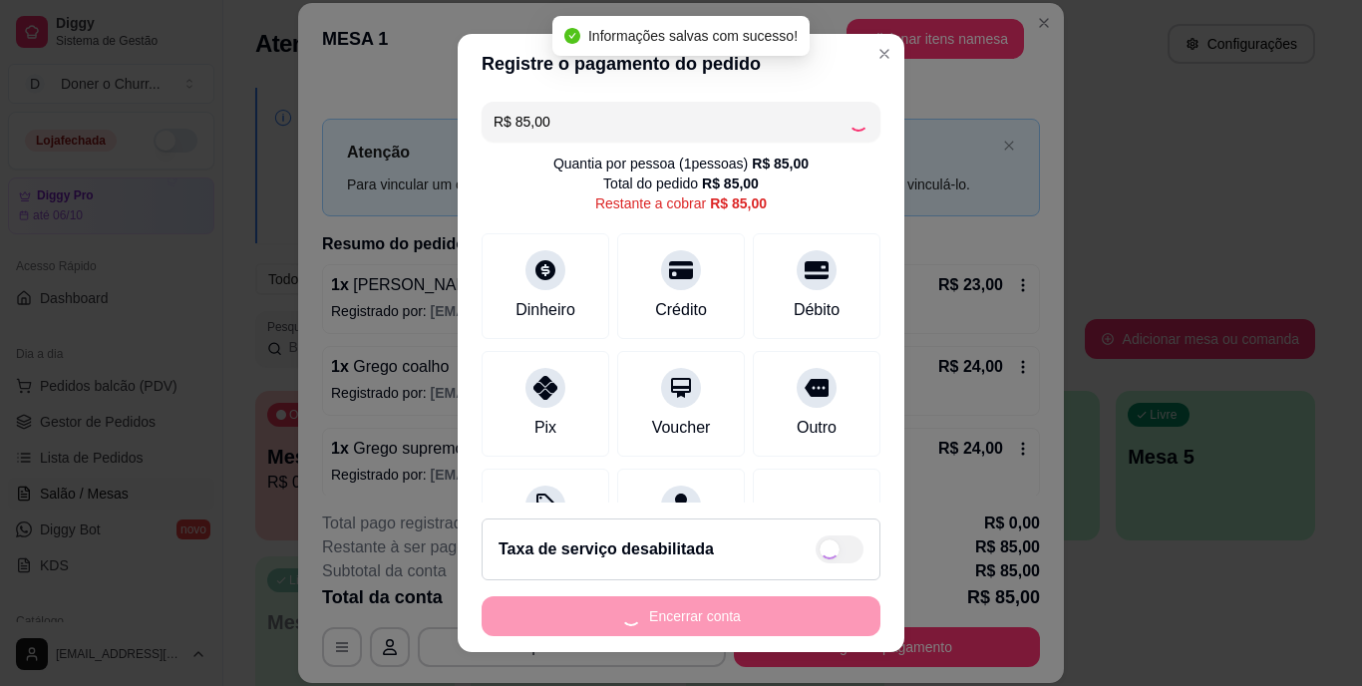
type input "R$ 0,00"
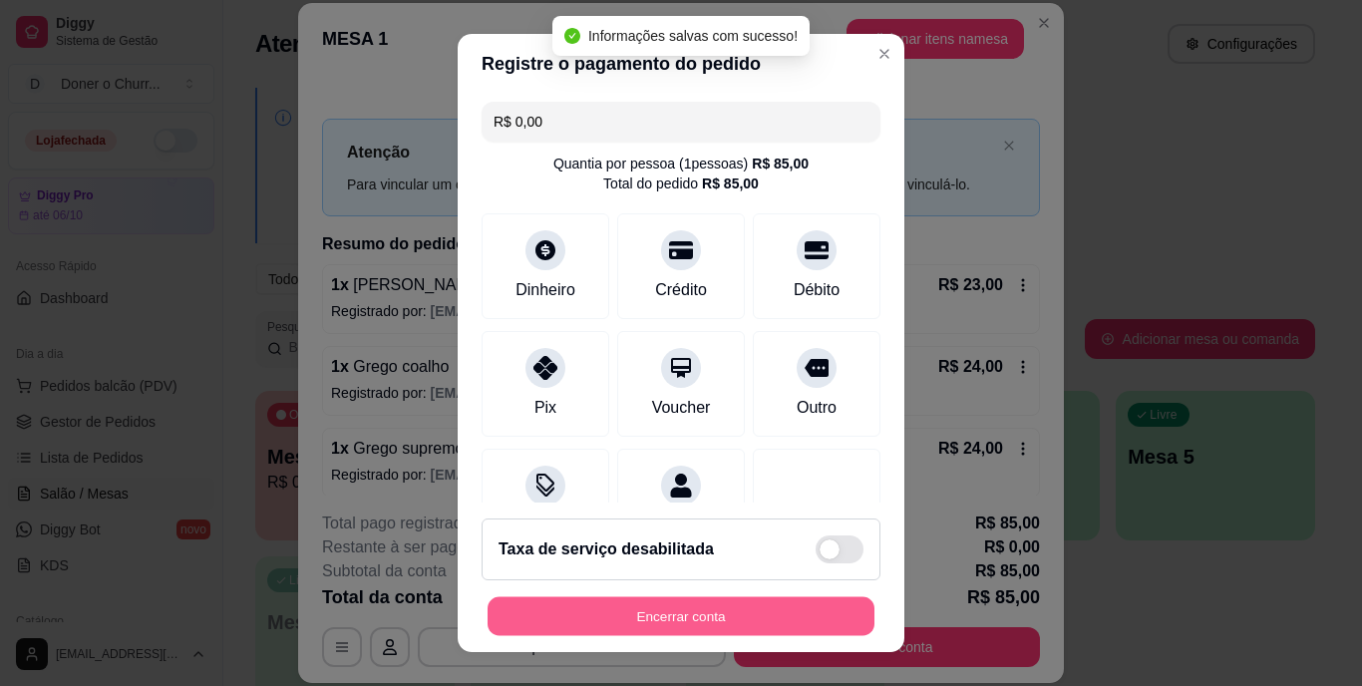
click at [700, 618] on button "Encerrar conta" at bounding box center [681, 615] width 387 height 39
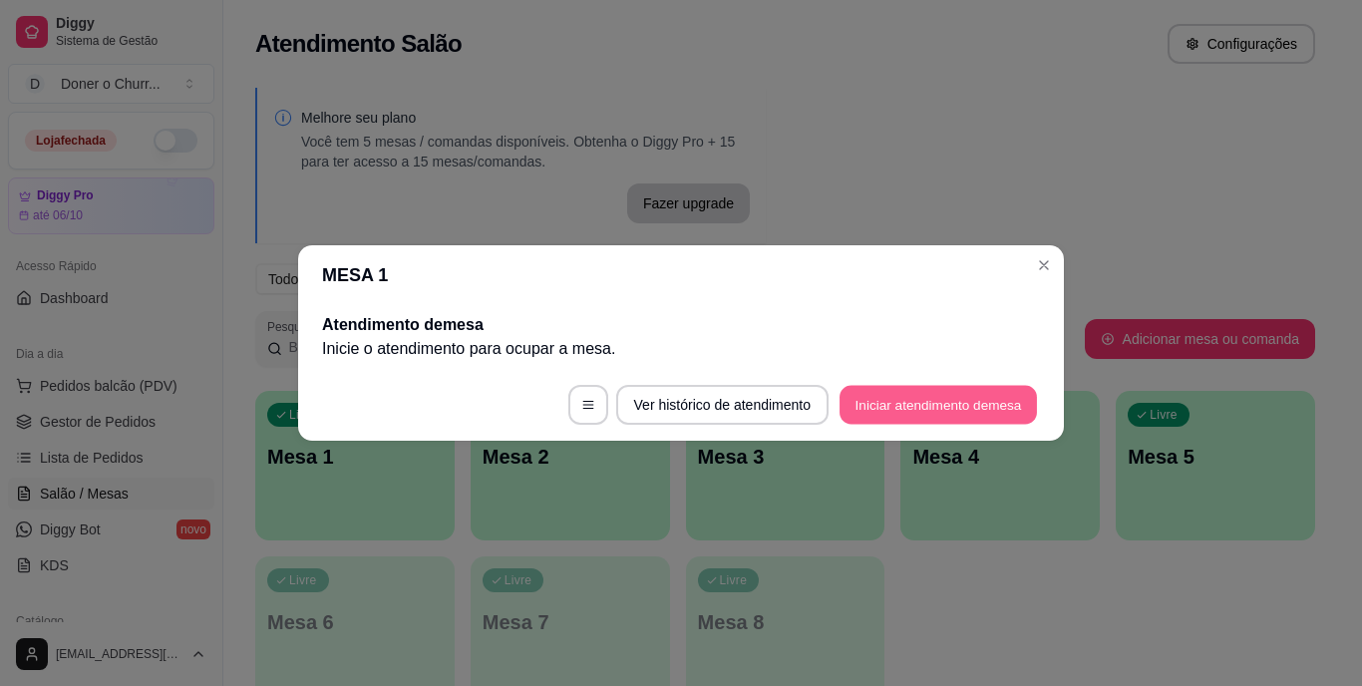
click at [960, 393] on button "Iniciar atendimento de mesa" at bounding box center [938, 405] width 197 height 39
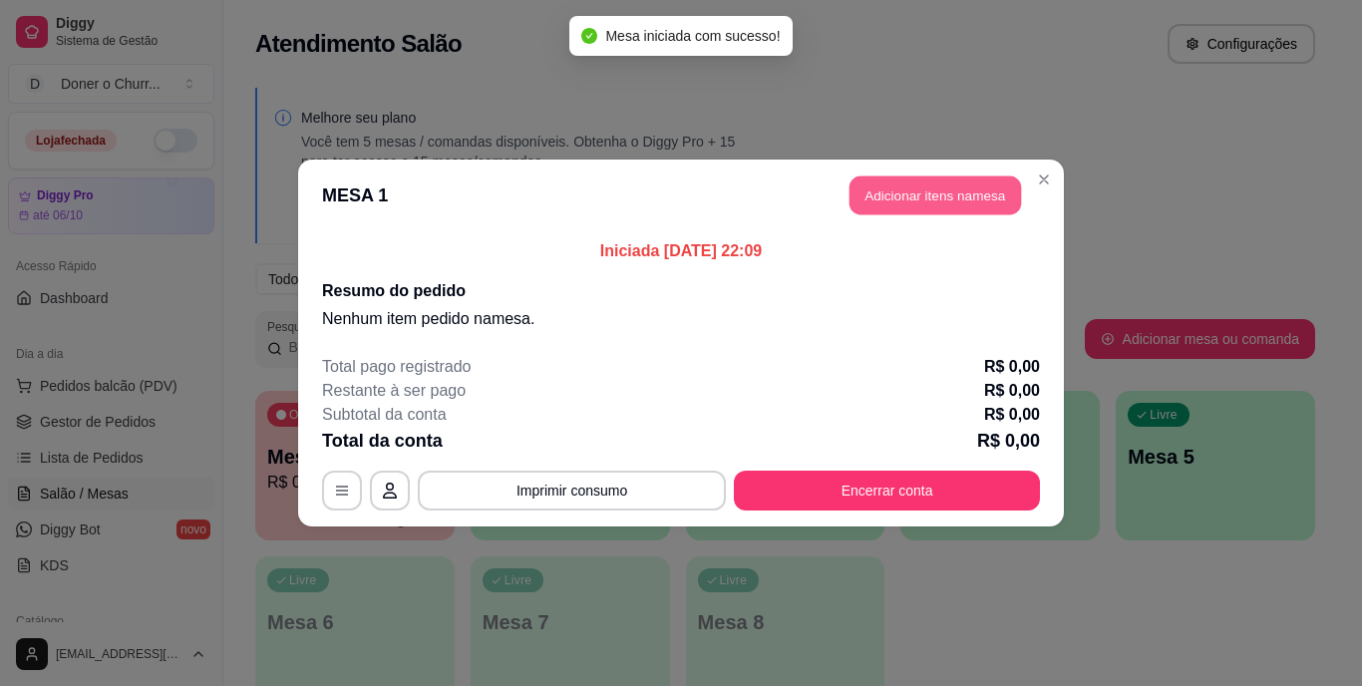
click at [909, 186] on button "Adicionar itens na mesa" at bounding box center [936, 196] width 172 height 39
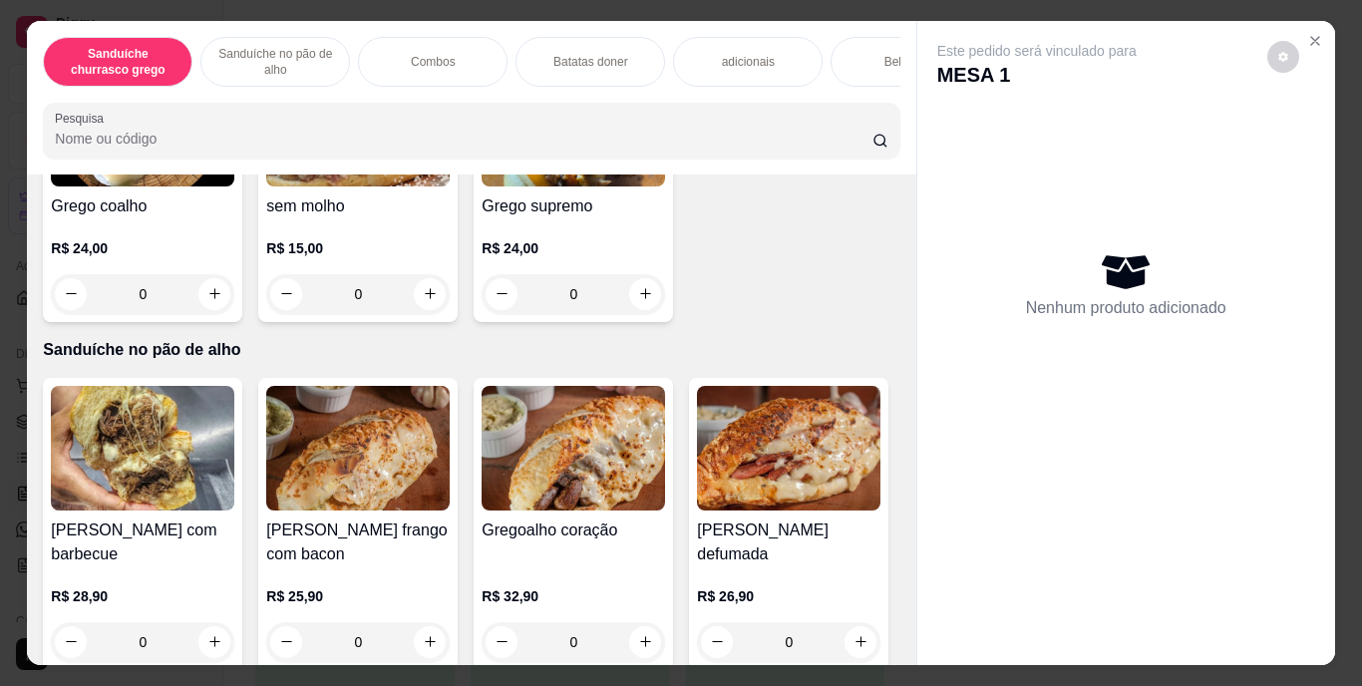
scroll to position [566, 0]
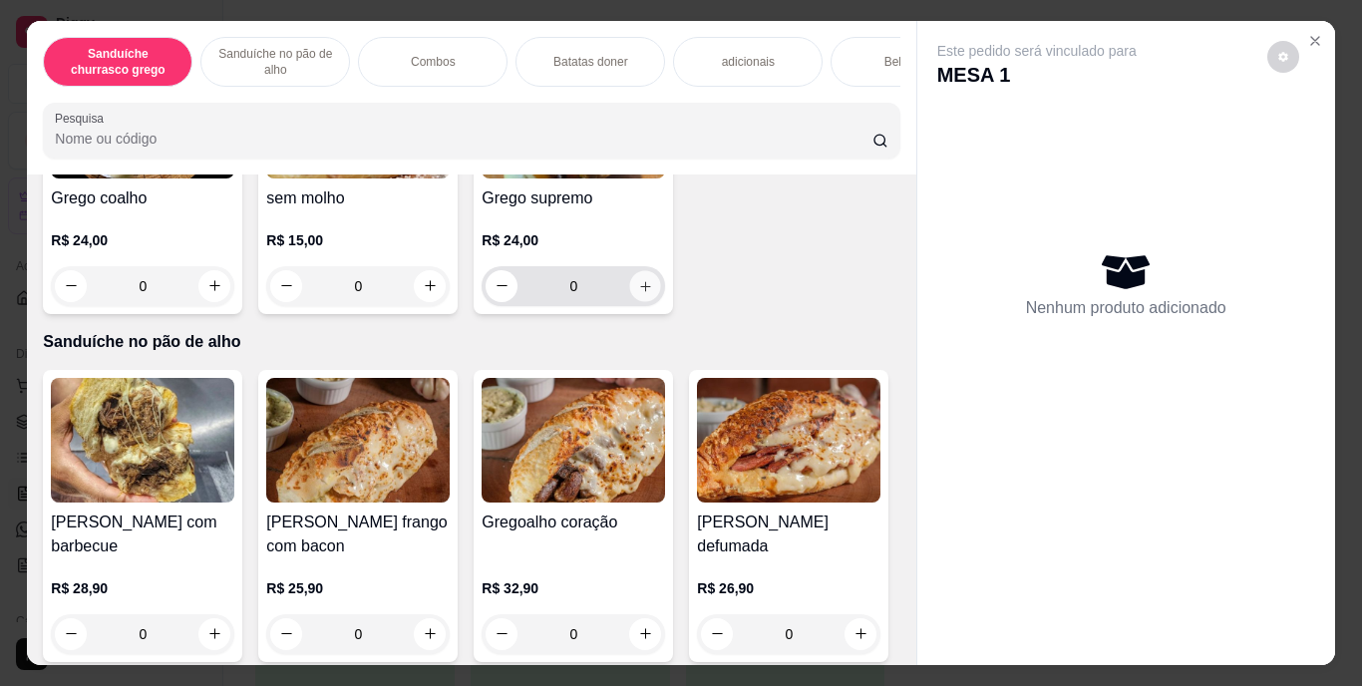
click at [630, 301] on button "increase-product-quantity" at bounding box center [645, 285] width 31 height 31
type input "1"
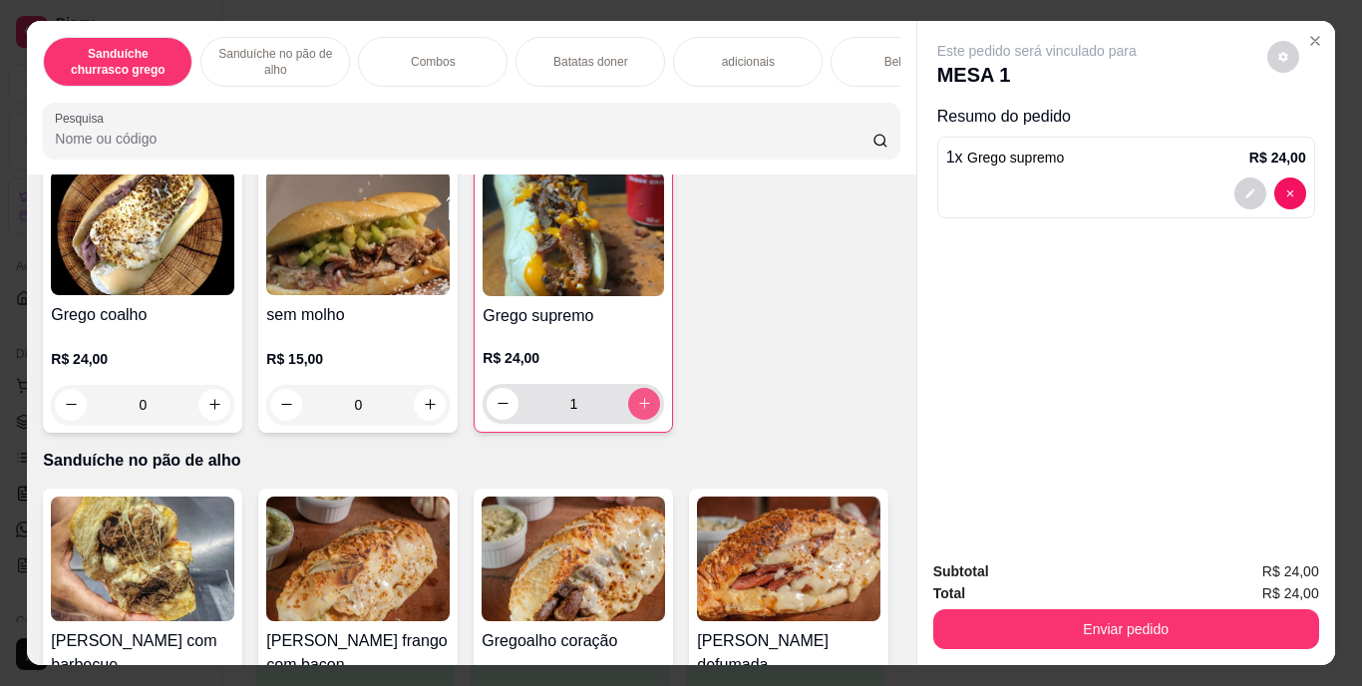
scroll to position [448, 0]
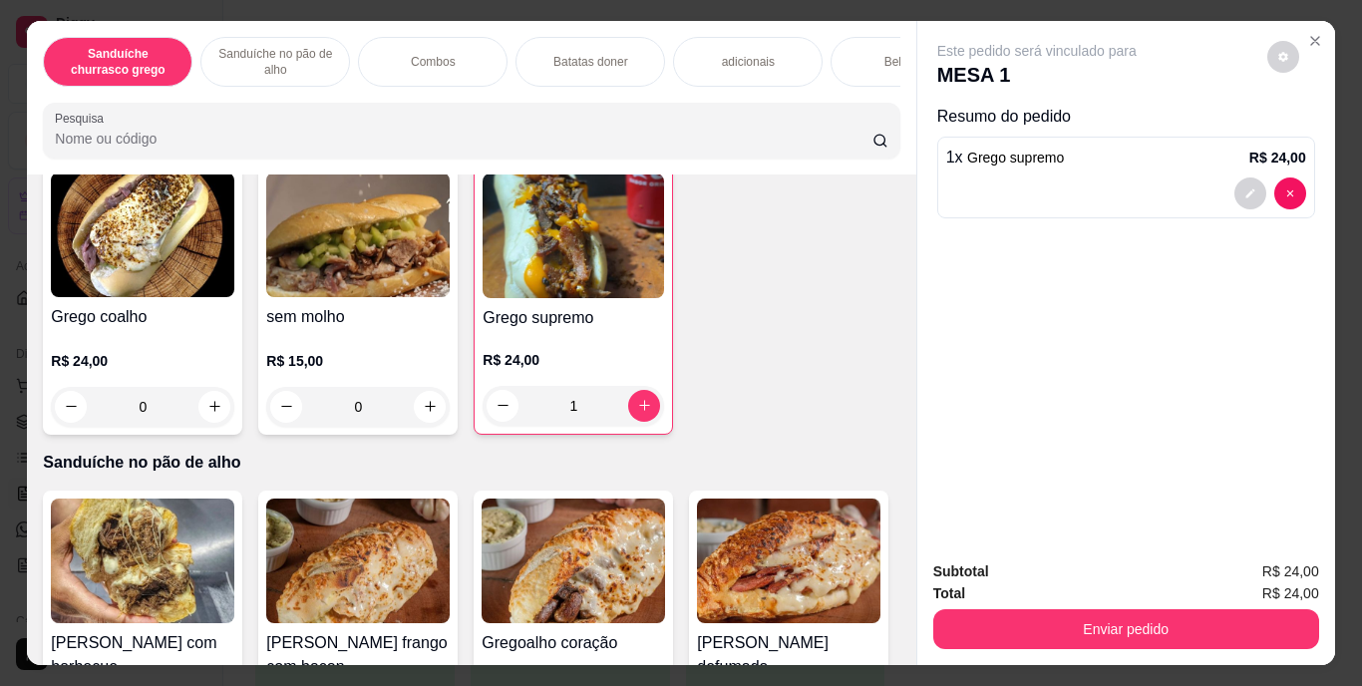
click at [846, 136] on button "increase-product-quantity" at bounding box center [861, 120] width 31 height 31
type input "1"
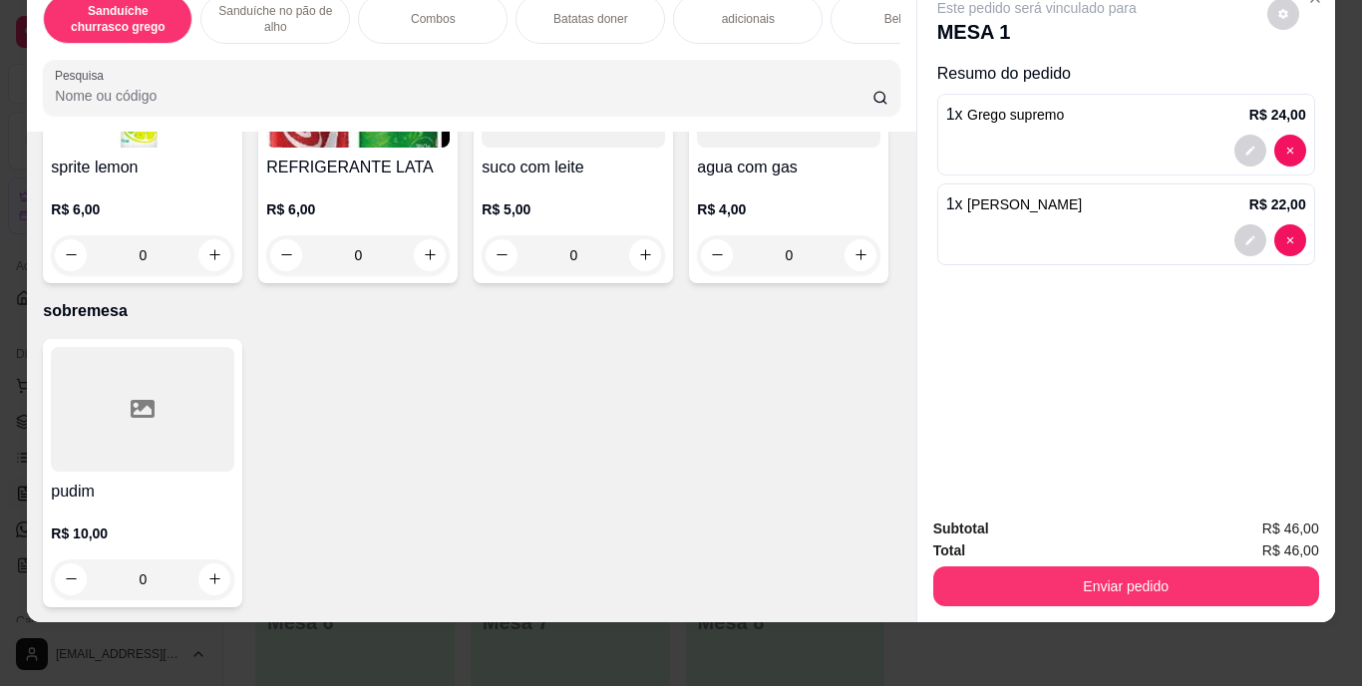
scroll to position [3392, 0]
type input "1"
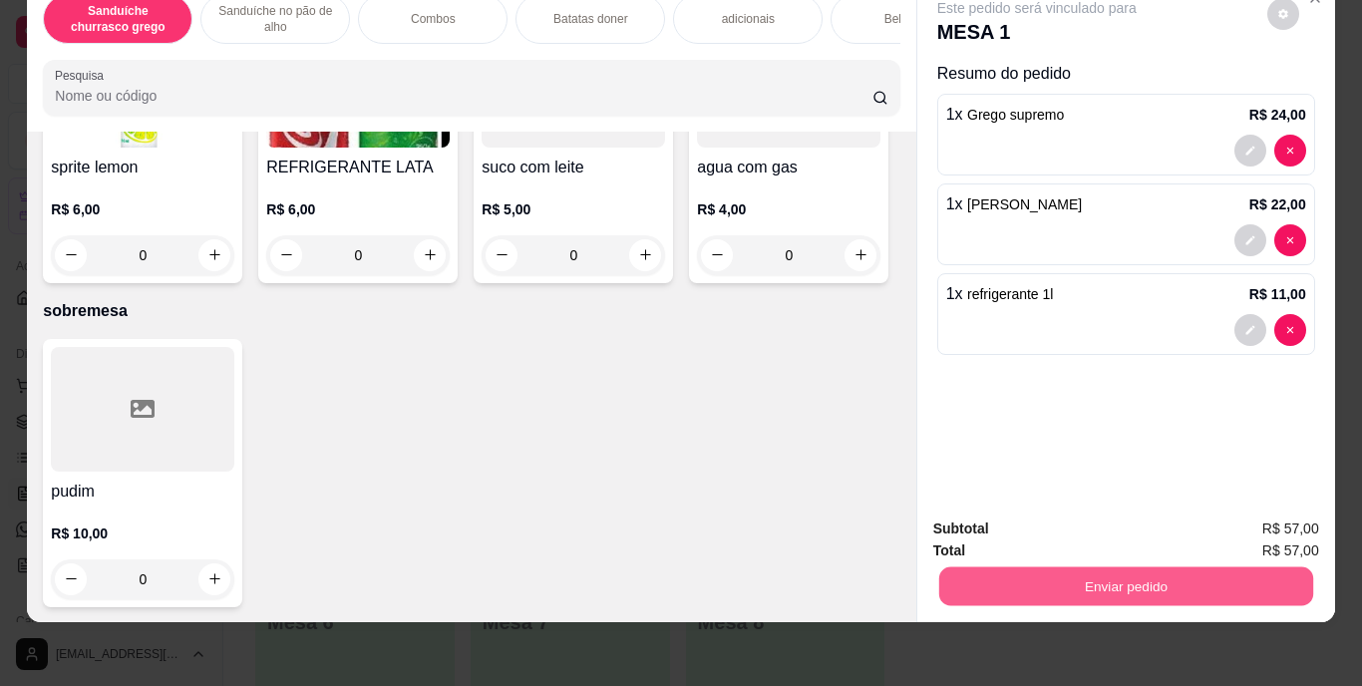
click at [1098, 573] on button "Enviar pedido" at bounding box center [1125, 586] width 374 height 39
click at [1269, 515] on button "Enviar pedido" at bounding box center [1268, 522] width 110 height 37
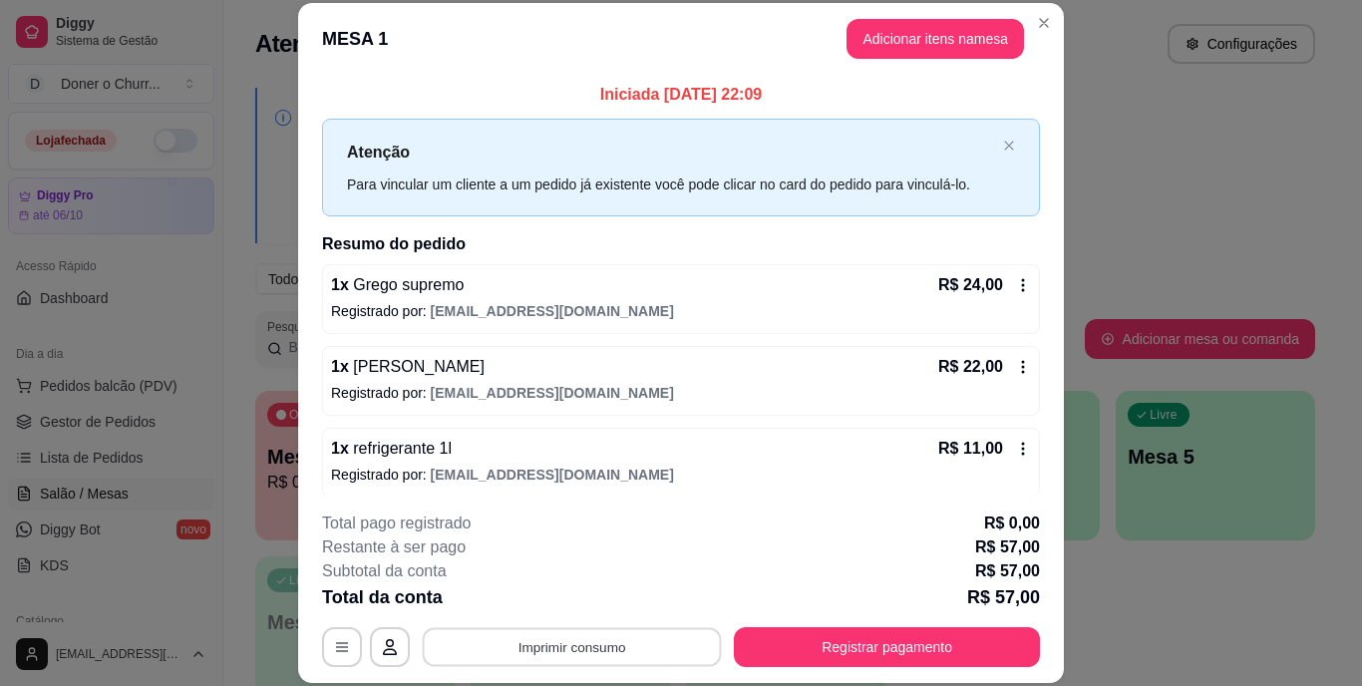
click at [578, 644] on button "Imprimir consumo" at bounding box center [572, 646] width 299 height 39
click at [579, 601] on button "IMPRESSORA" at bounding box center [571, 600] width 140 height 31
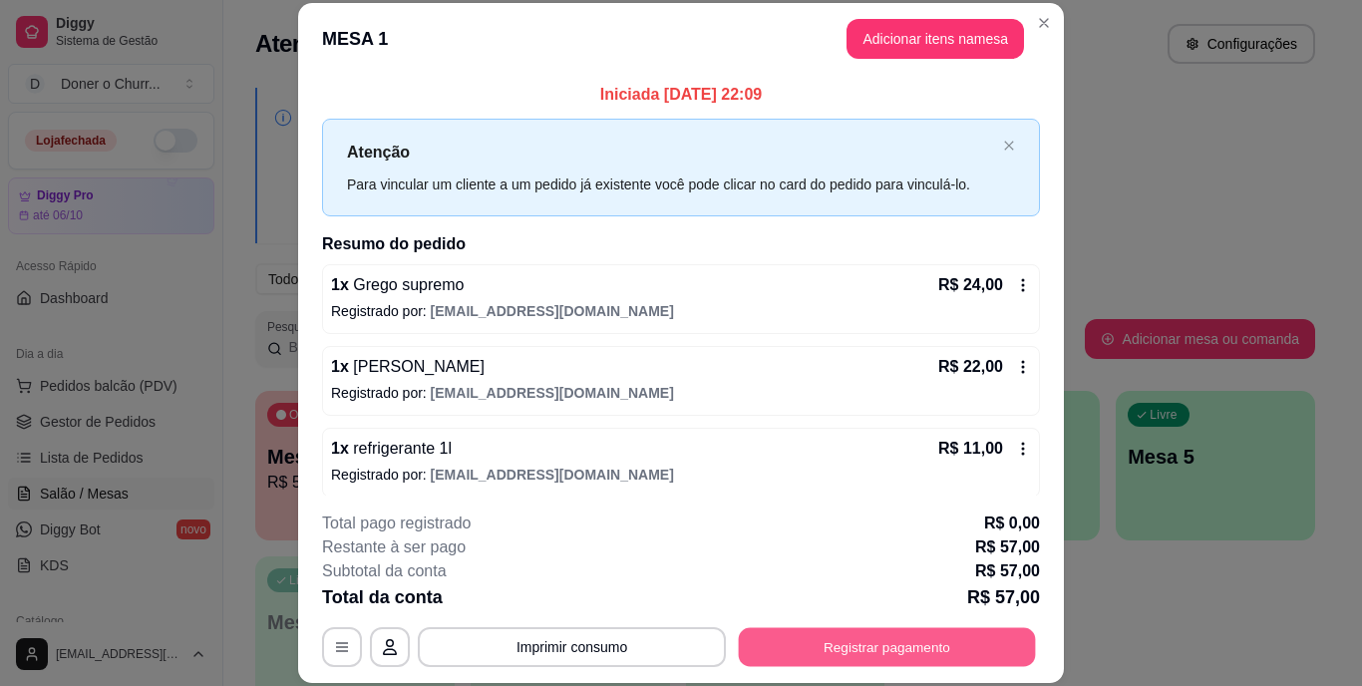
click at [991, 641] on button "Registrar pagamento" at bounding box center [887, 646] width 297 height 39
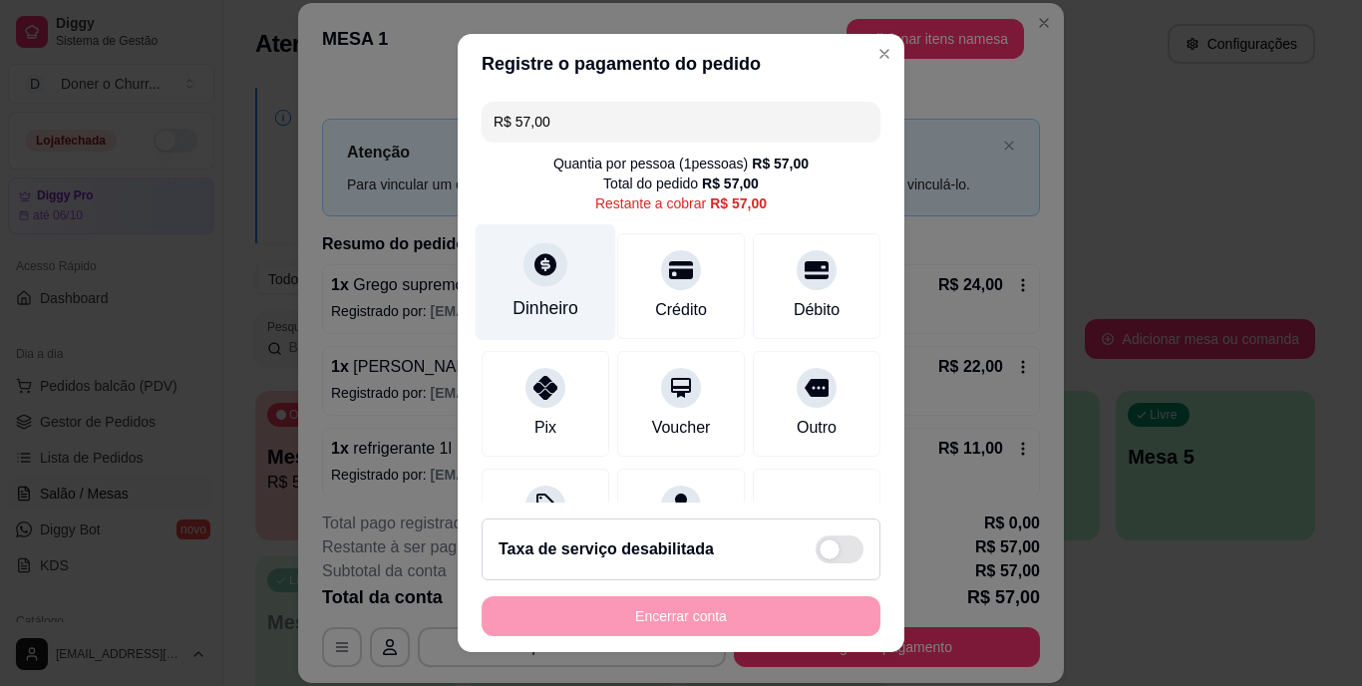
click at [541, 272] on icon at bounding box center [546, 265] width 22 height 22
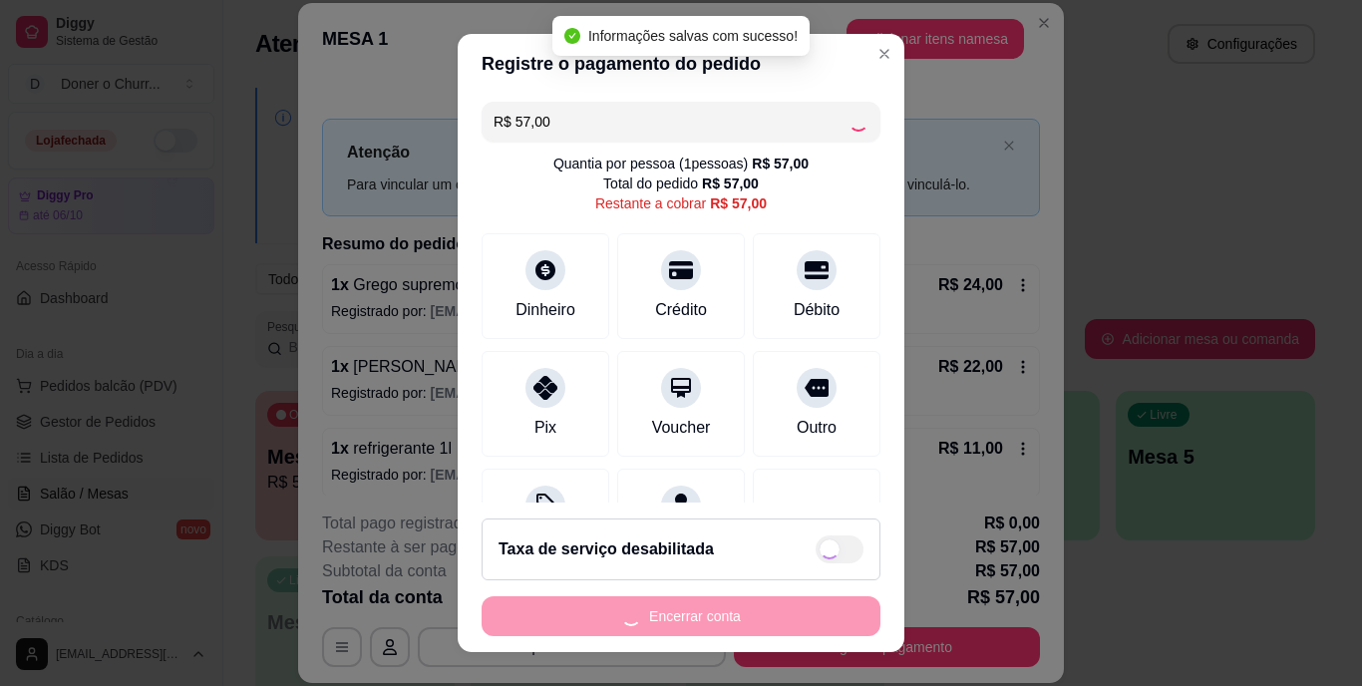
type input "R$ 0,00"
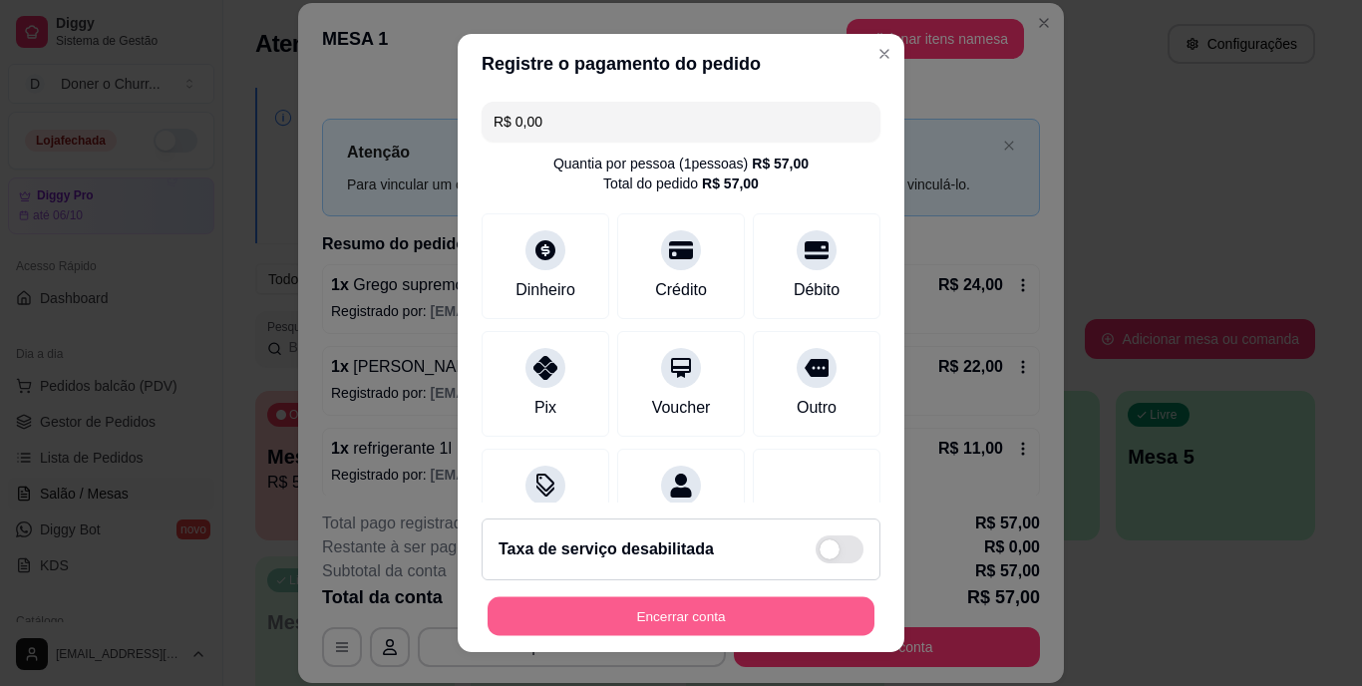
click at [682, 609] on button "Encerrar conta" at bounding box center [681, 615] width 387 height 39
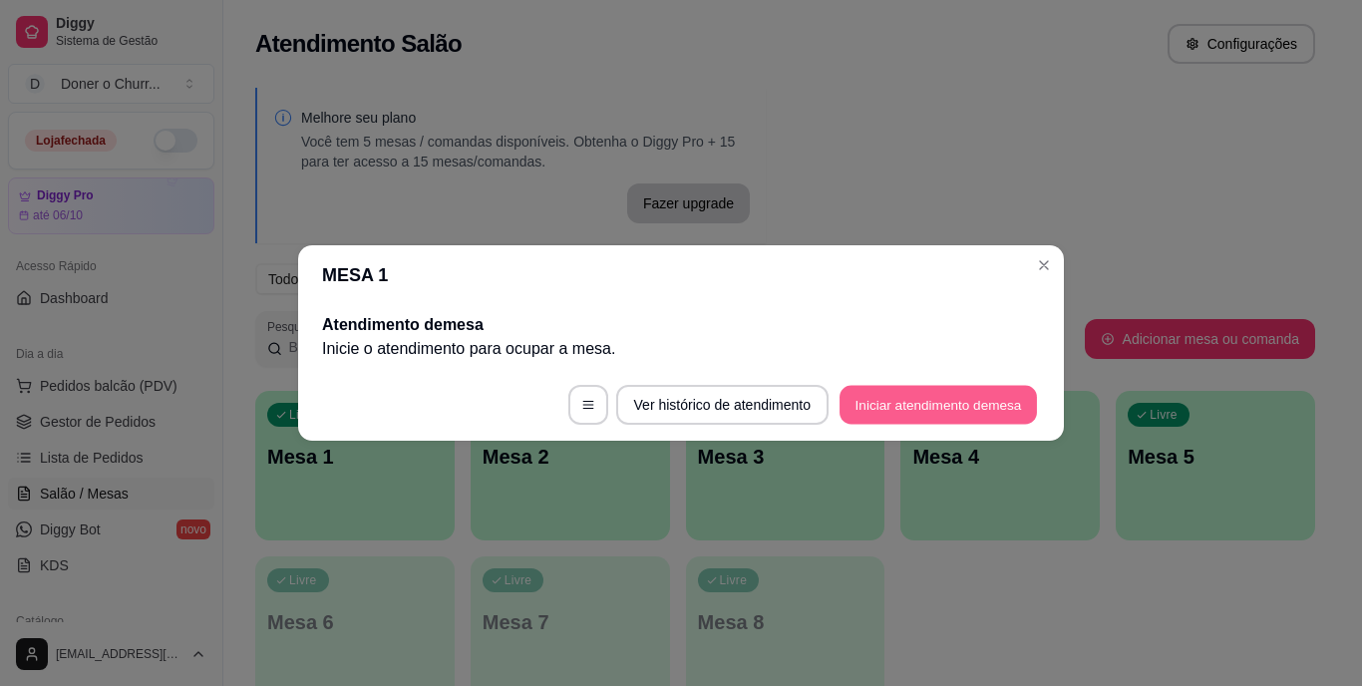
click at [988, 390] on button "Iniciar atendimento de mesa" at bounding box center [938, 405] width 197 height 39
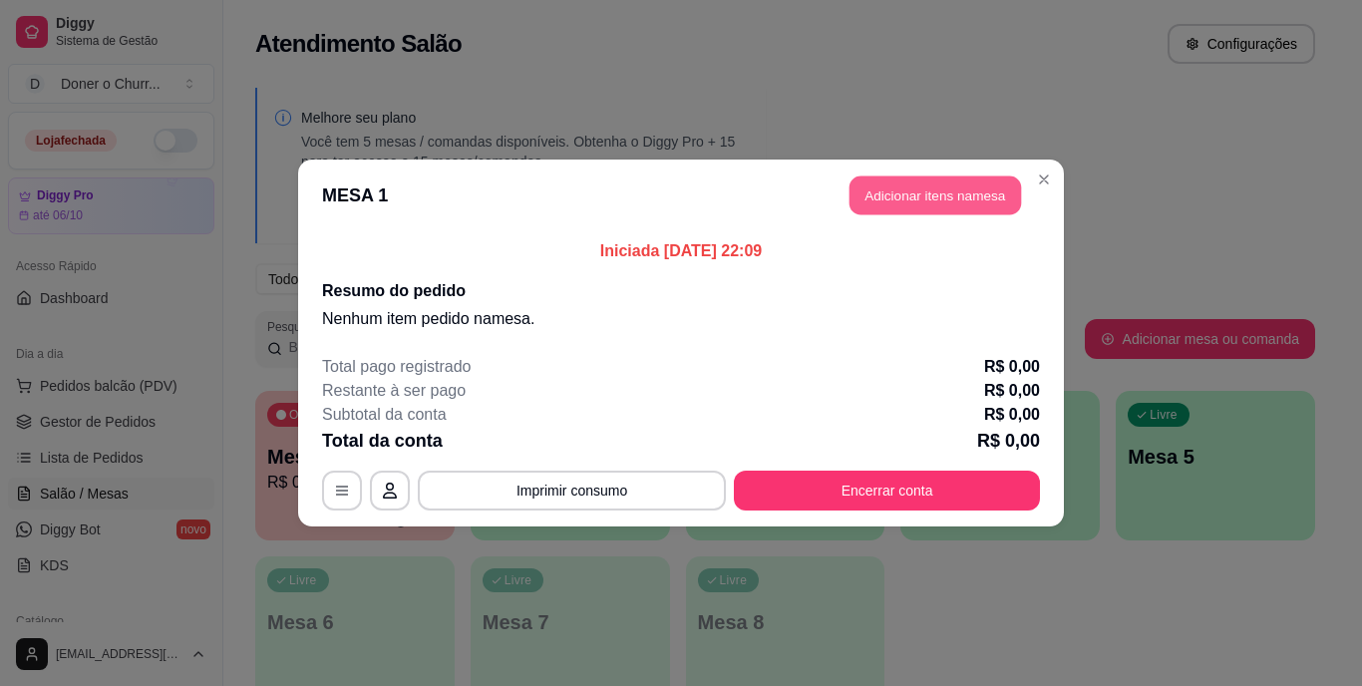
click at [930, 186] on button "Adicionar itens na mesa" at bounding box center [936, 196] width 172 height 39
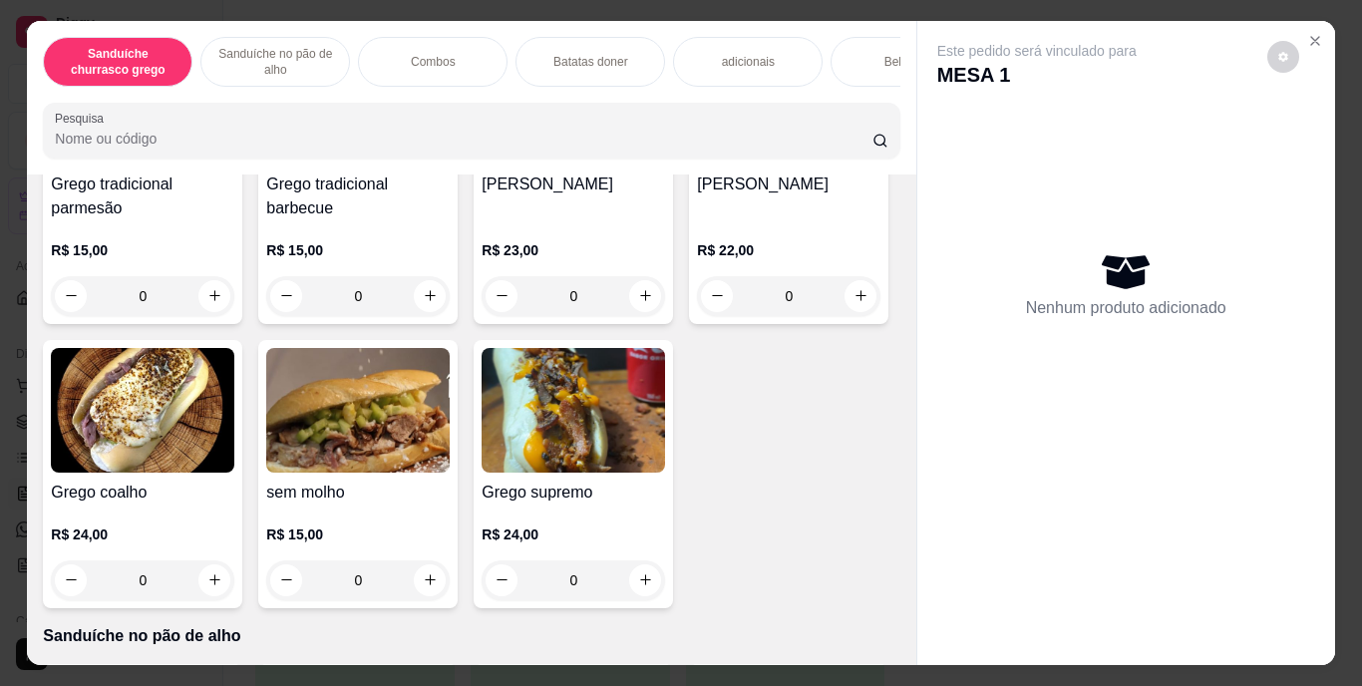
scroll to position [523, 0]
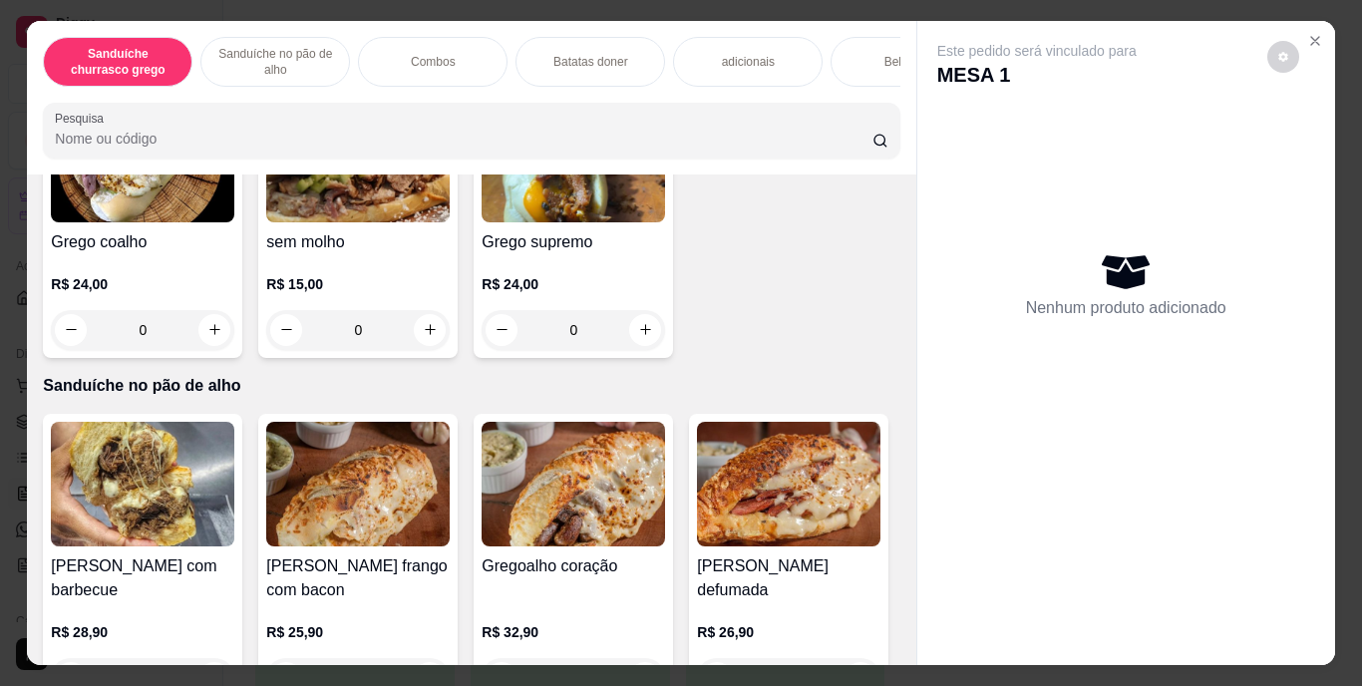
click at [856, 51] on icon "increase-product-quantity" at bounding box center [861, 46] width 10 height 10
type input "1"
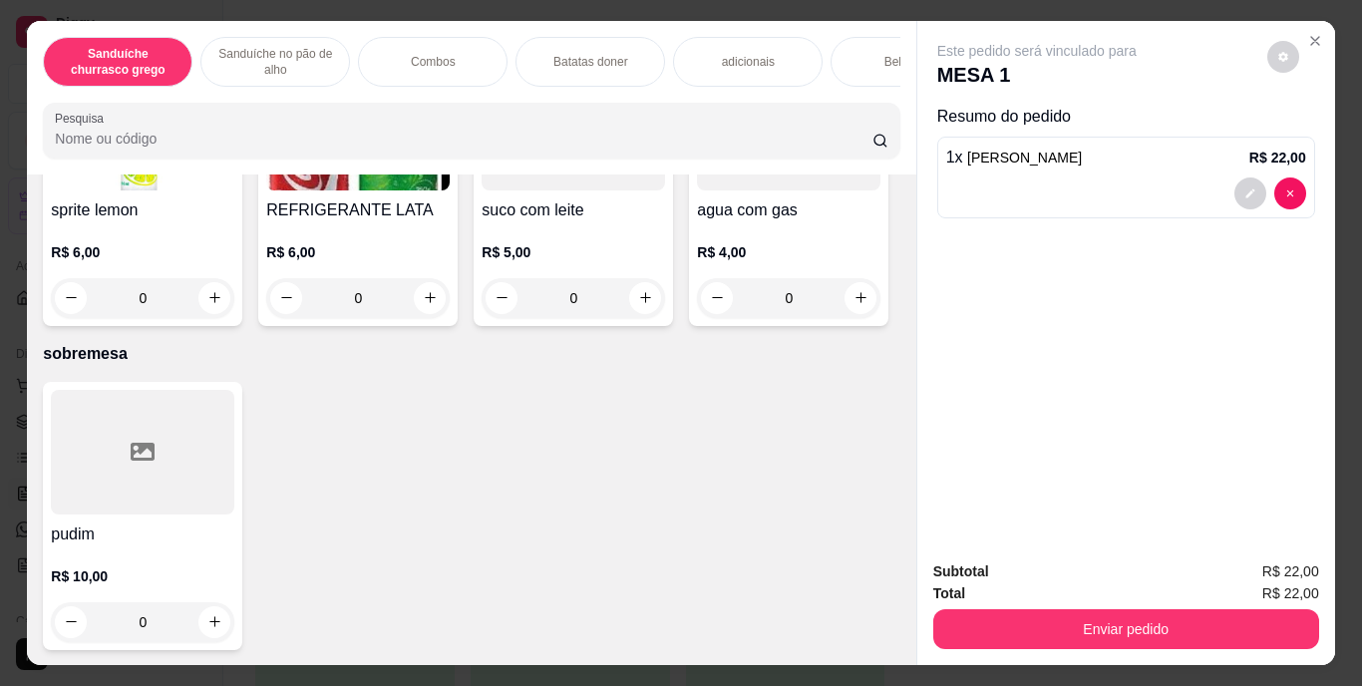
scroll to position [3601, 0]
click at [438, 305] on icon "increase-product-quantity" at bounding box center [430, 297] width 15 height 15
type input "1"
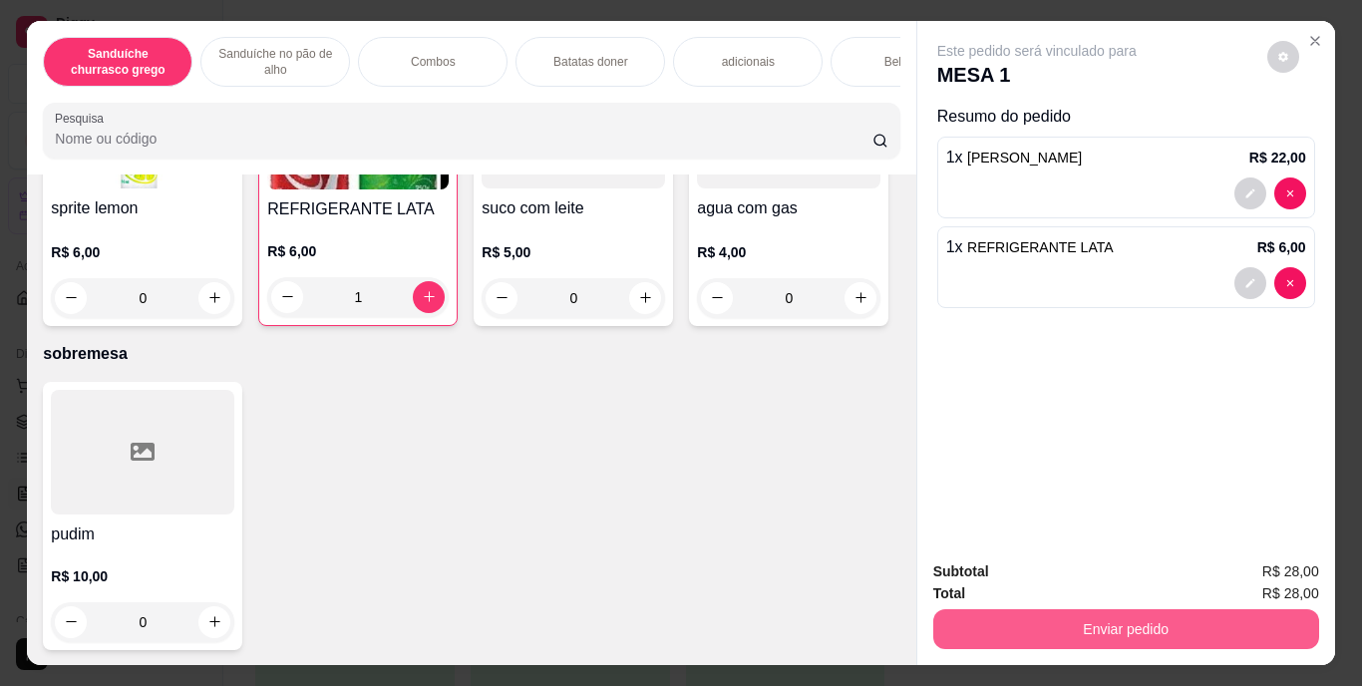
click at [1082, 609] on button "Enviar pedido" at bounding box center [1126, 629] width 386 height 40
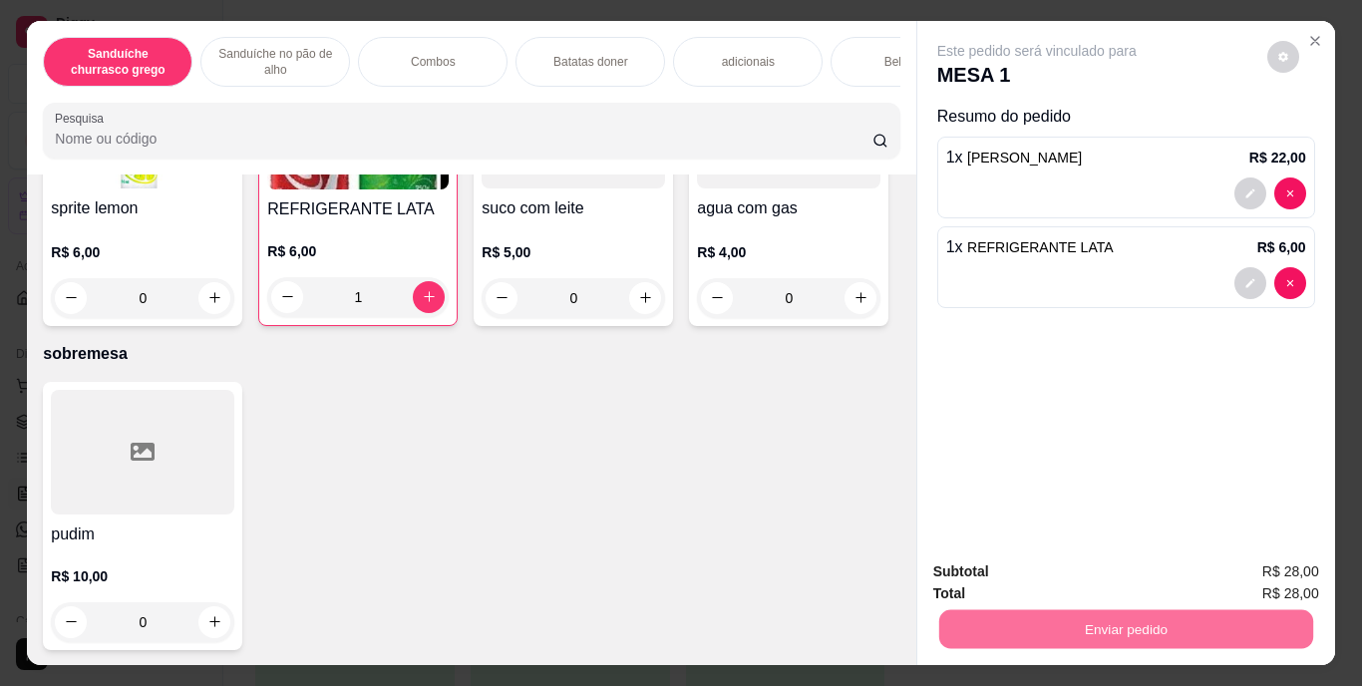
click at [1274, 565] on button "Enviar pedido" at bounding box center [1268, 572] width 110 height 37
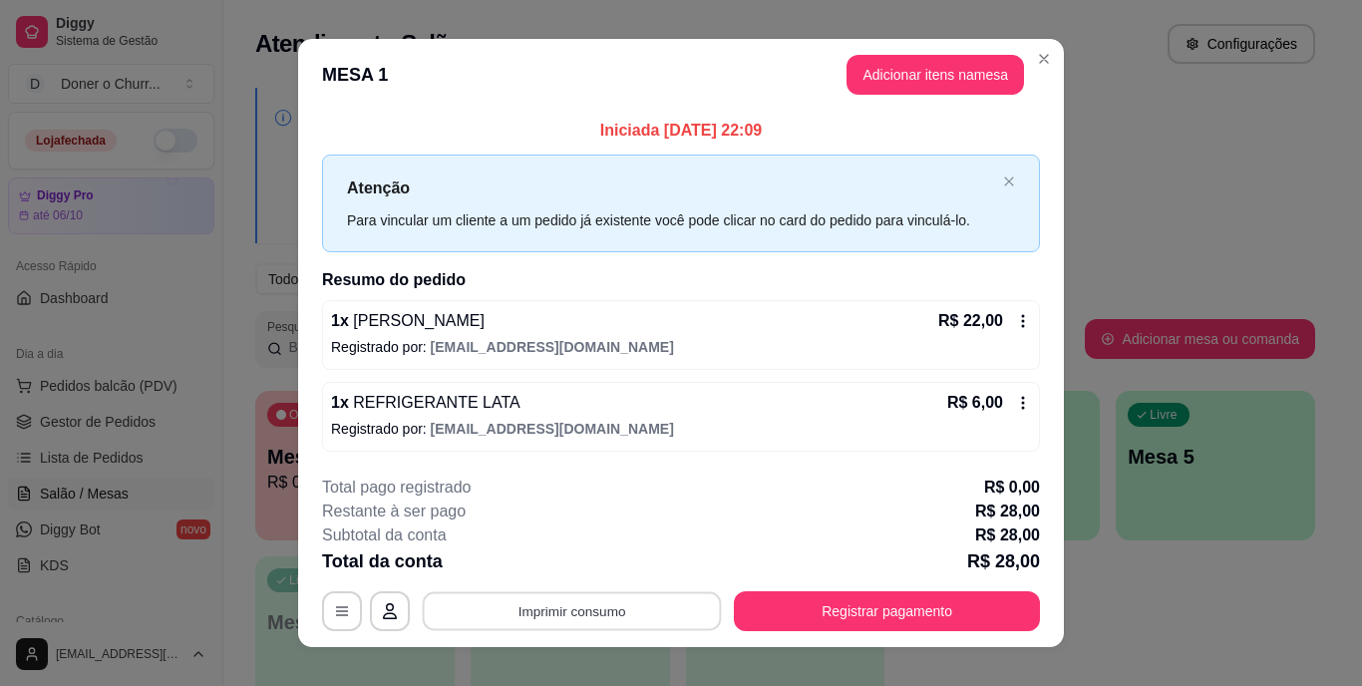
click at [611, 618] on button "Imprimir consumo" at bounding box center [572, 610] width 299 height 39
click at [574, 560] on button "IMPRESSORA" at bounding box center [571, 565] width 140 height 31
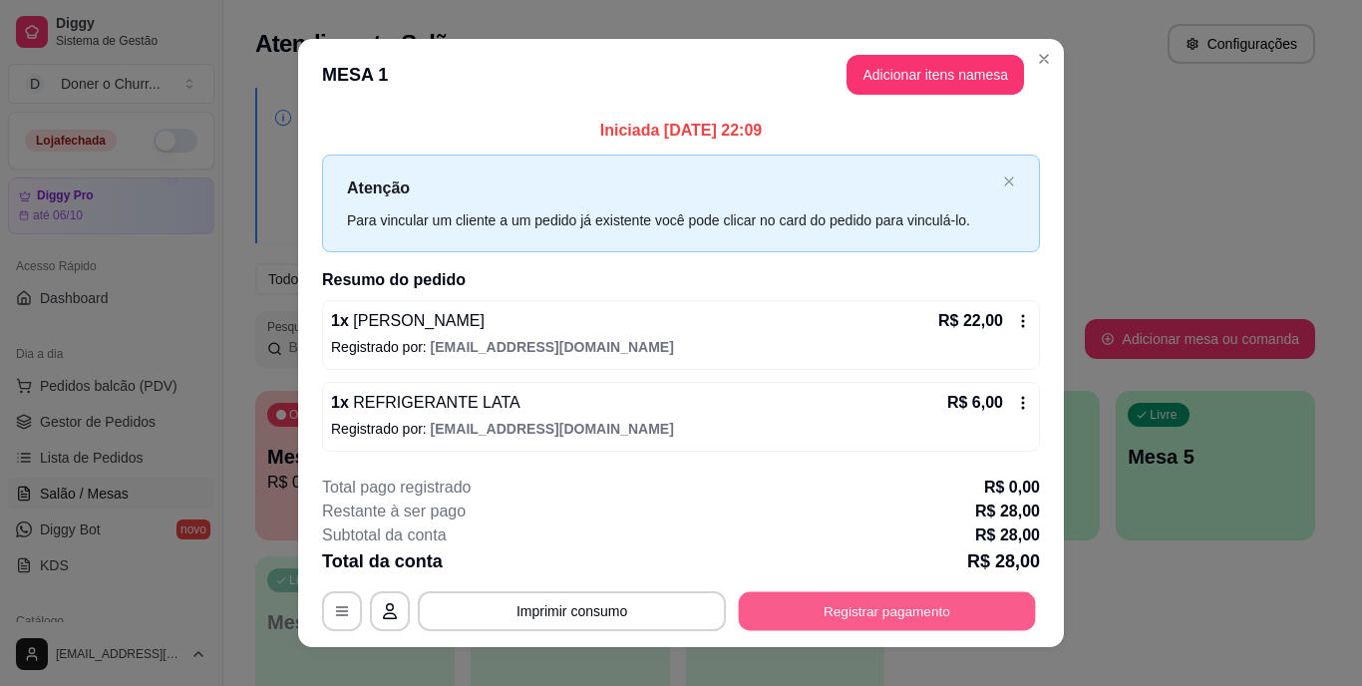
click at [854, 600] on button "Registrar pagamento" at bounding box center [887, 610] width 297 height 39
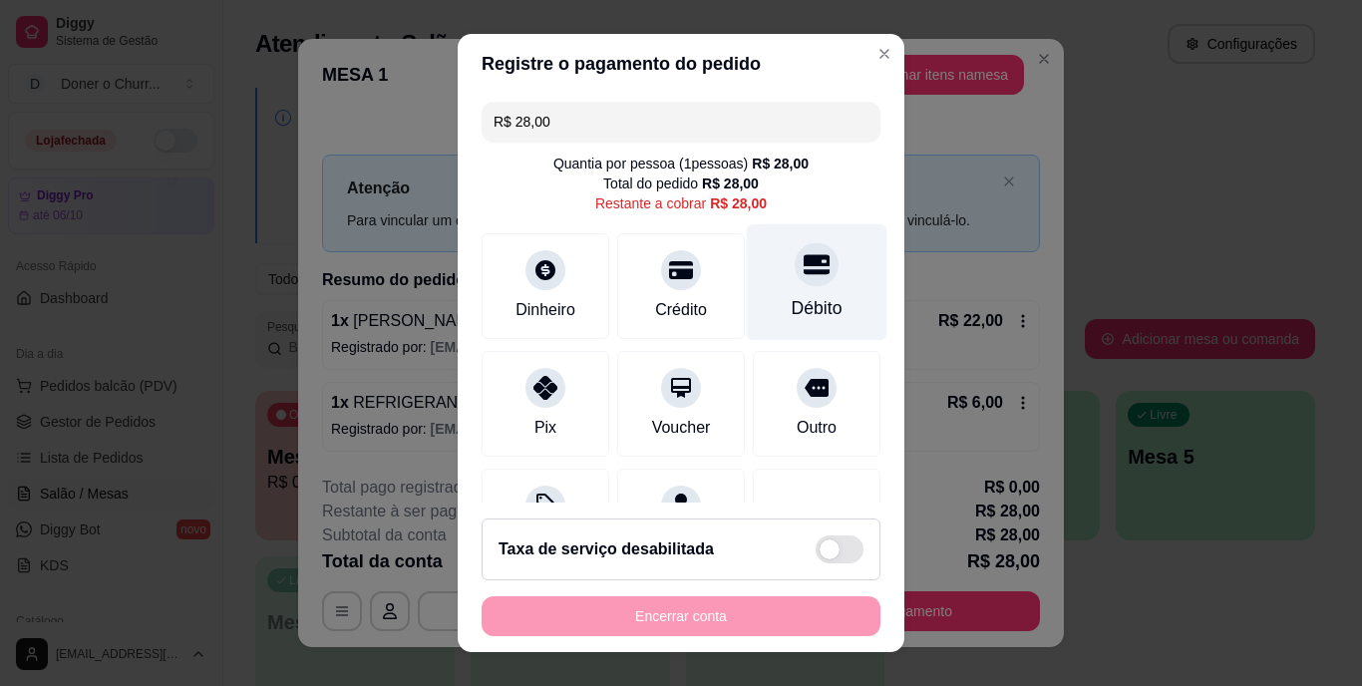
click at [804, 262] on icon at bounding box center [817, 265] width 26 height 20
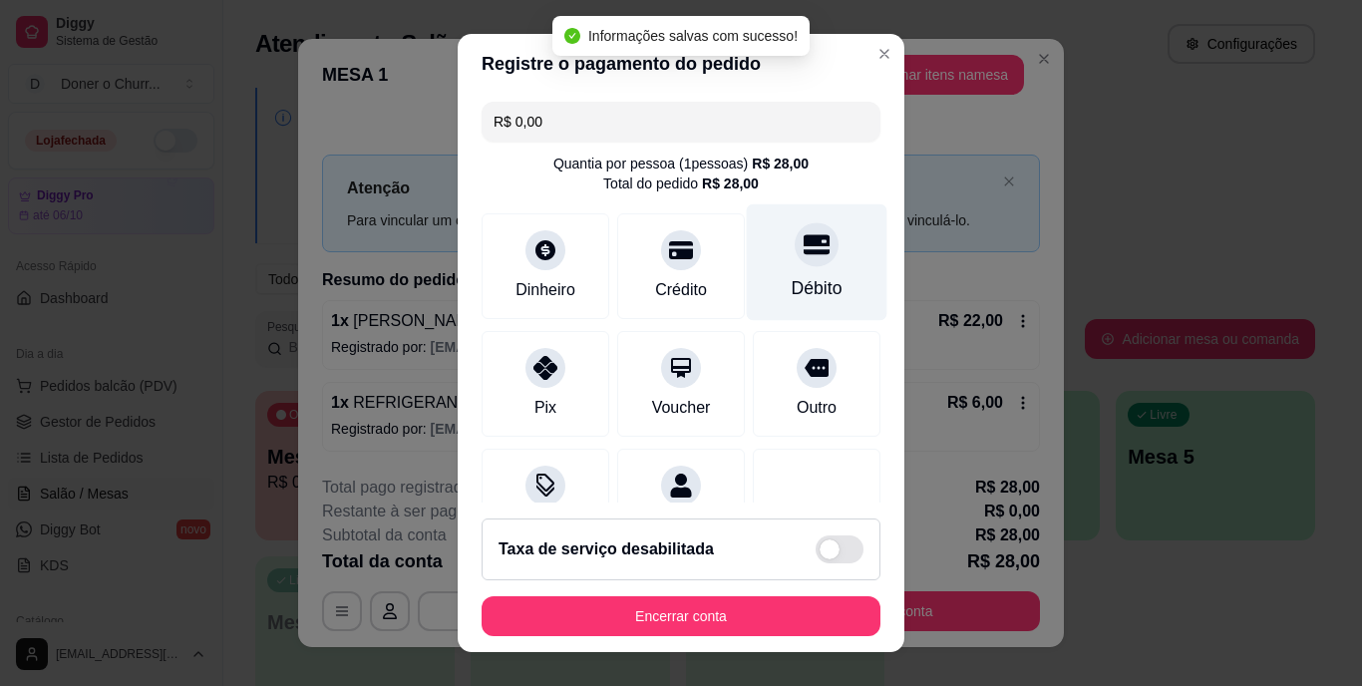
type input "R$ 0,00"
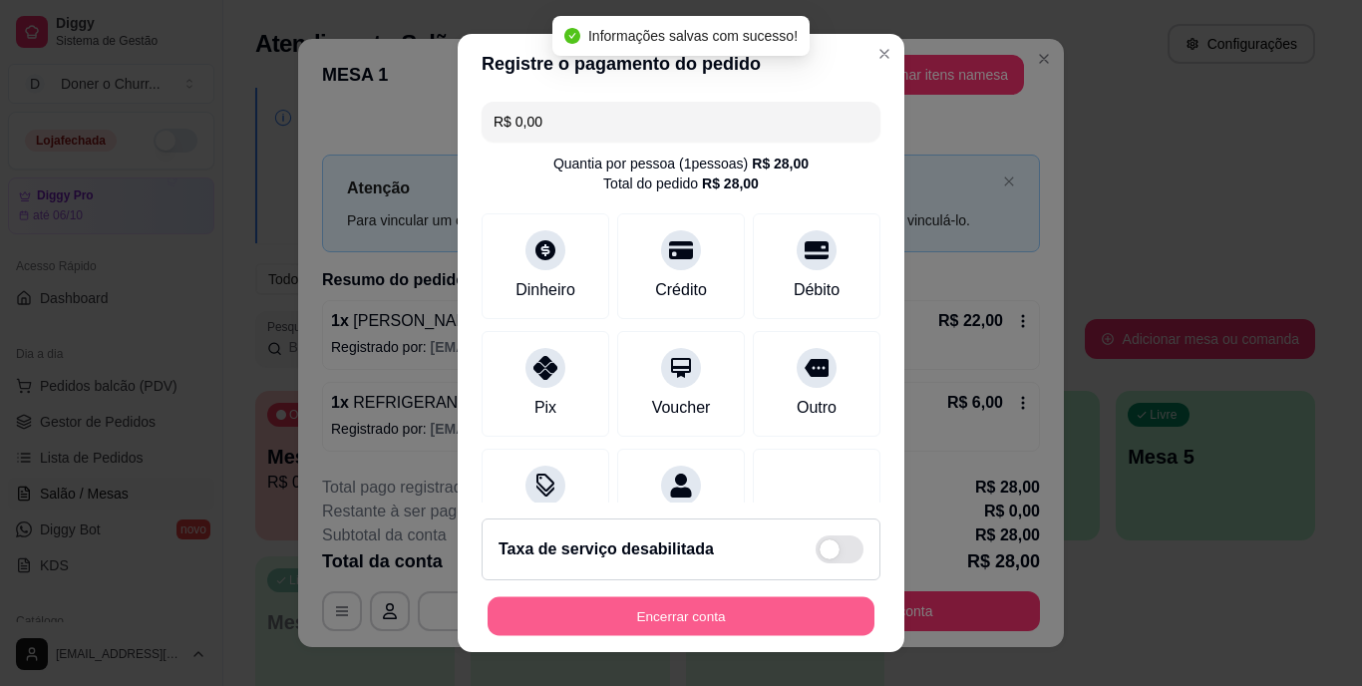
click at [634, 599] on button "Encerrar conta" at bounding box center [681, 615] width 387 height 39
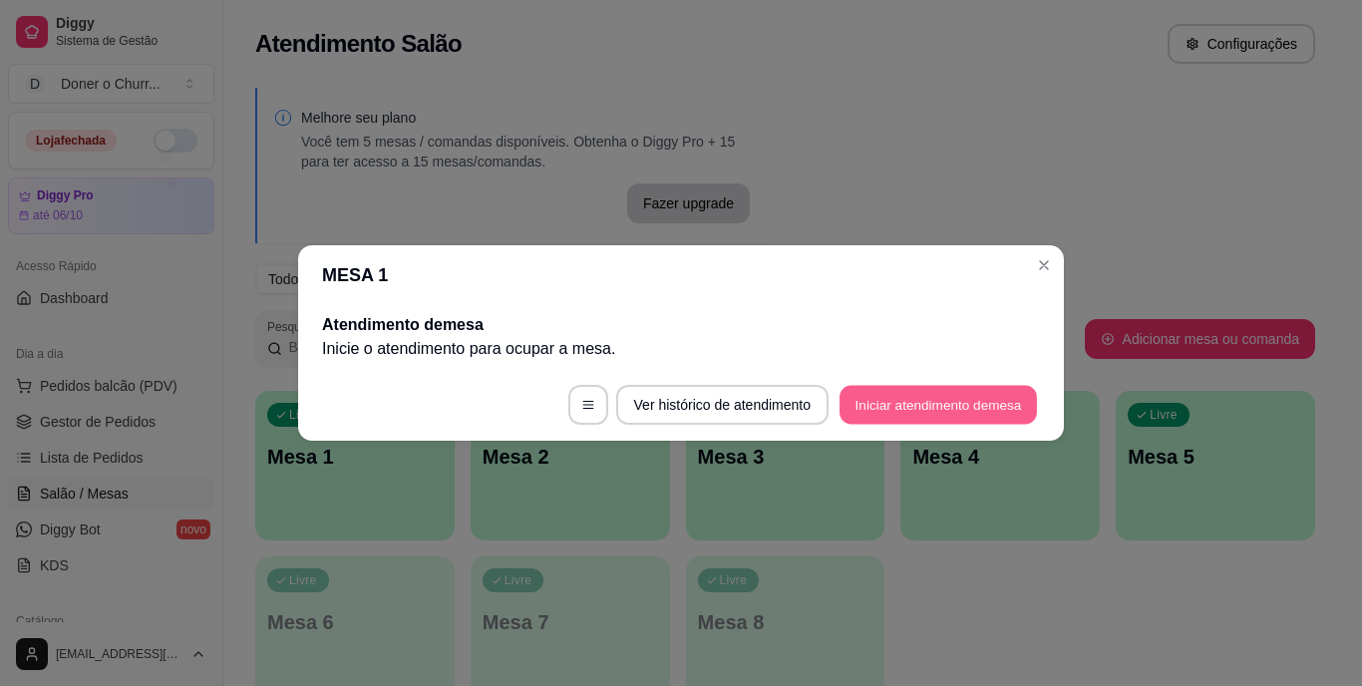
click at [906, 389] on button "Iniciar atendimento de mesa" at bounding box center [938, 405] width 197 height 39
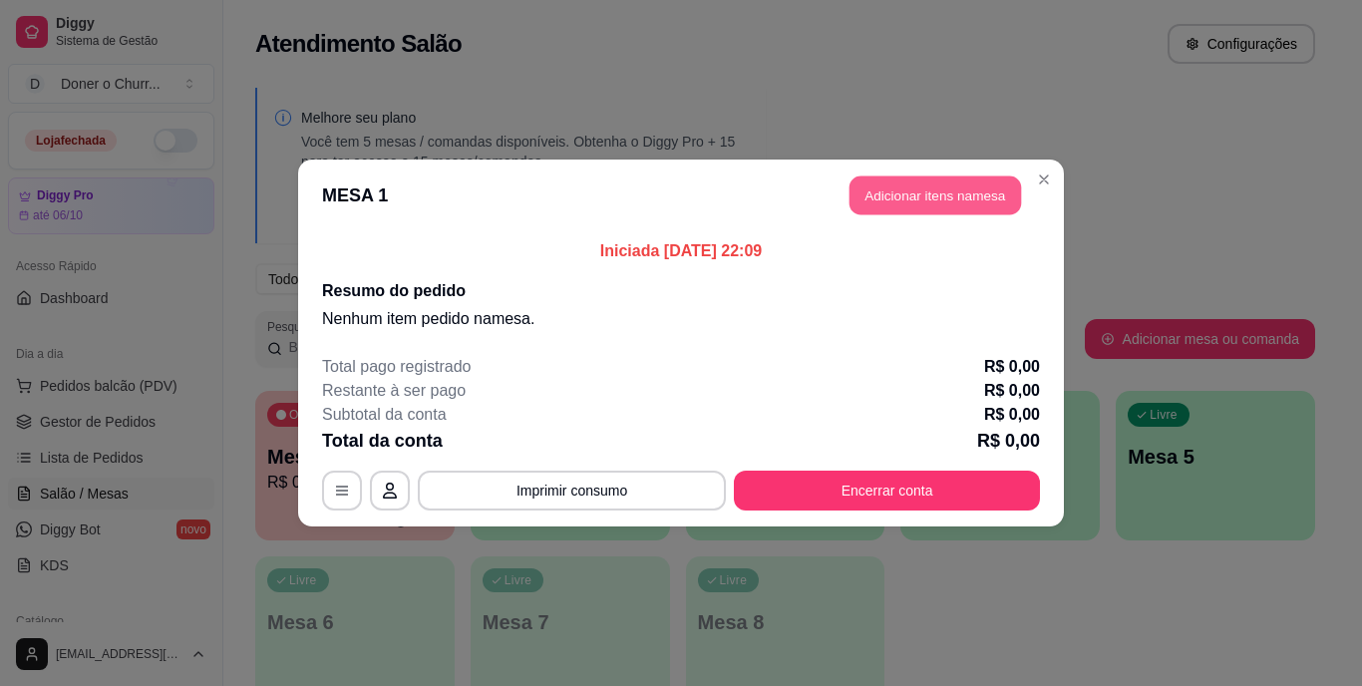
click at [950, 209] on button "Adicionar itens na mesa" at bounding box center [936, 196] width 172 height 39
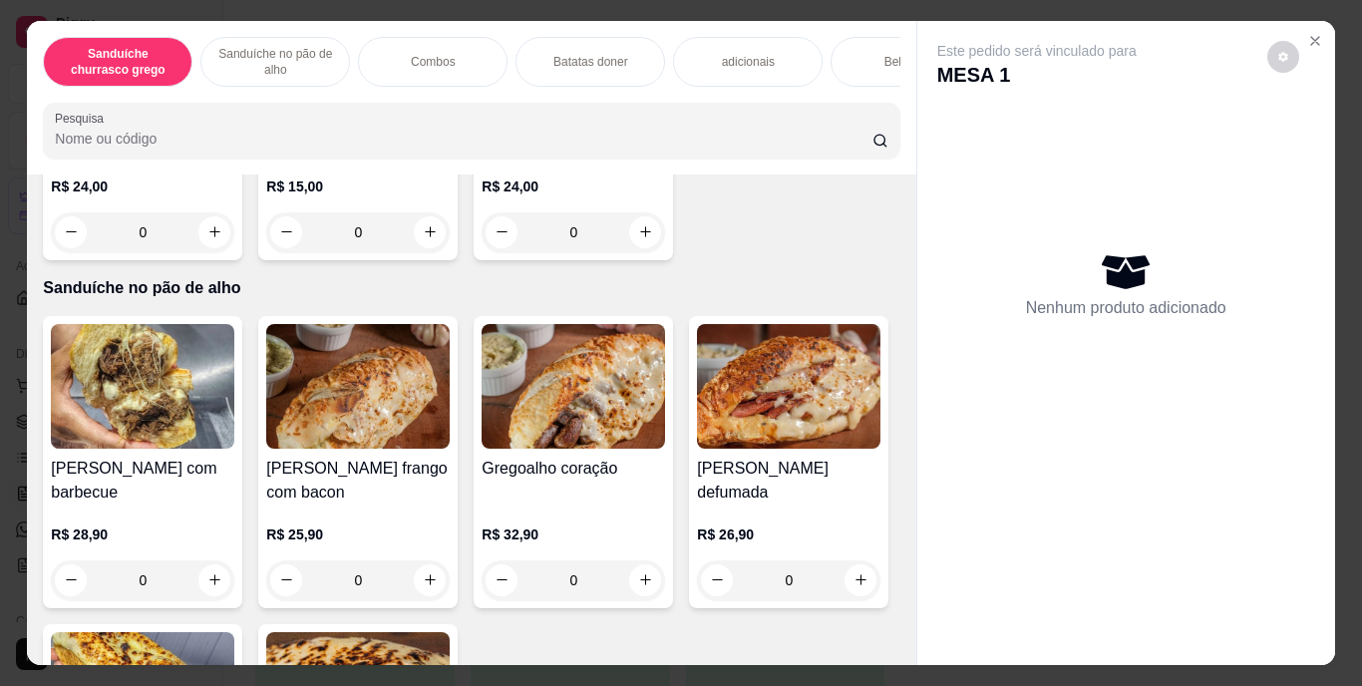
scroll to position [726, 0]
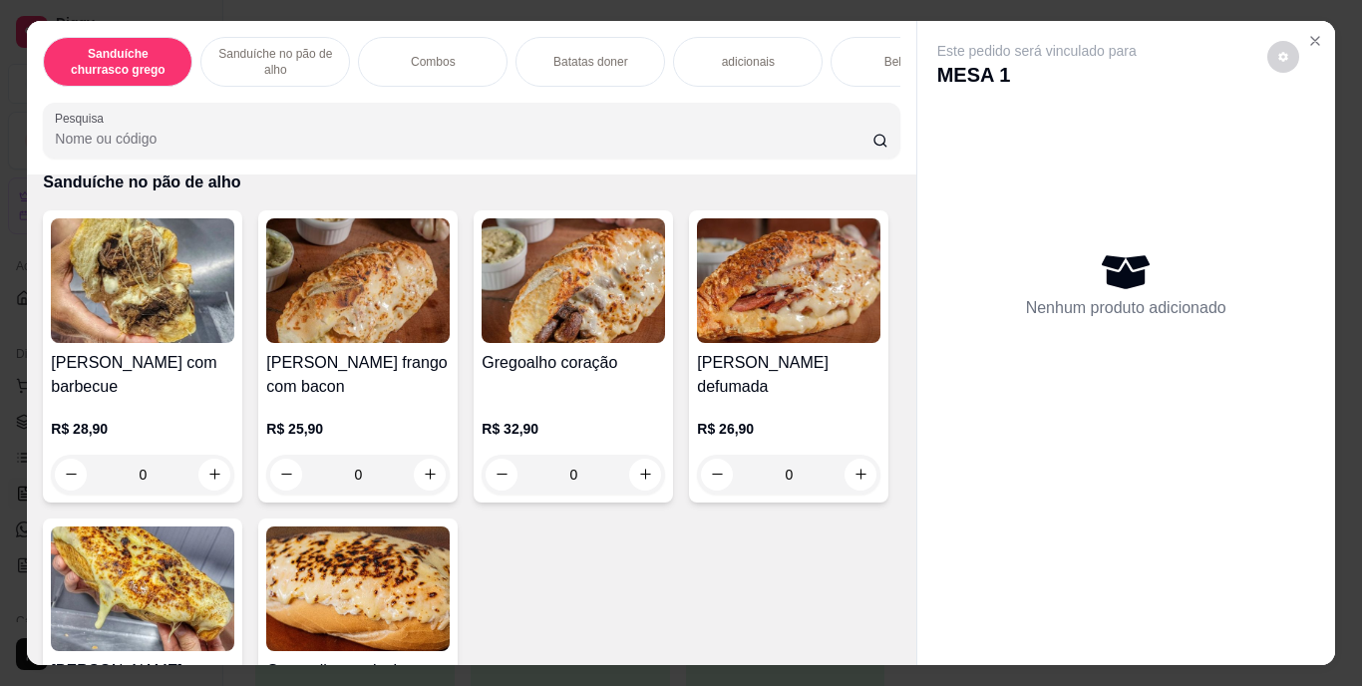
click at [638, 134] on icon "increase-product-quantity" at bounding box center [645, 126] width 15 height 15
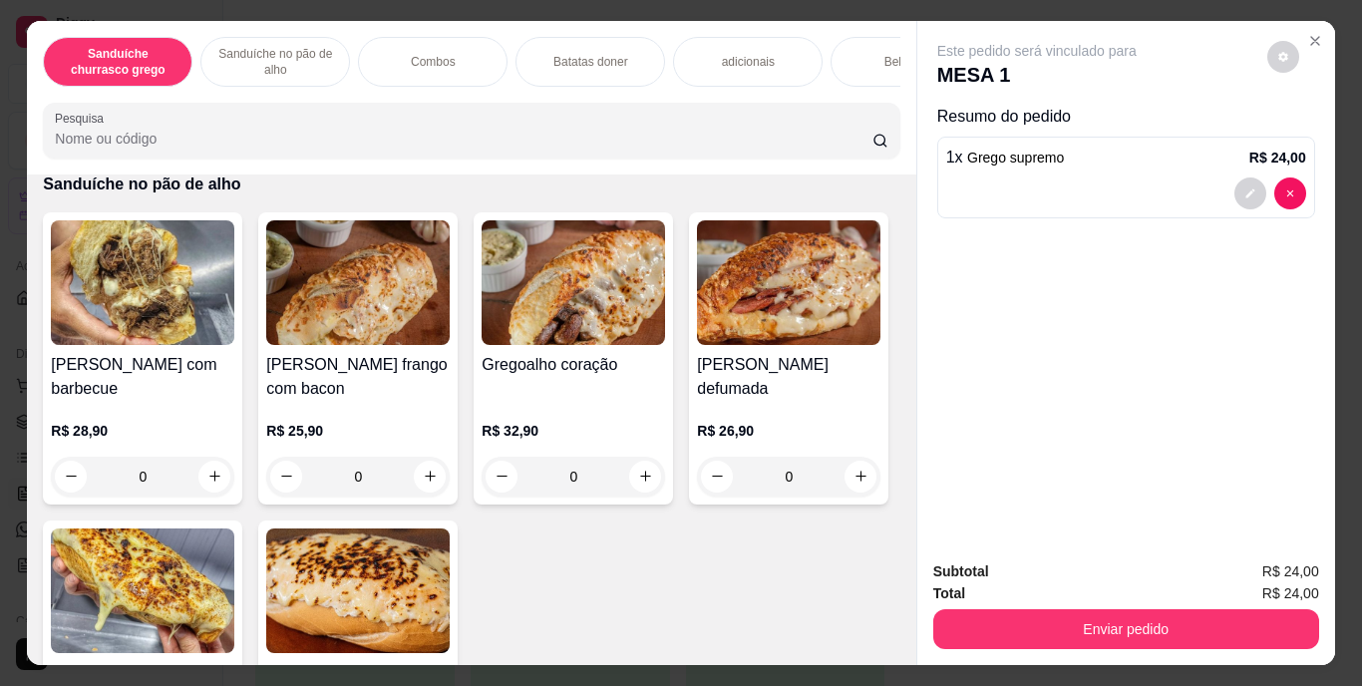
type input "1"
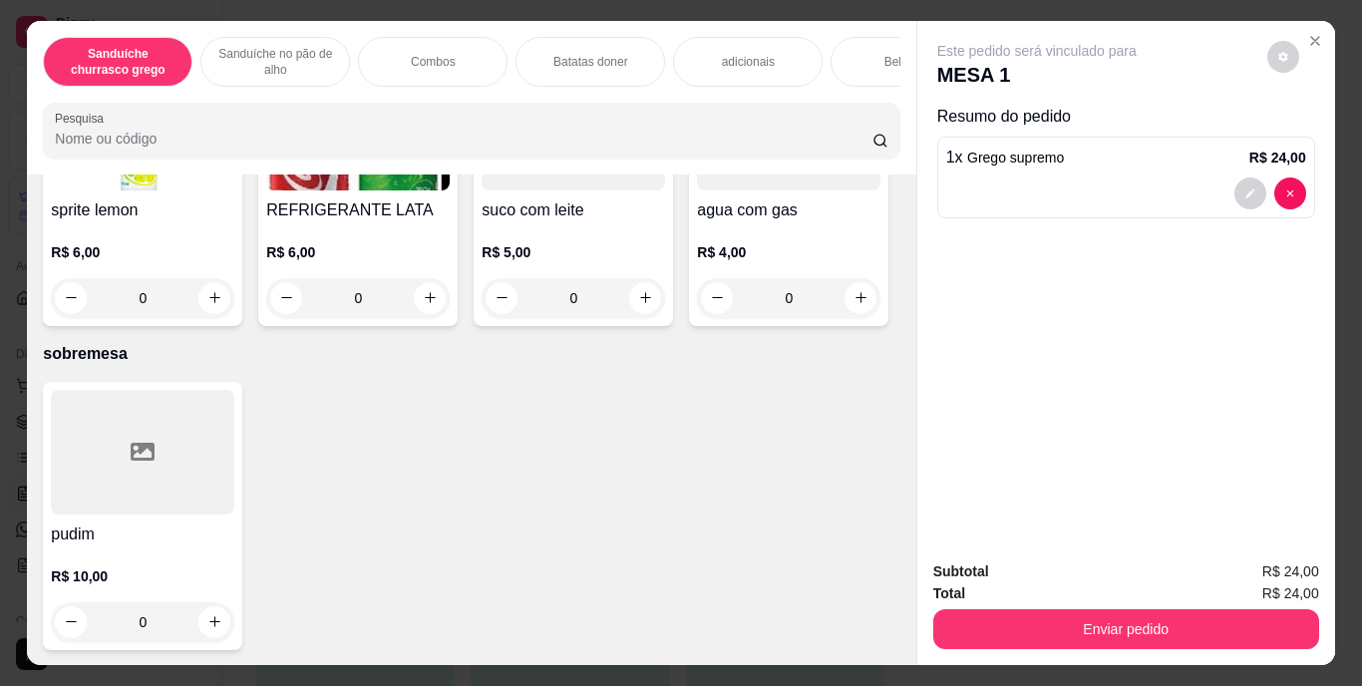
scroll to position [3697, 0]
click at [846, 29] on button "increase-product-quantity" at bounding box center [861, 13] width 31 height 31
type input "1"
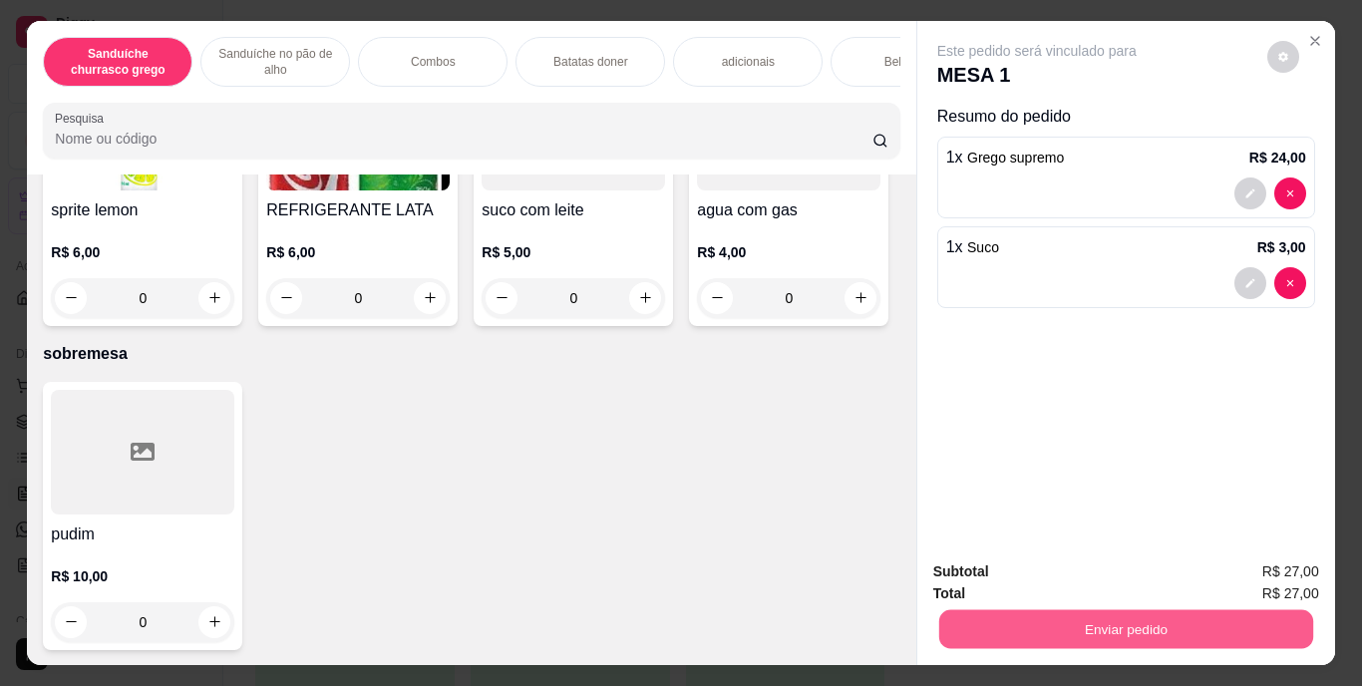
click at [1050, 622] on button "Enviar pedido" at bounding box center [1125, 629] width 374 height 39
click at [1280, 562] on button "Enviar pedido" at bounding box center [1268, 572] width 110 height 37
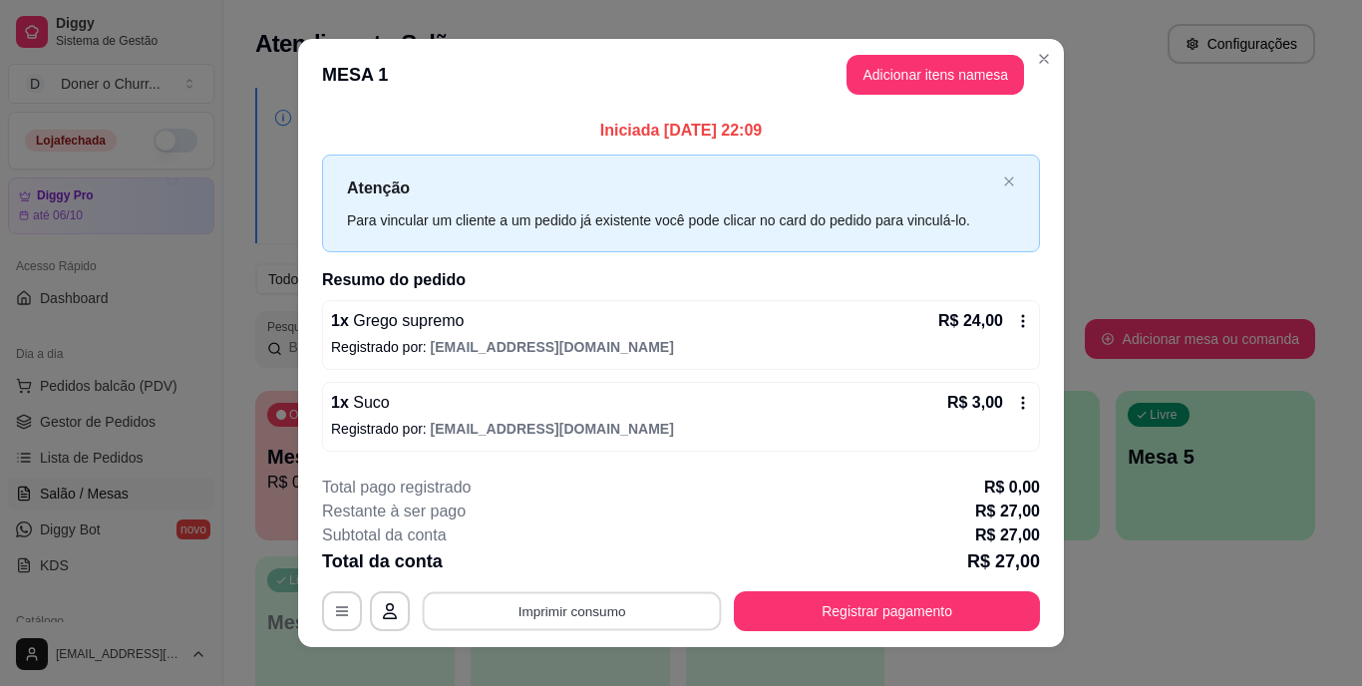
click at [543, 602] on button "Imprimir consumo" at bounding box center [572, 610] width 299 height 39
click at [589, 568] on button "IMPRESSORA" at bounding box center [571, 565] width 140 height 31
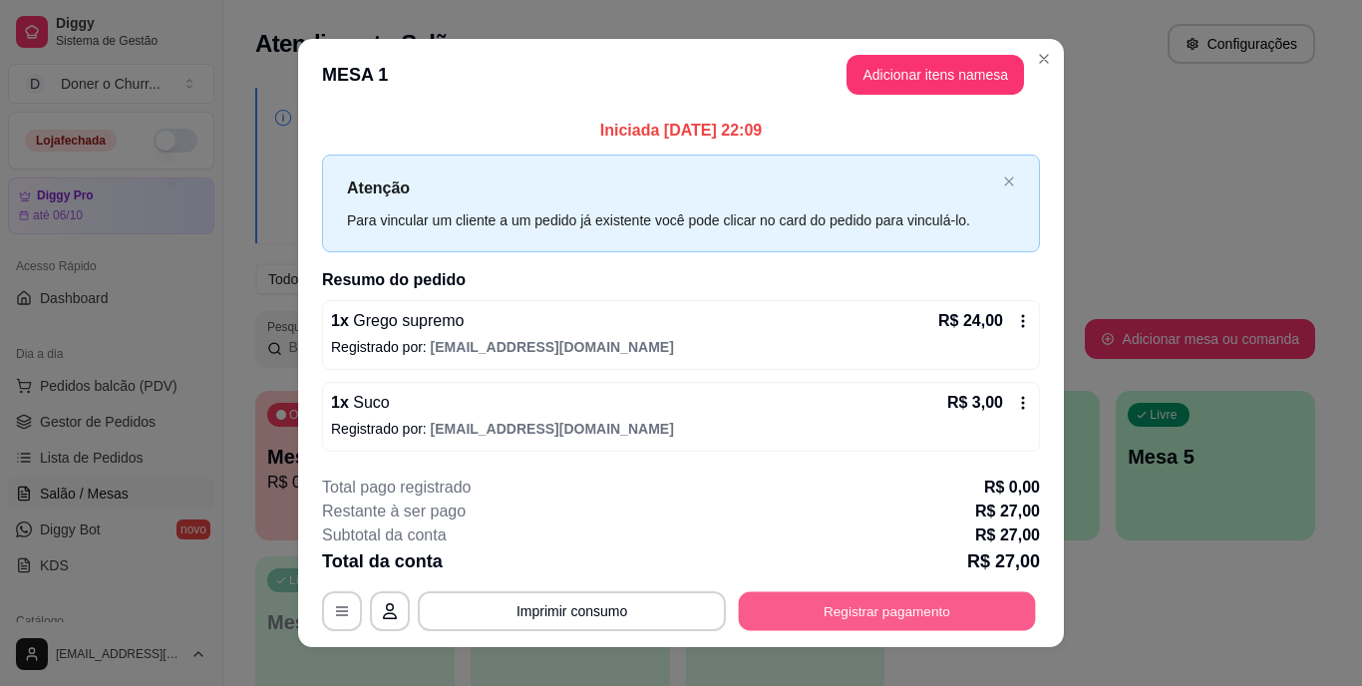
click at [856, 621] on button "Registrar pagamento" at bounding box center [887, 610] width 297 height 39
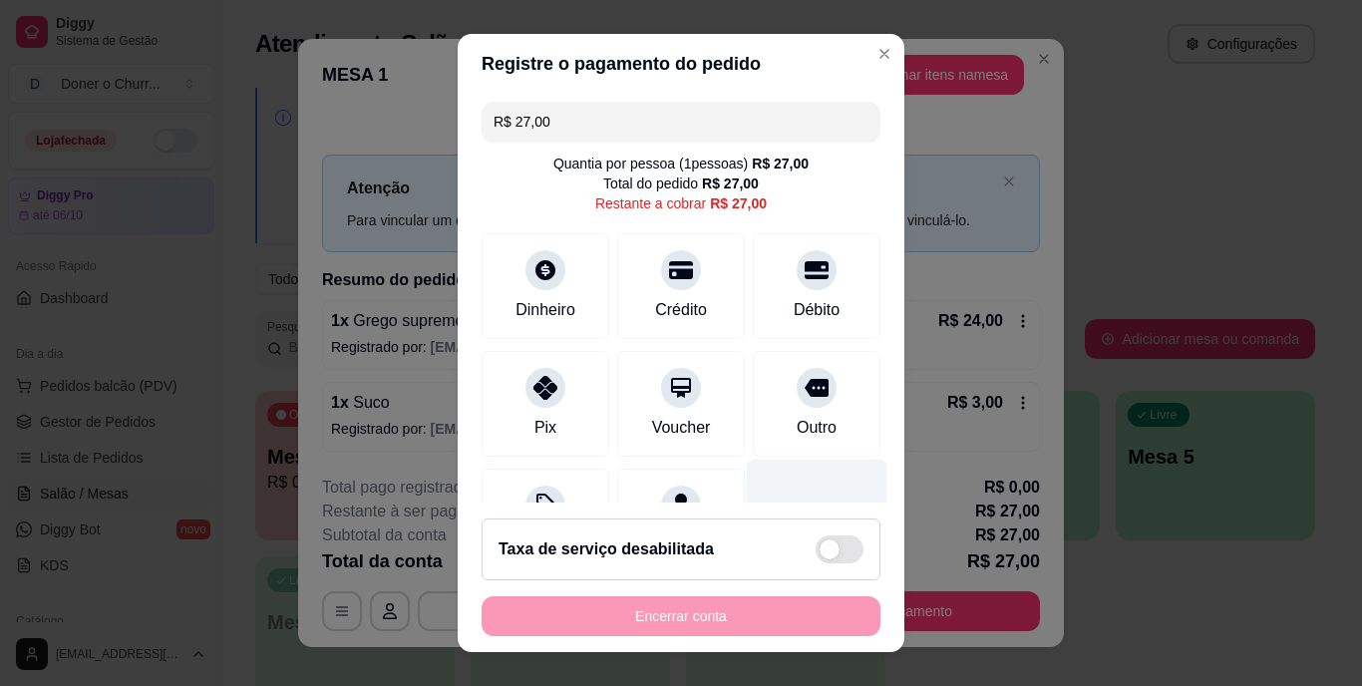
scroll to position [104, 0]
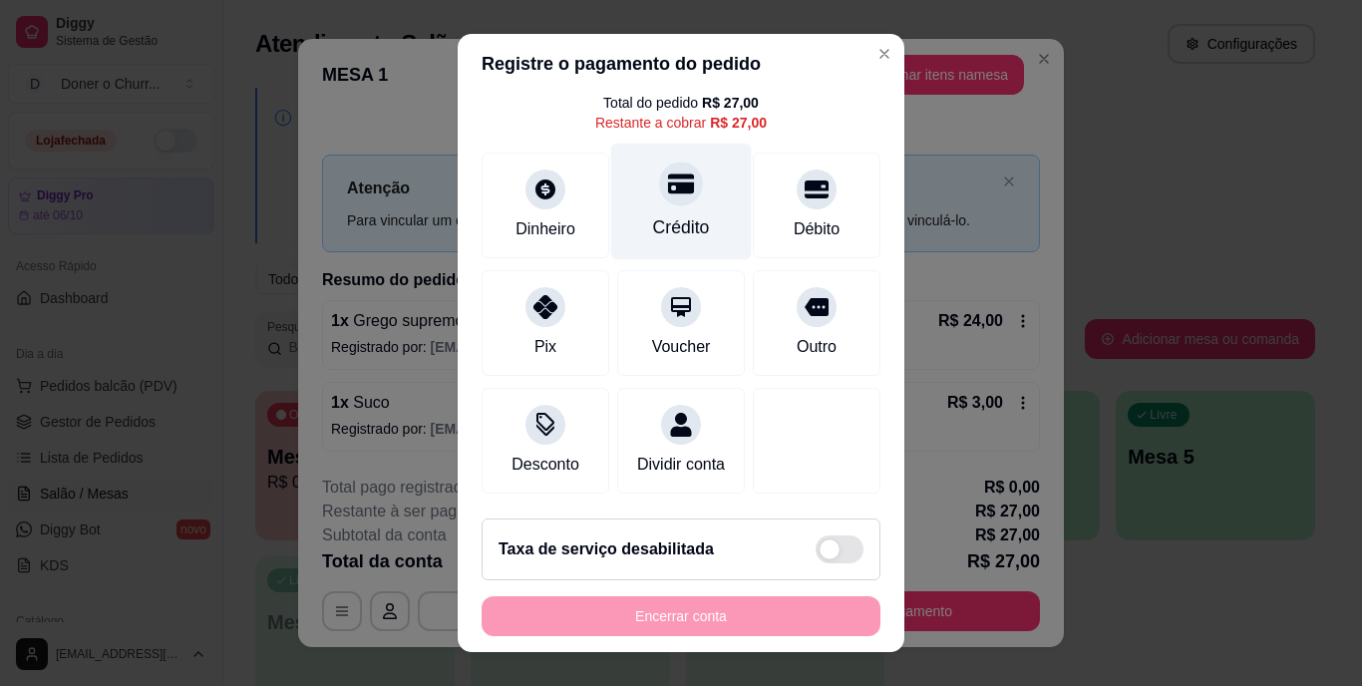
click at [653, 216] on div "Crédito" at bounding box center [681, 228] width 57 height 26
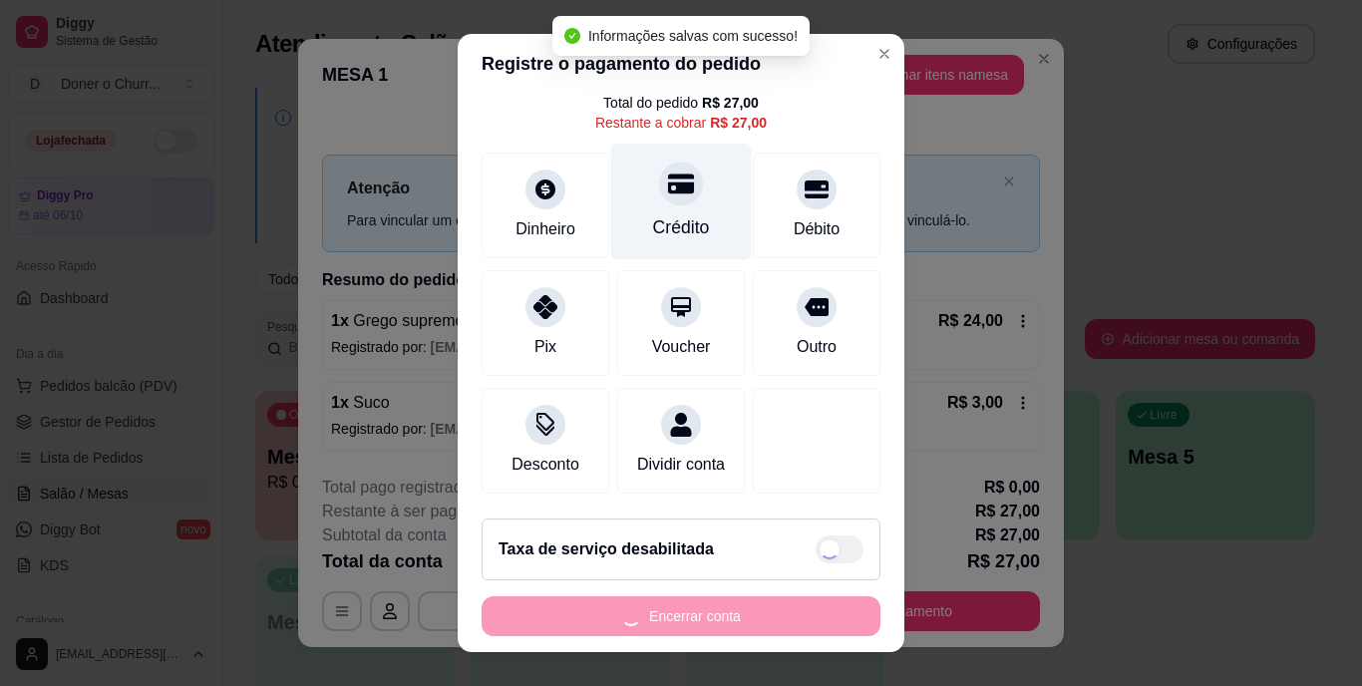
type input "R$ 0,00"
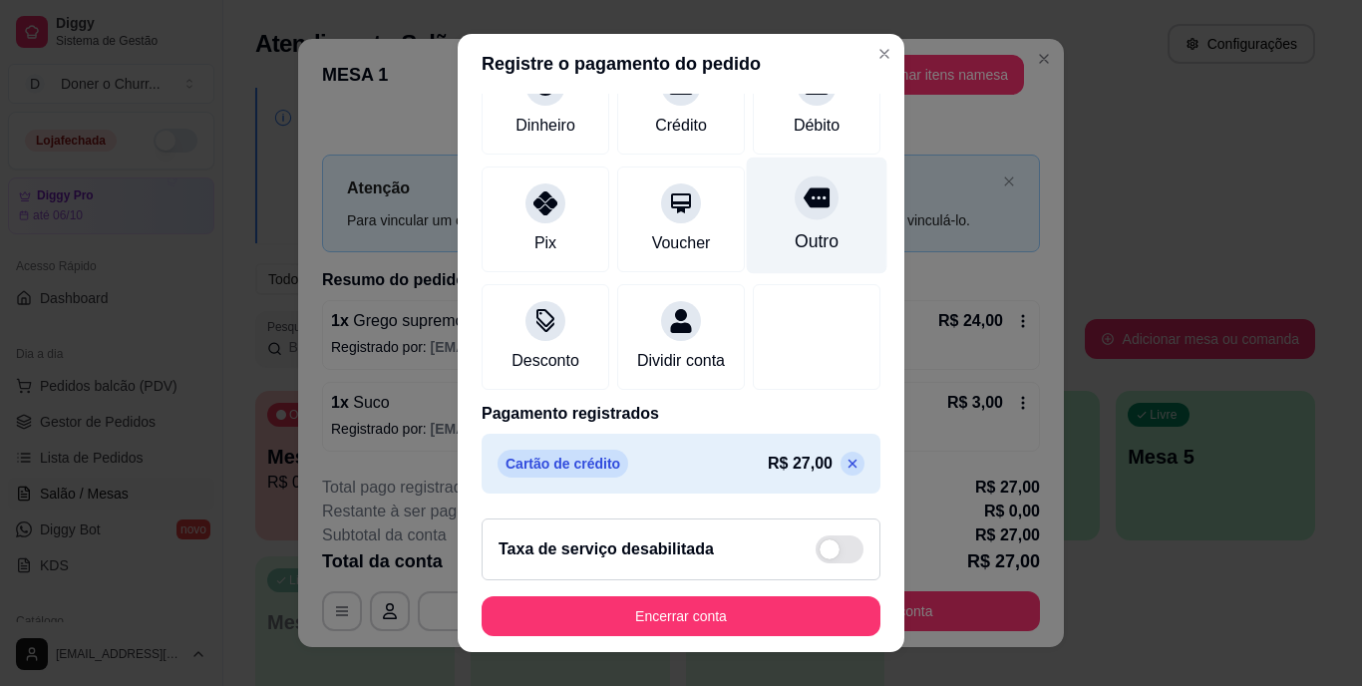
scroll to position [185, 0]
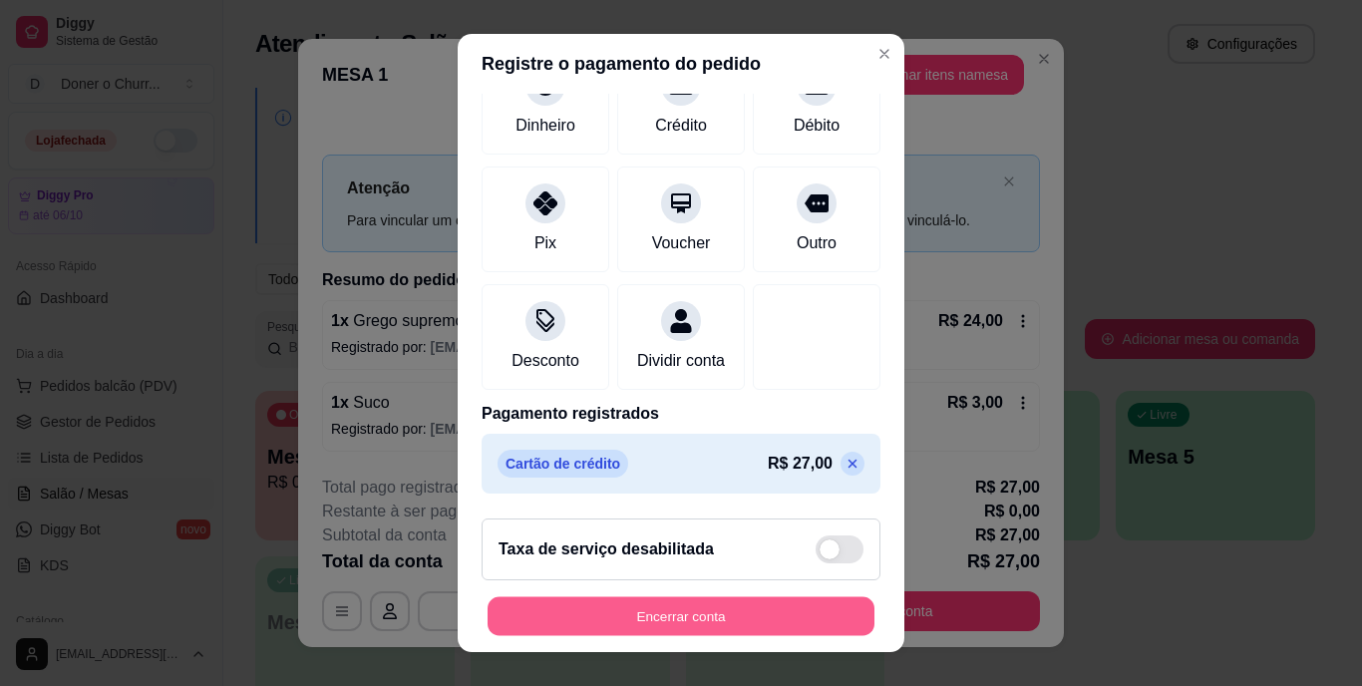
click at [682, 618] on button "Encerrar conta" at bounding box center [681, 615] width 387 height 39
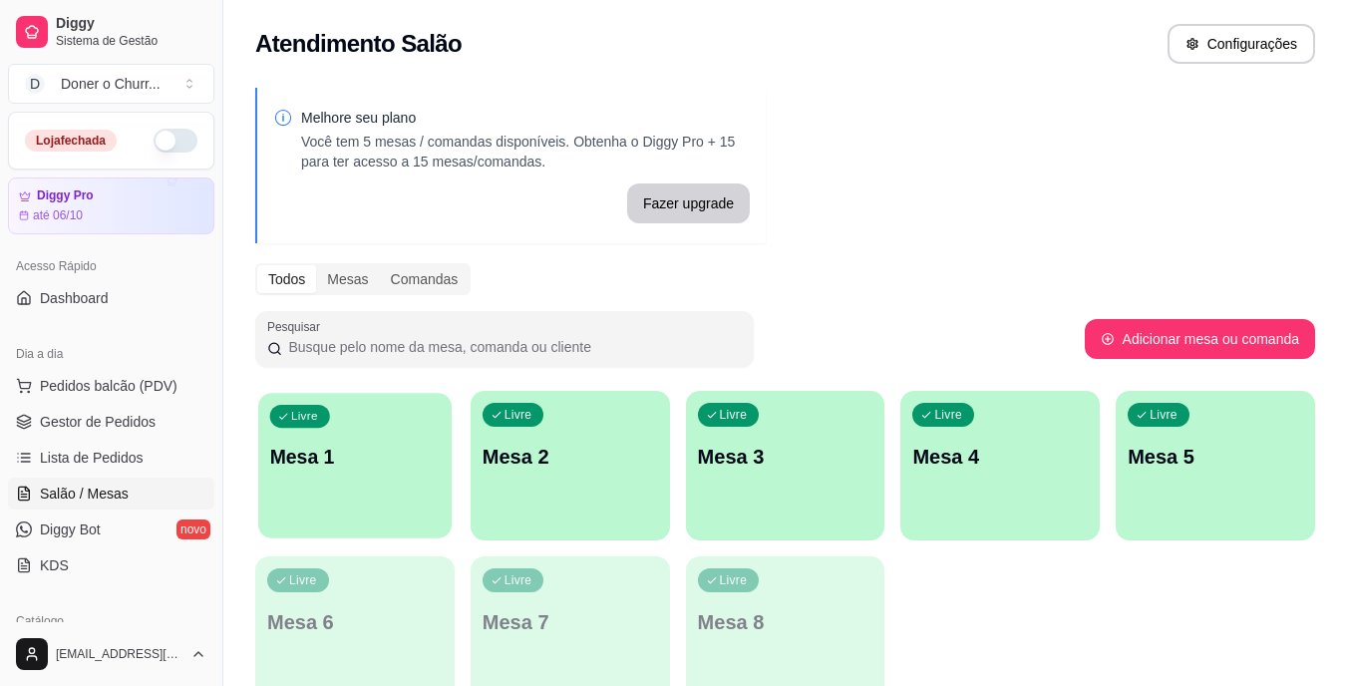
click at [369, 464] on p "Mesa 1" at bounding box center [355, 457] width 171 height 27
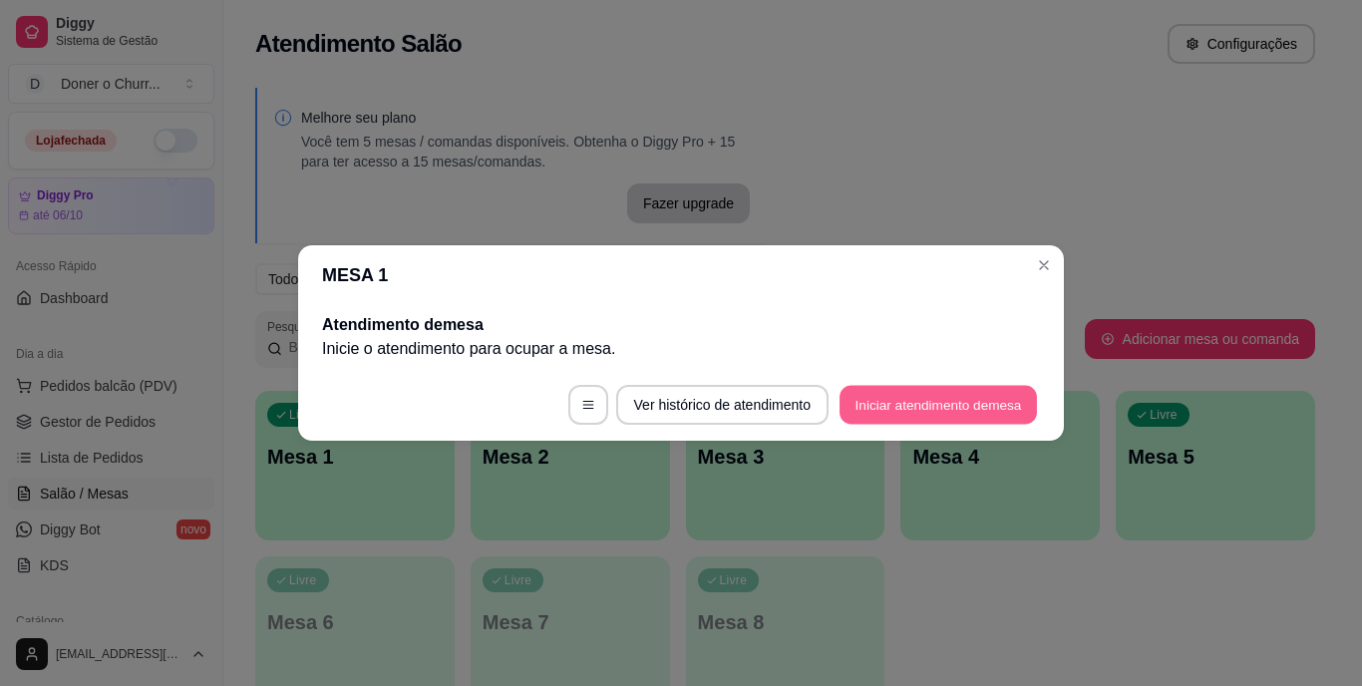
click at [956, 406] on button "Iniciar atendimento de mesa" at bounding box center [938, 405] width 197 height 39
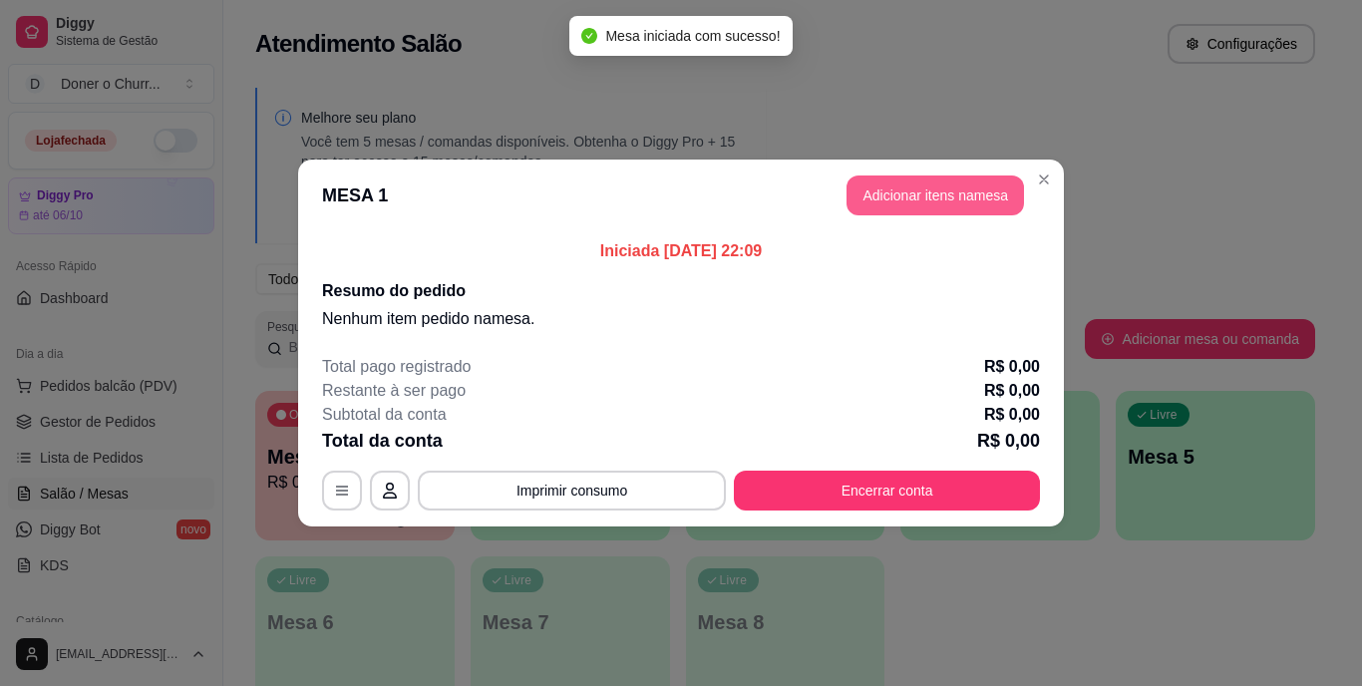
click at [926, 207] on button "Adicionar itens na mesa" at bounding box center [936, 196] width 178 height 40
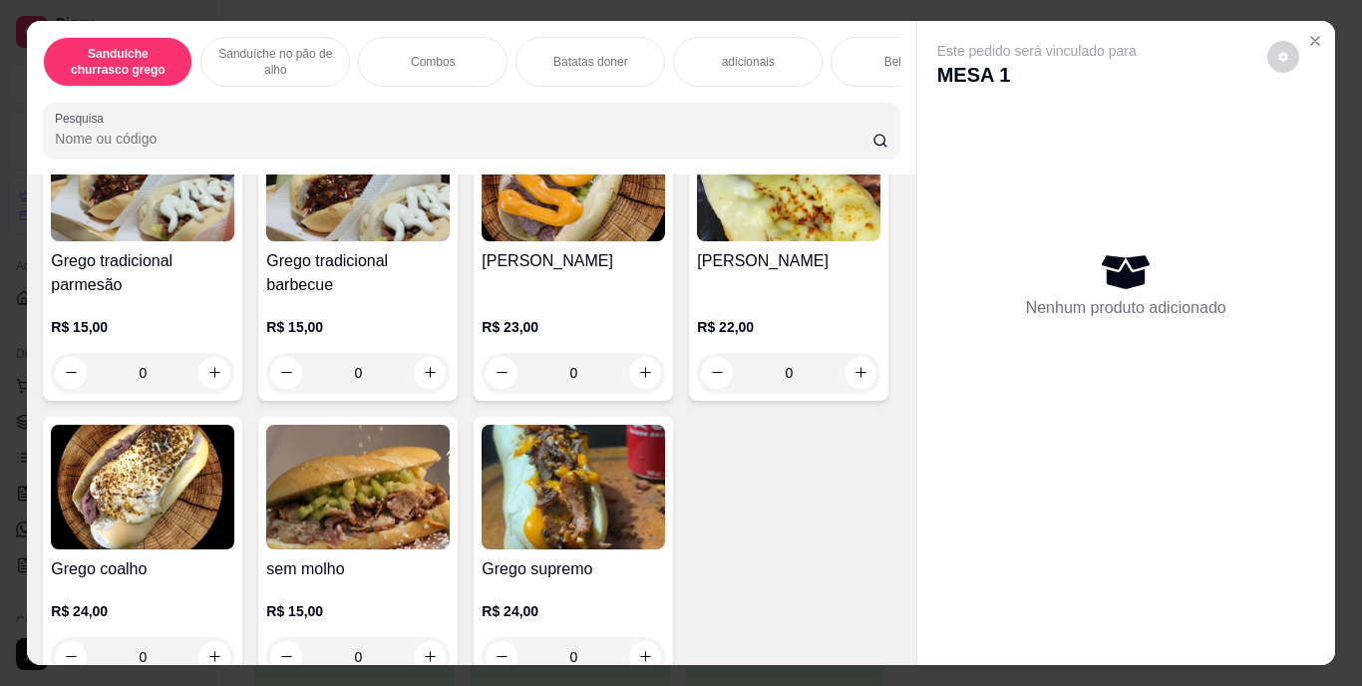
scroll to position [183, 0]
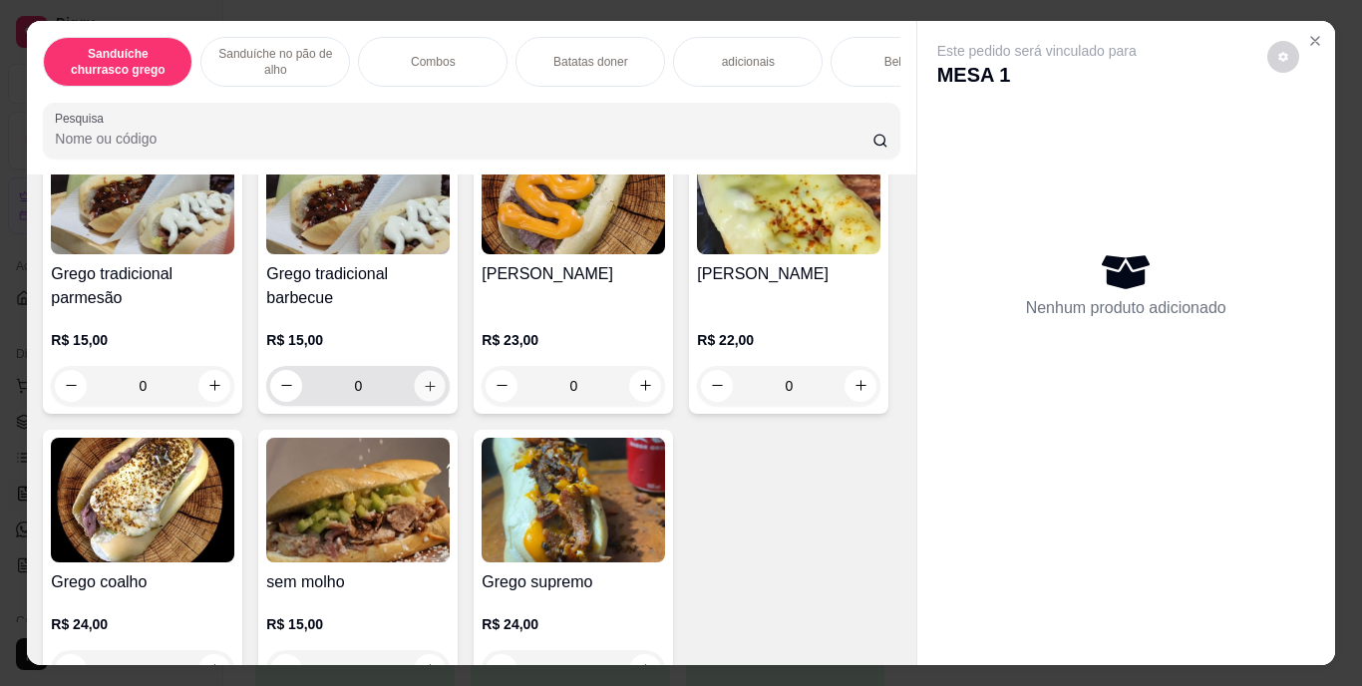
click at [425, 391] on icon "increase-product-quantity" at bounding box center [430, 386] width 10 height 10
type input "1"
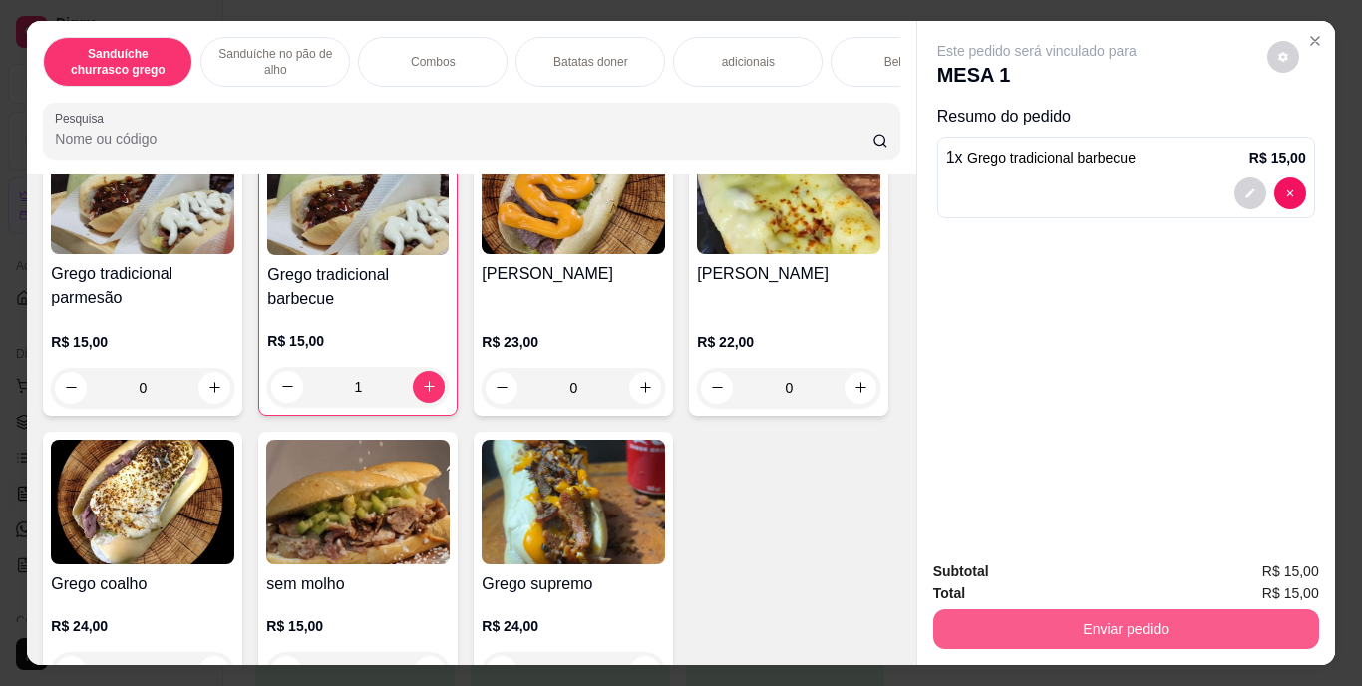
click at [1102, 609] on button "Enviar pedido" at bounding box center [1126, 629] width 386 height 40
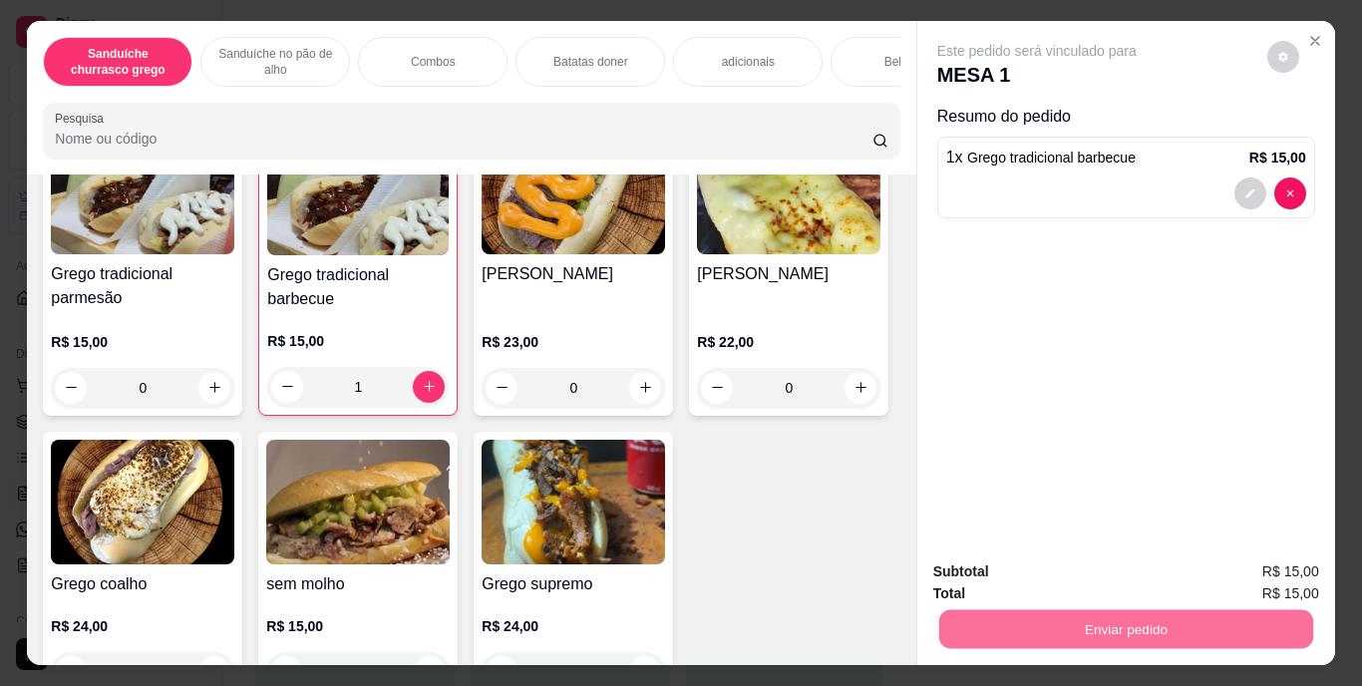
click at [1243, 569] on button "Enviar pedido" at bounding box center [1268, 572] width 110 height 37
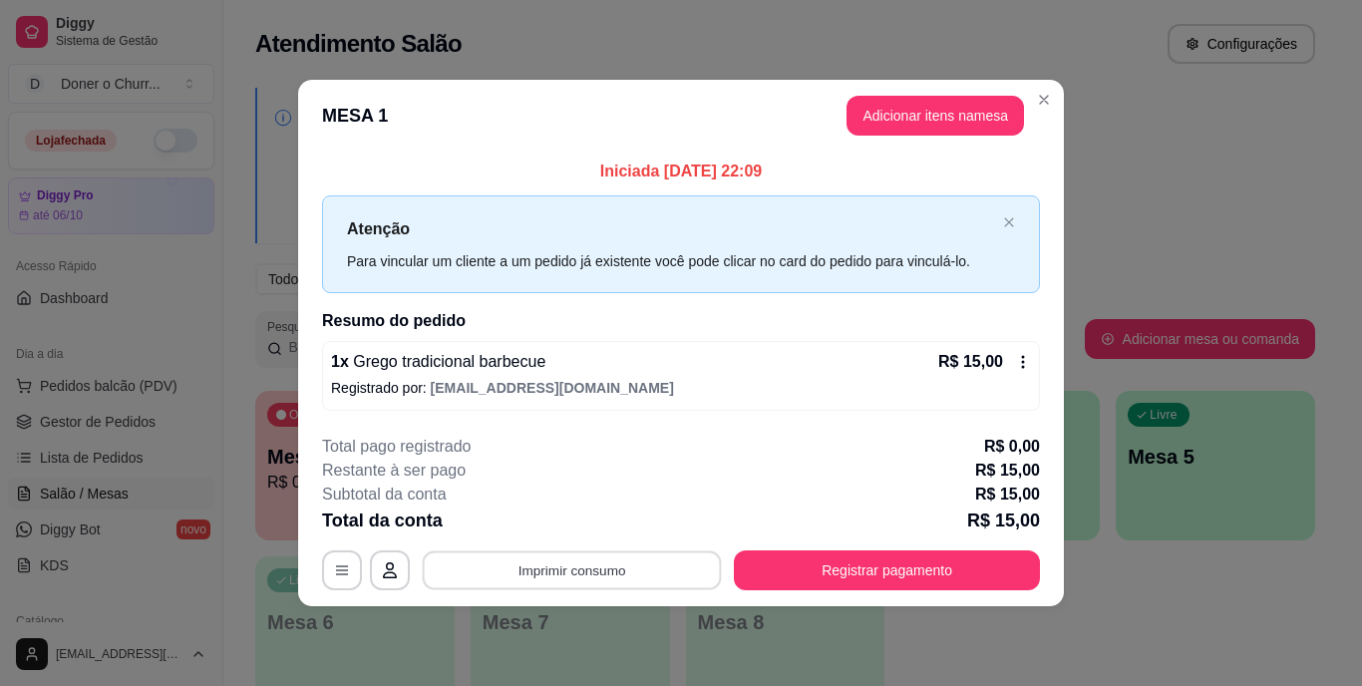
click at [594, 566] on button "Imprimir consumo" at bounding box center [572, 570] width 299 height 39
click at [591, 527] on button "IMPRESSORA" at bounding box center [579, 524] width 140 height 31
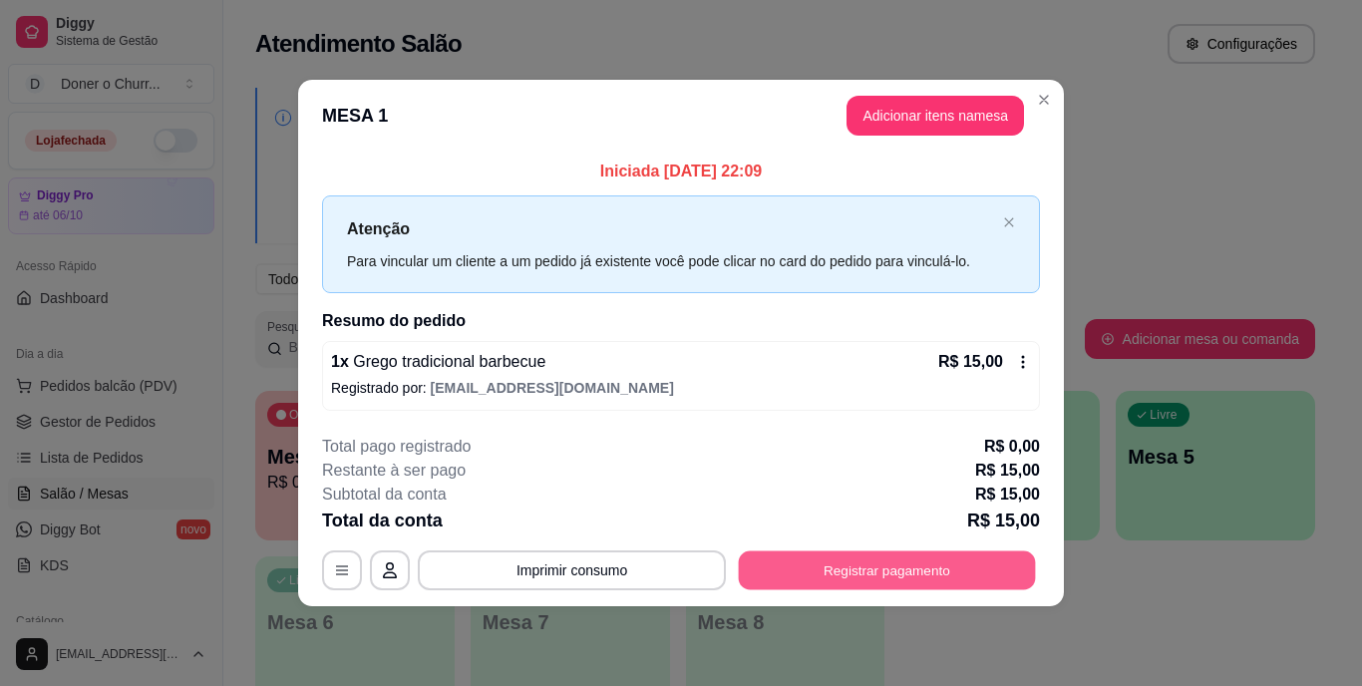
click at [860, 578] on button "Registrar pagamento" at bounding box center [887, 570] width 297 height 39
click at [842, 555] on button "Registrar pagamento" at bounding box center [887, 570] width 297 height 39
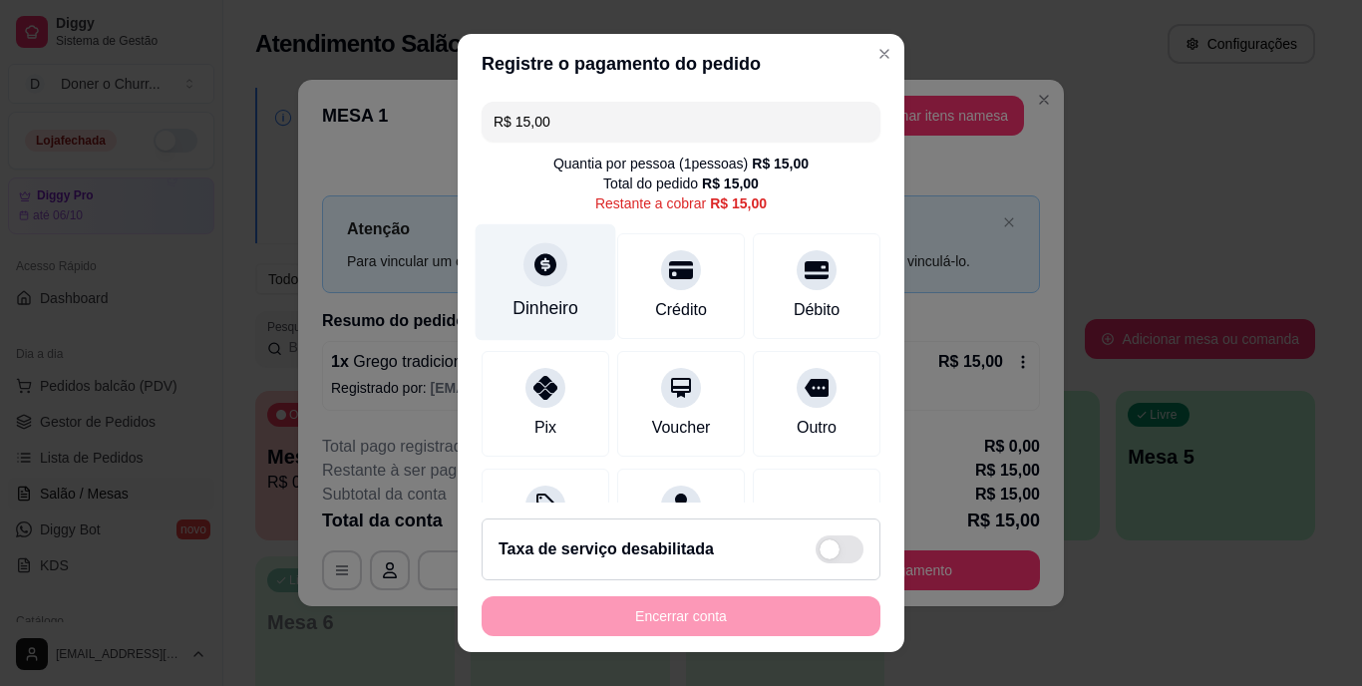
click at [524, 270] on div at bounding box center [546, 265] width 44 height 44
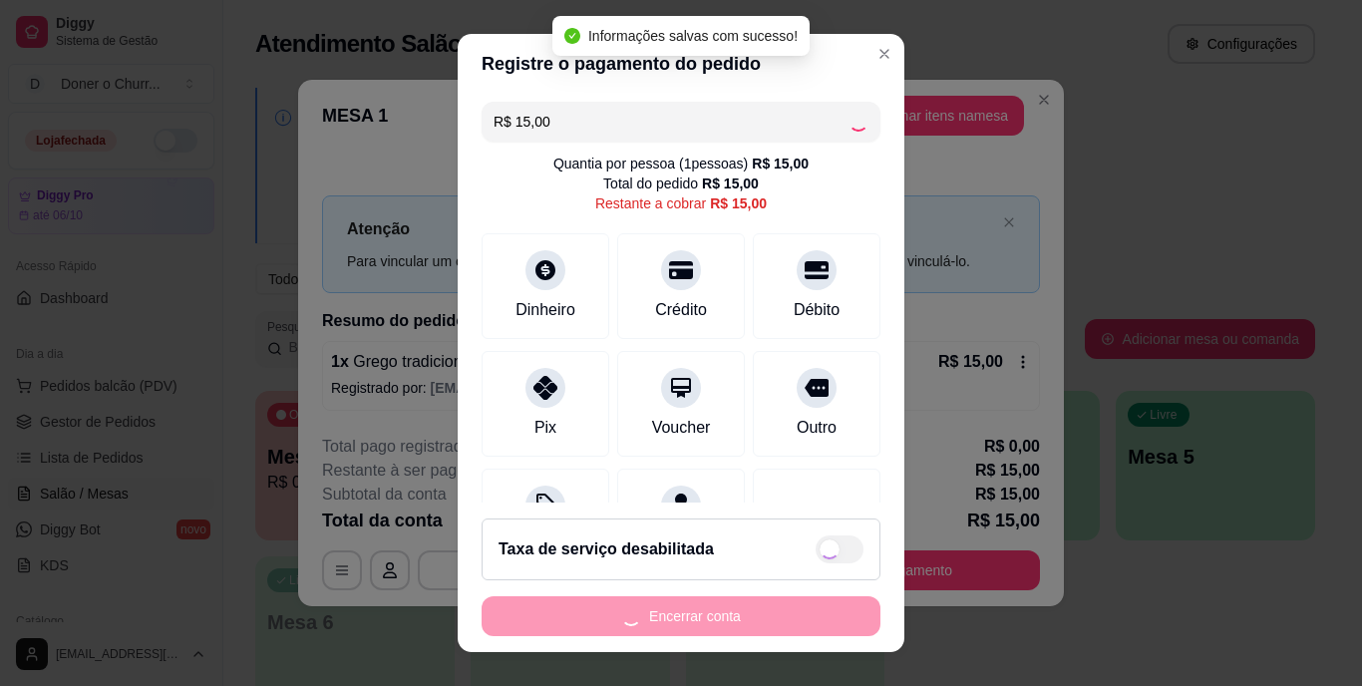
type input "R$ 0,00"
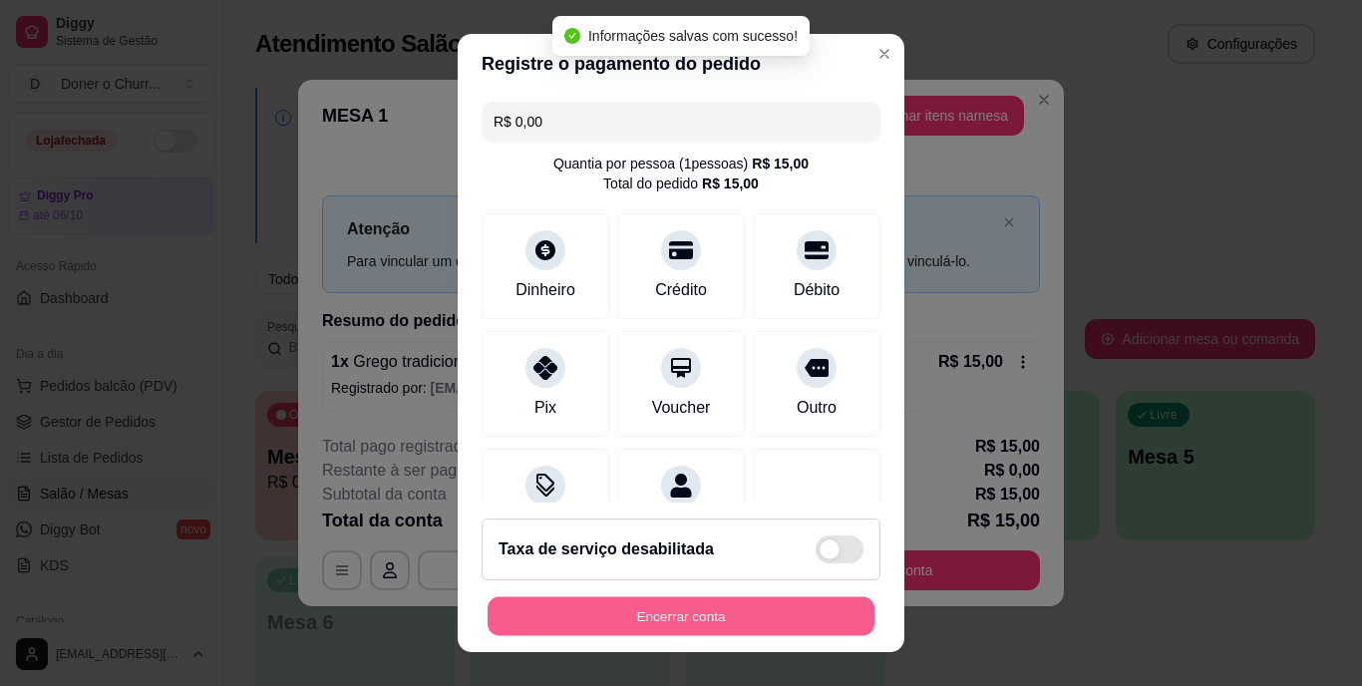
click at [679, 611] on button "Encerrar conta" at bounding box center [681, 615] width 387 height 39
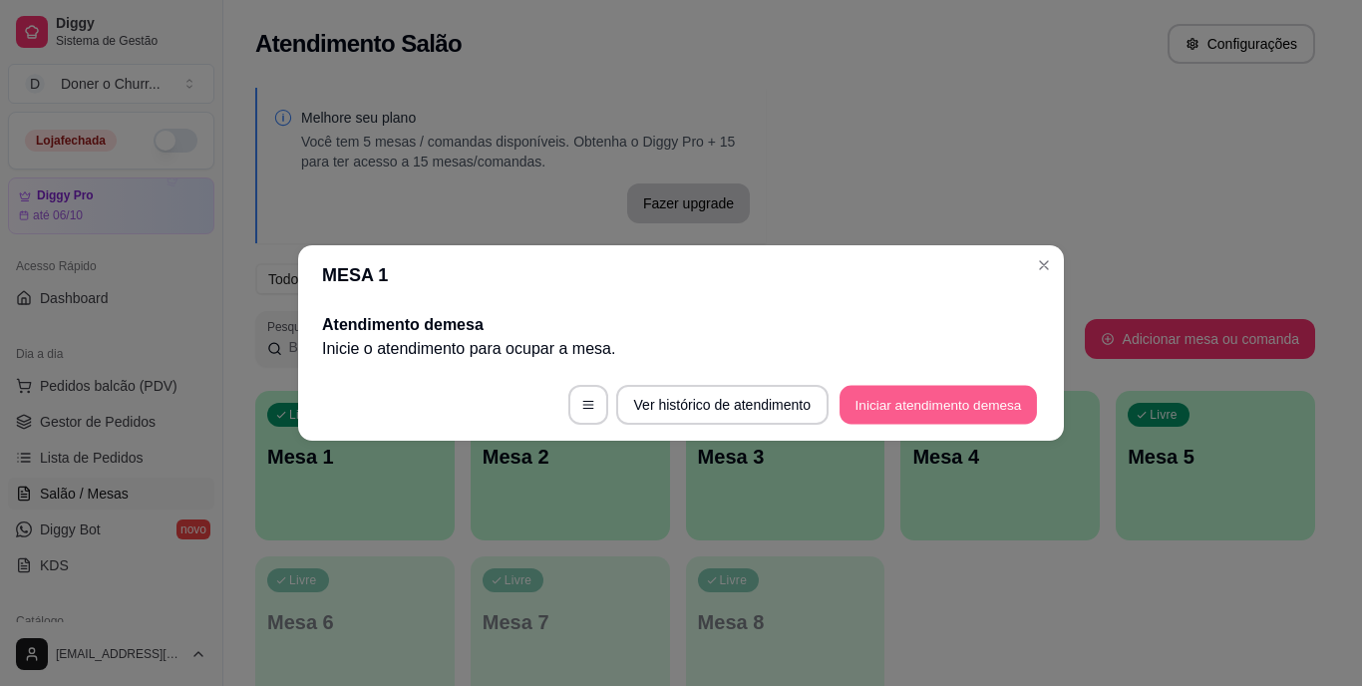
click at [938, 400] on button "Iniciar atendimento de mesa" at bounding box center [938, 405] width 197 height 39
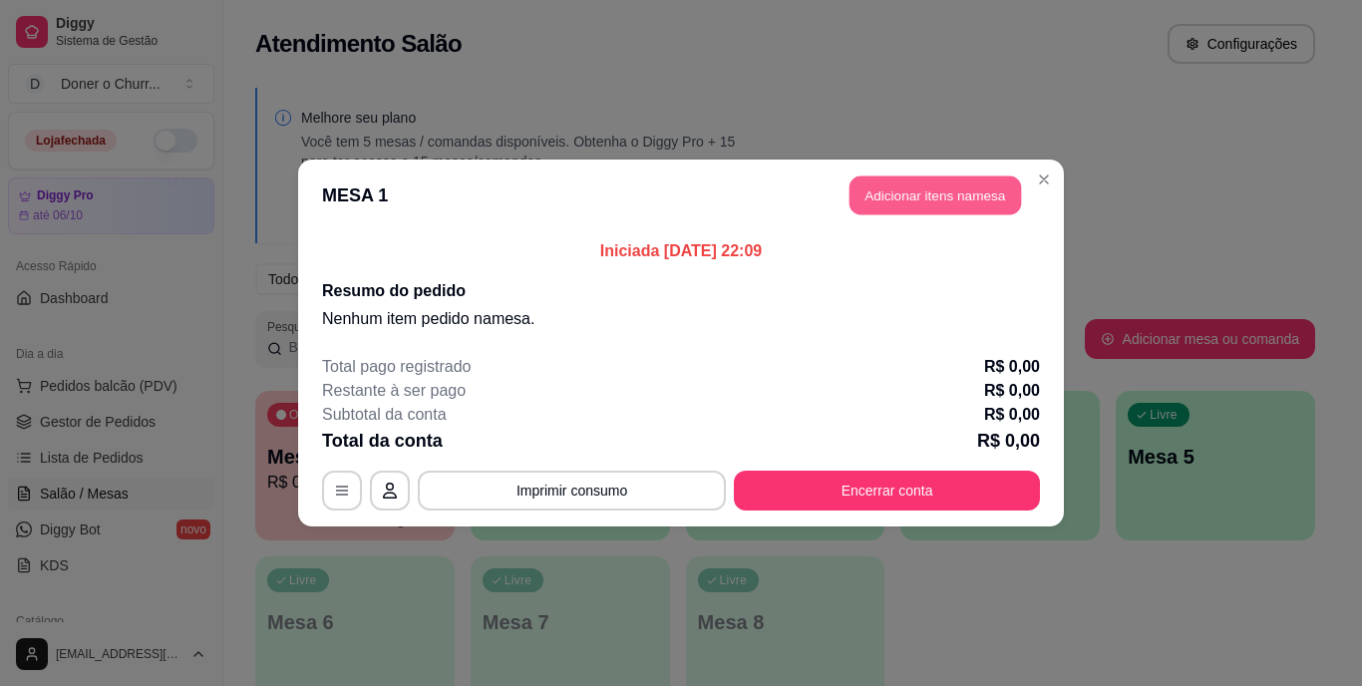
click at [922, 193] on button "Adicionar itens na mesa" at bounding box center [936, 196] width 172 height 39
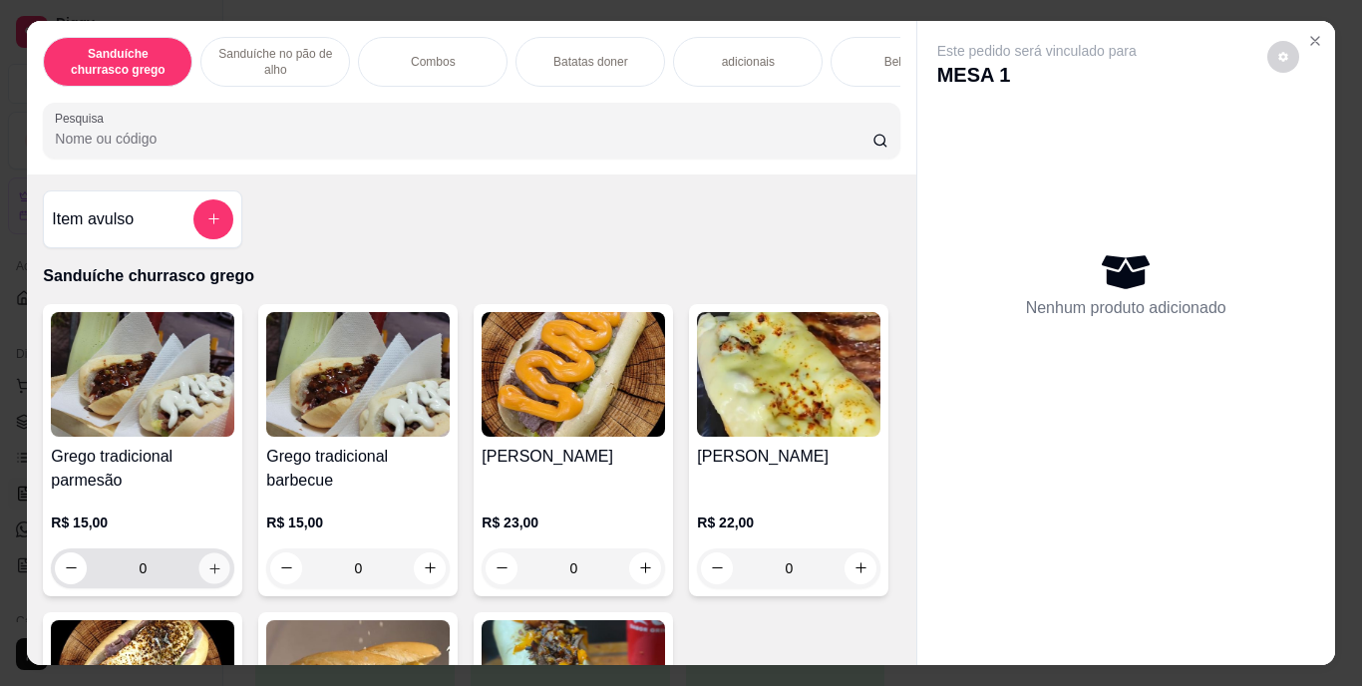
click at [207, 569] on icon "increase-product-quantity" at bounding box center [214, 567] width 15 height 15
type input "2"
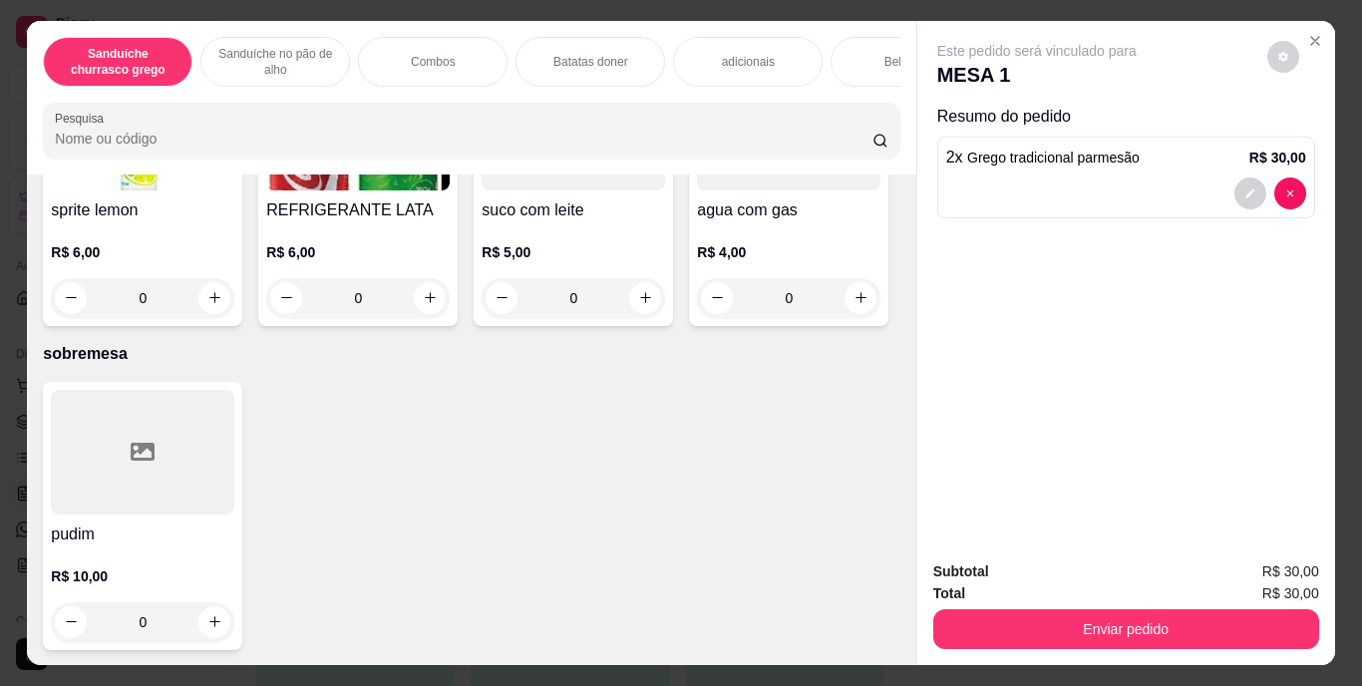
scroll to position [3688, 0]
click at [438, 305] on icon "increase-product-quantity" at bounding box center [430, 297] width 15 height 15
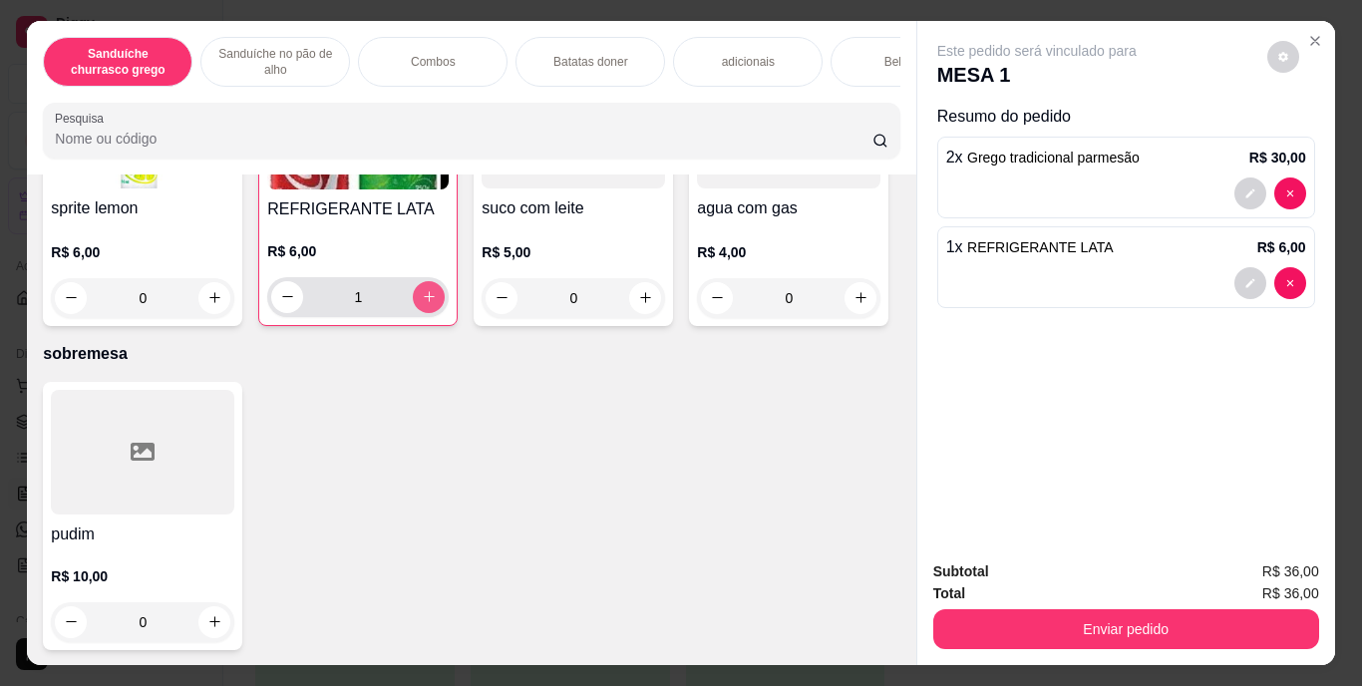
type input "1"
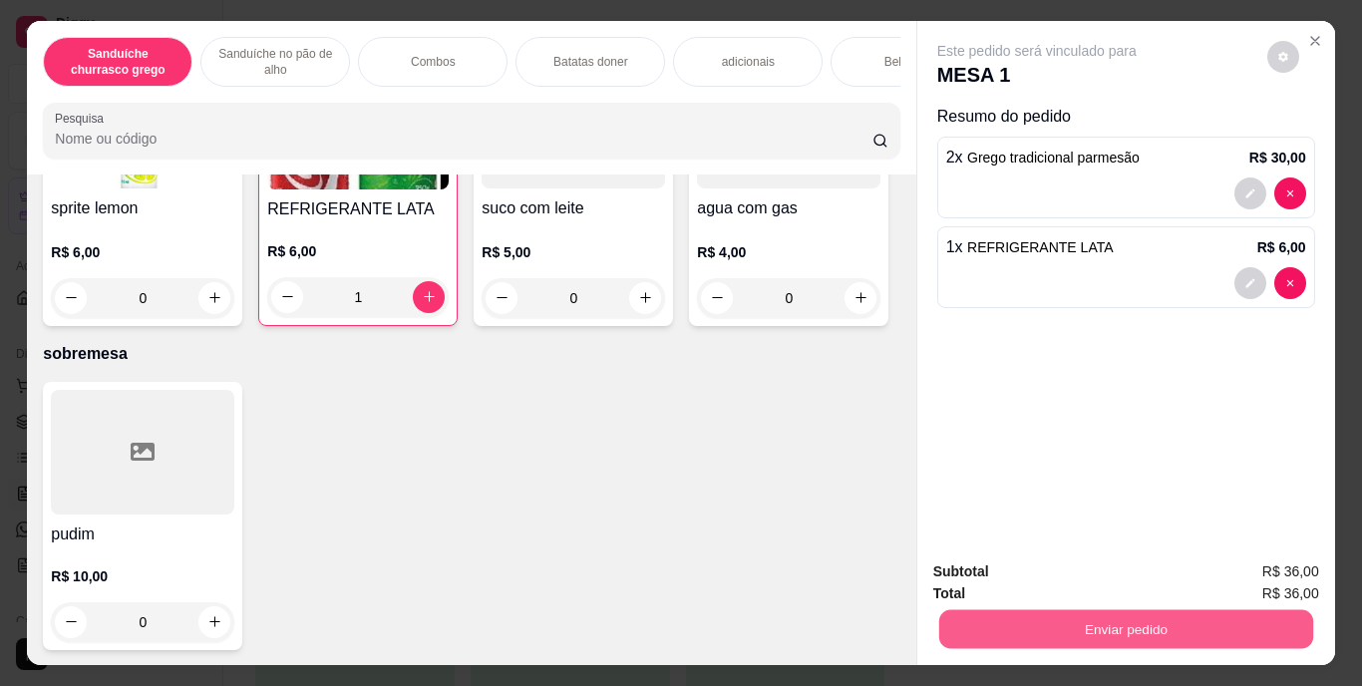
click at [1051, 626] on button "Enviar pedido" at bounding box center [1125, 629] width 374 height 39
click at [1289, 560] on button "Enviar pedido" at bounding box center [1268, 572] width 110 height 37
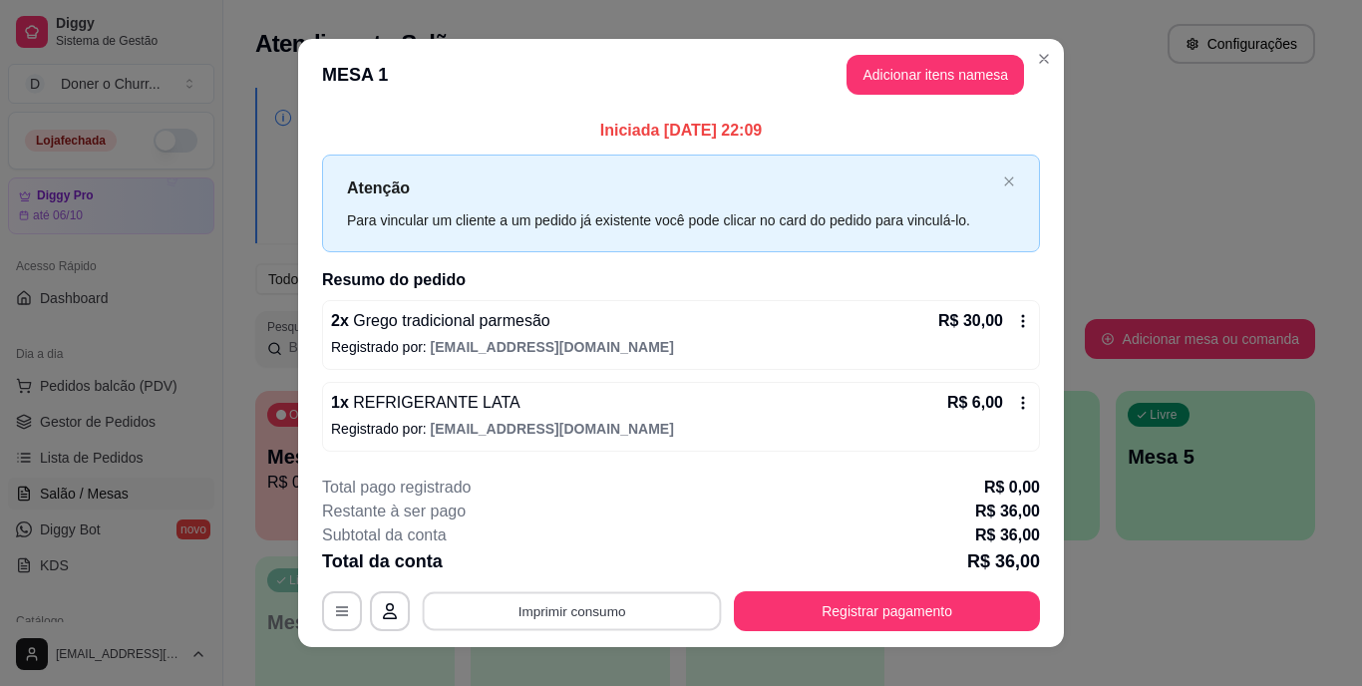
click at [569, 611] on button "Imprimir consumo" at bounding box center [572, 610] width 299 height 39
click at [579, 572] on button "IMPRESSORA" at bounding box center [571, 566] width 145 height 32
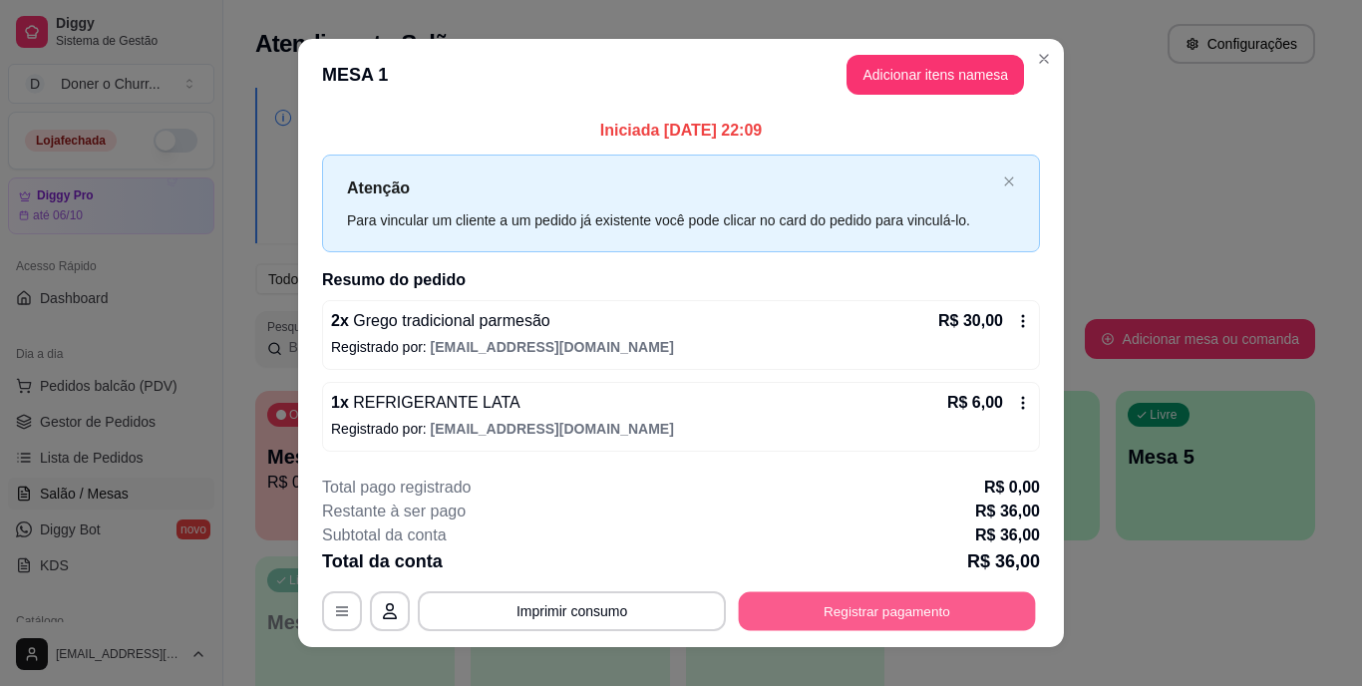
click at [851, 605] on button "Registrar pagamento" at bounding box center [887, 610] width 297 height 39
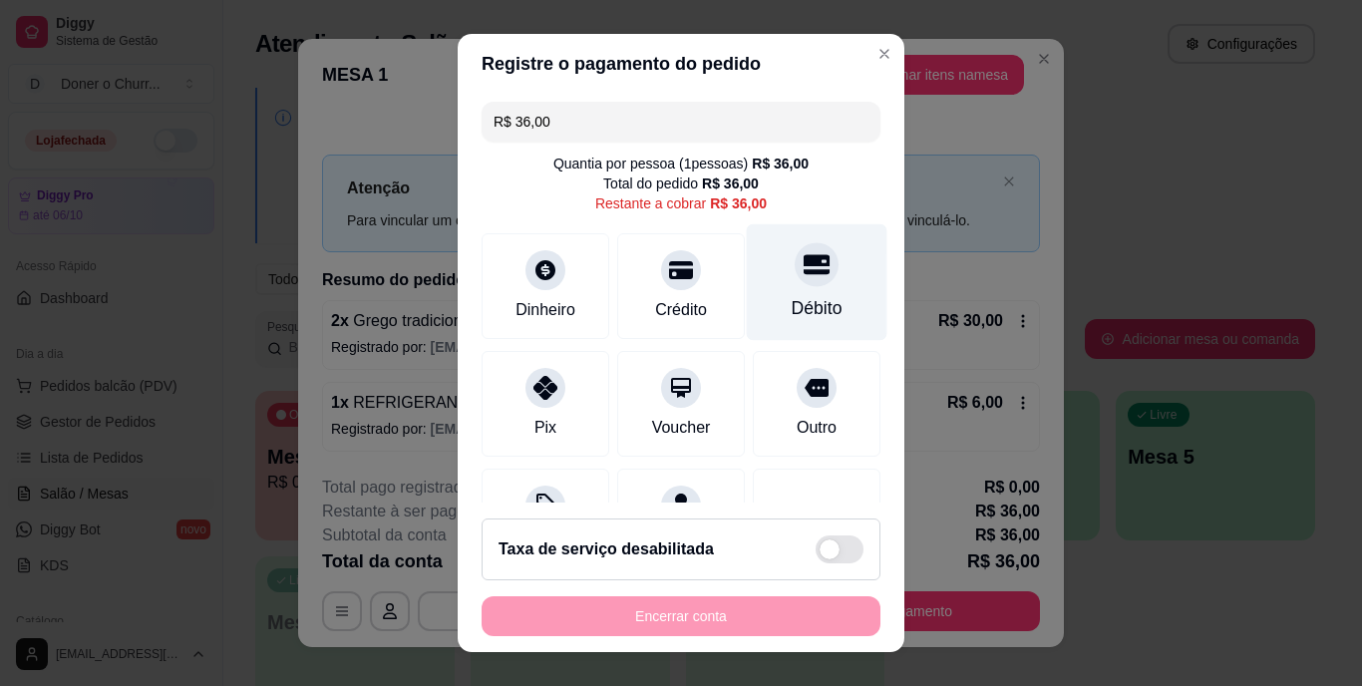
click at [799, 293] on div "Débito" at bounding box center [817, 282] width 141 height 117
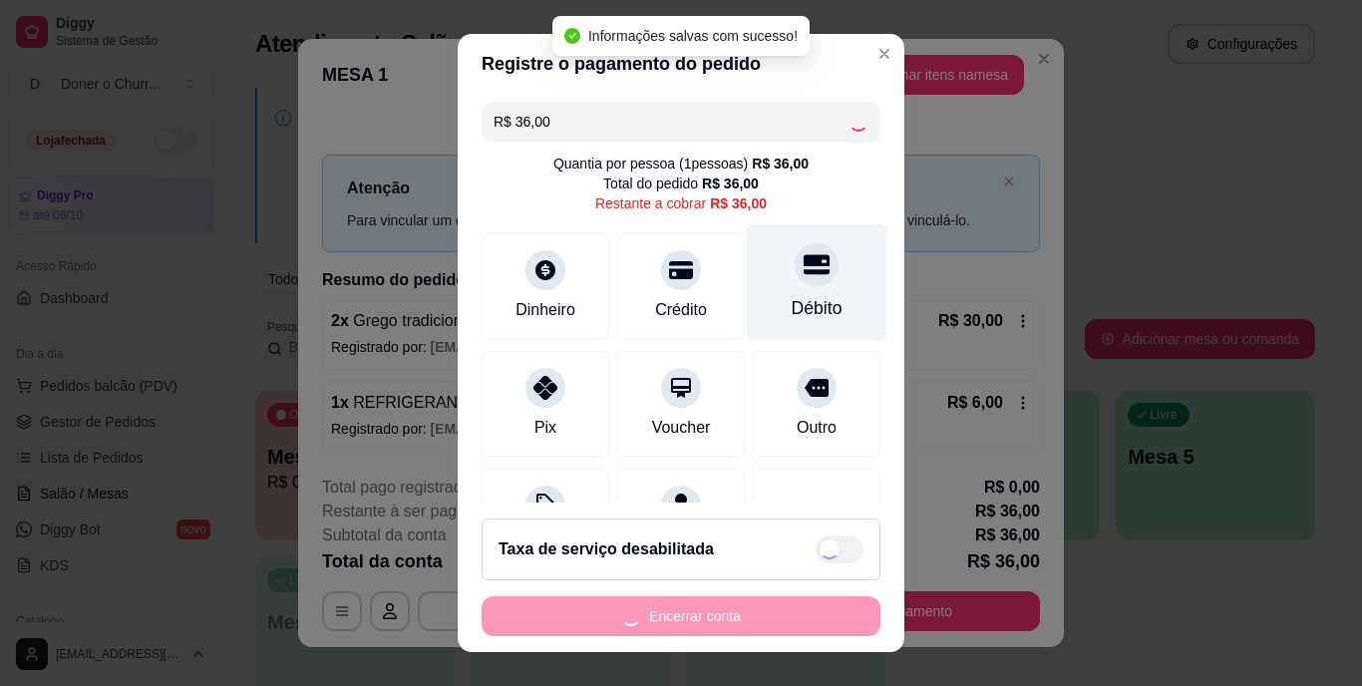
type input "R$ 0,00"
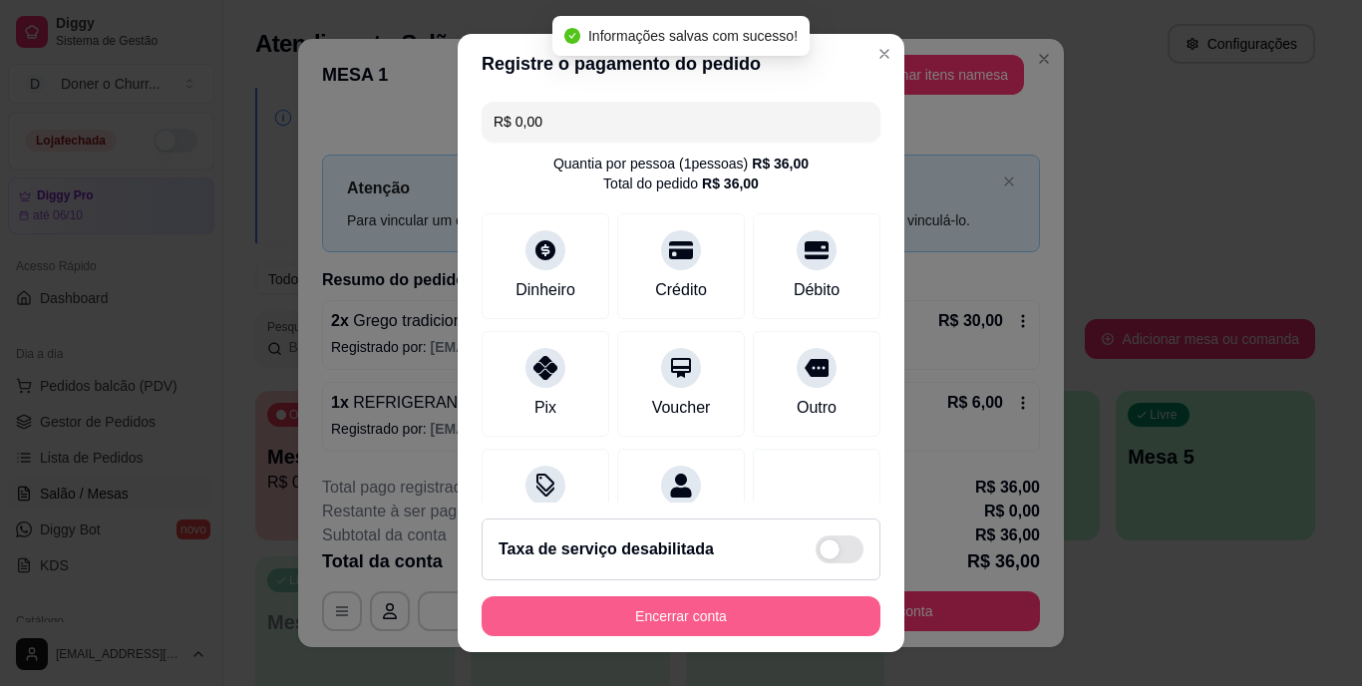
click at [633, 616] on button "Encerrar conta" at bounding box center [681, 616] width 399 height 40
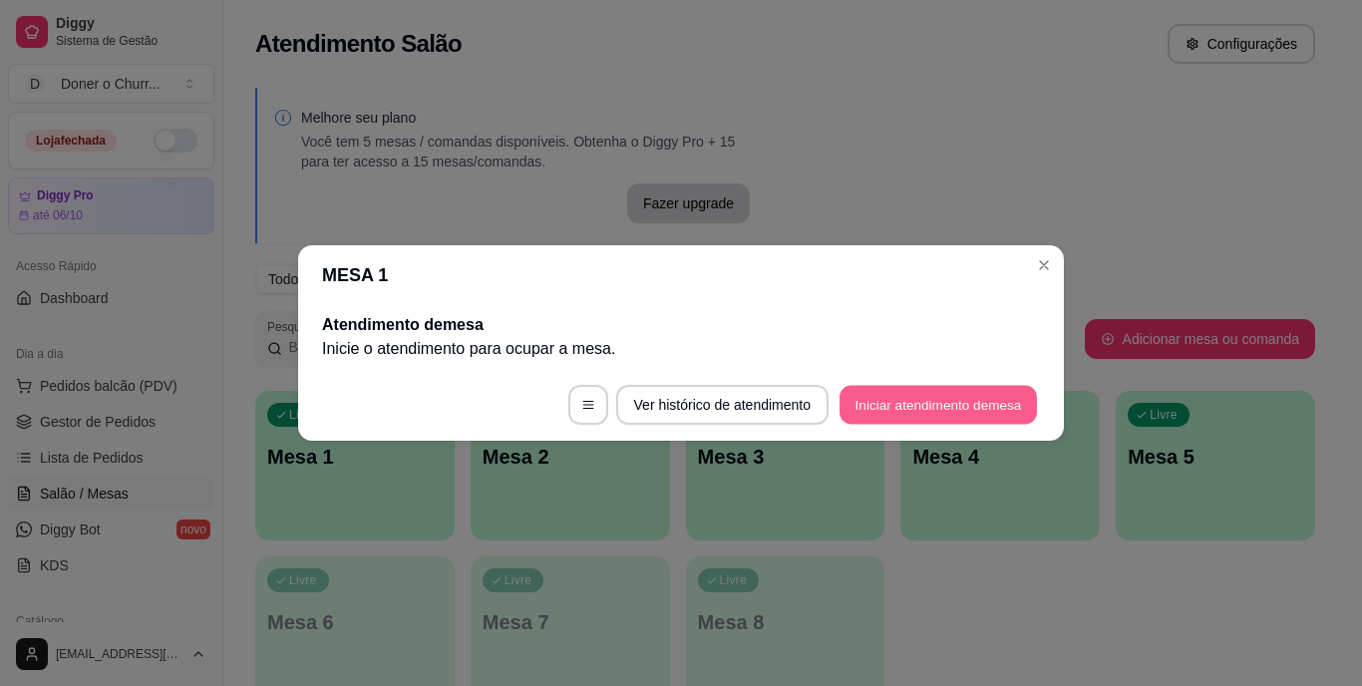
click at [924, 405] on button "Iniciar atendimento de mesa" at bounding box center [938, 405] width 197 height 39
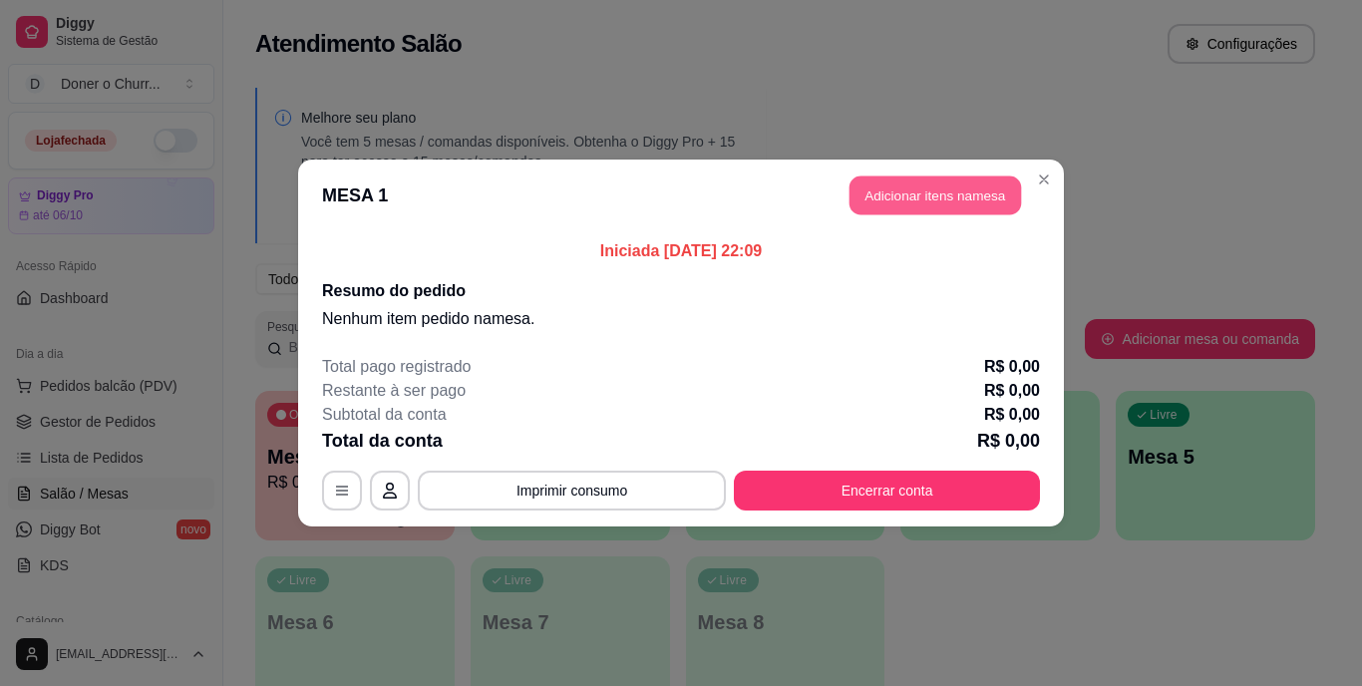
click at [947, 189] on button "Adicionar itens na mesa" at bounding box center [936, 196] width 172 height 39
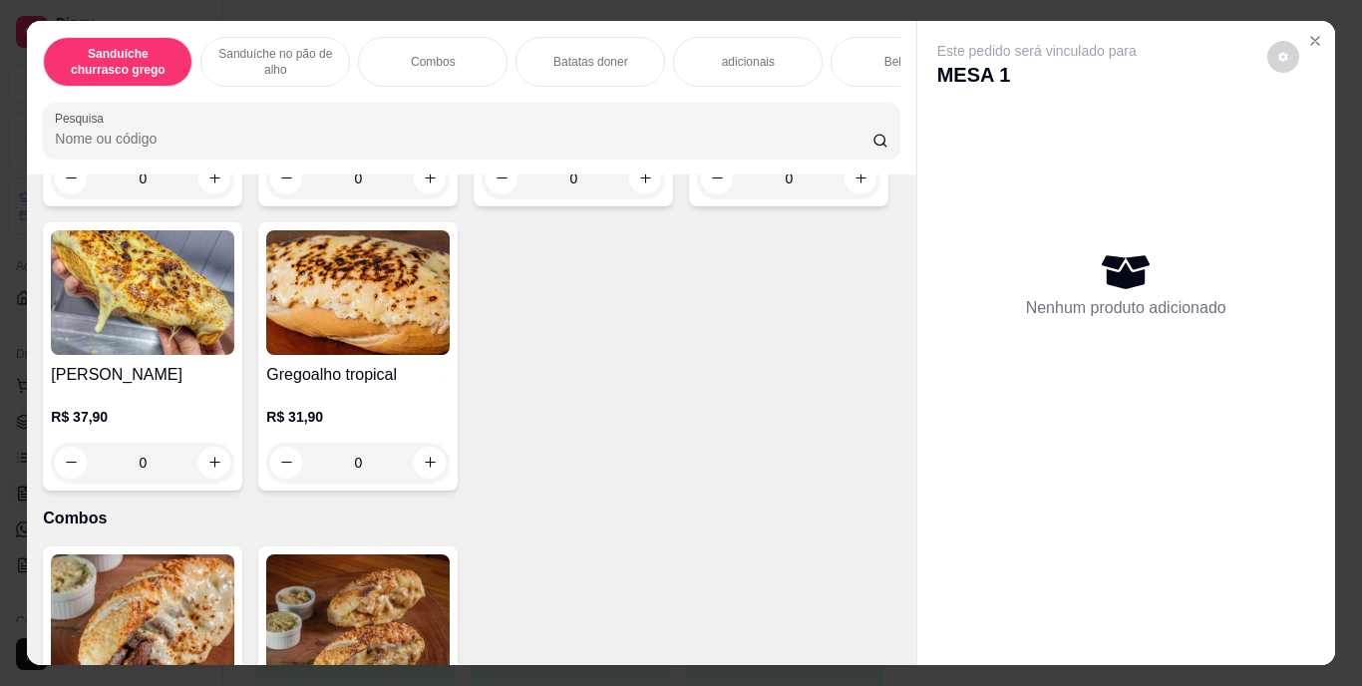
scroll to position [1194, 0]
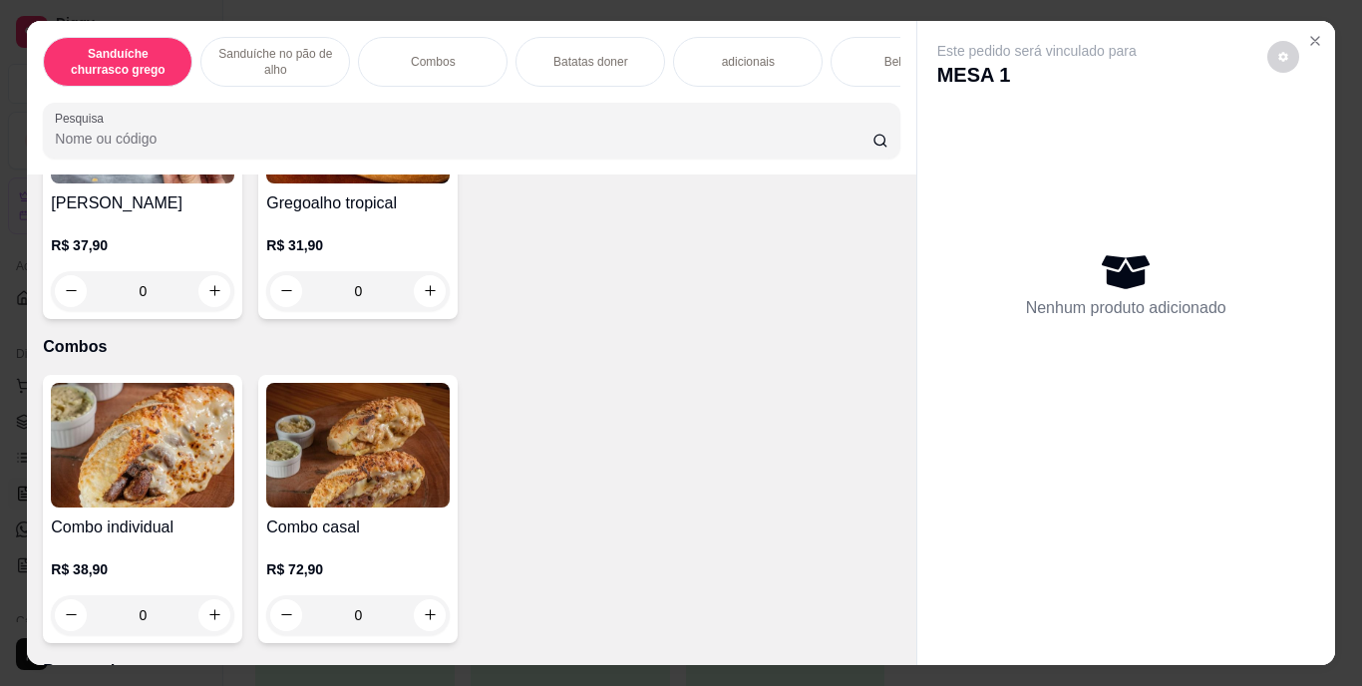
click at [854, 14] on icon "increase-product-quantity" at bounding box center [861, 6] width 15 height 15
type input "1"
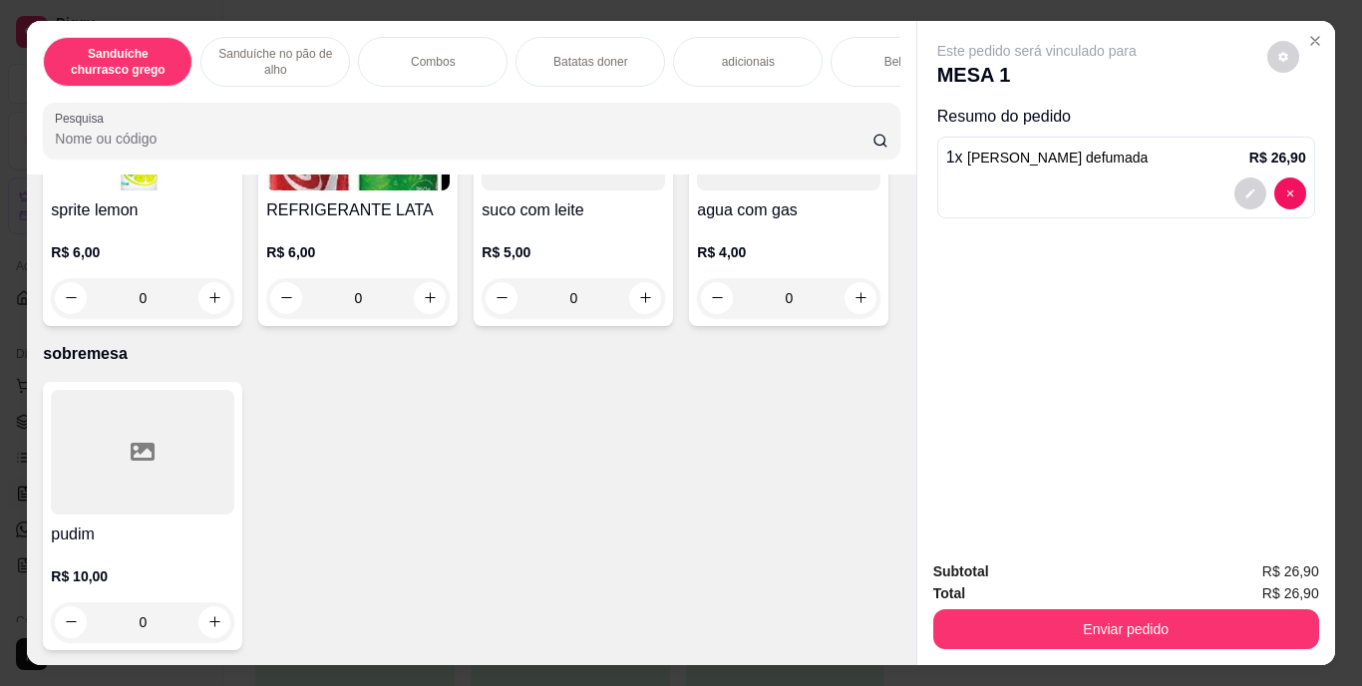
scroll to position [3684, 0]
click at [438, 305] on icon "increase-product-quantity" at bounding box center [430, 297] width 15 height 15
type input "1"
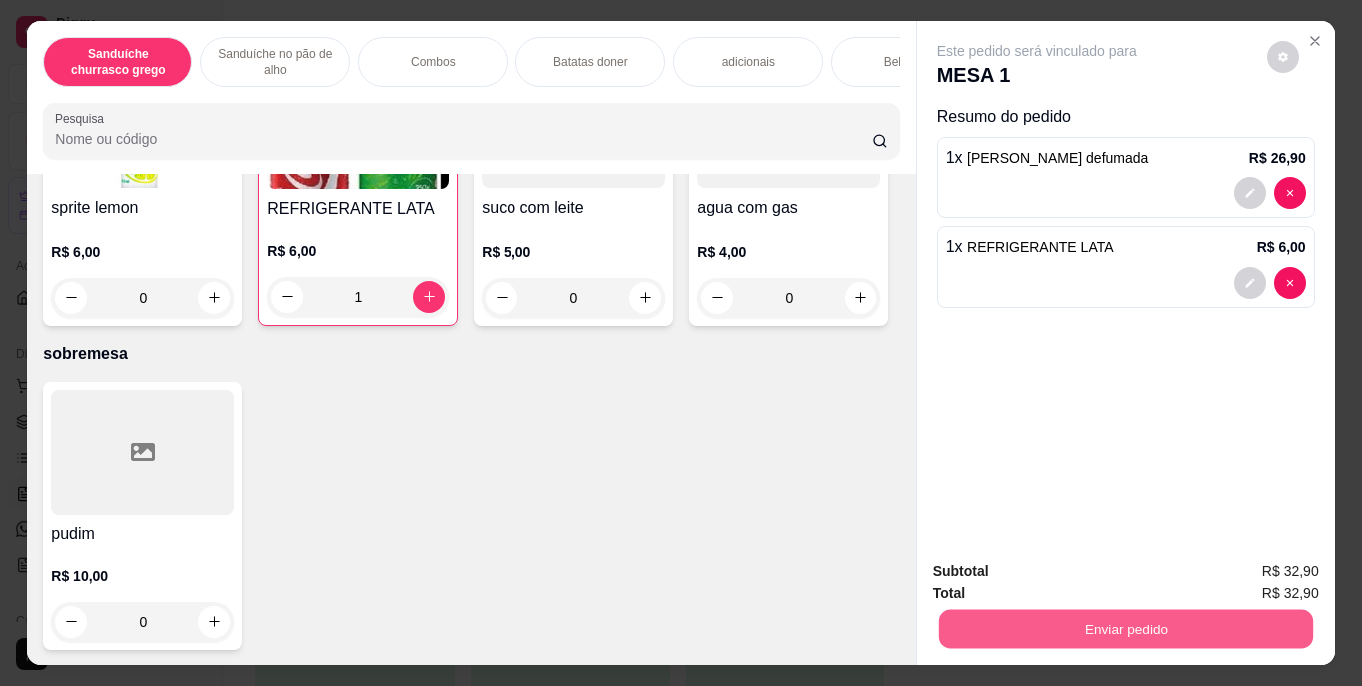
click at [1047, 631] on button "Enviar pedido" at bounding box center [1125, 629] width 374 height 39
click at [1249, 563] on button "Enviar pedido" at bounding box center [1268, 572] width 110 height 37
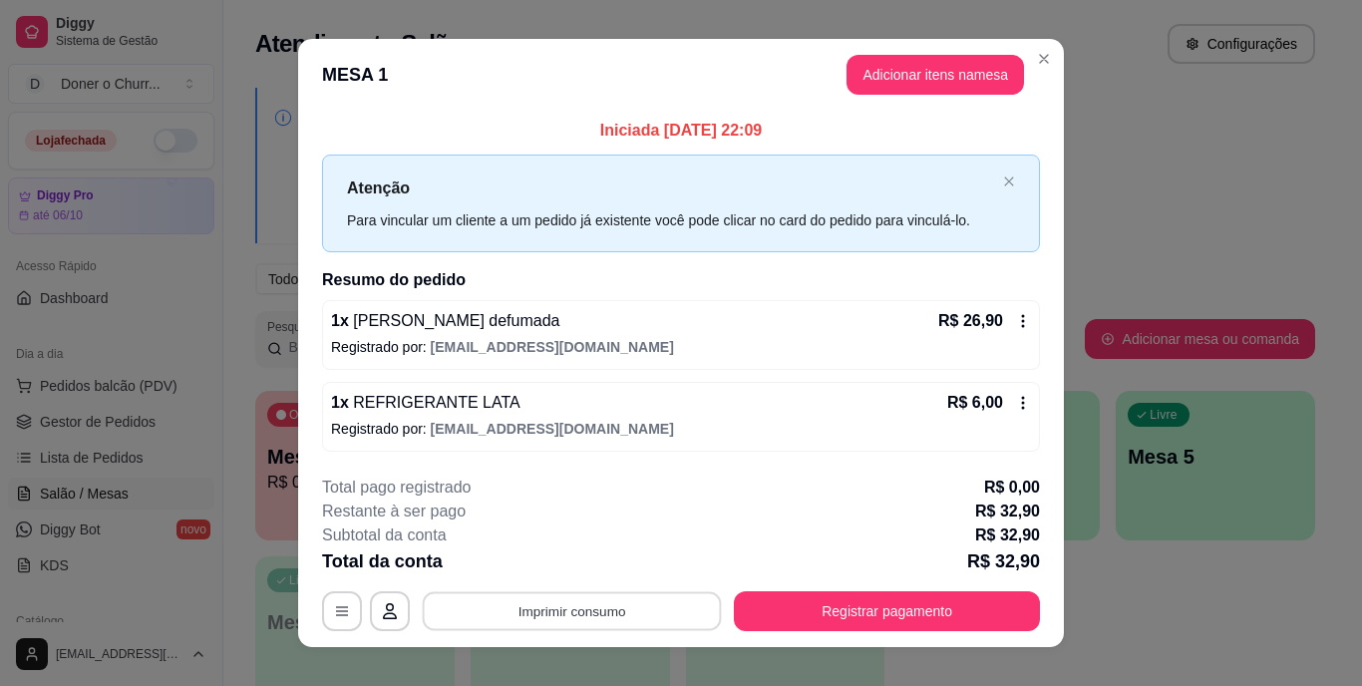
click at [559, 612] on button "Imprimir consumo" at bounding box center [572, 610] width 299 height 39
click at [577, 566] on button "IMPRESSORA" at bounding box center [571, 565] width 140 height 31
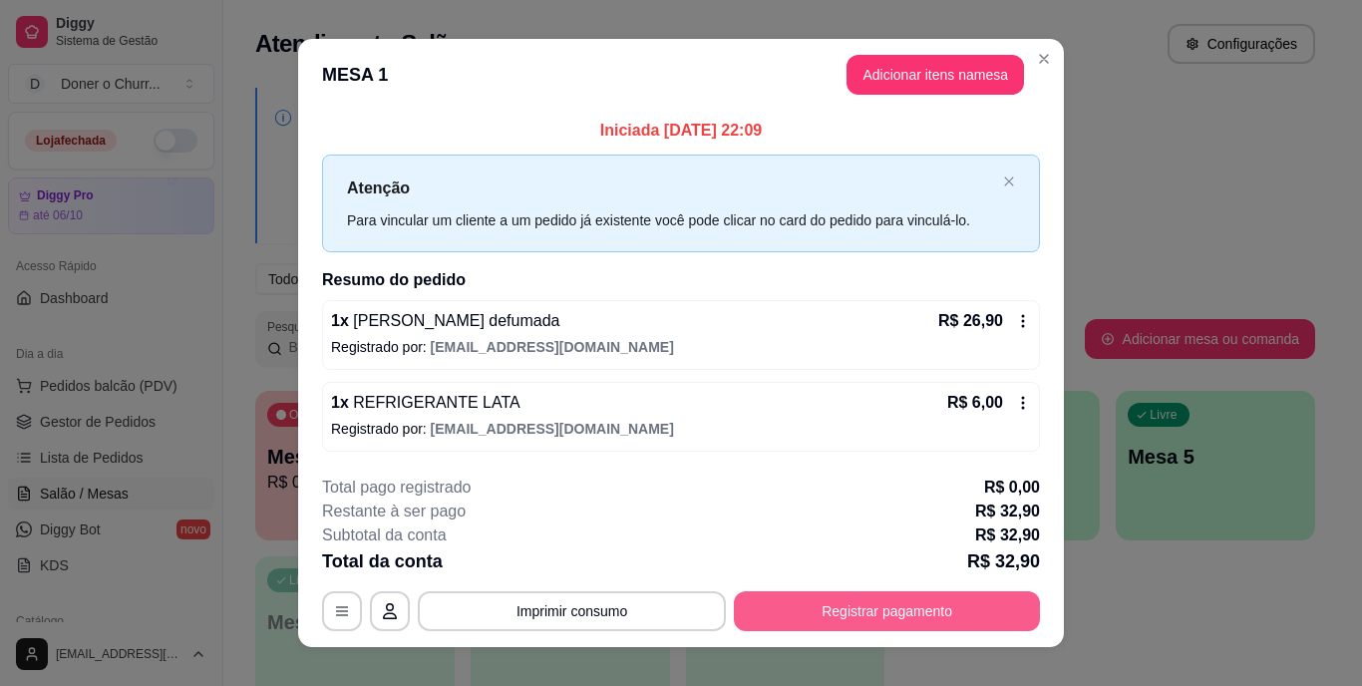
click at [888, 598] on button "Registrar pagamento" at bounding box center [887, 611] width 306 height 40
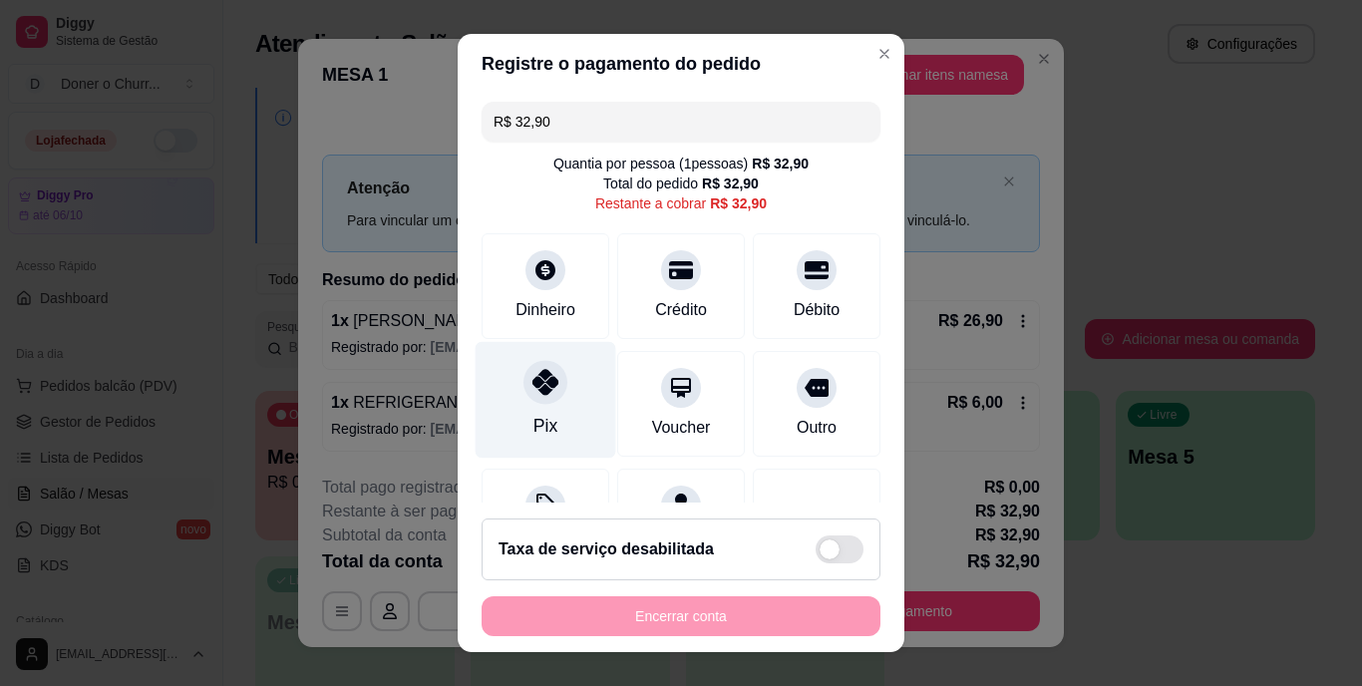
click at [533, 395] on icon at bounding box center [546, 383] width 26 height 26
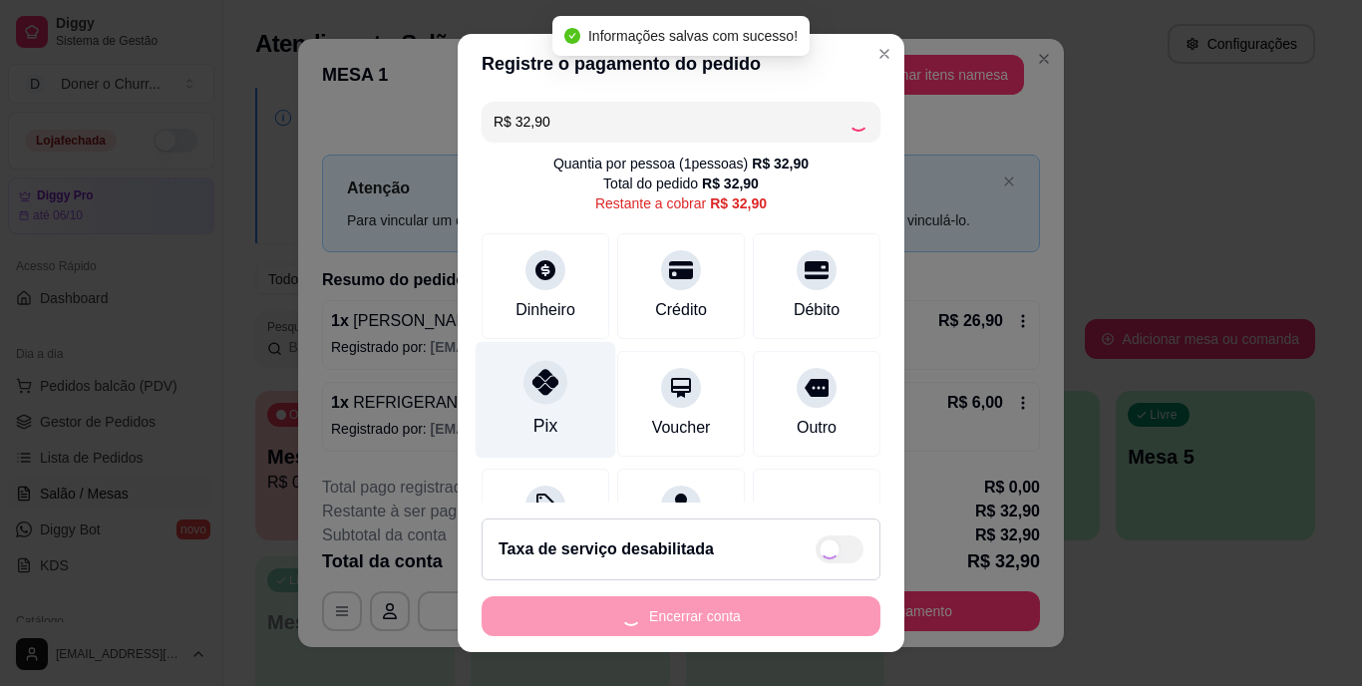
type input "R$ 0,00"
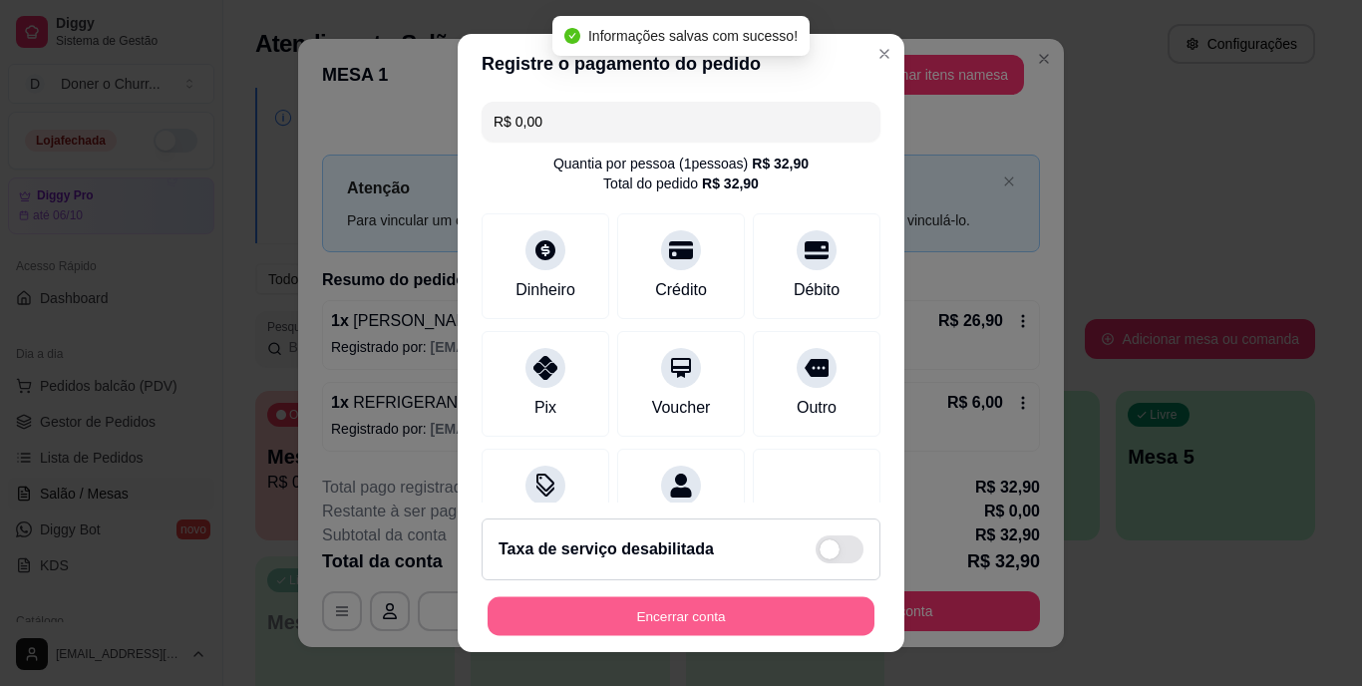
click at [639, 610] on button "Encerrar conta" at bounding box center [681, 615] width 387 height 39
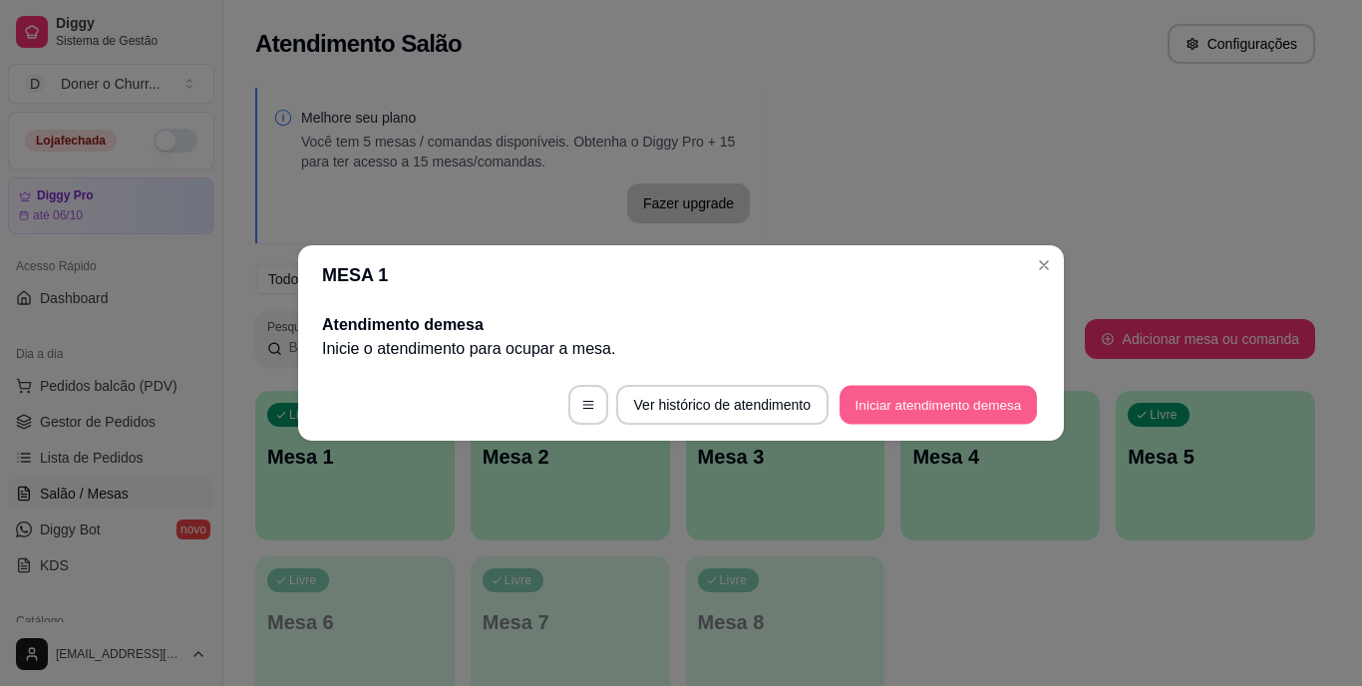
click at [940, 394] on button "Iniciar atendimento de mesa" at bounding box center [938, 405] width 197 height 39
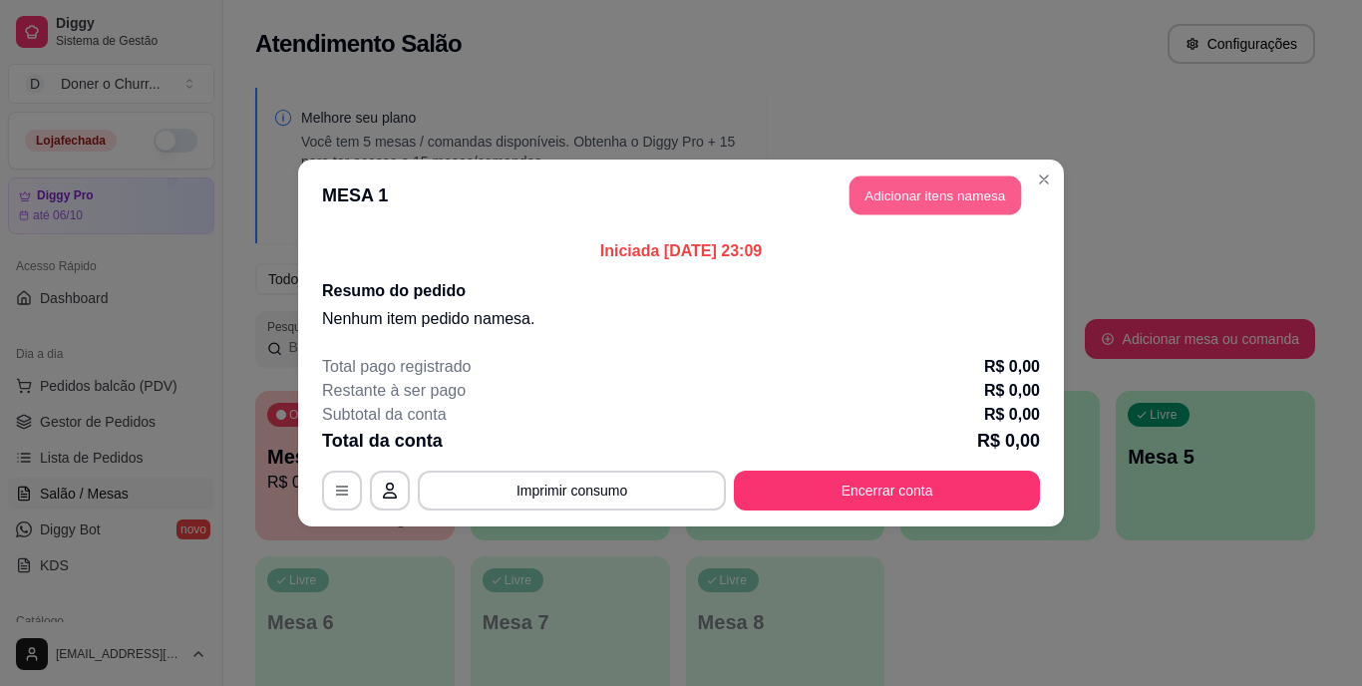
click at [947, 202] on button "Adicionar itens na mesa" at bounding box center [936, 196] width 172 height 39
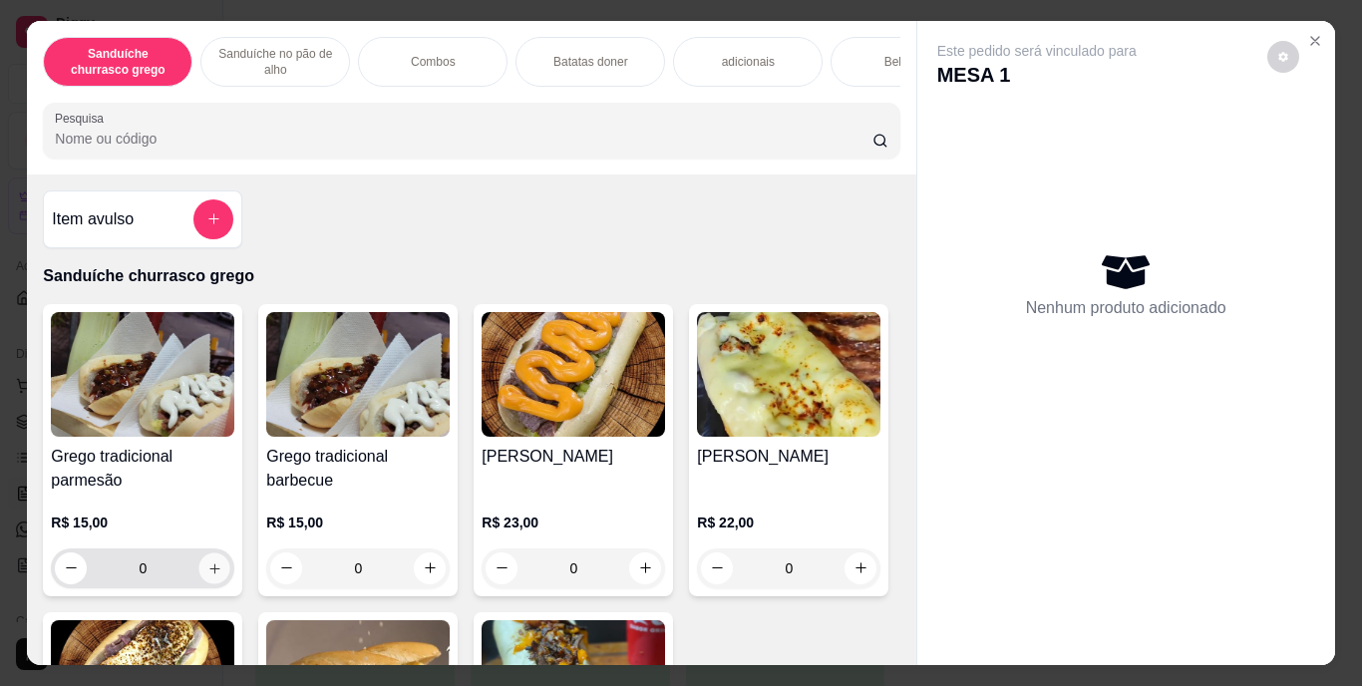
click at [209, 573] on icon "increase-product-quantity" at bounding box center [214, 568] width 10 height 10
type input "1"
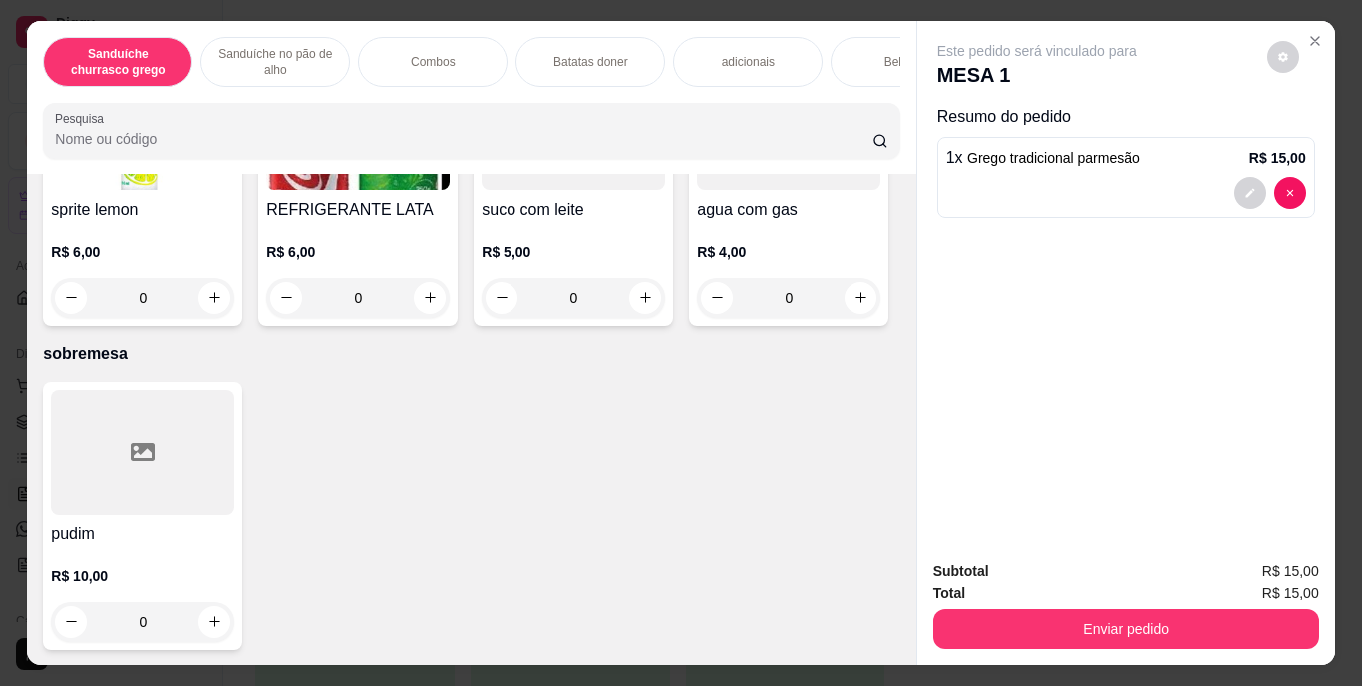
scroll to position [3703, 0]
click at [438, 305] on icon "increase-product-quantity" at bounding box center [430, 297] width 15 height 15
type input "1"
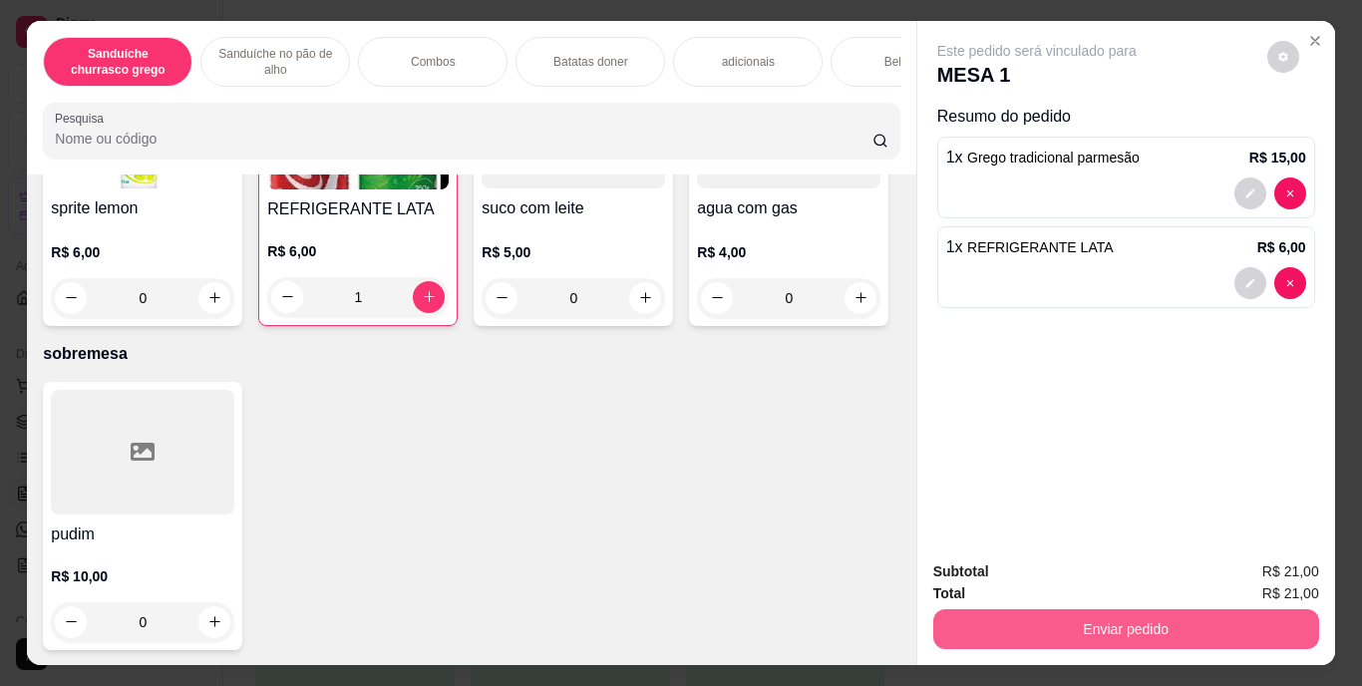
click at [1072, 613] on button "Enviar pedido" at bounding box center [1126, 629] width 386 height 40
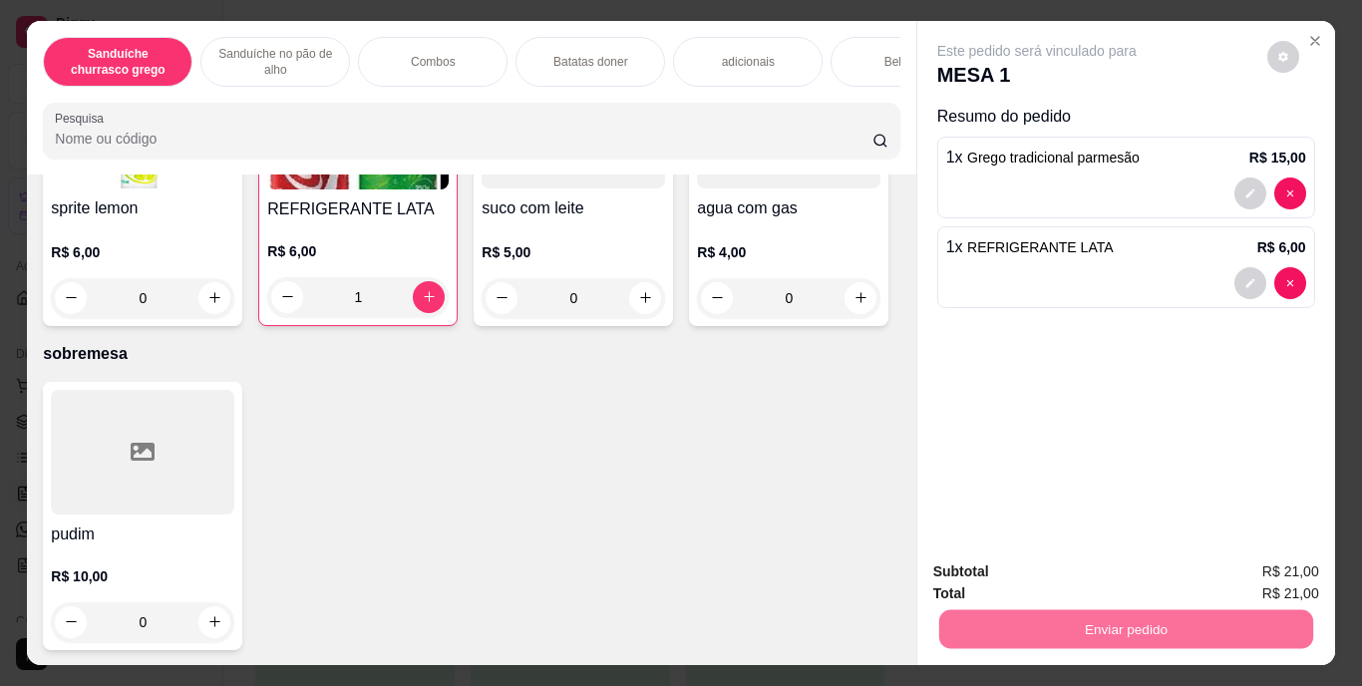
click at [1246, 562] on button "Enviar pedido" at bounding box center [1268, 572] width 110 height 37
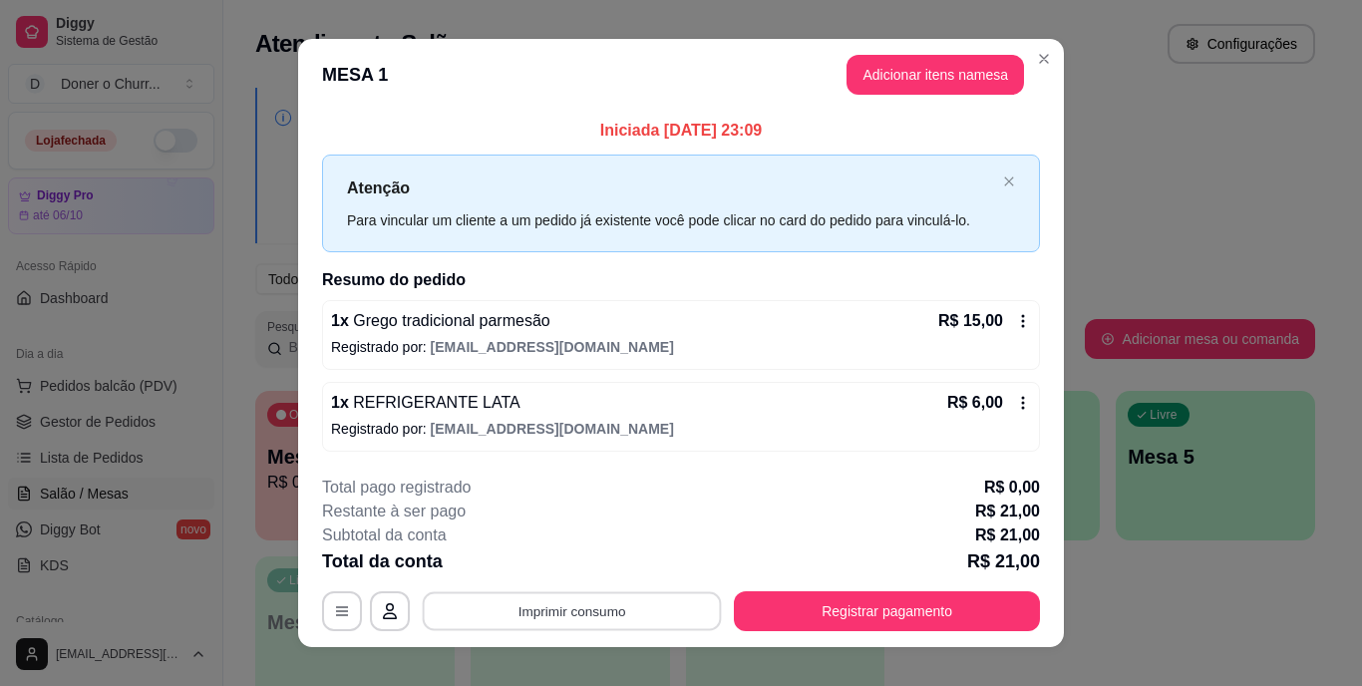
click at [594, 603] on button "Imprimir consumo" at bounding box center [572, 610] width 299 height 39
click at [561, 552] on button "IMPRESSORA" at bounding box center [571, 565] width 140 height 31
click at [561, 559] on div "Escolha a impressora IMPRESSORA" at bounding box center [571, 552] width 165 height 68
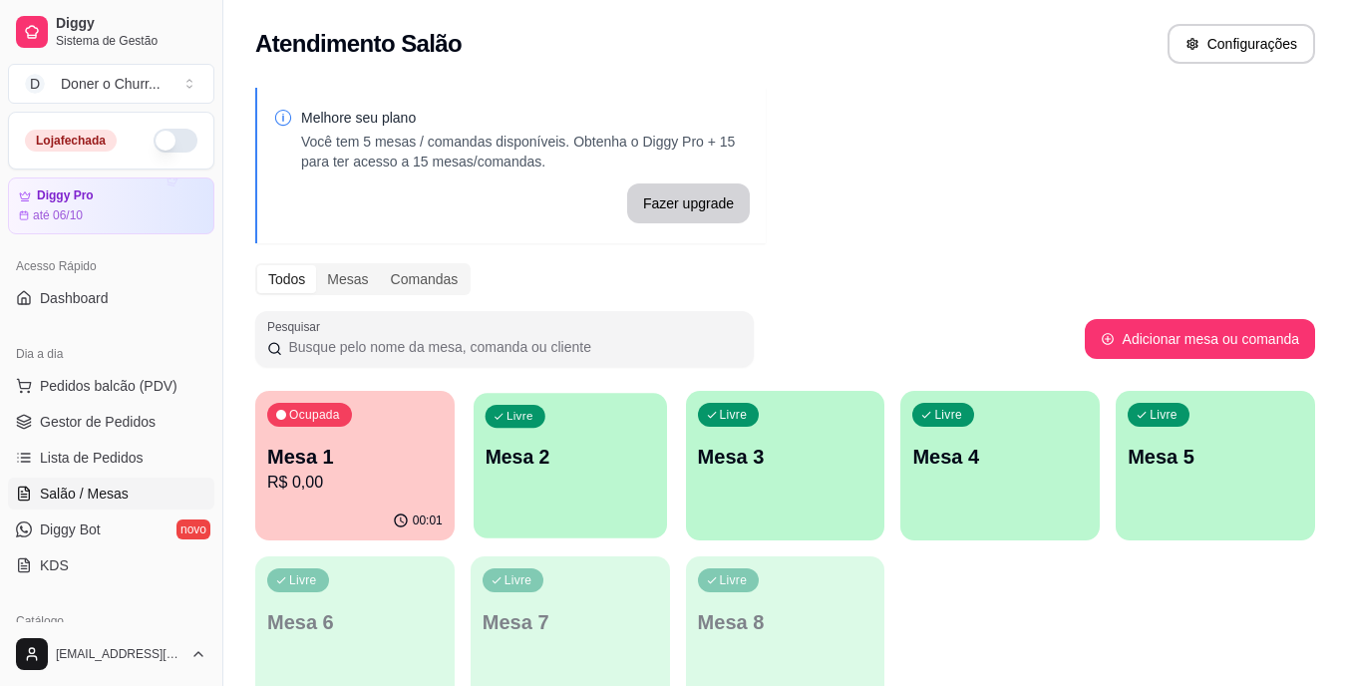
click at [540, 478] on div "Livre Mesa 2" at bounding box center [570, 454] width 193 height 122
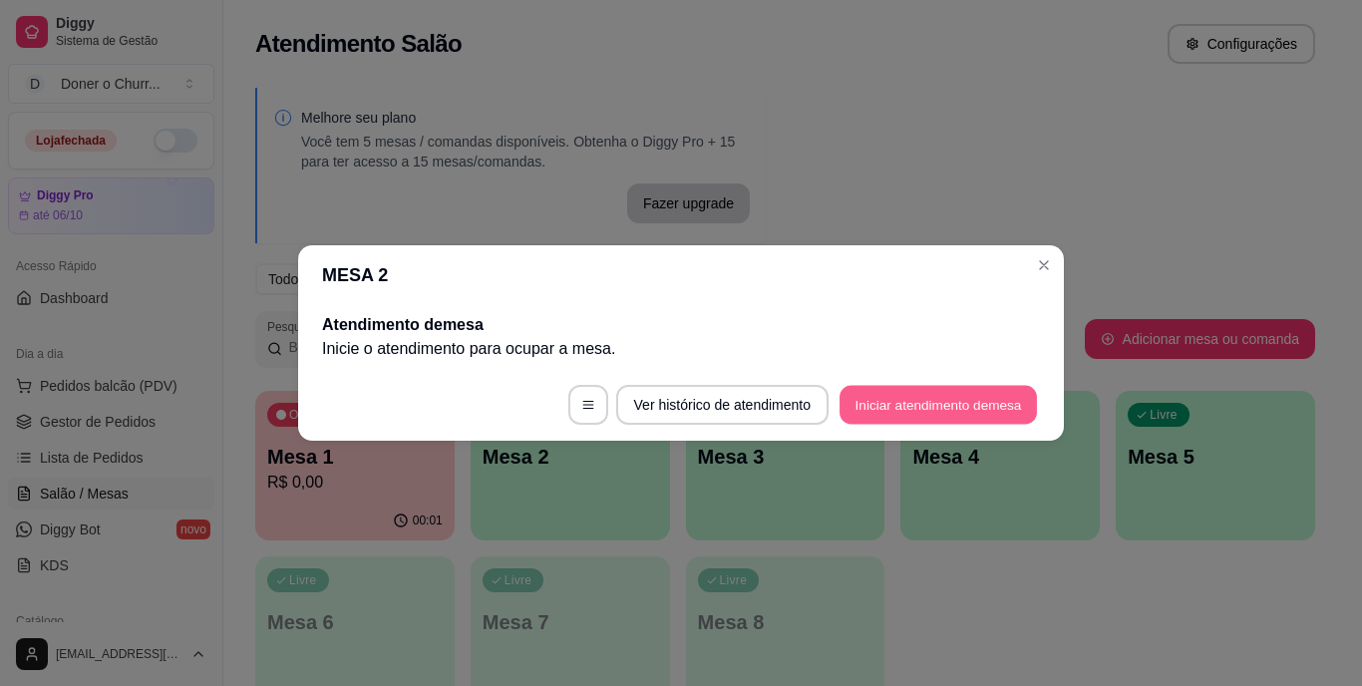
click at [929, 400] on button "Iniciar atendimento de mesa" at bounding box center [938, 405] width 197 height 39
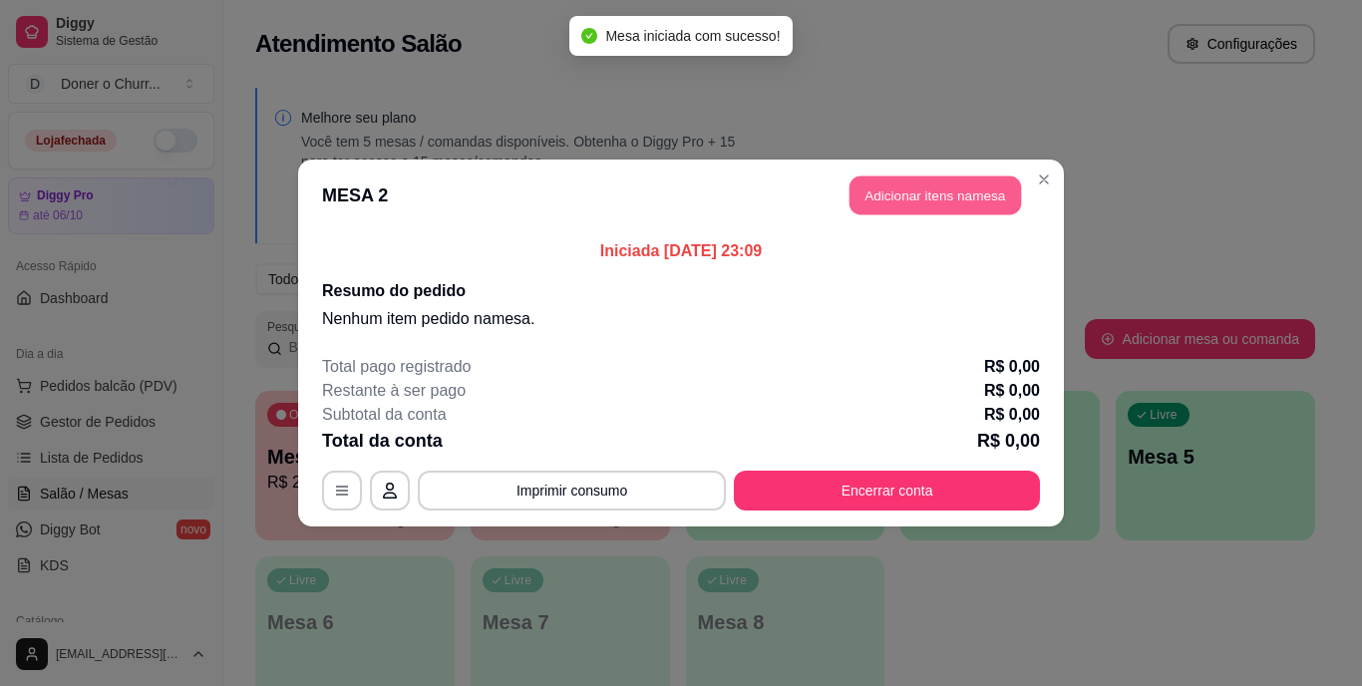
click at [968, 192] on button "Adicionar itens na mesa" at bounding box center [936, 196] width 172 height 39
click at [207, 574] on icon "increase-product-quantity" at bounding box center [214, 567] width 15 height 15
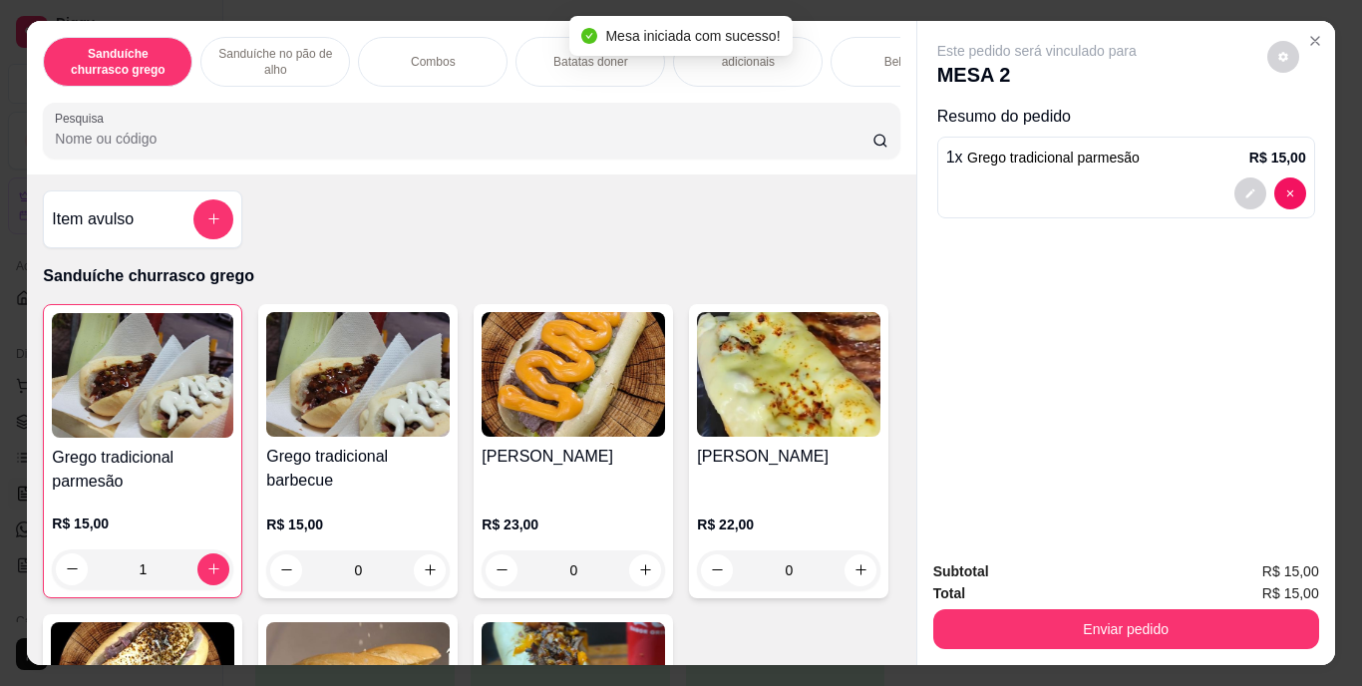
type input "1"
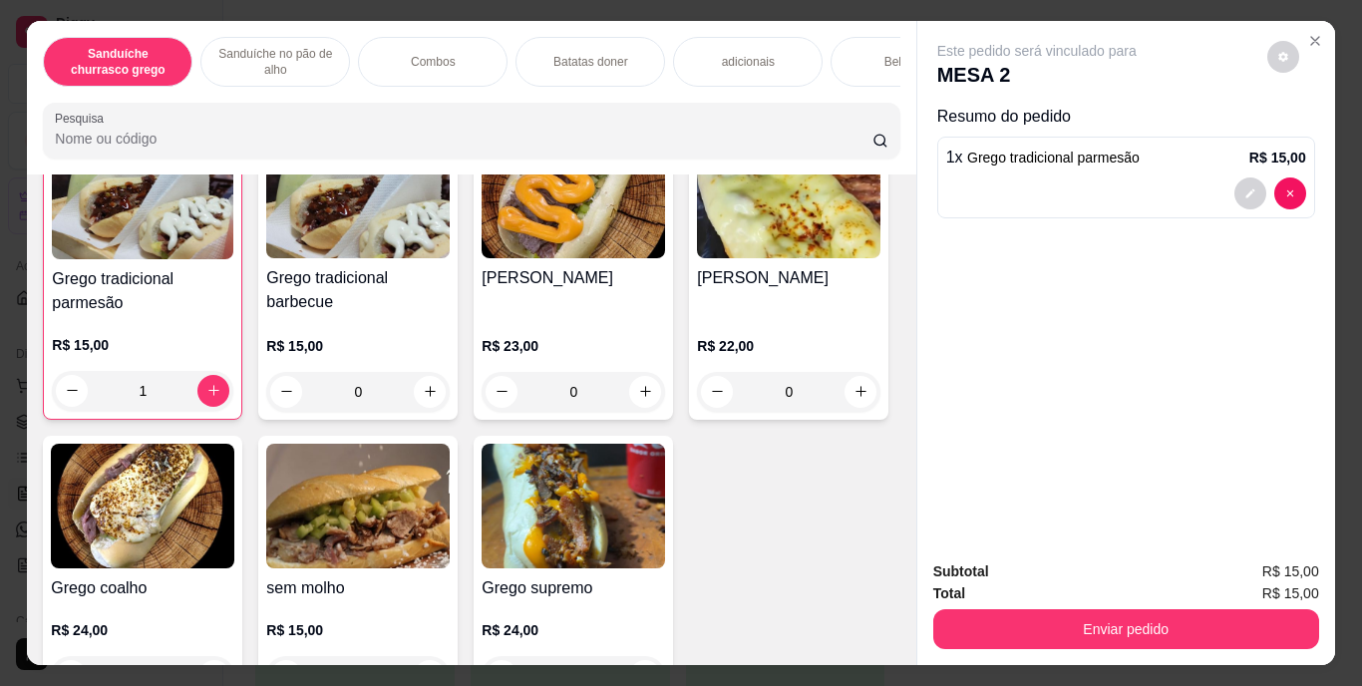
scroll to position [331, 0]
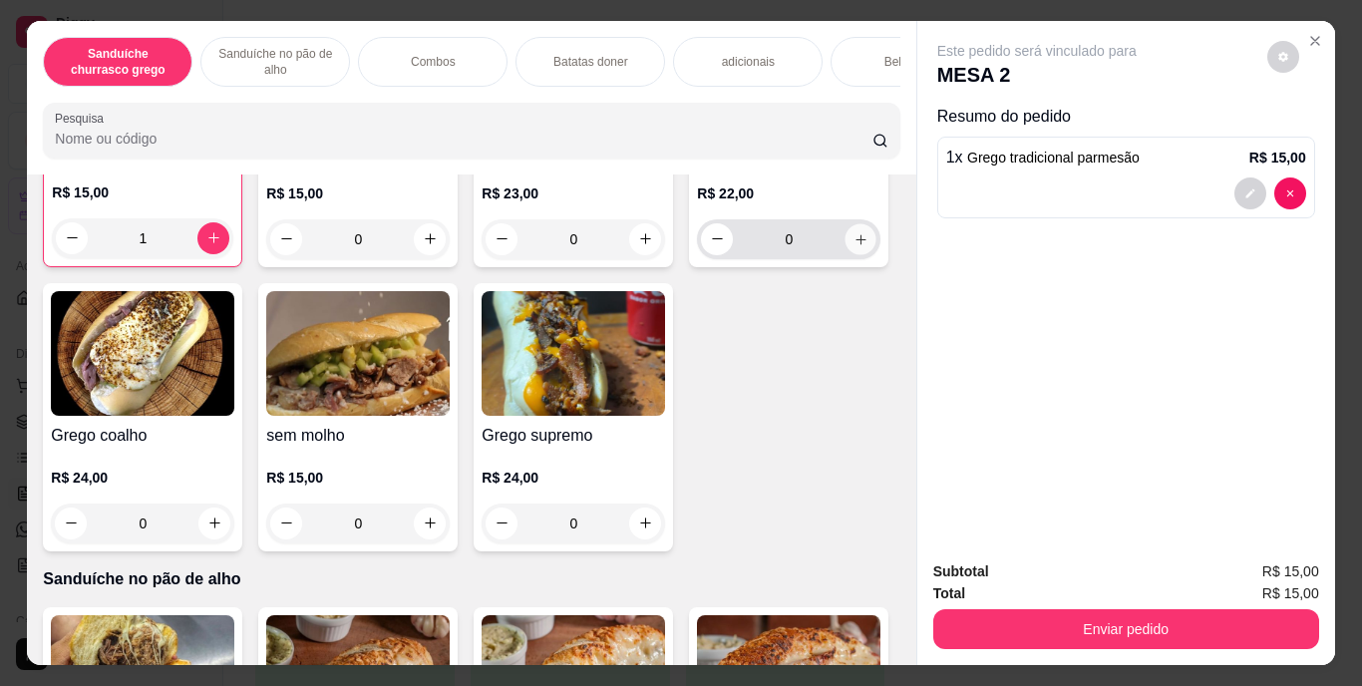
click at [854, 246] on icon "increase-product-quantity" at bounding box center [861, 238] width 15 height 15
type input "1"
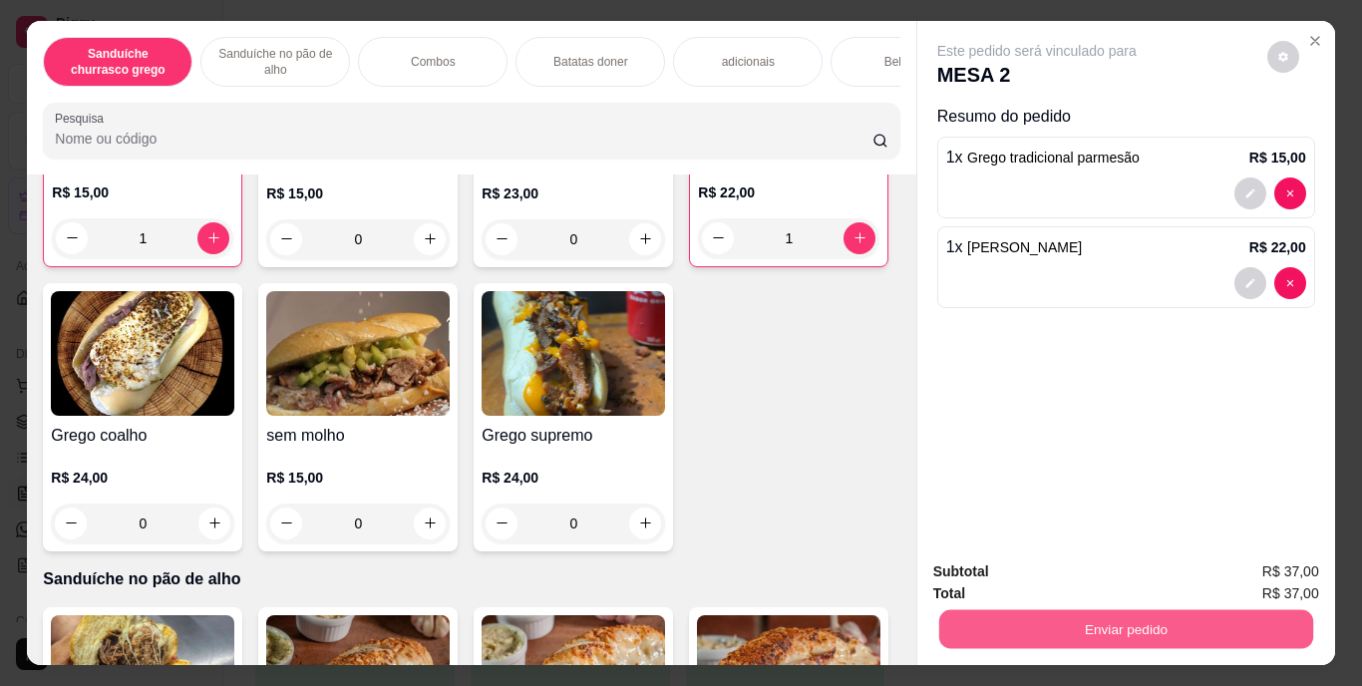
click at [1105, 615] on button "Enviar pedido" at bounding box center [1125, 629] width 374 height 39
click at [1266, 572] on button "Enviar pedido" at bounding box center [1268, 572] width 110 height 37
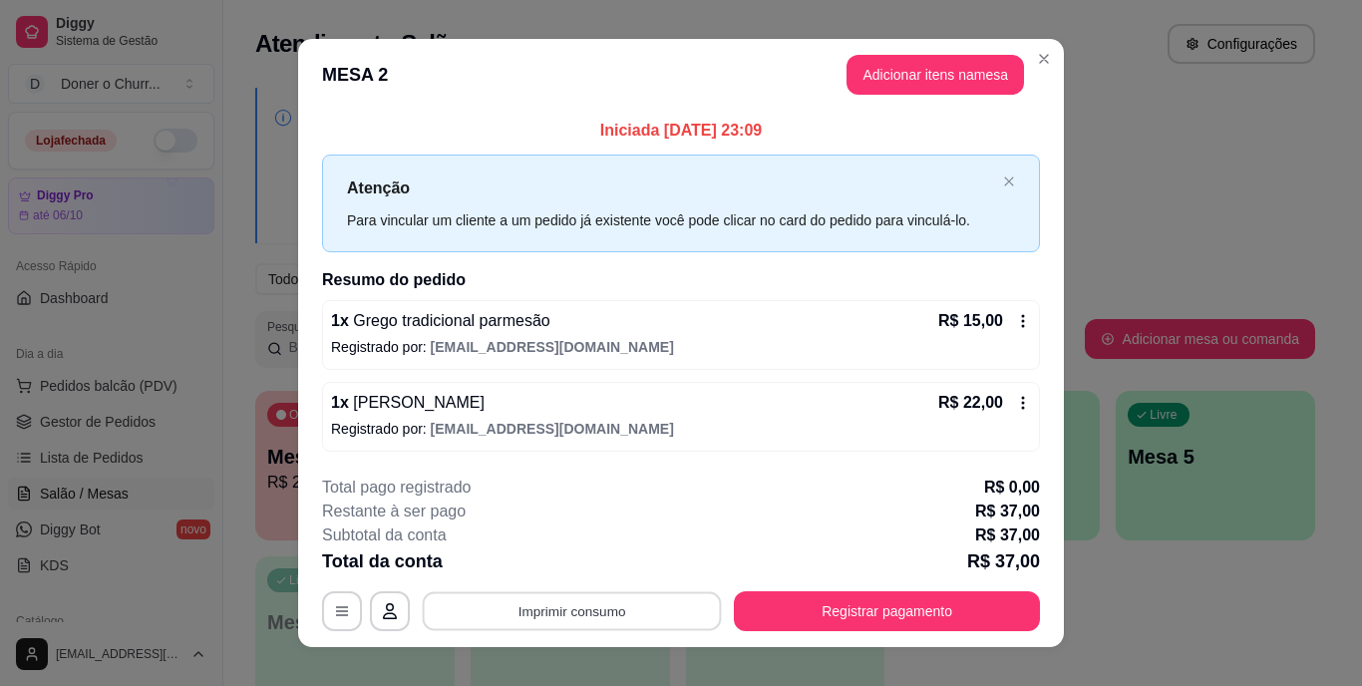
click at [586, 623] on button "Imprimir consumo" at bounding box center [572, 610] width 299 height 39
click at [567, 554] on button "IMPRESSORA" at bounding box center [571, 565] width 140 height 31
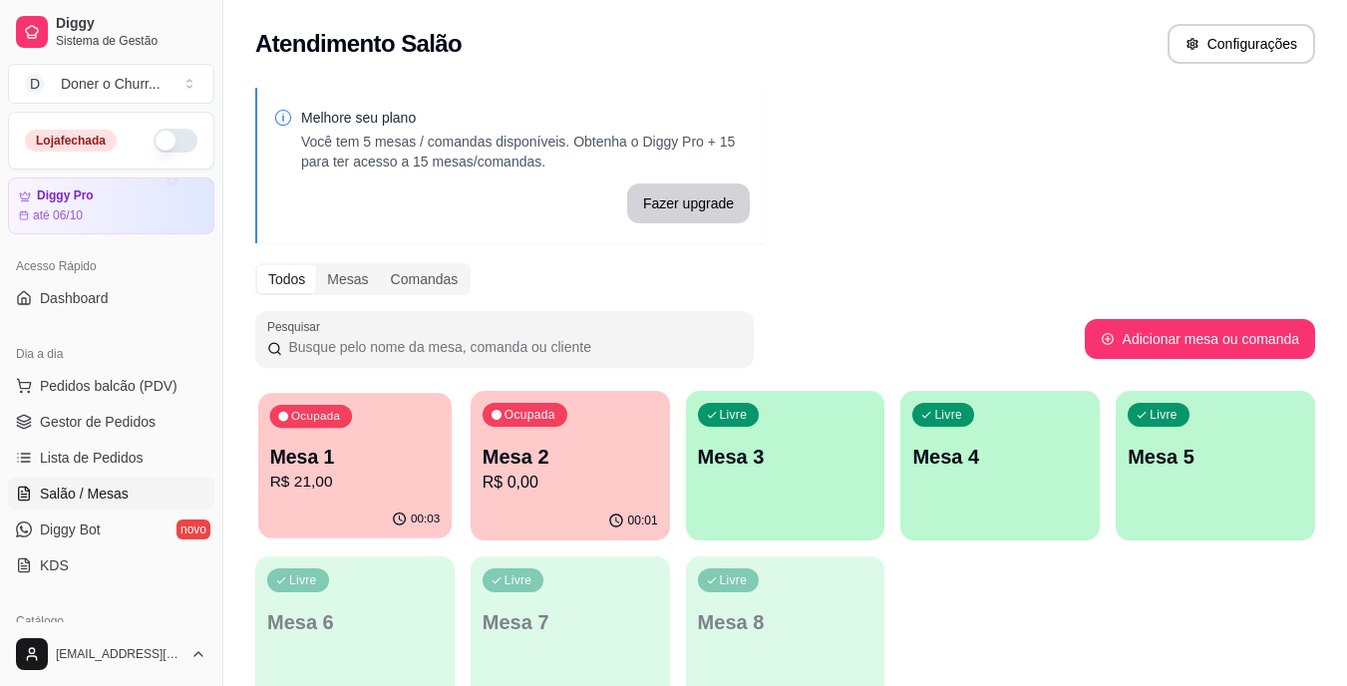
click at [372, 448] on p "Mesa 1" at bounding box center [355, 457] width 171 height 27
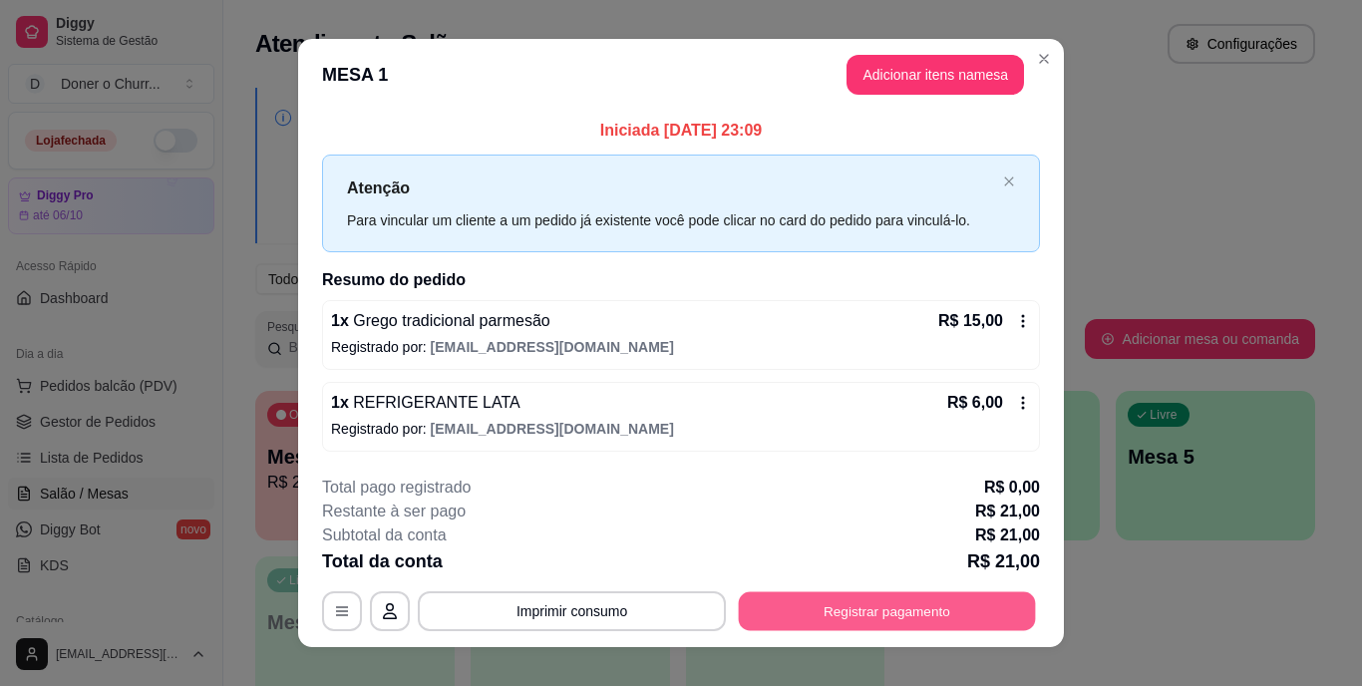
click at [816, 611] on button "Registrar pagamento" at bounding box center [887, 610] width 297 height 39
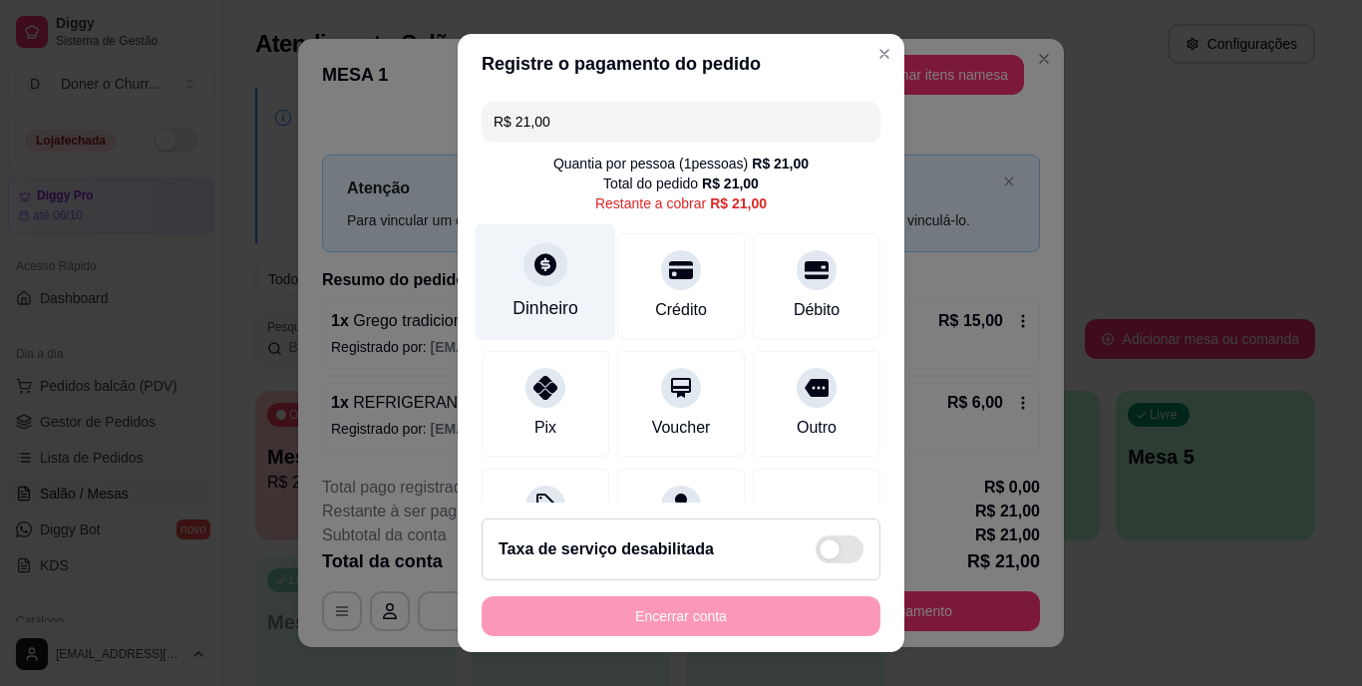
click at [535, 264] on icon at bounding box center [546, 265] width 22 height 22
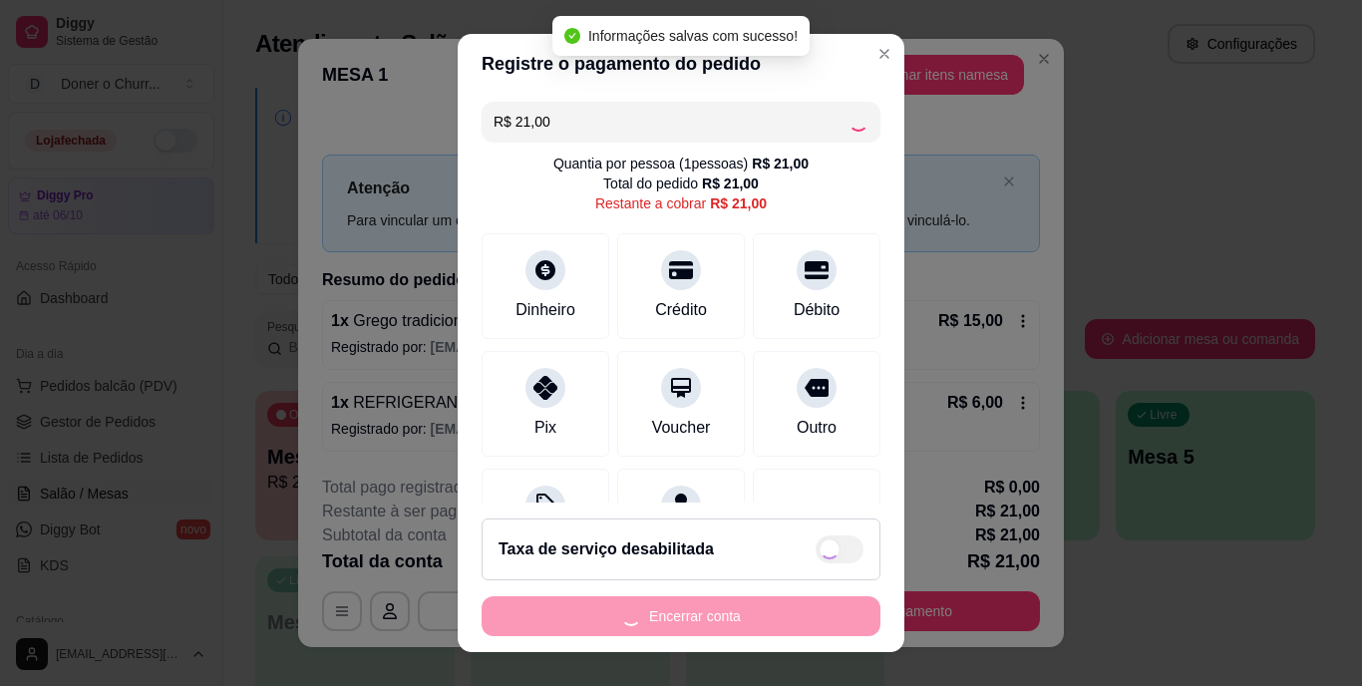
type input "R$ 0,00"
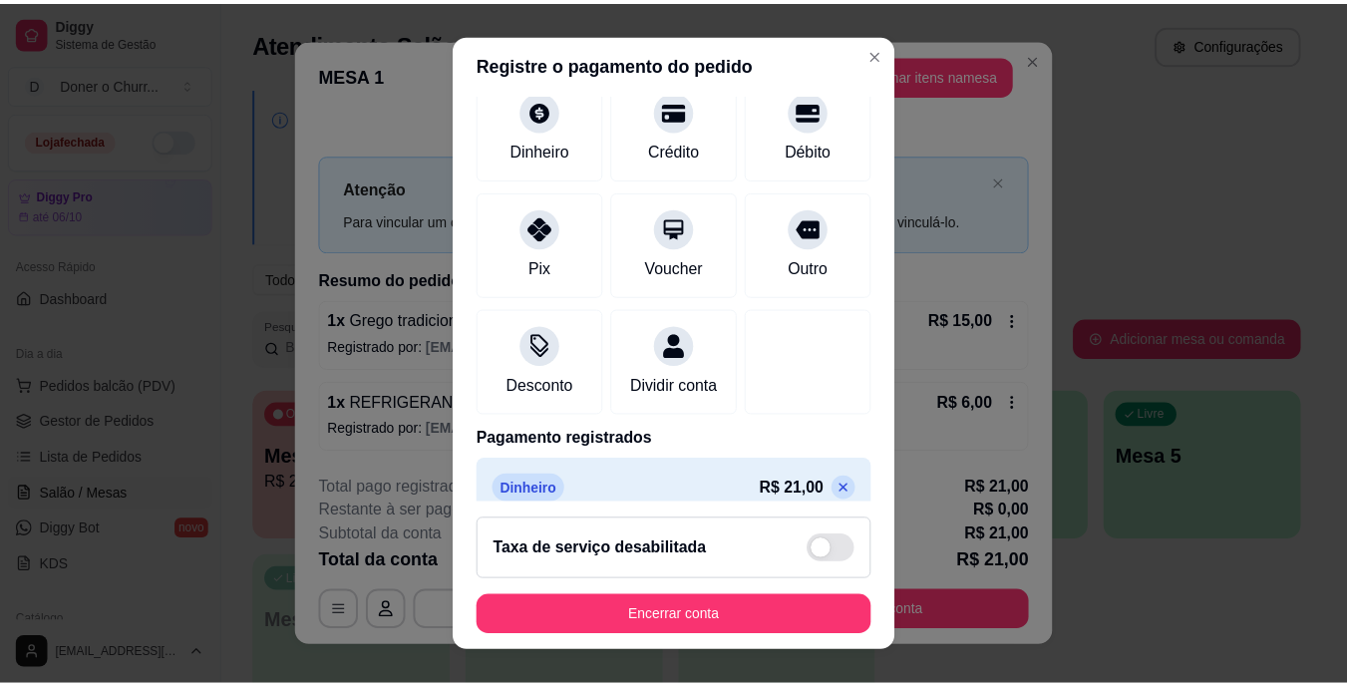
scroll to position [187, 0]
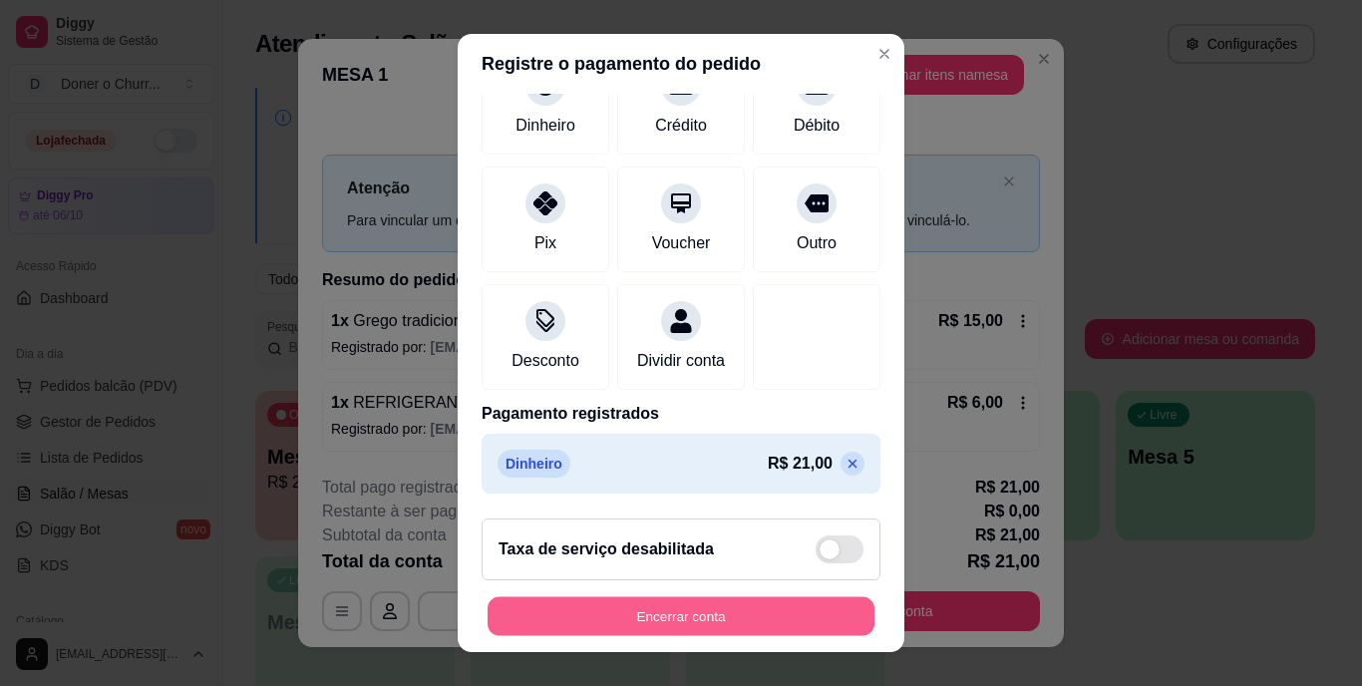
click at [674, 610] on button "Encerrar conta" at bounding box center [681, 615] width 387 height 39
